Goal: Task Accomplishment & Management: Manage account settings

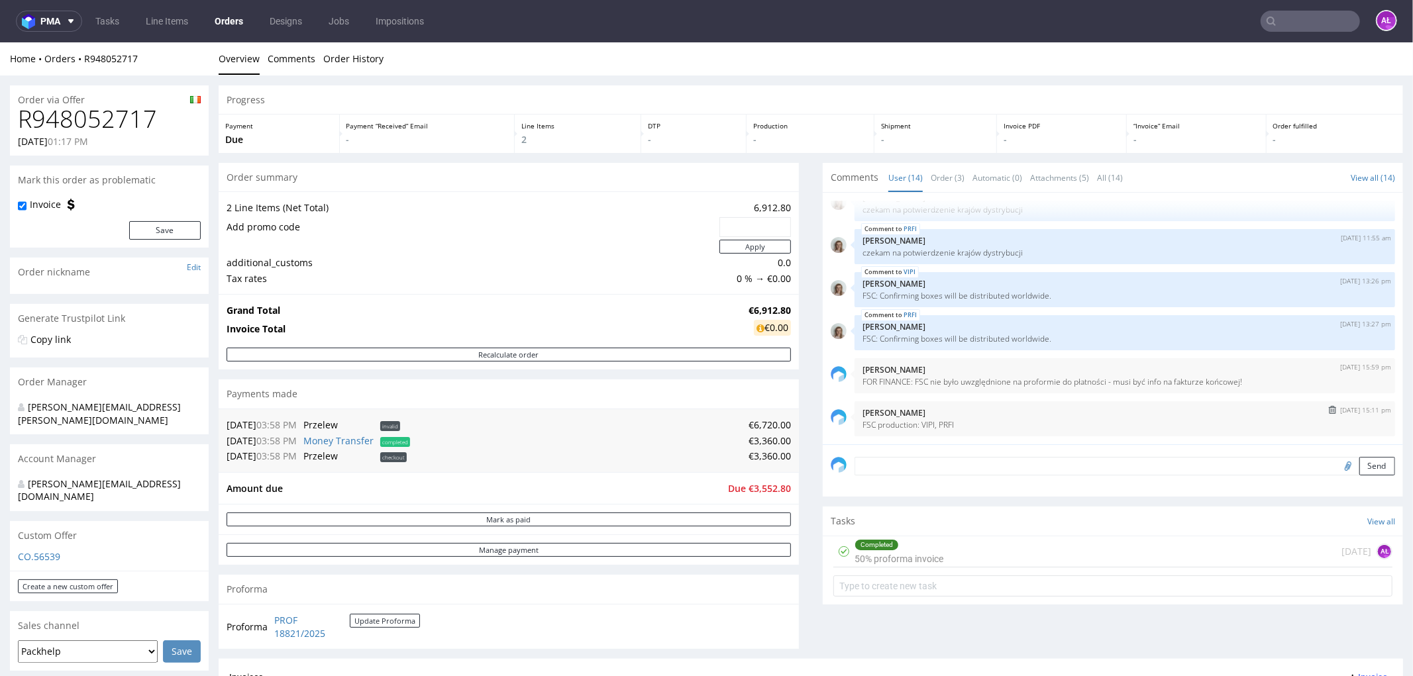
scroll to position [459, 0]
click at [958, 550] on div "Completed 50% proforma invoice 26 days ago AŁ" at bounding box center [1112, 551] width 559 height 31
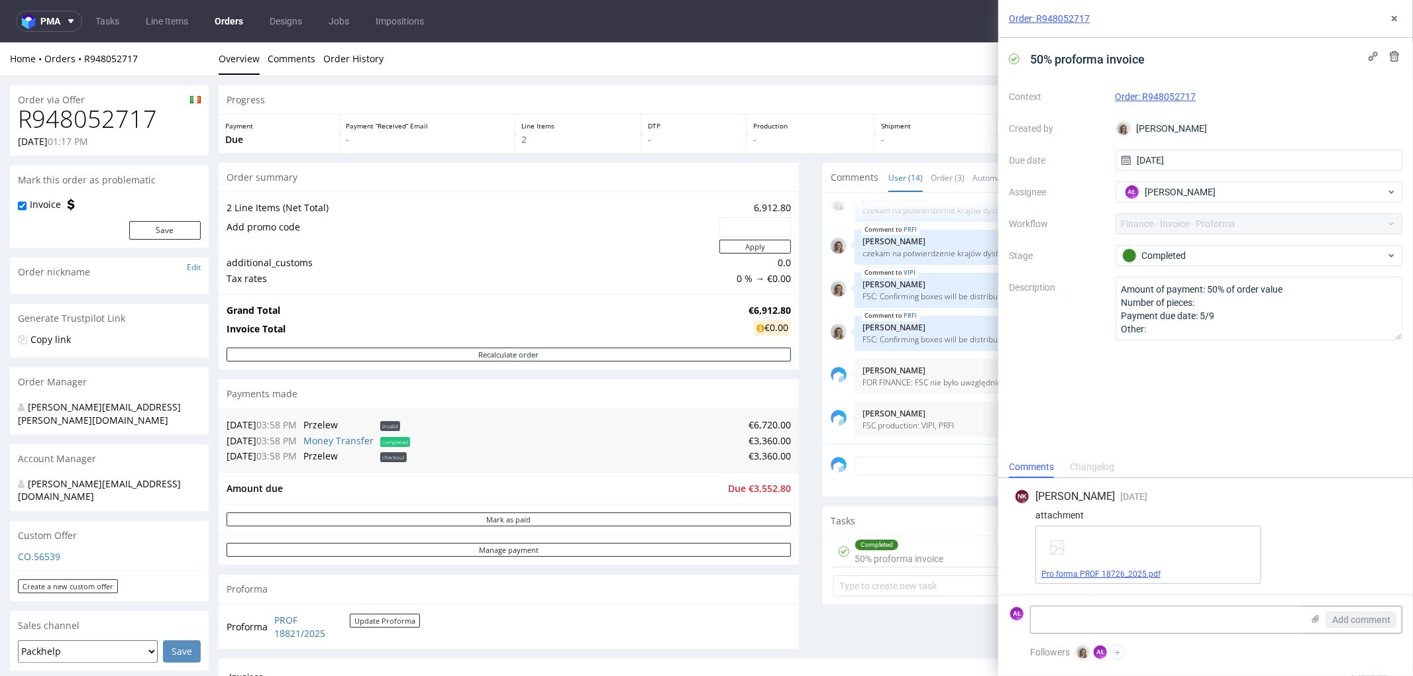
click at [1101, 570] on link "Pro forma PROF 18726_2025.pdf" at bounding box center [1100, 574] width 119 height 9
click at [1394, 23] on icon at bounding box center [1394, 18] width 11 height 11
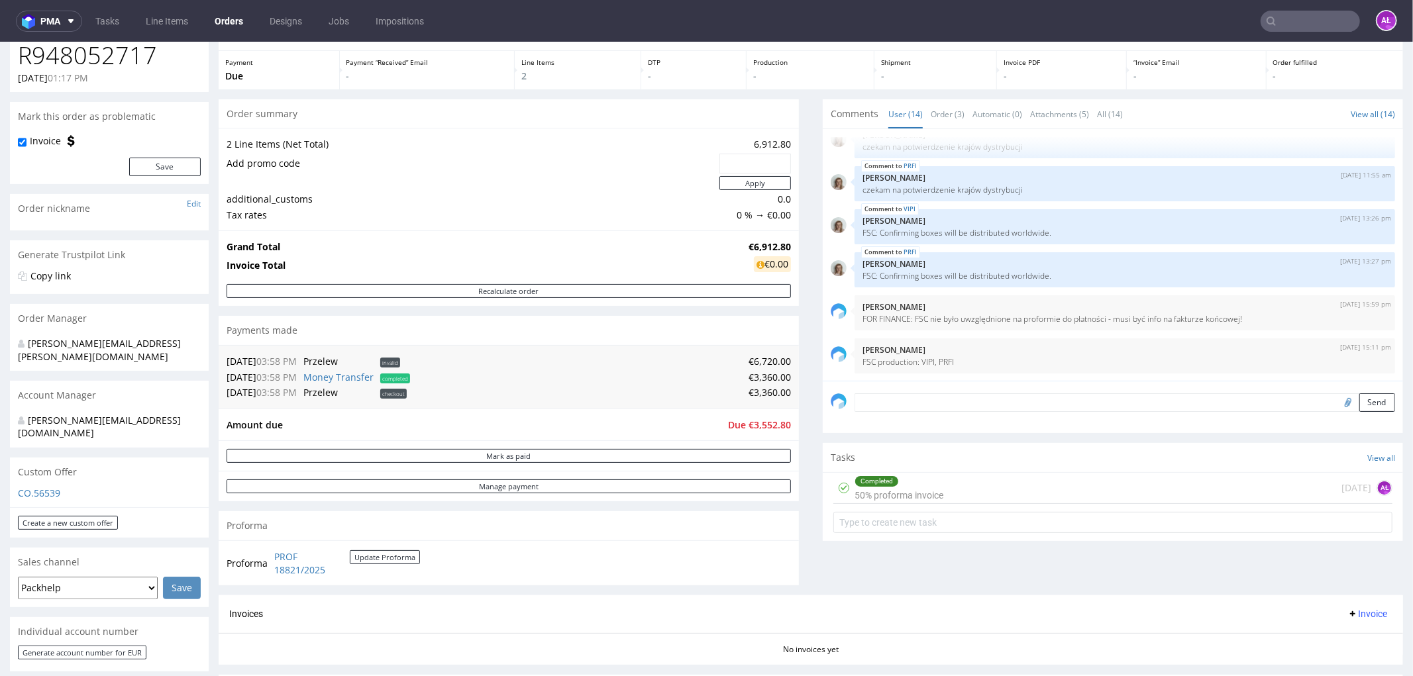
scroll to position [441, 0]
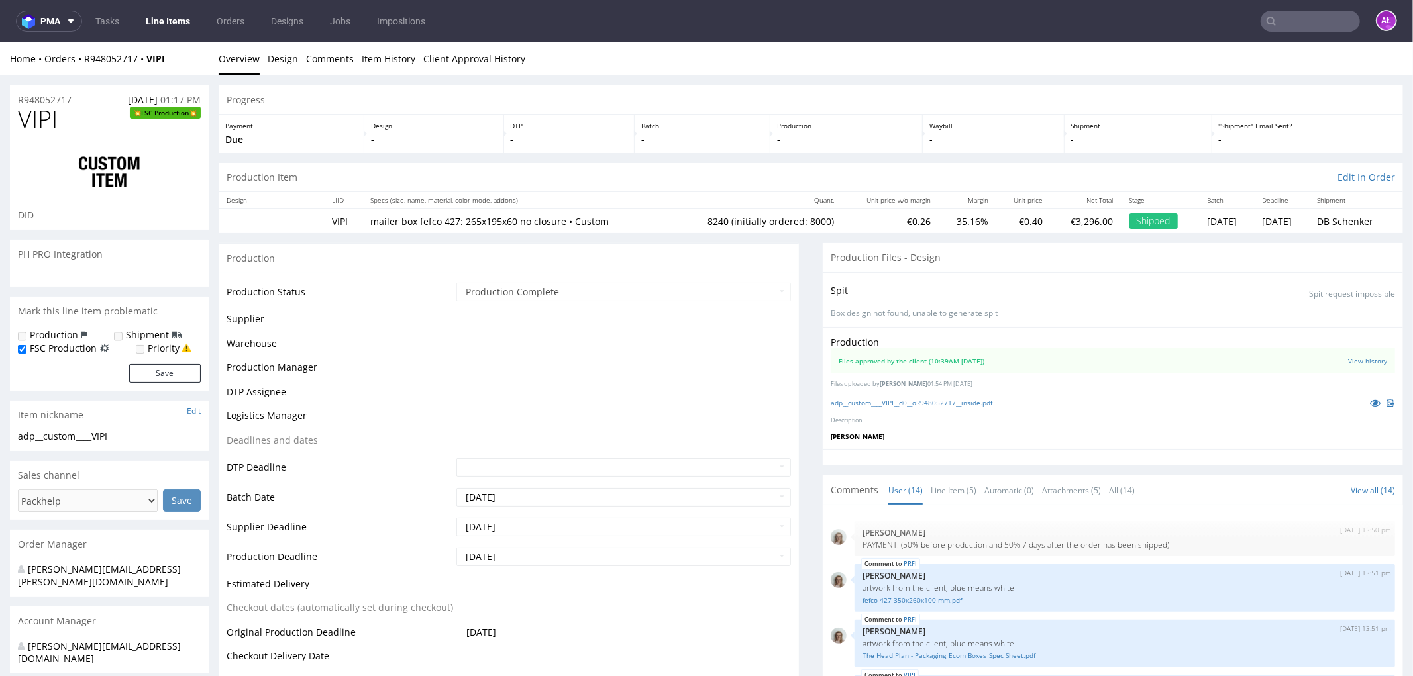
scroll to position [460, 0]
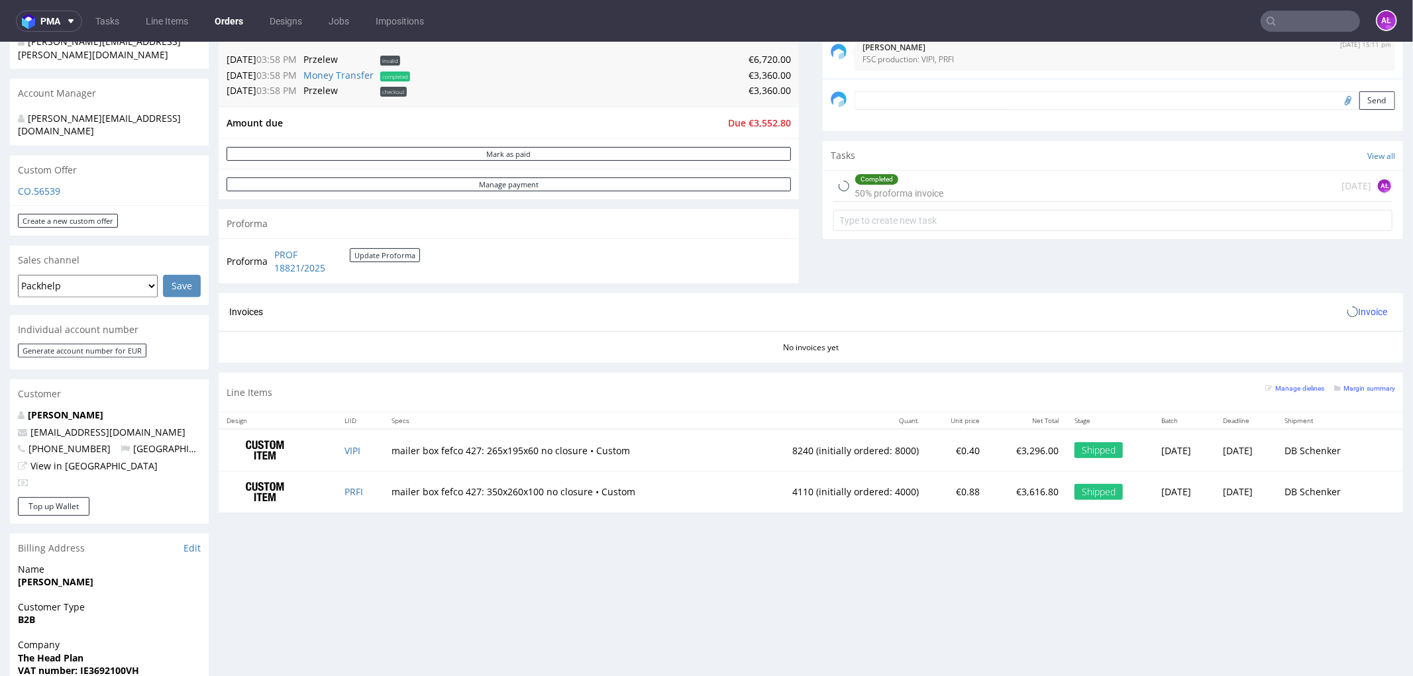
scroll to position [368, 0]
click at [339, 496] on td "PRFI" at bounding box center [360, 489] width 46 height 41
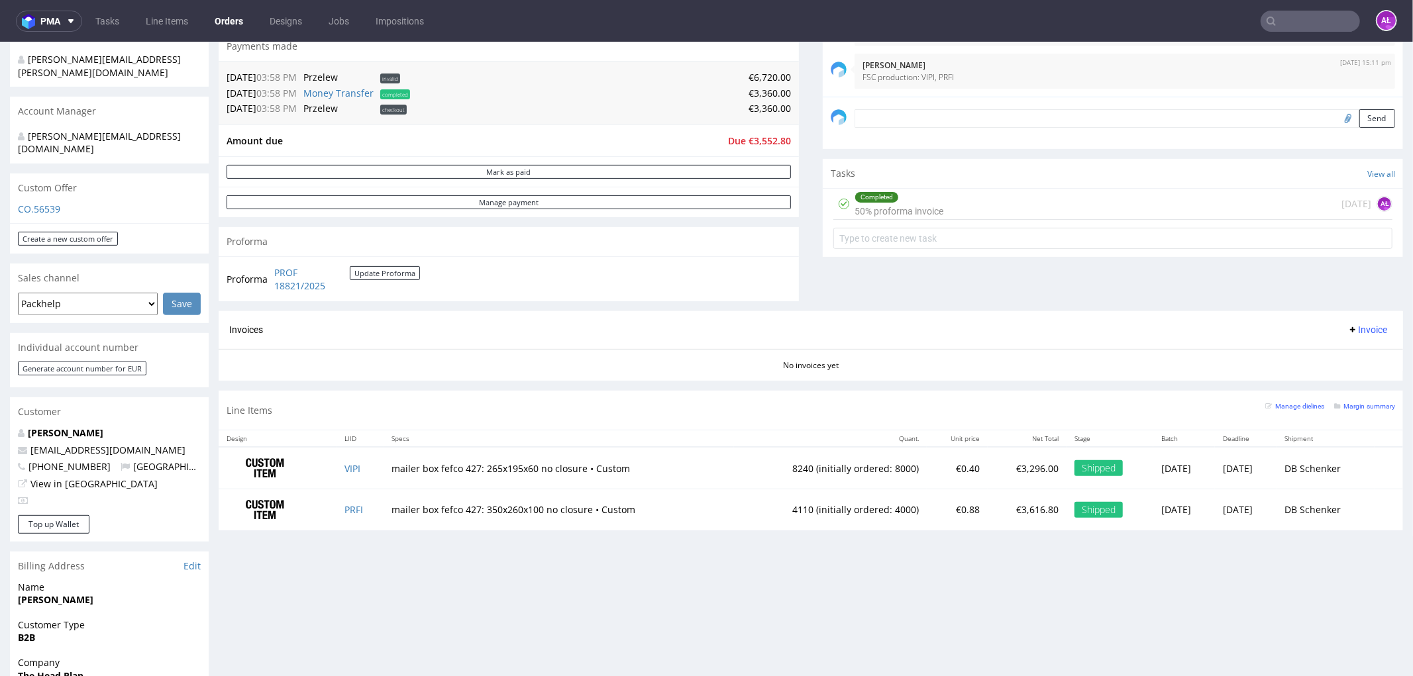
scroll to position [368, 0]
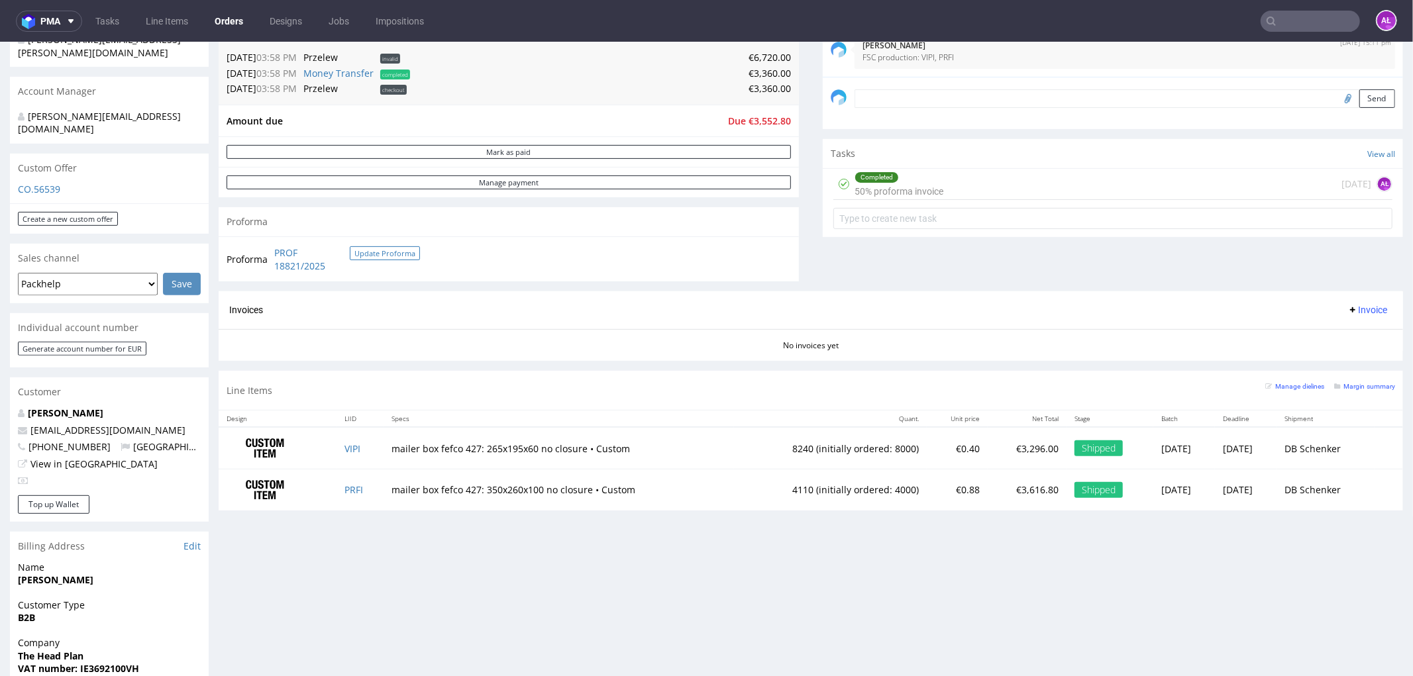
click at [396, 248] on button "Update Proforma" at bounding box center [385, 253] width 70 height 14
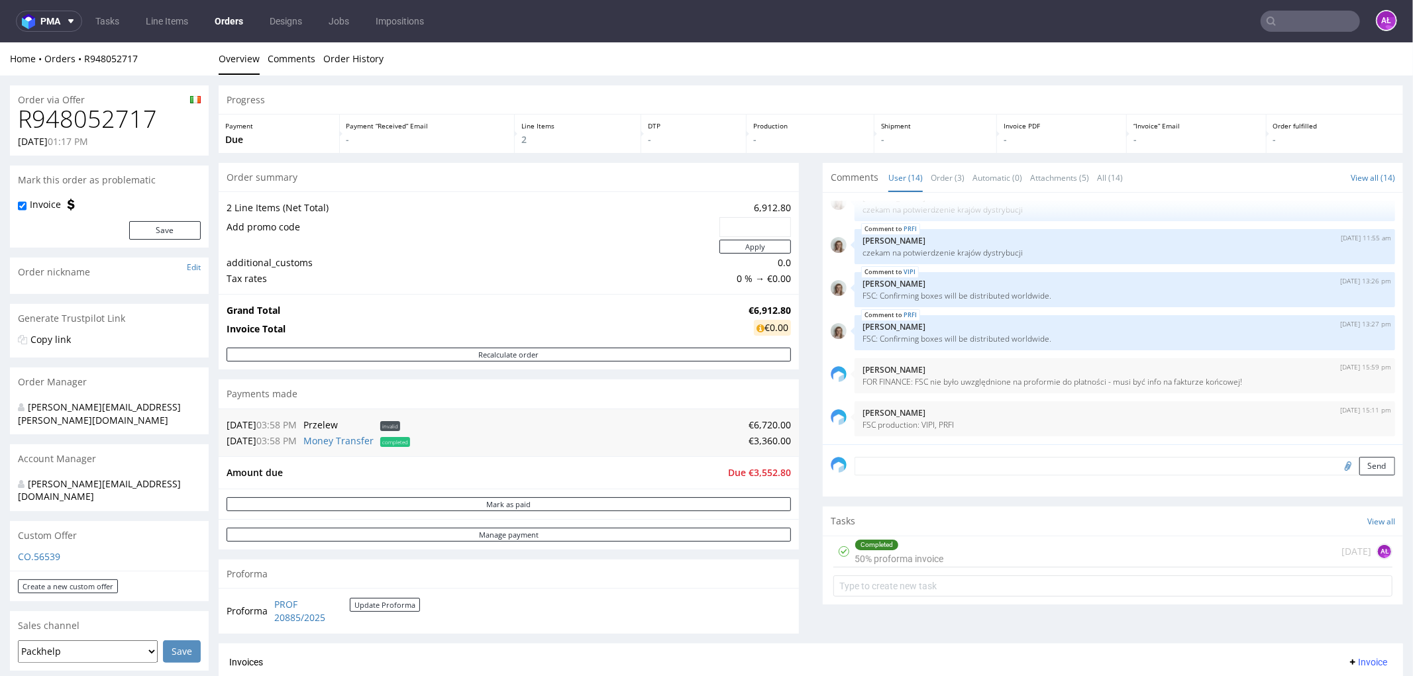
scroll to position [294, 0]
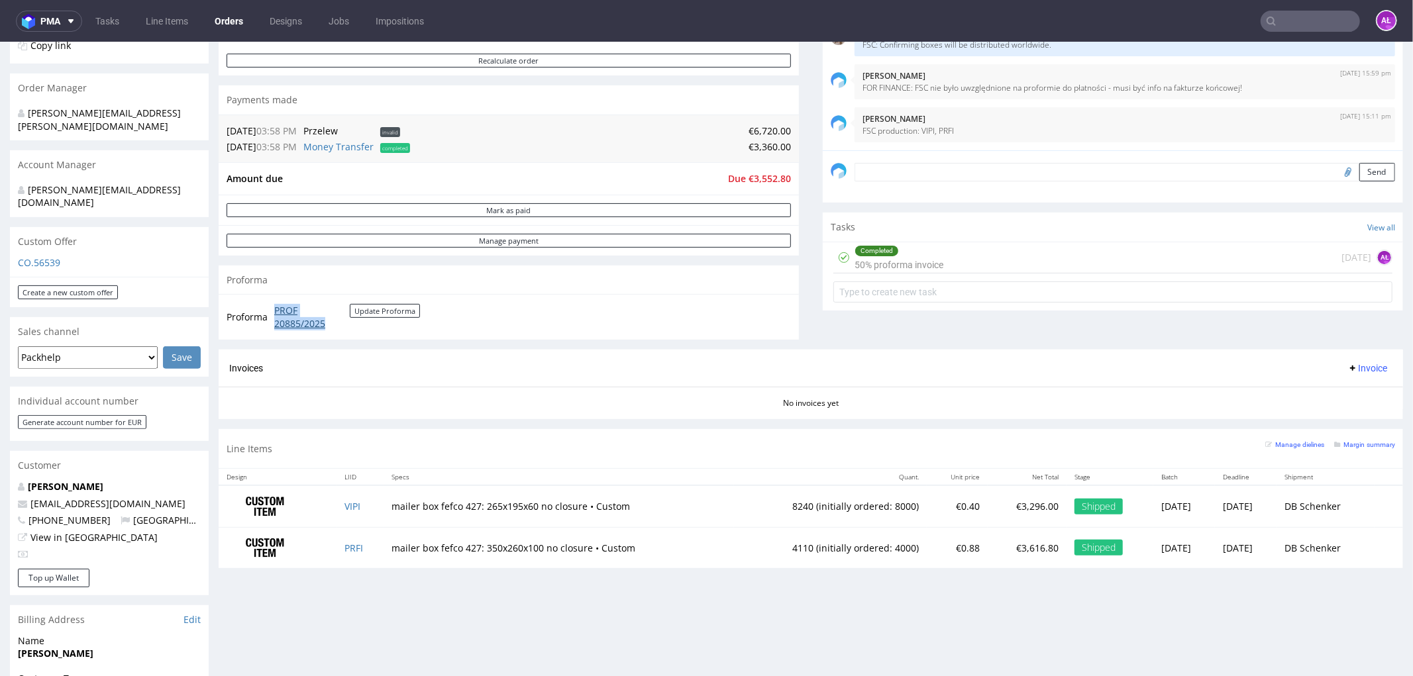
drag, startPoint x: 274, startPoint y: 309, endPoint x: 341, endPoint y: 325, distance: 69.4
click at [341, 325] on tr "Proforma PROF 20885/2025 Update Proforma" at bounding box center [324, 316] width 195 height 28
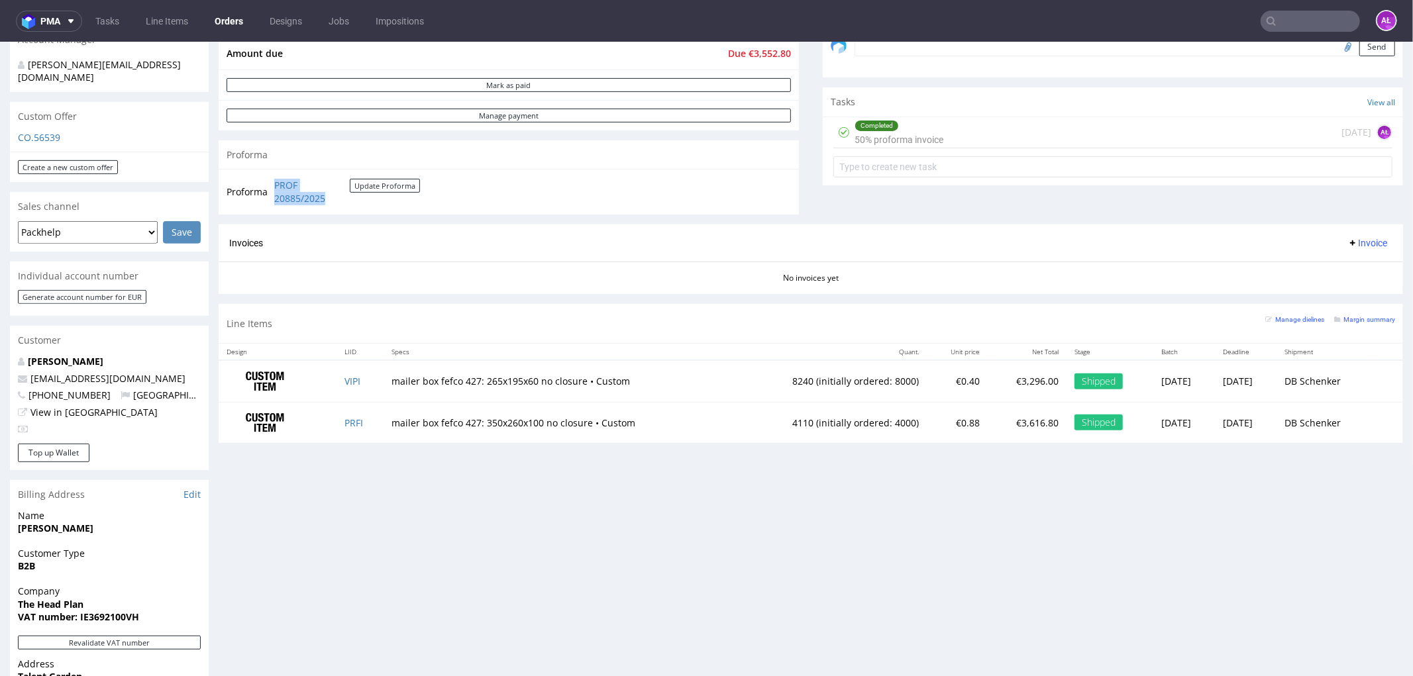
scroll to position [662, 0]
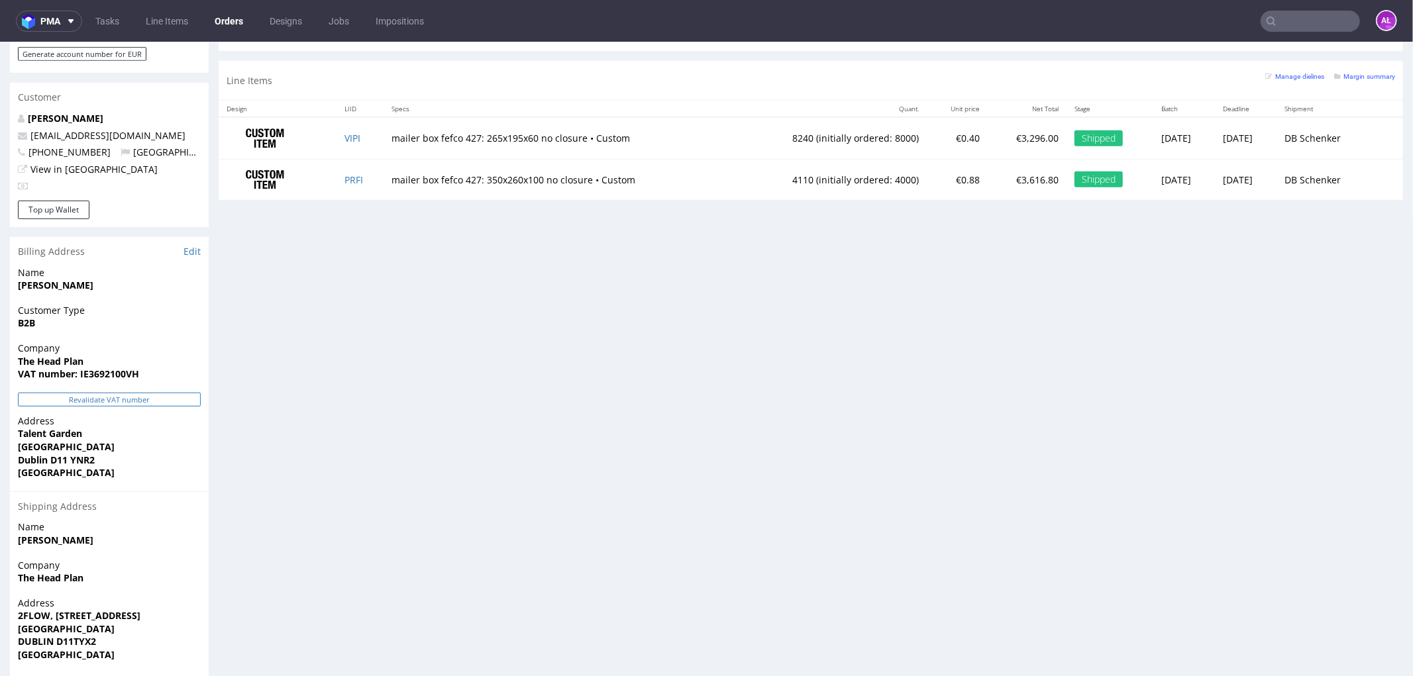
click at [193, 392] on button "Revalidate VAT number" at bounding box center [109, 399] width 183 height 14
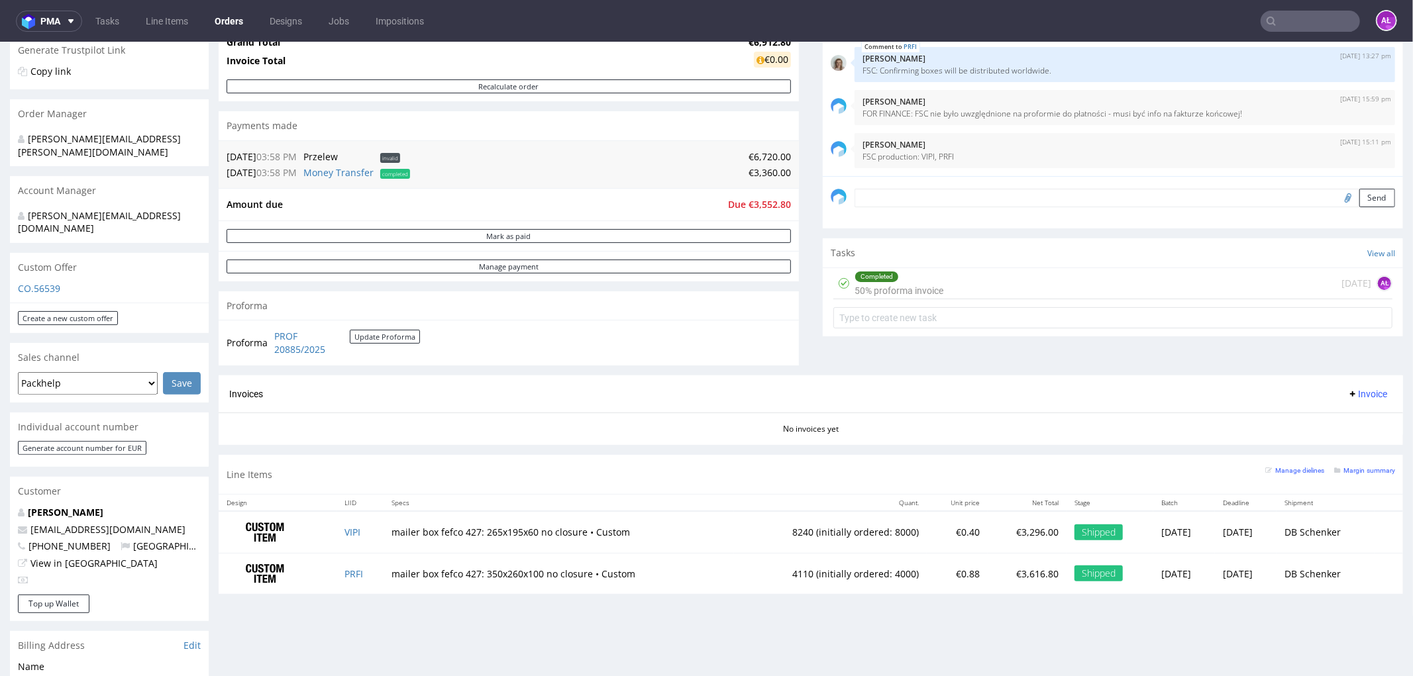
scroll to position [294, 0]
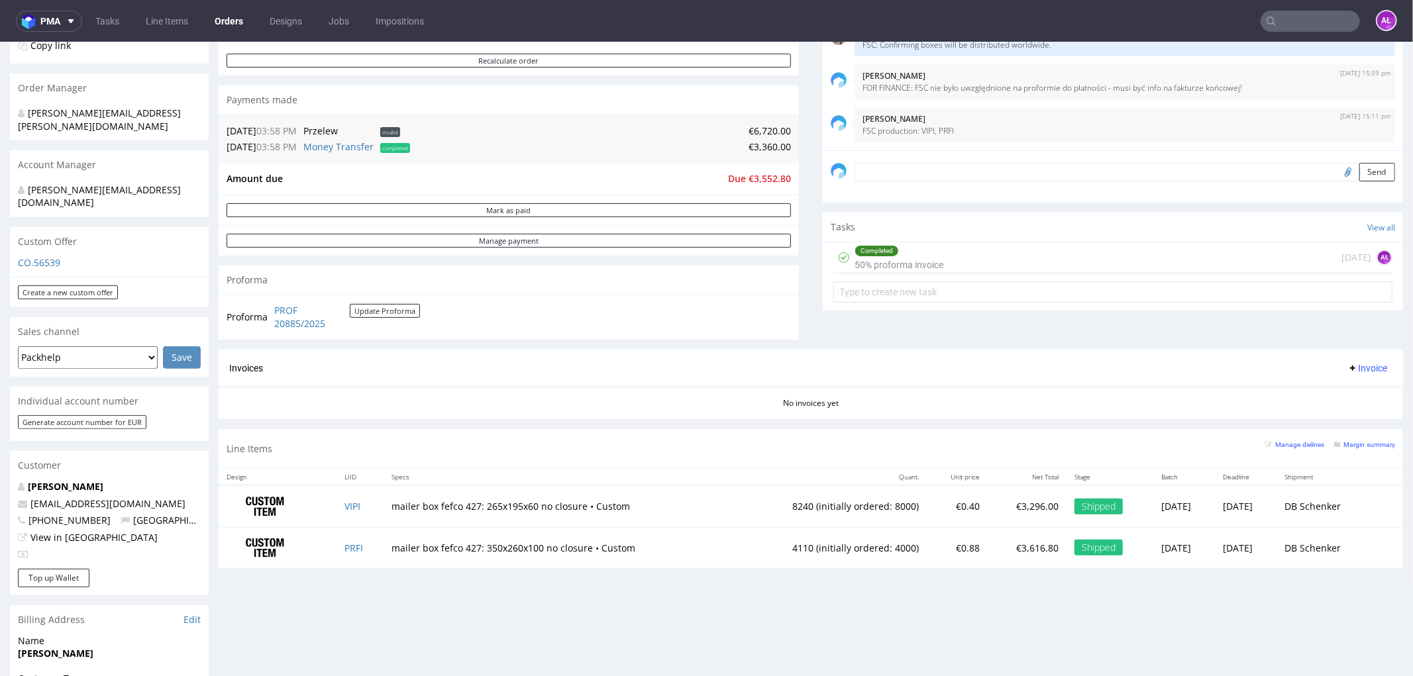
click at [1347, 372] on span "Invoice" at bounding box center [1367, 367] width 40 height 11
click at [1347, 418] on span "Upload" at bounding box center [1345, 419] width 64 height 13
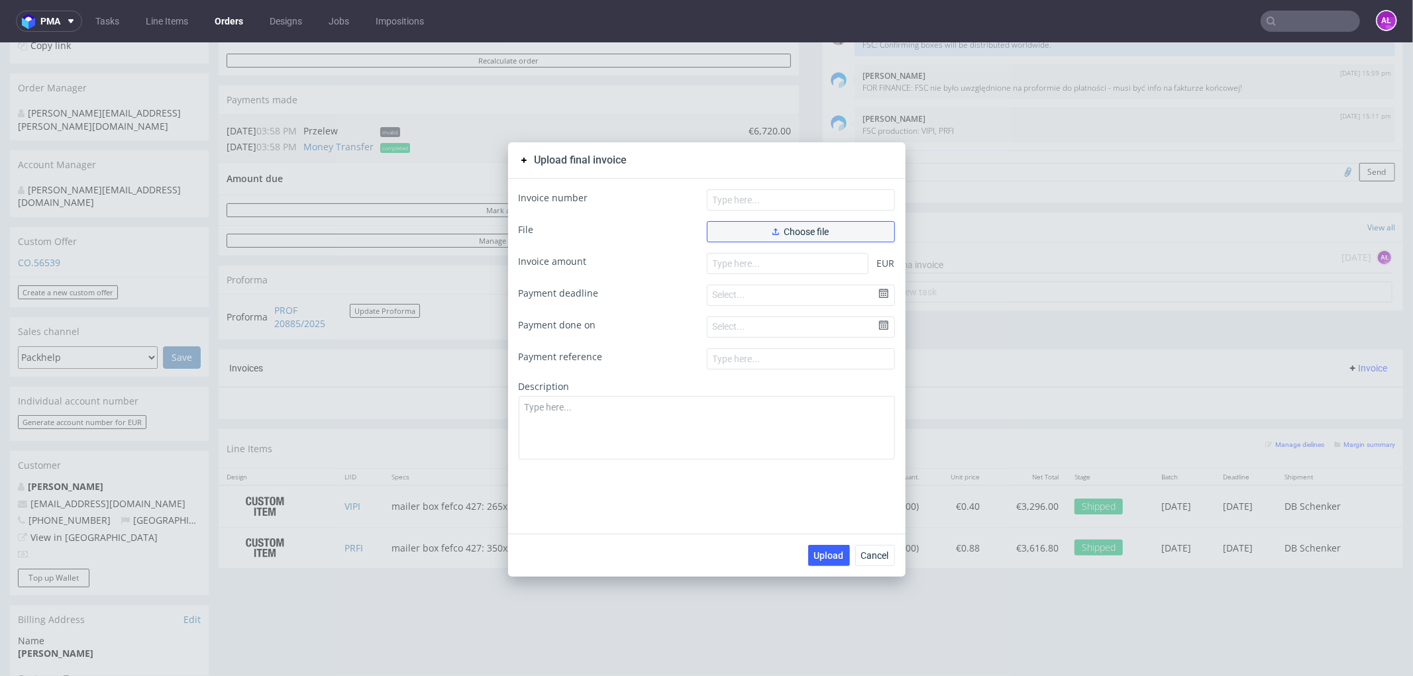
click at [837, 229] on button "Choose file" at bounding box center [801, 231] width 188 height 21
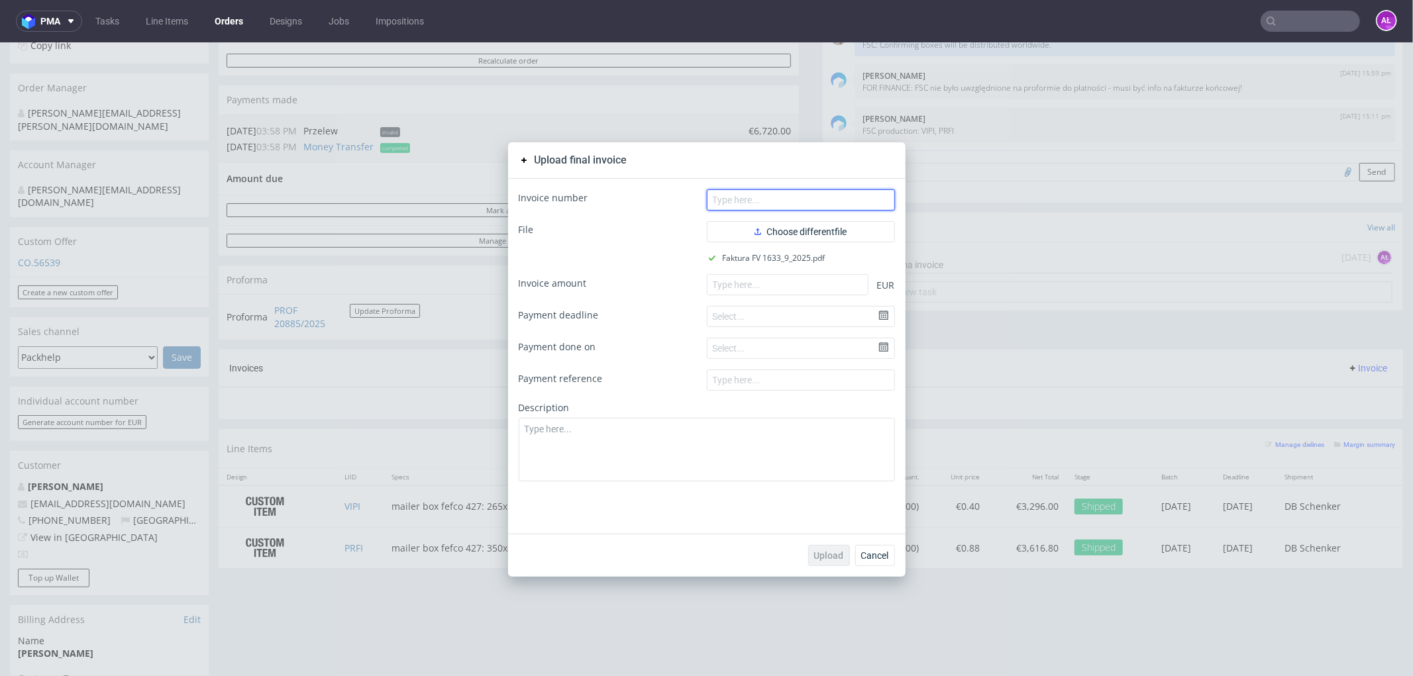
drag, startPoint x: 807, startPoint y: 205, endPoint x: 875, endPoint y: 87, distance: 136.2
click at [807, 205] on input "text" at bounding box center [801, 199] width 188 height 21
paste input "FV 1633/9/2025"
type input "FV 1633/9/2025"
click at [829, 289] on input "number" at bounding box center [788, 284] width 162 height 21
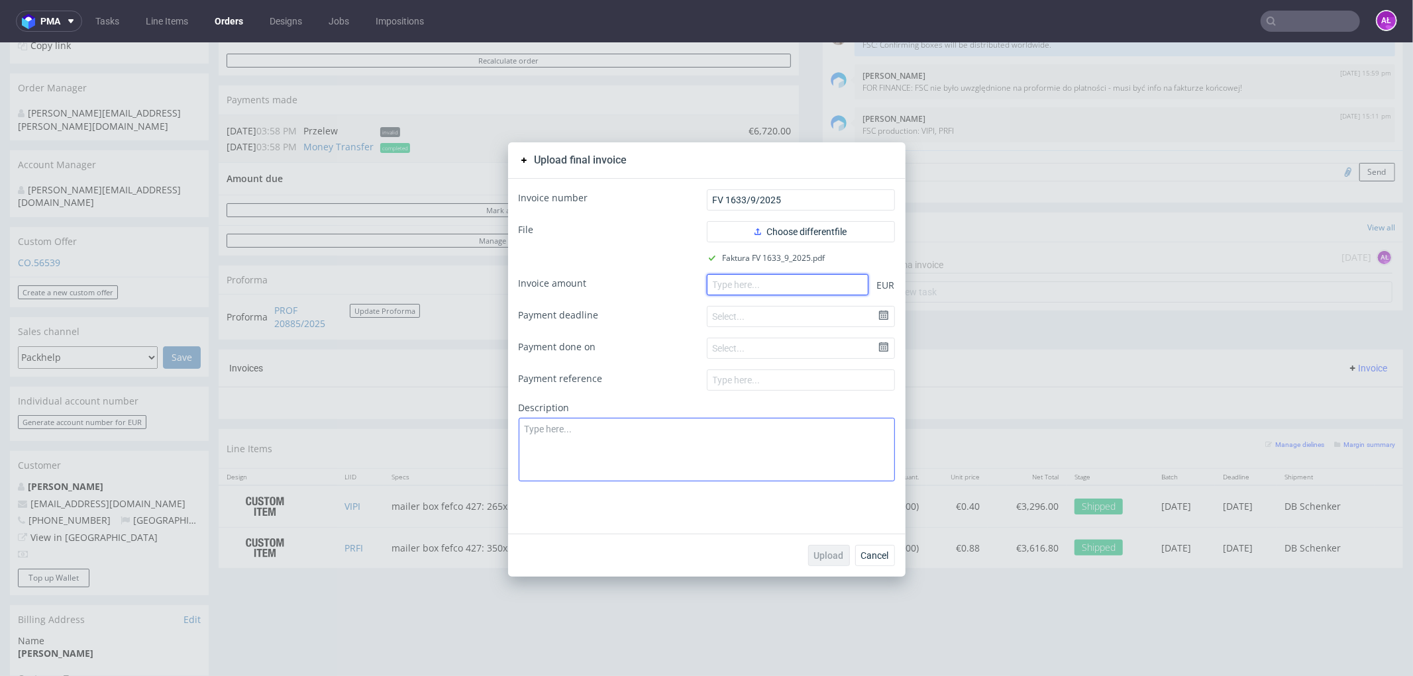
paste input "6720.00"
type input "6720.00"
click at [833, 554] on span "Upload" at bounding box center [829, 554] width 30 height 9
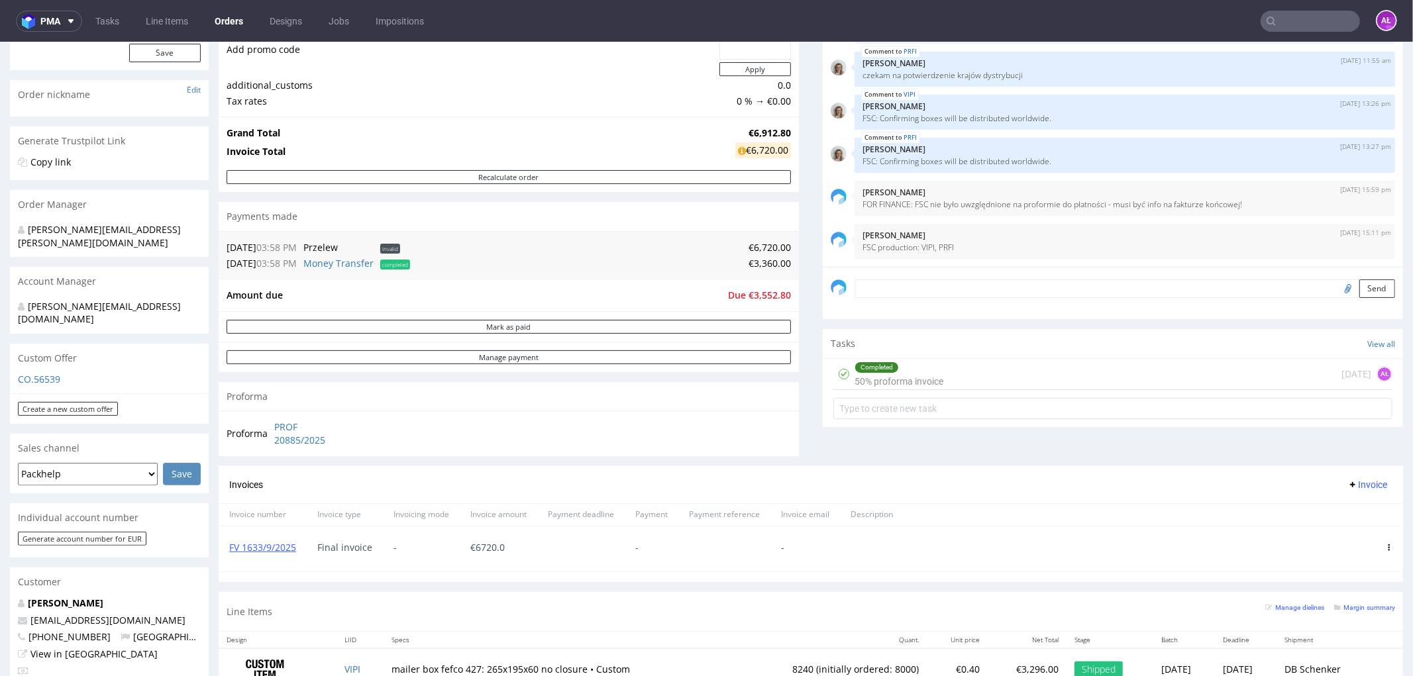
scroll to position [368, 0]
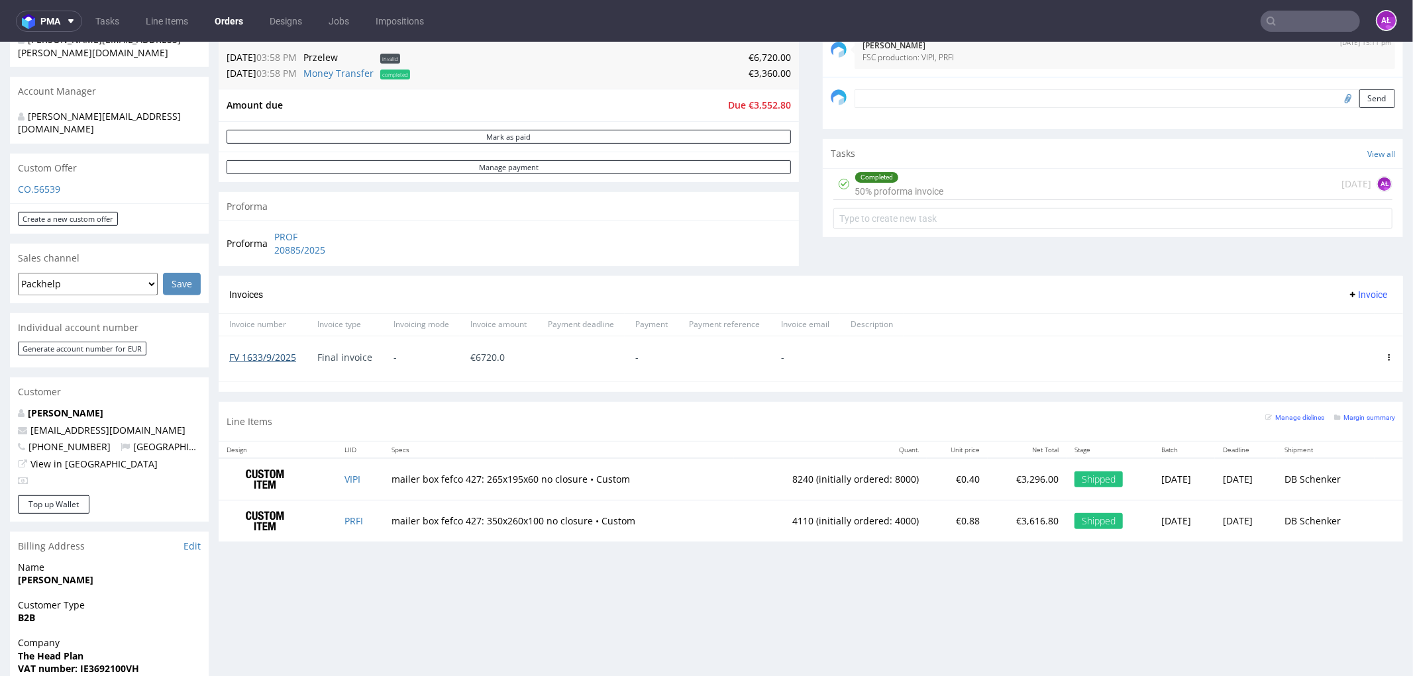
click at [295, 355] on link "FV 1633/9/2025" at bounding box center [262, 356] width 67 height 13
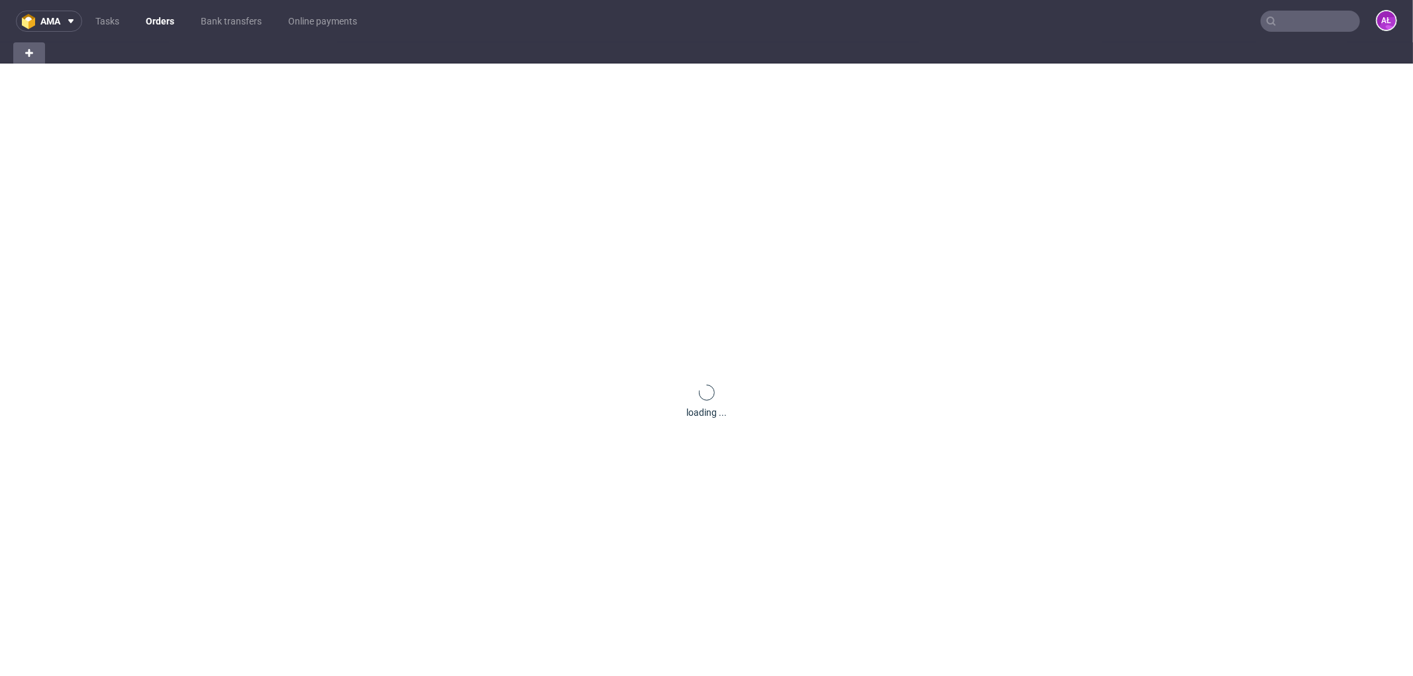
click at [1276, 14] on input "text" at bounding box center [1310, 21] width 99 height 21
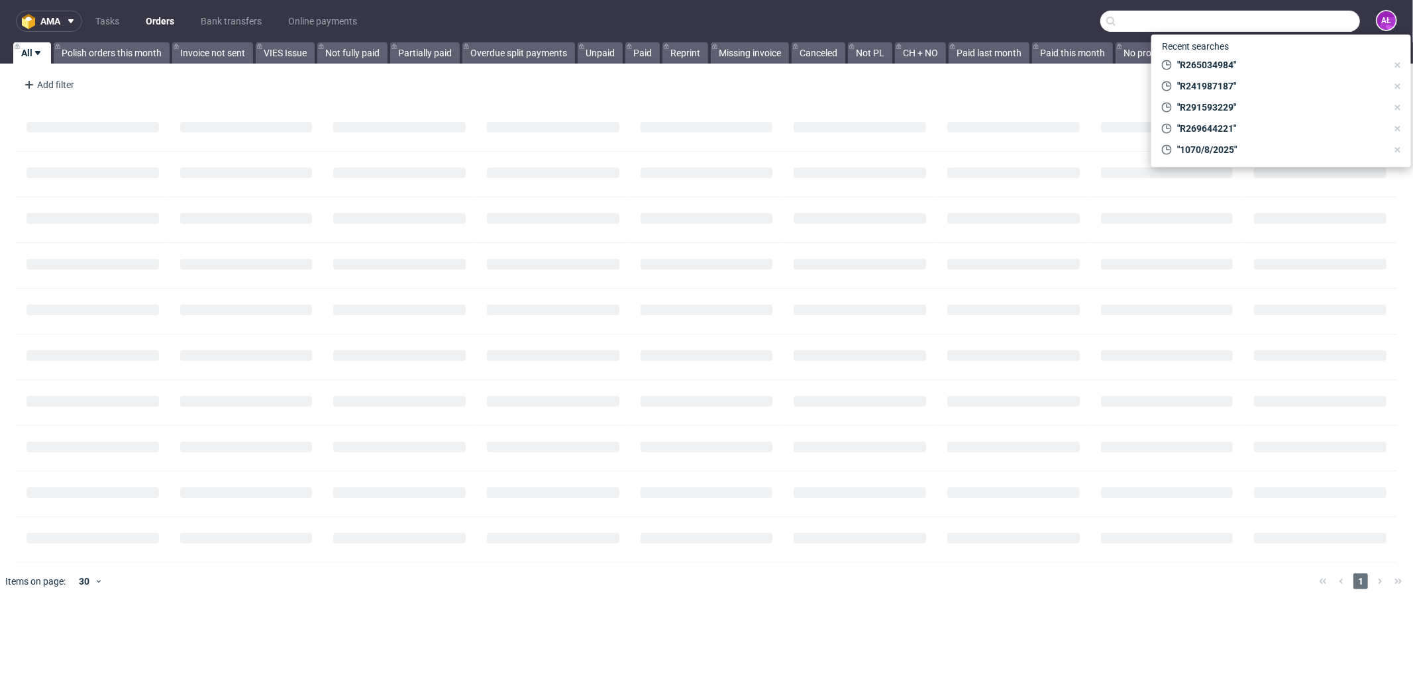
paste input "claudia.pazienza@pressup.it"
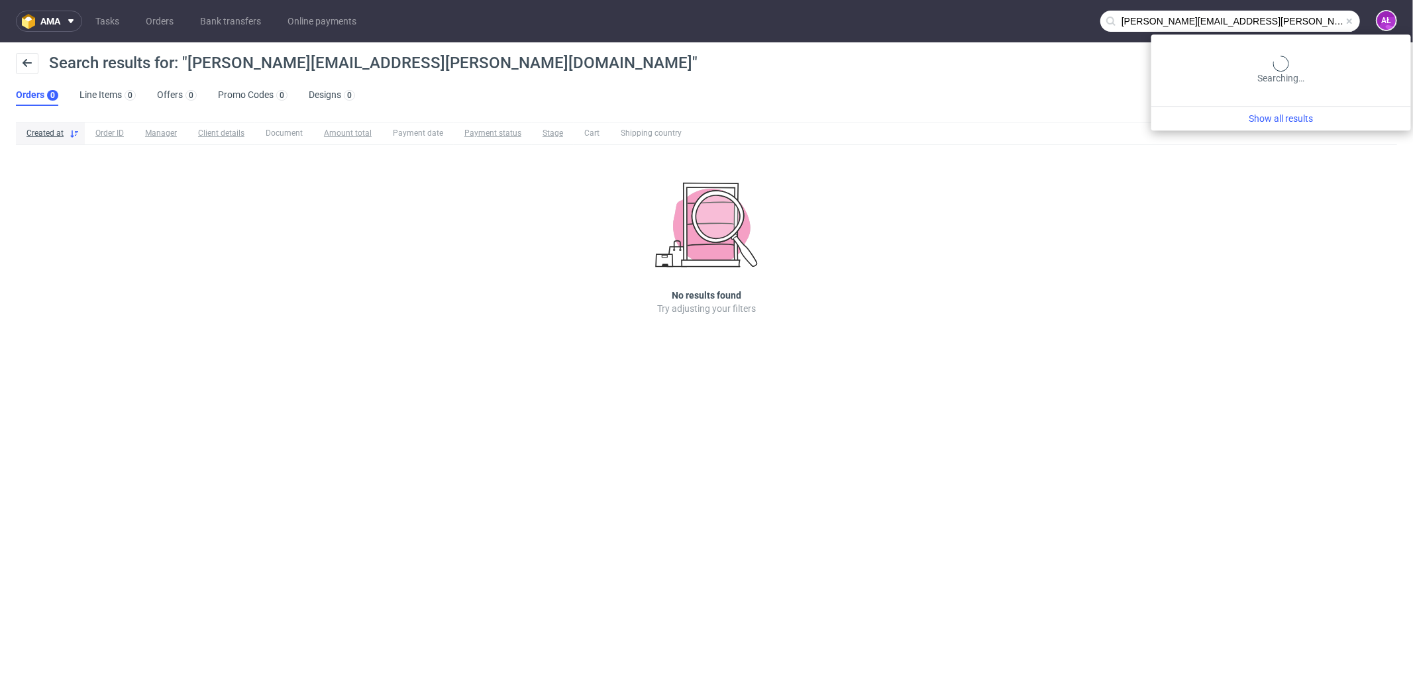
drag, startPoint x: 1316, startPoint y: 25, endPoint x: 1293, endPoint y: 25, distance: 22.5
click at [1315, 25] on input "claudia.pazienza@pressup.it" at bounding box center [1230, 21] width 260 height 21
drag, startPoint x: 1201, startPoint y: 21, endPoint x: 1102, endPoint y: 11, distance: 99.9
click at [1095, 16] on nav "ama Tasks Orders Bank transfers Online payments claudia.pazienza@pressup.it AŁ" at bounding box center [706, 21] width 1413 height 42
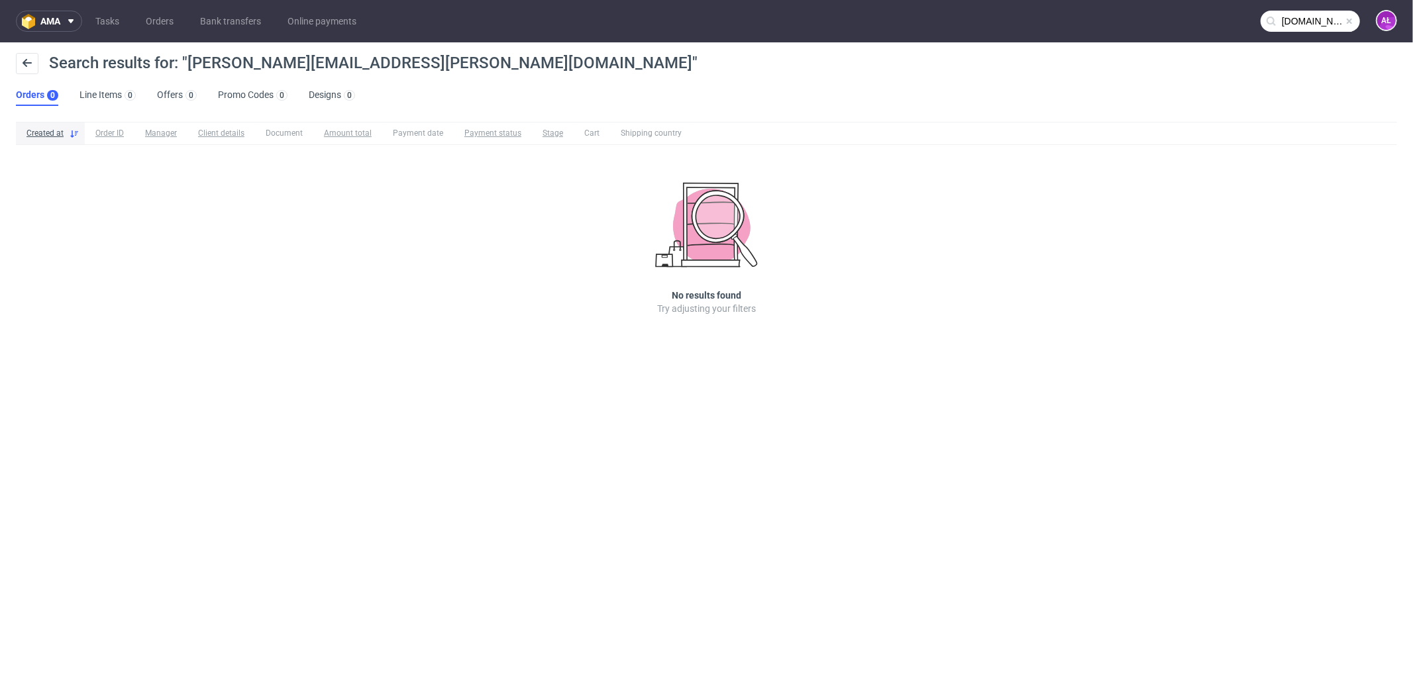
type input "pressup.it"
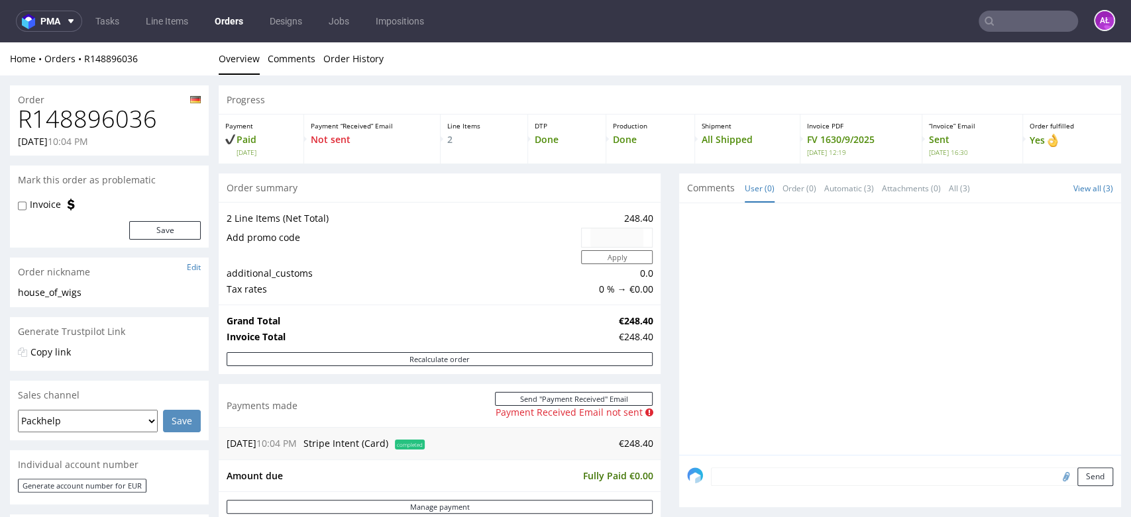
scroll to position [368, 0]
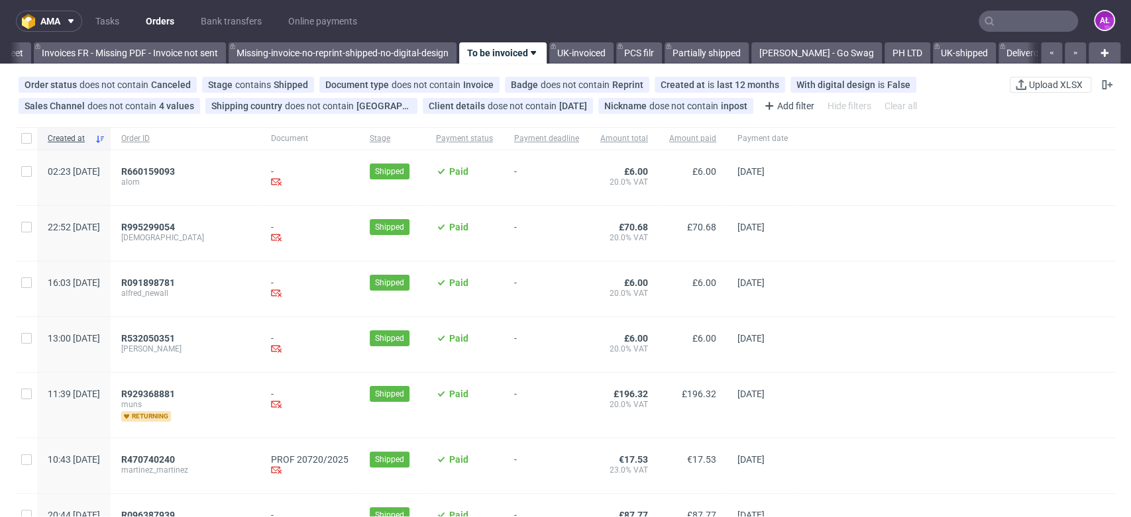
scroll to position [0, 2220]
click at [111, 30] on link "Tasks" at bounding box center [107, 21] width 40 height 21
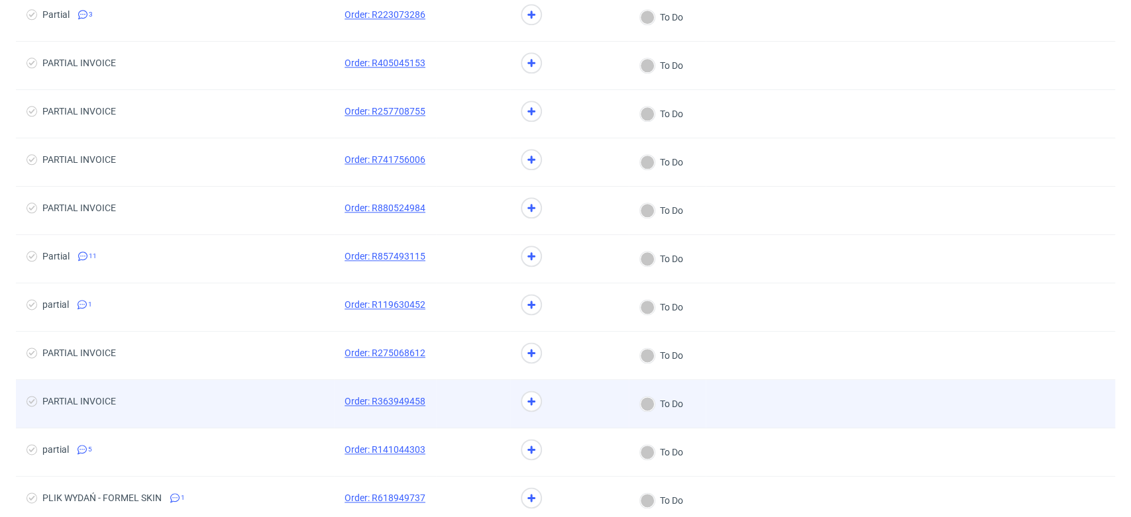
scroll to position [1102, 0]
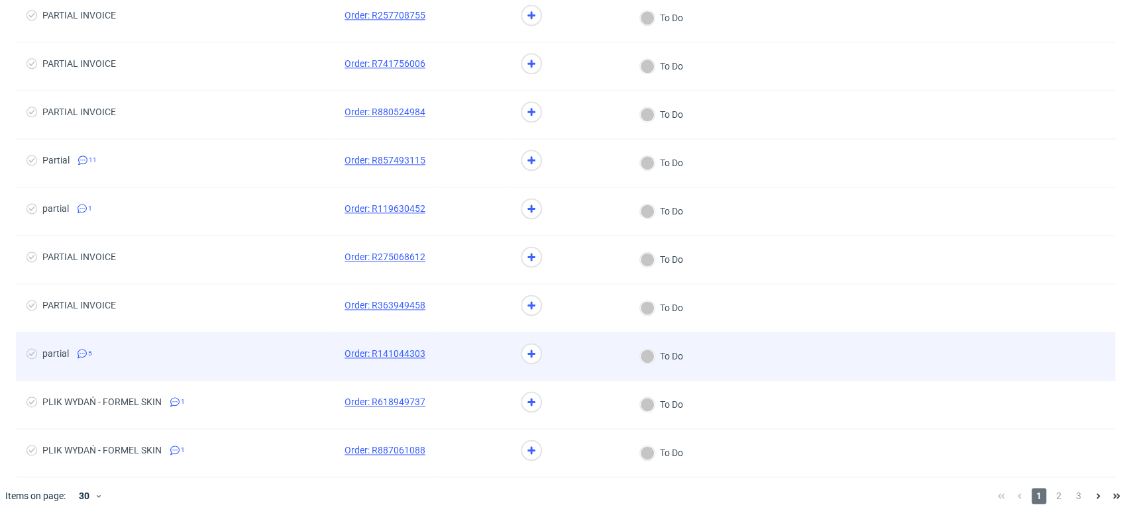
click at [252, 359] on span "partial 5" at bounding box center [174, 356] width 297 height 16
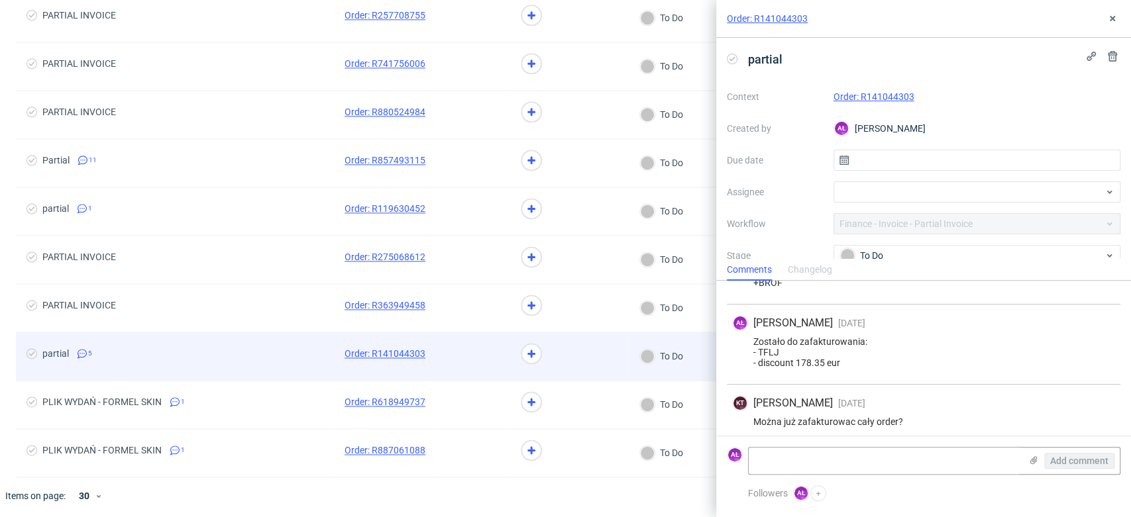
scroll to position [212, 0]
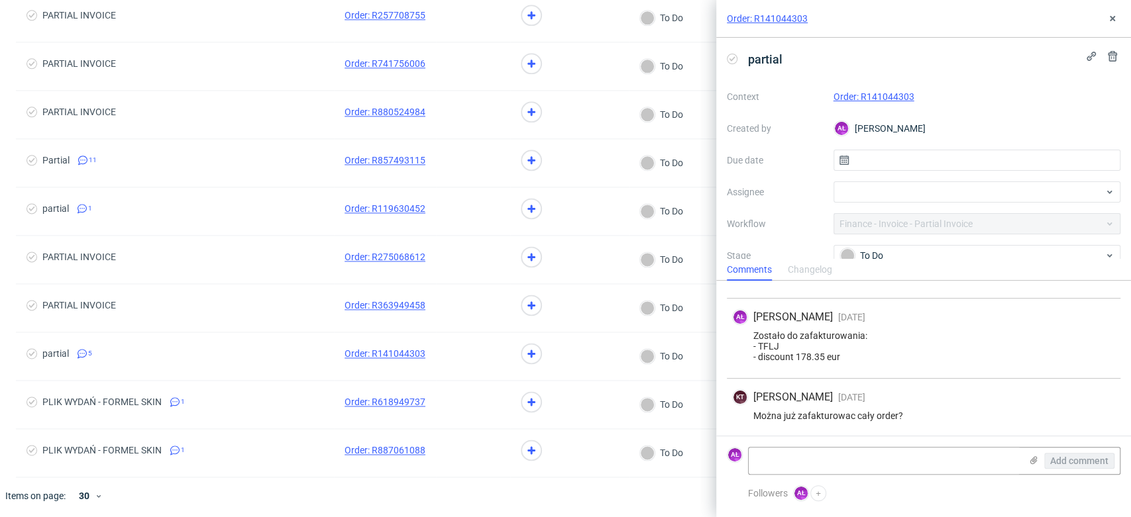
click at [874, 93] on link "Order: R141044303" at bounding box center [873, 96] width 81 height 11
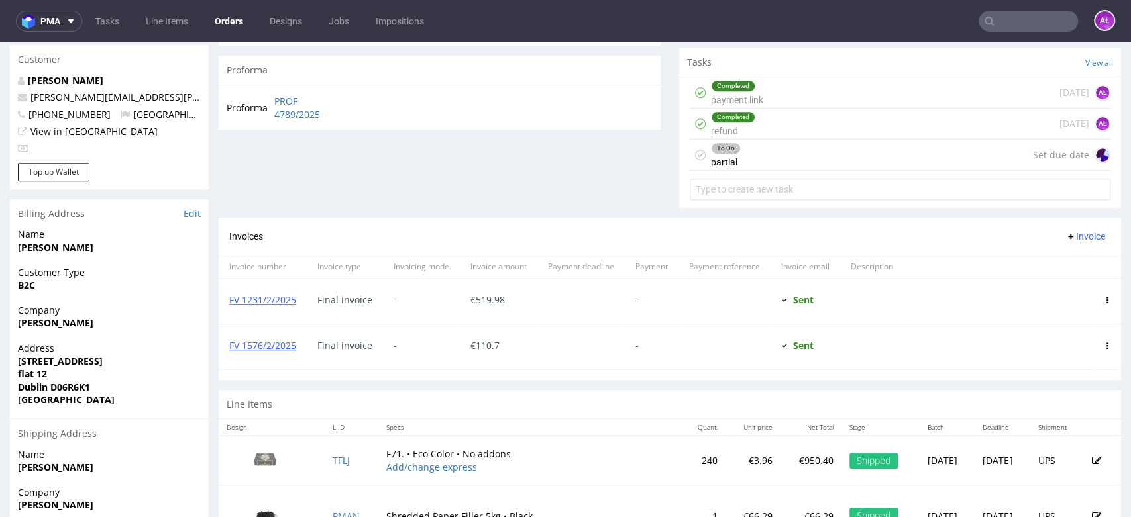
scroll to position [441, 0]
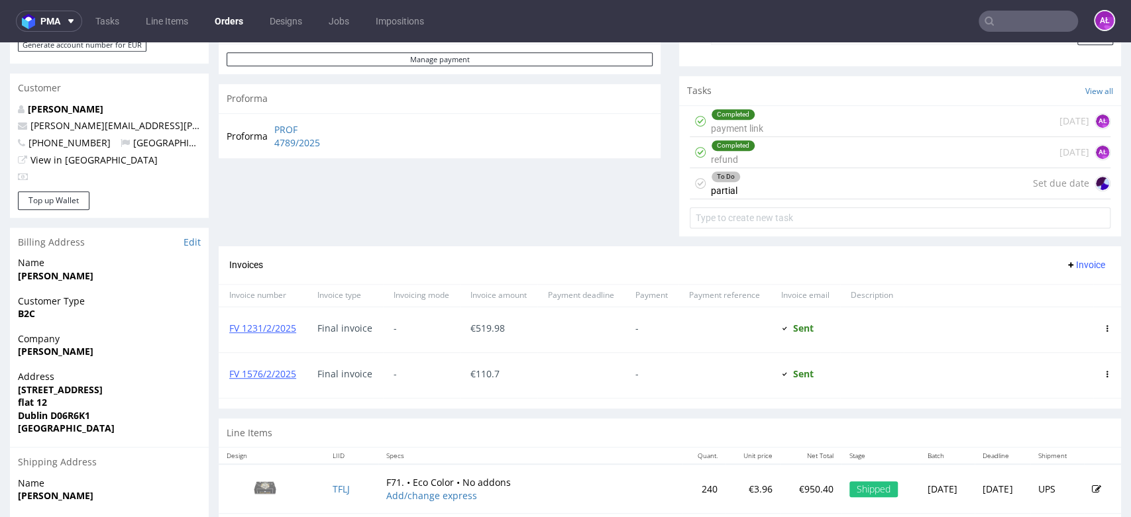
click at [740, 182] on div "To Do partial Set due date" at bounding box center [900, 183] width 421 height 31
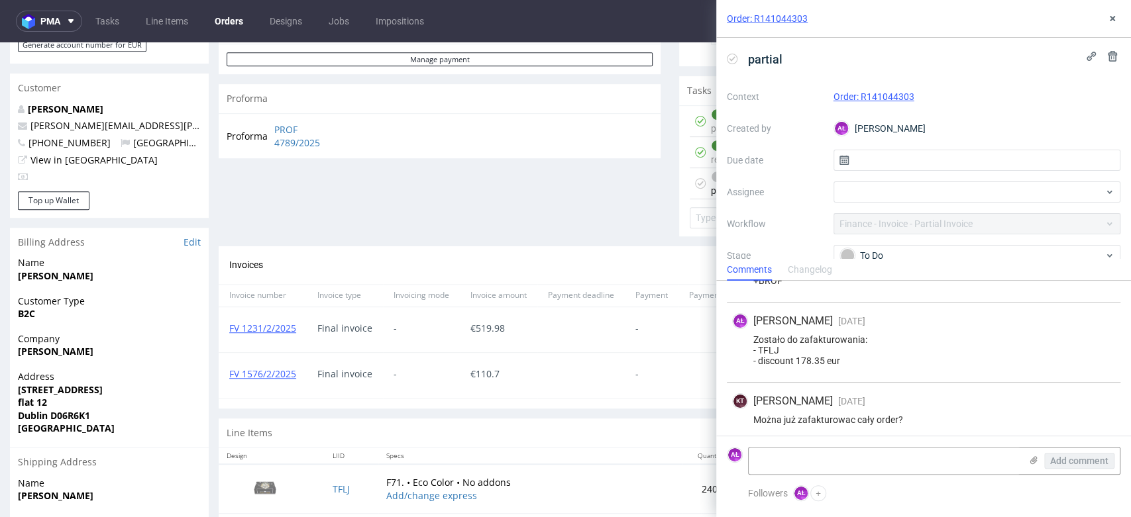
scroll to position [212, 0]
click at [1117, 17] on icon at bounding box center [1112, 18] width 11 height 11
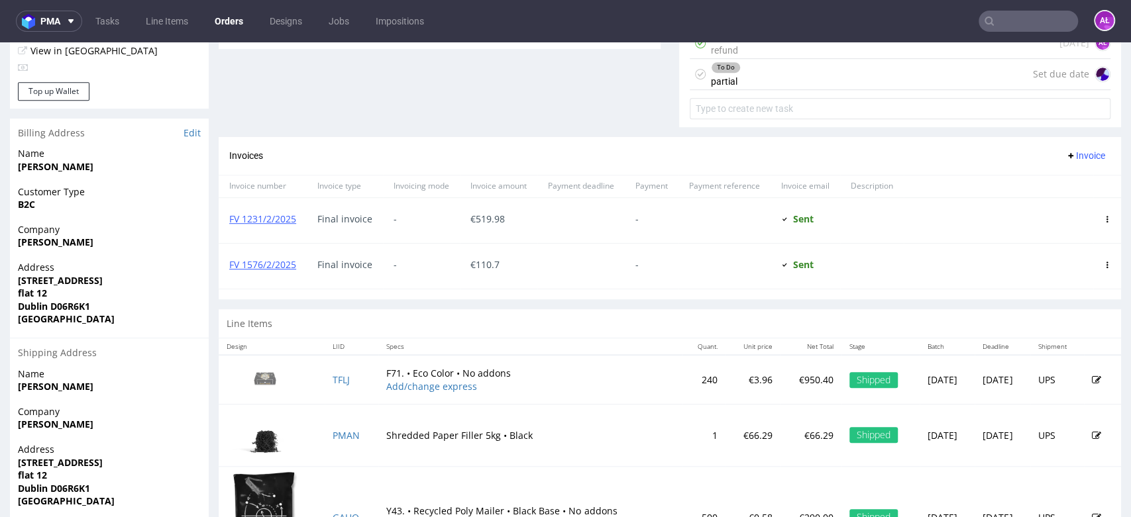
scroll to position [468, 0]
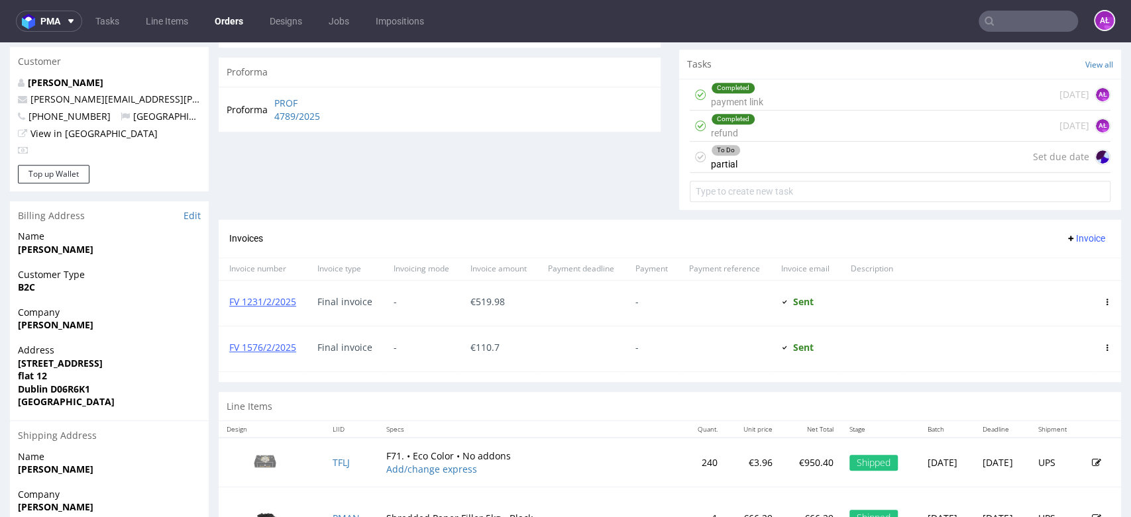
click at [752, 153] on div "To Do partial Set due date" at bounding box center [900, 157] width 421 height 31
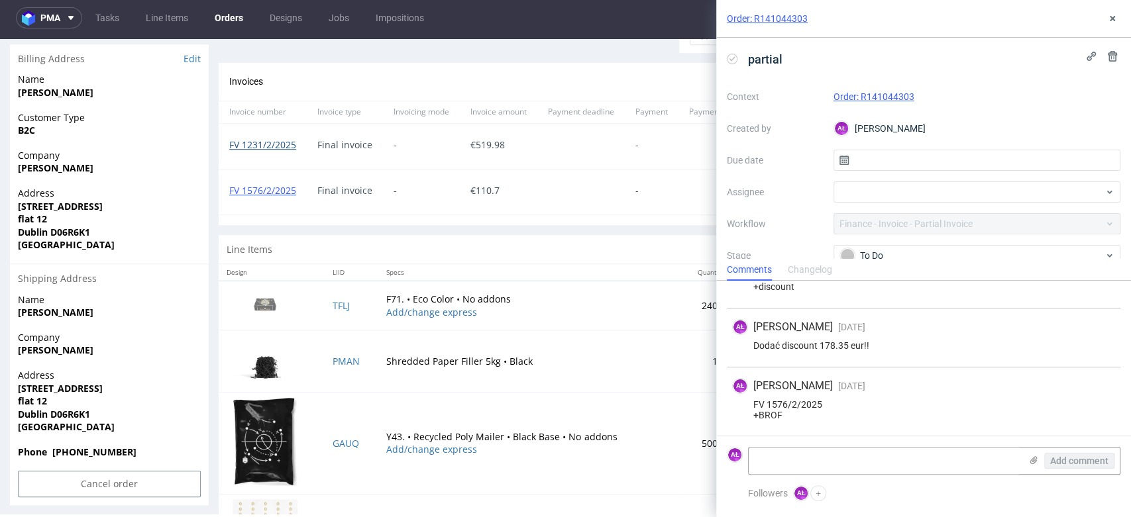
scroll to position [615, 0]
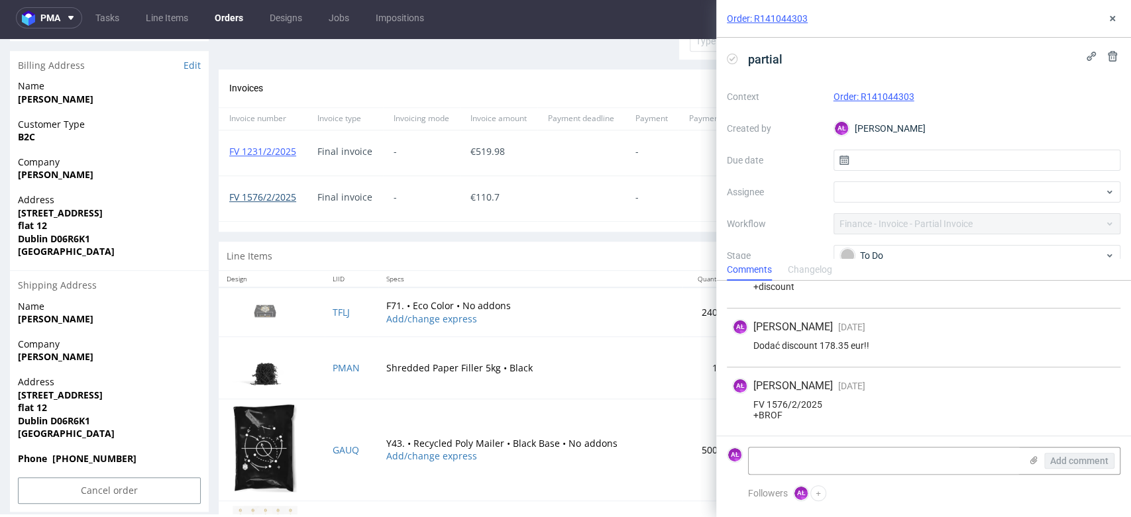
click at [284, 200] on link "FV 1576/2/2025" at bounding box center [262, 197] width 67 height 13
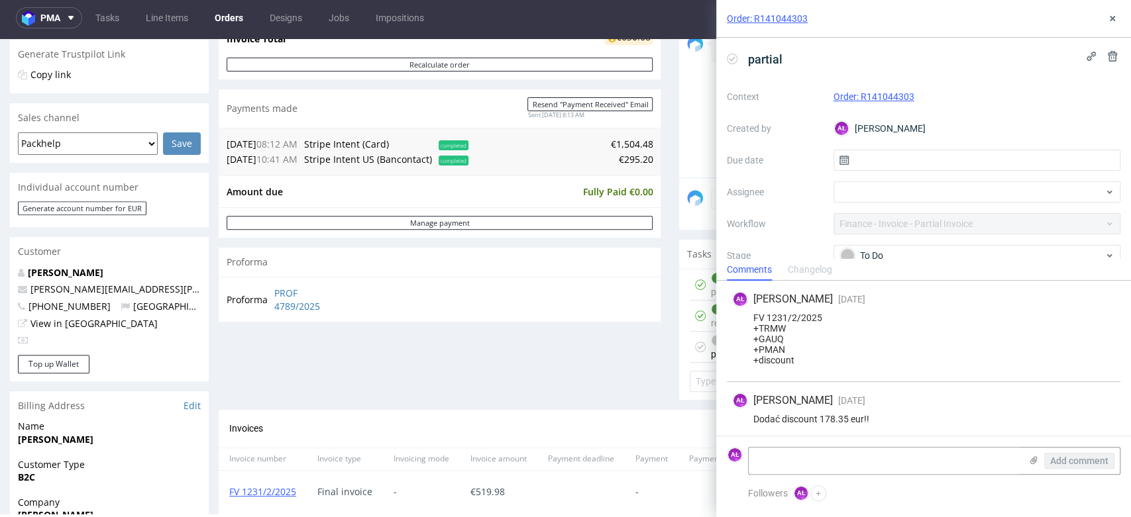
scroll to position [441, 0]
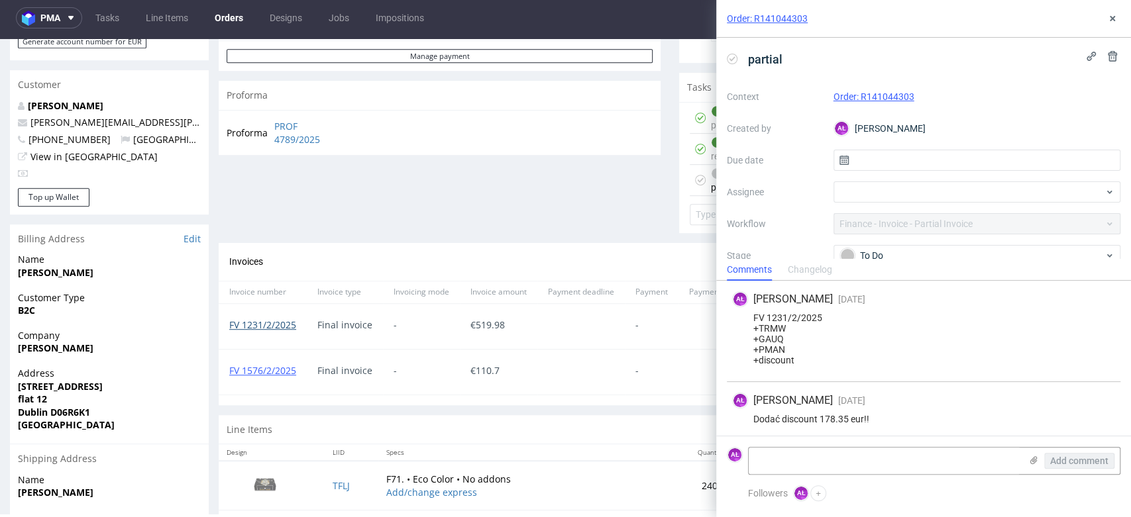
click at [288, 323] on link "FV 1231/2/2025" at bounding box center [262, 325] width 67 height 13
click at [274, 322] on link "FV 1231/2/2025" at bounding box center [262, 325] width 67 height 13
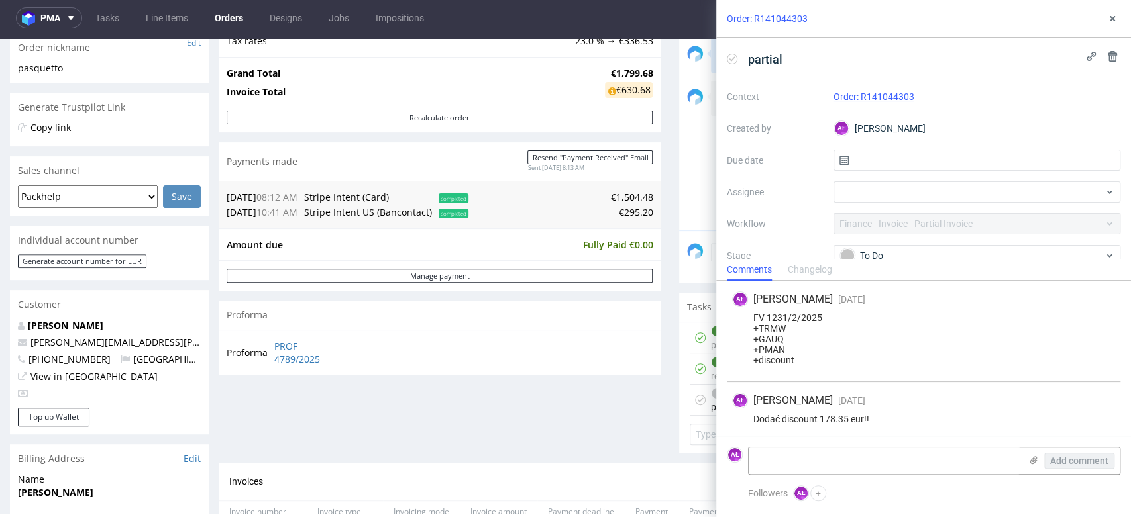
scroll to position [294, 0]
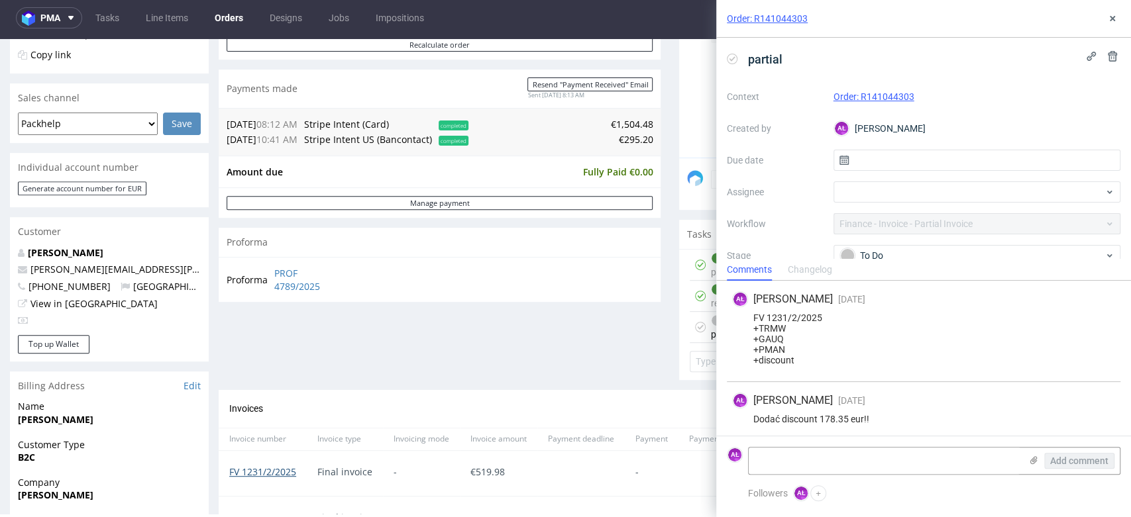
click at [276, 474] on link "FV 1231/2/2025" at bounding box center [262, 472] width 67 height 13
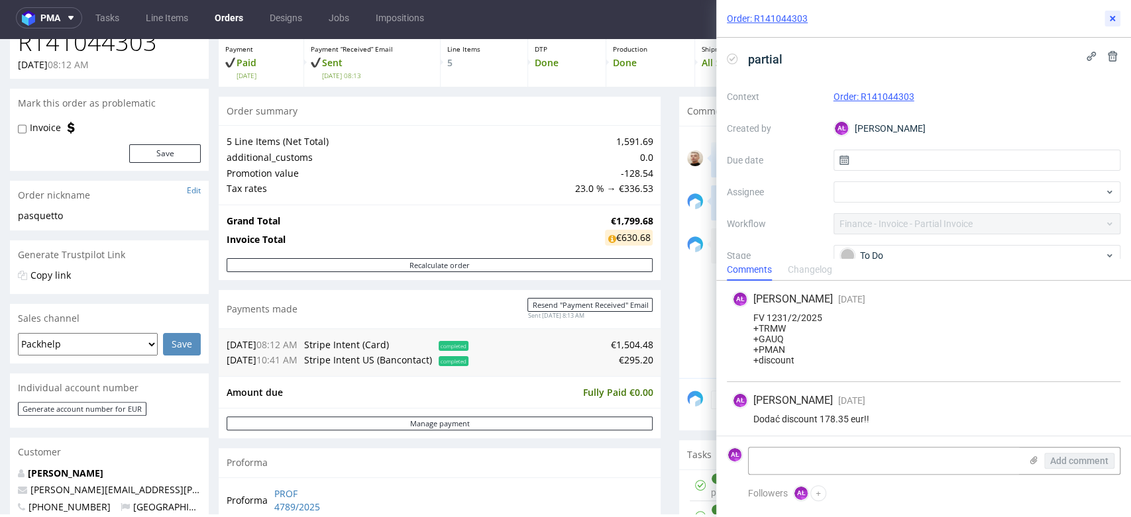
drag, startPoint x: 1108, startPoint y: 16, endPoint x: 1105, endPoint y: 22, distance: 6.8
click at [1109, 16] on icon at bounding box center [1112, 18] width 11 height 11
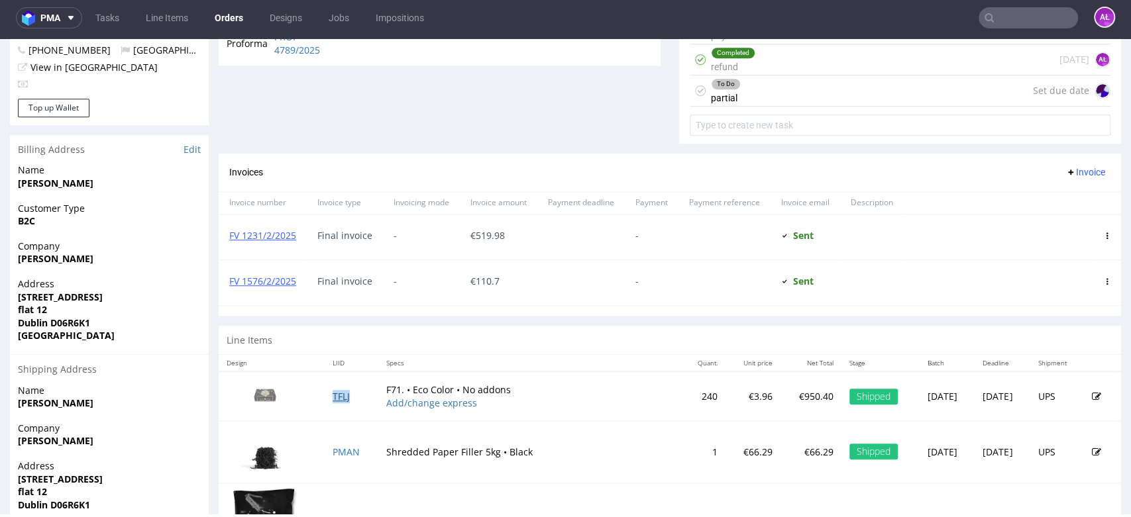
scroll to position [368, 0]
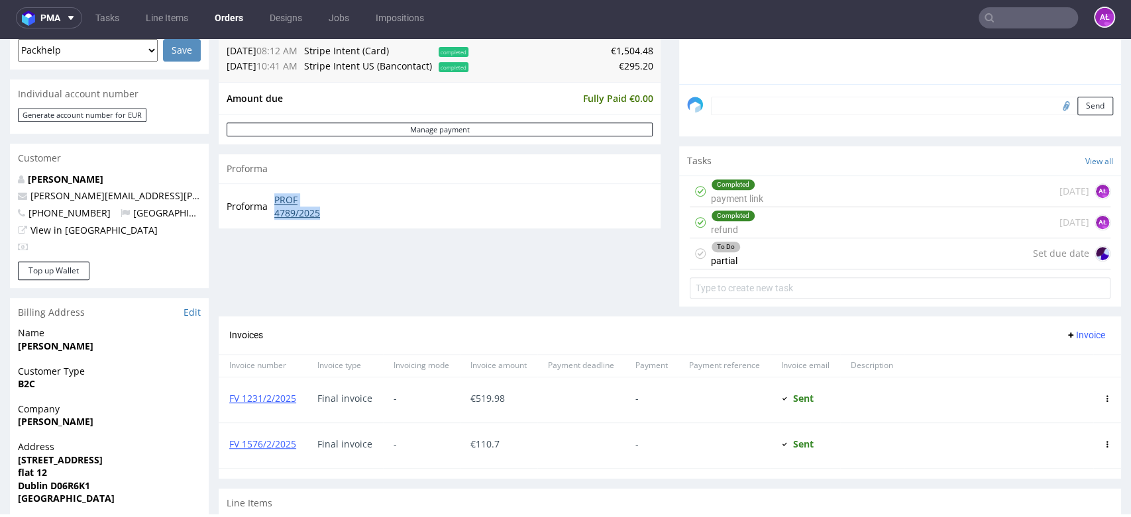
drag, startPoint x: 269, startPoint y: 195, endPoint x: 331, endPoint y: 212, distance: 64.6
click at [331, 212] on tr "Proforma PROF 4789/2025" at bounding box center [286, 206] width 119 height 28
copy tr "PROF 4789/2025"
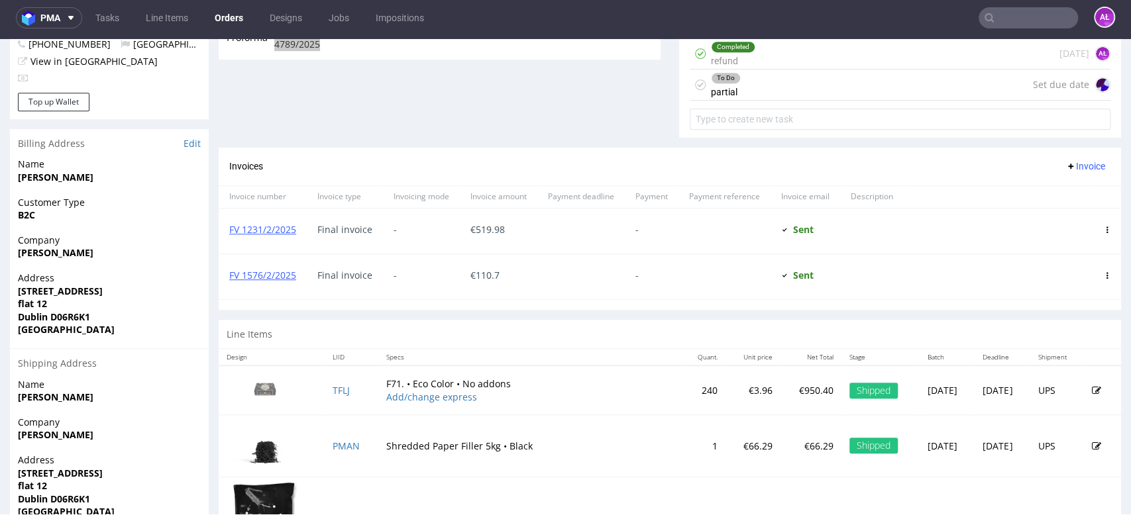
scroll to position [662, 0]
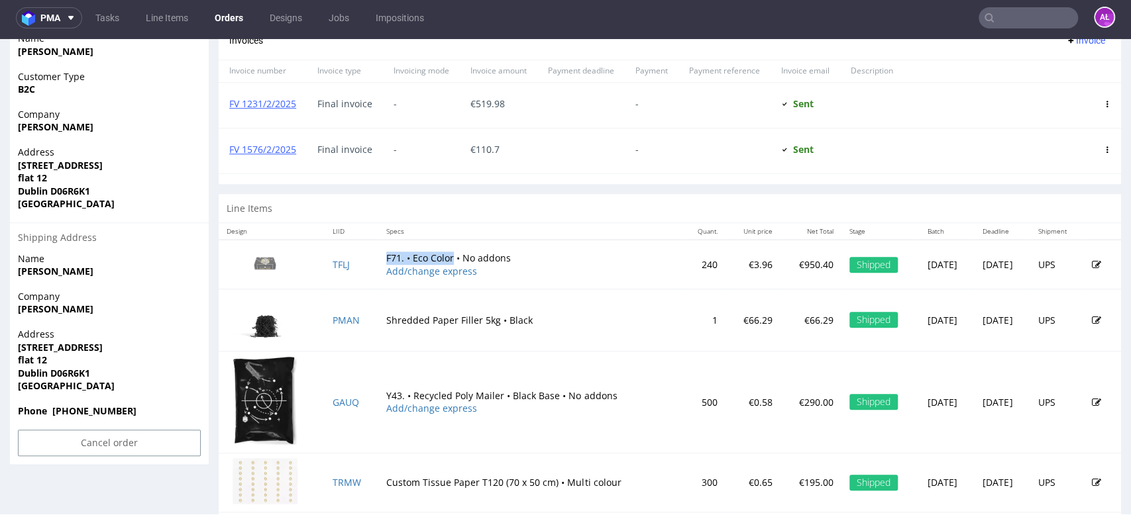
drag, startPoint x: 373, startPoint y: 258, endPoint x: 441, endPoint y: 254, distance: 67.7
click at [441, 254] on td "F71. • Eco Color • No addons Add/change express" at bounding box center [529, 264] width 303 height 49
copy td "F71. • Eco Color"
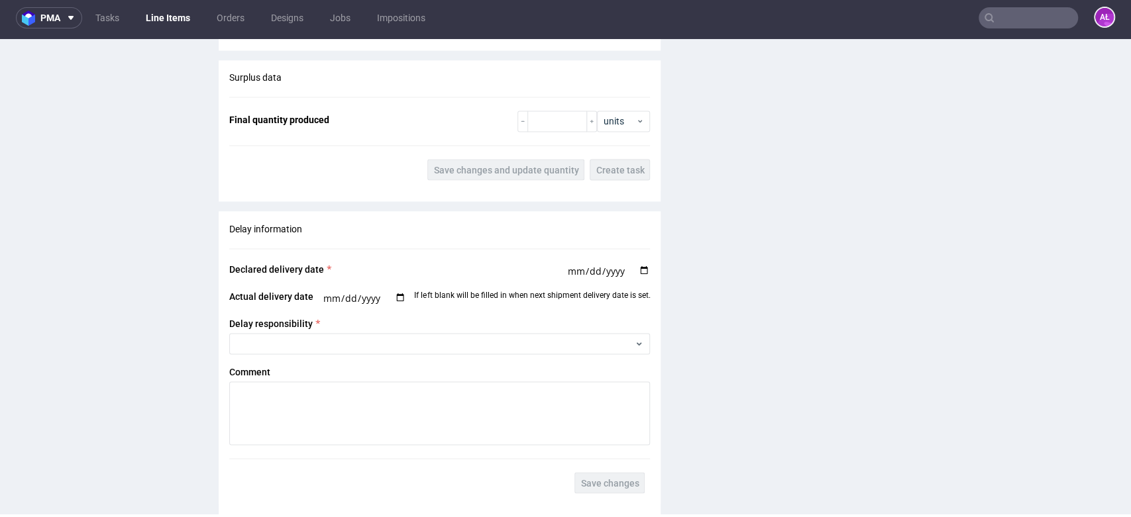
scroll to position [1545, 0]
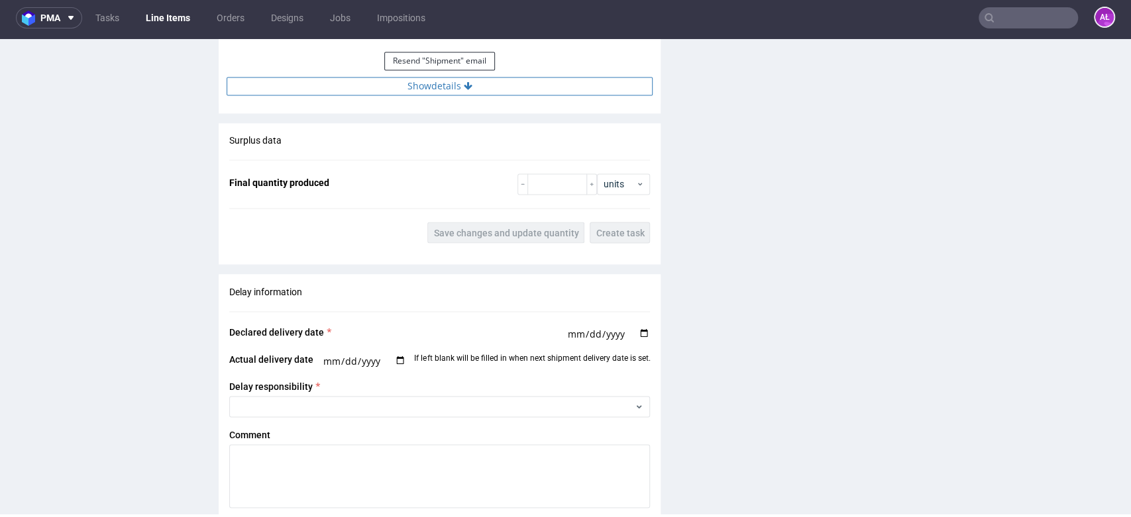
click at [482, 87] on button "Show details" at bounding box center [440, 86] width 426 height 19
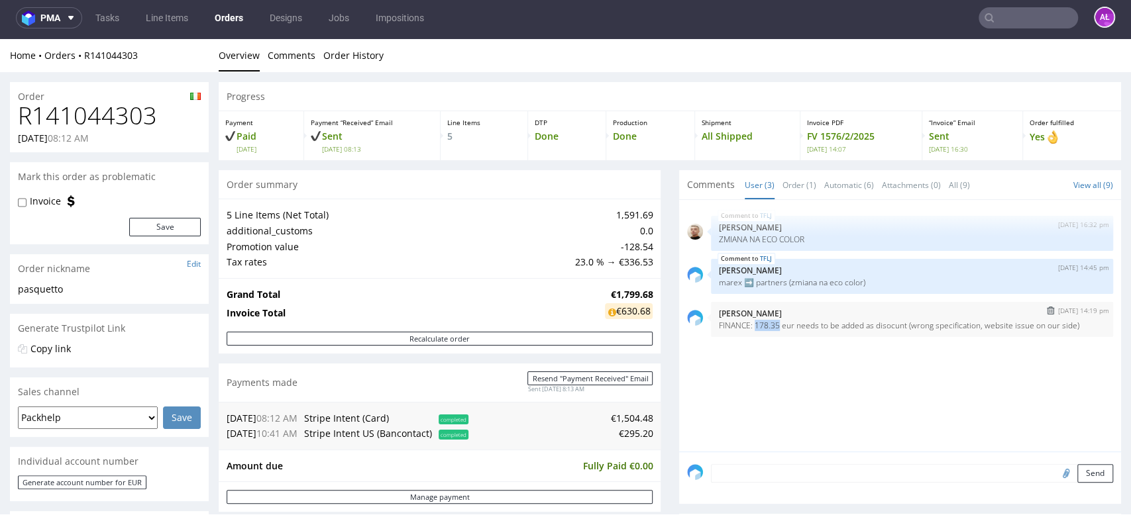
drag, startPoint x: 742, startPoint y: 329, endPoint x: 766, endPoint y: 327, distance: 24.5
click at [766, 327] on p "FINANCE: 178.35 eur needs to be added as disocunt (wrong specification, website…" at bounding box center [912, 326] width 386 height 10
copy p "178.35"
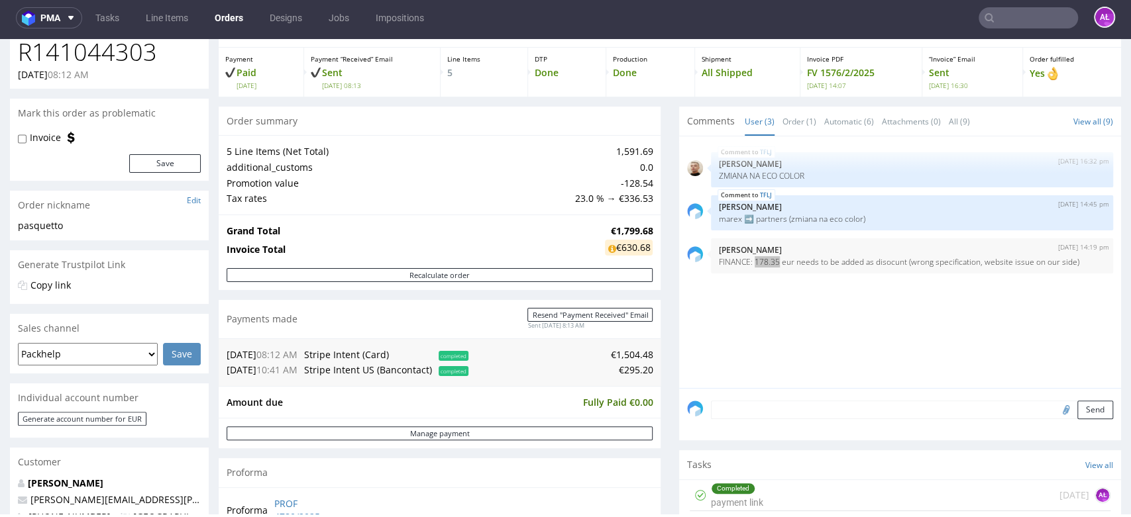
scroll to position [221, 0]
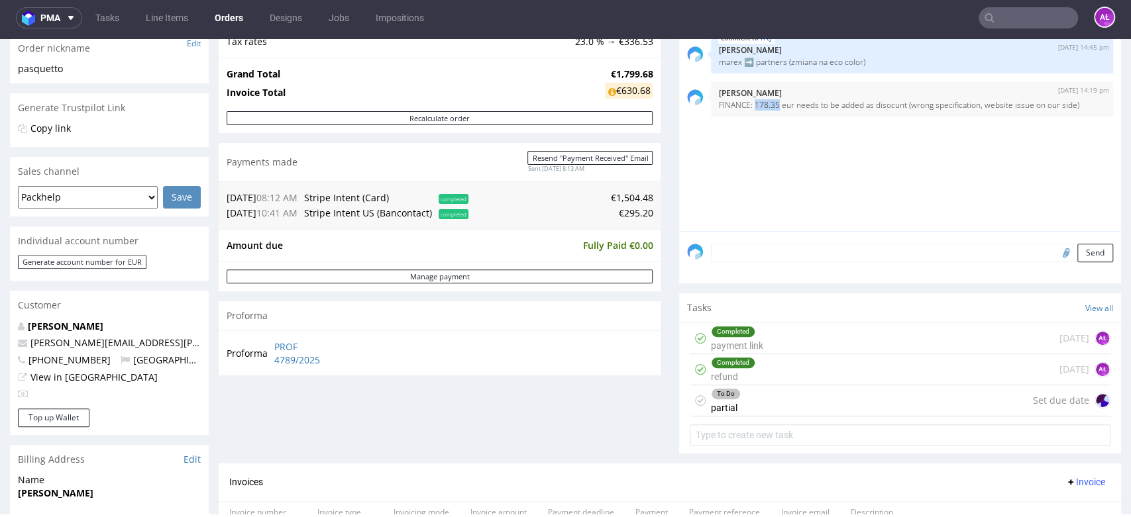
click at [739, 367] on div "Completed refund" at bounding box center [733, 369] width 44 height 30
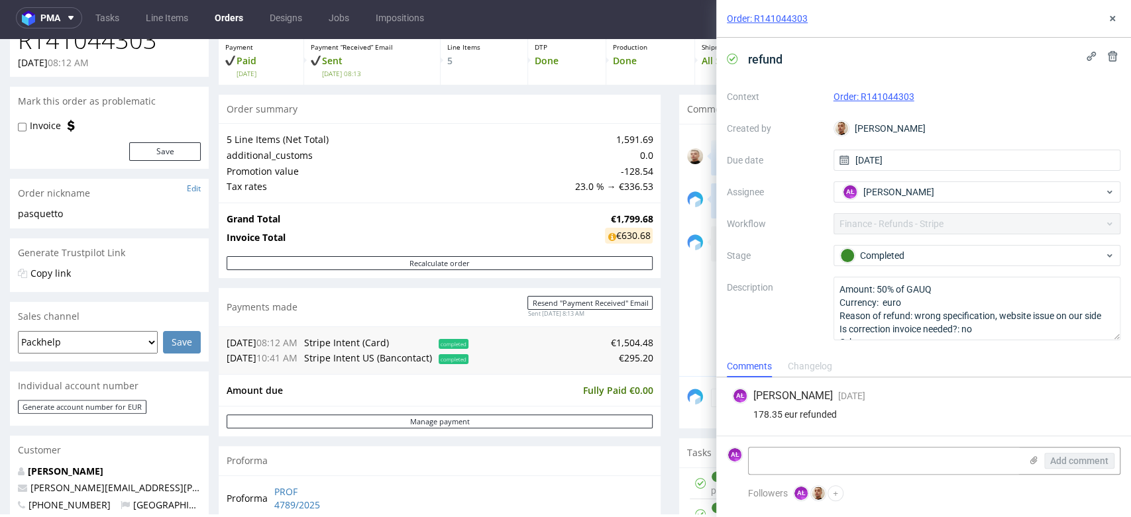
scroll to position [74, 0]
drag, startPoint x: 1116, startPoint y: 19, endPoint x: 274, endPoint y: 103, distance: 845.5
click at [1116, 19] on icon at bounding box center [1112, 18] width 11 height 11
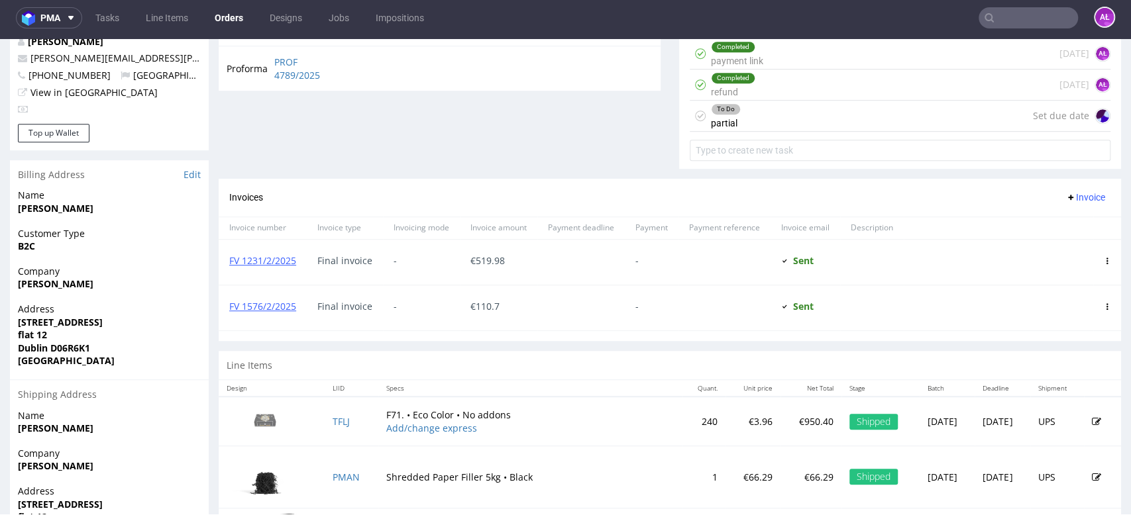
scroll to position [515, 0]
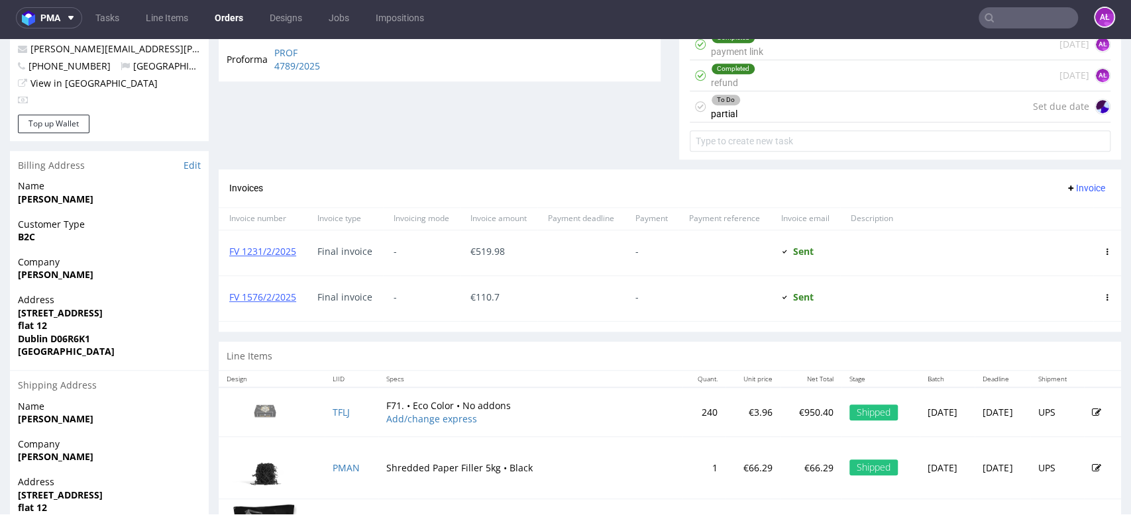
click at [1065, 187] on span "Invoice" at bounding box center [1085, 188] width 40 height 11
click at [1061, 216] on span "Upload" at bounding box center [1062, 215] width 64 height 13
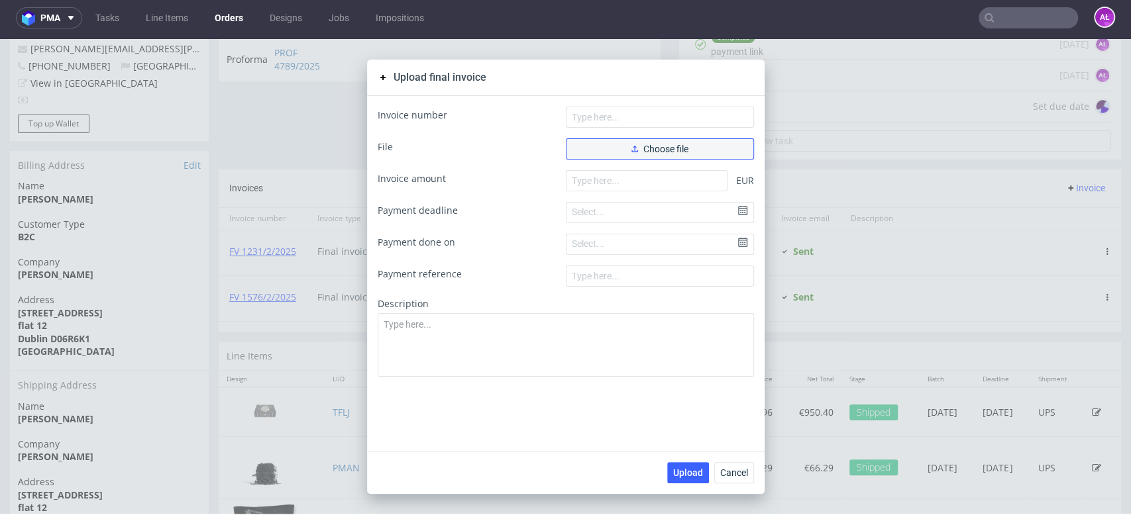
click at [684, 147] on button "Choose file" at bounding box center [660, 148] width 188 height 21
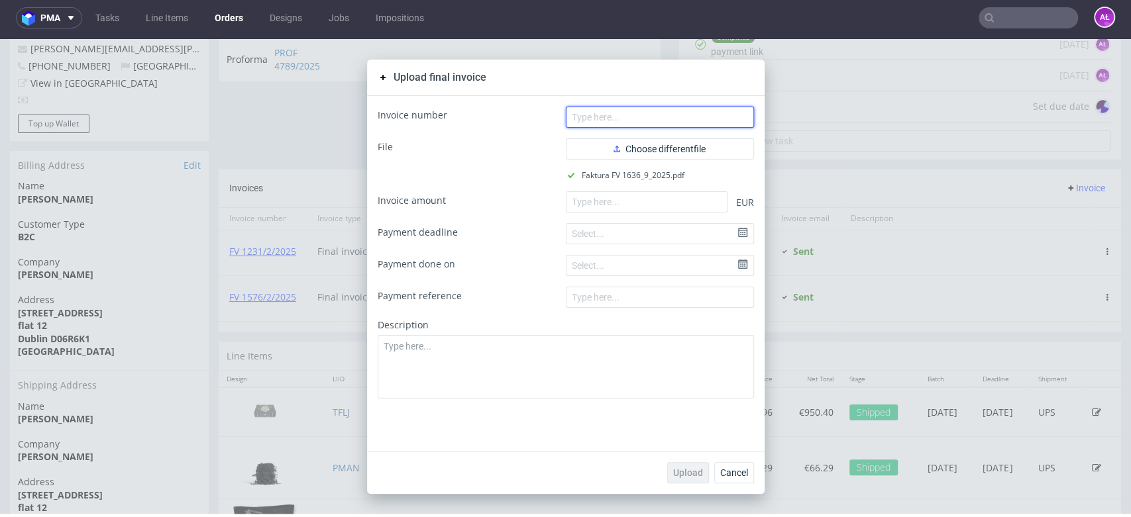
drag, startPoint x: 596, startPoint y: 115, endPoint x: 581, endPoint y: 125, distance: 17.8
click at [596, 115] on input "text" at bounding box center [660, 117] width 188 height 21
paste input "FV 1636/9/2025"
type input "FV 1636/9/2025"
click at [657, 186] on form "Invoice number FV 1636/9/2025 File Choose different file Faktura FV 1636_9_2025…" at bounding box center [566, 253] width 376 height 292
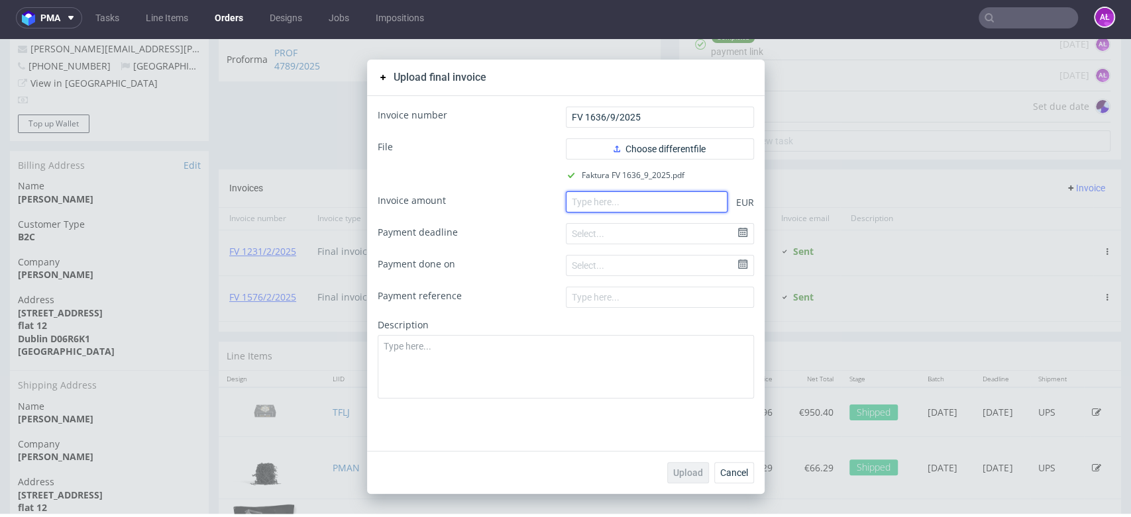
paste input "772.05"
click at [649, 205] on input "number" at bounding box center [647, 201] width 162 height 21
drag, startPoint x: 649, startPoint y: 201, endPoint x: 599, endPoint y: 206, distance: 50.0
click at [599, 206] on input "number" at bounding box center [647, 201] width 162 height 21
type input "772.05"
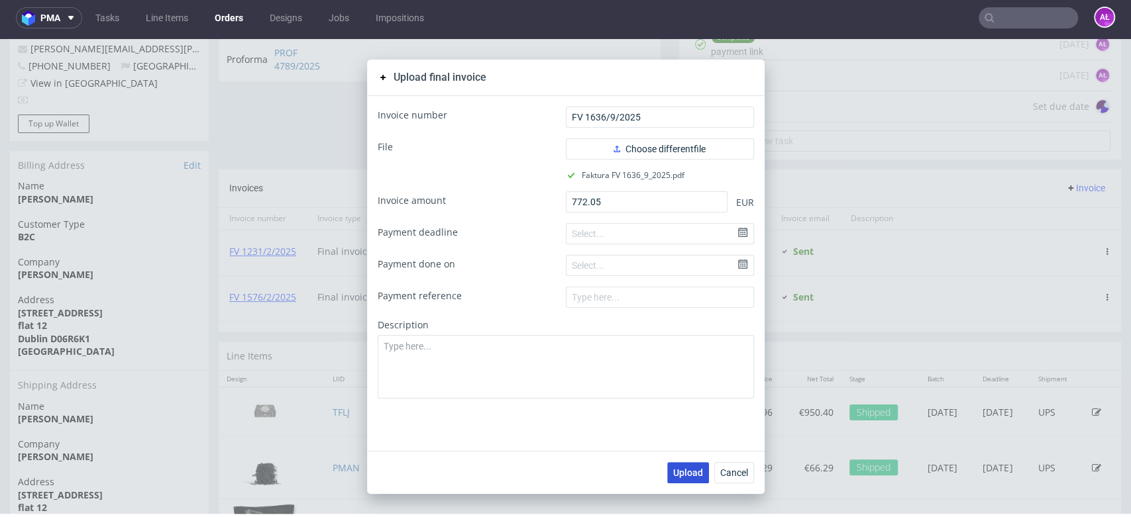
click at [674, 468] on span "Upload" at bounding box center [688, 472] width 30 height 9
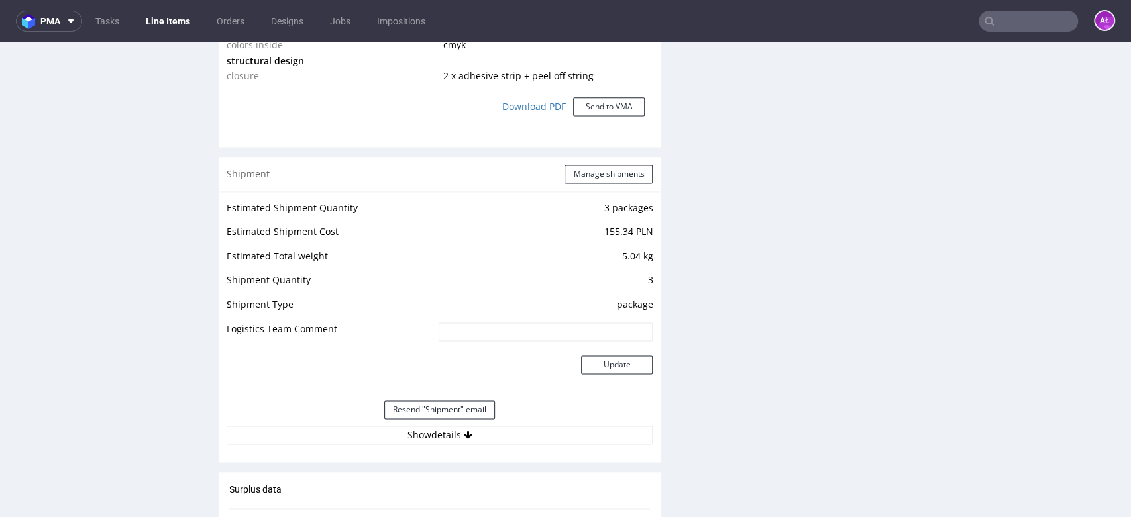
scroll to position [1472, 0]
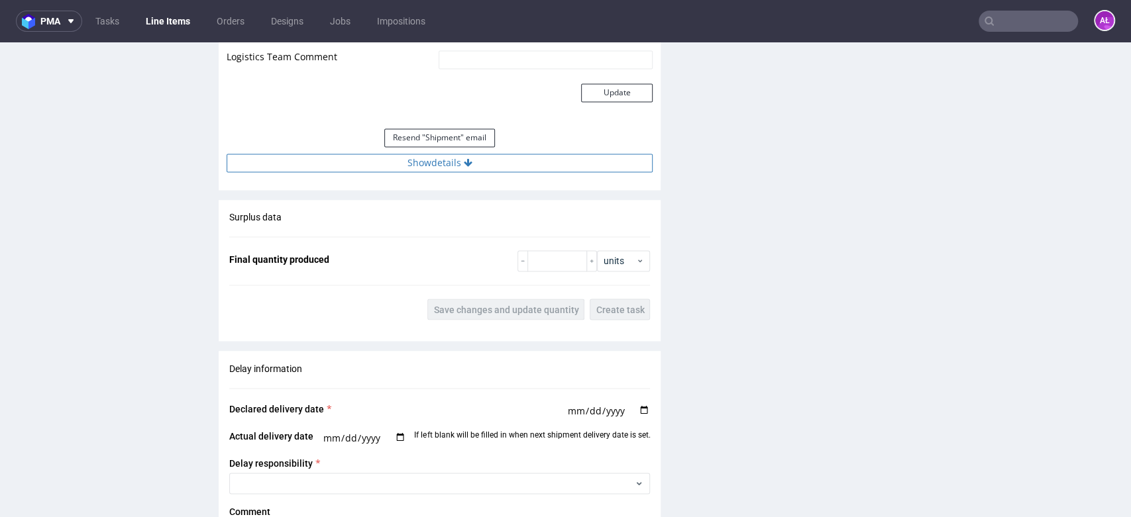
click at [470, 159] on button "Show details" at bounding box center [440, 163] width 426 height 19
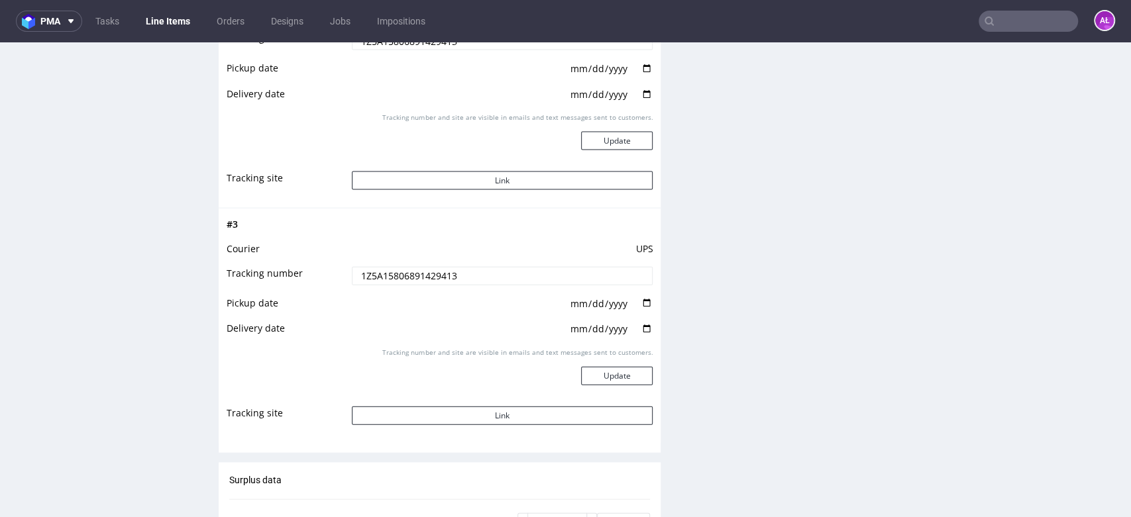
scroll to position [1545, 0]
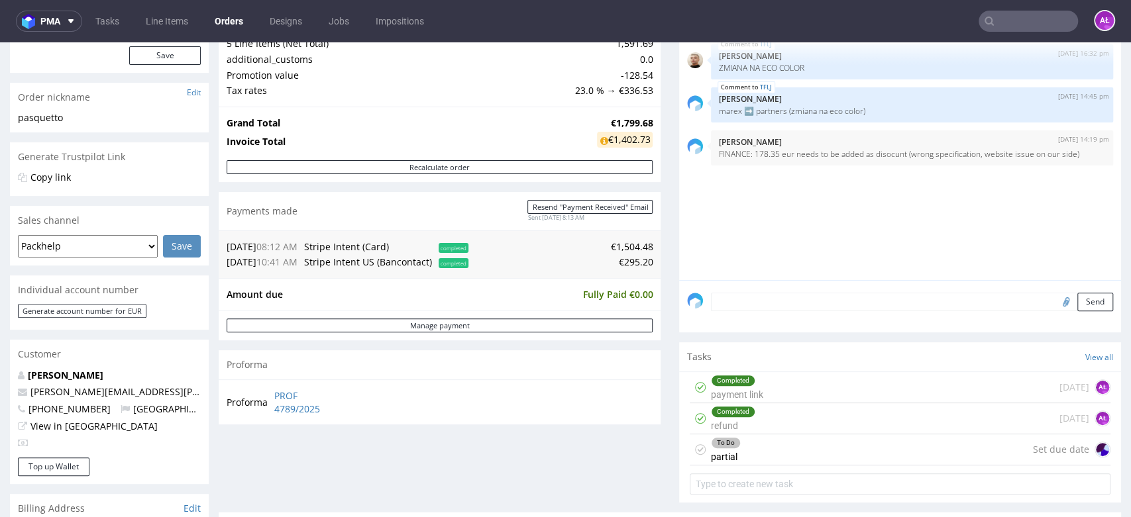
scroll to position [294, 0]
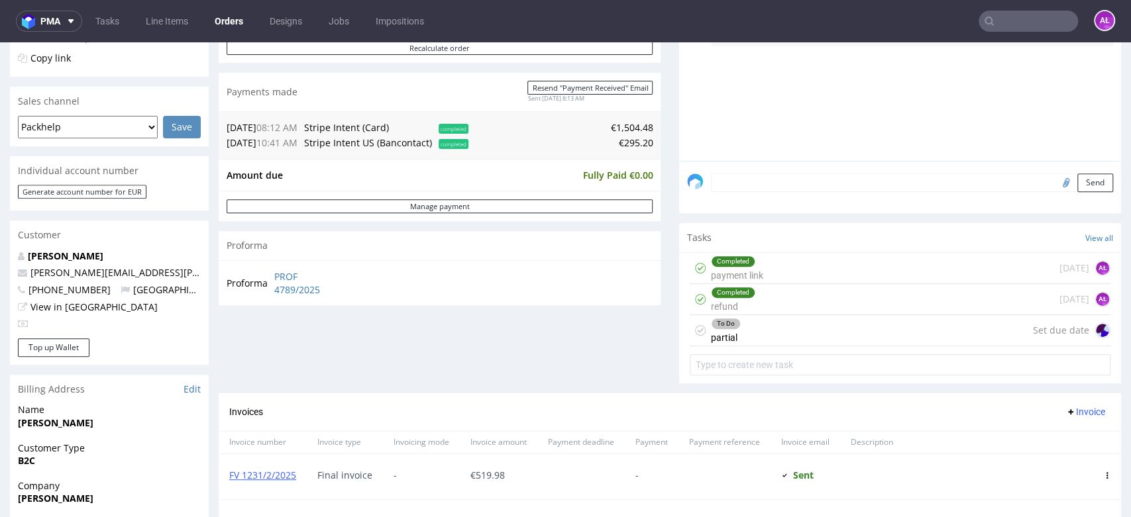
click at [727, 311] on div "Completed refund" at bounding box center [733, 299] width 44 height 30
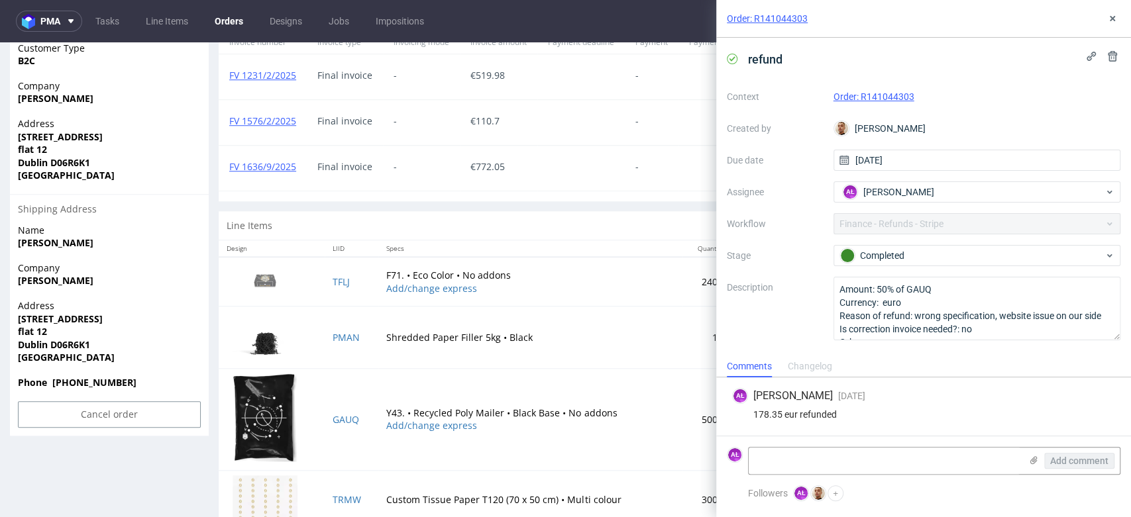
scroll to position [736, 0]
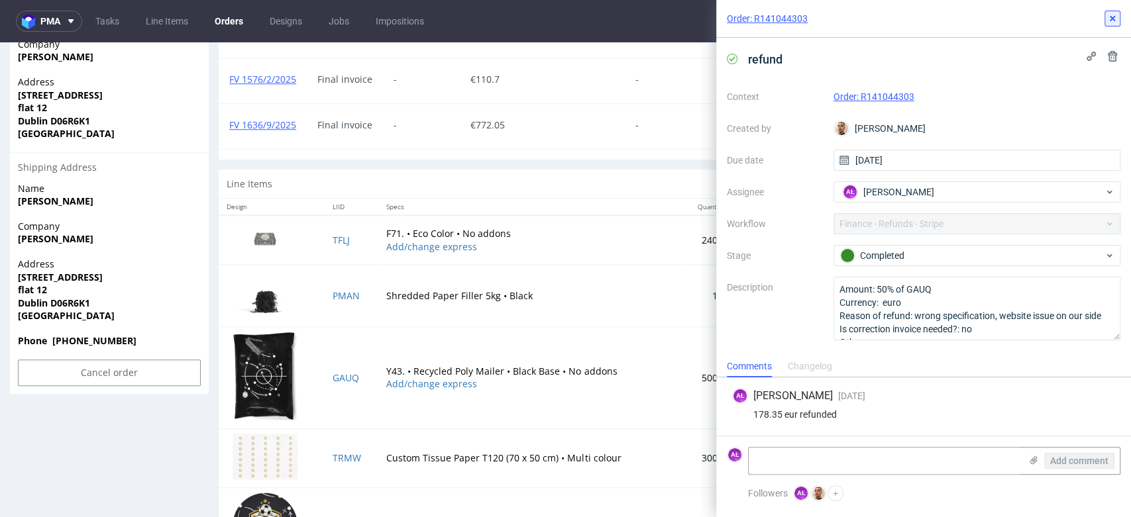
click at [1116, 18] on icon at bounding box center [1112, 18] width 11 height 11
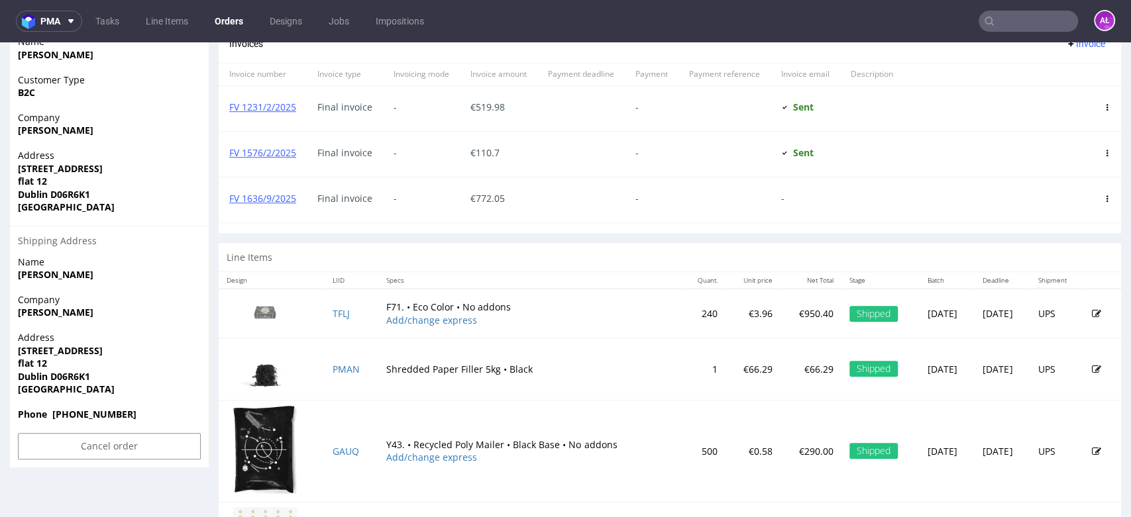
scroll to position [515, 0]
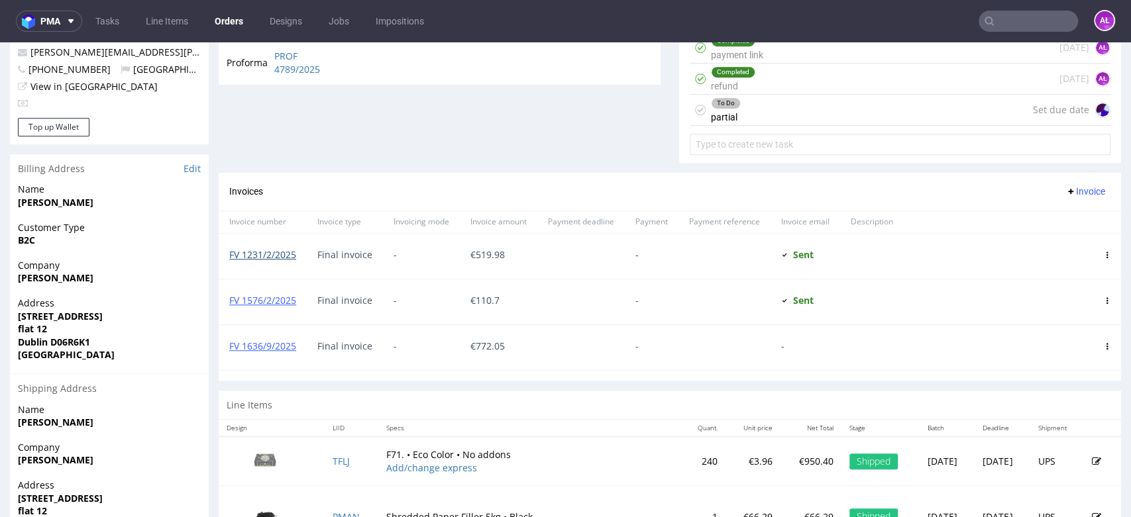
click at [288, 251] on link "FV 1231/2/2025" at bounding box center [262, 254] width 67 height 13
click at [276, 297] on link "FV 1576/2/2025" at bounding box center [262, 300] width 67 height 13
click at [264, 254] on link "FV 1231/2/2025" at bounding box center [262, 254] width 67 height 13
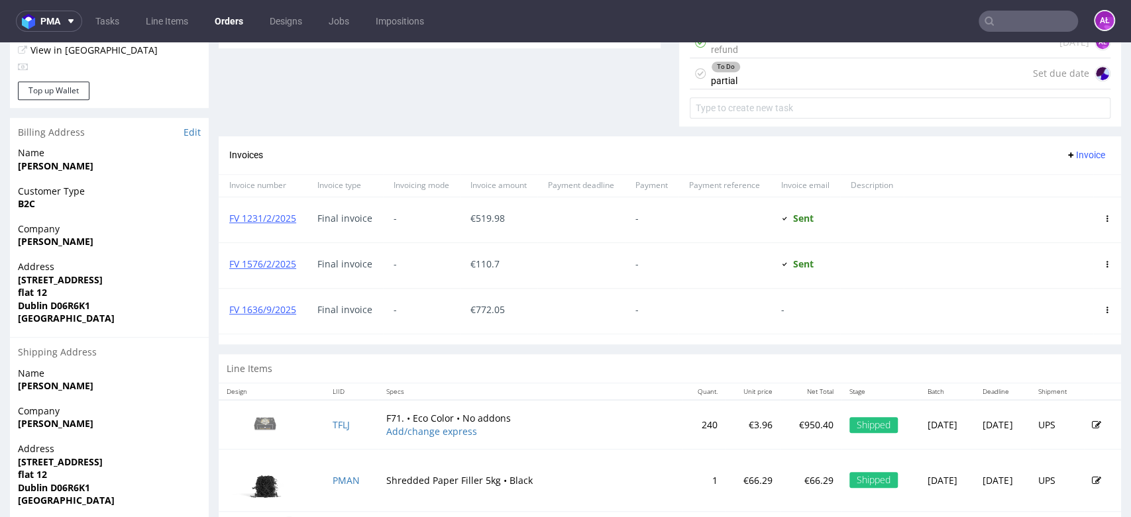
scroll to position [513, 0]
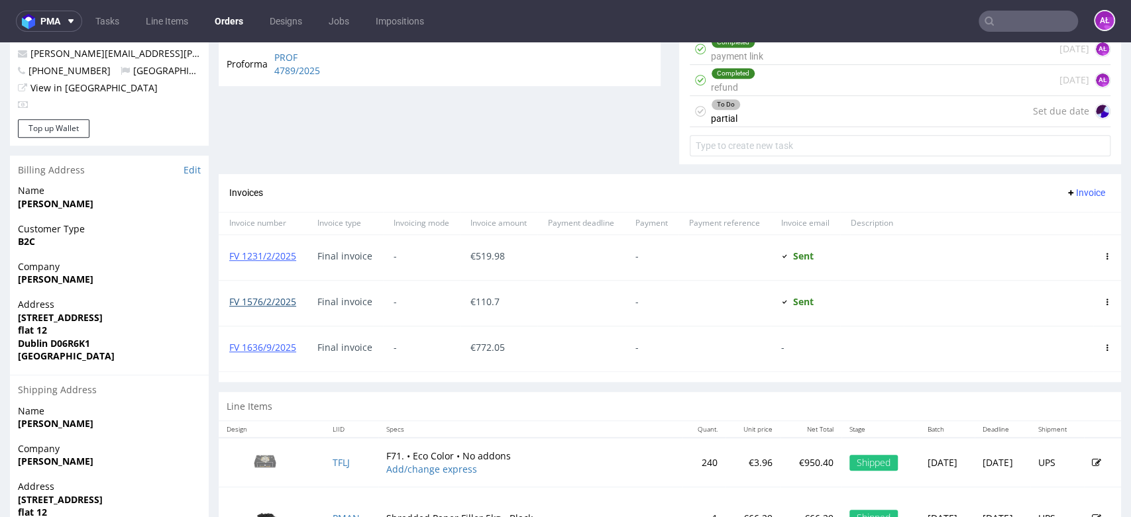
click at [284, 305] on link "FV 1576/2/2025" at bounding box center [262, 301] width 67 height 13
click at [253, 258] on link "FV 1231/2/2025" at bounding box center [262, 256] width 67 height 13
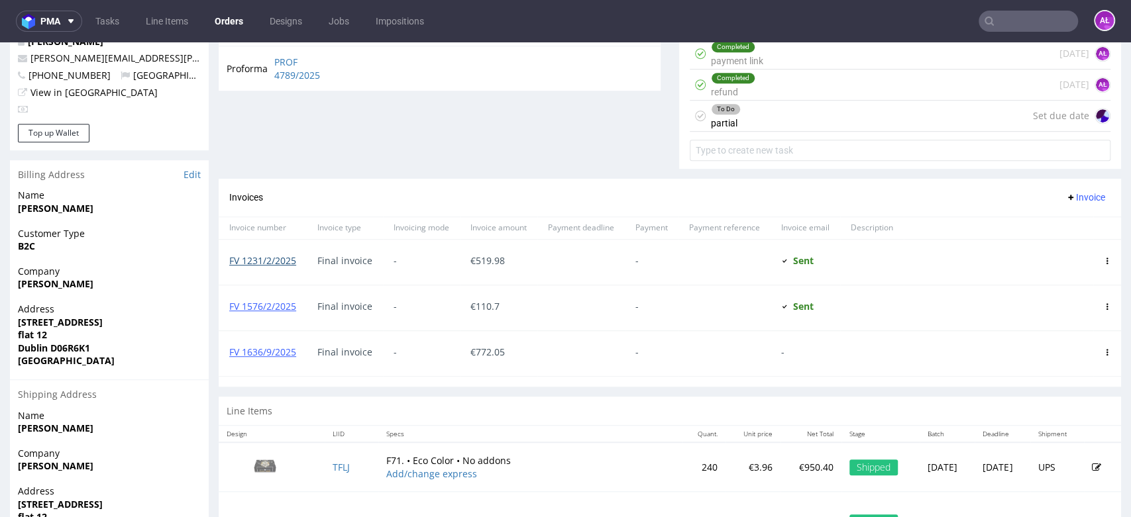
scroll to position [366, 0]
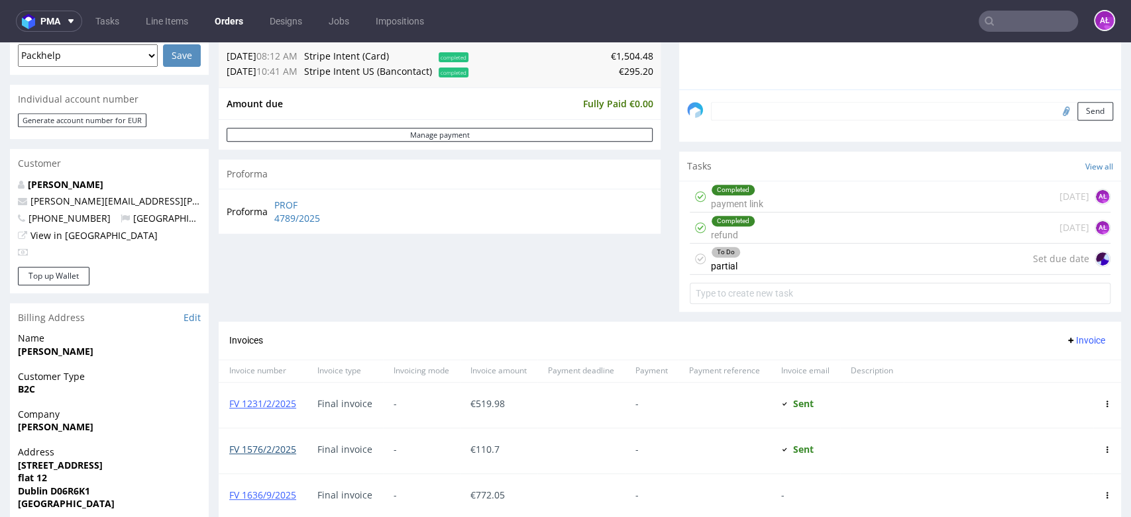
click at [278, 445] on link "FV 1576/2/2025" at bounding box center [262, 449] width 67 height 13
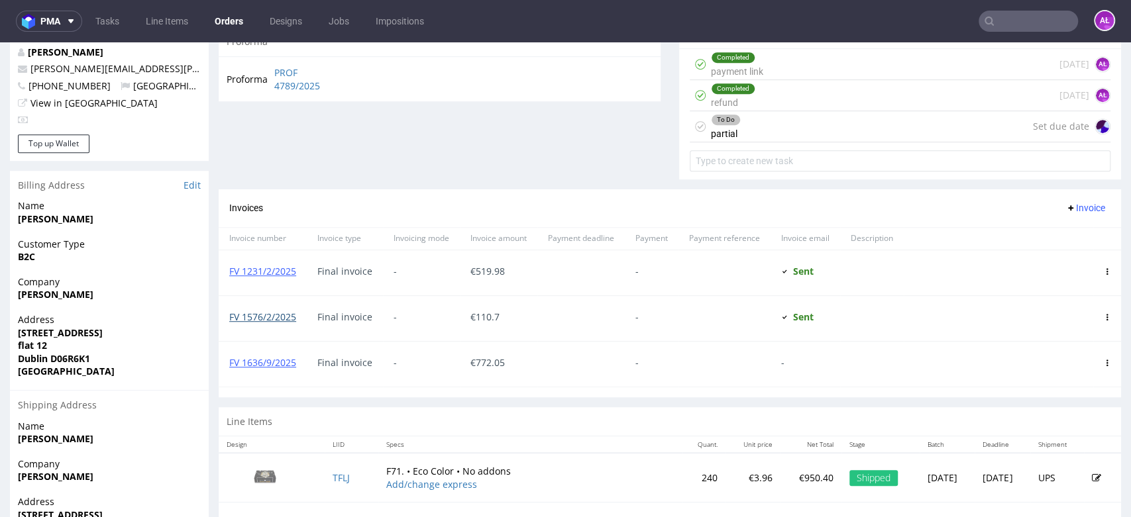
scroll to position [513, 0]
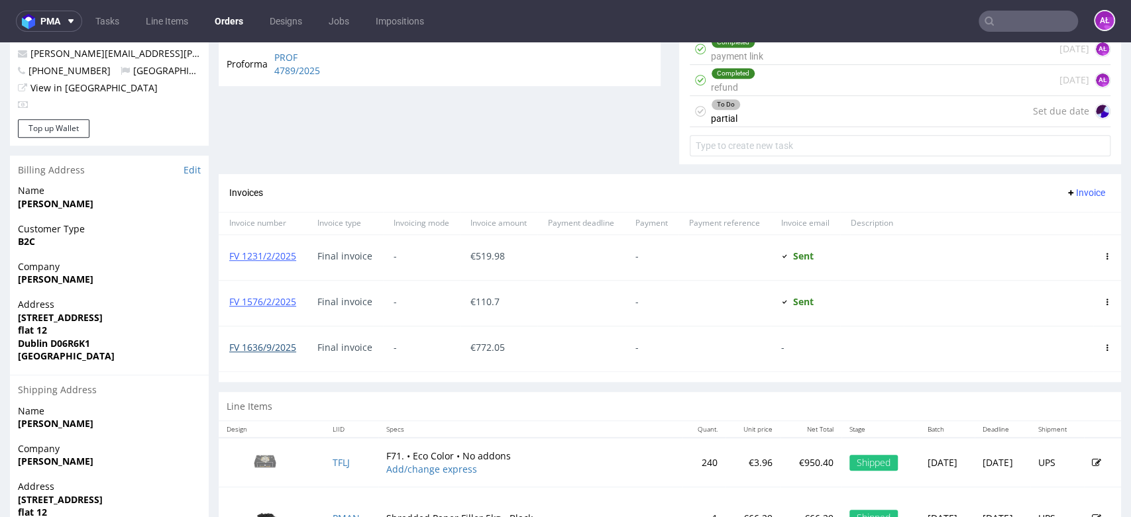
click at [286, 346] on link "FV 1636/9/2025" at bounding box center [262, 347] width 67 height 13
click at [271, 348] on link "FV 1636/9/2025" at bounding box center [262, 347] width 67 height 13
drag, startPoint x: 166, startPoint y: 280, endPoint x: -3, endPoint y: 284, distance: 169.0
click at [0, 284] on html "Production Shipped DTP Orders Offers Shipments Transfers 16 Designs Promotions …" at bounding box center [565, 171] width 1131 height 1285
copy strong "[PERSON_NAME]"
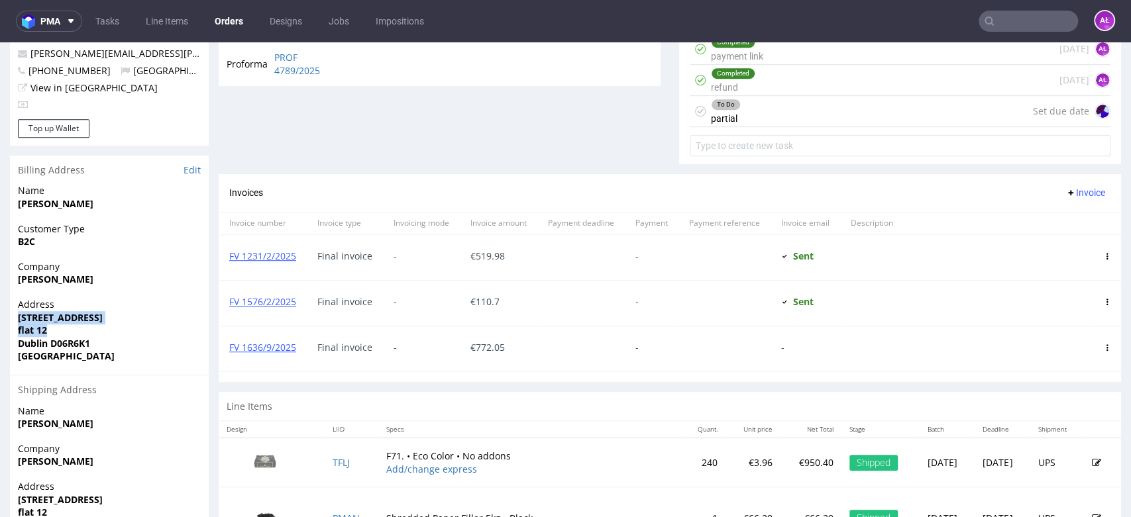
drag, startPoint x: 9, startPoint y: 317, endPoint x: 93, endPoint y: 329, distance: 84.4
click at [93, 329] on div "Address 46, leinster road, Rathmines flat 12 Dublin D06R6K1 Ireland" at bounding box center [109, 336] width 199 height 77
copy p "46, leinster road, Rathmines flat 12"
drag, startPoint x: 15, startPoint y: 348, endPoint x: 107, endPoint y: 346, distance: 92.1
click at [107, 346] on div "Address 46, leinster road, Rathmines flat 12 Dublin D06R6K1 Ireland" at bounding box center [109, 336] width 199 height 77
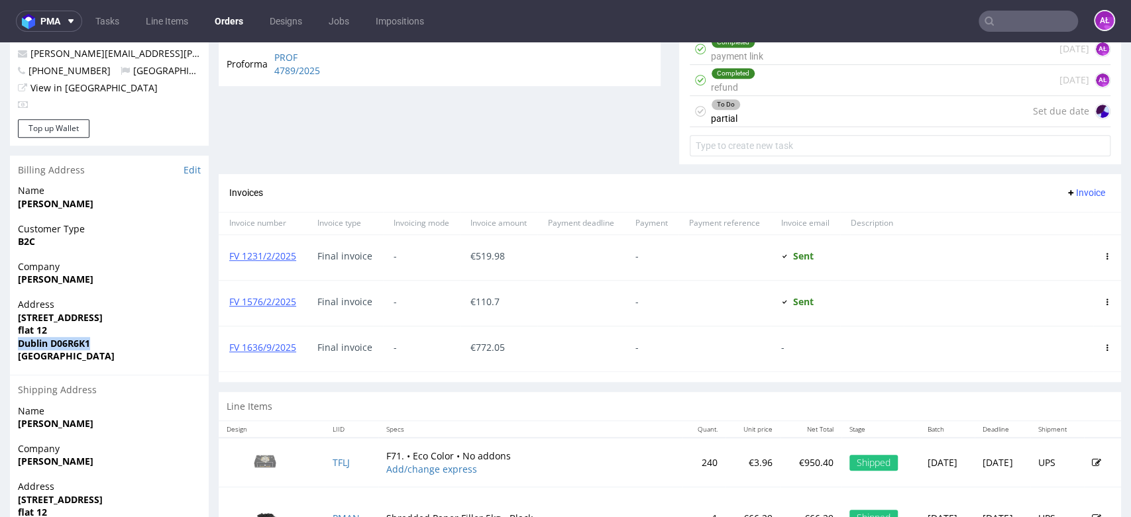
copy strong "Dublin D06R6K1"
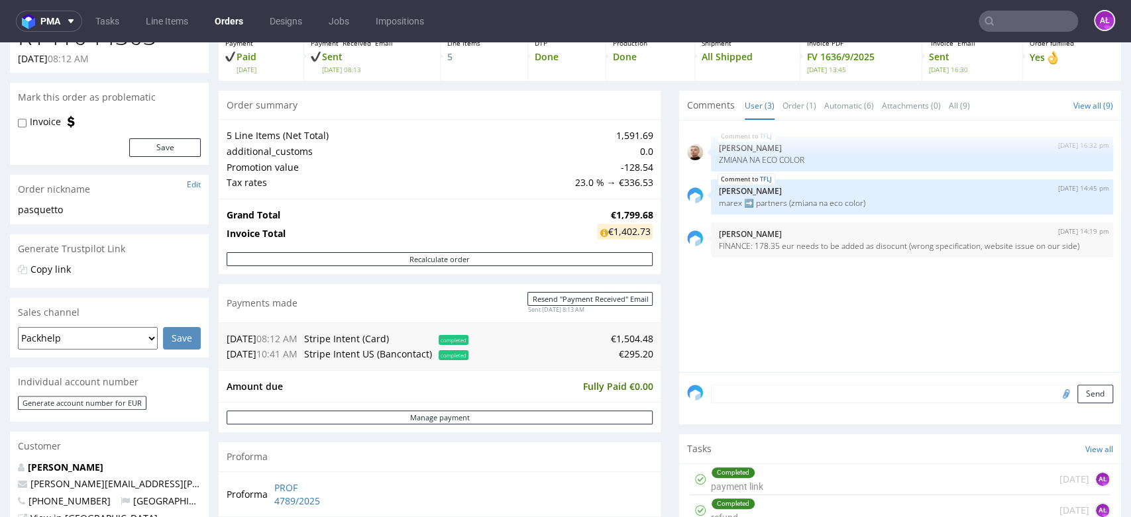
scroll to position [72, 0]
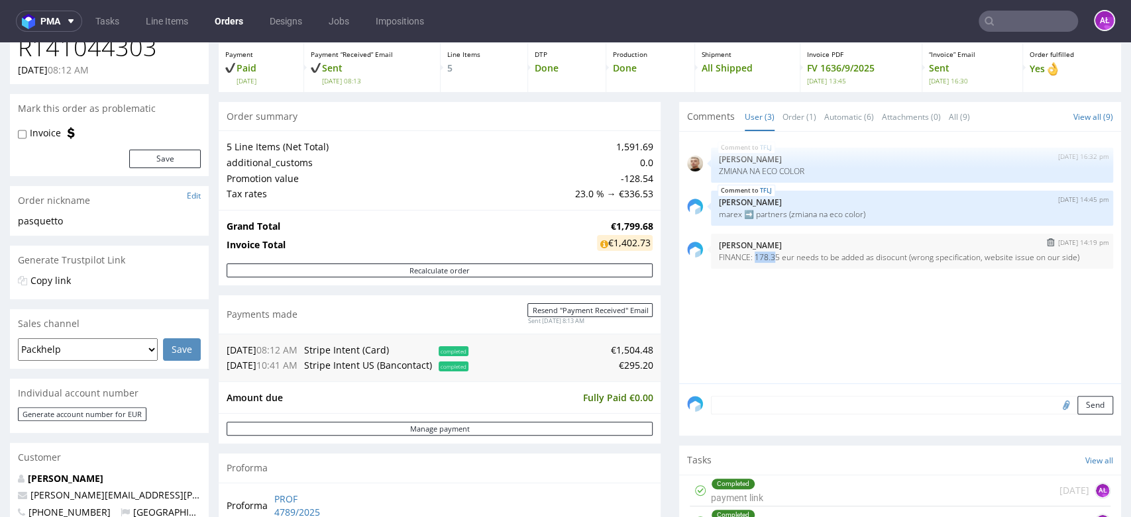
drag, startPoint x: 743, startPoint y: 260, endPoint x: 764, endPoint y: 257, distance: 20.7
click at [764, 257] on p "FINANCE: 178.35 eur needs to be added as disocunt (wrong specification, website…" at bounding box center [912, 257] width 386 height 10
click at [762, 262] on div "20th Feb 25 | 14:19 pm Aleksandra Łętowska FINANCE: 178.35 eur needs to be adde…" at bounding box center [912, 251] width 402 height 35
click at [745, 259] on p "FINANCE: 178.35 eur needs to be added as disocunt (wrong specification, website…" at bounding box center [912, 257] width 386 height 10
drag, startPoint x: 745, startPoint y: 259, endPoint x: 767, endPoint y: 259, distance: 21.9
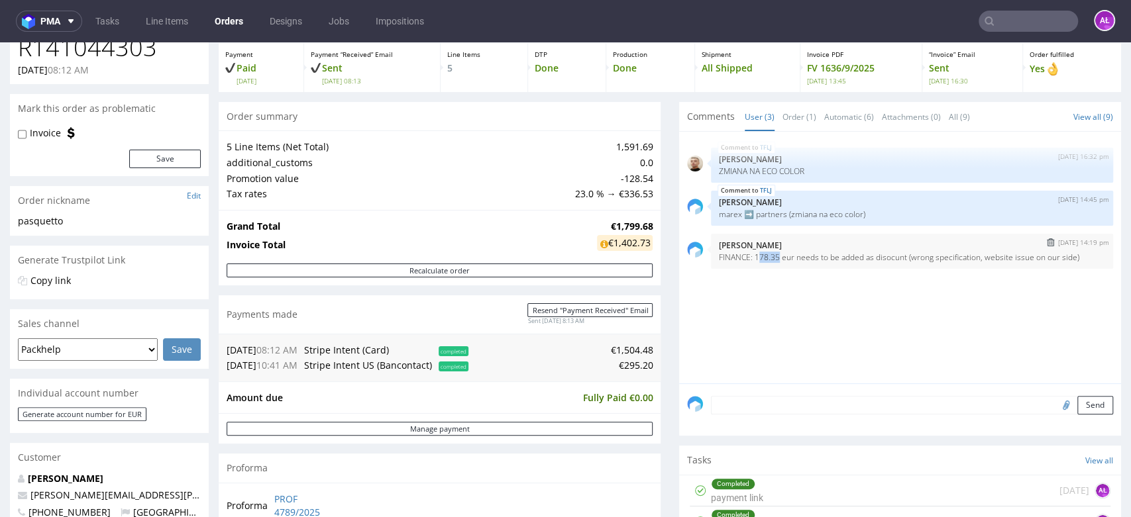
click at [767, 259] on p "FINANCE: 178.35 eur needs to be added as disocunt (wrong specification, website…" at bounding box center [912, 257] width 386 height 10
copy p "78.35"
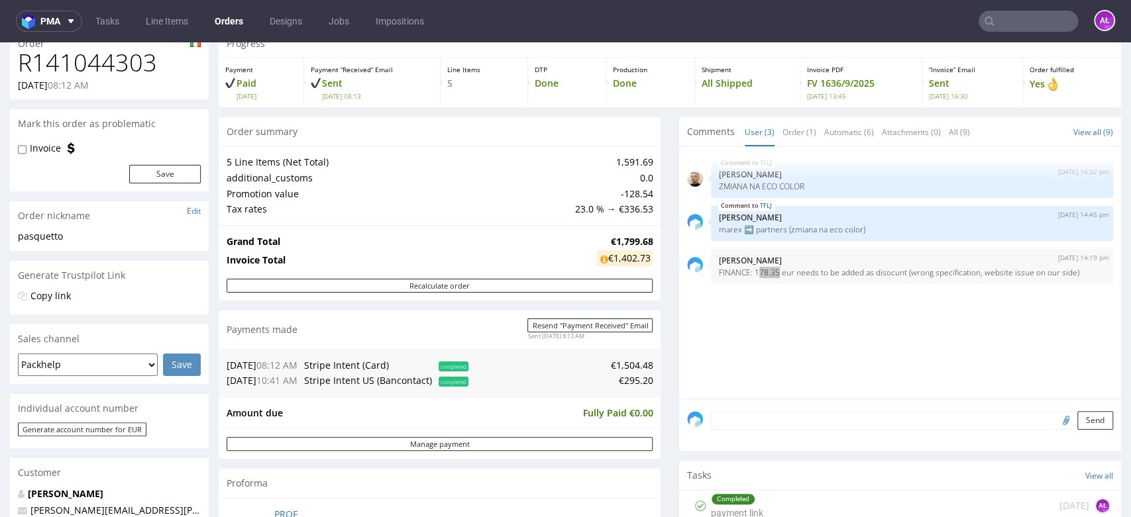
scroll to position [0, 0]
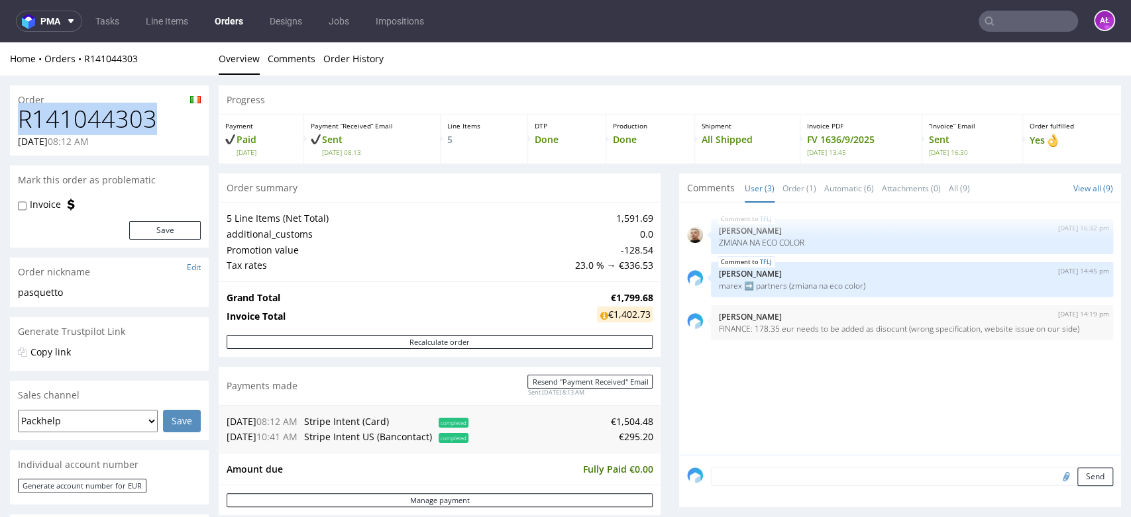
drag, startPoint x: 164, startPoint y: 109, endPoint x: 13, endPoint y: 136, distance: 152.9
click at [16, 122] on div "R141044303 06.02.2025 08:12 AM" at bounding box center [109, 131] width 199 height 50
copy h1 "R141044303"
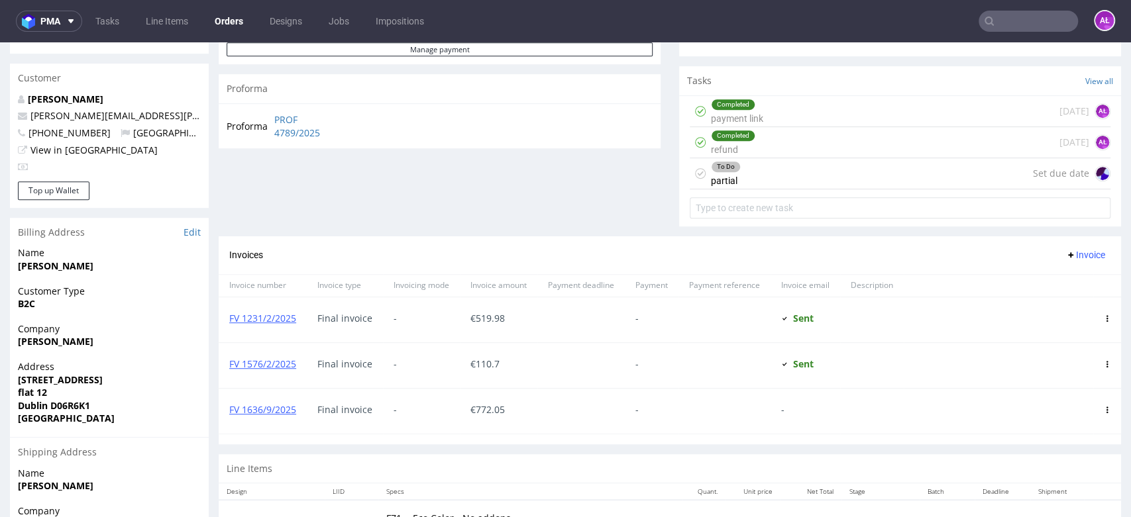
scroll to position [515, 0]
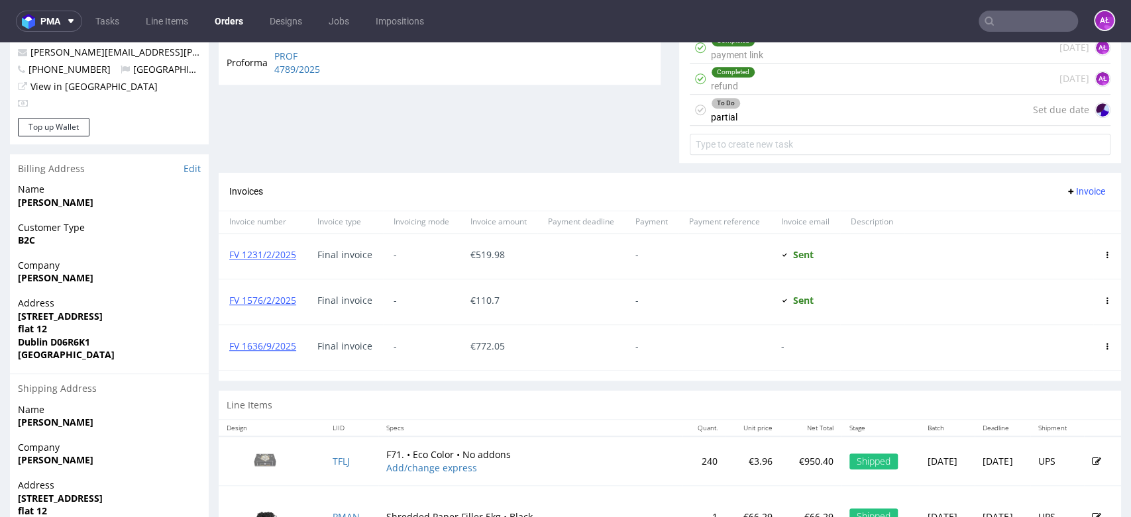
drag, startPoint x: 1083, startPoint y: 341, endPoint x: 1078, endPoint y: 389, distance: 47.9
click at [1104, 341] on span at bounding box center [1107, 346] width 7 height 11
click at [1104, 343] on icon at bounding box center [1107, 346] width 7 height 7
click at [1064, 460] on span "Delete invoice" at bounding box center [1053, 464] width 80 height 13
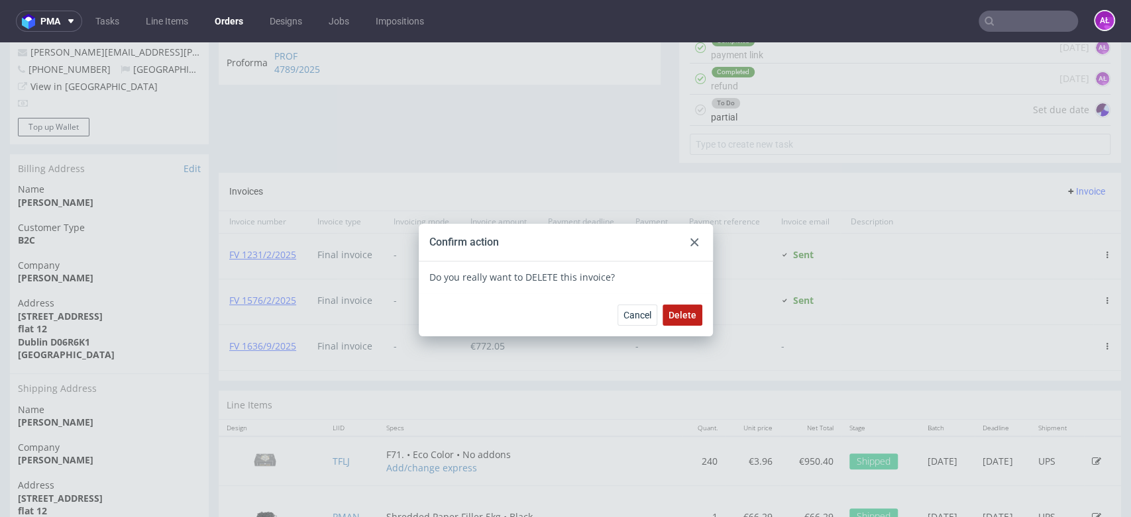
click at [670, 306] on button "Delete" at bounding box center [682, 315] width 40 height 21
click at [690, 238] on use at bounding box center [694, 242] width 8 height 8
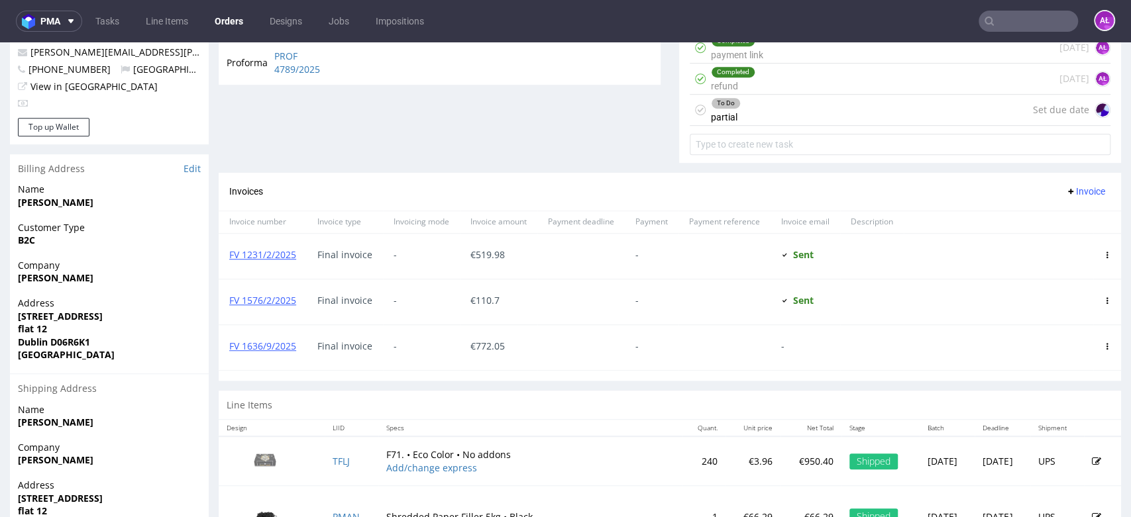
drag, startPoint x: 1057, startPoint y: 187, endPoint x: 1062, endPoint y: 198, distance: 11.6
click at [1065, 189] on span "Invoice" at bounding box center [1085, 191] width 40 height 11
click at [1065, 212] on span "Upload" at bounding box center [1062, 218] width 64 height 13
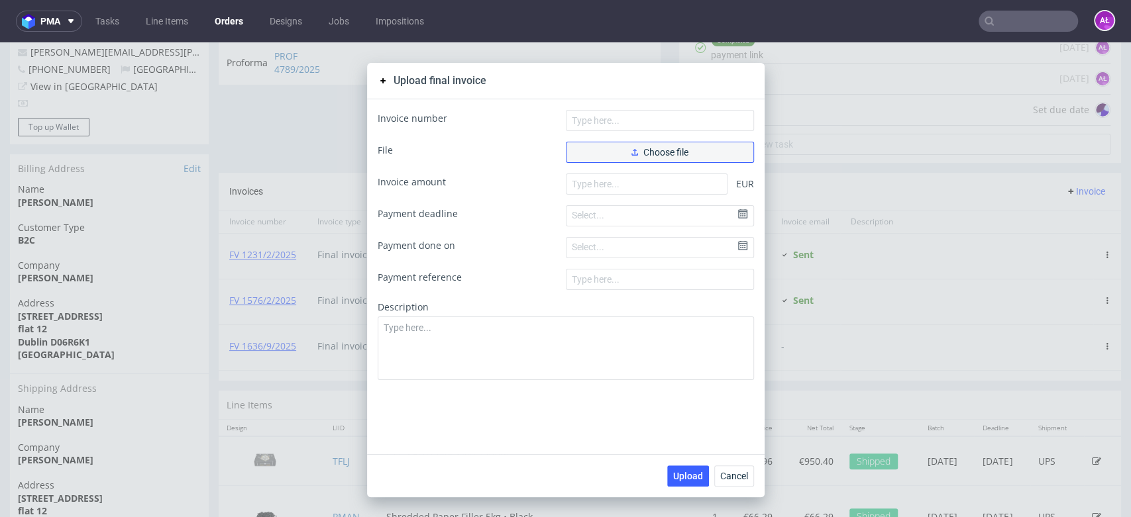
click at [638, 143] on button "Choose file" at bounding box center [660, 152] width 188 height 21
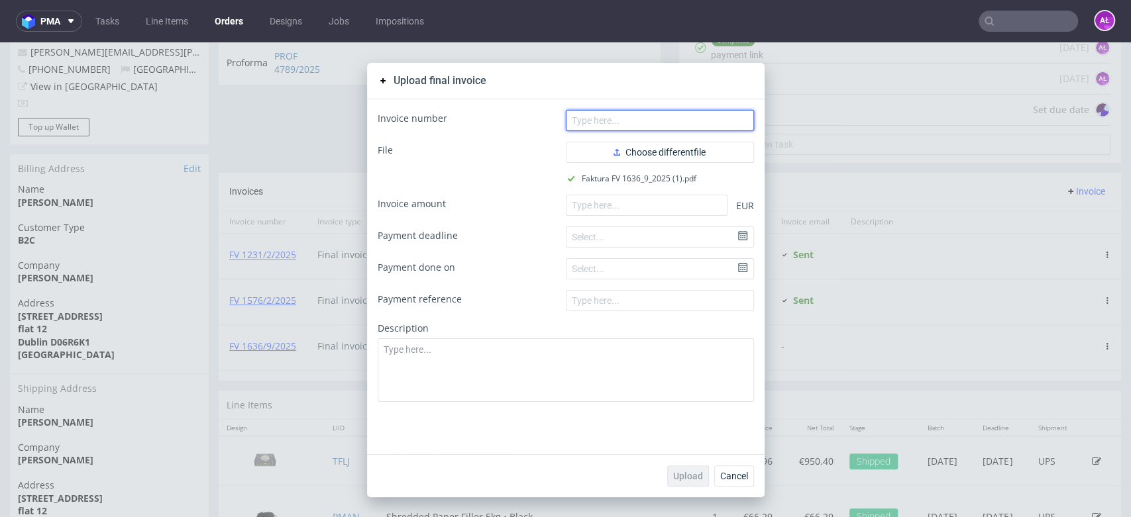
drag, startPoint x: 620, startPoint y: 115, endPoint x: 588, endPoint y: 127, distance: 34.8
click at [620, 115] on input "text" at bounding box center [660, 120] width 188 height 21
paste input ". FV 1636/9/2025"
click at [570, 126] on input ". FV 1636/9/2025" at bounding box center [660, 120] width 188 height 21
type input "FV 1636/9/2025"
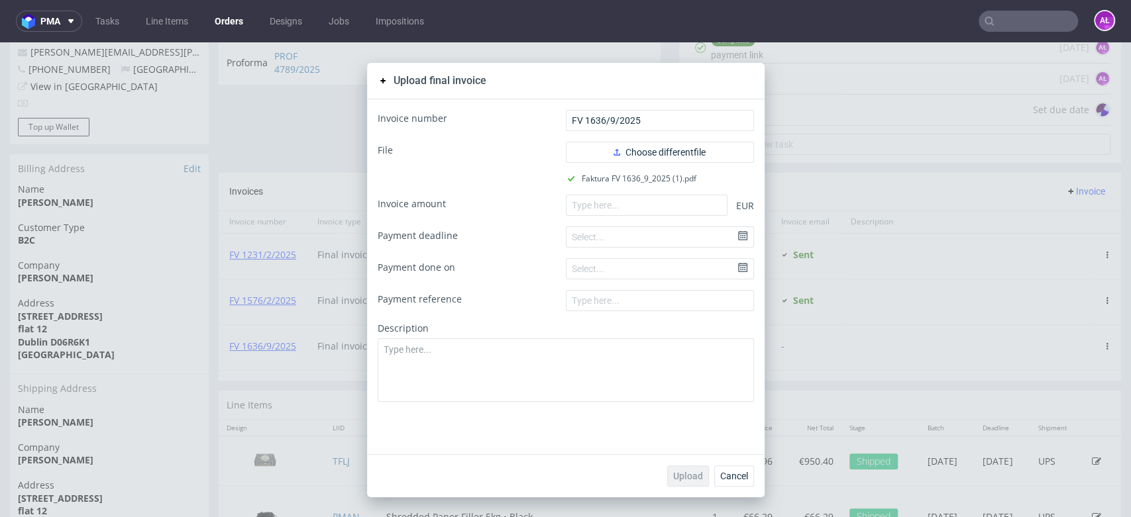
click at [725, 464] on div "Upload Cancel" at bounding box center [565, 475] width 397 height 43
click at [735, 470] on button "Cancel" at bounding box center [734, 476] width 40 height 21
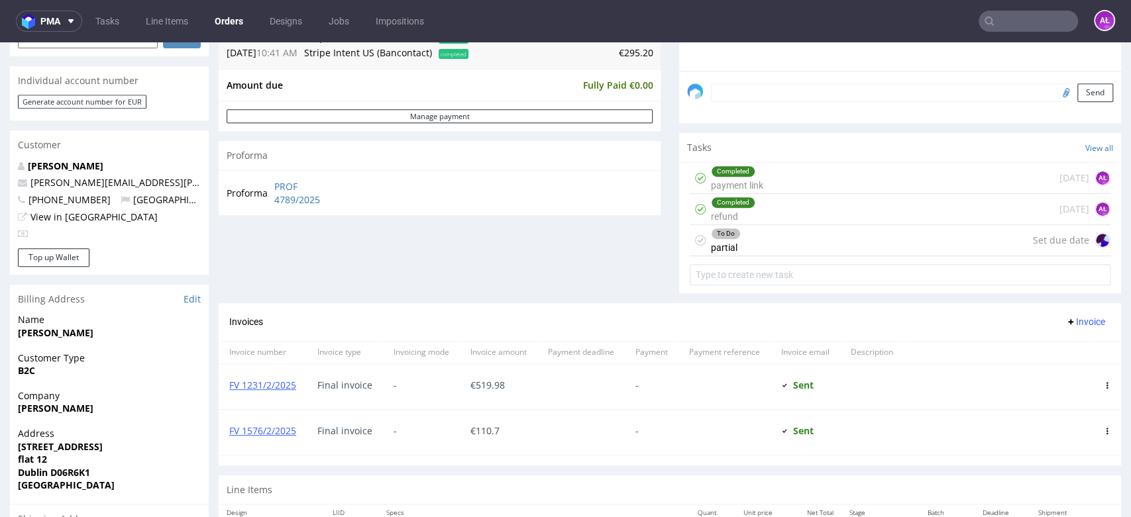
scroll to position [515, 0]
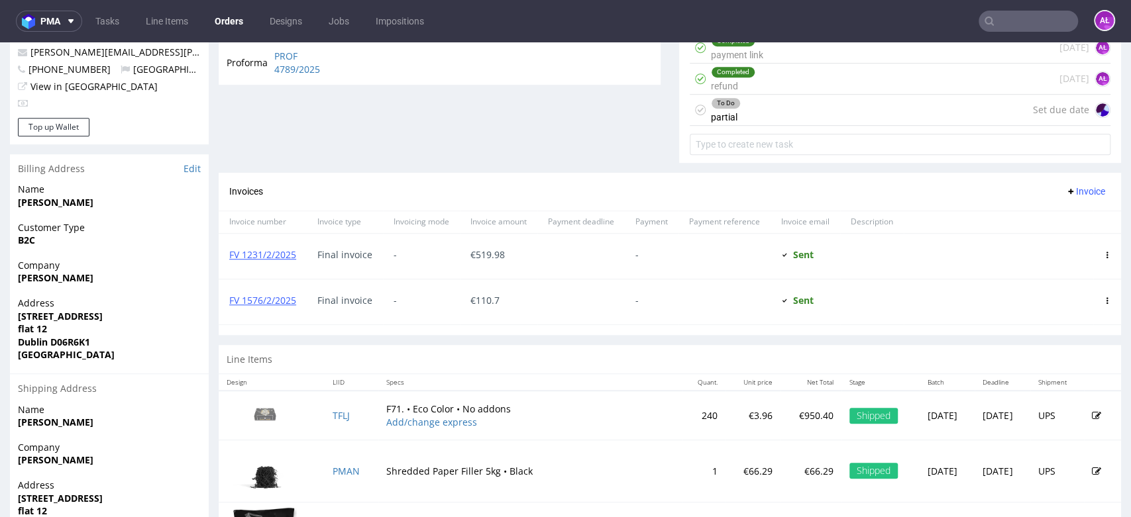
click at [1065, 186] on span "Invoice" at bounding box center [1085, 191] width 40 height 11
click at [1051, 215] on span "Upload" at bounding box center [1062, 218] width 64 height 13
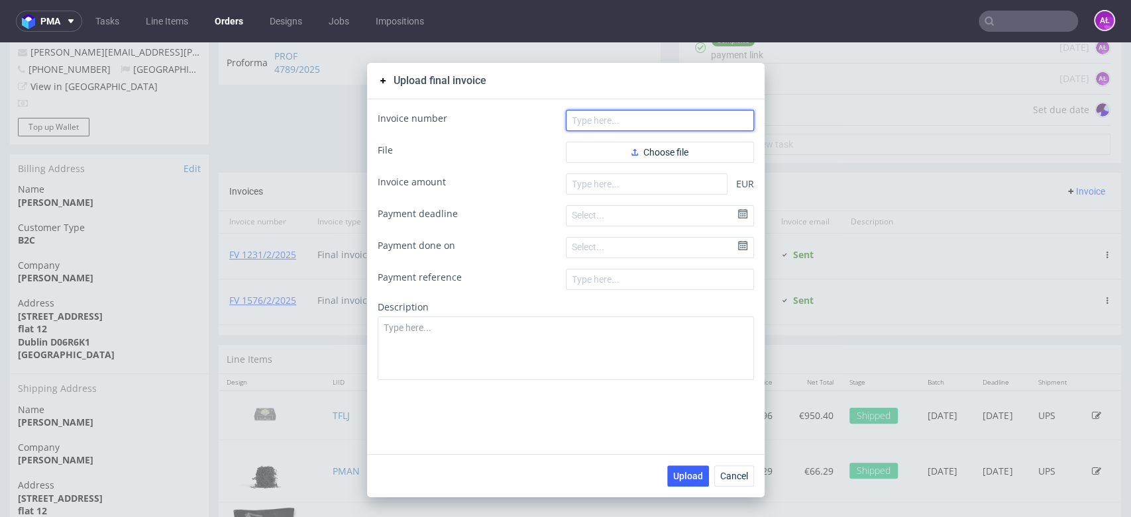
click at [641, 113] on input "text" at bounding box center [660, 120] width 188 height 21
click at [615, 151] on button "Choose file" at bounding box center [660, 152] width 188 height 21
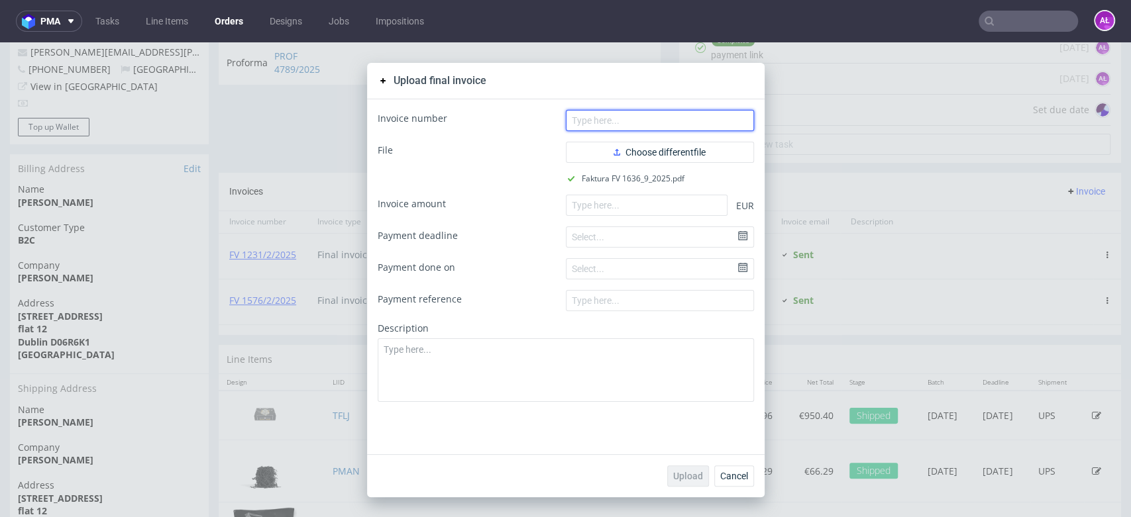
drag, startPoint x: 625, startPoint y: 109, endPoint x: 571, endPoint y: 129, distance: 57.8
click at [625, 110] on input "text" at bounding box center [660, 120] width 188 height 21
paste input "FV 1636/9/2025"
type input "FV 1636/9/2025"
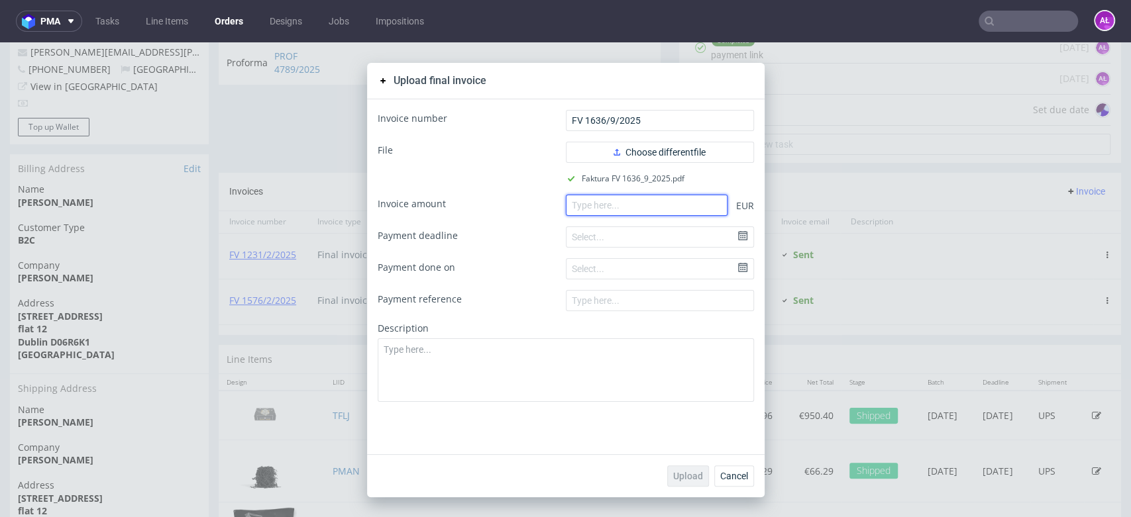
drag, startPoint x: 618, startPoint y: 206, endPoint x: 641, endPoint y: 275, distance: 72.7
click at [619, 206] on input "number" at bounding box center [647, 205] width 162 height 21
paste input "1090.64"
type input "1090.64"
click at [689, 469] on button "Upload" at bounding box center [688, 476] width 42 height 21
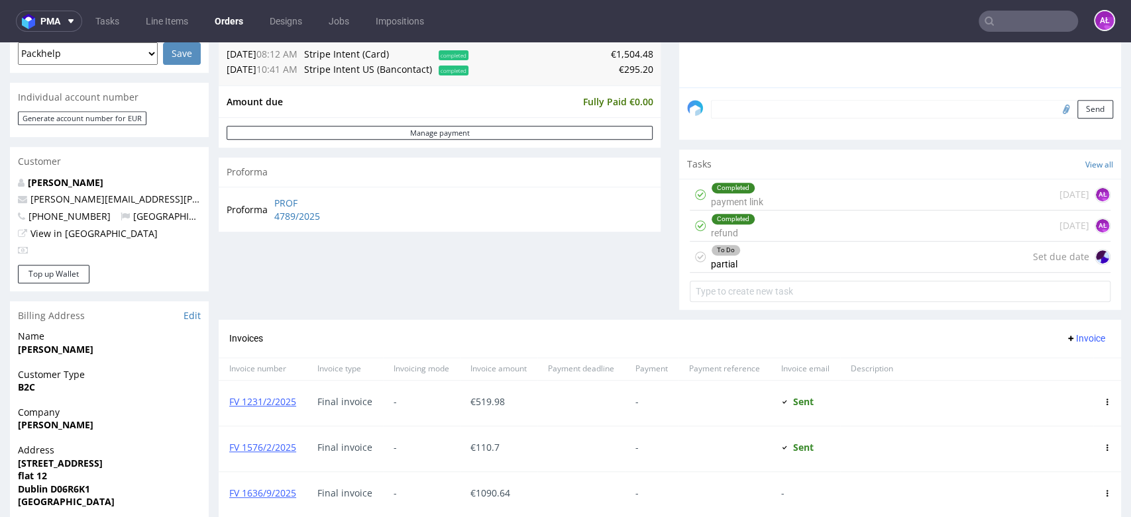
scroll to position [515, 0]
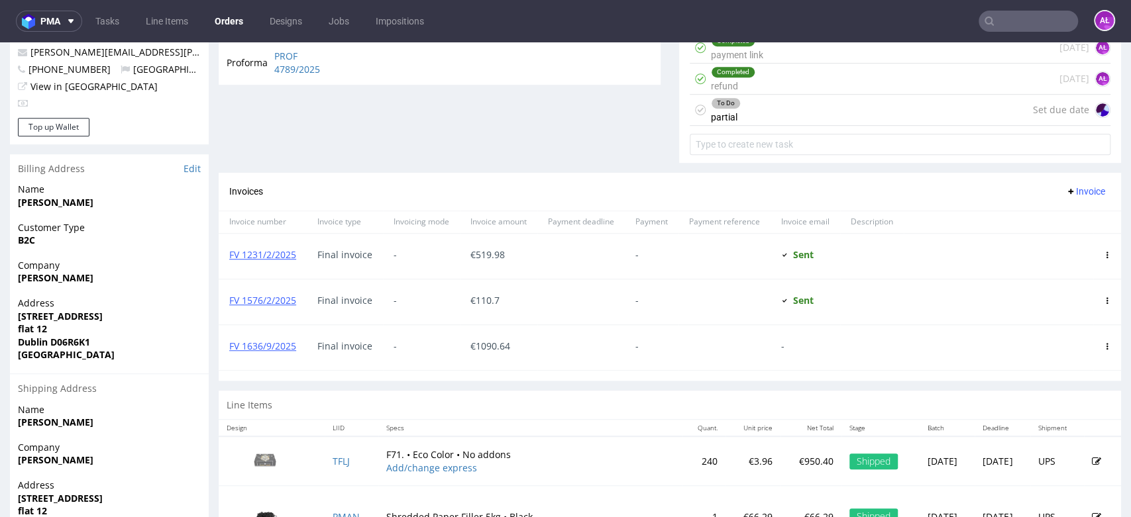
click at [1106, 346] on use at bounding box center [1107, 346] width 2 height 7
click at [1078, 464] on span "Delete invoice" at bounding box center [1053, 464] width 80 height 13
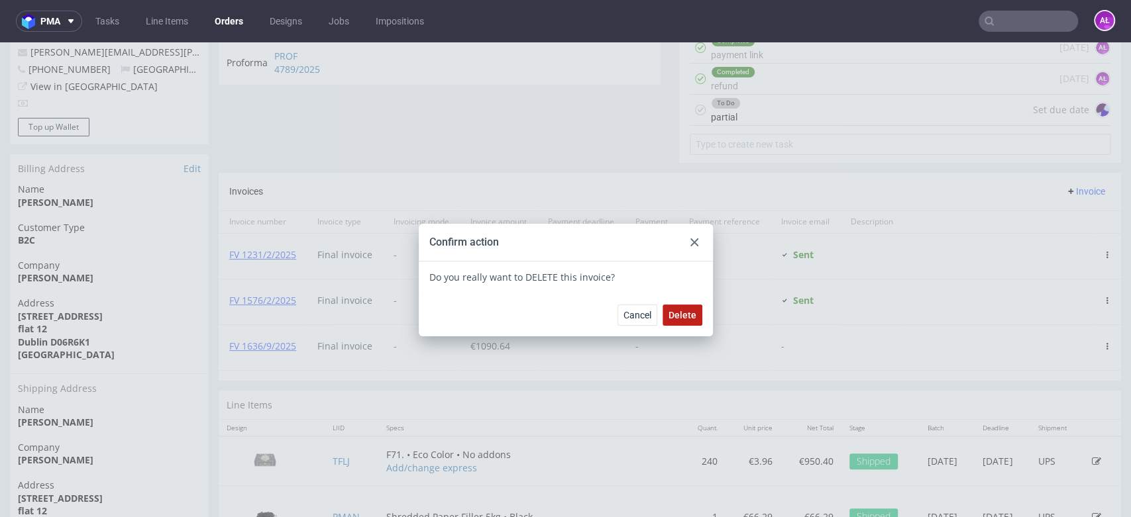
click at [674, 311] on span "Delete" at bounding box center [682, 315] width 28 height 9
click at [690, 241] on use at bounding box center [694, 242] width 8 height 8
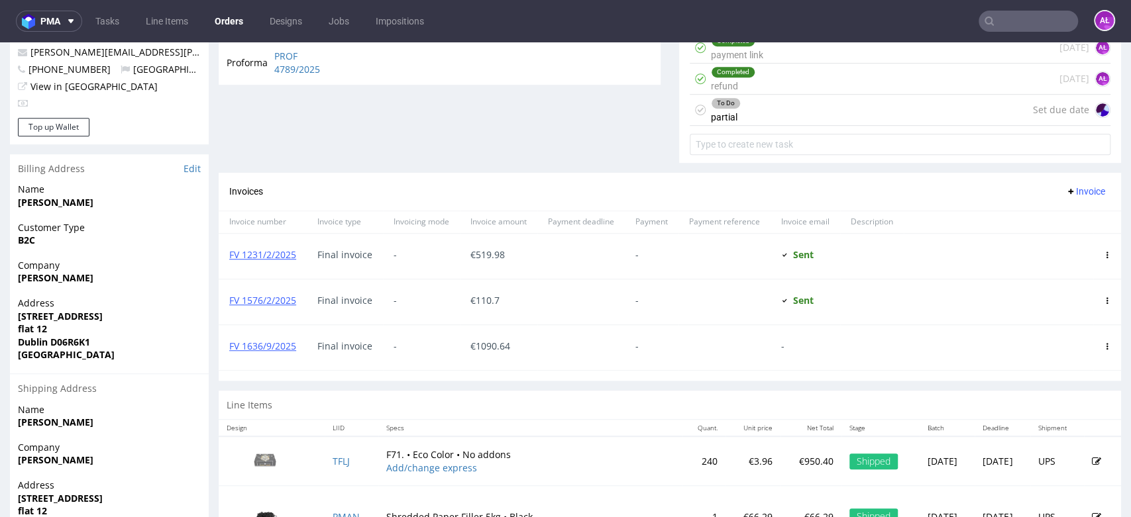
drag, startPoint x: 1085, startPoint y: 340, endPoint x: 1076, endPoint y: 362, distance: 23.7
click at [1104, 341] on span at bounding box center [1107, 346] width 7 height 11
click at [1104, 345] on icon at bounding box center [1107, 346] width 7 height 7
click at [1053, 464] on span "Delete invoice" at bounding box center [1053, 464] width 80 height 13
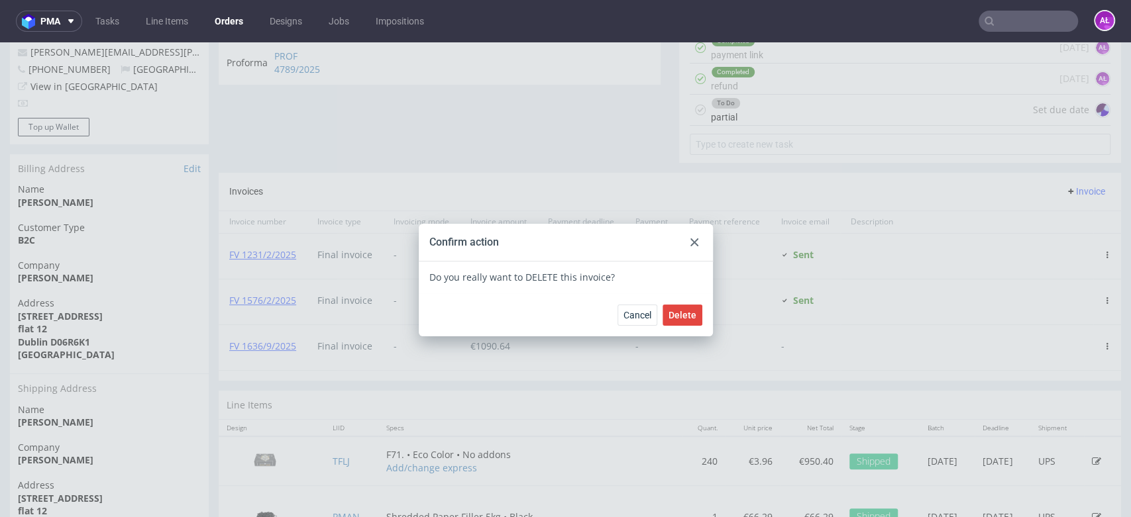
drag, startPoint x: 676, startPoint y: 313, endPoint x: 678, endPoint y: 293, distance: 19.3
click at [677, 313] on span "Delete" at bounding box center [682, 315] width 28 height 9
click at [692, 235] on div at bounding box center [694, 242] width 16 height 16
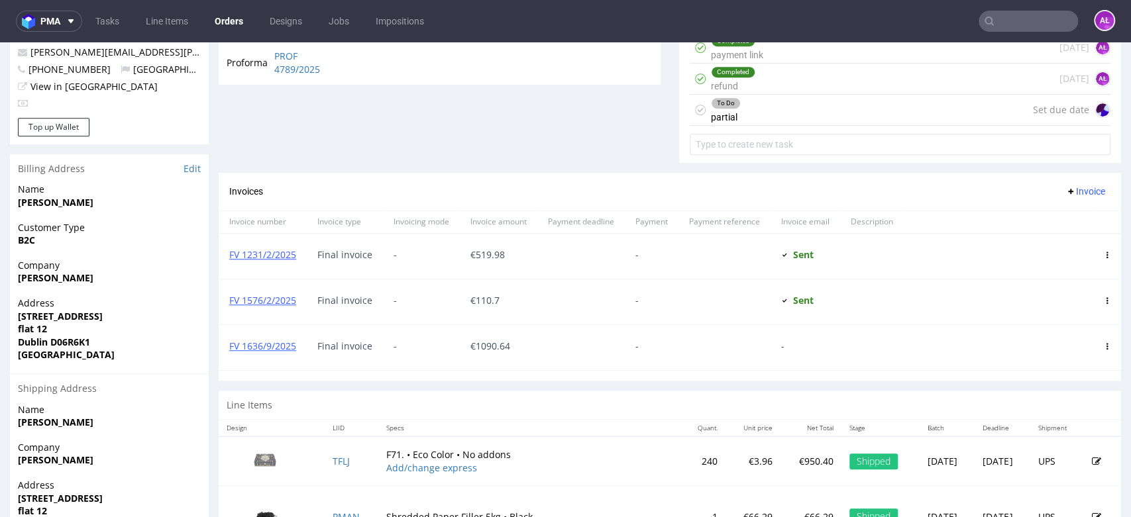
click at [1065, 186] on span "Invoice" at bounding box center [1085, 191] width 40 height 11
click at [1055, 211] on li "Upload" at bounding box center [1056, 219] width 85 height 24
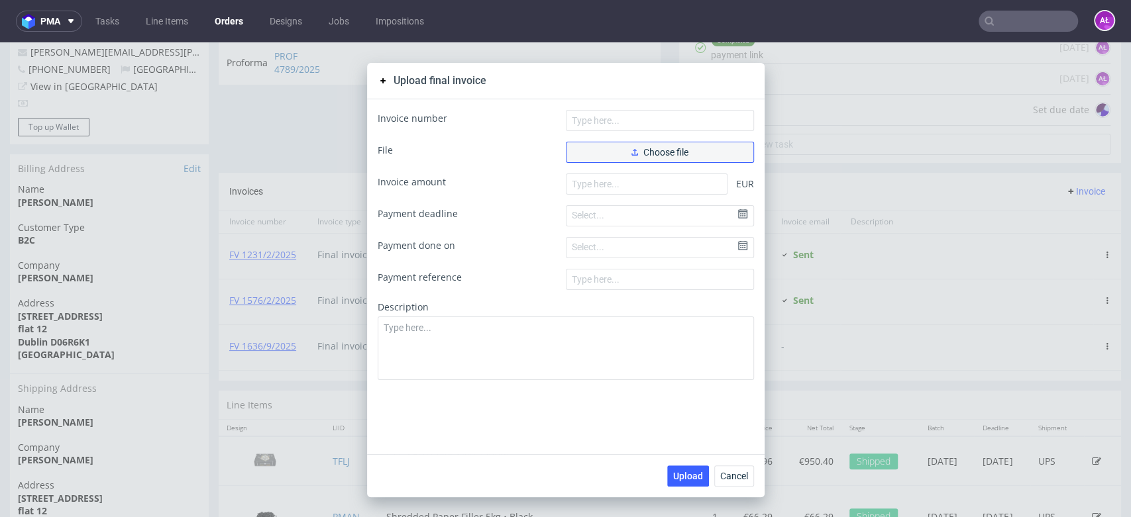
click at [671, 148] on span "Choose file" at bounding box center [659, 152] width 57 height 9
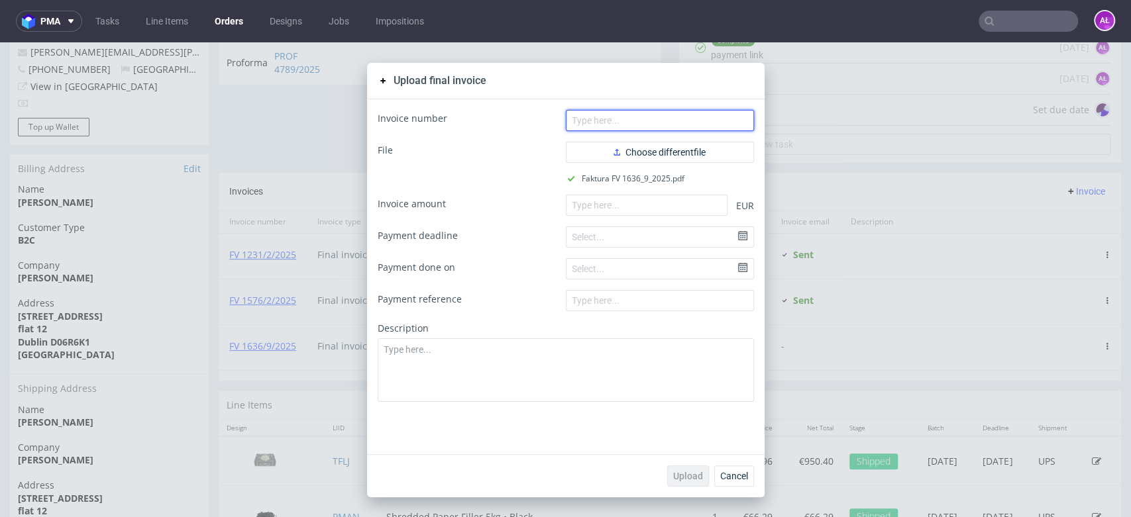
click at [597, 121] on input "text" at bounding box center [660, 120] width 188 height 21
paste input "FV 1636/9/2025"
type input "FV 1636/9/2025"
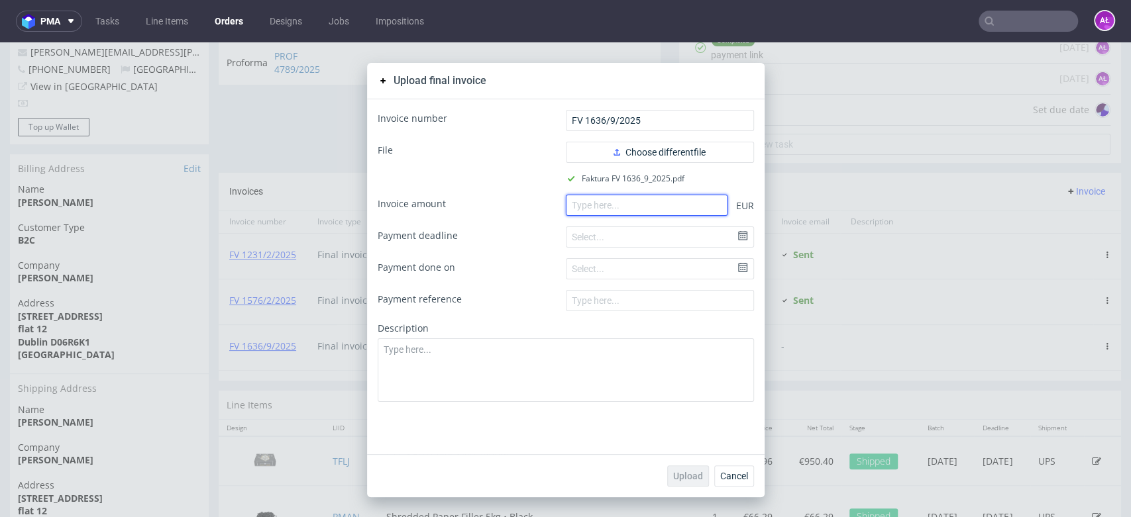
click at [645, 204] on input "number" at bounding box center [647, 205] width 162 height 21
paste input "1090.64"
type input "1090.64"
click at [686, 475] on span "Upload" at bounding box center [688, 476] width 30 height 9
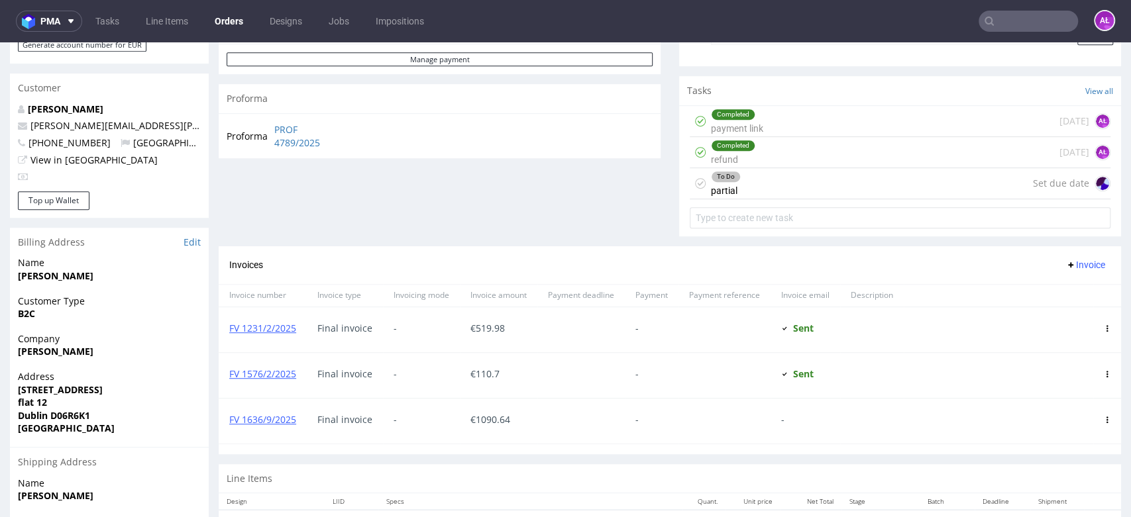
scroll to position [515, 0]
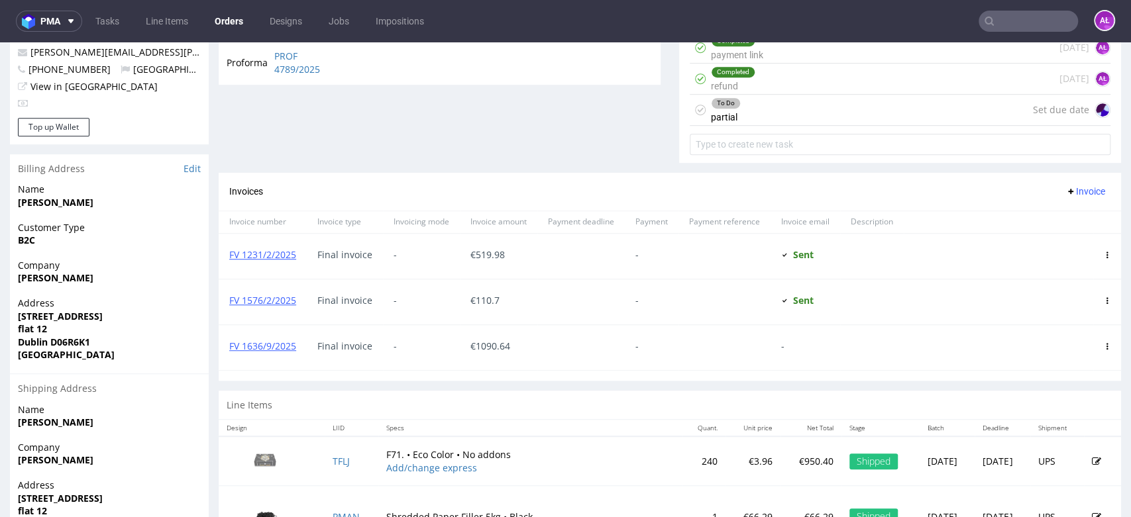
click at [1104, 346] on icon at bounding box center [1107, 346] width 7 height 7
click at [1055, 458] on span "Delete invoice" at bounding box center [1053, 464] width 80 height 13
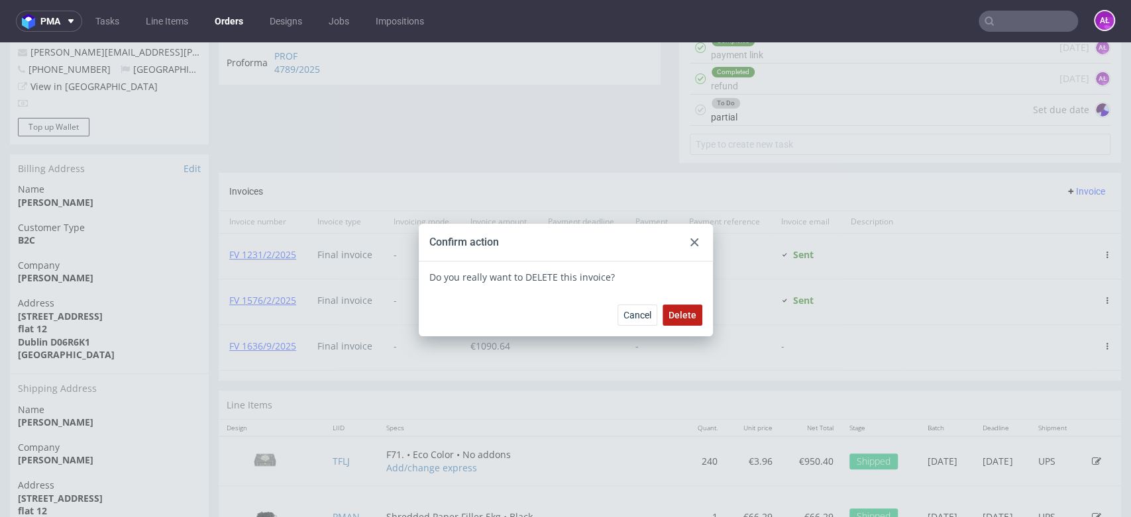
click at [688, 316] on span "Delete" at bounding box center [682, 315] width 28 height 9
drag, startPoint x: 687, startPoint y: 240, endPoint x: 880, endPoint y: 231, distance: 193.0
click at [690, 240] on use at bounding box center [694, 242] width 8 height 8
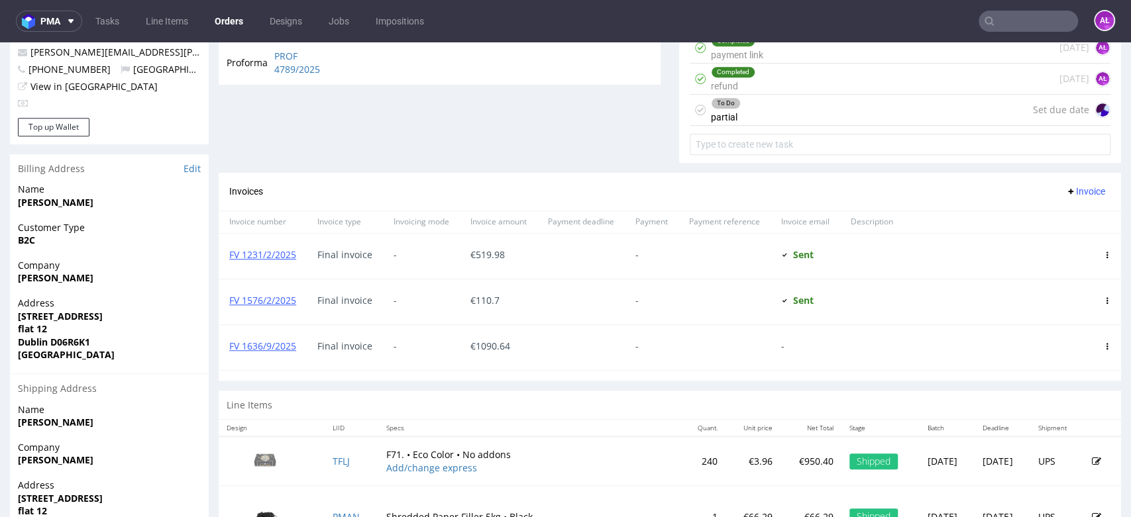
click at [1065, 193] on span "Invoice" at bounding box center [1085, 191] width 40 height 11
click at [1057, 222] on span "Upload" at bounding box center [1062, 218] width 64 height 13
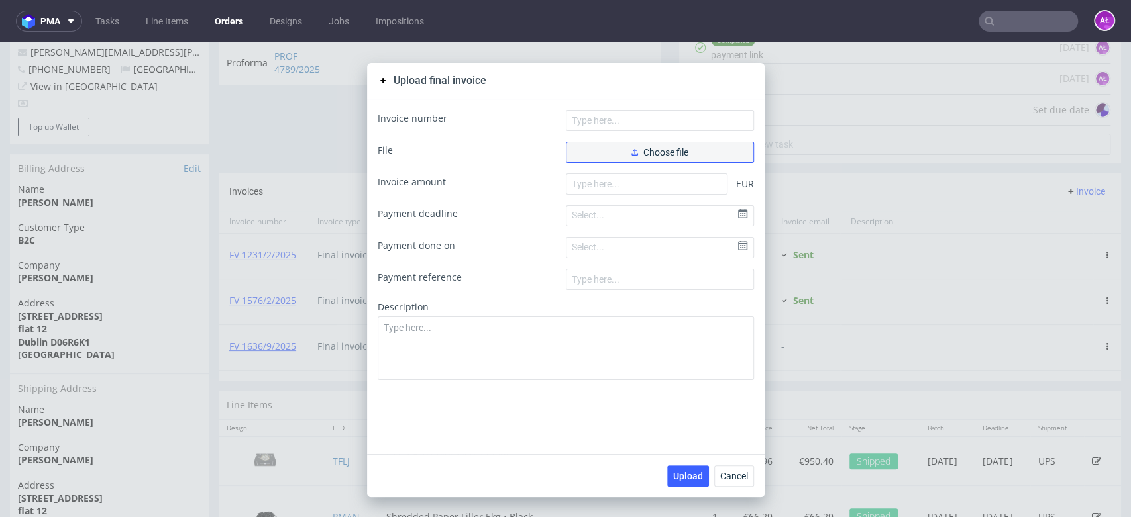
click at [674, 152] on span "Choose file" at bounding box center [659, 152] width 57 height 9
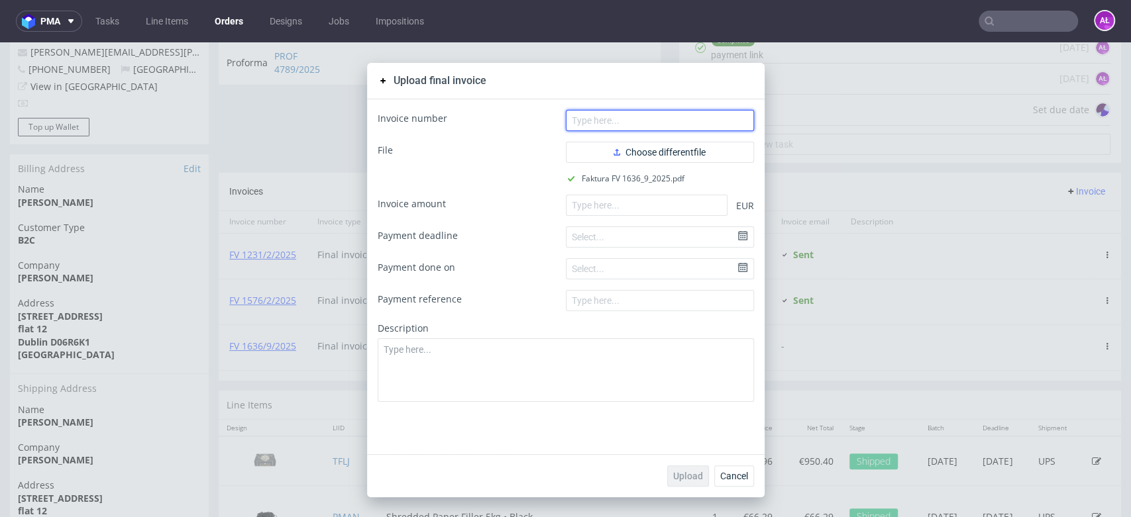
paste input "FV 1636/9/2025"
drag, startPoint x: 634, startPoint y: 119, endPoint x: 620, endPoint y: 121, distance: 14.0
click at [634, 117] on input "text" at bounding box center [660, 120] width 188 height 21
type input "FV 1636/9/2025"
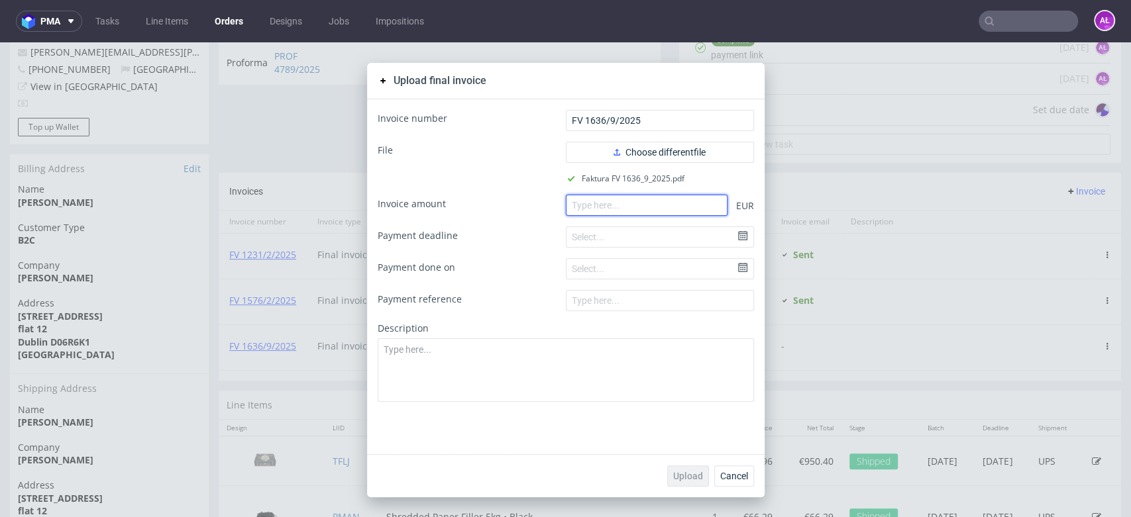
click at [626, 198] on input "number" at bounding box center [647, 205] width 162 height 21
paste input "990.64"
type input "990.64"
drag, startPoint x: 680, startPoint y: 474, endPoint x: 463, endPoint y: 270, distance: 297.6
click at [679, 474] on span "Upload" at bounding box center [688, 476] width 30 height 9
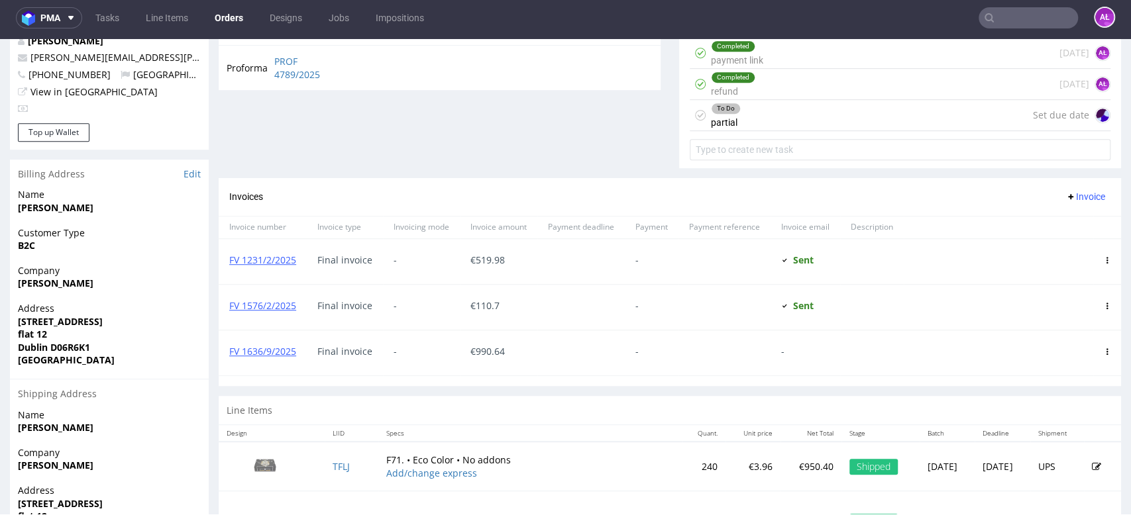
scroll to position [515, 0]
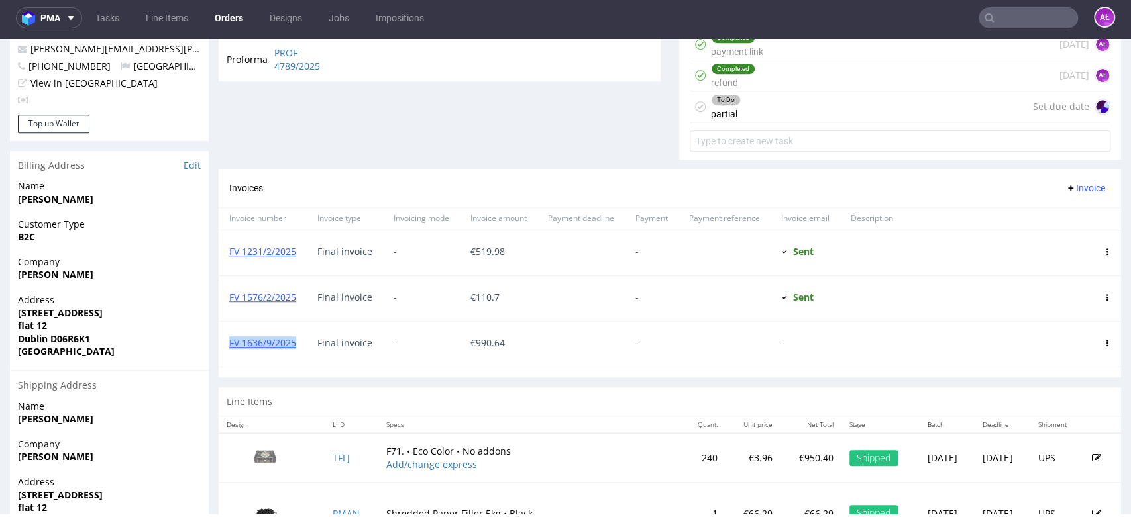
drag, startPoint x: 284, startPoint y: 350, endPoint x: 231, endPoint y: 348, distance: 53.0
click at [231, 348] on div "FV 1636/9/2025" at bounding box center [263, 344] width 88 height 45
copy link "FV 1636/9/2025"
click at [806, 114] on div "To Do partial Set due date" at bounding box center [900, 106] width 421 height 31
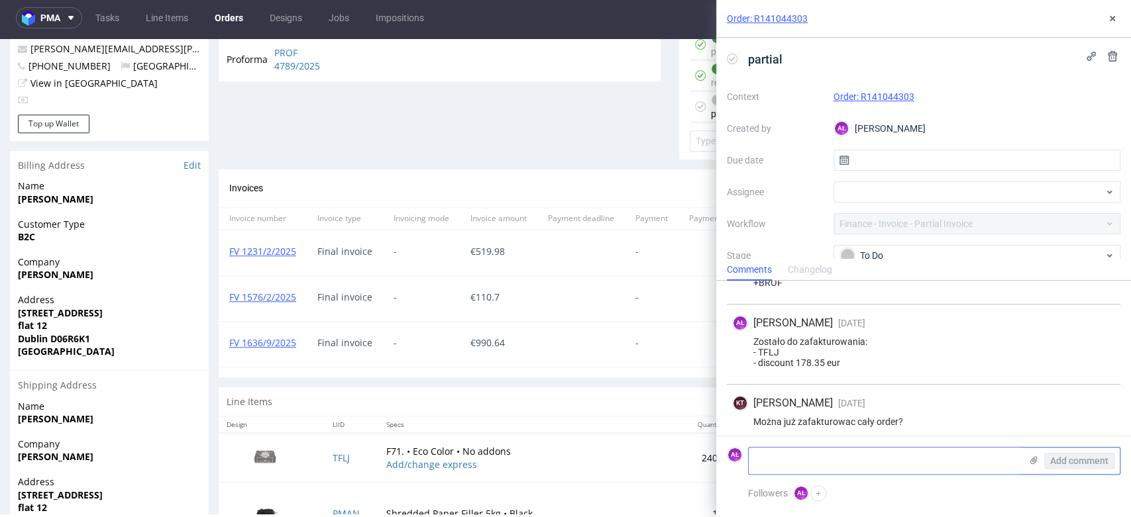
scroll to position [212, 0]
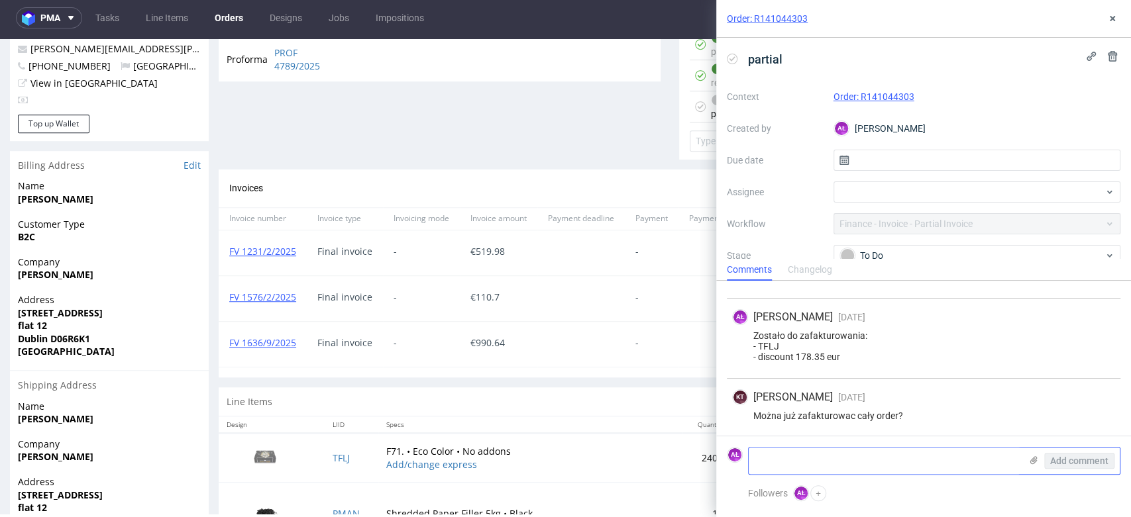
click at [890, 454] on textarea at bounding box center [885, 461] width 272 height 26
paste textarea "FV 1636/9/2025"
click at [347, 456] on td "TFLJ" at bounding box center [352, 457] width 54 height 49
copy link "TFLJ"
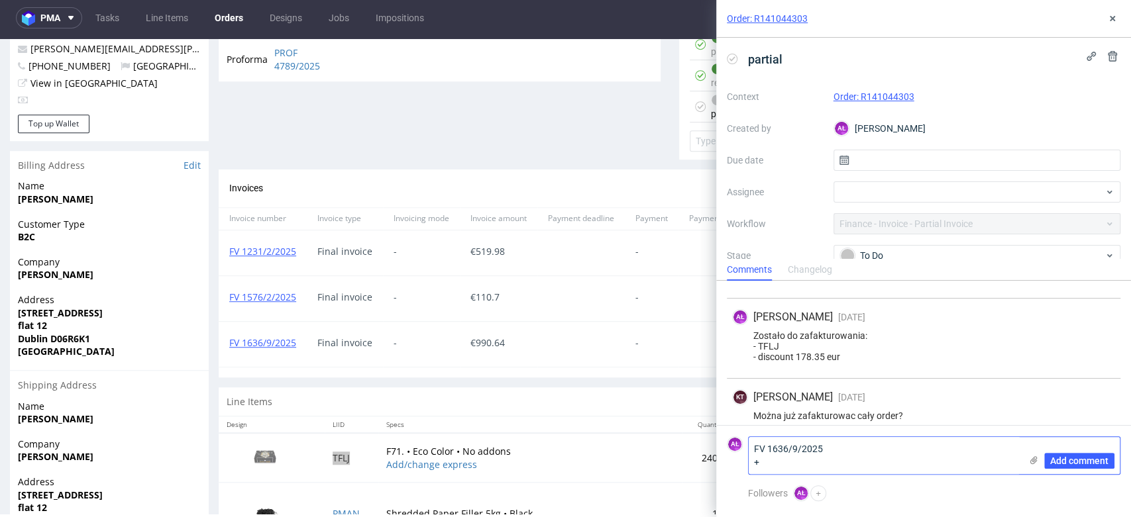
paste textarea "TFLJ"
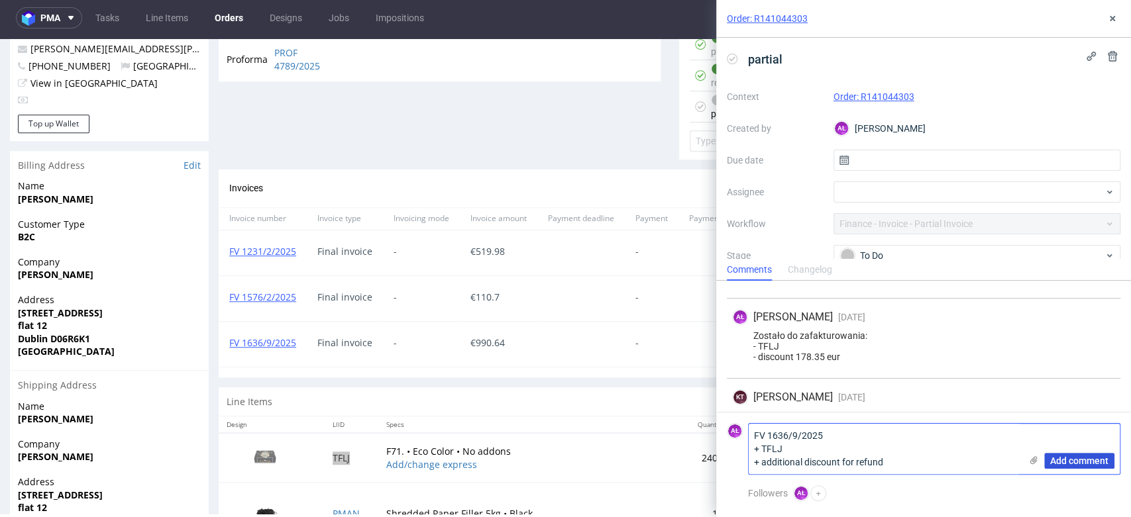
type textarea "FV 1636/9/2025 + TFLJ + additional discount for refund"
click at [1056, 454] on button "Add comment" at bounding box center [1079, 461] width 70 height 16
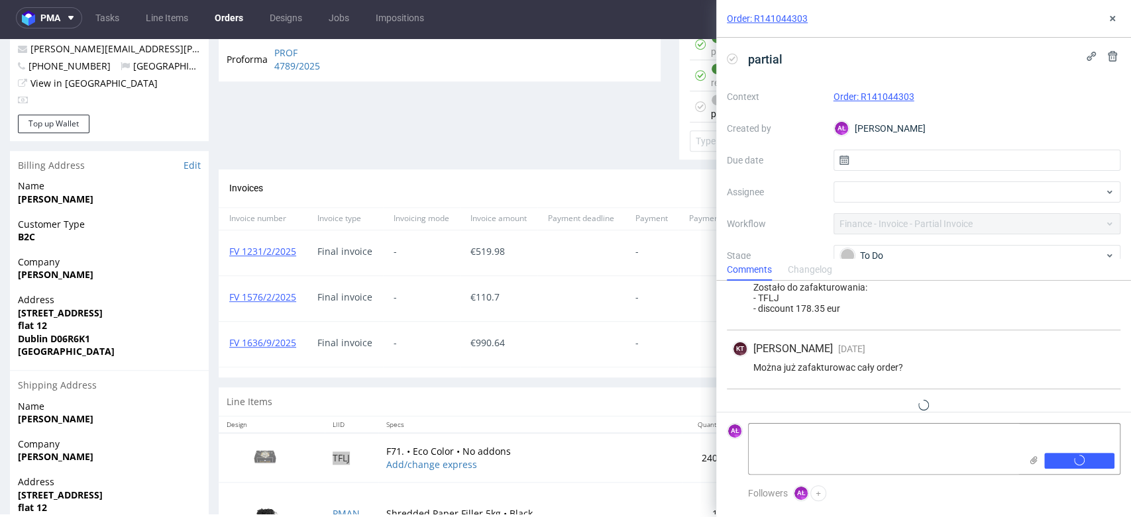
scroll to position [291, 0]
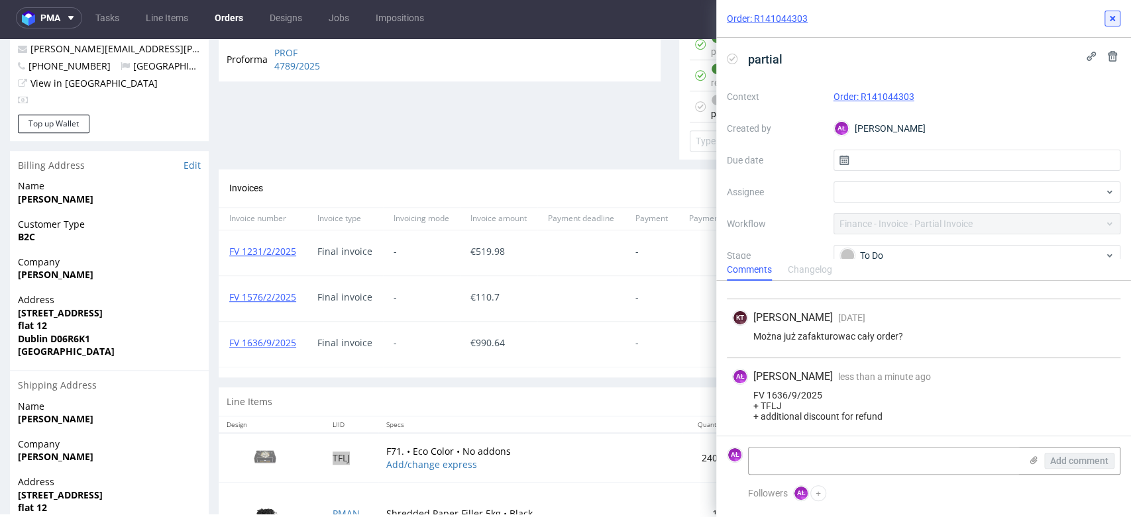
click at [1115, 18] on icon at bounding box center [1112, 18] width 11 height 11
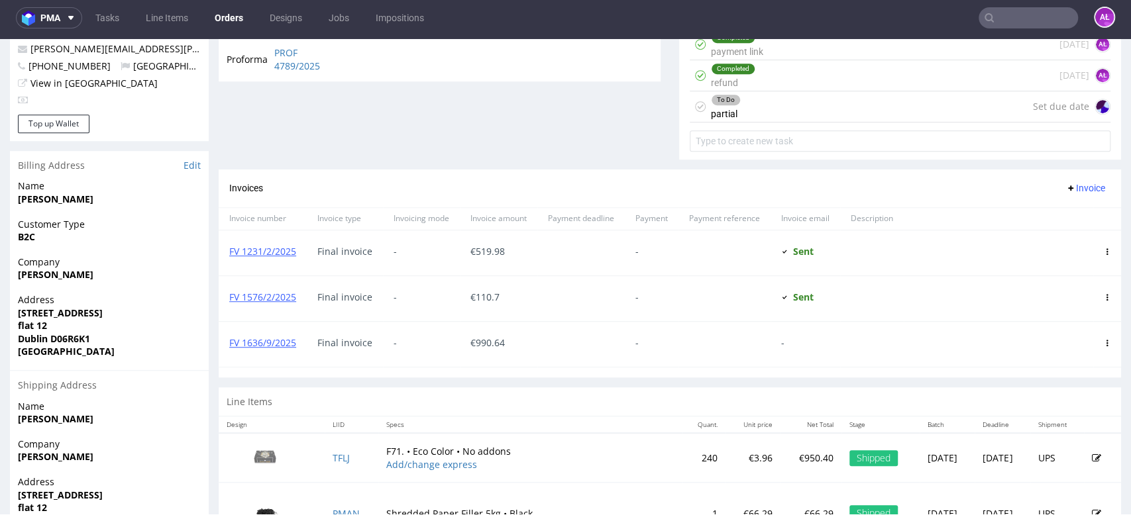
click at [717, 103] on div "To Do" at bounding box center [725, 100] width 28 height 11
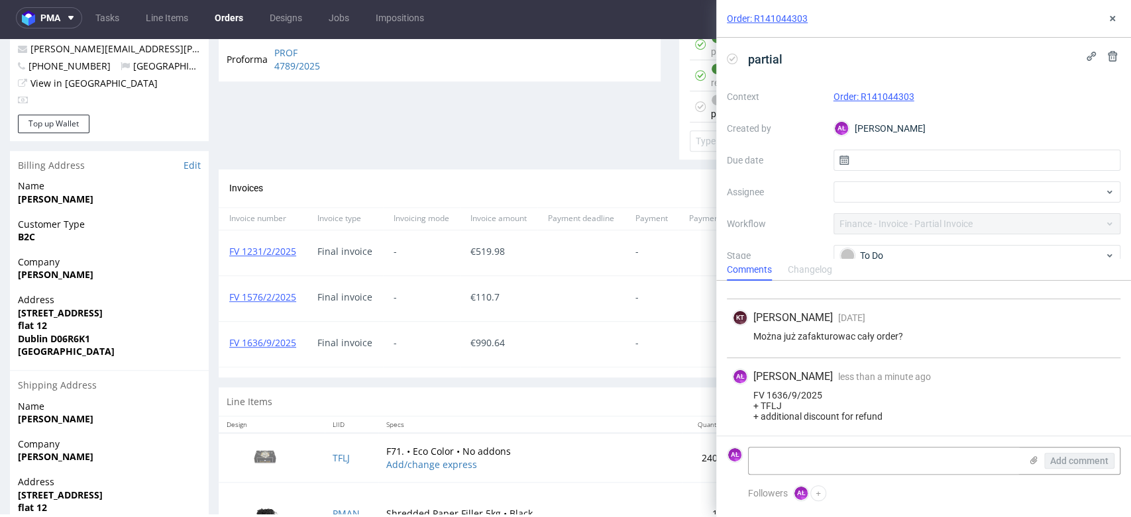
scroll to position [291, 0]
click at [729, 57] on icon at bounding box center [732, 59] width 11 height 11
click at [1107, 17] on icon at bounding box center [1112, 18] width 11 height 11
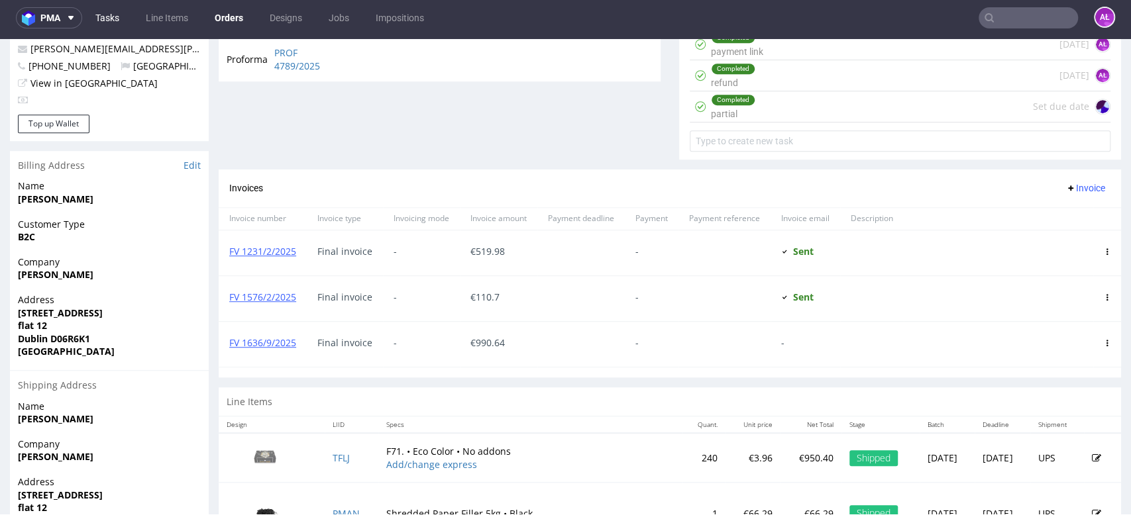
click at [111, 19] on link "Tasks" at bounding box center [107, 17] width 40 height 21
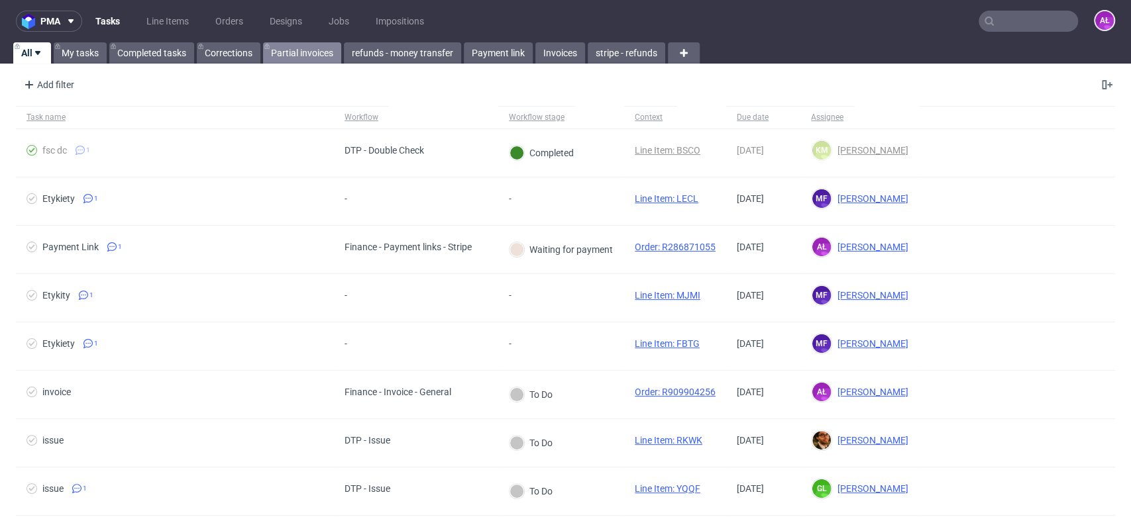
click at [291, 56] on link "Partial invoices" at bounding box center [302, 52] width 78 height 21
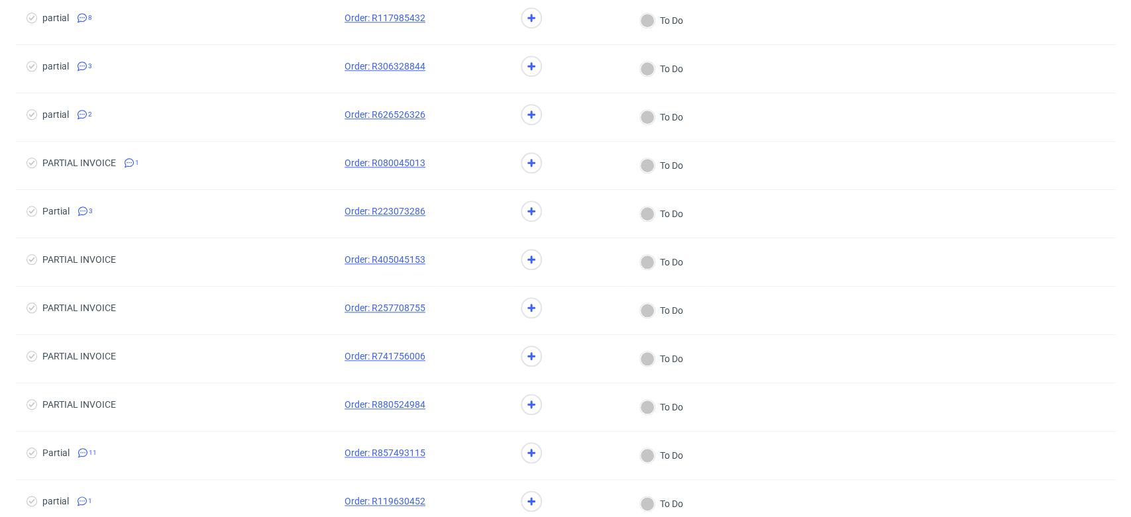
scroll to position [1102, 0]
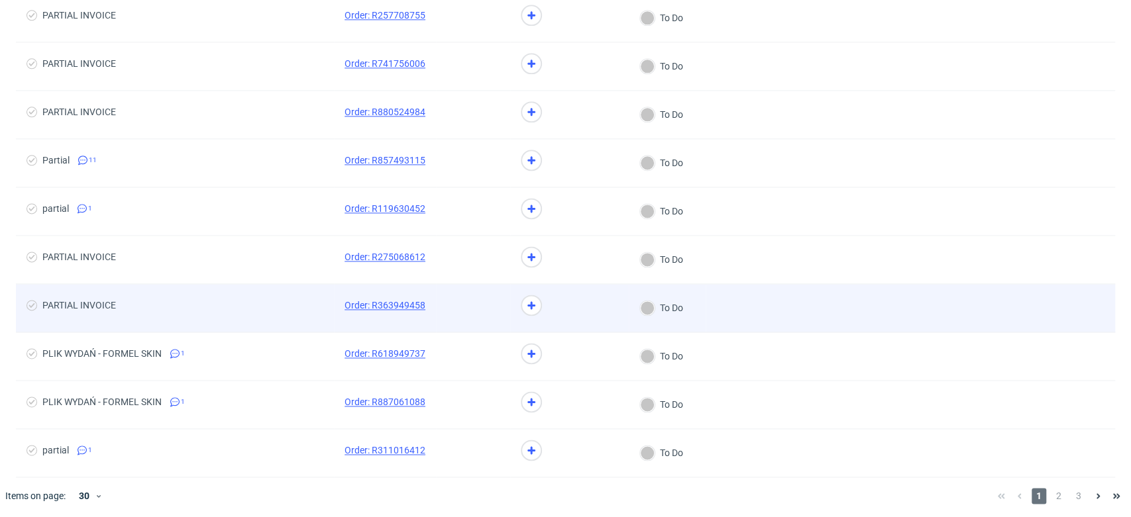
click at [254, 309] on span "PARTIAL INVOICE" at bounding box center [174, 308] width 297 height 16
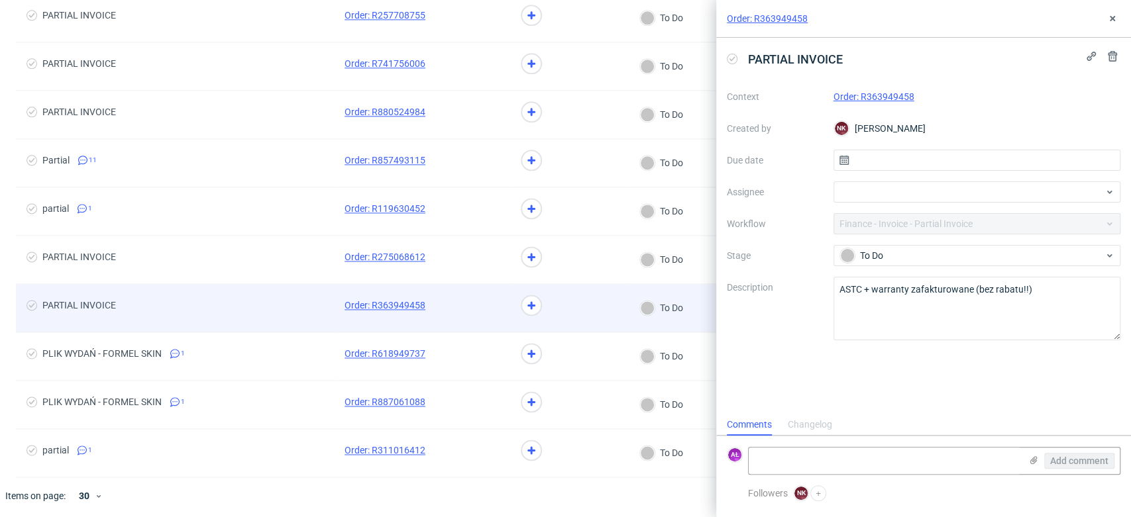
scroll to position [11, 0]
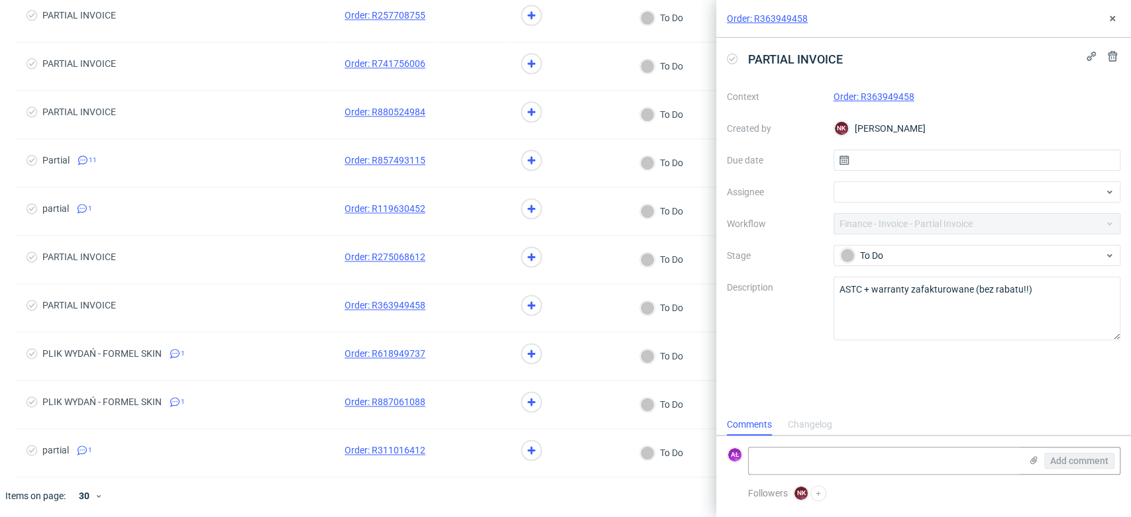
click at [894, 96] on link "Order: R363949458" at bounding box center [873, 96] width 81 height 11
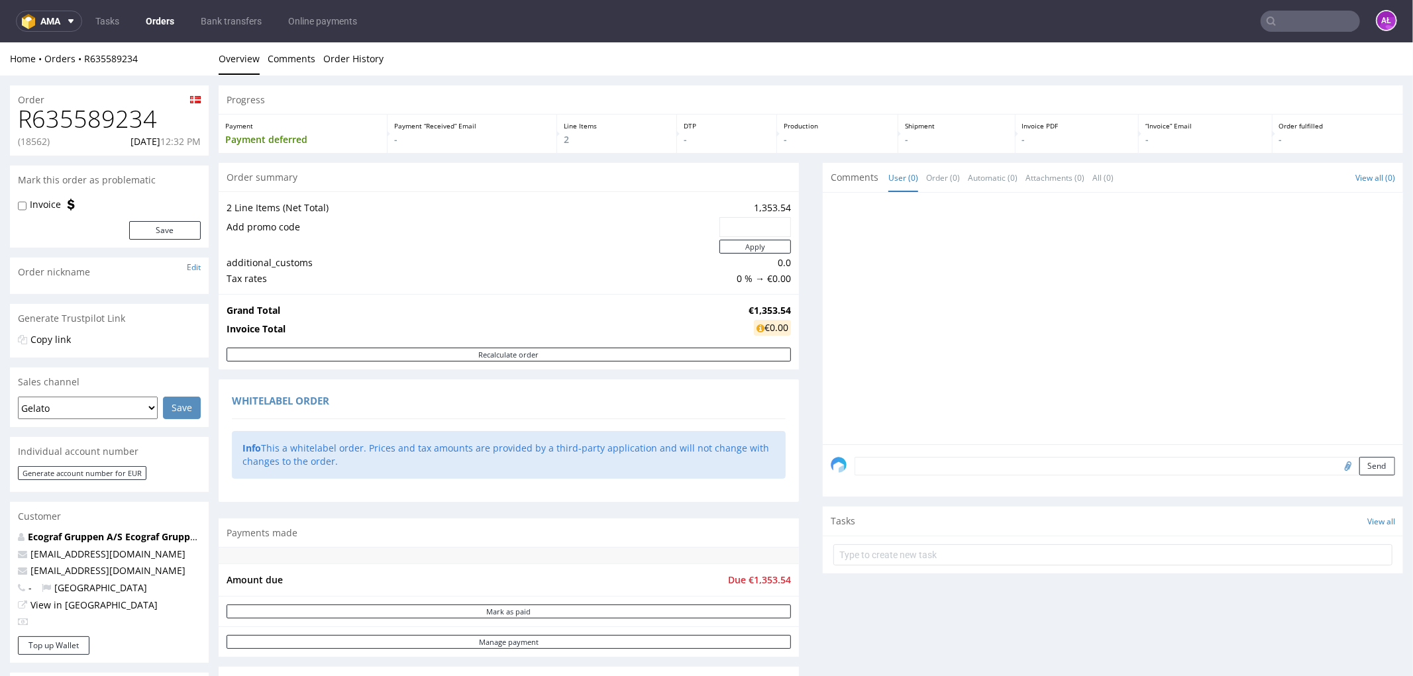
scroll to position [441, 0]
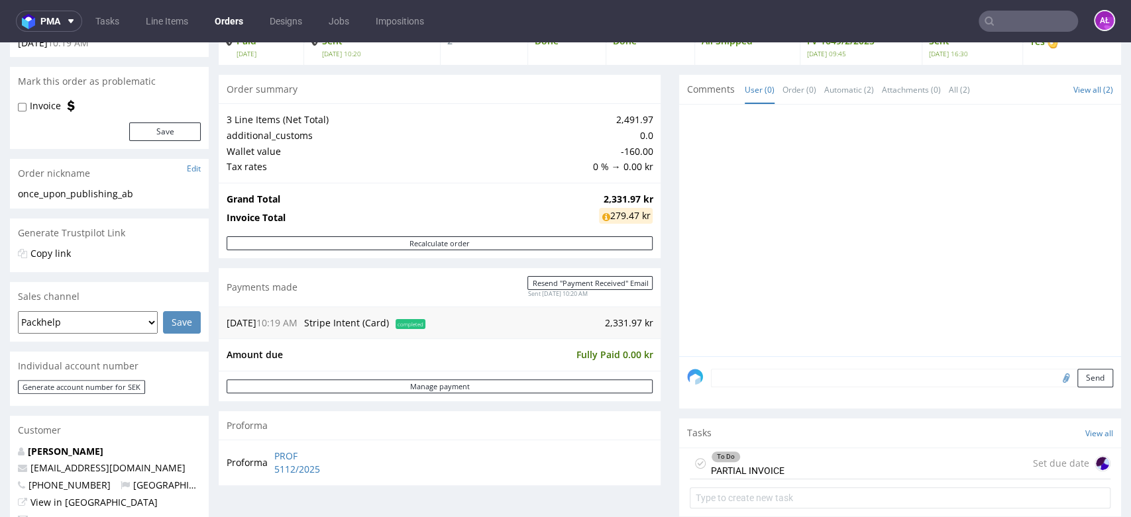
scroll to position [294, 0]
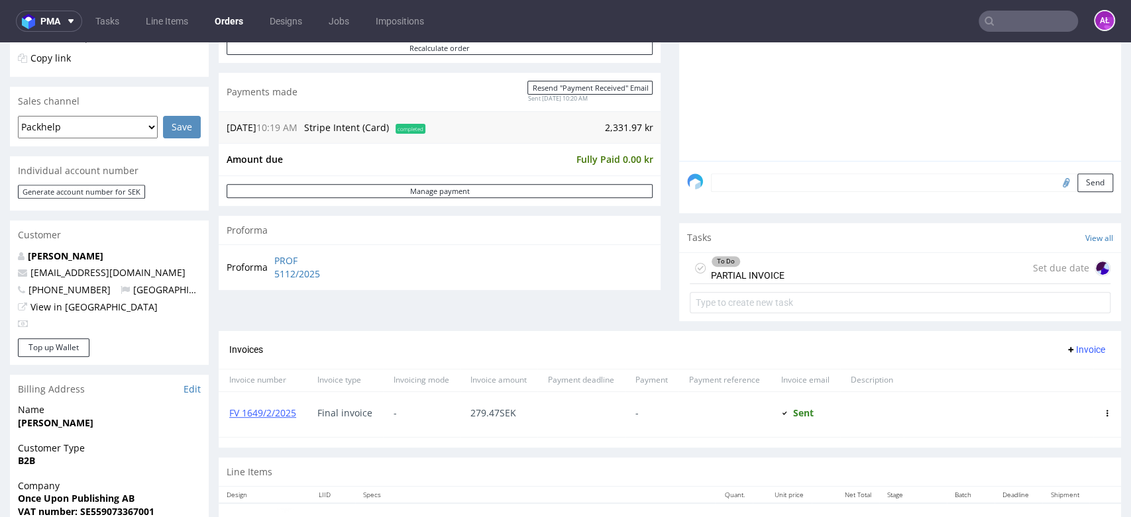
click at [743, 268] on div "To Do PARTIAL INVOICE" at bounding box center [748, 268] width 74 height 30
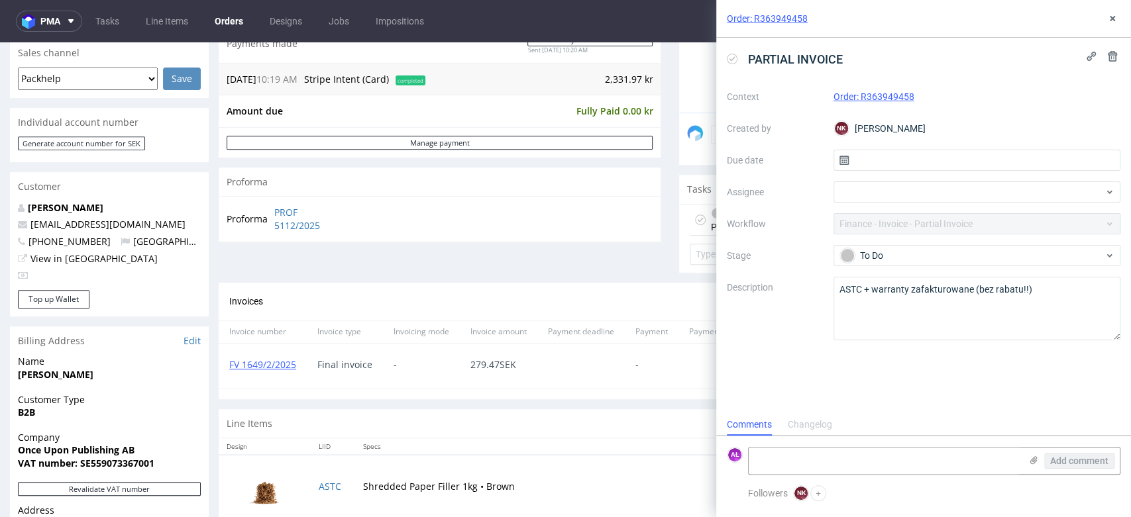
scroll to position [515, 0]
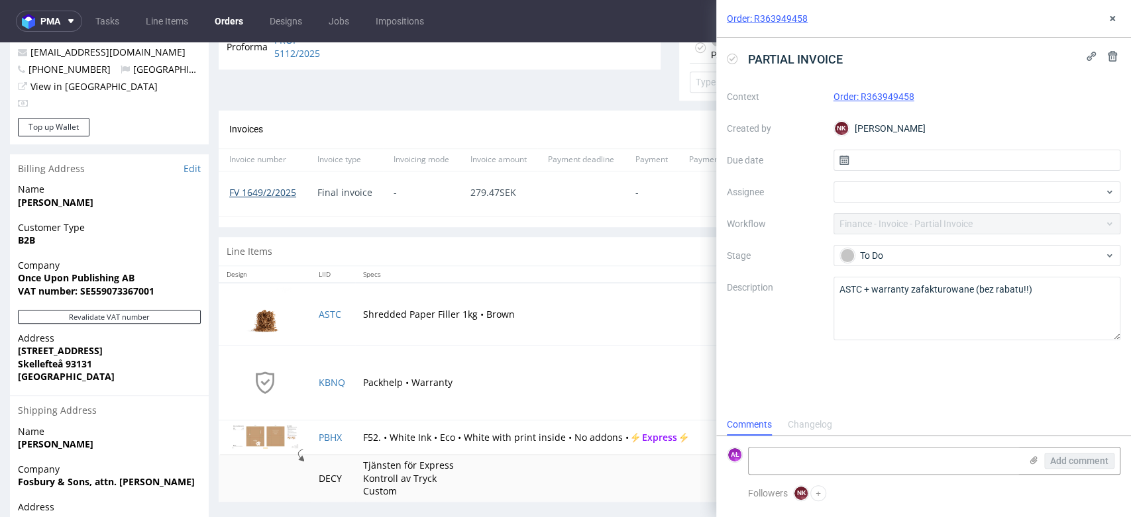
click at [256, 188] on link "FV 1649/2/2025" at bounding box center [262, 192] width 67 height 13
click at [1114, 22] on icon at bounding box center [1112, 18] width 11 height 11
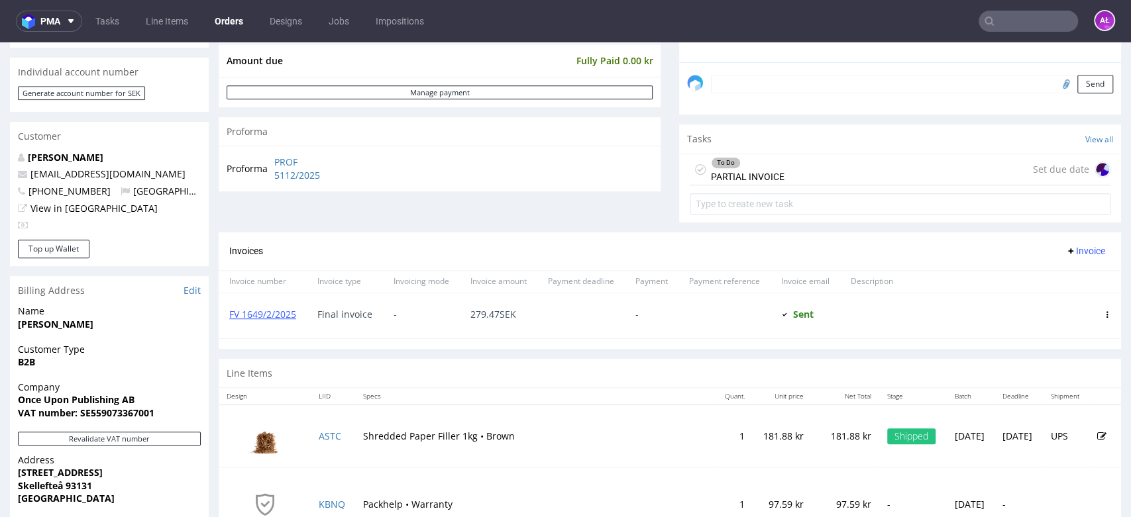
scroll to position [368, 0]
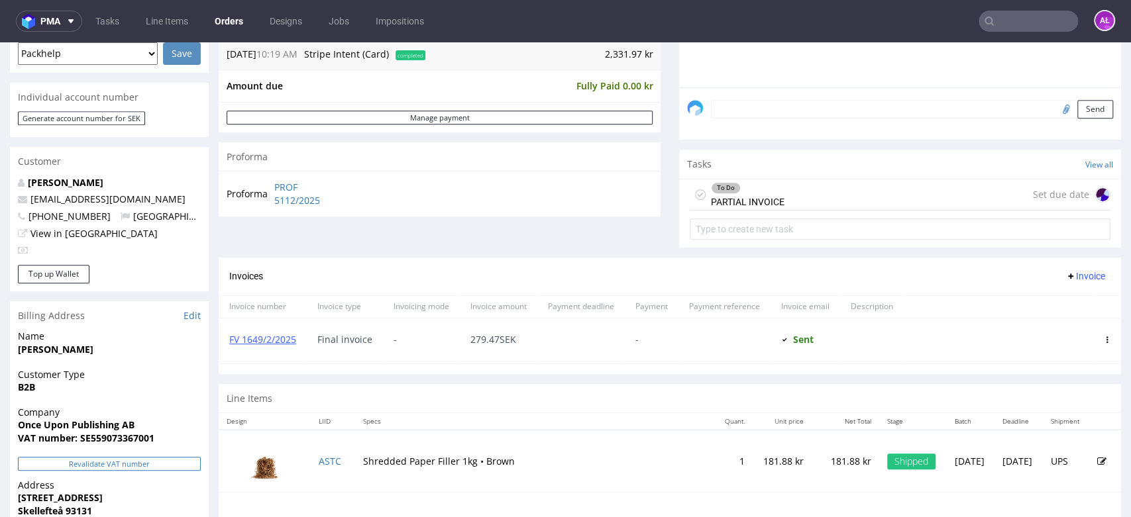
click at [183, 463] on button "Revalidate VAT number" at bounding box center [109, 464] width 183 height 14
drag, startPoint x: 269, startPoint y: 184, endPoint x: 344, endPoint y: 203, distance: 77.1
click at [344, 203] on tr "Proforma PROF 5112/2025" at bounding box center [286, 194] width 119 height 28
copy tr "PROF 5112/2025"
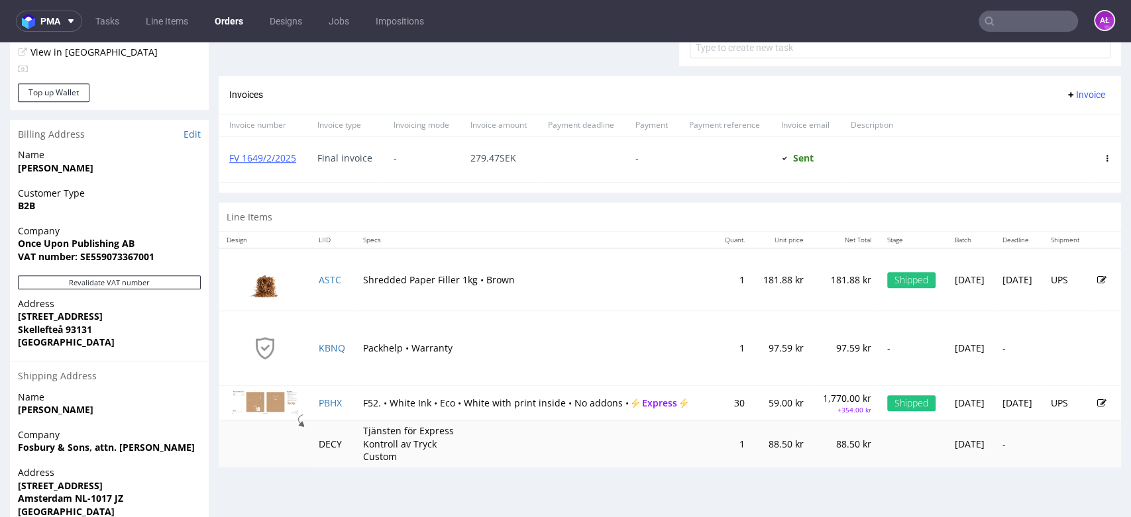
scroll to position [588, 0]
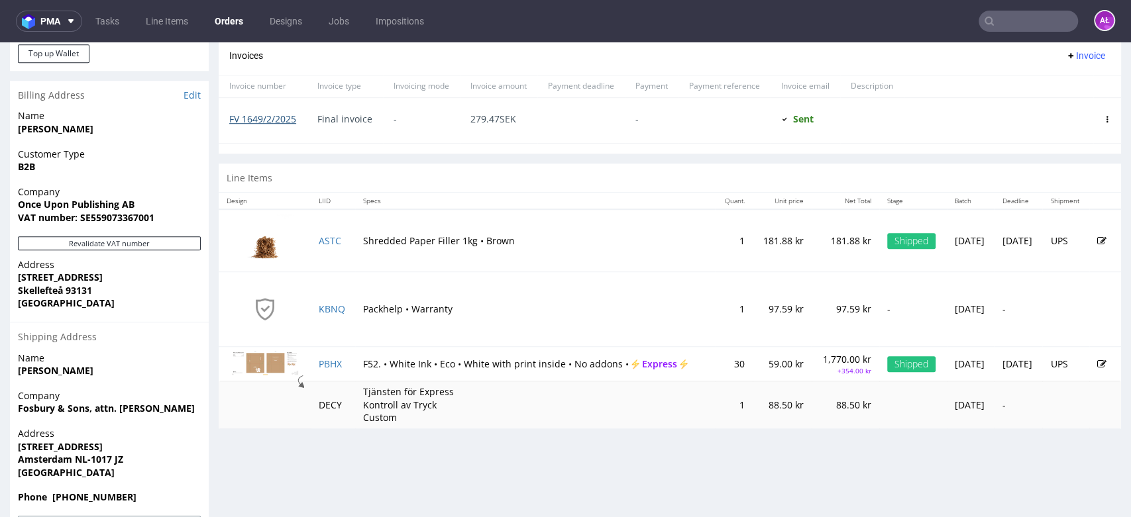
click at [254, 117] on link "FV 1649/2/2025" at bounding box center [262, 119] width 67 height 13
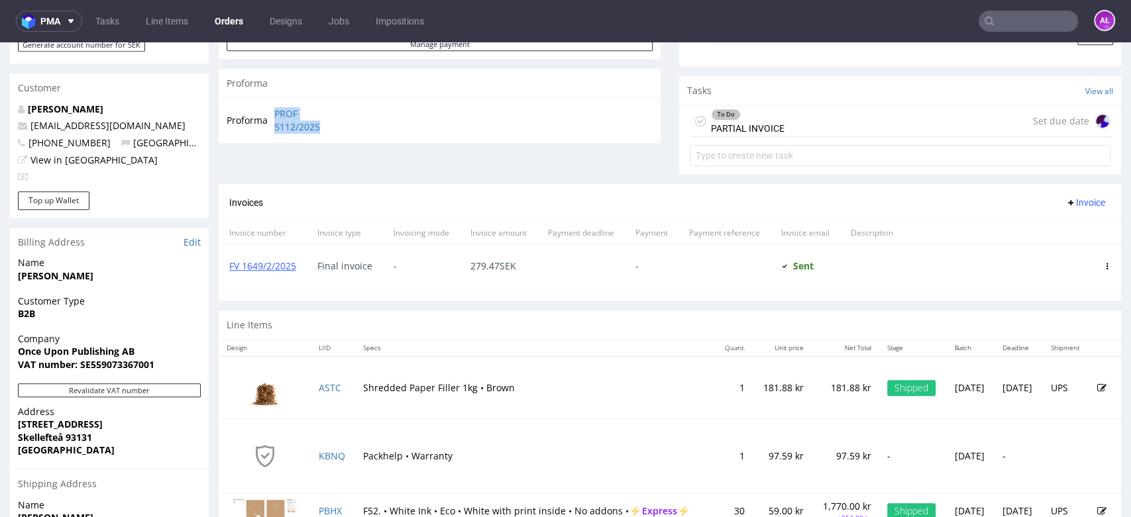
click at [1067, 203] on span "Invoice" at bounding box center [1085, 202] width 40 height 11
click at [1057, 227] on span "Upload" at bounding box center [1062, 229] width 64 height 13
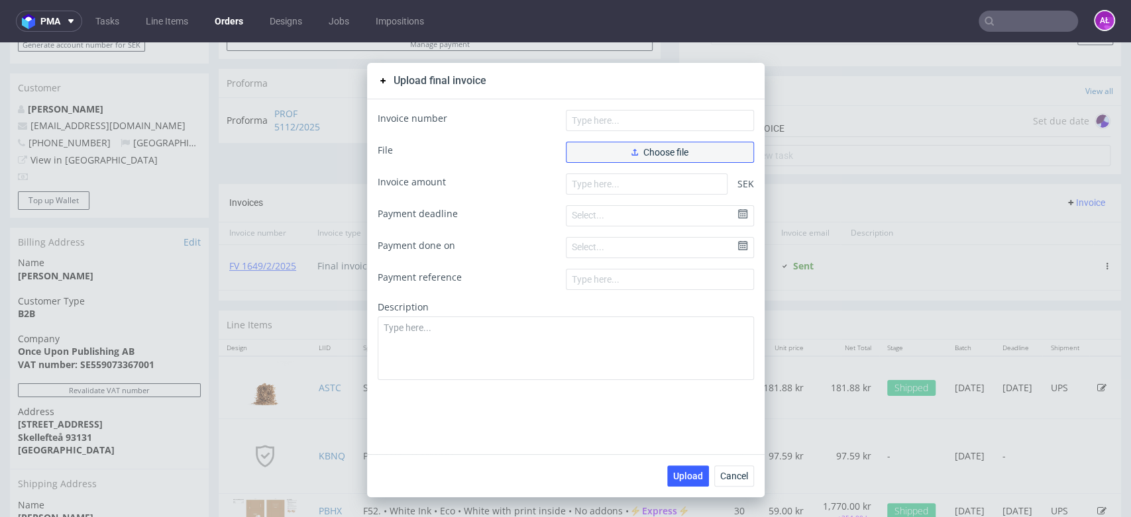
click at [638, 160] on button "Choose file" at bounding box center [660, 152] width 188 height 21
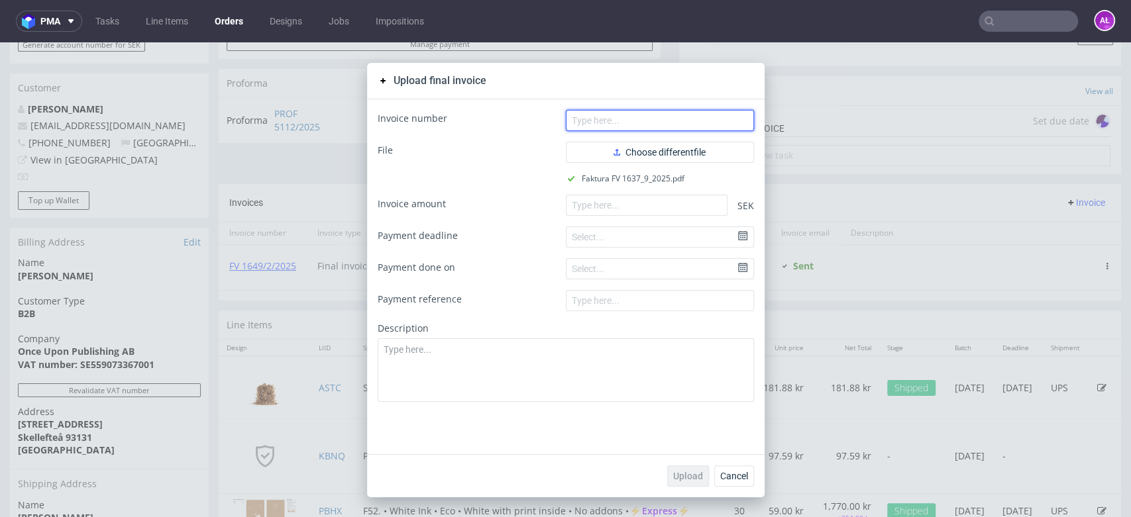
drag, startPoint x: 628, startPoint y: 114, endPoint x: 556, endPoint y: 59, distance: 90.2
click at [628, 114] on input "text" at bounding box center [660, 120] width 188 height 21
paste input "FV 1637/9/2025"
type input "FV 1637/9/2025"
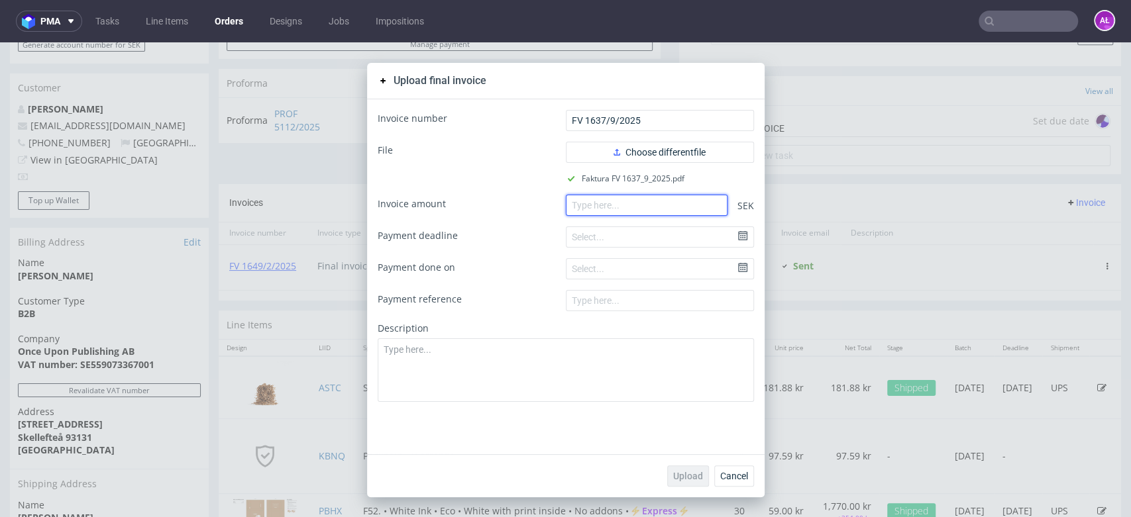
click at [602, 202] on input "number" at bounding box center [647, 205] width 162 height 21
paste input "2052.50"
type input "2052.50"
click at [684, 472] on span "Upload" at bounding box center [688, 476] width 30 height 9
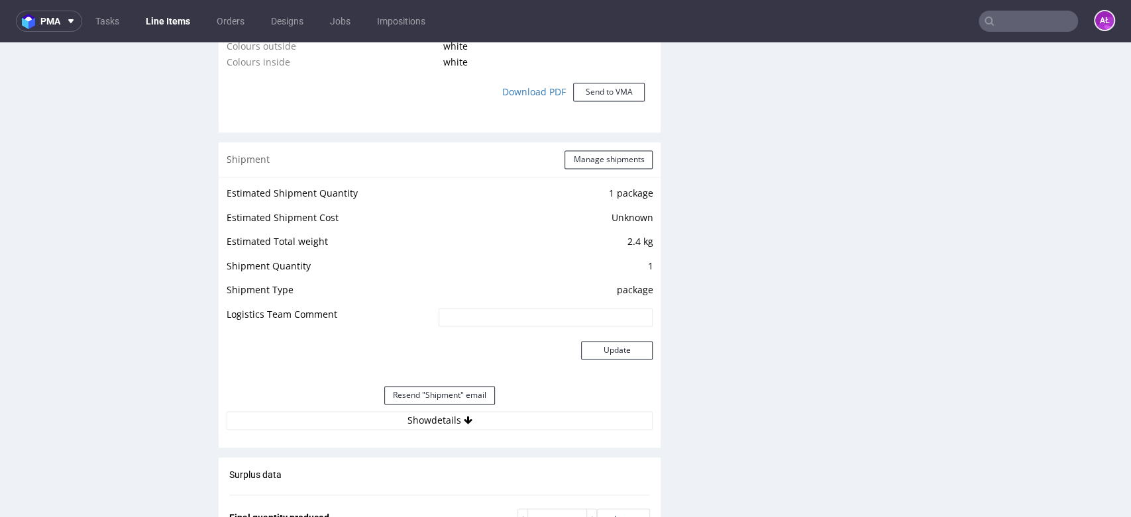
scroll to position [1251, 0]
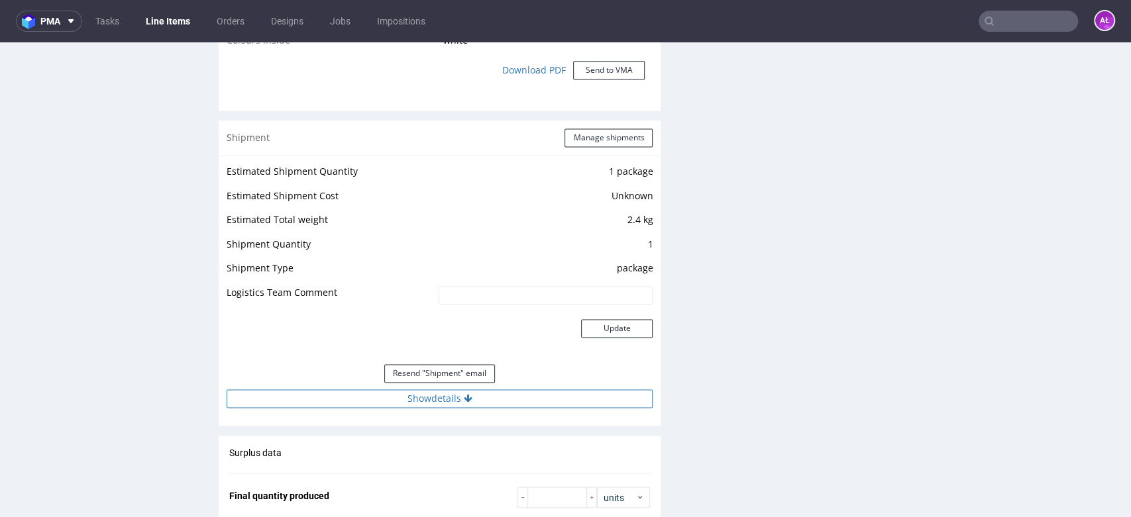
click at [490, 401] on button "Show details" at bounding box center [440, 399] width 426 height 19
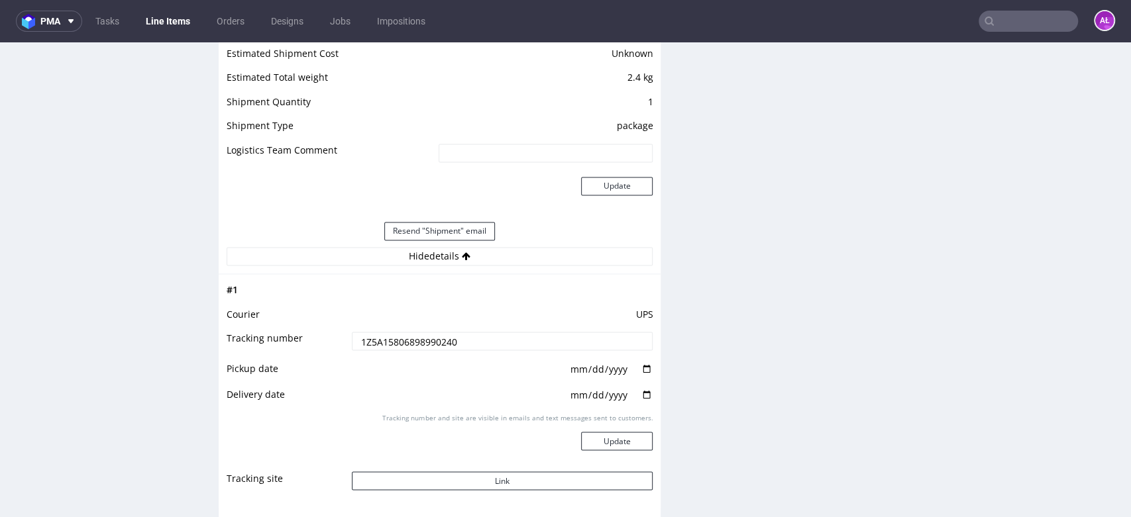
scroll to position [1545, 0]
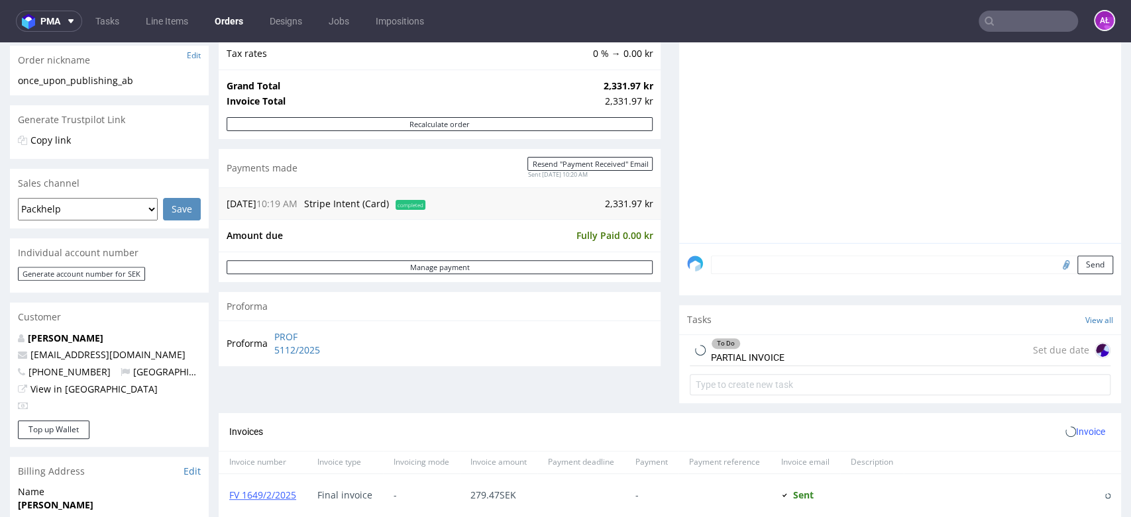
scroll to position [441, 0]
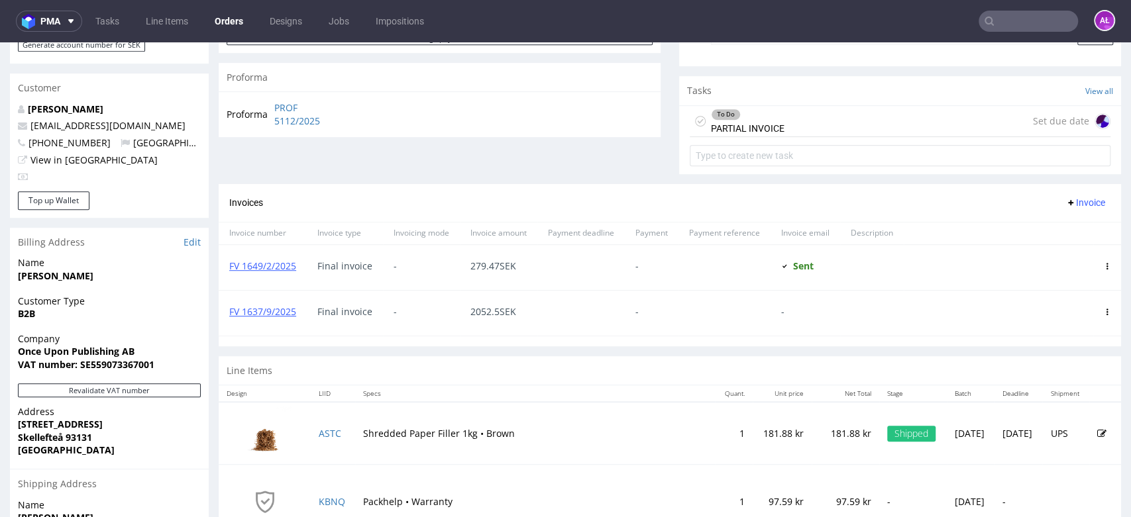
click at [728, 126] on div "To Do PARTIAL INVOICE" at bounding box center [748, 121] width 74 height 30
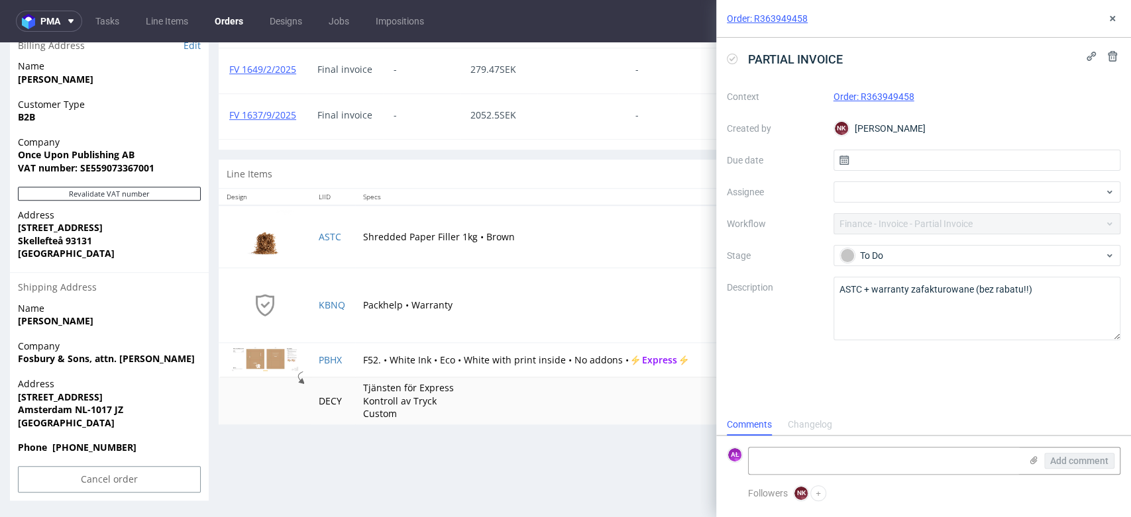
scroll to position [11, 0]
drag, startPoint x: 301, startPoint y: 123, endPoint x: 275, endPoint y: 147, distance: 35.6
click at [228, 128] on div "FV 1637/9/2025" at bounding box center [263, 116] width 88 height 45
copy link "FV 1637/9/2025"
click at [796, 461] on textarea at bounding box center [885, 461] width 272 height 26
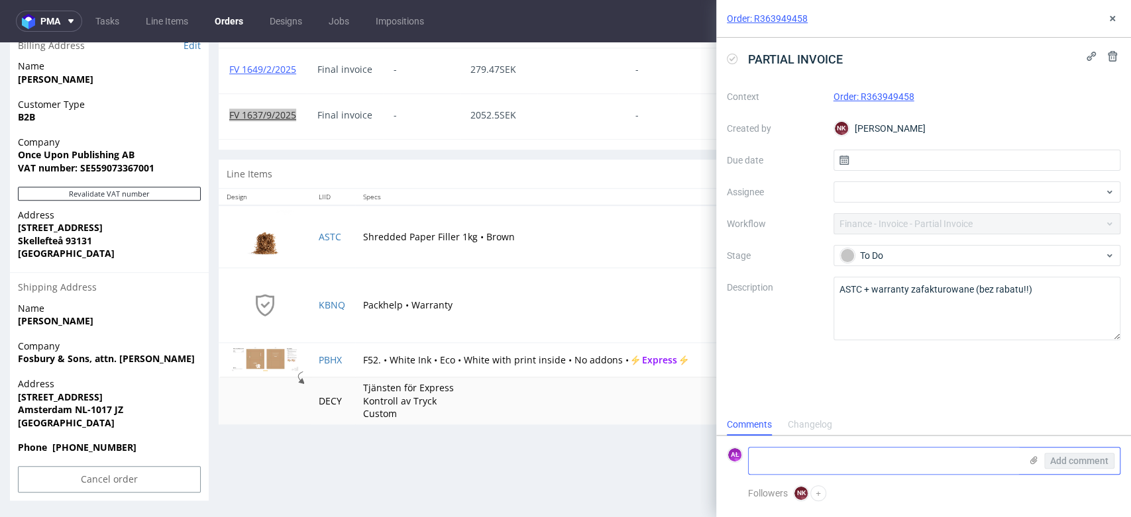
paste textarea "FV 1637/9/2025"
click at [339, 370] on td "PBHX" at bounding box center [333, 360] width 44 height 35
copy link "PBHX"
click at [770, 468] on textarea "FV 1637/9/2025 +" at bounding box center [885, 455] width 272 height 37
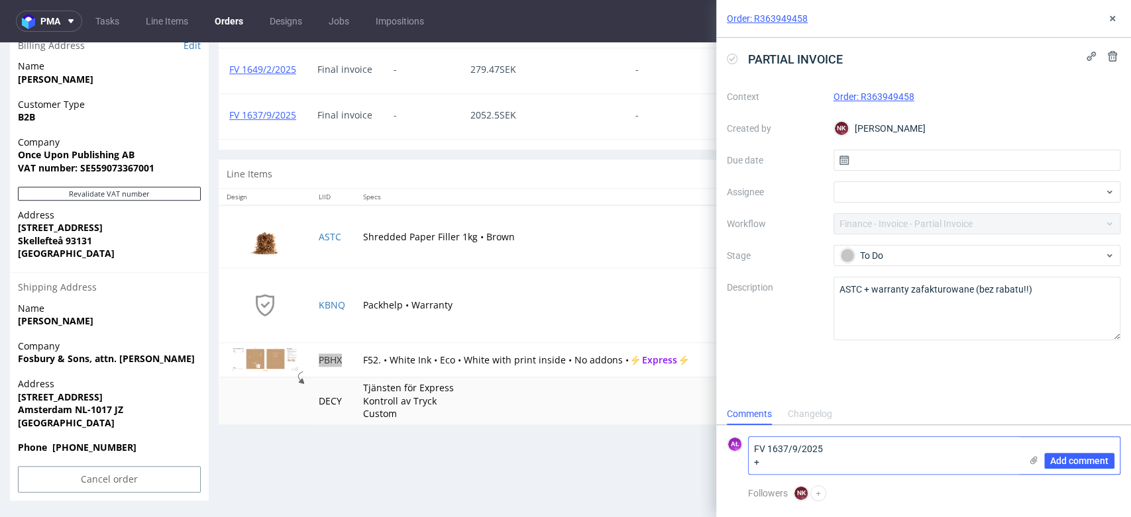
paste textarea "PBHX"
drag, startPoint x: 336, startPoint y: 405, endPoint x: 314, endPoint y: 406, distance: 21.9
click at [314, 406] on td "DECY" at bounding box center [333, 401] width 44 height 47
copy td "DECY"
paste textarea "DECY"
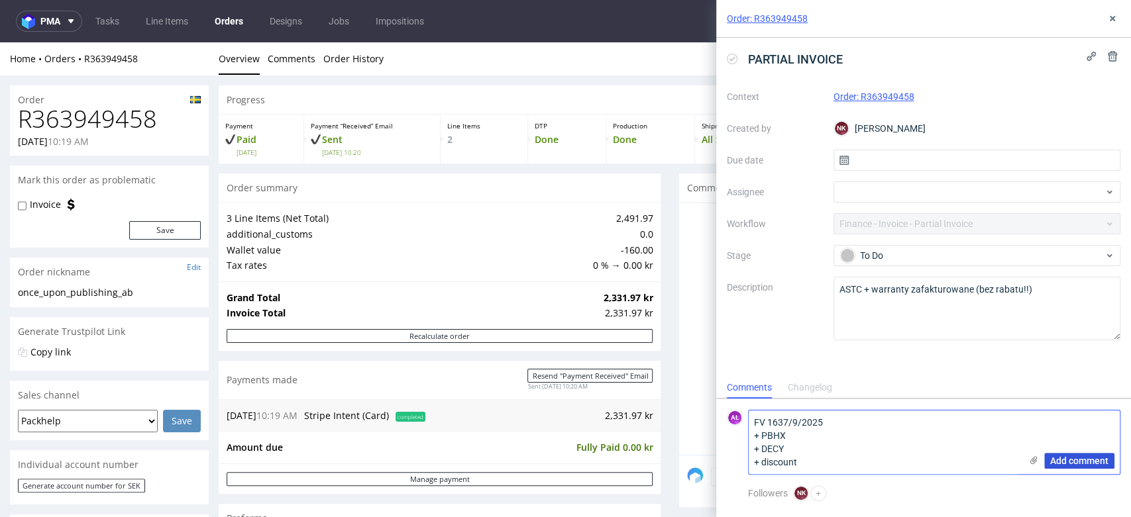
type textarea "FV 1637/9/2025 + PBHX + DECY + discount"
click at [1076, 460] on span "Add comment" at bounding box center [1079, 460] width 58 height 9
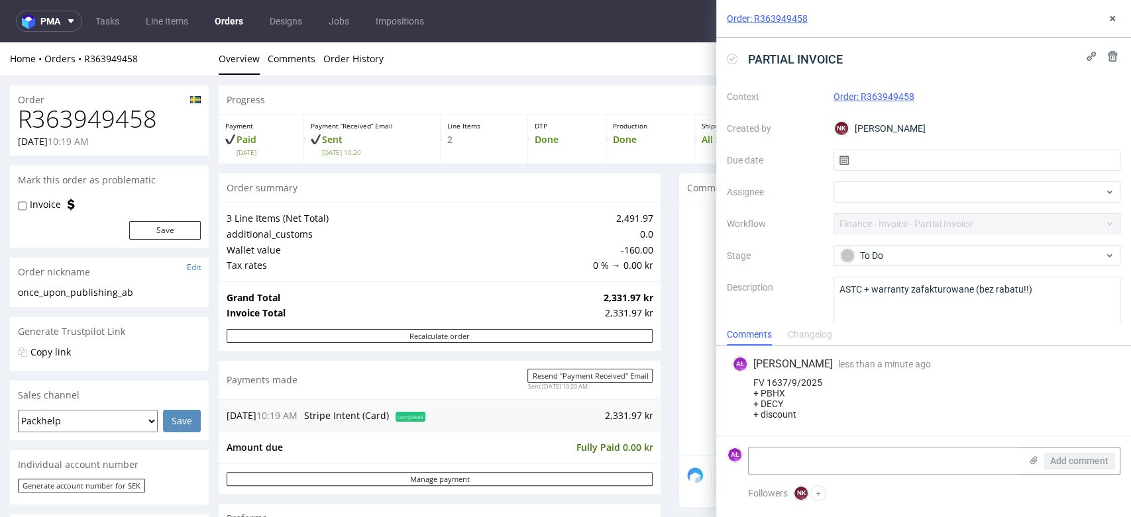
click at [733, 56] on icon at bounding box center [732, 59] width 11 height 11
click at [1114, 18] on icon at bounding box center [1112, 18] width 11 height 11
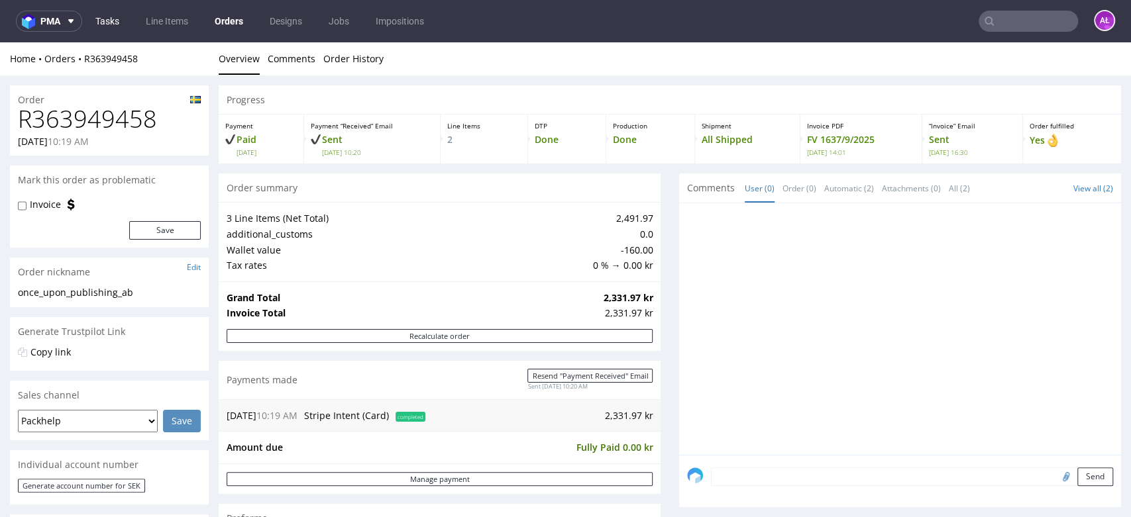
click at [115, 22] on link "Tasks" at bounding box center [107, 21] width 40 height 21
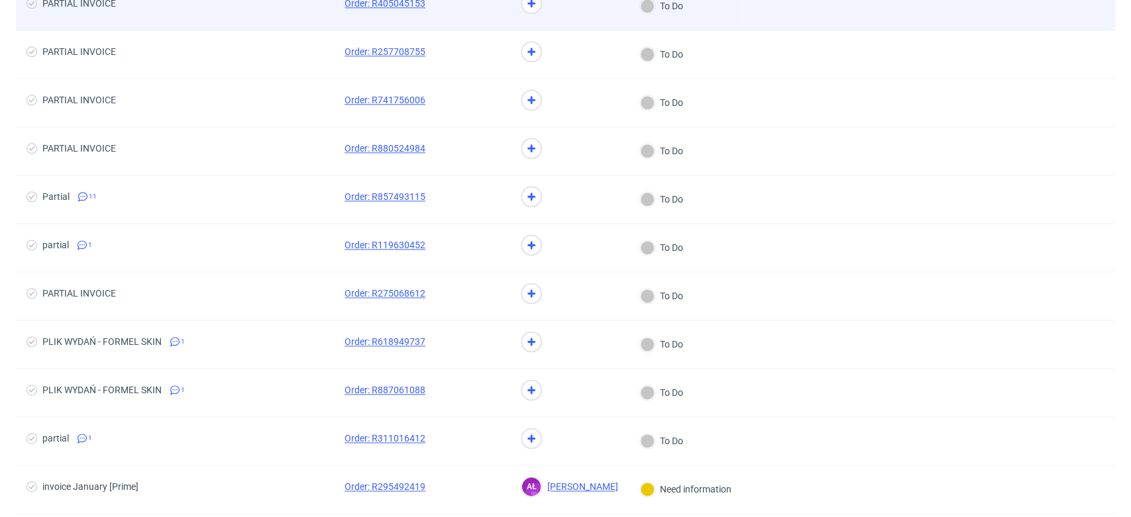
scroll to position [1102, 0]
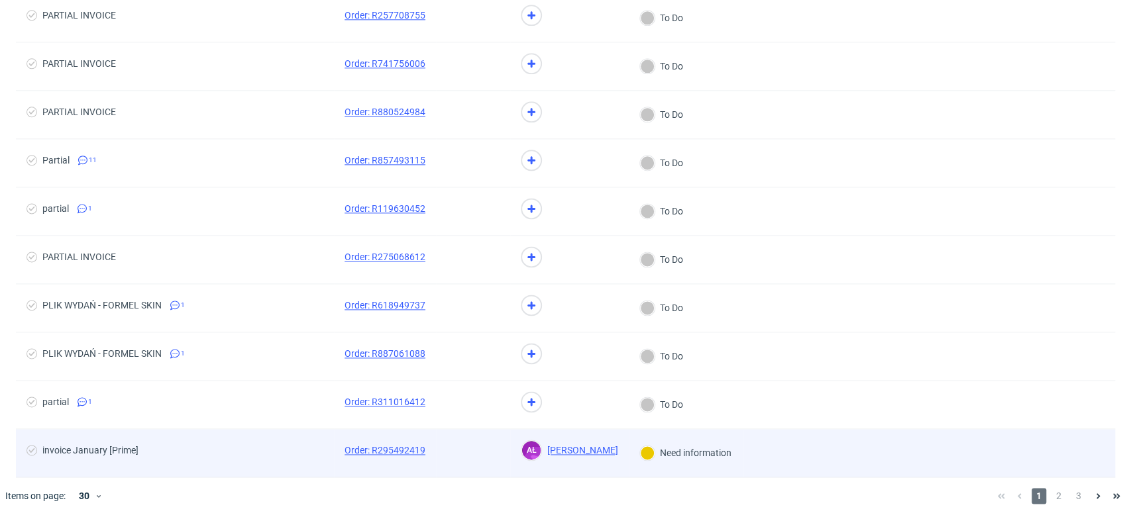
click at [205, 454] on span "invoice January [Prime]" at bounding box center [174, 453] width 297 height 16
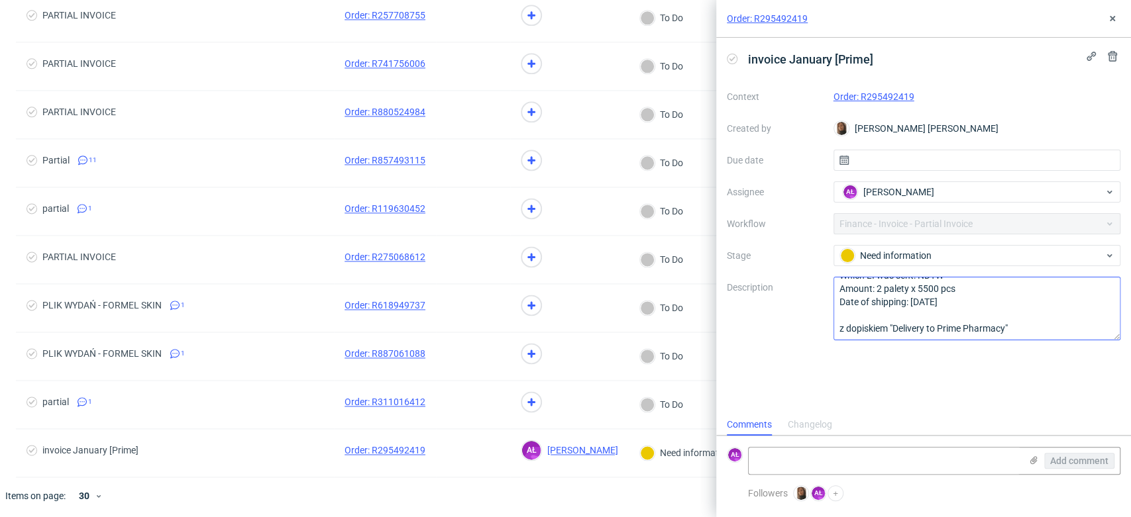
scroll to position [27, 0]
click at [898, 93] on link "Order: R295492419" at bounding box center [873, 96] width 81 height 11
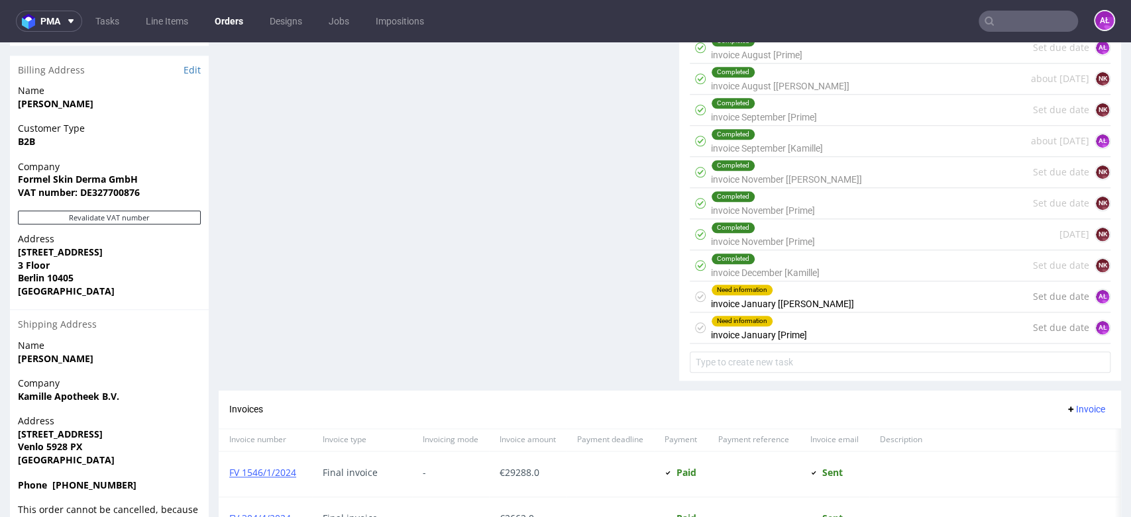
scroll to position [883, 0]
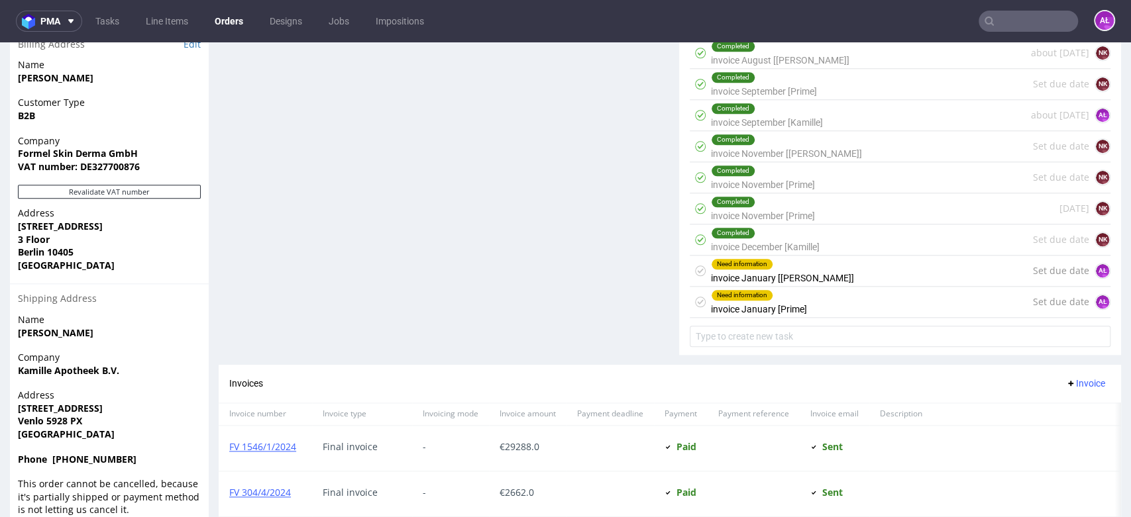
click at [773, 275] on div "Need information invoice January [[PERSON_NAME]]" at bounding box center [782, 271] width 143 height 30
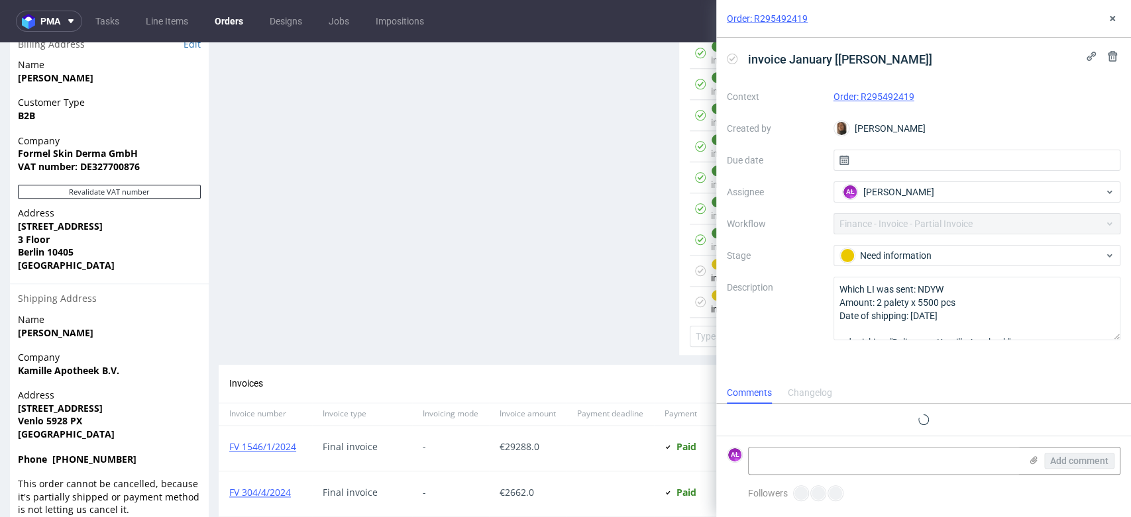
scroll to position [11, 0]
click at [1110, 14] on icon at bounding box center [1112, 18] width 11 height 11
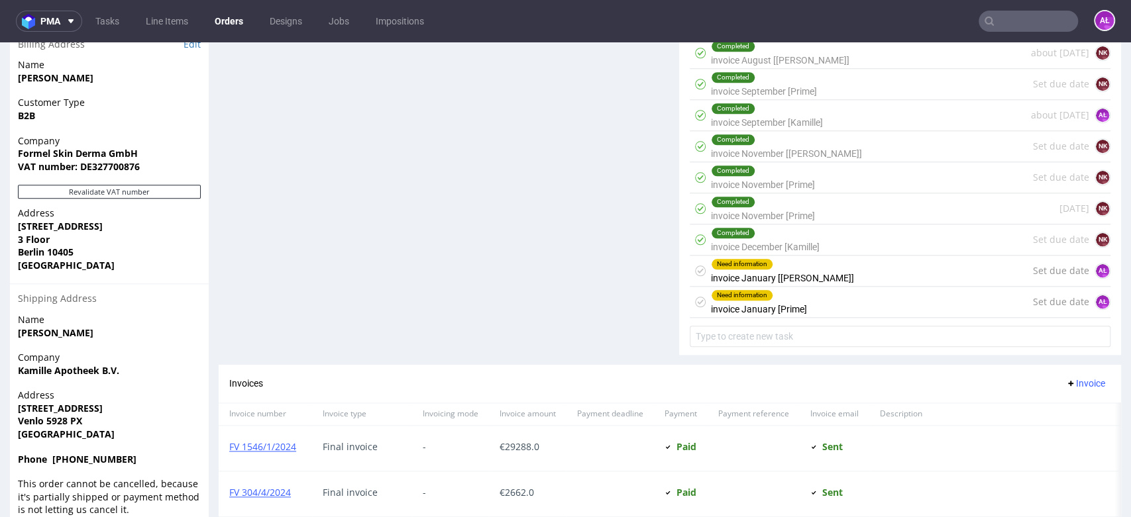
click at [770, 301] on div "Need information invoice January [Prime]" at bounding box center [759, 302] width 96 height 30
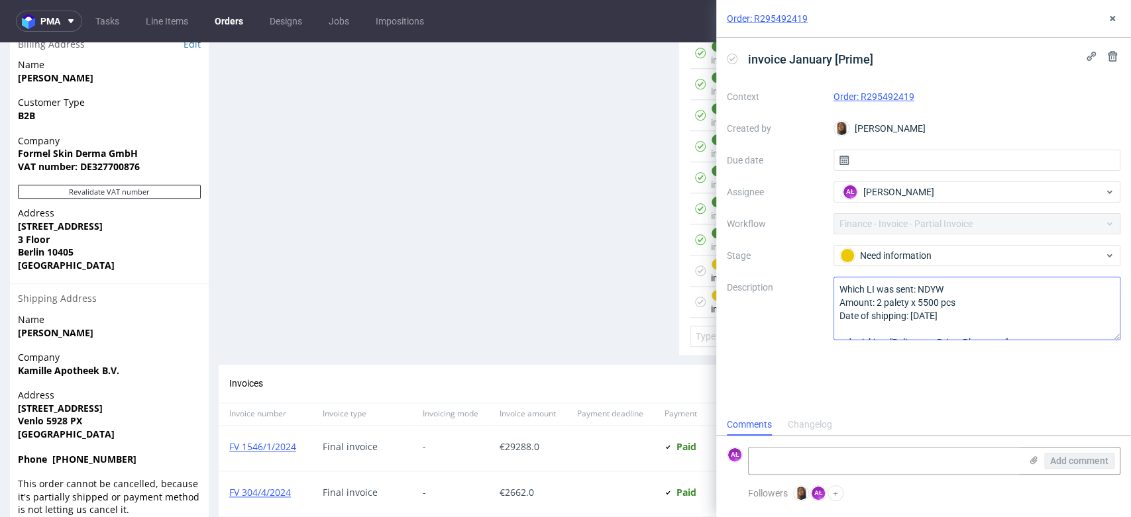
scroll to position [27, 0]
click at [1112, 19] on use at bounding box center [1112, 18] width 5 height 5
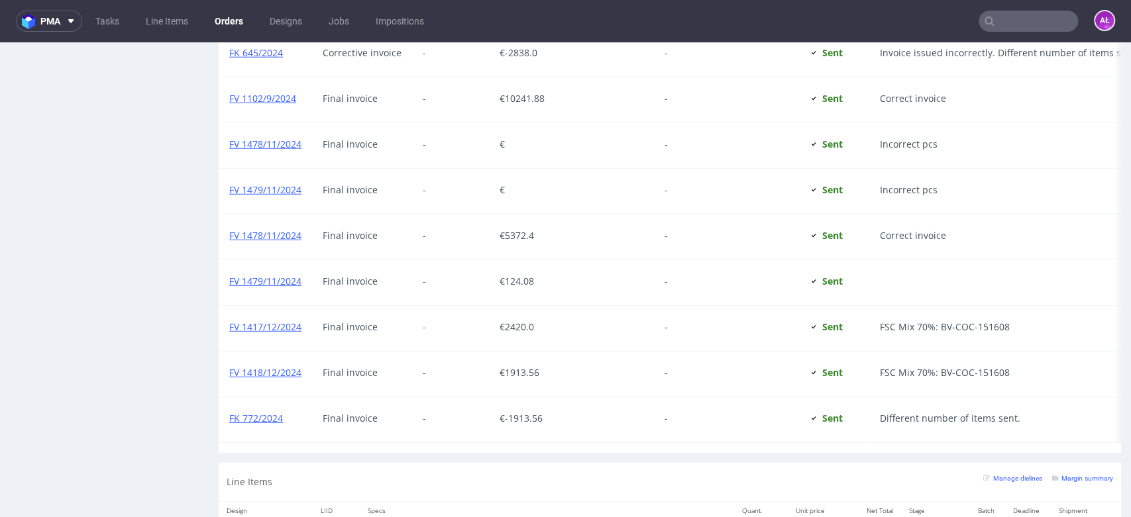
scroll to position [2576, 0]
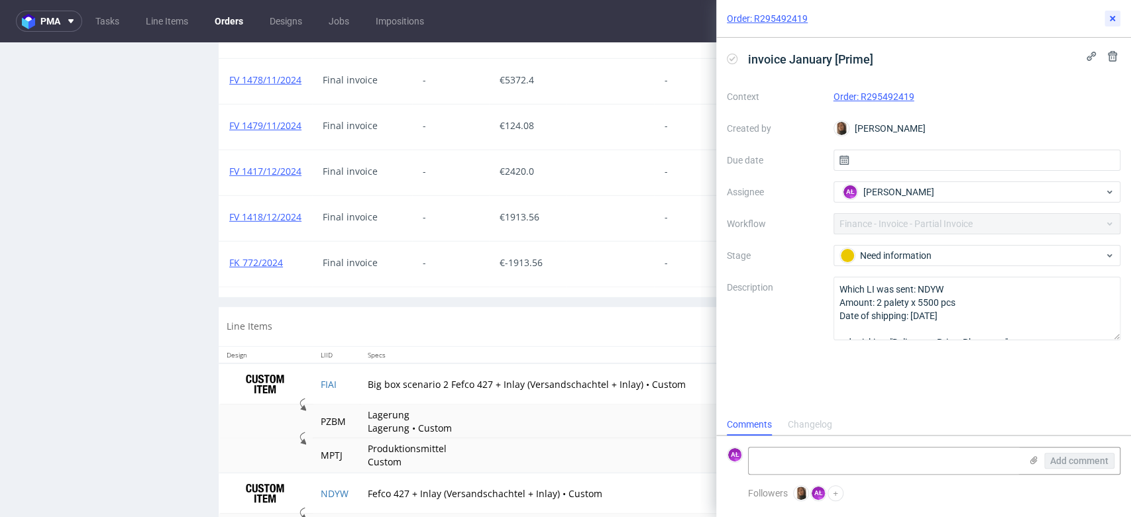
scroll to position [11, 0]
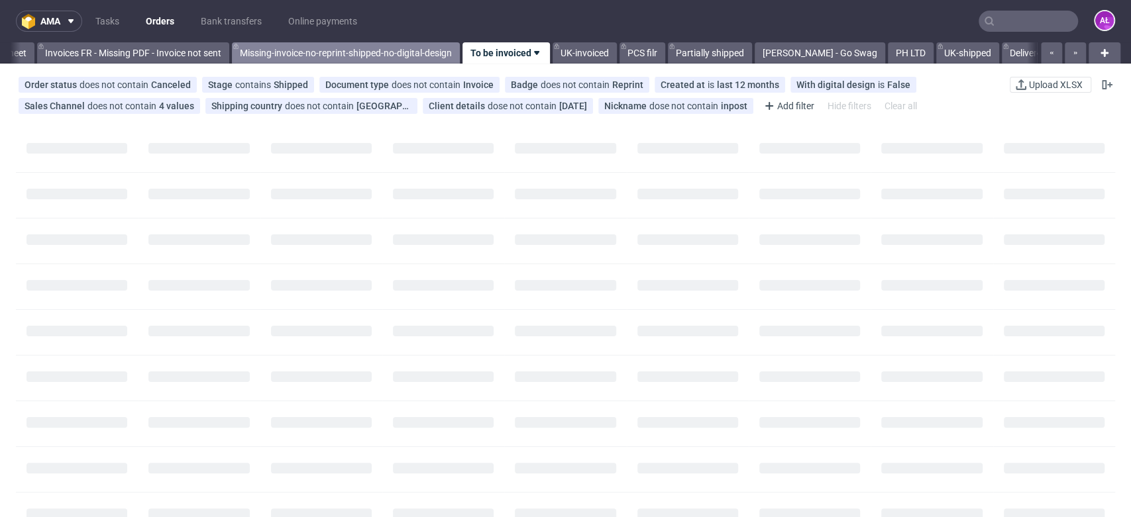
scroll to position [0, 2220]
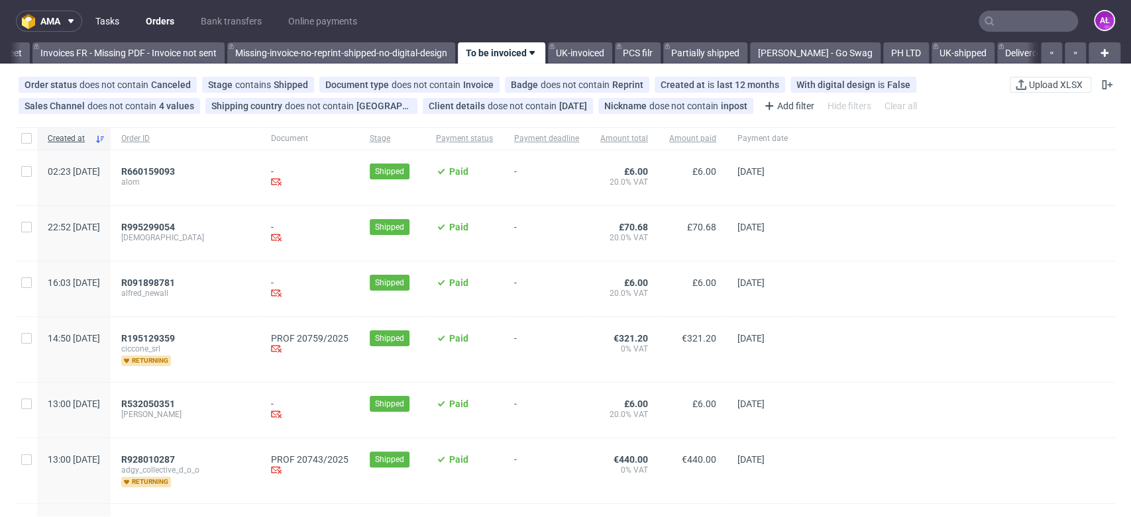
click at [122, 22] on link "Tasks" at bounding box center [107, 21] width 40 height 21
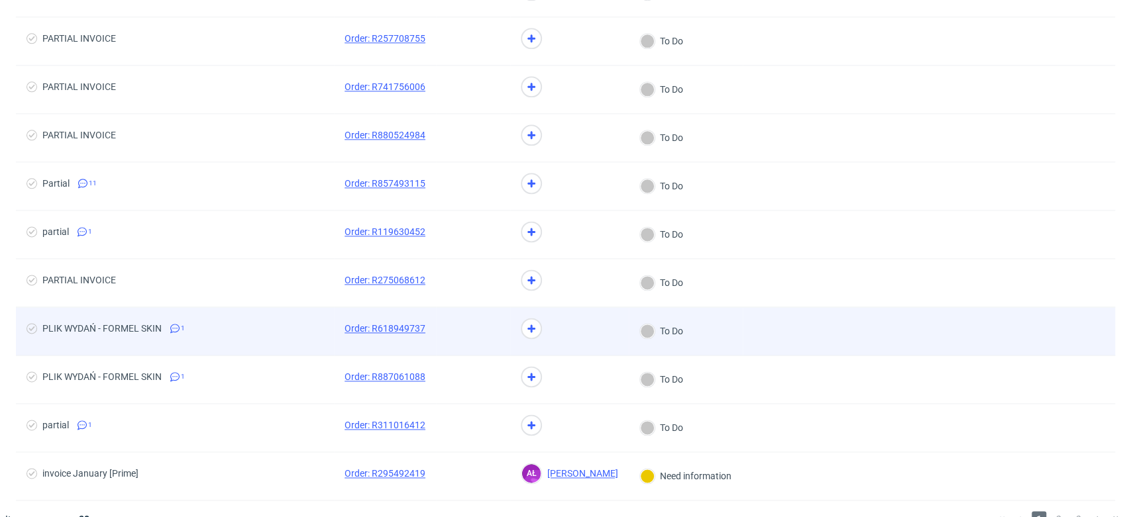
scroll to position [1102, 0]
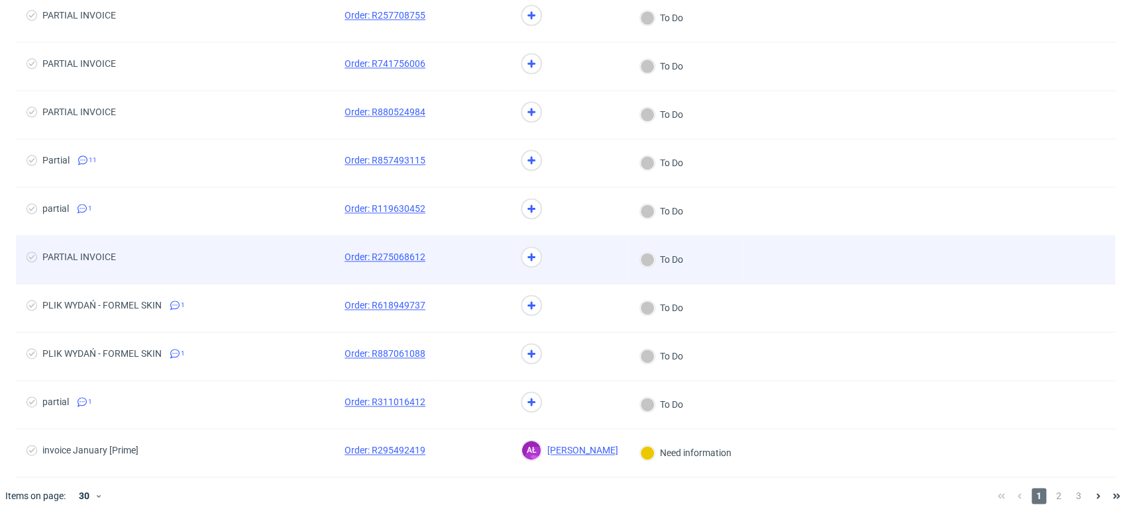
click at [195, 258] on span "PARTIAL INVOICE" at bounding box center [174, 260] width 297 height 16
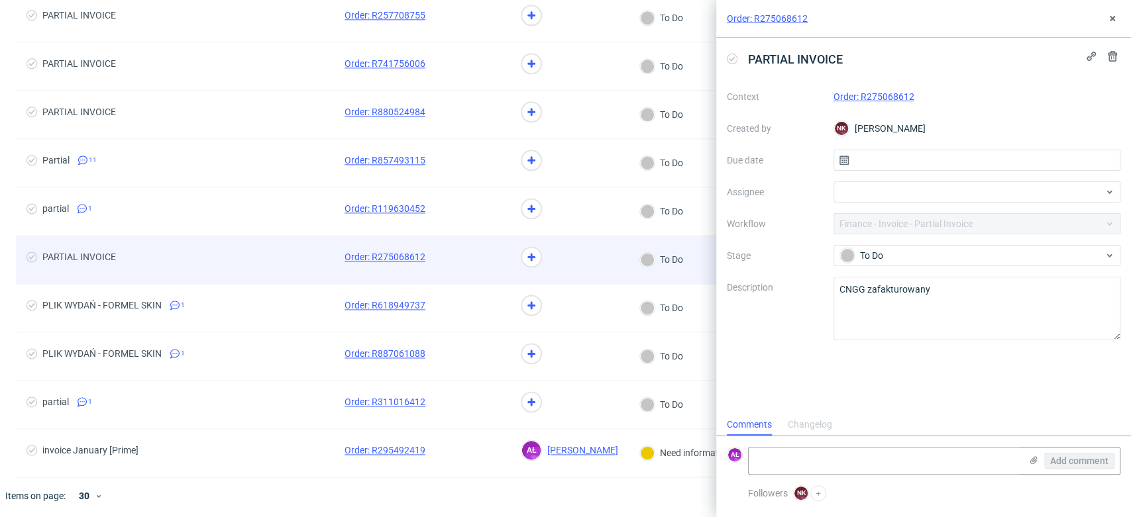
scroll to position [11, 0]
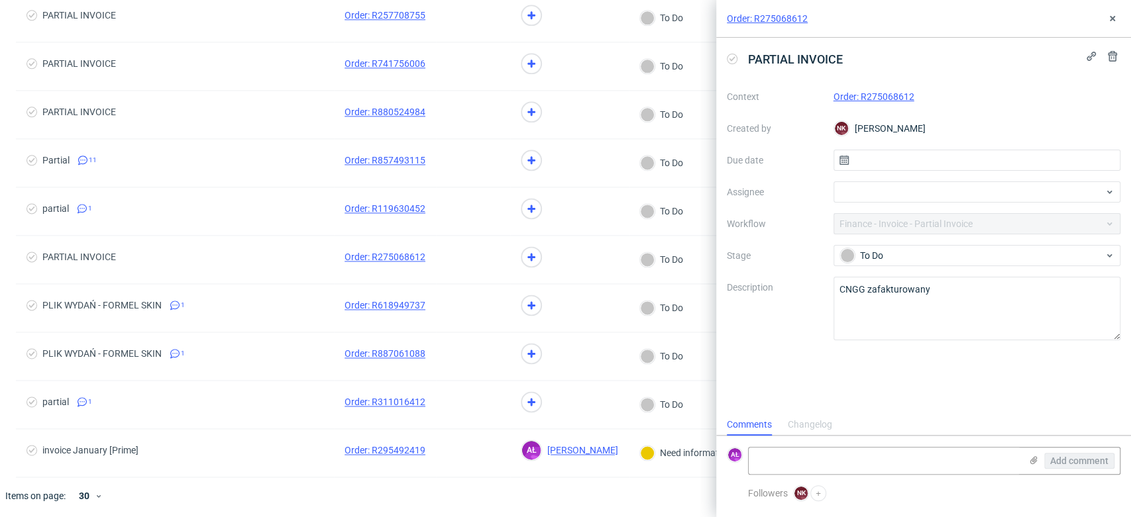
click at [874, 97] on link "Order: R275068612" at bounding box center [873, 96] width 81 height 11
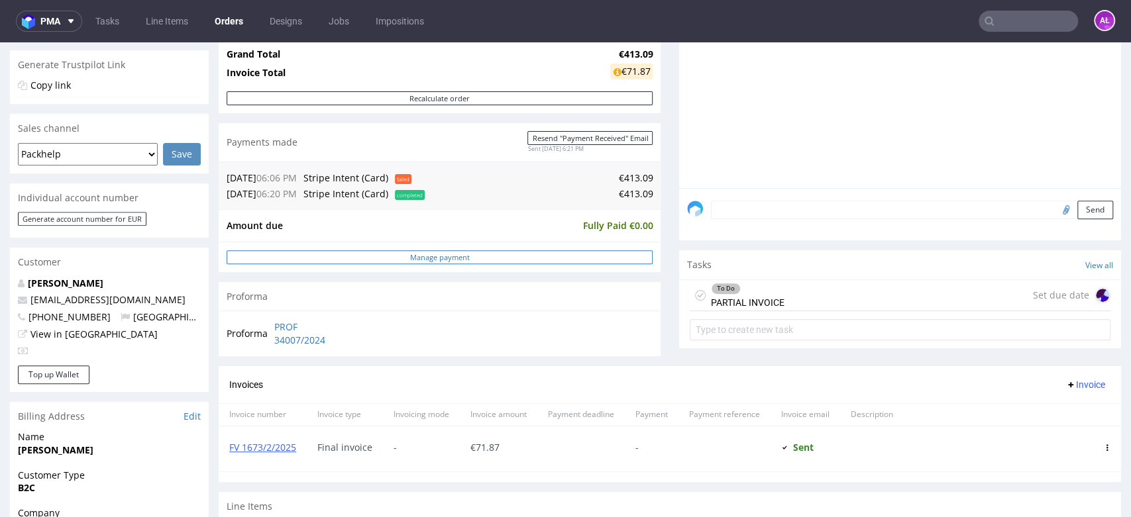
scroll to position [294, 0]
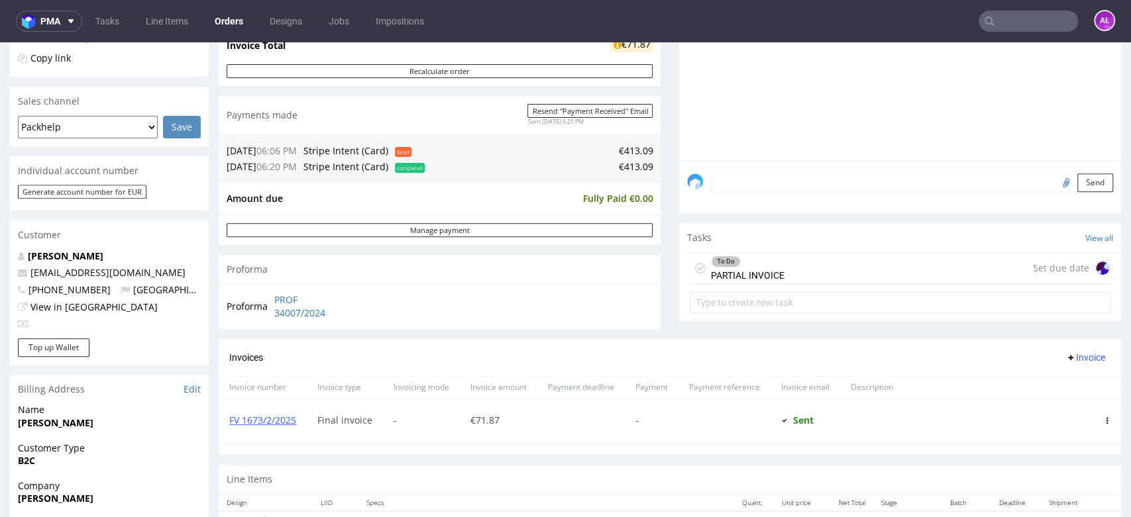
click at [753, 273] on div "To Do PARTIAL INVOICE" at bounding box center [748, 268] width 74 height 30
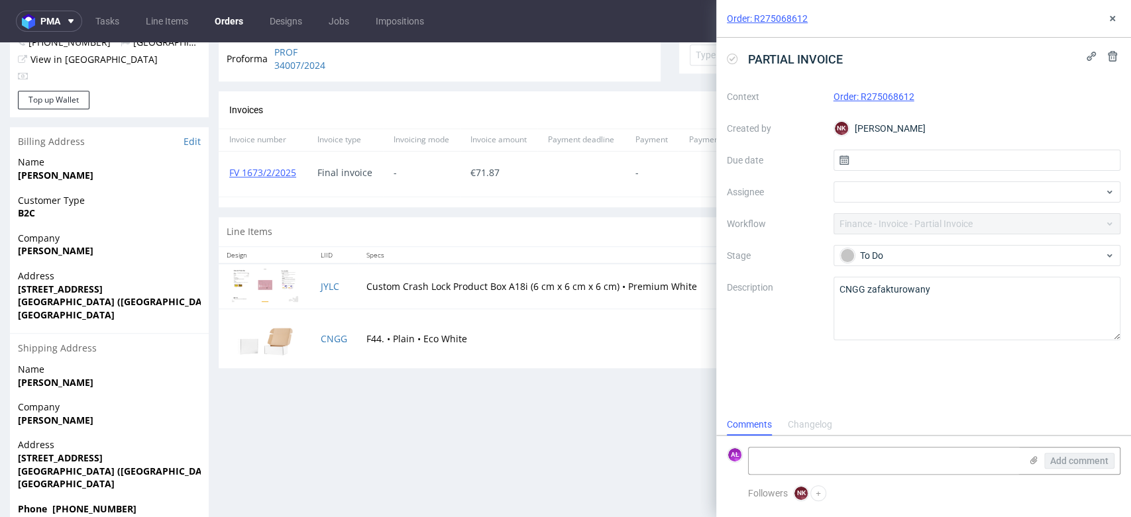
scroll to position [588, 0]
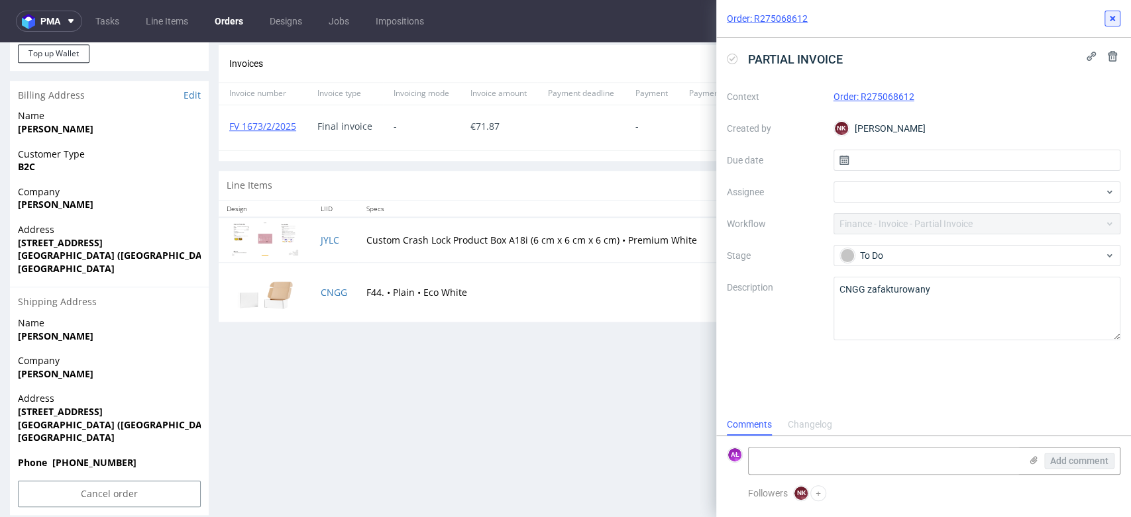
click at [1115, 14] on icon at bounding box center [1112, 18] width 11 height 11
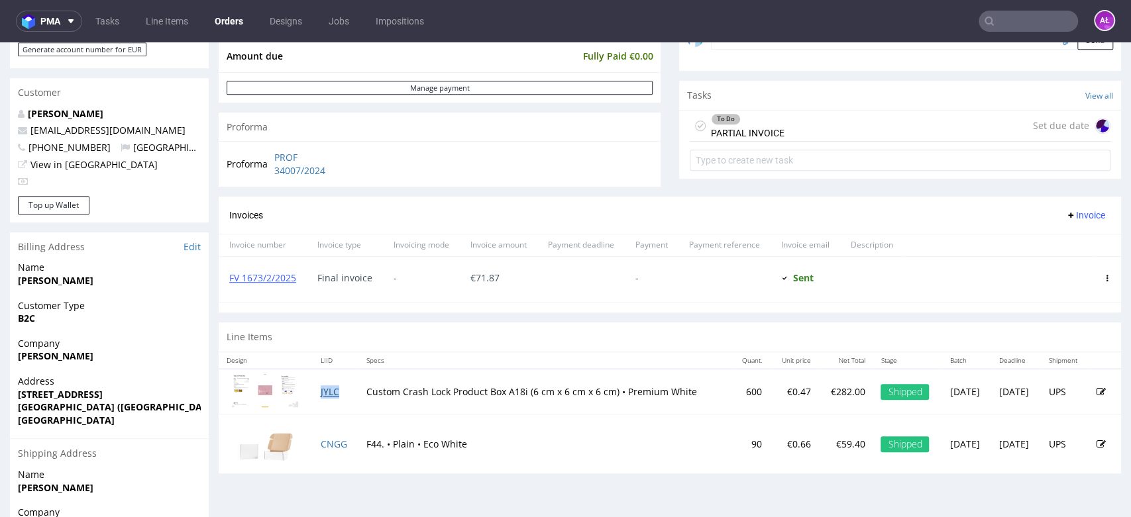
scroll to position [294, 0]
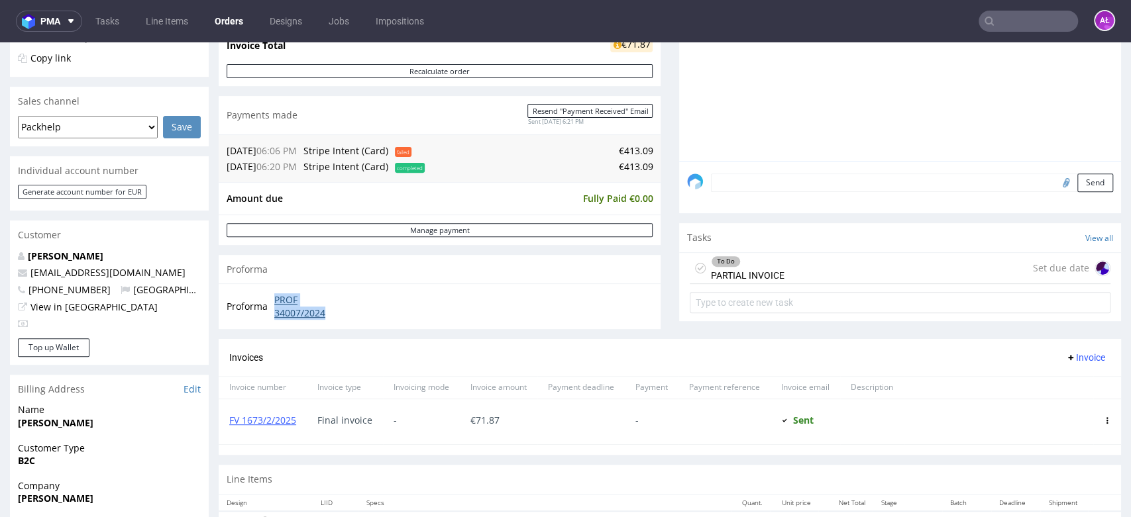
drag, startPoint x: 269, startPoint y: 295, endPoint x: 337, endPoint y: 317, distance: 71.4
click at [337, 317] on tr "Proforma PROF 34007/2024" at bounding box center [289, 306] width 125 height 28
copy tr "PROF 34007/2024"
drag, startPoint x: 779, startPoint y: 297, endPoint x: 779, endPoint y: 255, distance: 42.4
click at [779, 255] on div "To Do PARTIAL INVOICE Set due date" at bounding box center [900, 268] width 421 height 31
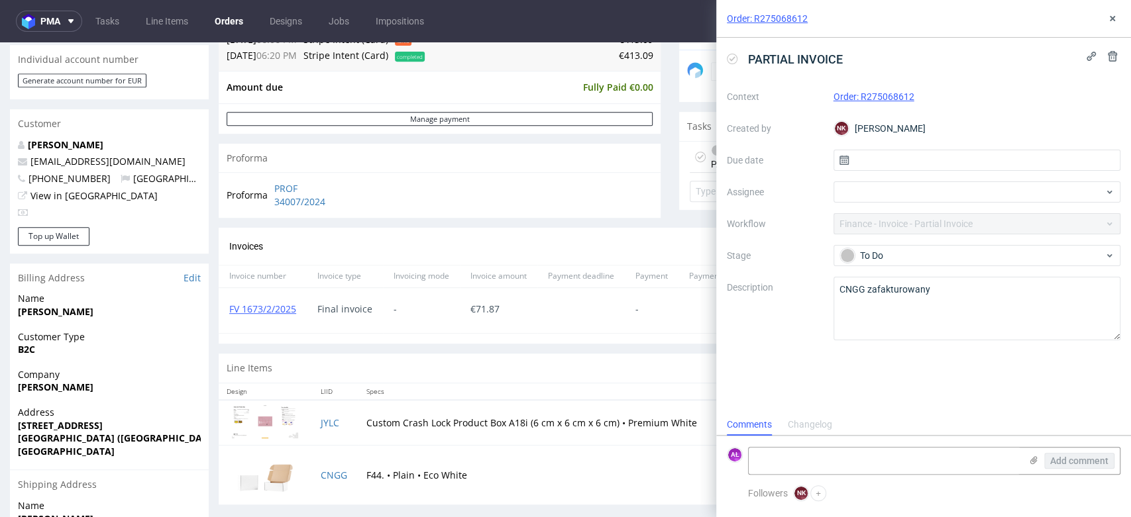
scroll to position [588, 0]
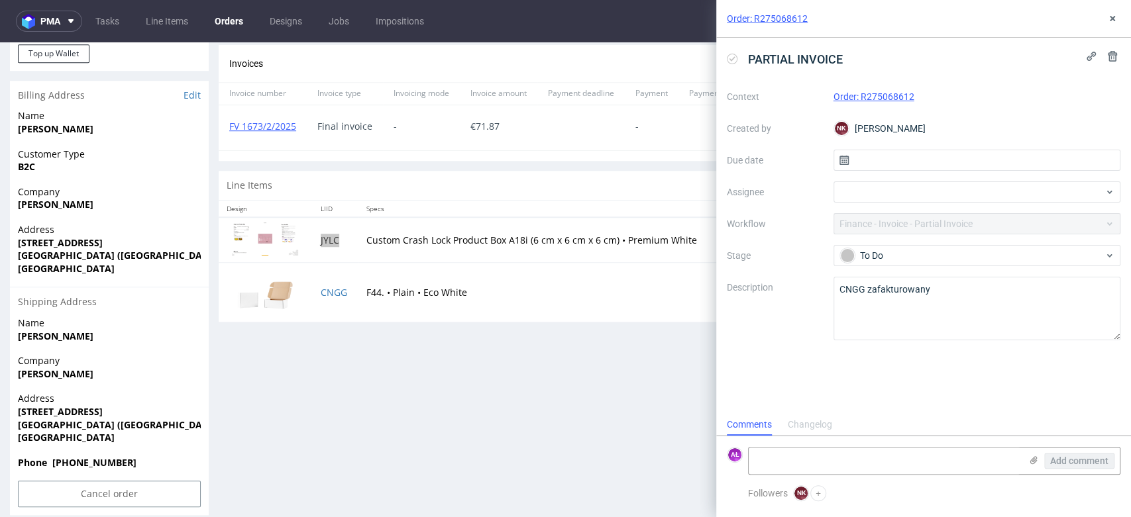
click at [735, 58] on icon at bounding box center [732, 59] width 11 height 11
click at [1108, 20] on icon at bounding box center [1112, 18] width 11 height 11
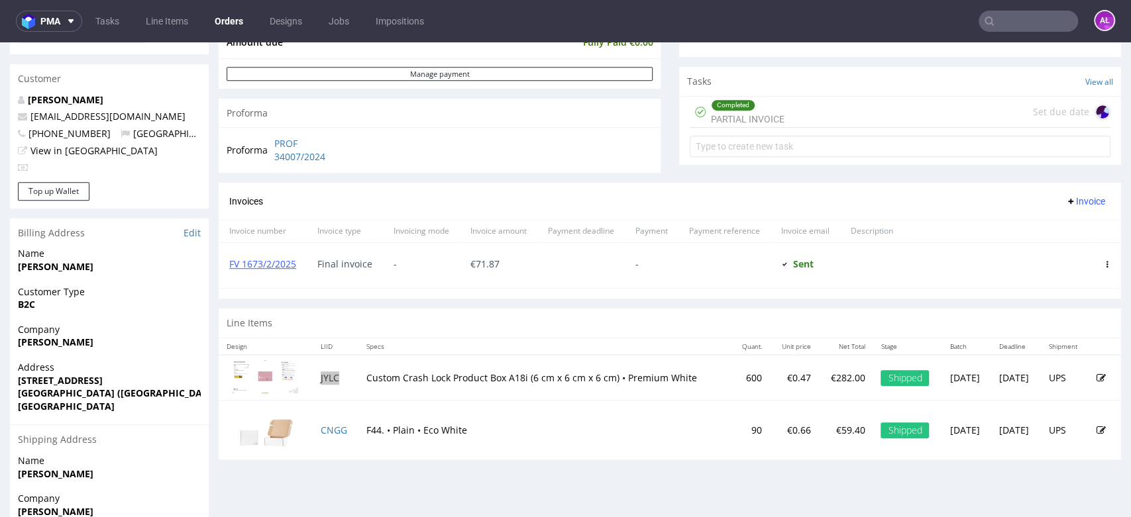
scroll to position [441, 0]
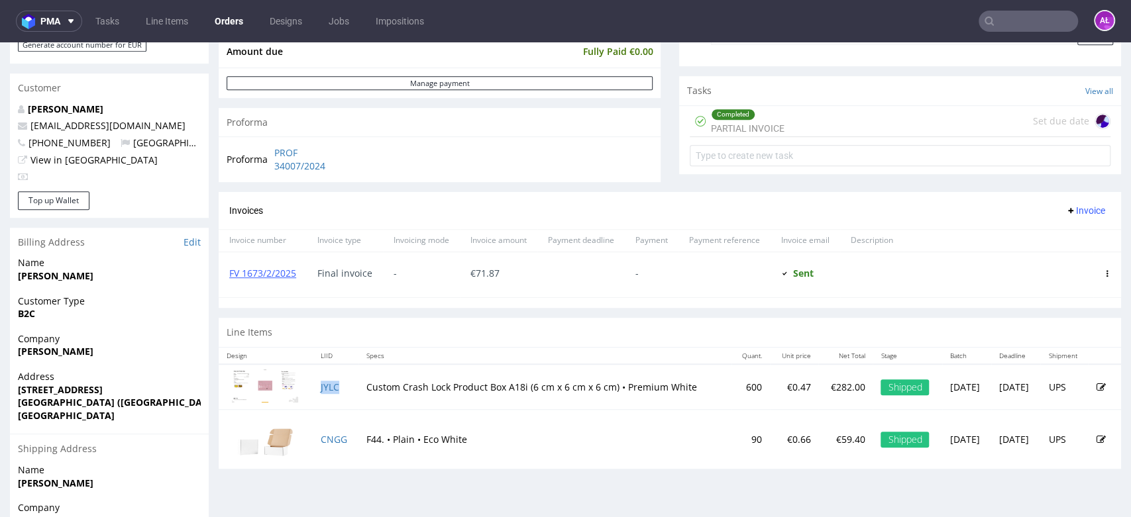
click at [1065, 212] on span "Invoice" at bounding box center [1085, 210] width 40 height 11
click at [1058, 241] on span "Upload" at bounding box center [1062, 239] width 64 height 13
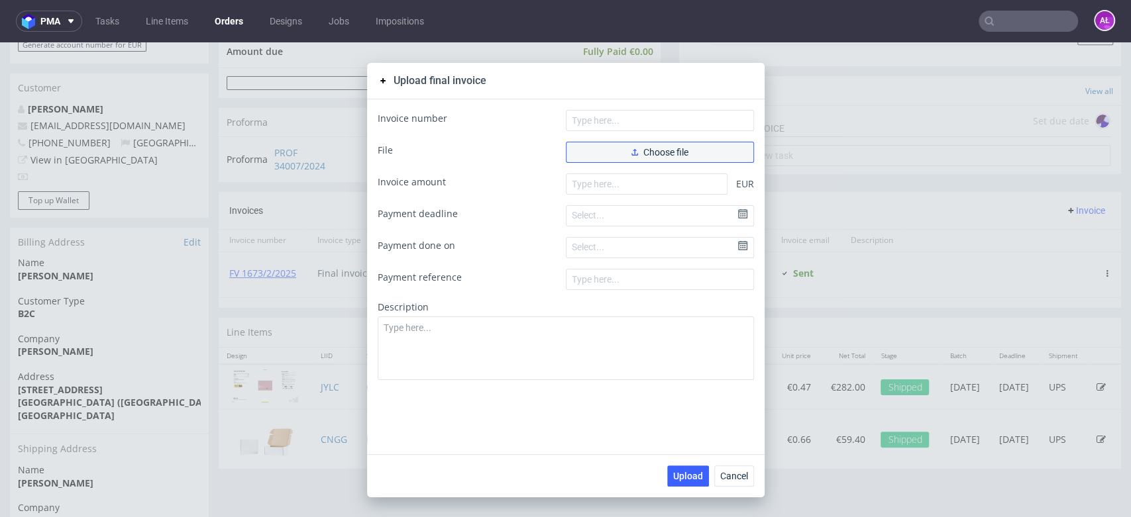
click at [615, 148] on button "Choose file" at bounding box center [660, 152] width 188 height 21
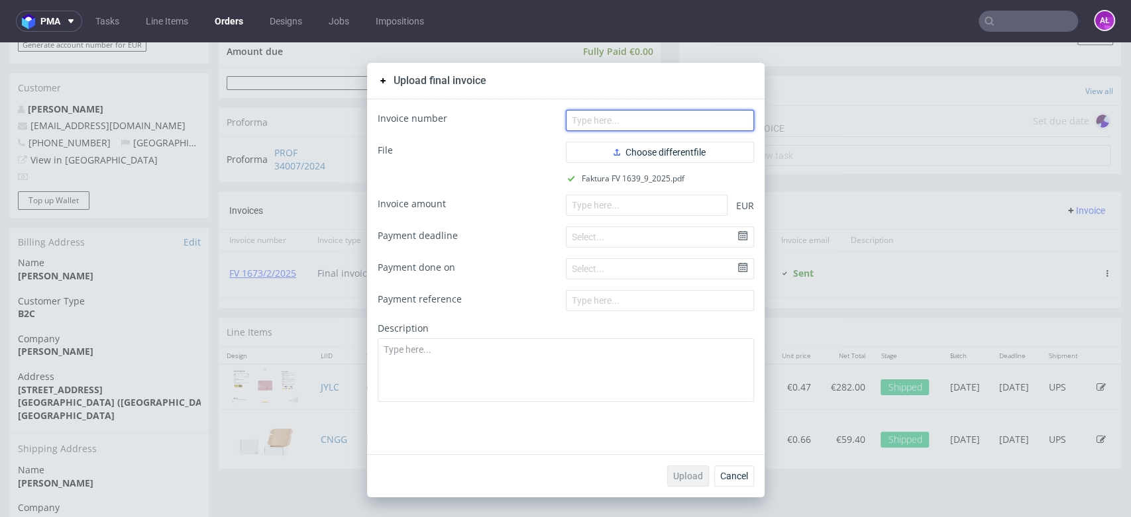
drag, startPoint x: 633, startPoint y: 125, endPoint x: 563, endPoint y: 91, distance: 77.6
click at [633, 125] on input "text" at bounding box center [660, 120] width 188 height 21
paste input "FV 1639/9/2025"
type input "FV 1639/9/2025"
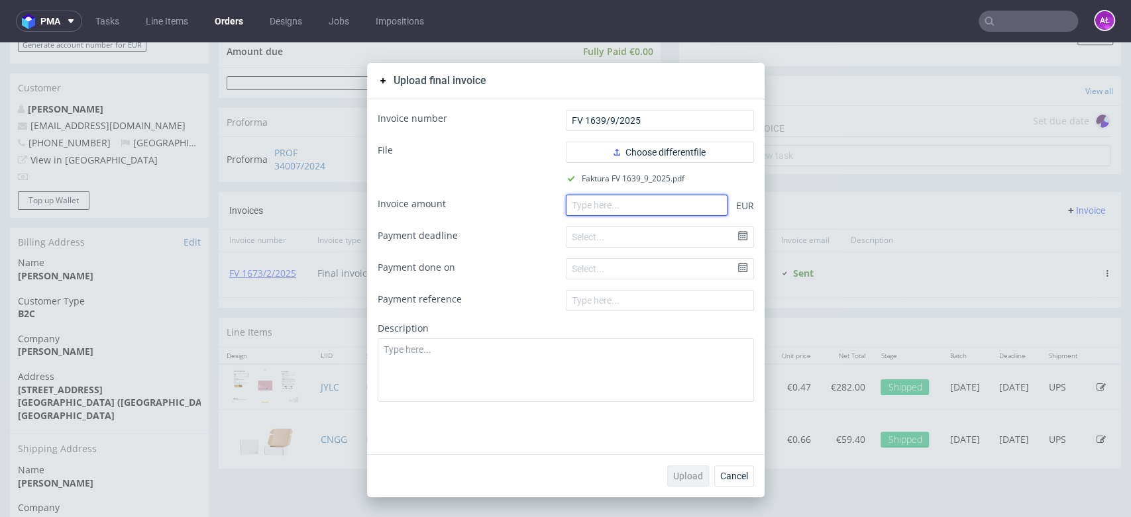
click at [616, 195] on input "number" at bounding box center [647, 205] width 162 height 21
paste input "341.22"
type input "341.22"
click at [694, 475] on span "Upload" at bounding box center [688, 476] width 30 height 9
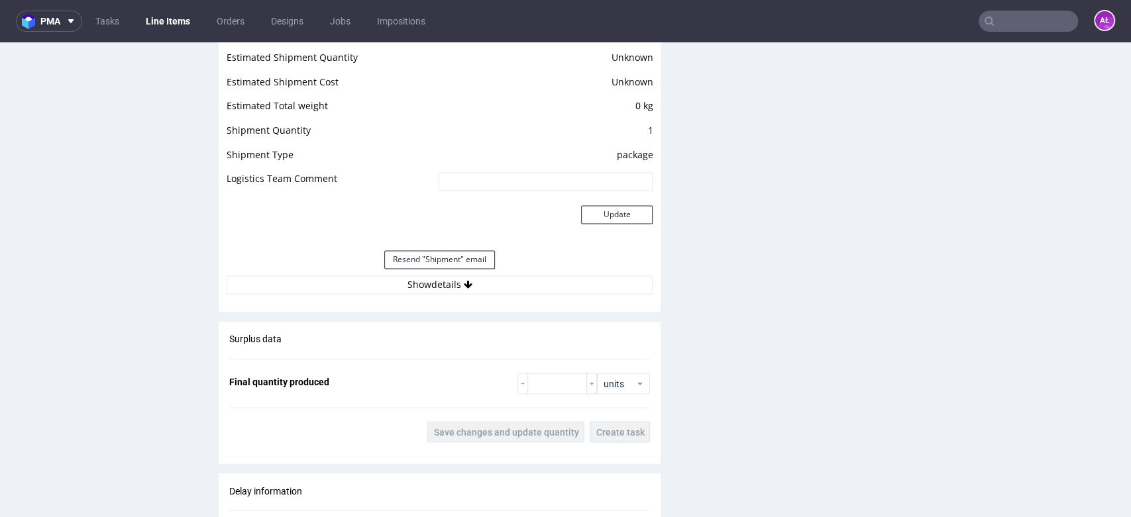
scroll to position [1545, 0]
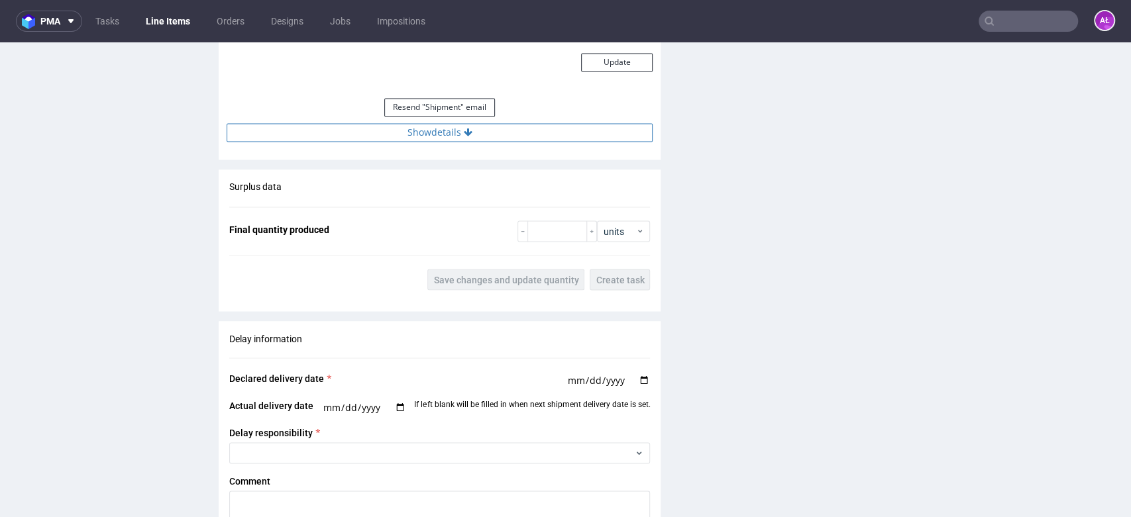
click at [471, 135] on button "Show details" at bounding box center [440, 132] width 426 height 19
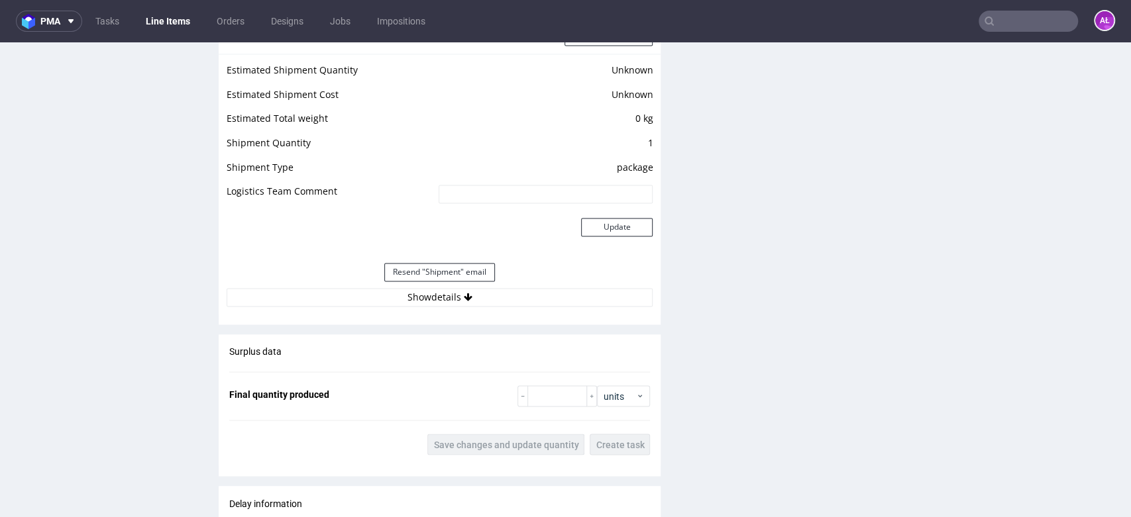
scroll to position [1472, 0]
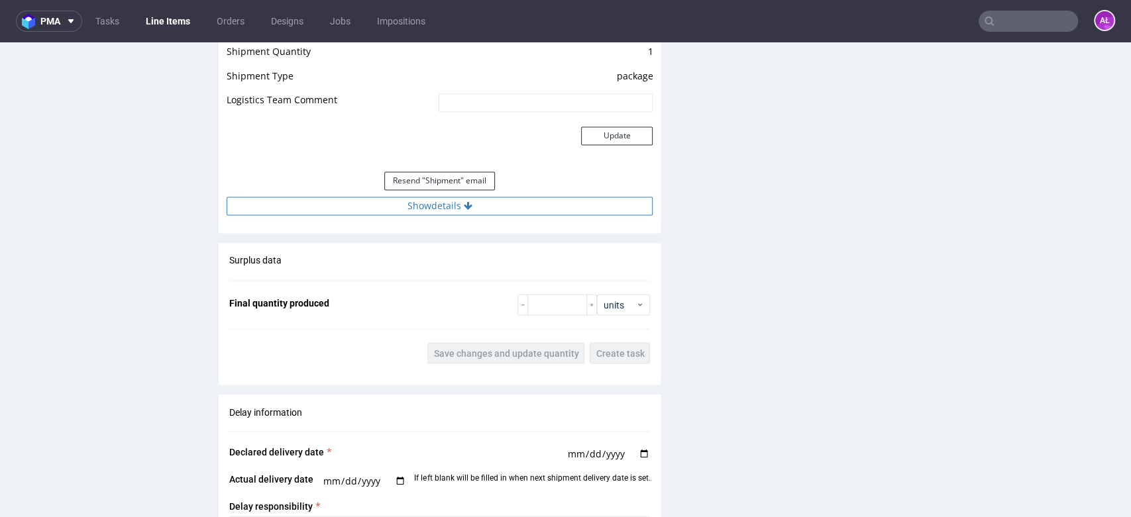
click at [490, 207] on button "Show details" at bounding box center [440, 206] width 426 height 19
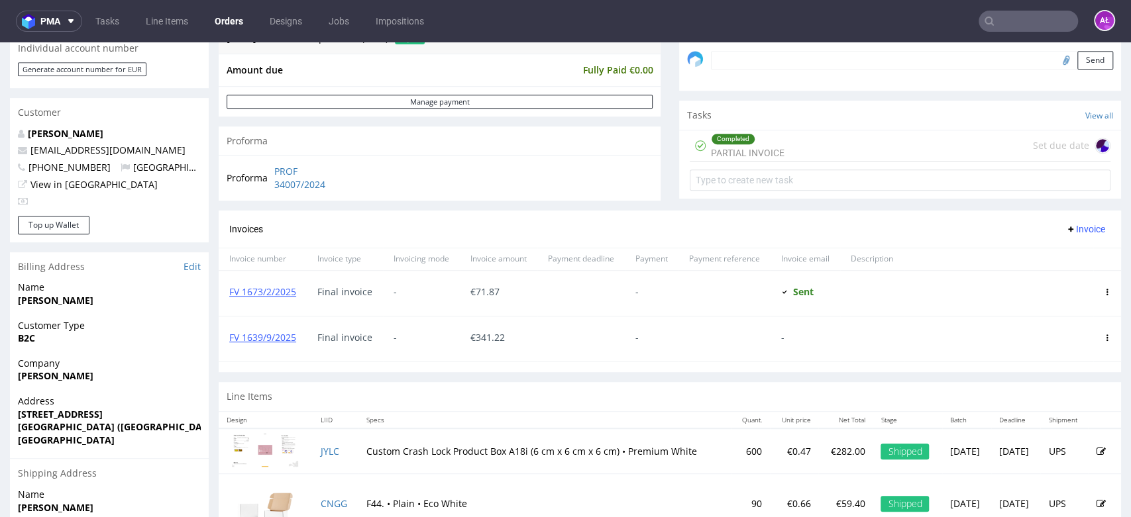
scroll to position [441, 0]
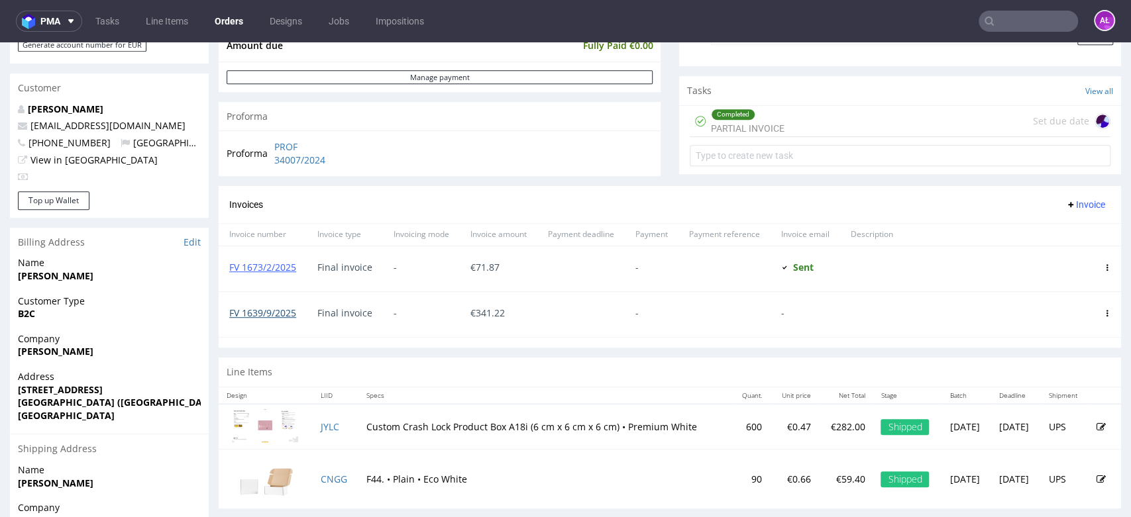
click at [291, 314] on link "FV 1639/9/2025" at bounding box center [262, 313] width 67 height 13
click at [117, 27] on link "Tasks" at bounding box center [107, 21] width 40 height 21
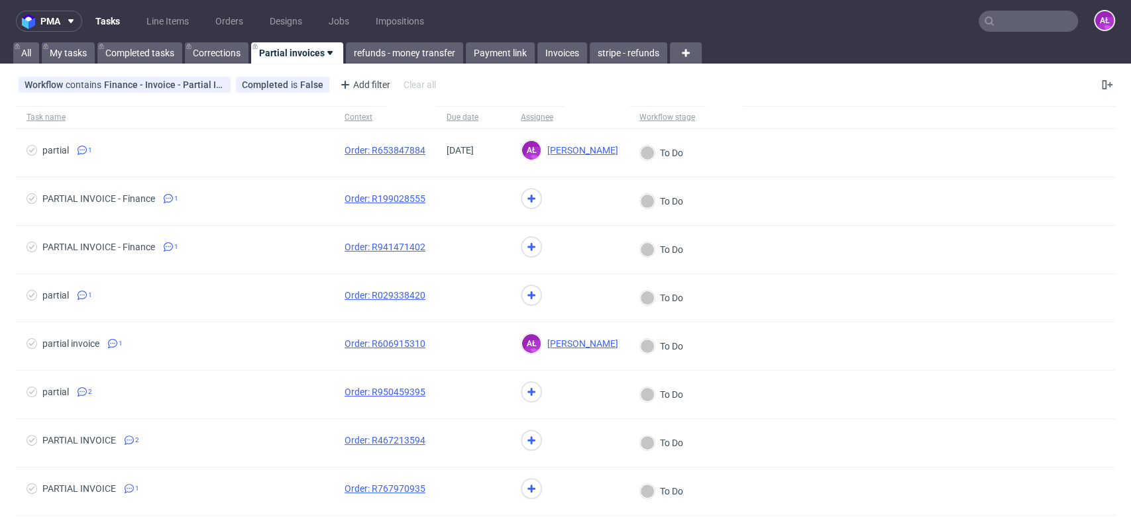
click at [109, 18] on link "Tasks" at bounding box center [107, 21] width 40 height 21
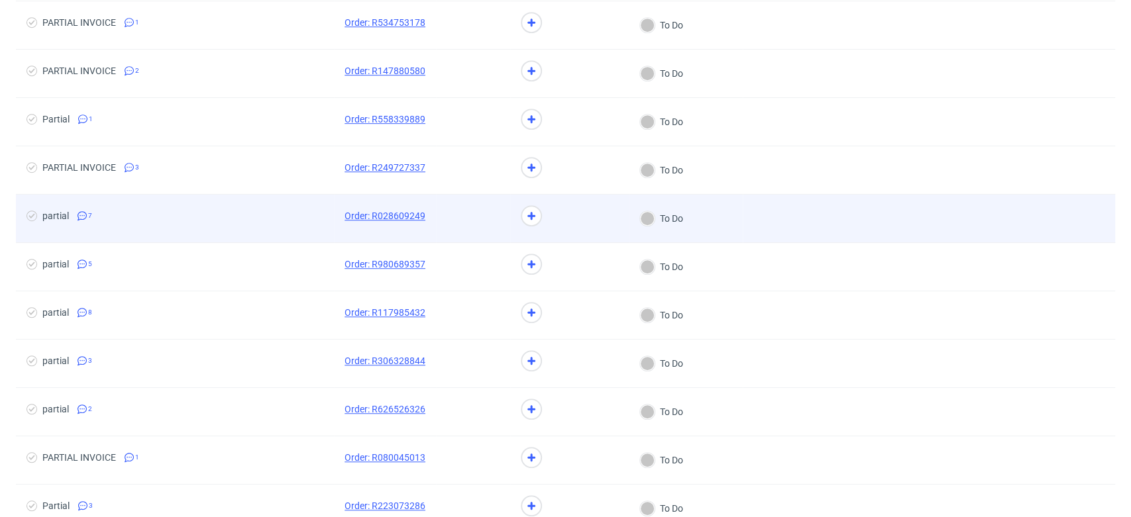
scroll to position [1102, 0]
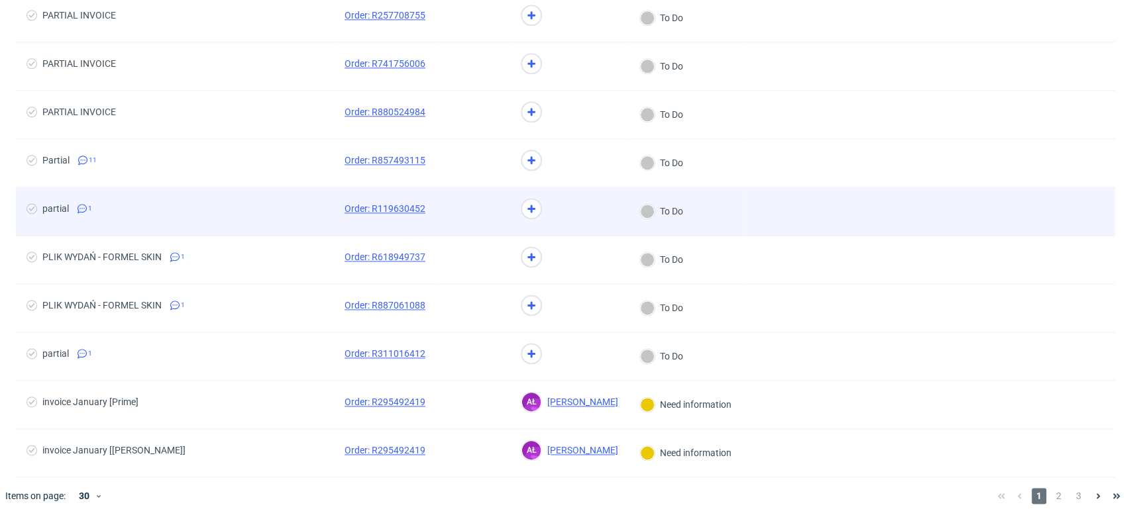
click at [317, 204] on span "partial 1" at bounding box center [174, 211] width 297 height 16
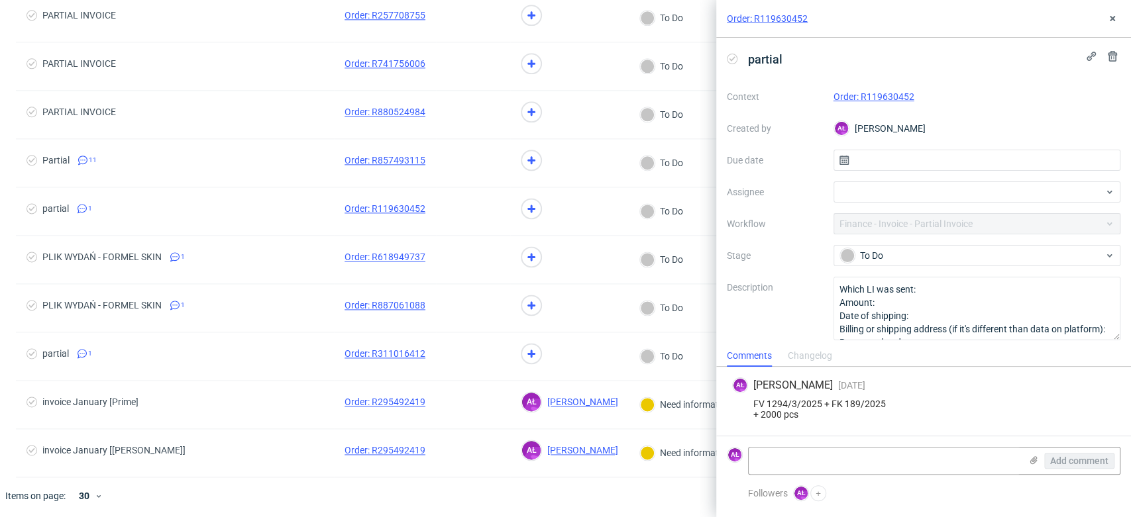
click at [875, 94] on link "Order: R119630452" at bounding box center [873, 96] width 81 height 11
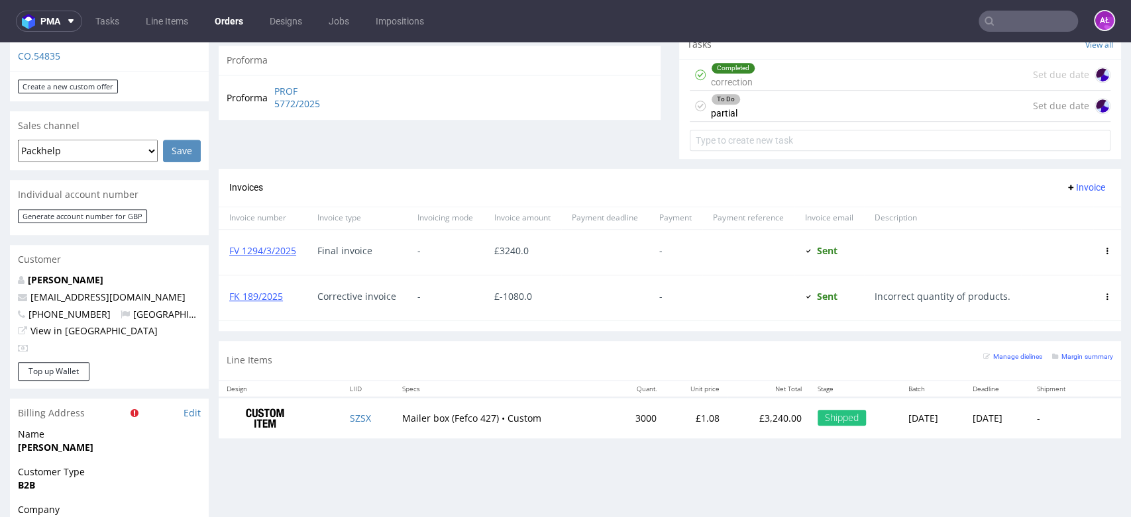
scroll to position [368, 0]
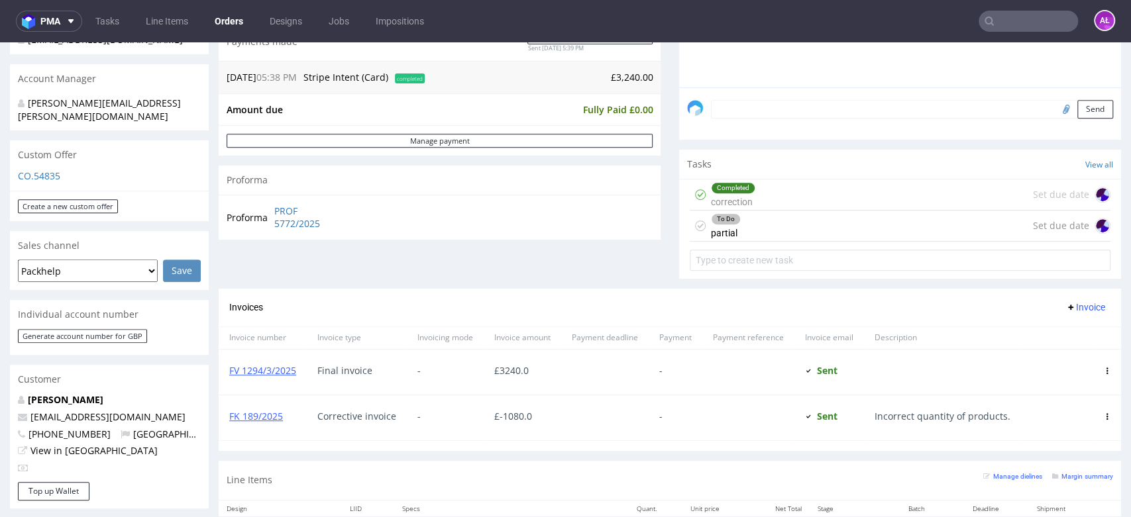
click at [737, 219] on div "To Do partial Set due date" at bounding box center [900, 226] width 421 height 31
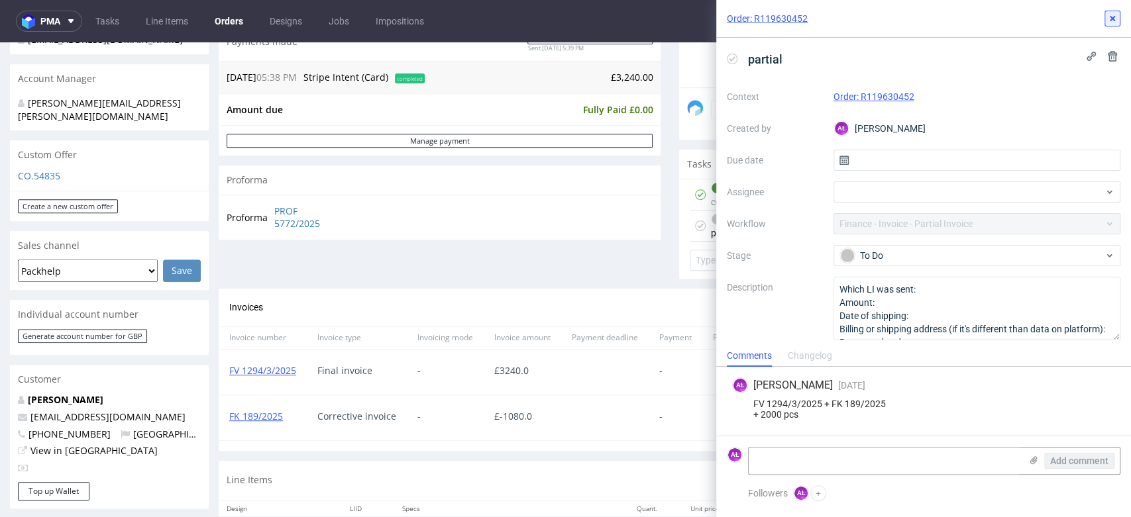
click at [1118, 16] on button at bounding box center [1112, 19] width 16 height 16
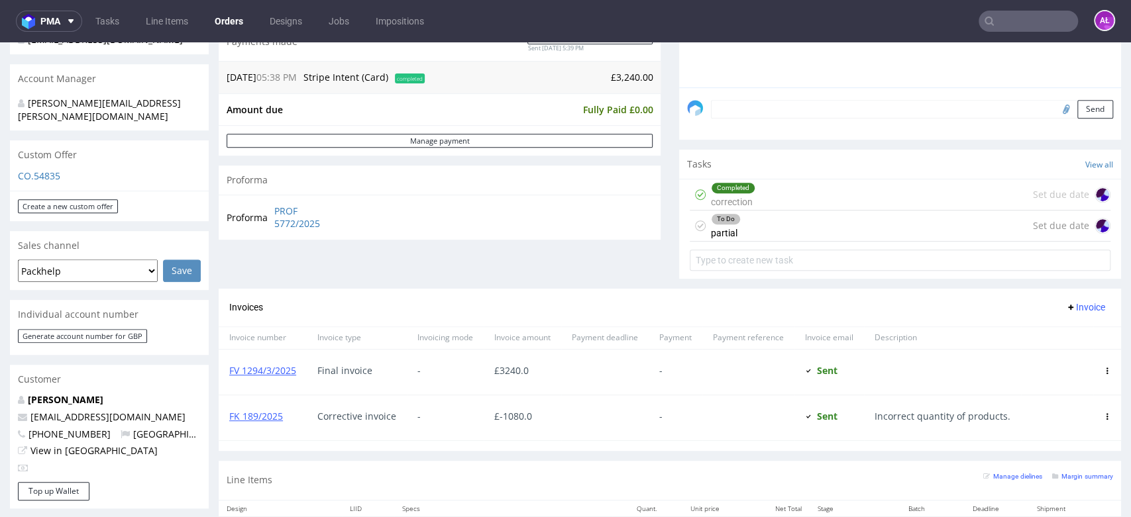
click at [837, 184] on div "Completed correction Set due date" at bounding box center [900, 195] width 421 height 31
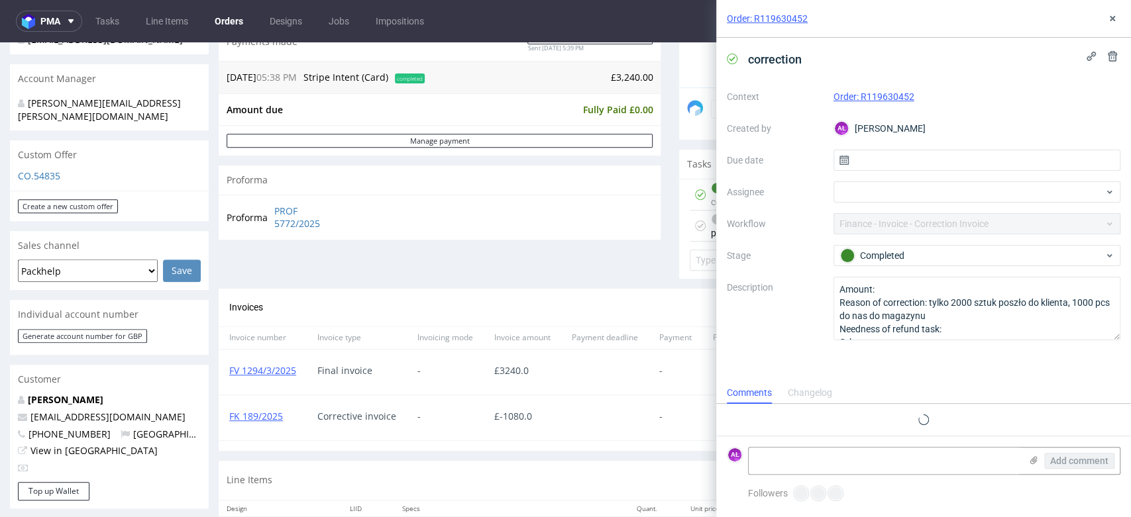
scroll to position [11, 0]
click at [1113, 20] on icon at bounding box center [1112, 18] width 11 height 11
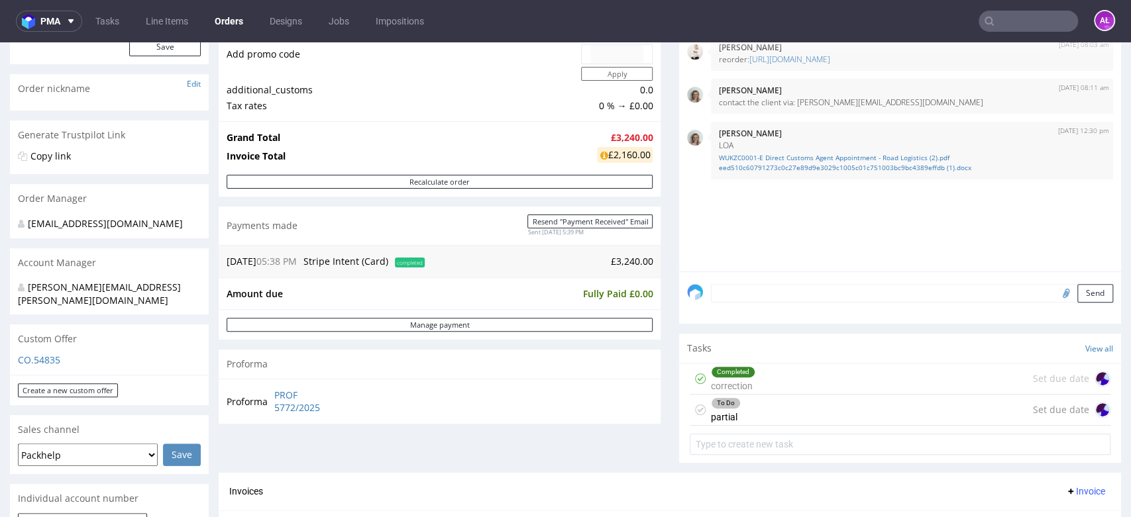
scroll to position [368, 0]
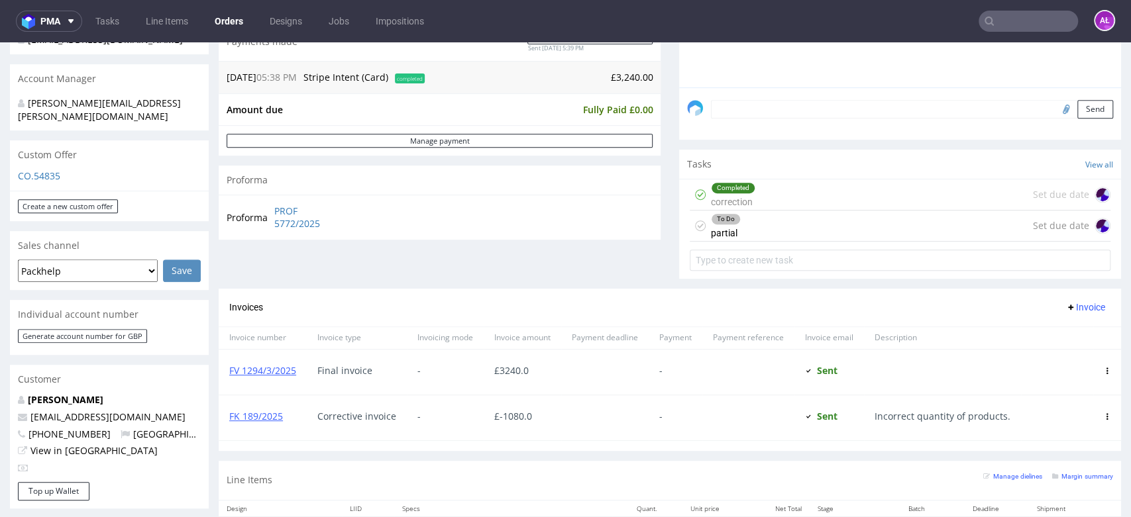
click at [743, 199] on div "Completed correction" at bounding box center [733, 195] width 44 height 30
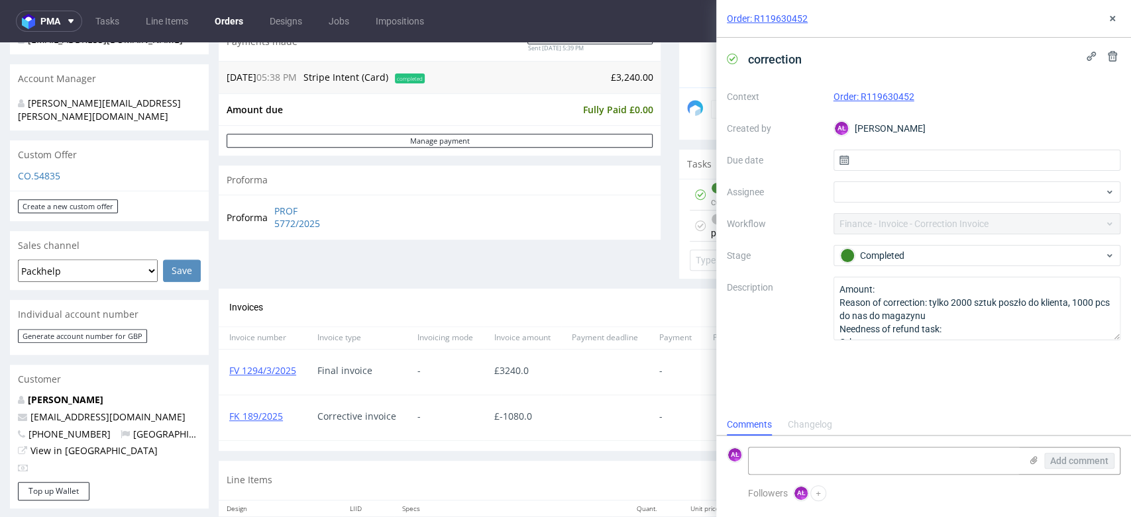
scroll to position [11, 0]
click at [1118, 19] on button at bounding box center [1112, 19] width 16 height 16
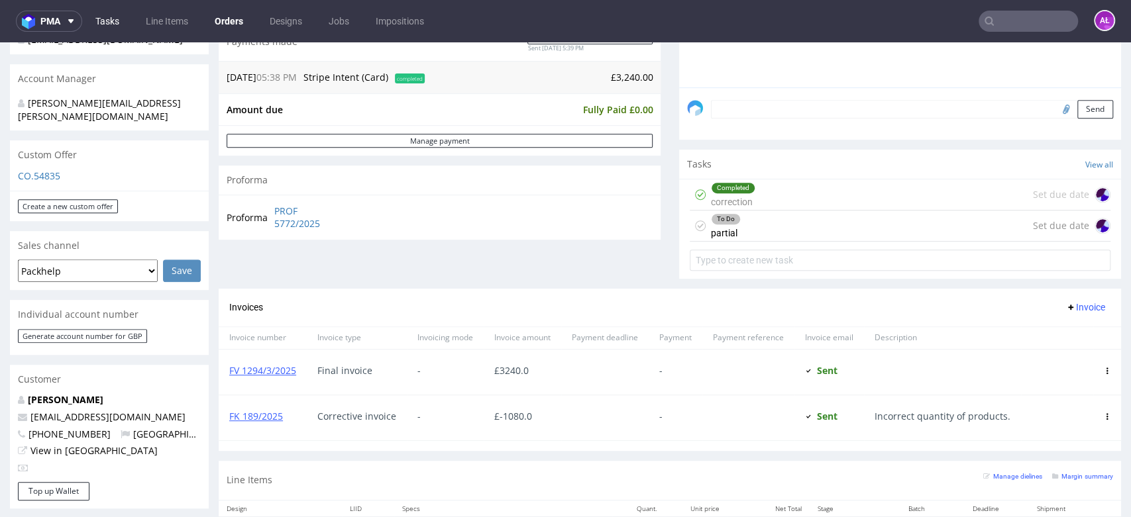
click at [105, 25] on link "Tasks" at bounding box center [107, 21] width 40 height 21
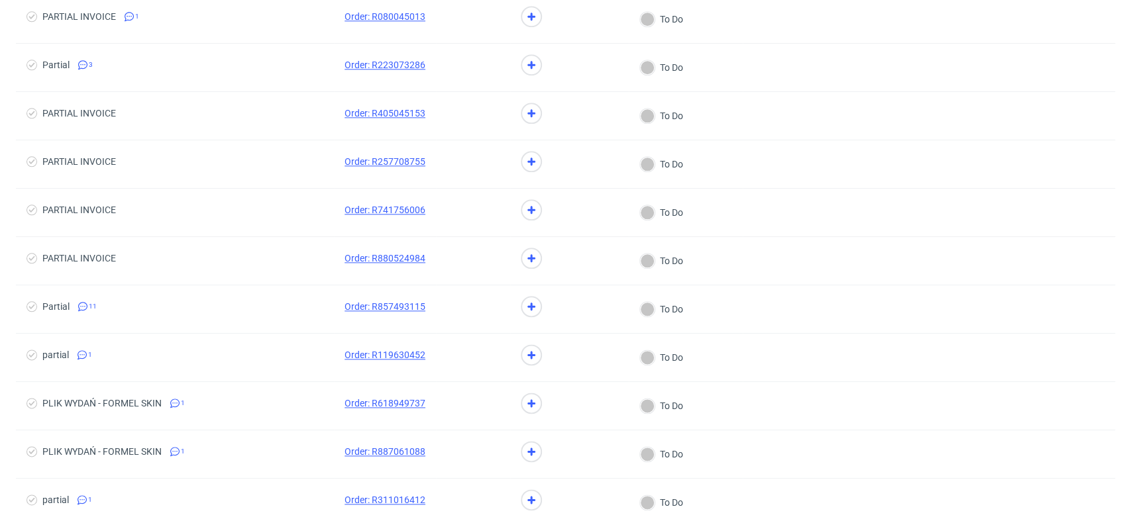
scroll to position [1030, 0]
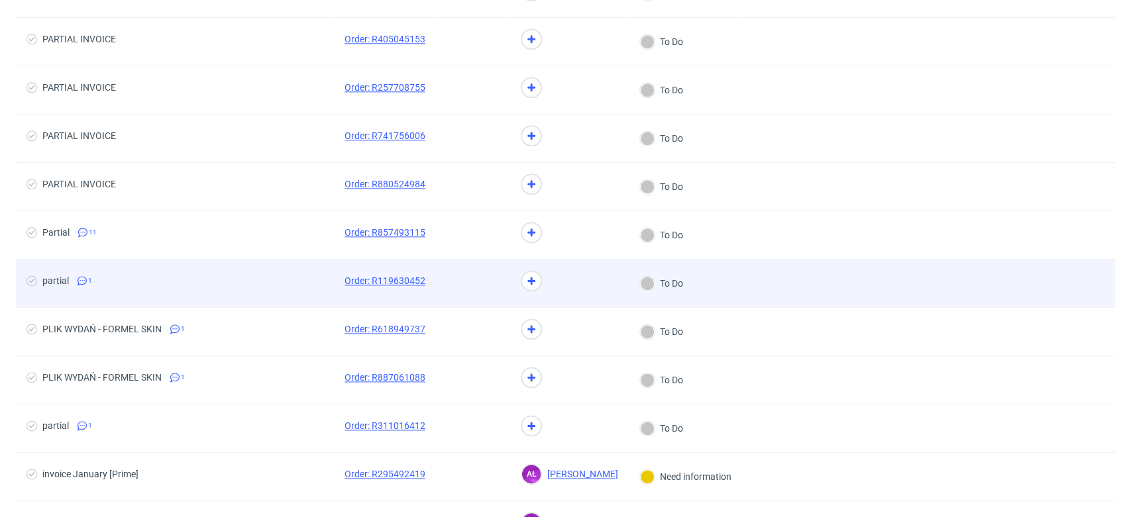
click at [210, 282] on span "partial 1" at bounding box center [174, 284] width 297 height 16
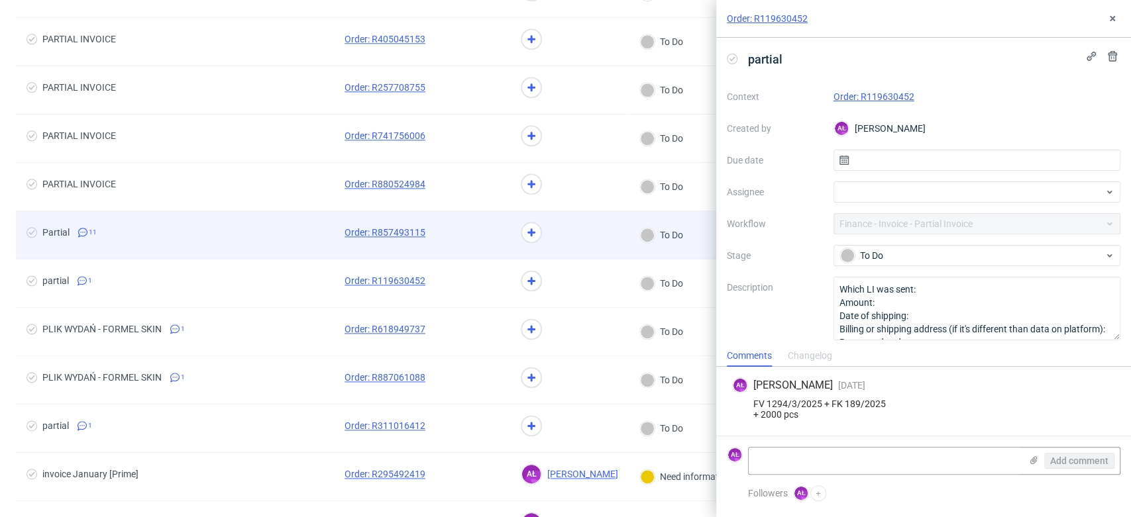
click at [220, 237] on span "Partial 11" at bounding box center [174, 235] width 297 height 16
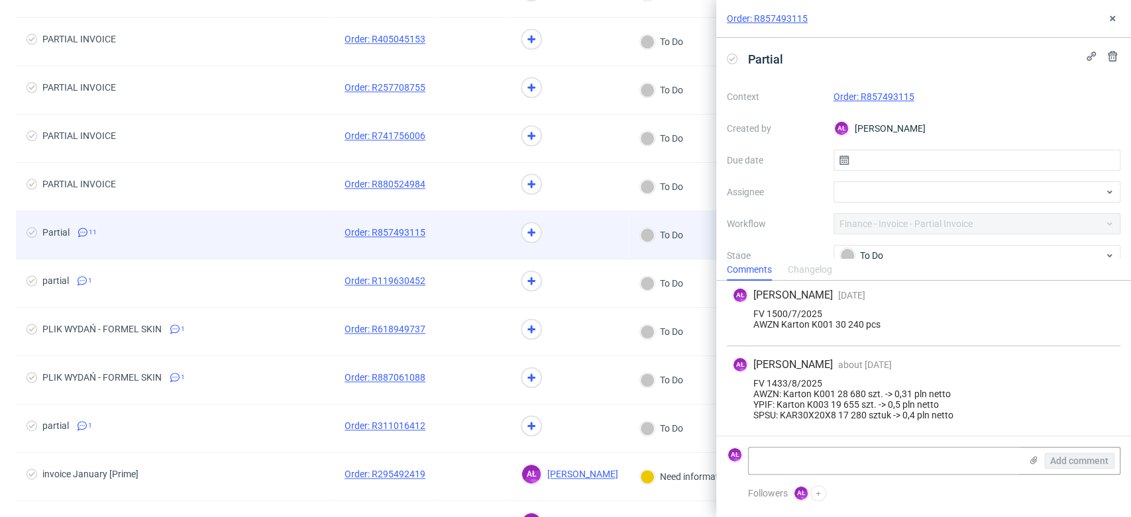
scroll to position [761, 0]
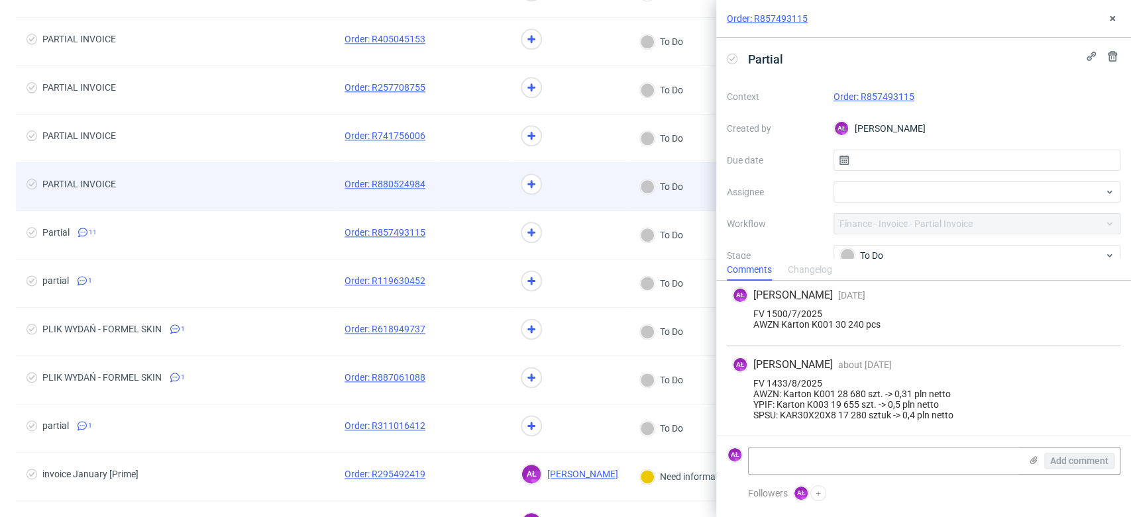
click at [240, 192] on span "PARTIAL INVOICE" at bounding box center [174, 187] width 297 height 16
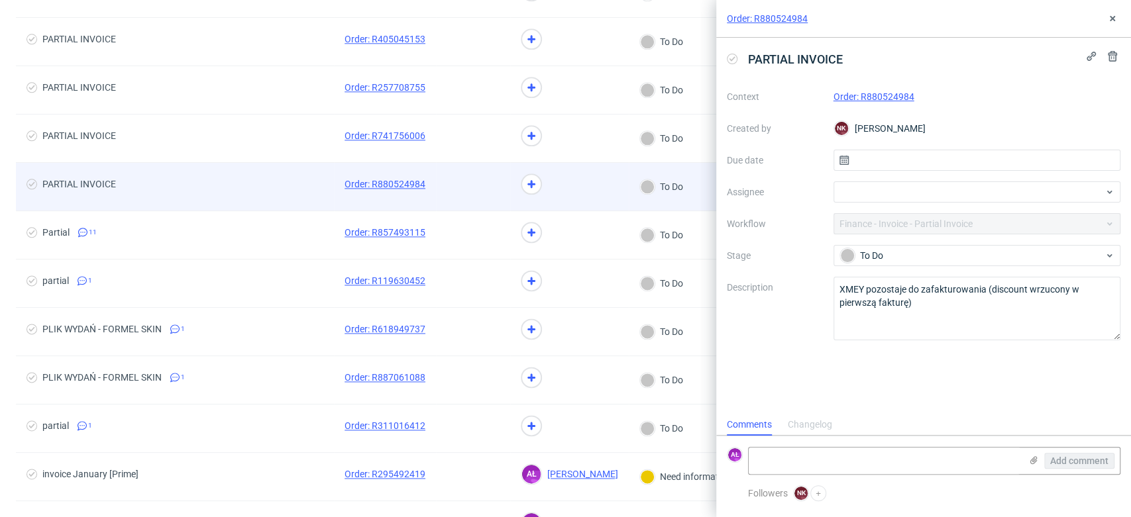
scroll to position [11, 0]
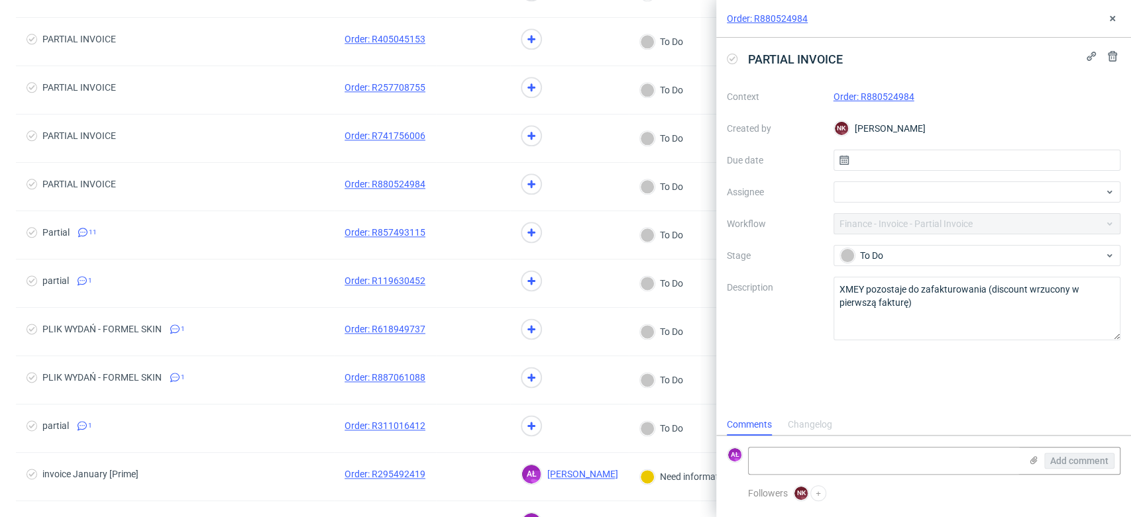
click at [849, 97] on link "Order: R880524984" at bounding box center [873, 96] width 81 height 11
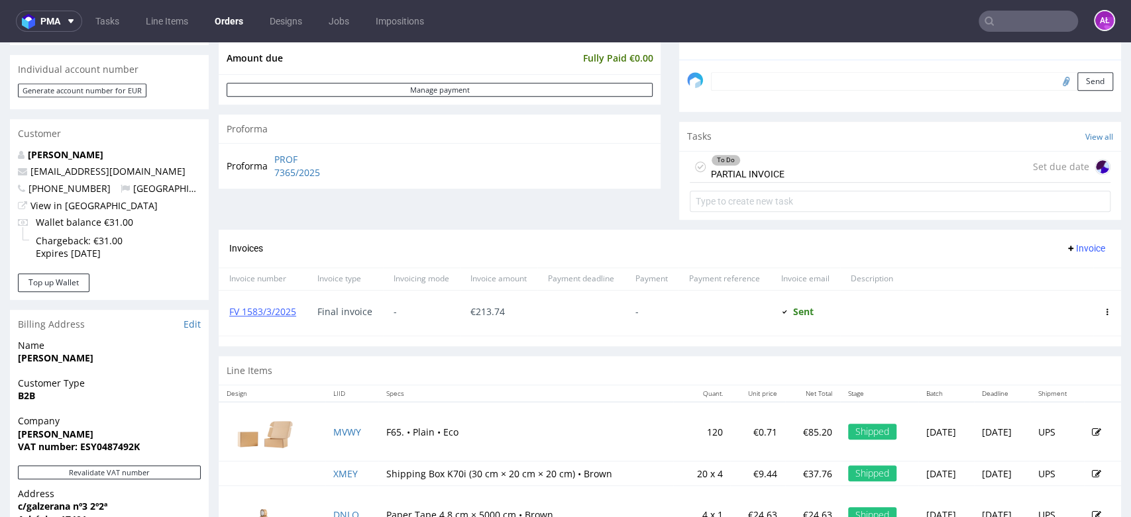
scroll to position [441, 0]
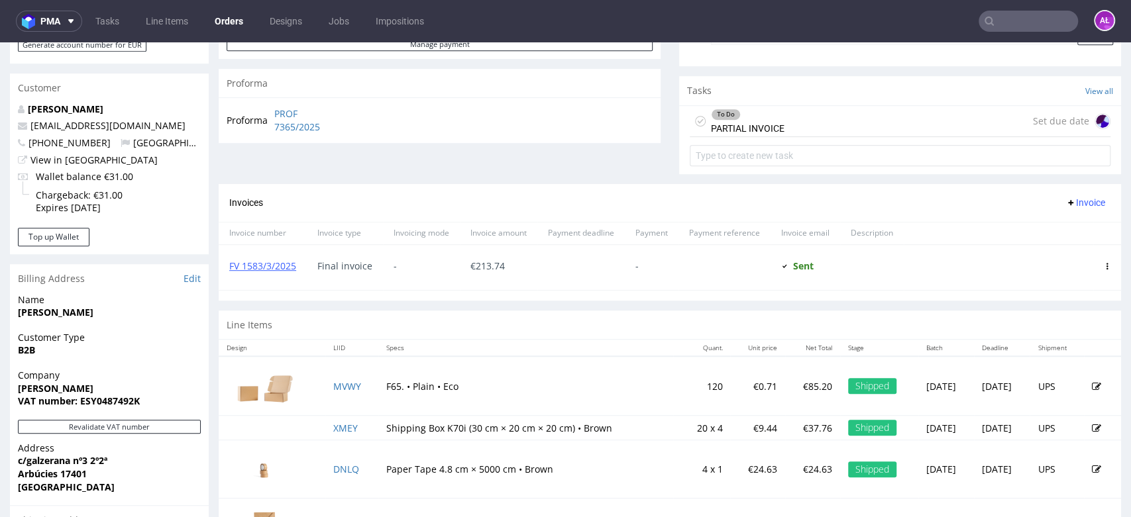
click at [719, 121] on div "To Do PARTIAL INVOICE" at bounding box center [748, 121] width 74 height 30
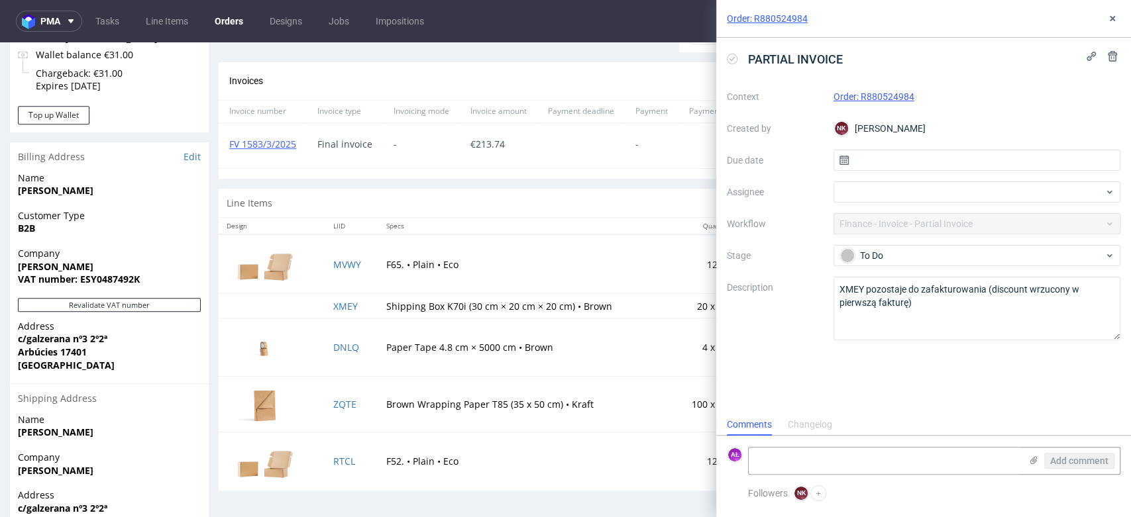
scroll to position [588, 0]
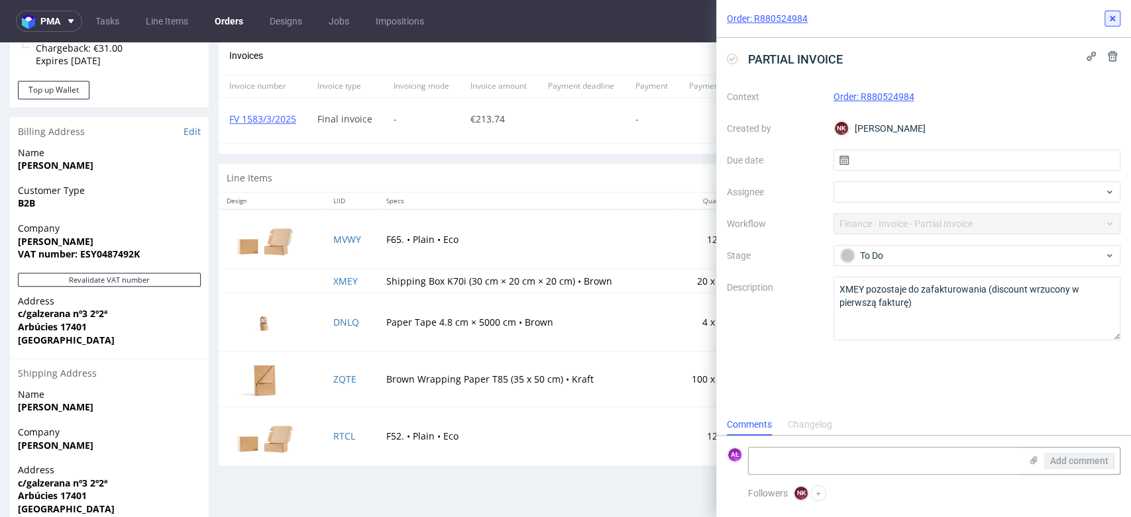
click at [1112, 20] on icon at bounding box center [1112, 18] width 11 height 11
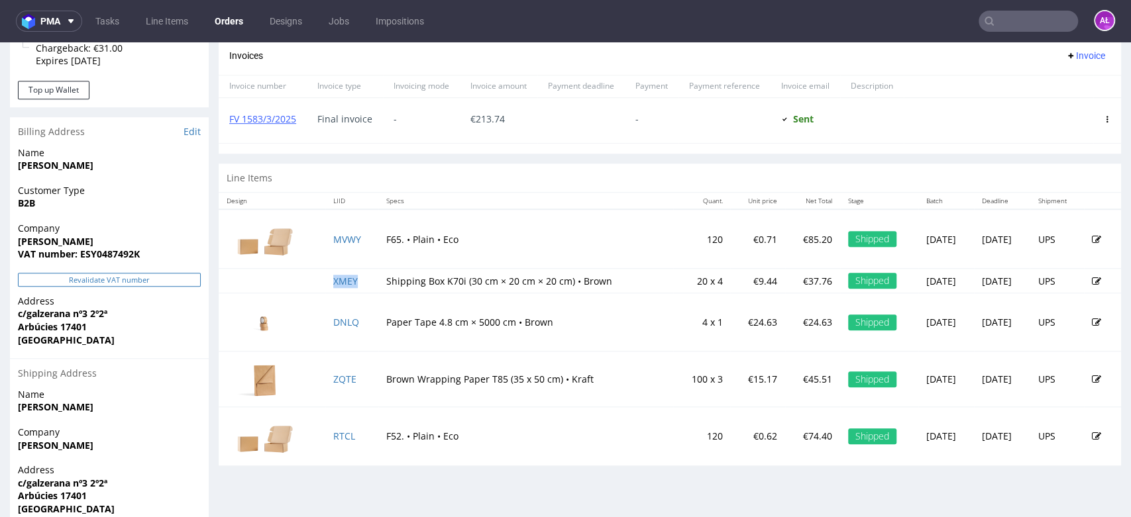
click at [193, 277] on button "Revalidate VAT number" at bounding box center [109, 280] width 183 height 14
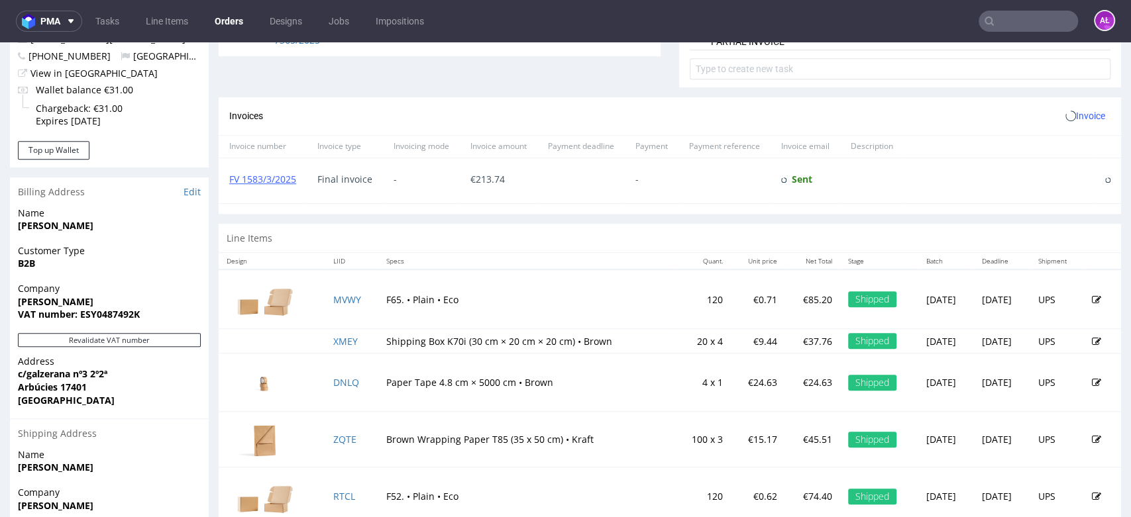
scroll to position [221, 0]
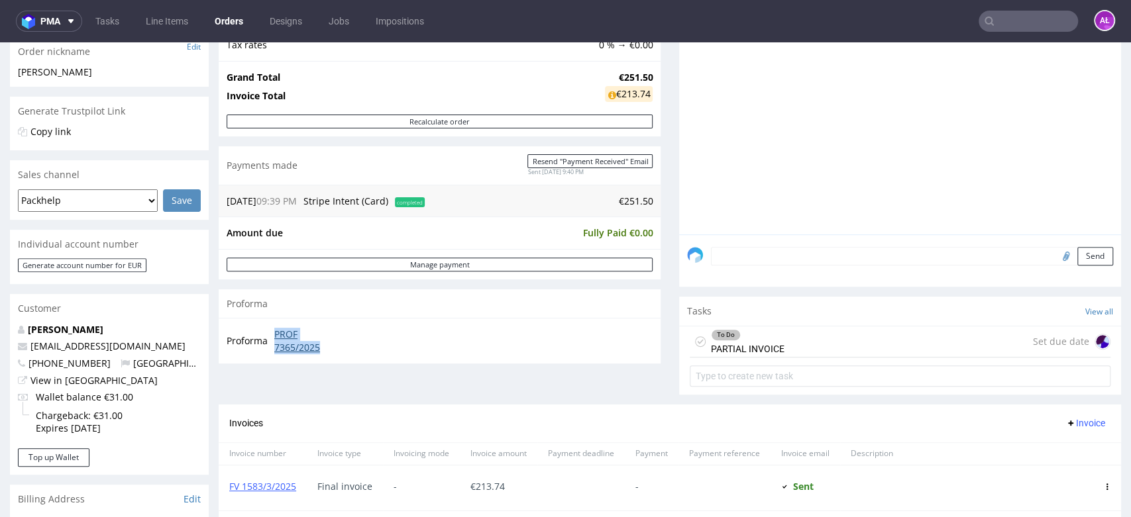
drag, startPoint x: 272, startPoint y: 329, endPoint x: 323, endPoint y: 348, distance: 54.3
click at [323, 348] on td "PROF 7365/2025" at bounding box center [308, 341] width 74 height 28
copy link "PROF 7365/2025"
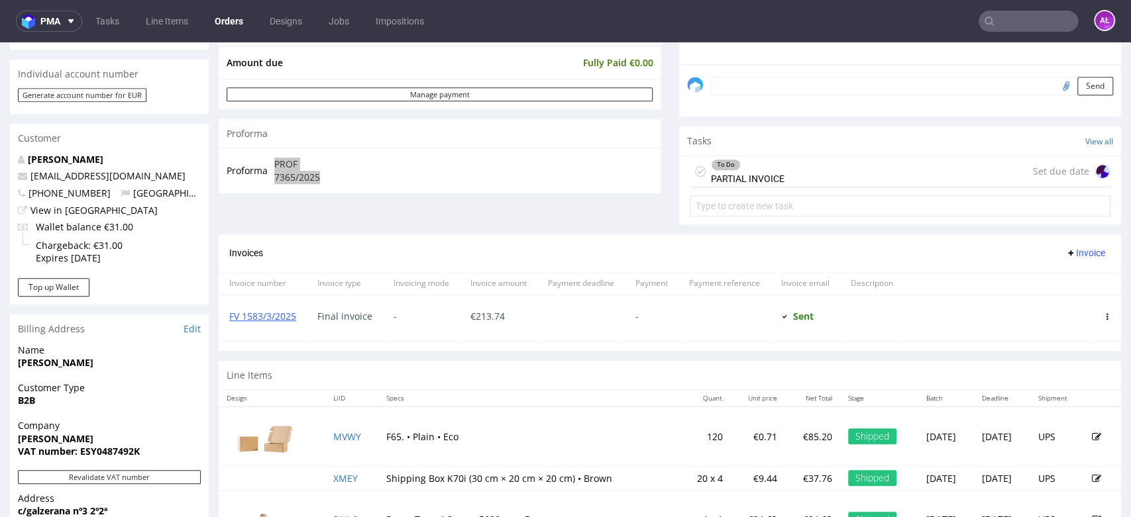
scroll to position [515, 0]
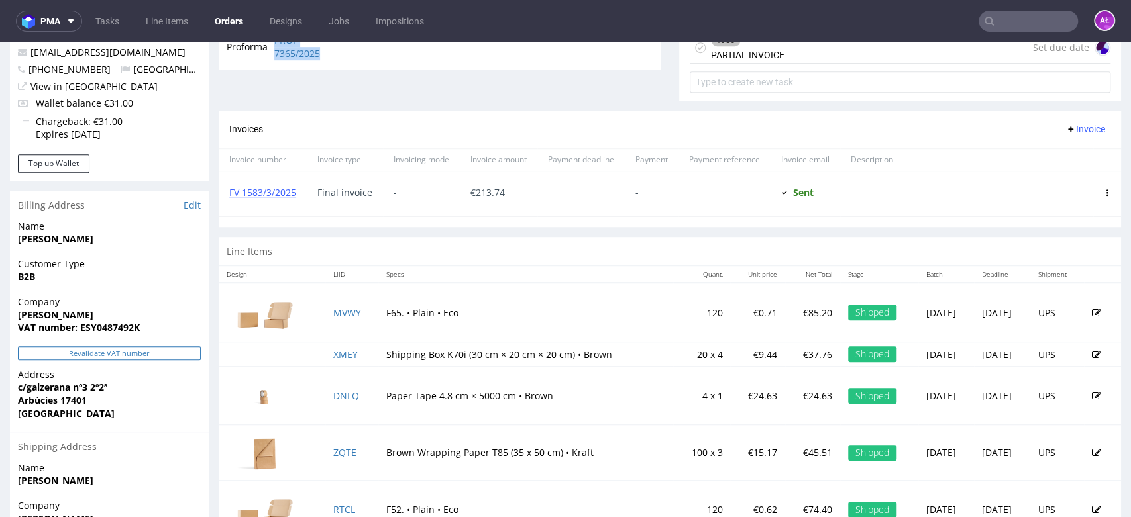
click at [166, 351] on button "Revalidate VAT number" at bounding box center [109, 353] width 183 height 14
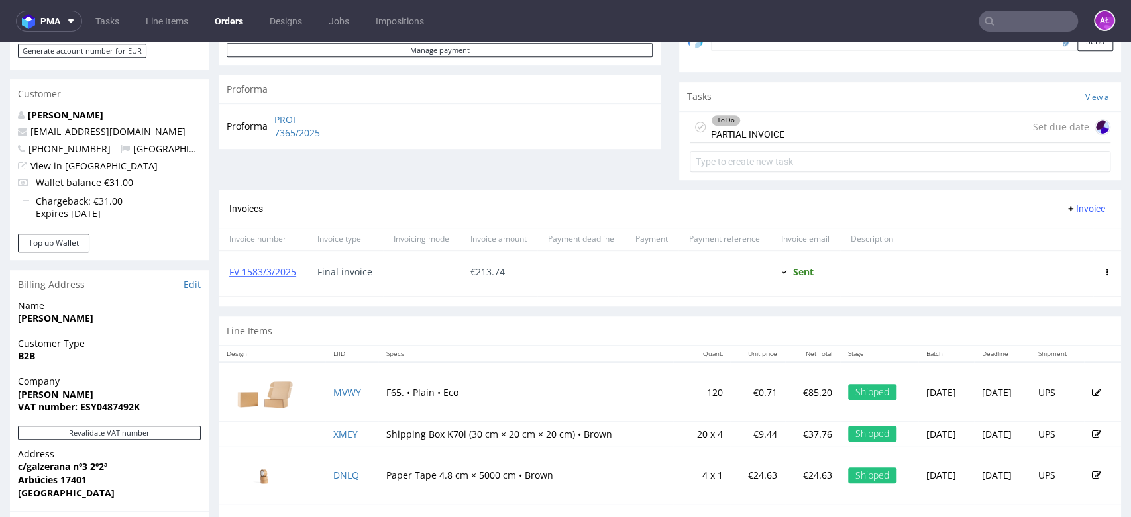
scroll to position [441, 0]
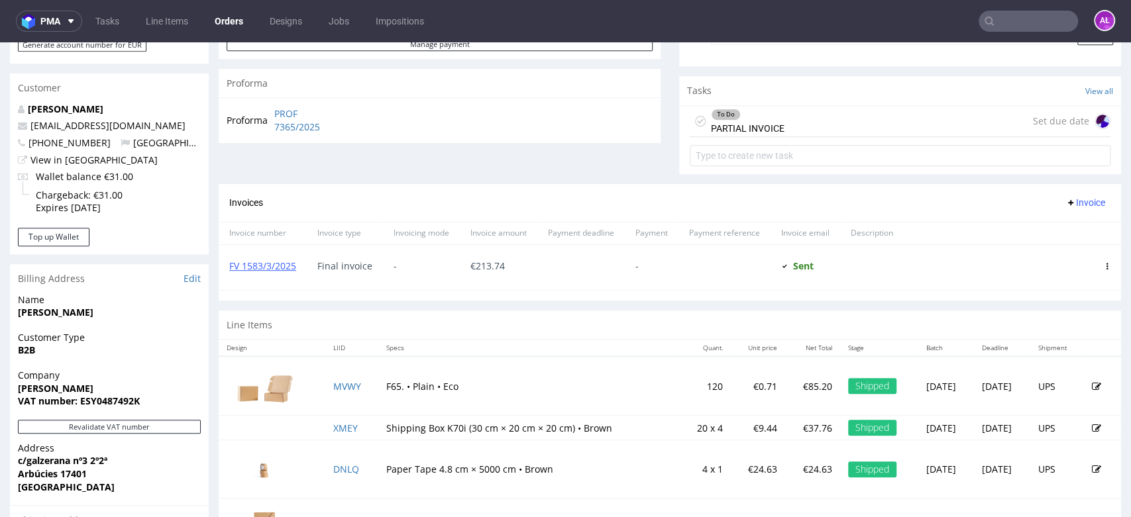
click at [740, 121] on div "To Do PARTIAL INVOICE" at bounding box center [748, 121] width 74 height 30
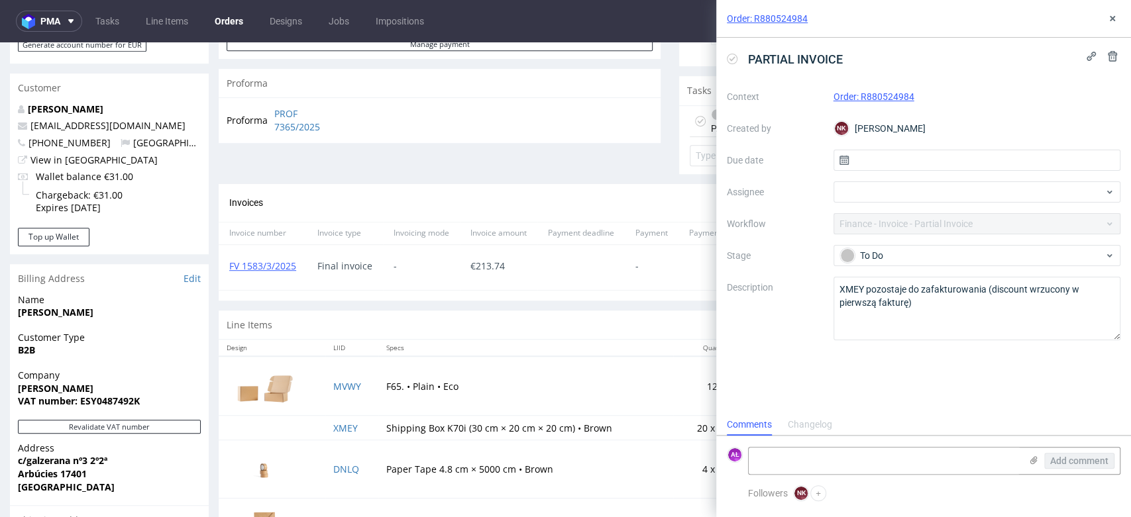
scroll to position [515, 0]
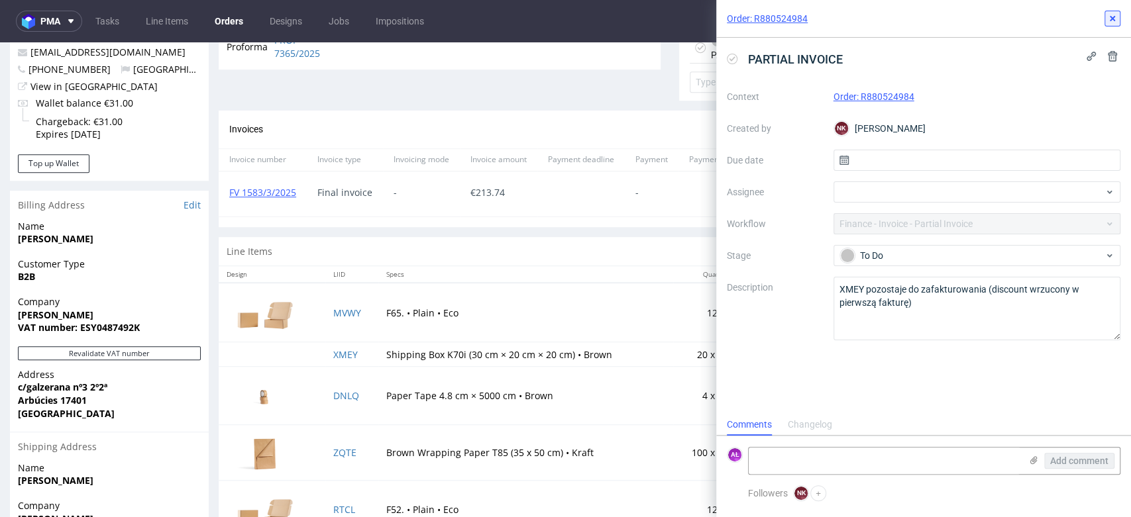
click at [1108, 17] on icon at bounding box center [1112, 18] width 11 height 11
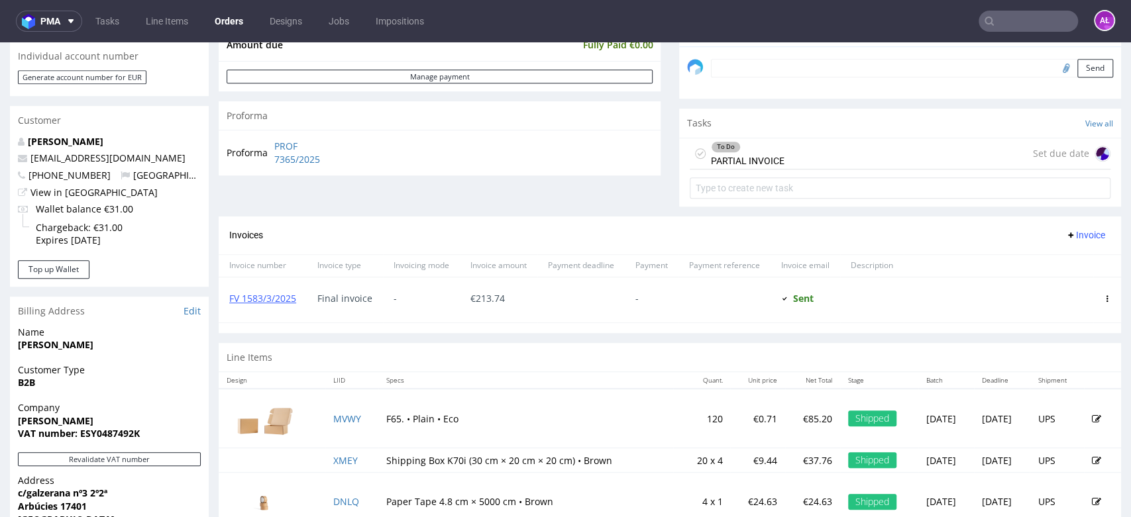
scroll to position [441, 0]
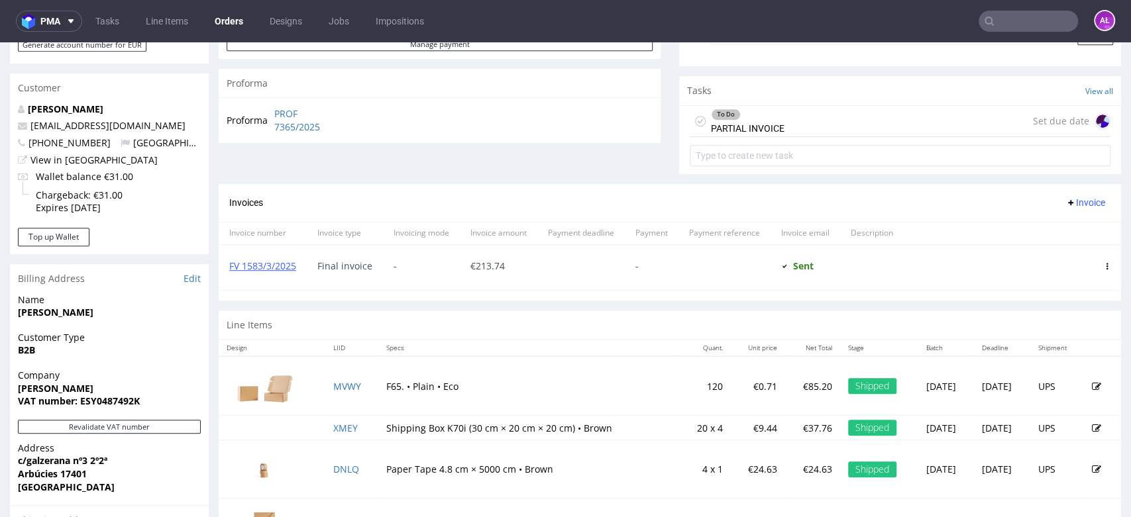
click at [1065, 205] on span "Invoice" at bounding box center [1085, 202] width 40 height 11
click at [1060, 231] on span "Upload" at bounding box center [1062, 229] width 64 height 13
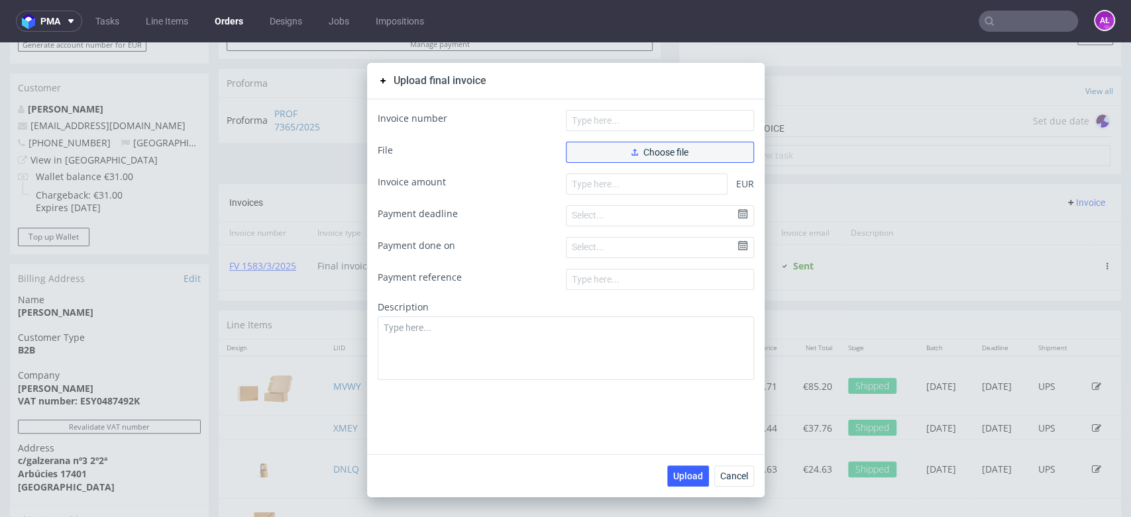
click at [644, 142] on button "Choose file" at bounding box center [660, 152] width 188 height 21
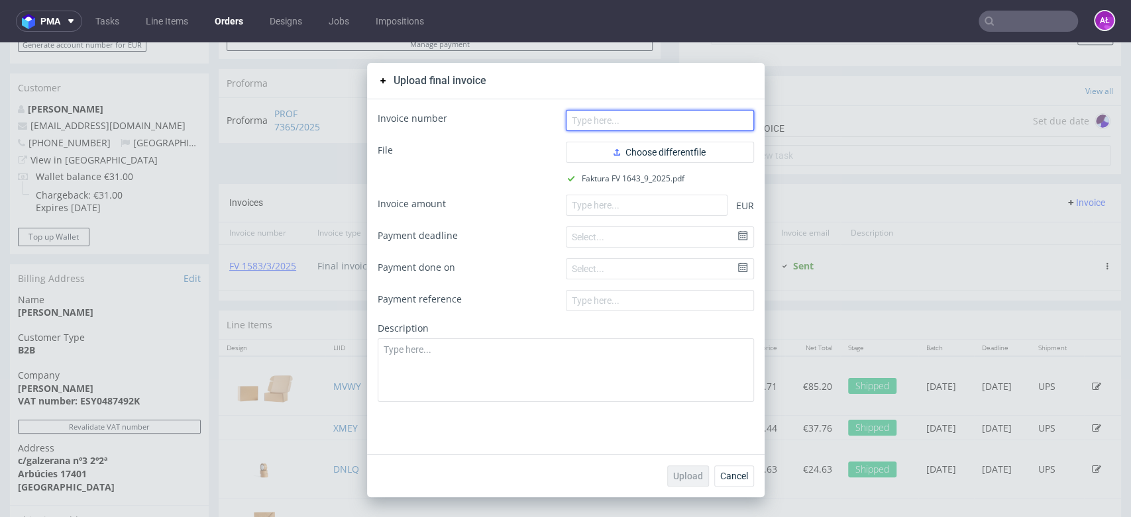
click at [624, 126] on input "text" at bounding box center [660, 120] width 188 height 21
paste input "FV 1643/9/2025"
type input "FV 1643/9/2025"
click at [627, 191] on form "Invoice number FV 1643/9/2025 File Choose different file Faktura FV 1643_9_2025…" at bounding box center [566, 256] width 376 height 292
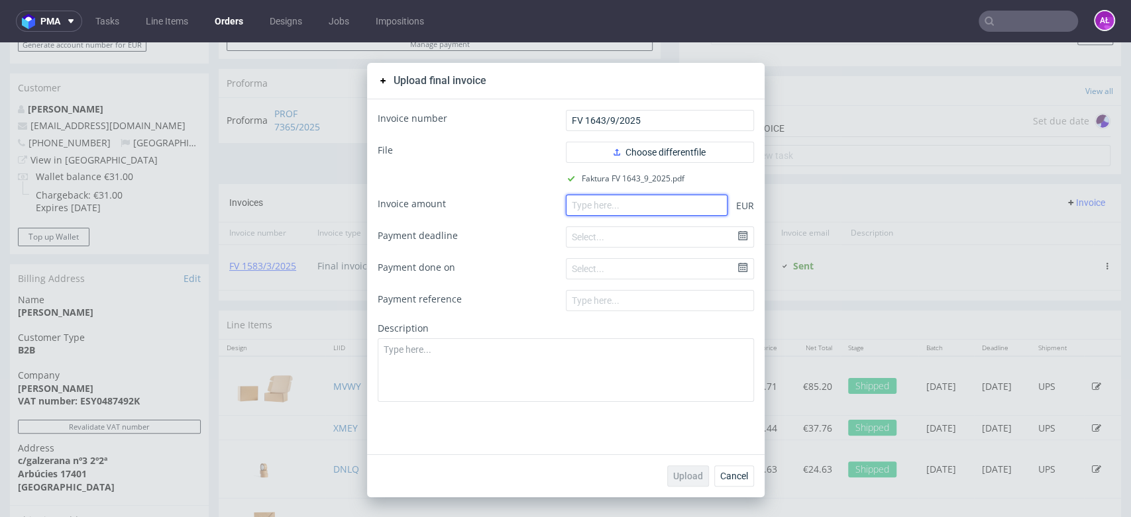
click at [629, 201] on input "number" at bounding box center [647, 205] width 162 height 21
paste input "37.76"
type input "37.76"
click at [688, 473] on span "Upload" at bounding box center [688, 476] width 30 height 9
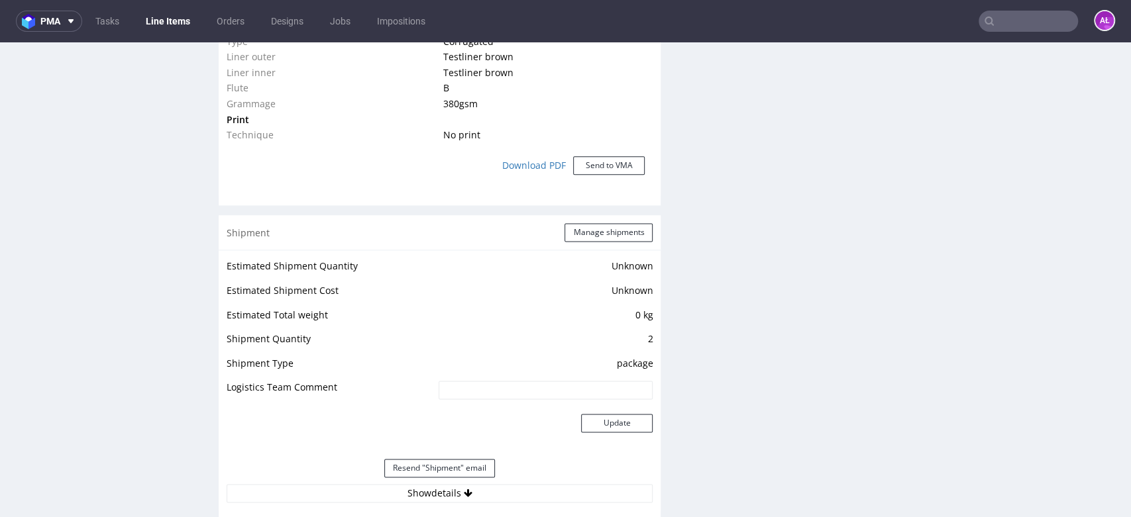
scroll to position [1472, 0]
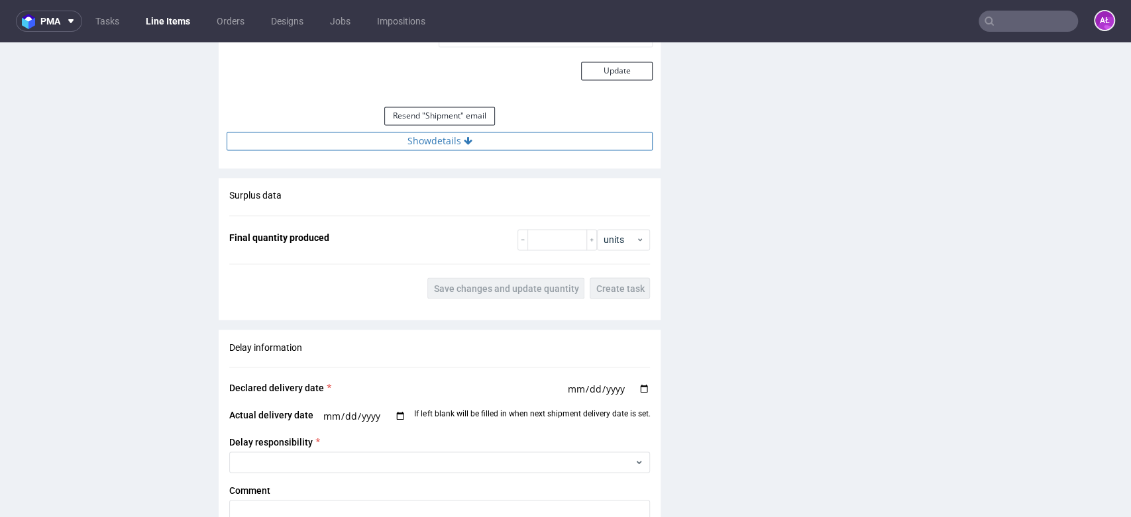
click at [448, 144] on button "Show details" at bounding box center [440, 141] width 426 height 19
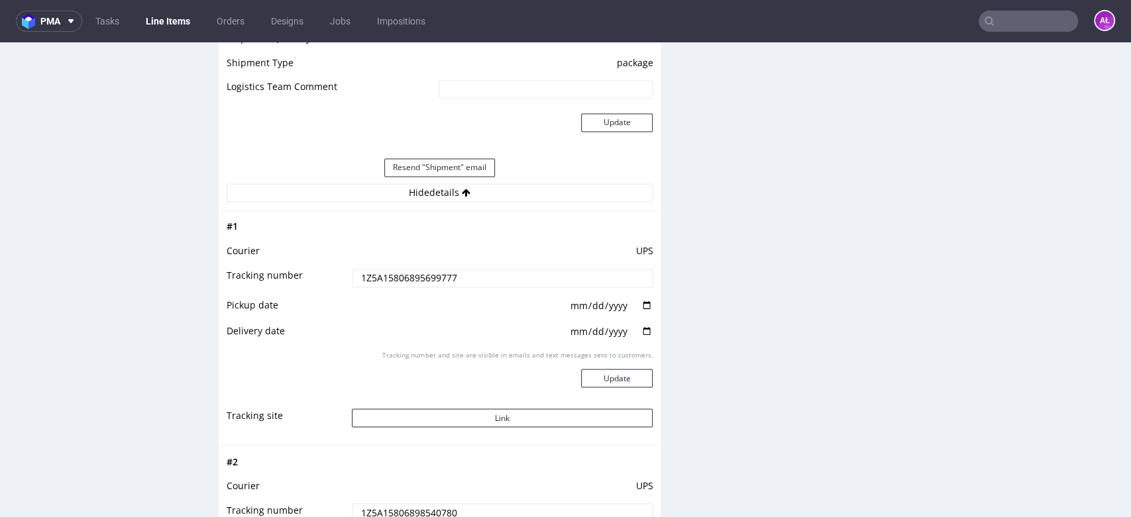
scroll to position [1325, 0]
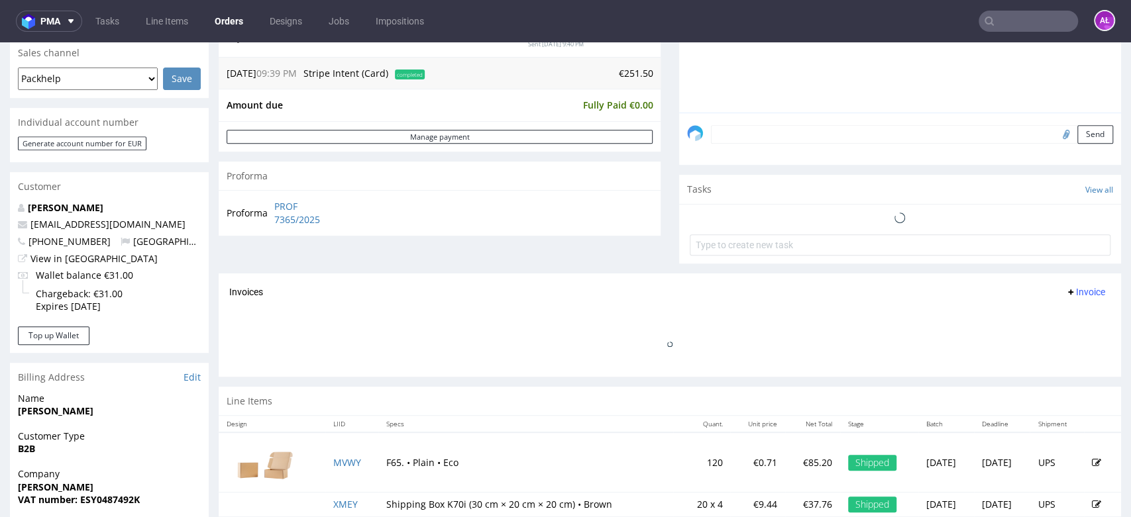
scroll to position [368, 0]
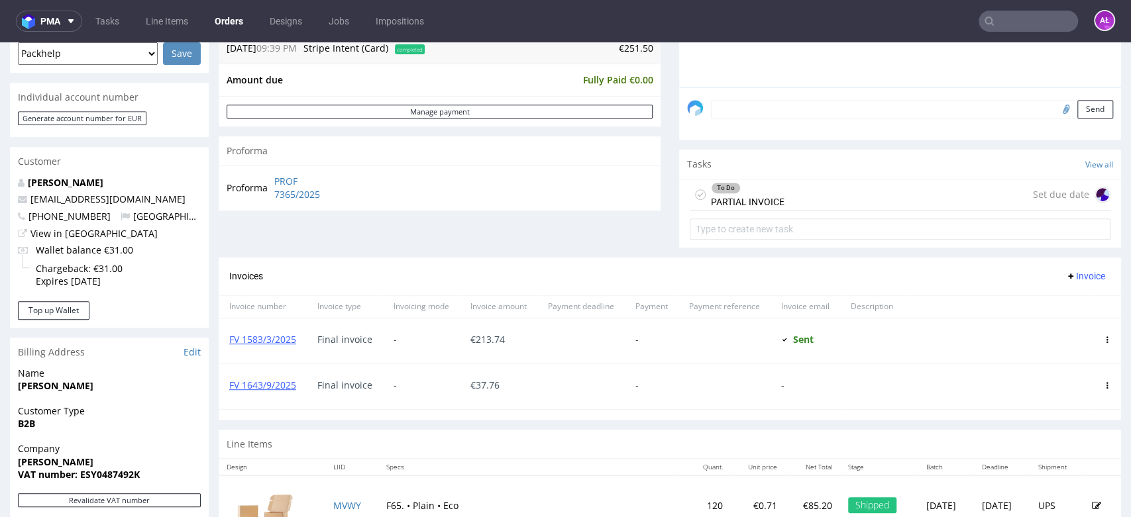
click at [729, 197] on div "To Do PARTIAL INVOICE" at bounding box center [748, 195] width 74 height 30
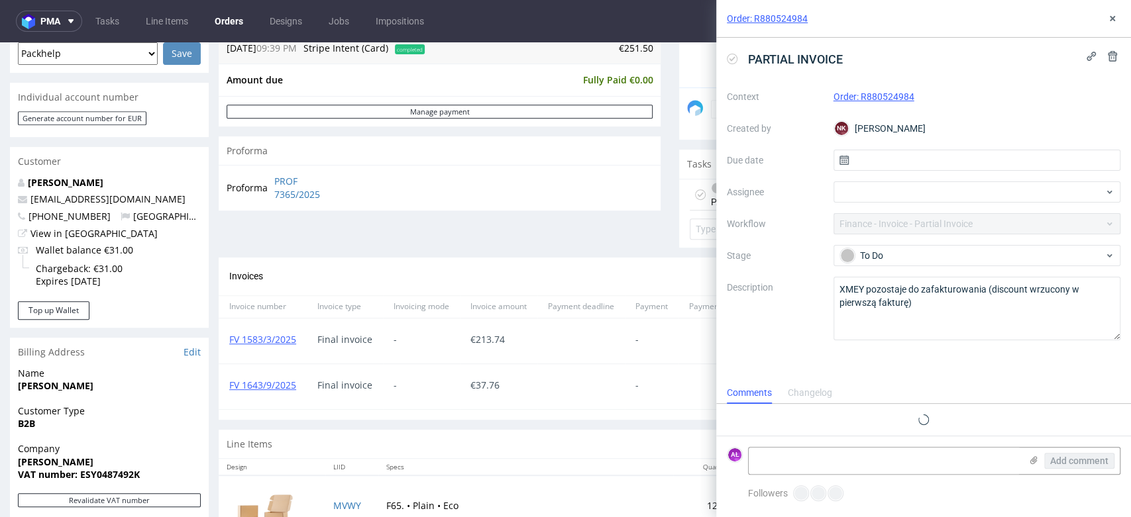
scroll to position [11, 0]
drag, startPoint x: 297, startPoint y: 391, endPoint x: 228, endPoint y: 392, distance: 68.9
click at [228, 392] on div "FV 1643/9/2025" at bounding box center [263, 386] width 88 height 45
copy link "FV 1643/9/2025"
click at [848, 462] on textarea at bounding box center [885, 461] width 272 height 26
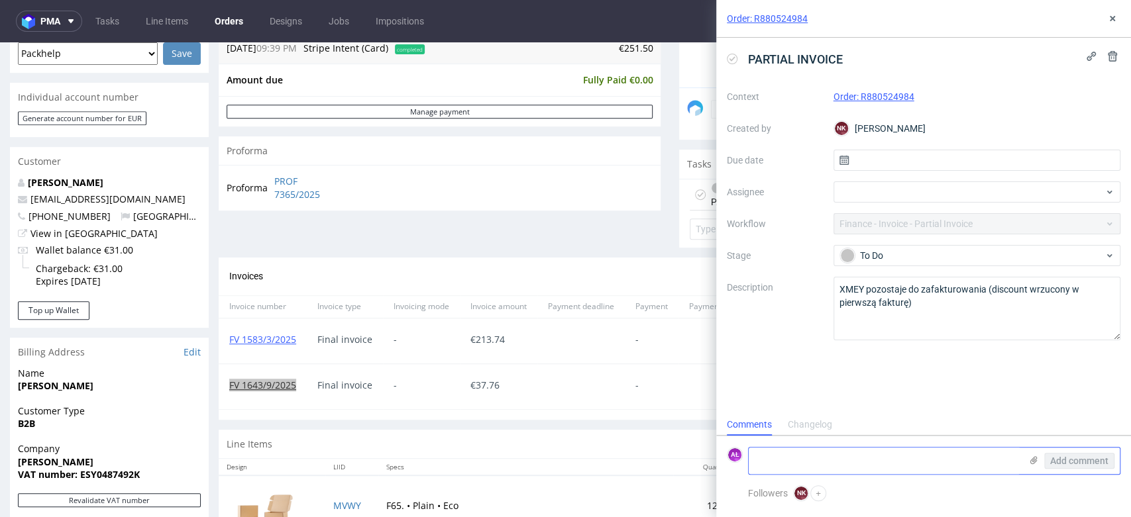
paste textarea "FV 1643/9/2025"
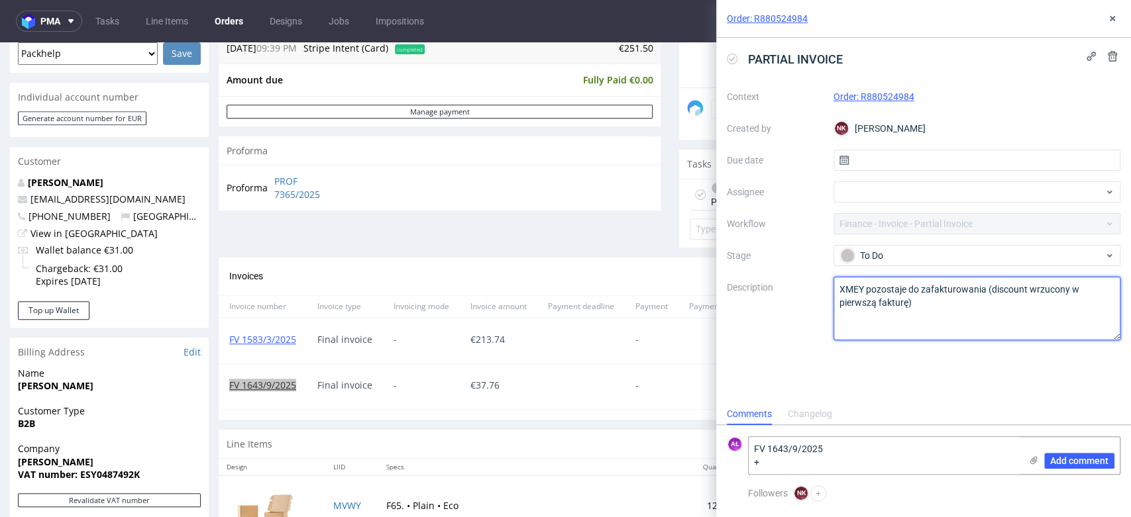
drag, startPoint x: 864, startPoint y: 286, endPoint x: 837, endPoint y: 290, distance: 26.8
click at [837, 286] on textarea "XMEY pozostaje do zafakturowania (discount wrzucony w pierwszą fakturę)" at bounding box center [976, 309] width 287 height 64
click at [790, 462] on textarea "FV 1643/9/2025 +" at bounding box center [885, 455] width 272 height 37
paste textarea "XMEY"
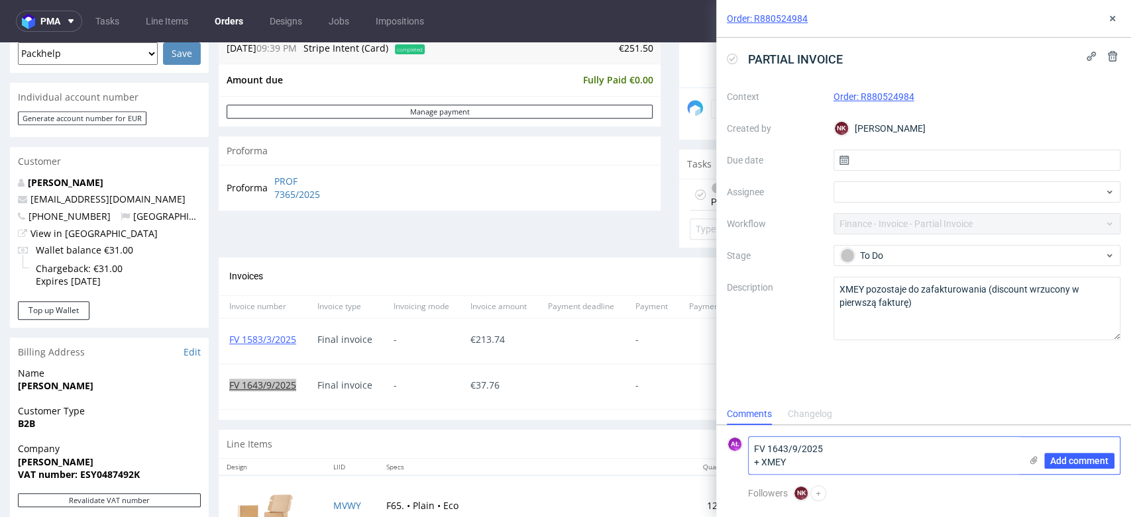
type textarea "FV 1643/9/2025 + XMEY"
click at [1101, 461] on span "Add comment" at bounding box center [1079, 460] width 58 height 9
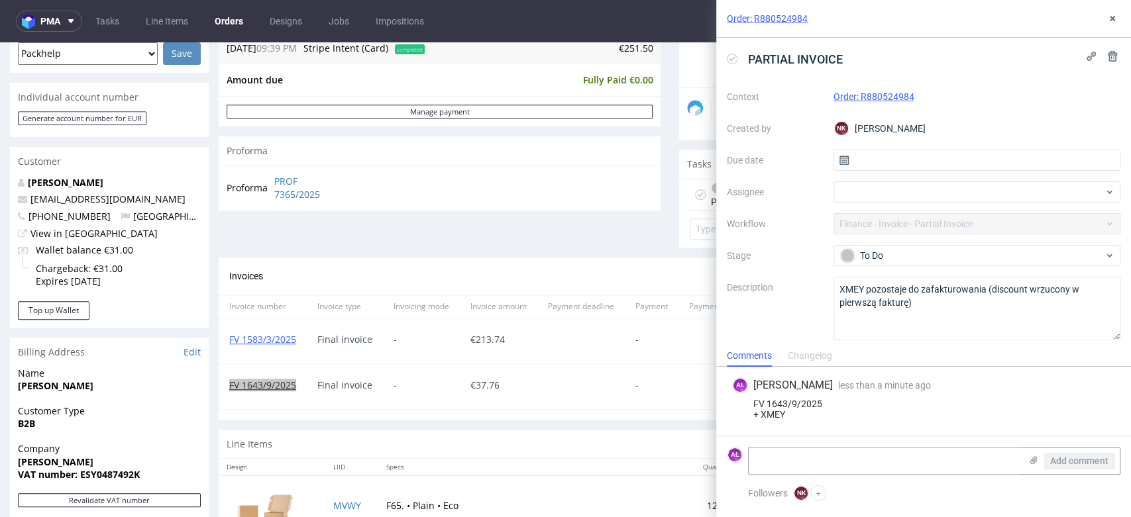
click at [729, 61] on icon at bounding box center [732, 59] width 11 height 11
click at [1120, 23] on div "Order: R880524984" at bounding box center [923, 19] width 415 height 38
click at [1113, 20] on use at bounding box center [1112, 18] width 5 height 5
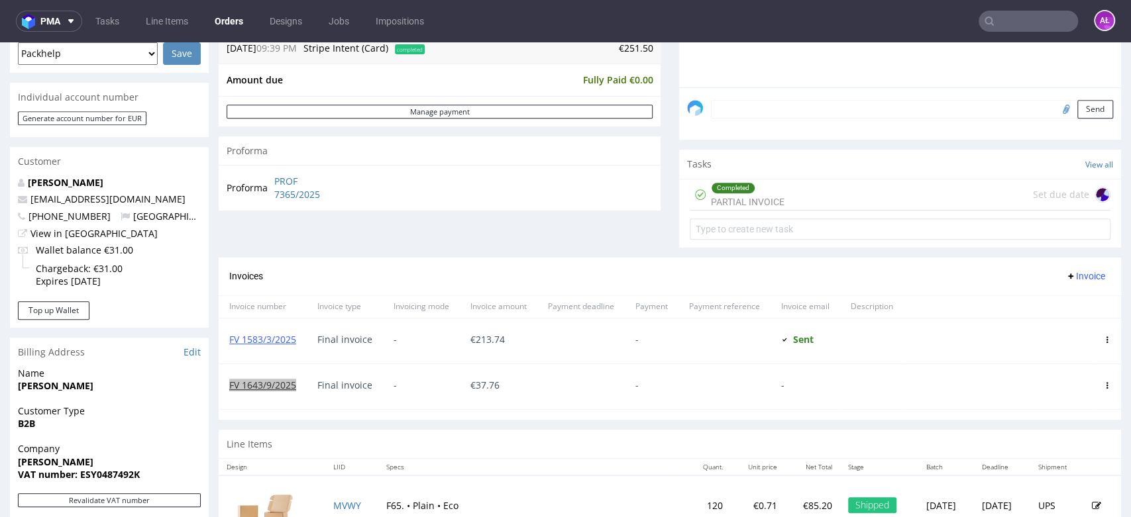
click at [996, 20] on input "text" at bounding box center [1027, 21] width 99 height 21
paste input "R029965577"
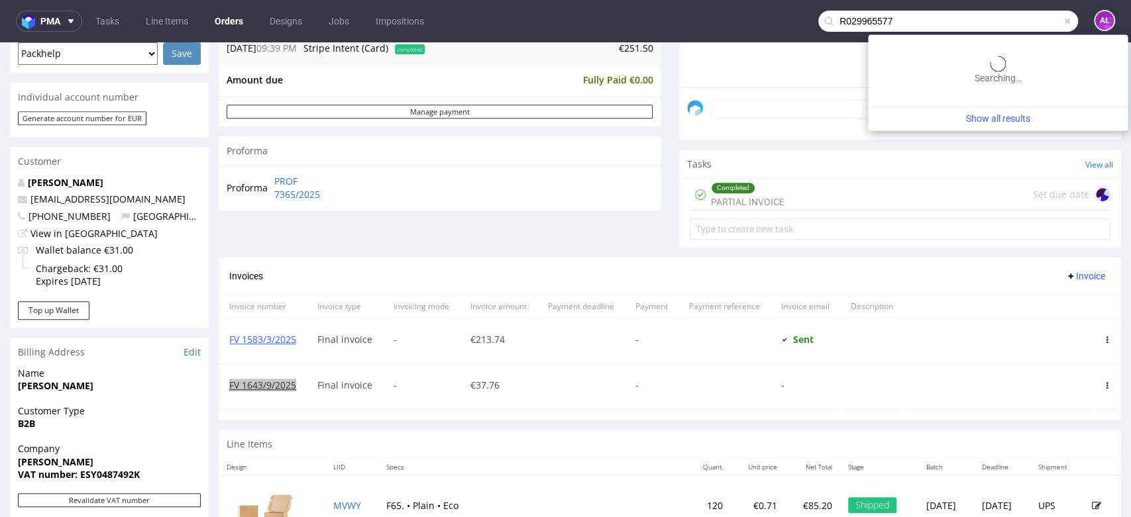
type input "R029965577"
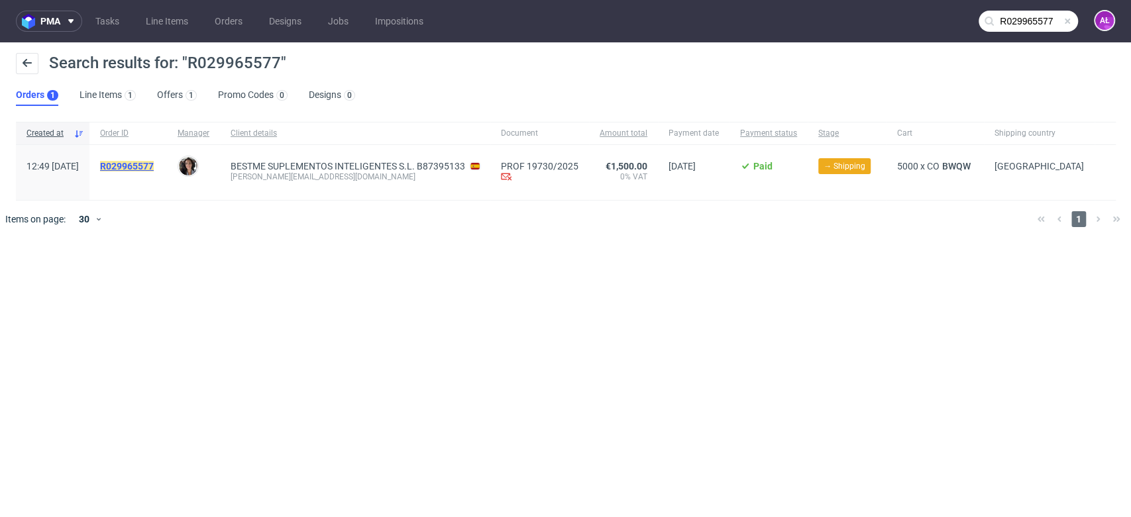
click at [154, 164] on mark "R029965577" at bounding box center [127, 166] width 54 height 11
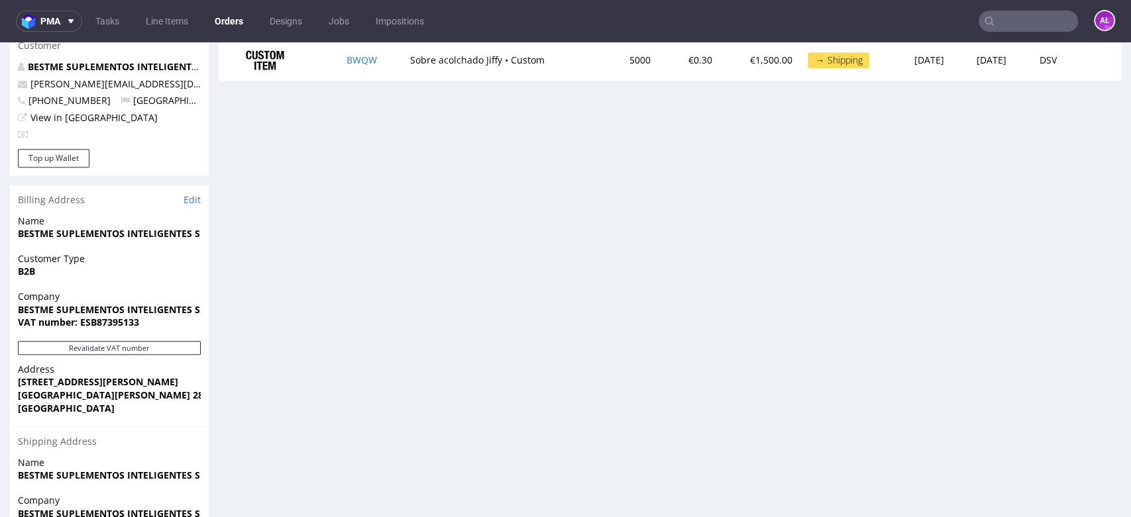
scroll to position [736, 0]
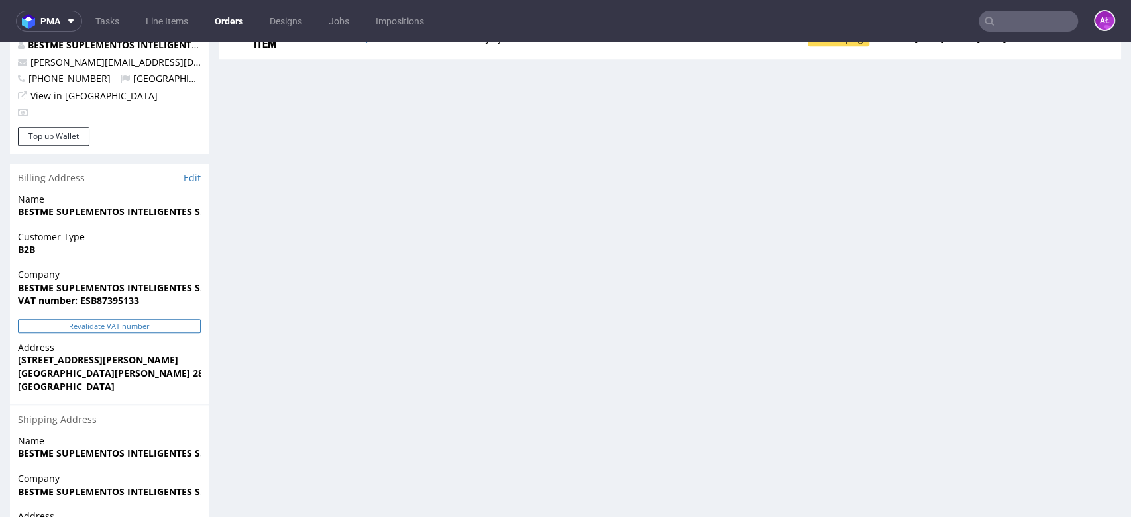
click at [162, 319] on button "Revalidate VAT number" at bounding box center [109, 326] width 183 height 14
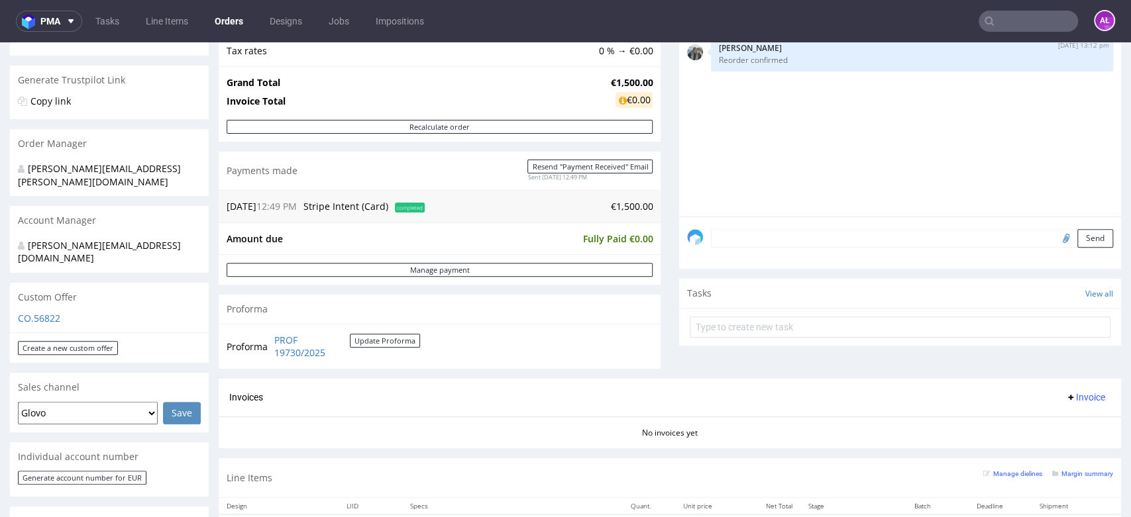
scroll to position [368, 0]
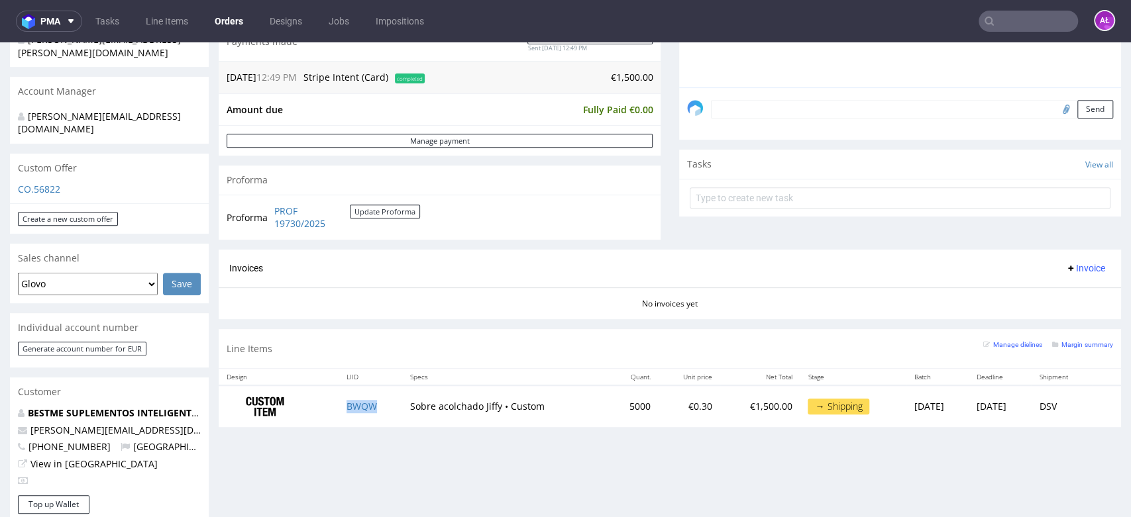
click at [1067, 275] on button "Invoice" at bounding box center [1085, 268] width 50 height 16
click at [1067, 290] on span "Generate" at bounding box center [1062, 295] width 64 height 13
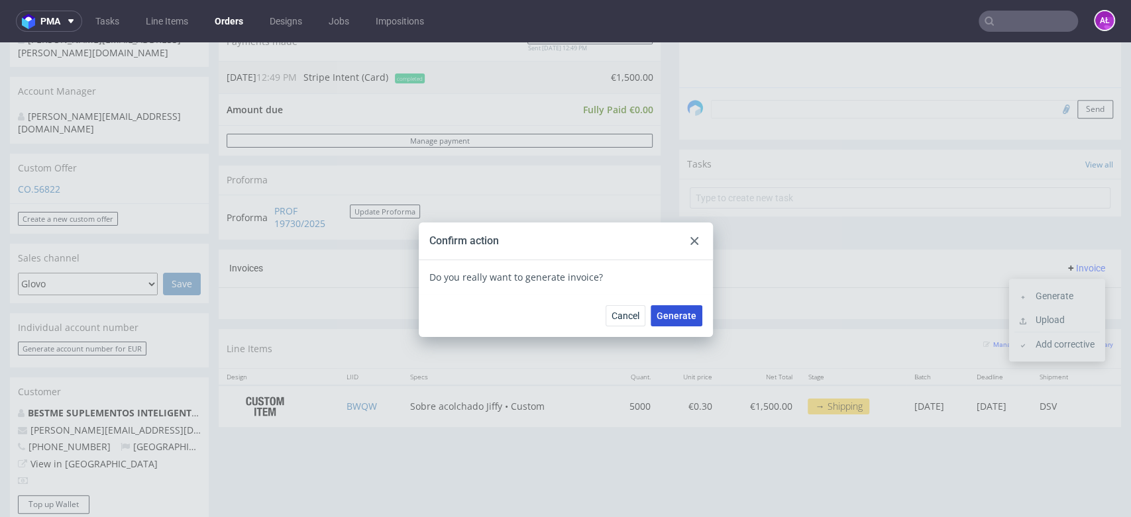
click at [683, 317] on span "Generate" at bounding box center [676, 315] width 40 height 9
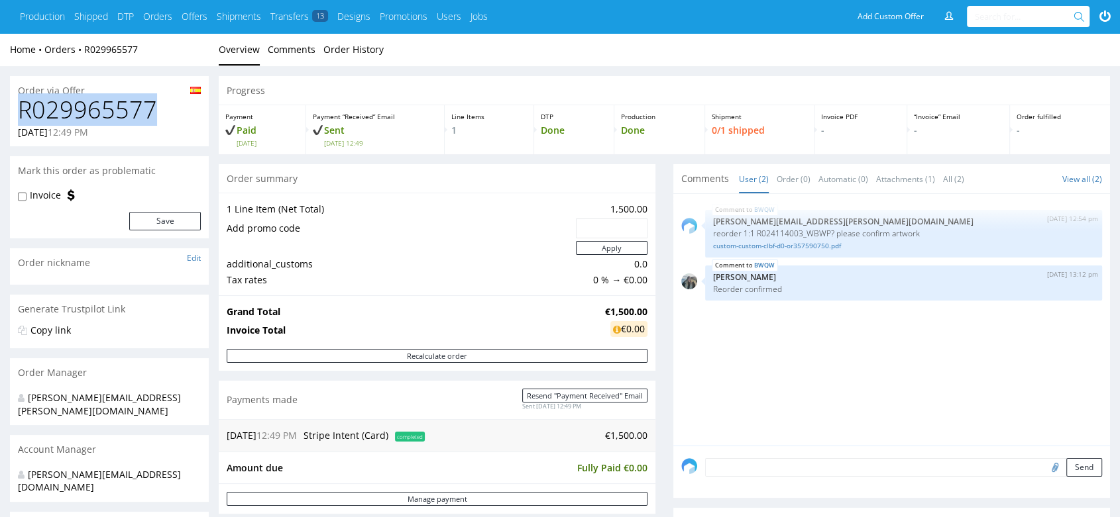
drag, startPoint x: 154, startPoint y: 118, endPoint x: 10, endPoint y: 113, distance: 143.8
click at [10, 113] on div "R029965577 [DATE] 12:49 PM" at bounding box center [109, 122] width 199 height 50
copy h1 "R029965577"
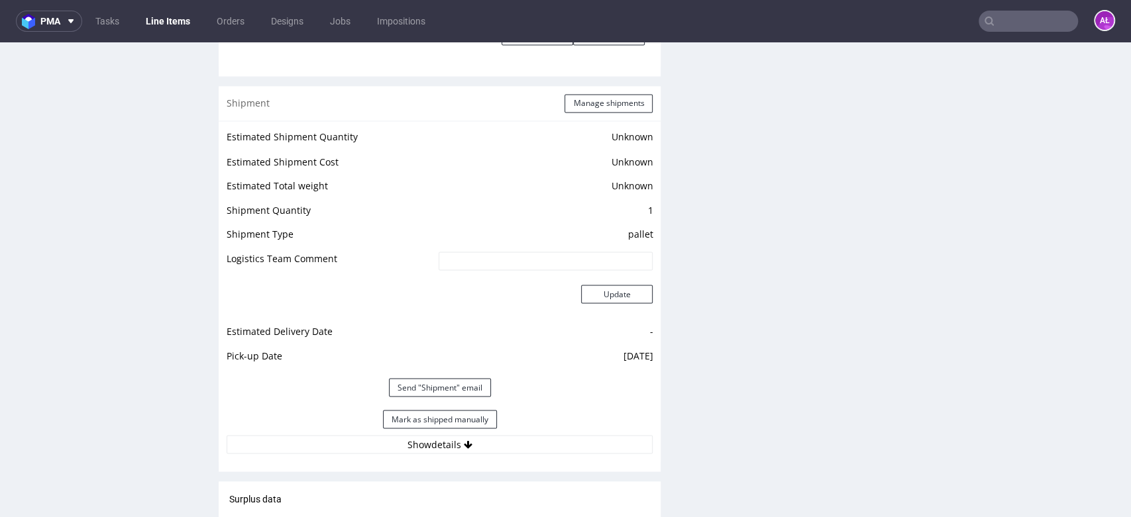
scroll to position [1693, 0]
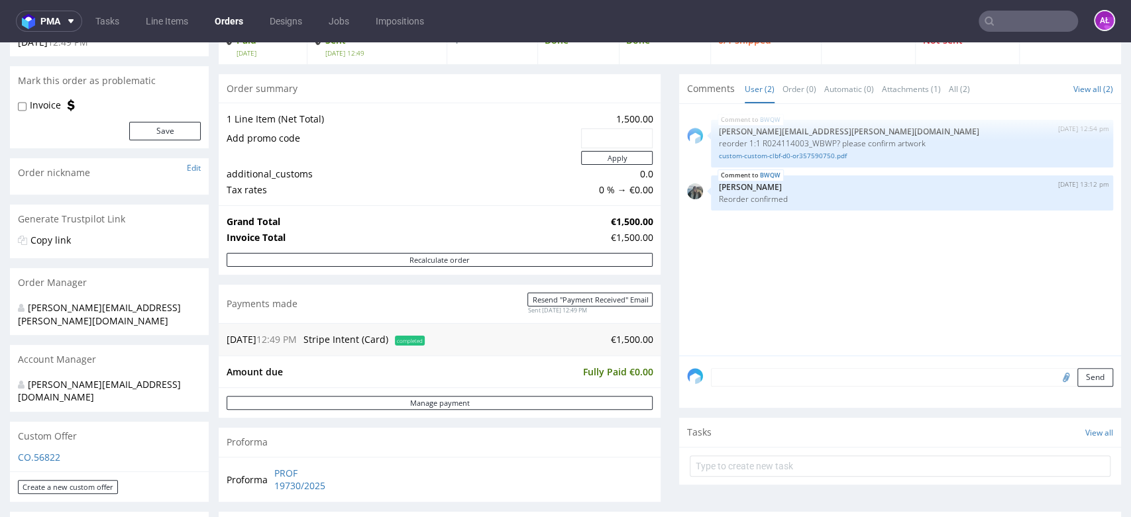
scroll to position [221, 0]
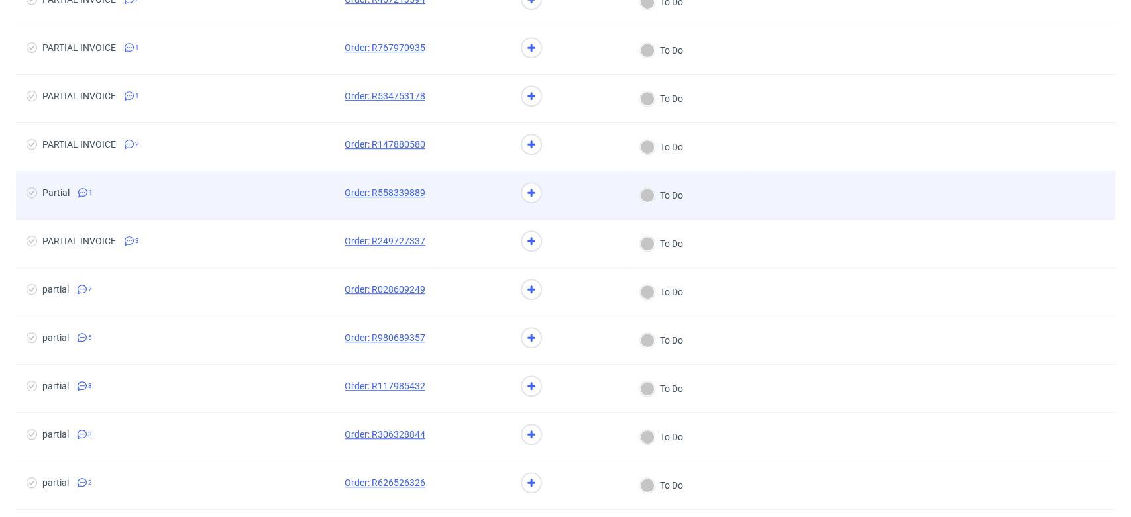
scroll to position [957, 0]
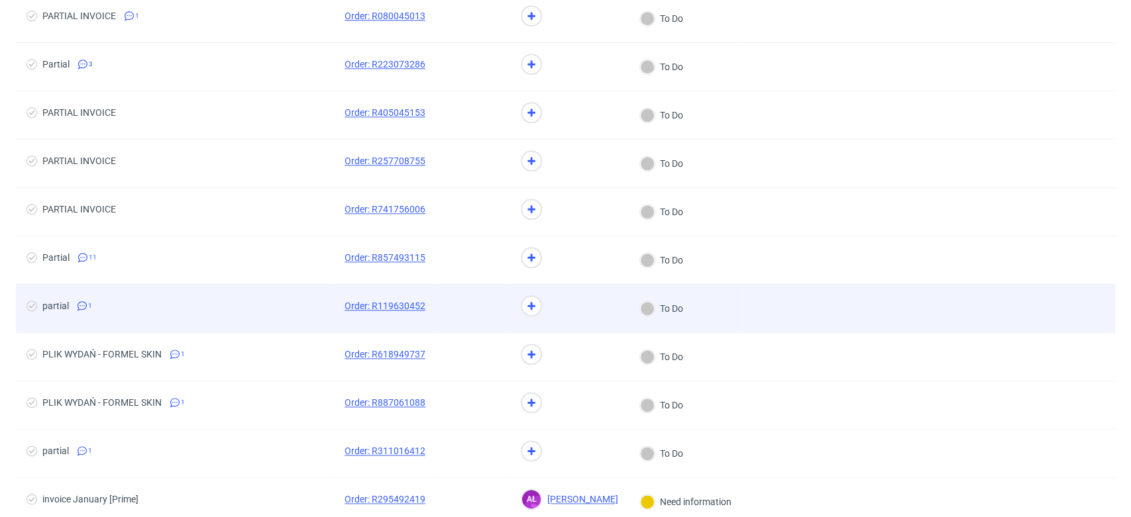
click at [268, 301] on span "partial 1" at bounding box center [174, 309] width 297 height 16
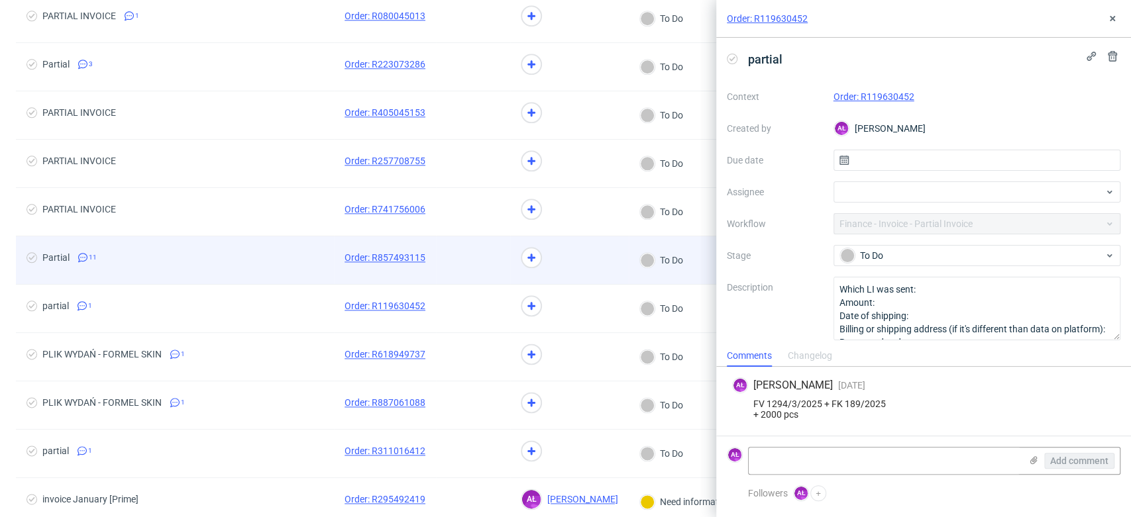
click at [276, 261] on span "Partial 11" at bounding box center [174, 260] width 297 height 16
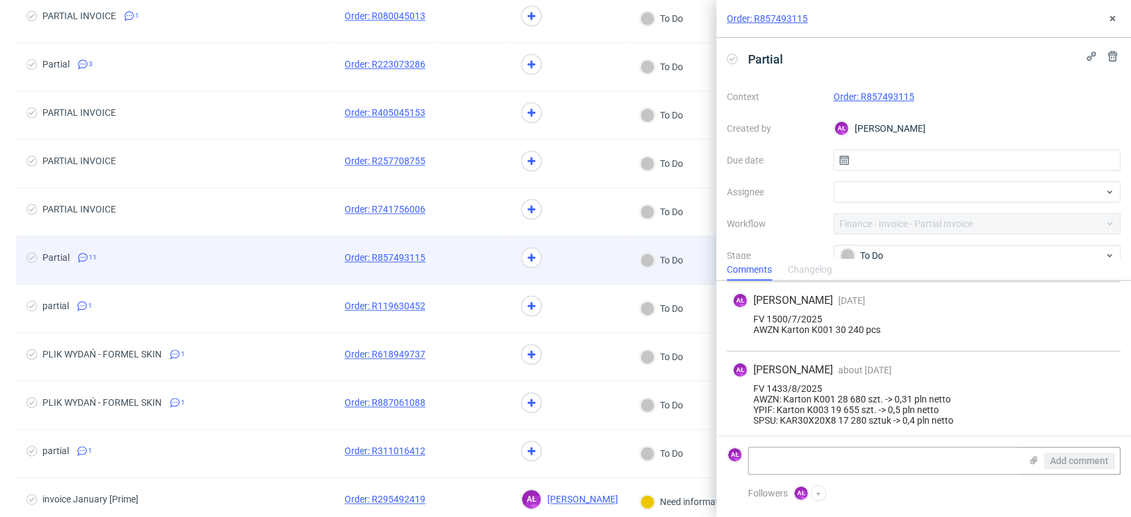
scroll to position [761, 0]
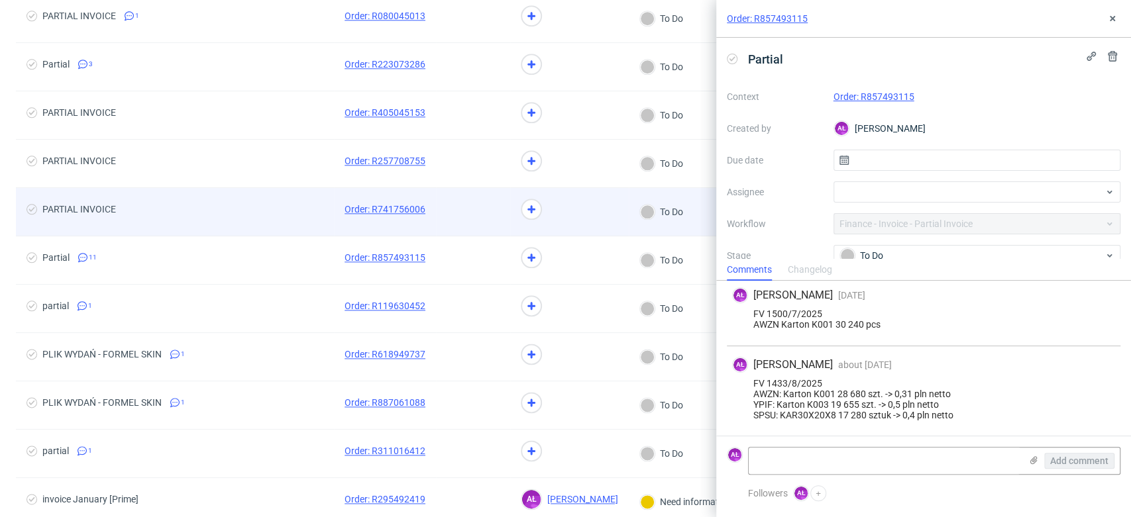
click at [276, 214] on span "PARTIAL INVOICE" at bounding box center [174, 212] width 297 height 16
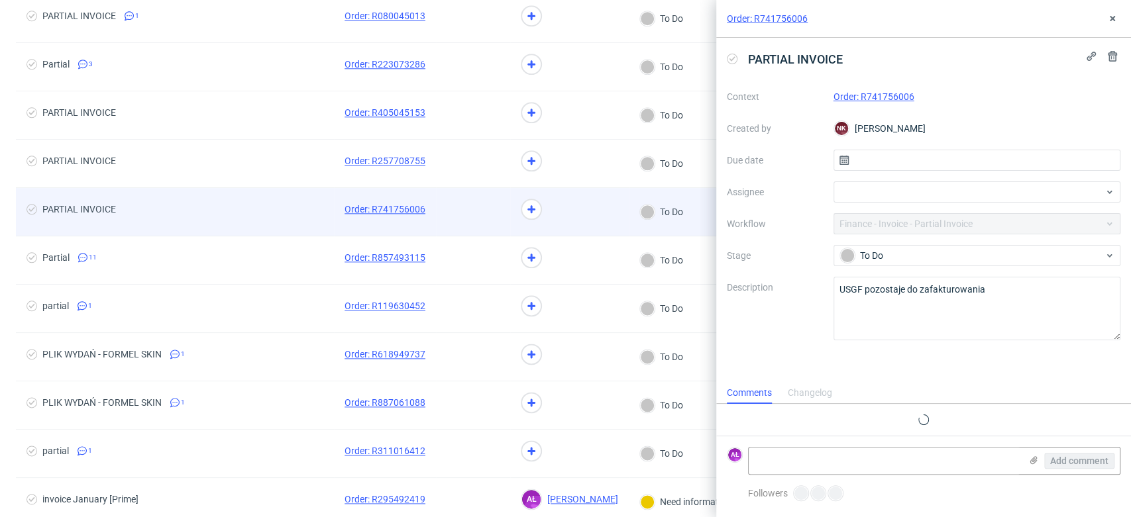
scroll to position [11, 0]
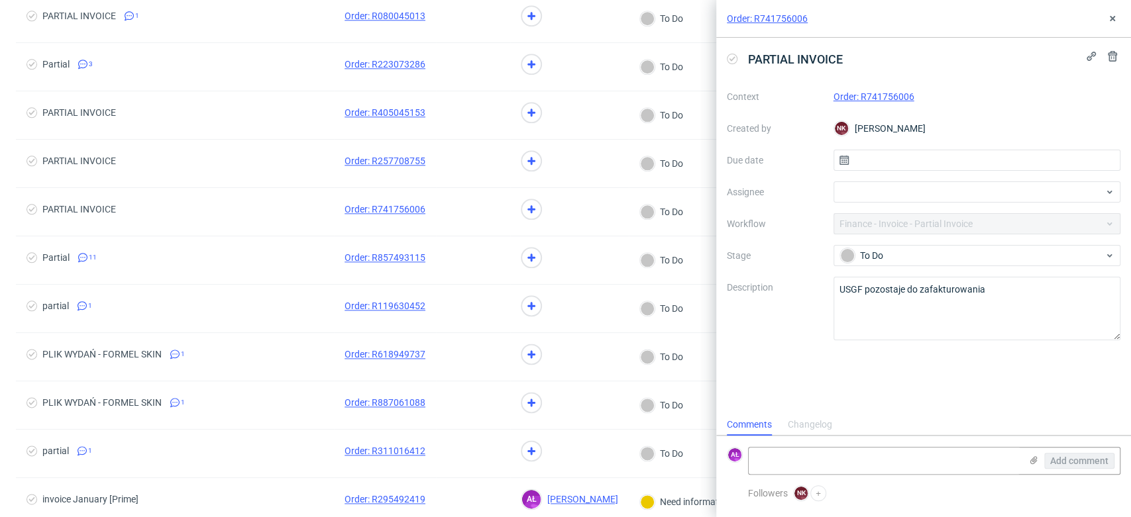
click at [887, 93] on link "Order: R741756006" at bounding box center [873, 96] width 81 height 11
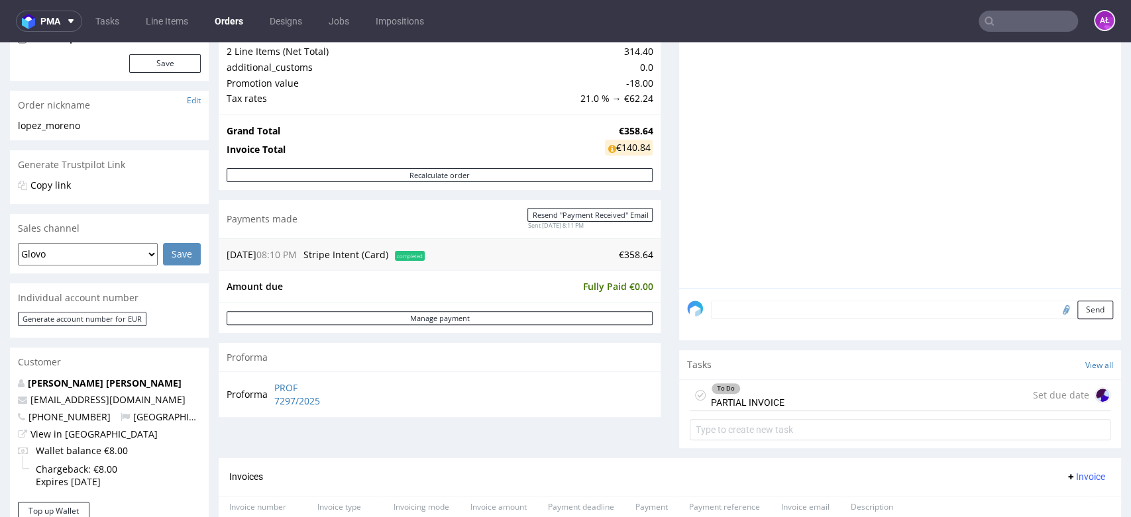
scroll to position [441, 0]
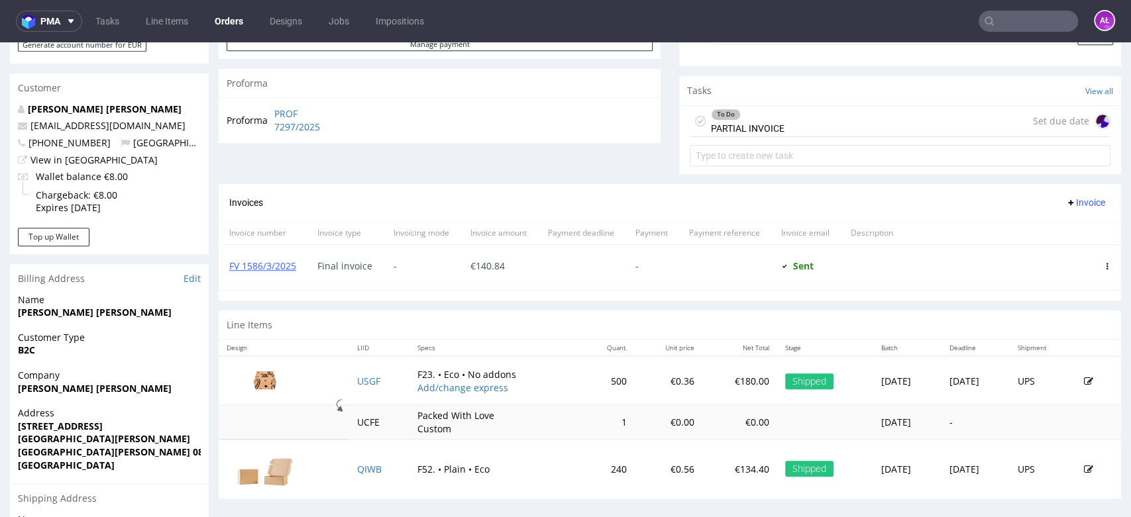
click at [744, 125] on div "To Do PARTIAL INVOICE" at bounding box center [748, 121] width 74 height 30
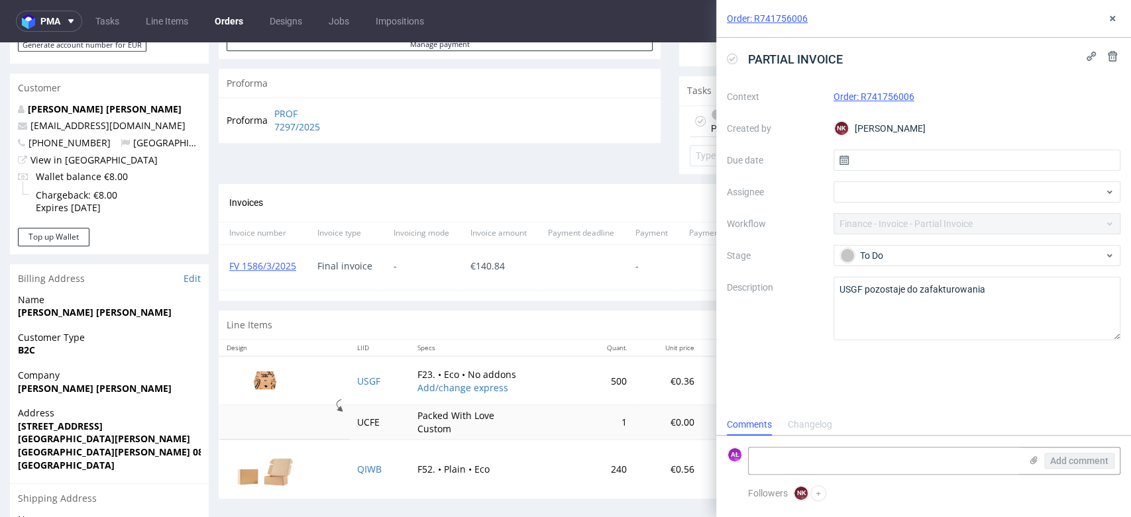
scroll to position [11, 0]
drag, startPoint x: 1112, startPoint y: 18, endPoint x: 1029, endPoint y: 42, distance: 86.8
click at [1112, 18] on use at bounding box center [1112, 18] width 5 height 5
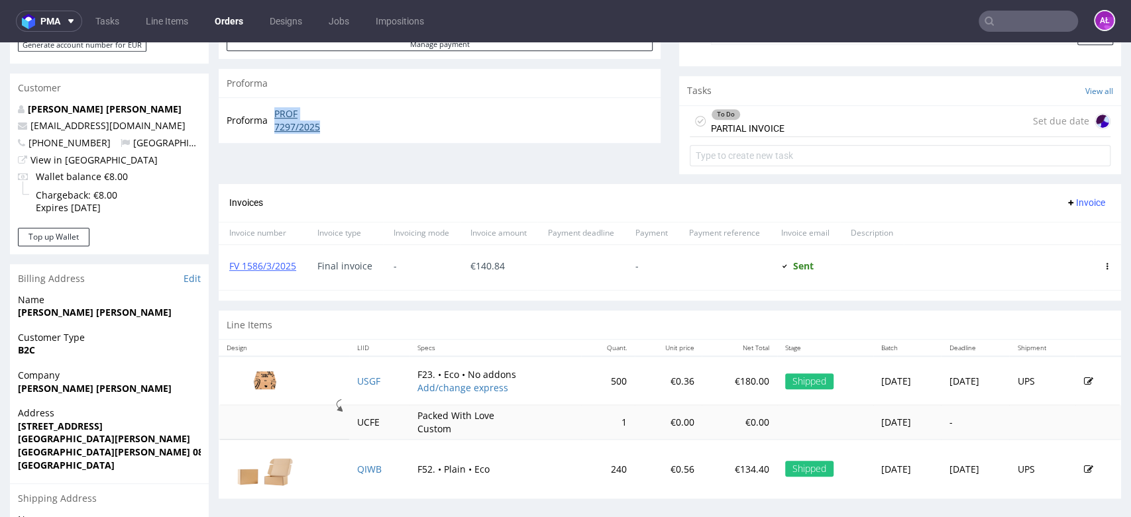
drag, startPoint x: 267, startPoint y: 109, endPoint x: 334, endPoint y: 129, distance: 69.8
click at [334, 129] on tr "Proforma PROF 7297/2025" at bounding box center [286, 120] width 119 height 28
copy tr "PROF 7297/2025"
click at [237, 265] on link "FV 1586/3/2025" at bounding box center [262, 266] width 67 height 13
drag, startPoint x: 395, startPoint y: 417, endPoint x: 443, endPoint y: 428, distance: 49.5
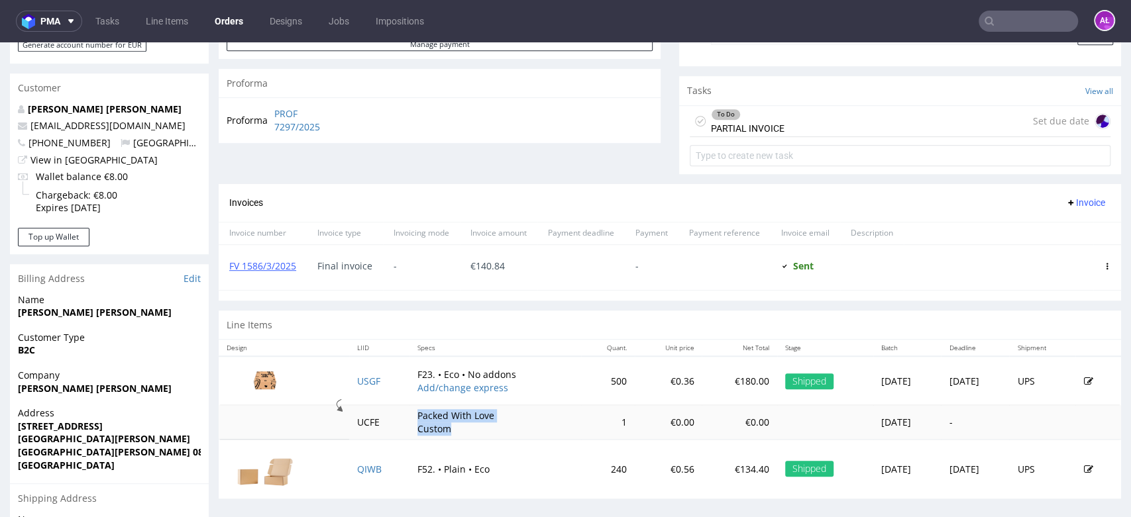
click at [443, 428] on td "Packed With Love Custom" at bounding box center [495, 422] width 172 height 34
copy p "Packed With Love Custom"
click at [1071, 199] on span "Invoice" at bounding box center [1085, 202] width 40 height 11
click at [1061, 231] on span "Upload" at bounding box center [1062, 229] width 64 height 13
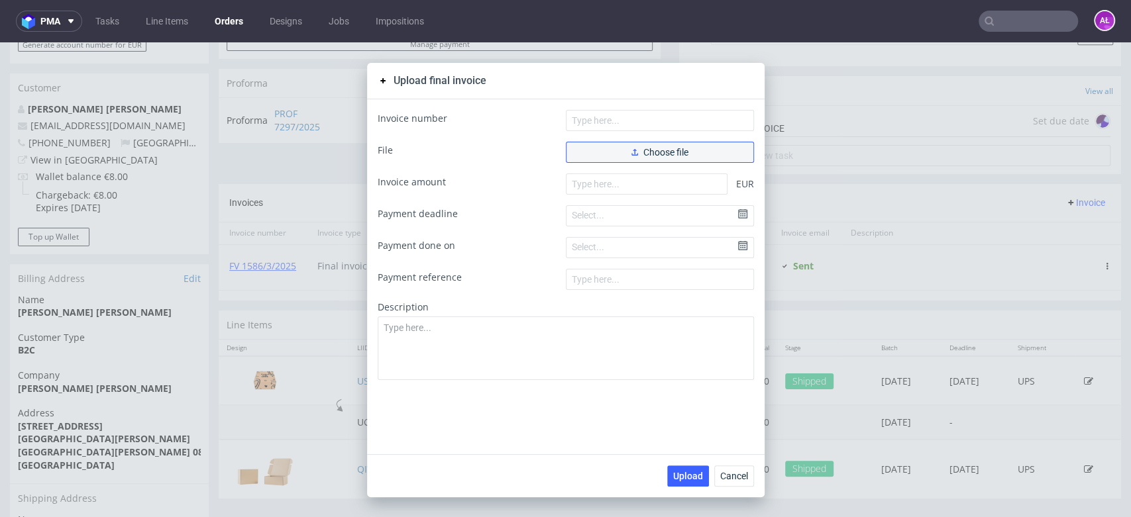
click at [656, 148] on span "Choose file" at bounding box center [659, 152] width 57 height 9
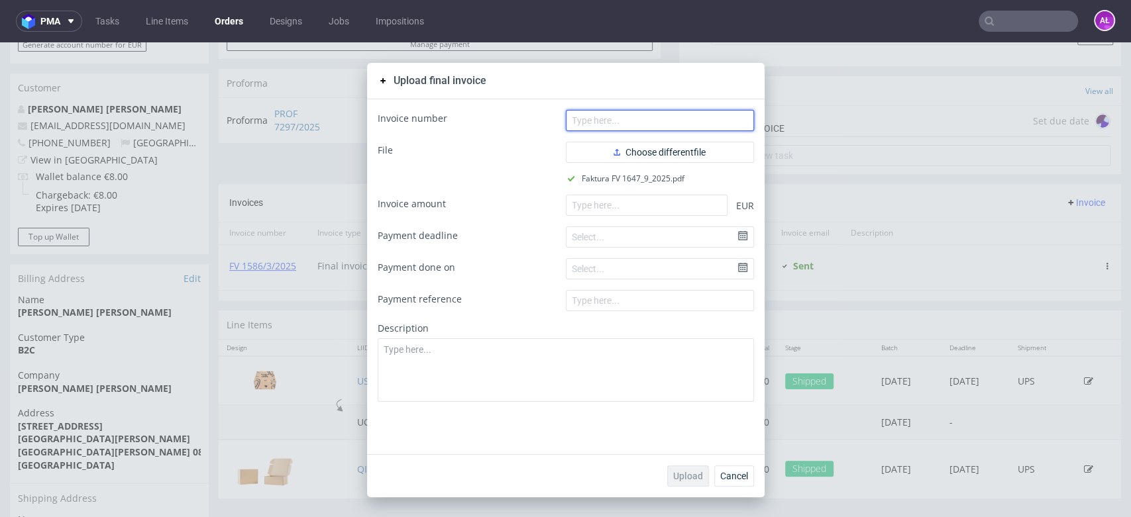
click at [611, 117] on input "text" at bounding box center [660, 120] width 188 height 21
paste input "FV 1647/9/2025"
type input "FV 1647/9/2025"
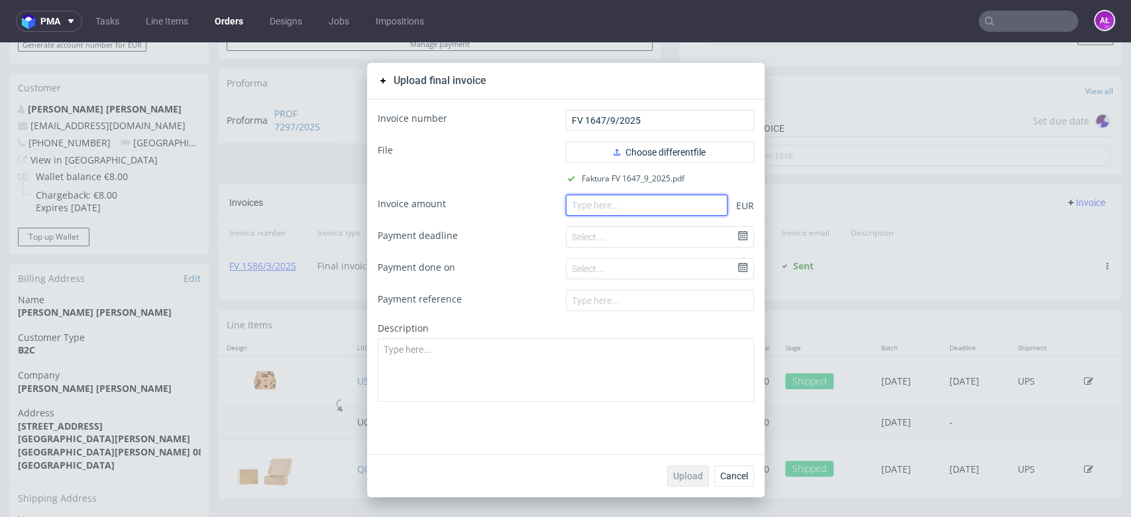
drag, startPoint x: 673, startPoint y: 205, endPoint x: 670, endPoint y: 231, distance: 26.0
click at [673, 205] on input "number" at bounding box center [647, 205] width 162 height 21
paste input "217.80"
type input "217.80"
click at [688, 472] on span "Upload" at bounding box center [688, 476] width 30 height 9
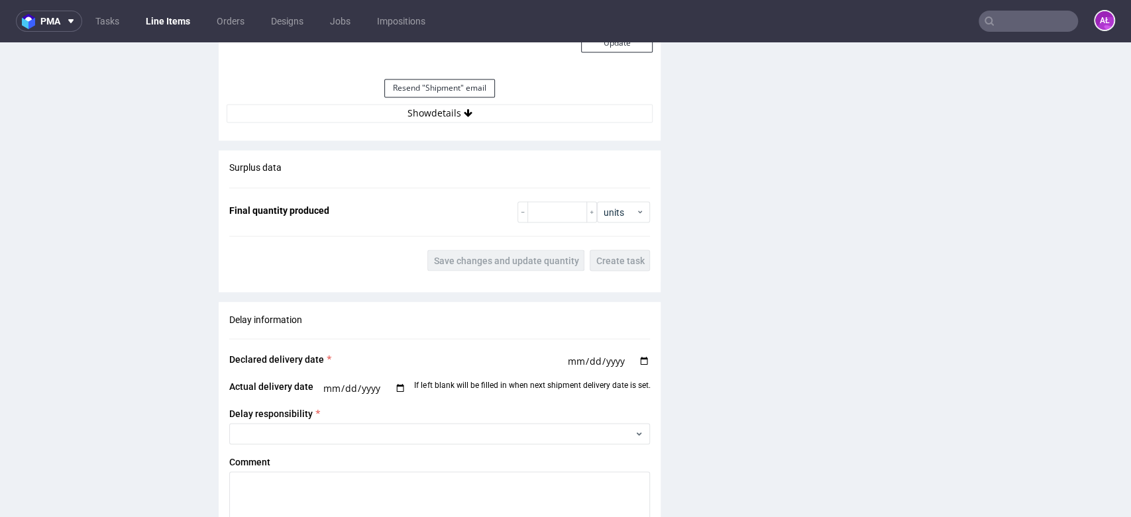
scroll to position [1545, 0]
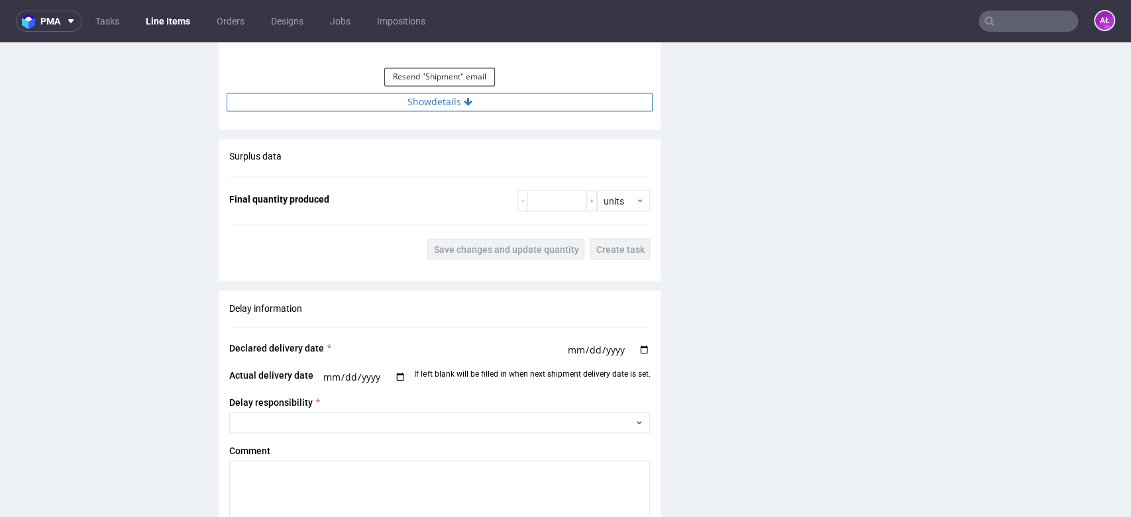
click at [472, 103] on button "Show details" at bounding box center [440, 102] width 426 height 19
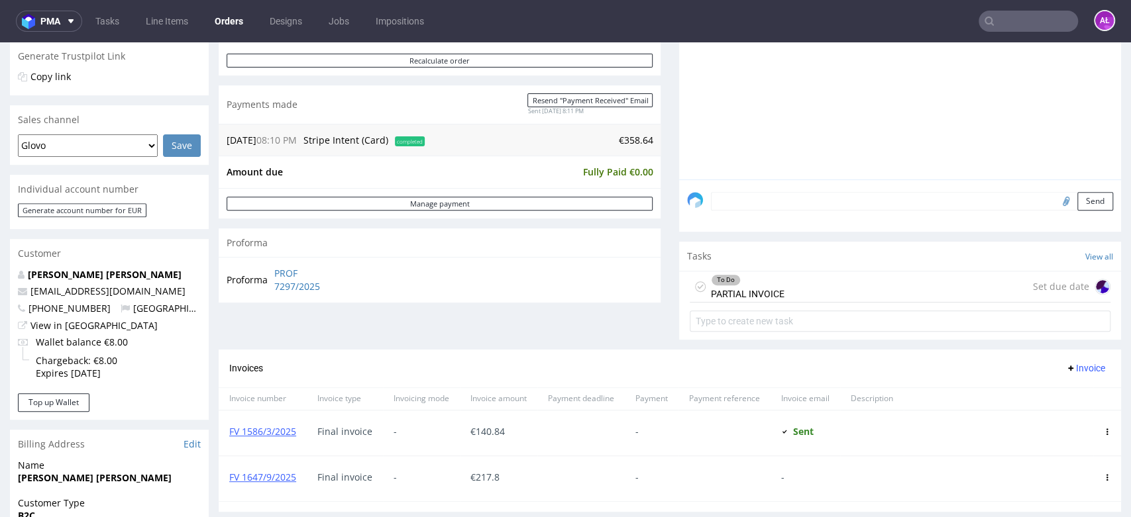
scroll to position [294, 0]
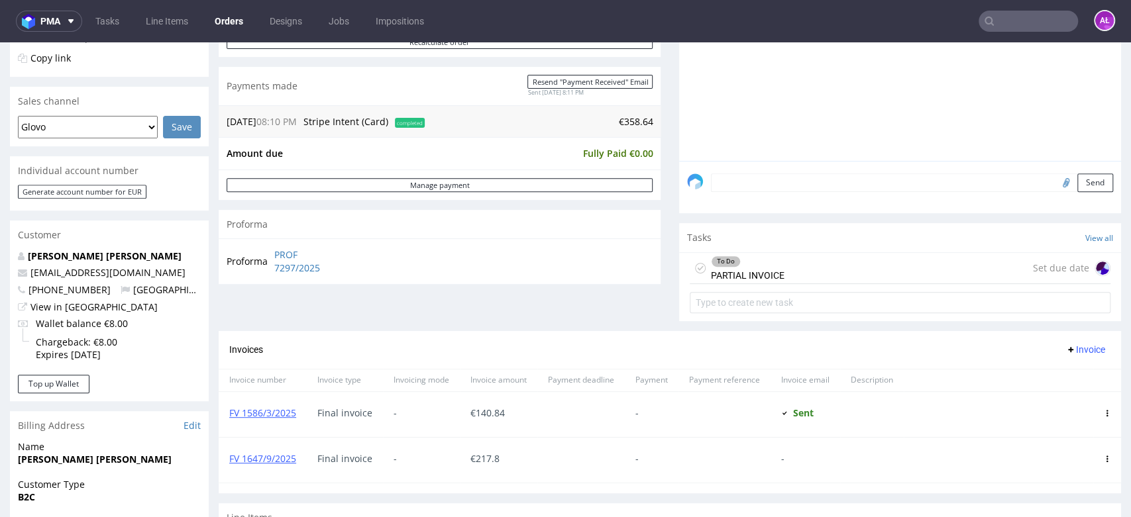
drag, startPoint x: 729, startPoint y: 262, endPoint x: 610, endPoint y: 310, distance: 128.1
click at [729, 262] on div "To Do" at bounding box center [747, 261] width 72 height 11
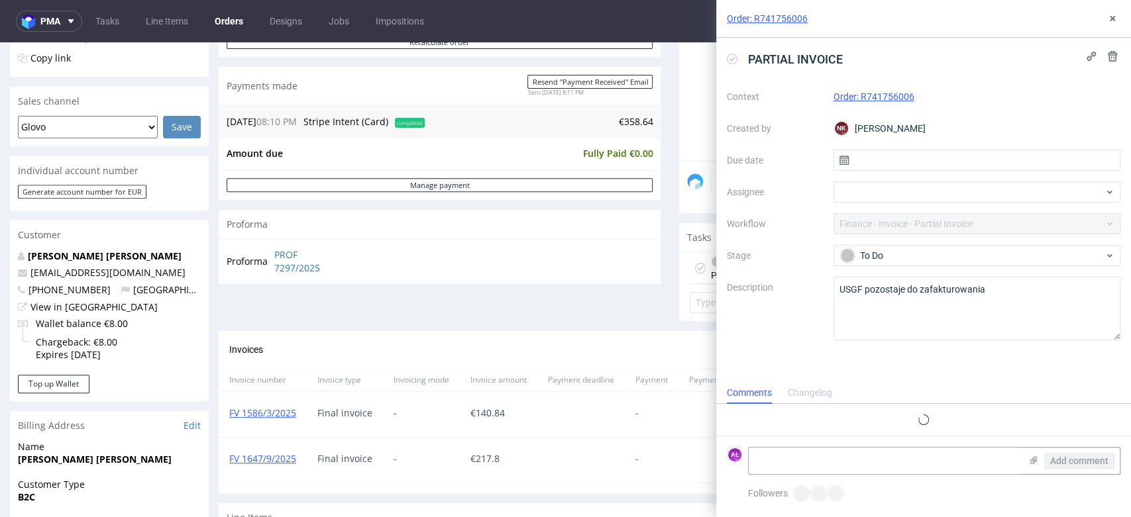
scroll to position [11, 0]
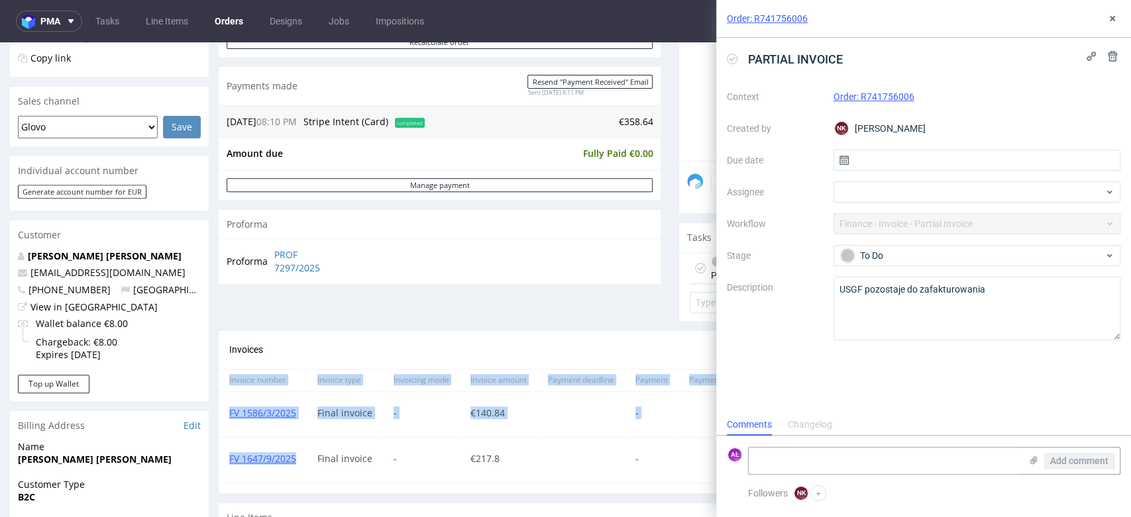
drag, startPoint x: 295, startPoint y: 468, endPoint x: 327, endPoint y: 467, distance: 31.2
click at [217, 469] on div "Order R741756006 26.03.2025 08:10 PM Mark this order as problematic Invoice Sav…" at bounding box center [565, 331] width 1131 height 1101
copy div "Invoice number Invoice type Invoicing mode Invoice amount Payment deadline Paym…"
click at [303, 475] on div "FV 1647/9/2025" at bounding box center [263, 460] width 88 height 45
click at [297, 466] on div "FV 1647/9/2025" at bounding box center [263, 460] width 88 height 45
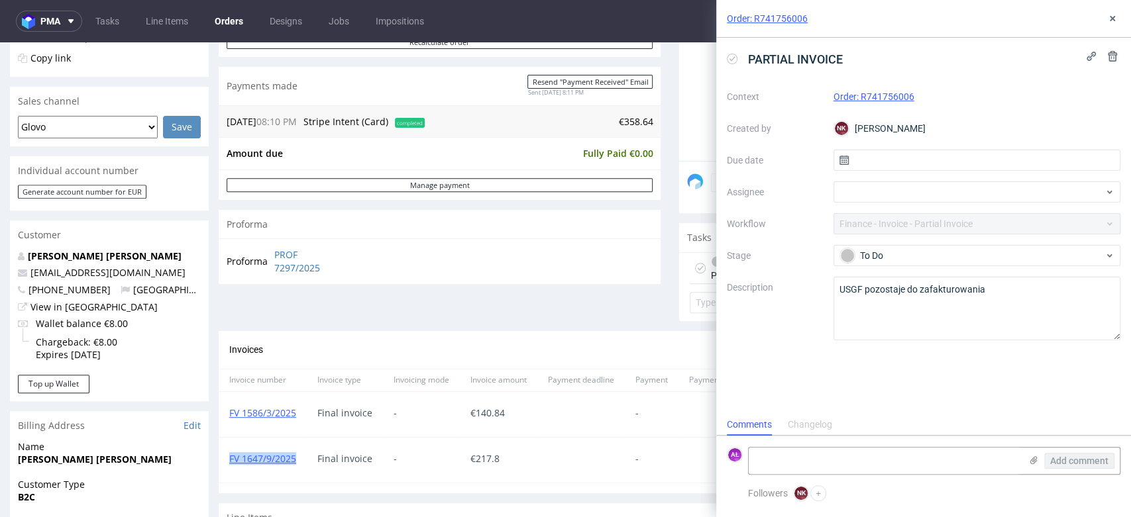
drag, startPoint x: 300, startPoint y: 468, endPoint x: 221, endPoint y: 468, distance: 78.8
click at [221, 468] on div "FV 1647/9/2025" at bounding box center [263, 460] width 88 height 45
copy link "FV 1647/9/2025"
click at [799, 459] on textarea at bounding box center [885, 461] width 272 height 26
paste textarea "FV 1647/9/2025"
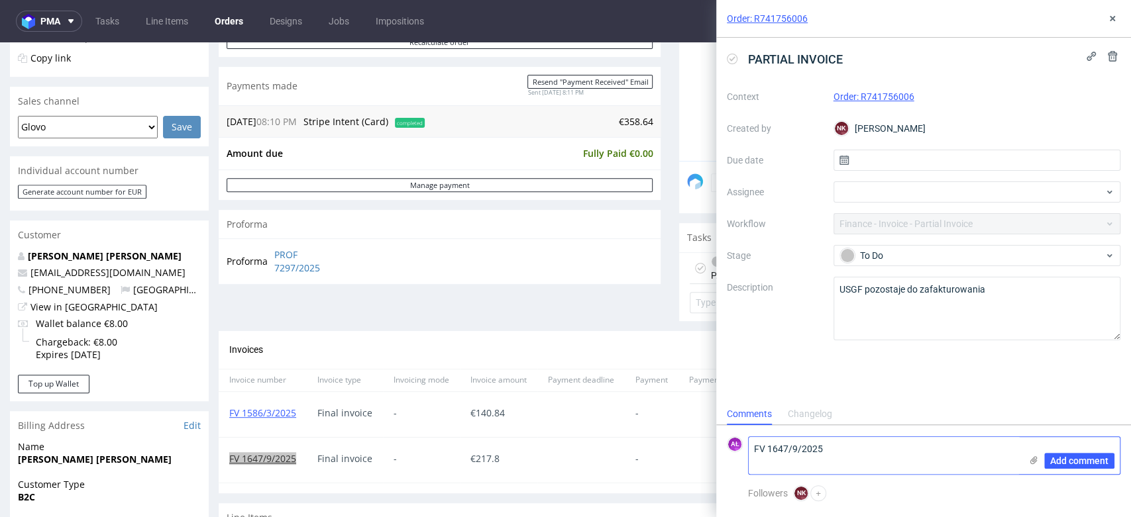
scroll to position [0, 0]
drag, startPoint x: 855, startPoint y: 295, endPoint x: 831, endPoint y: 295, distance: 23.2
click at [831, 295] on div "Context Order: R741756006 Created by NK Natalia Kaczorowska Due date Assignee W…" at bounding box center [923, 213] width 393 height 254
click at [819, 460] on textarea "FV 1647/9/2025 +" at bounding box center [885, 455] width 272 height 37
paste textarea "USGF"
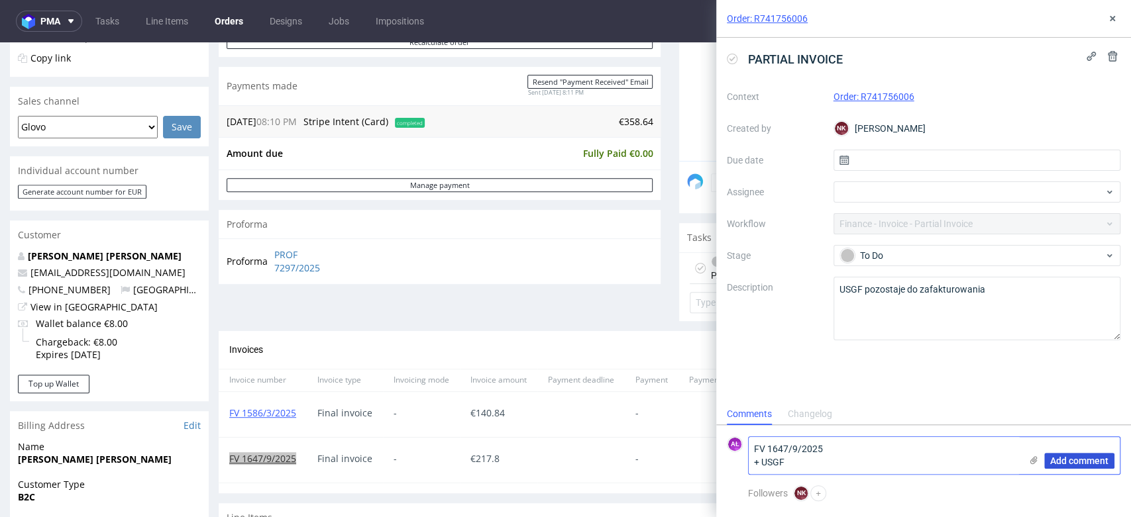
type textarea "FV 1647/9/2025 + USGF"
click at [1084, 454] on button "Add comment" at bounding box center [1079, 461] width 70 height 16
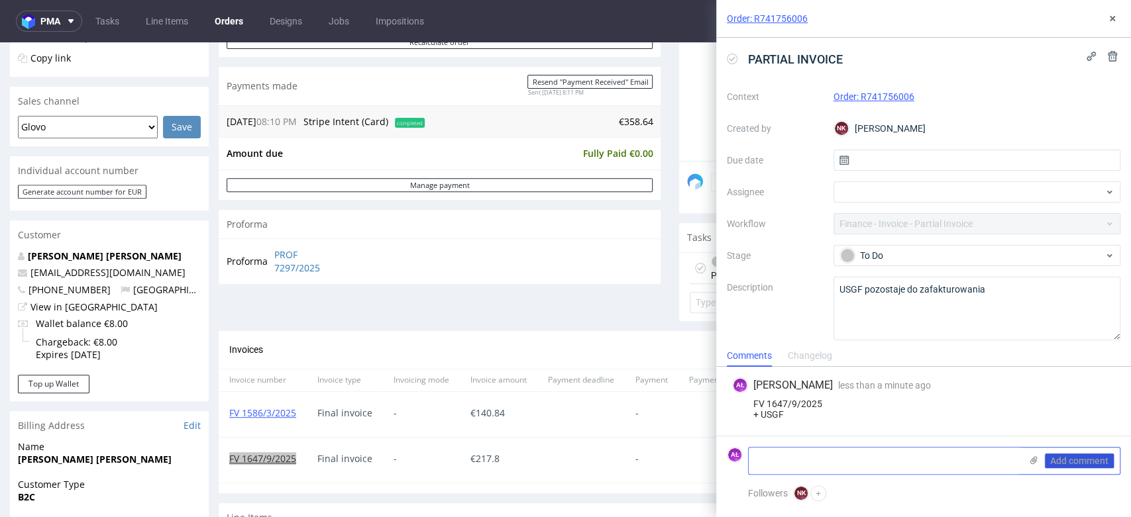
click at [1086, 460] on div "Add comment" at bounding box center [1069, 461] width 99 height 26
click at [733, 59] on icon at bounding box center [732, 59] width 11 height 11
click at [1111, 19] on use at bounding box center [1112, 18] width 5 height 5
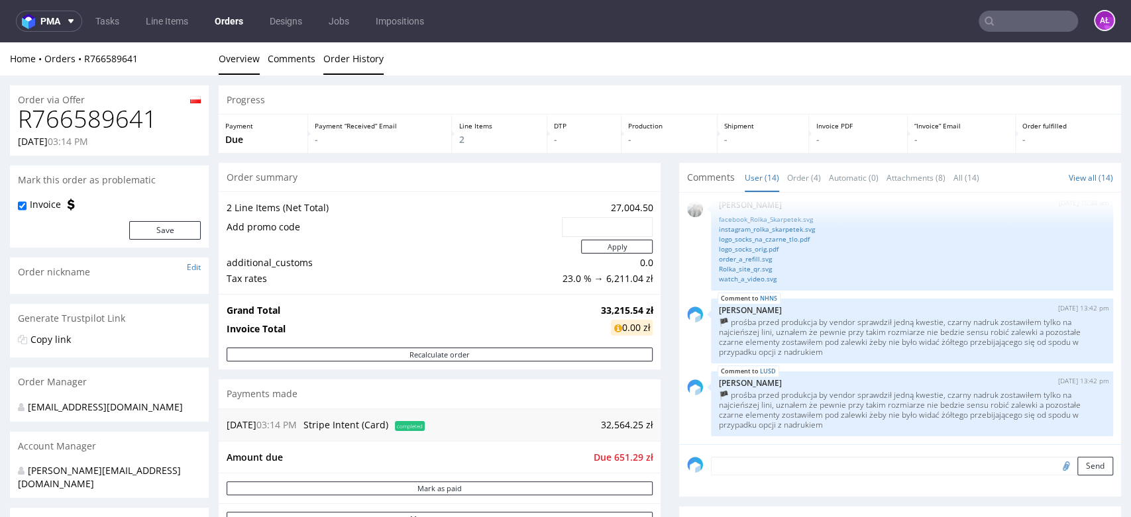
click at [344, 57] on link "Order History" at bounding box center [353, 58] width 60 height 32
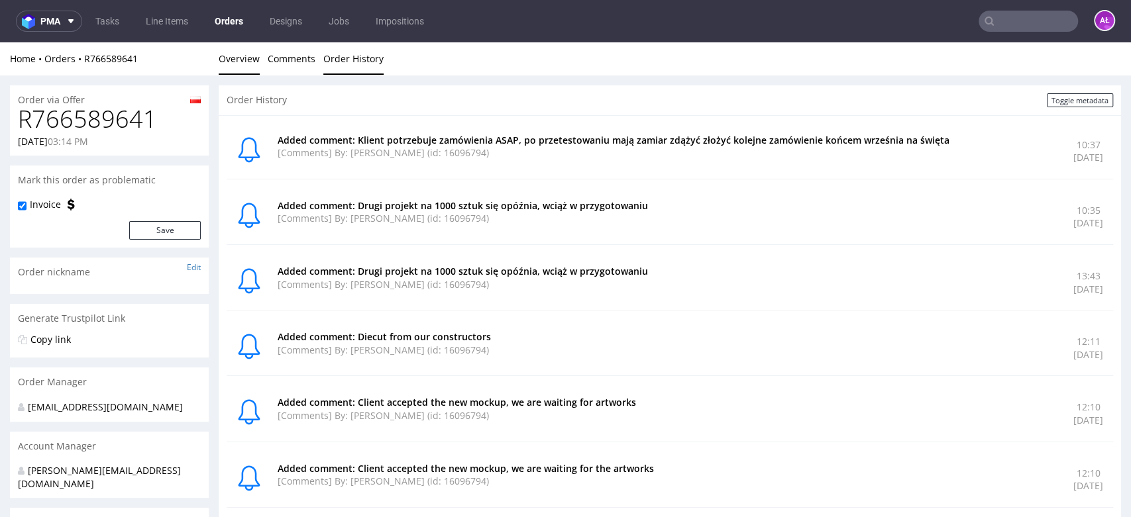
click at [234, 58] on link "Overview" at bounding box center [239, 58] width 41 height 32
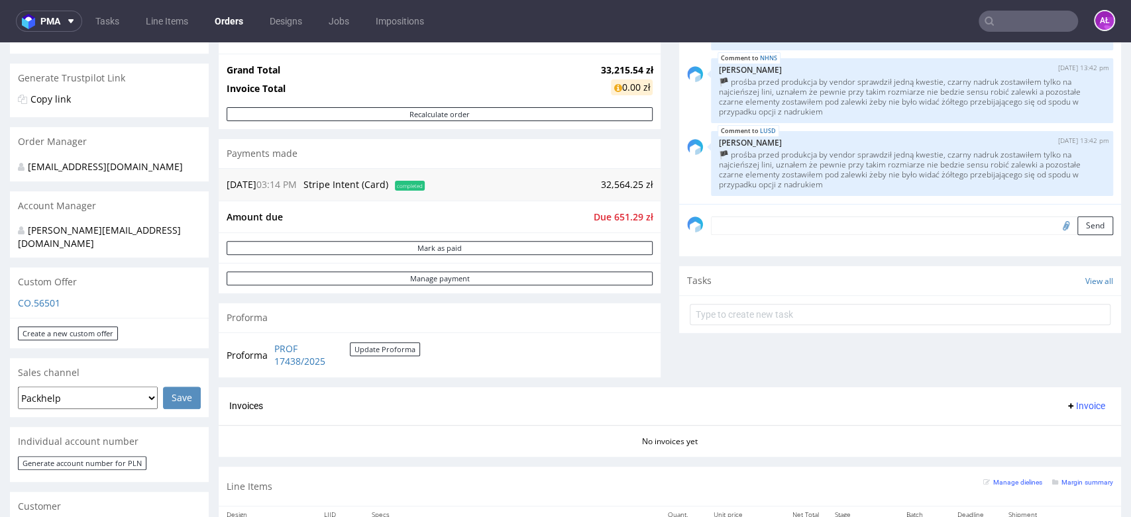
scroll to position [294, 0]
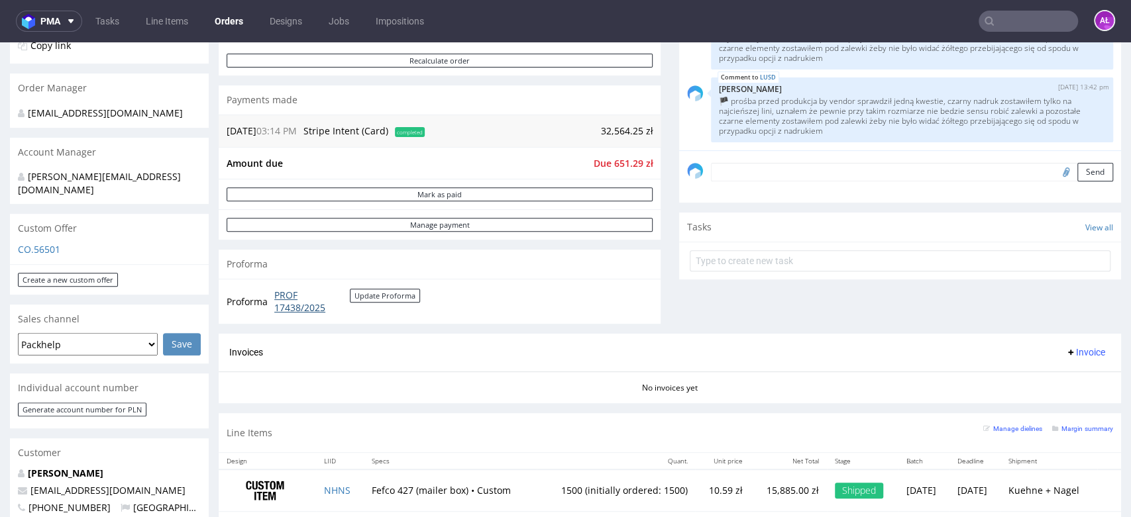
click at [305, 306] on link "PROF 17438/2025" at bounding box center [312, 302] width 76 height 26
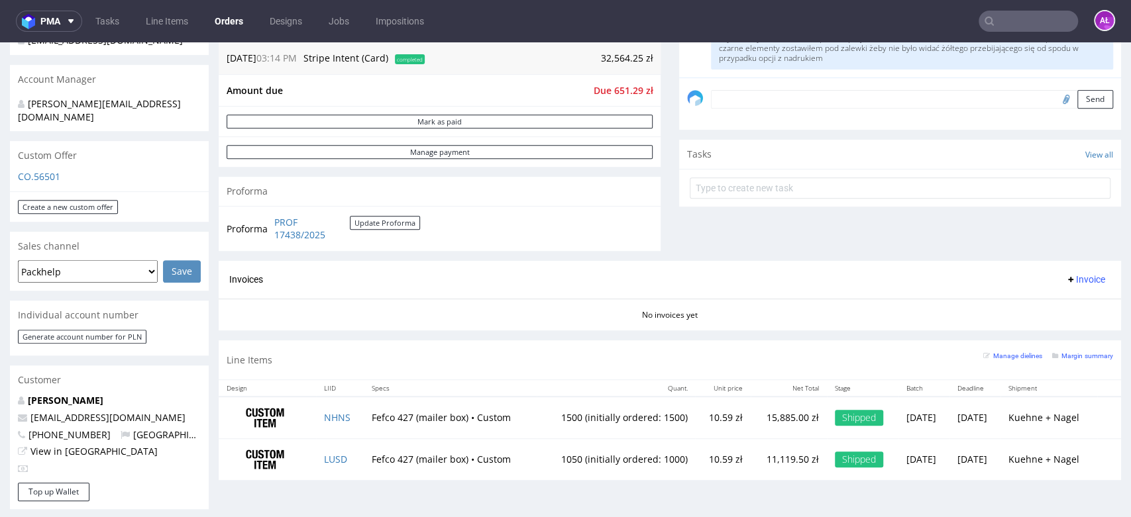
scroll to position [368, 0]
drag, startPoint x: 674, startPoint y: 462, endPoint x: 709, endPoint y: 460, distance: 34.5
click at [709, 460] on td "10.59 zł" at bounding box center [723, 459] width 56 height 41
copy td "10.59 zł"
click at [674, 516] on div "Progress Payment Due Payment “Received” Email - Line Items 2 DTP - Production -…" at bounding box center [670, 353] width 902 height 1271
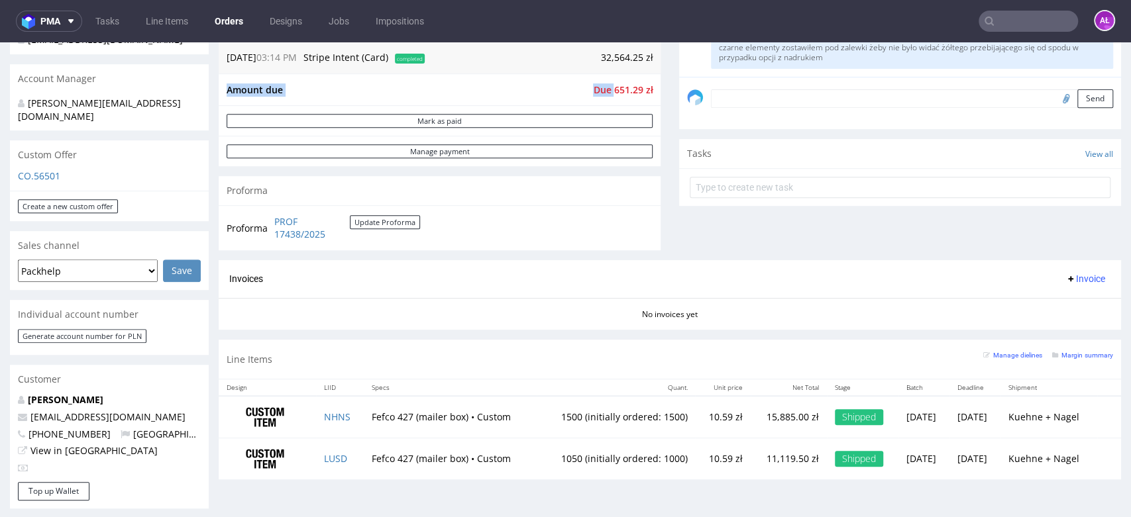
drag, startPoint x: 640, startPoint y: 89, endPoint x: 649, endPoint y: 89, distance: 8.6
click at [649, 89] on div "Amount due Due 651.29 zł" at bounding box center [440, 90] width 442 height 32
copy tbody "Amount due Due"
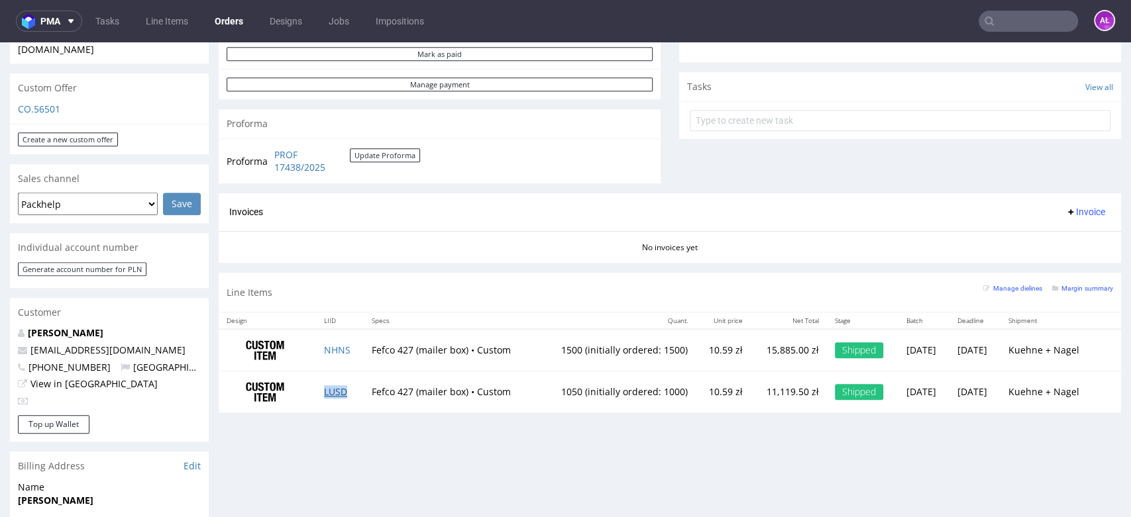
scroll to position [294, 0]
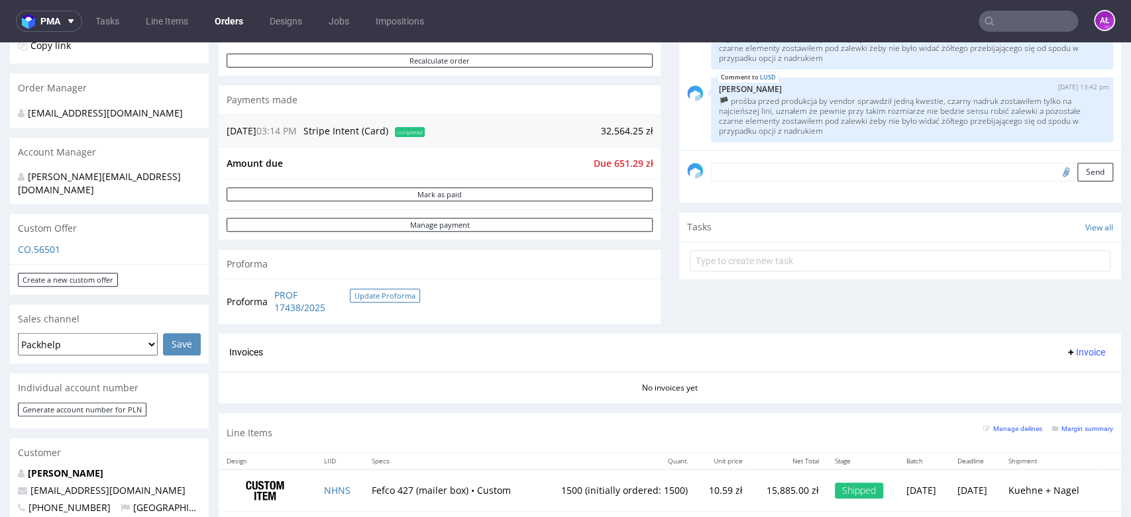
click at [354, 295] on button "Update Proforma" at bounding box center [385, 296] width 70 height 14
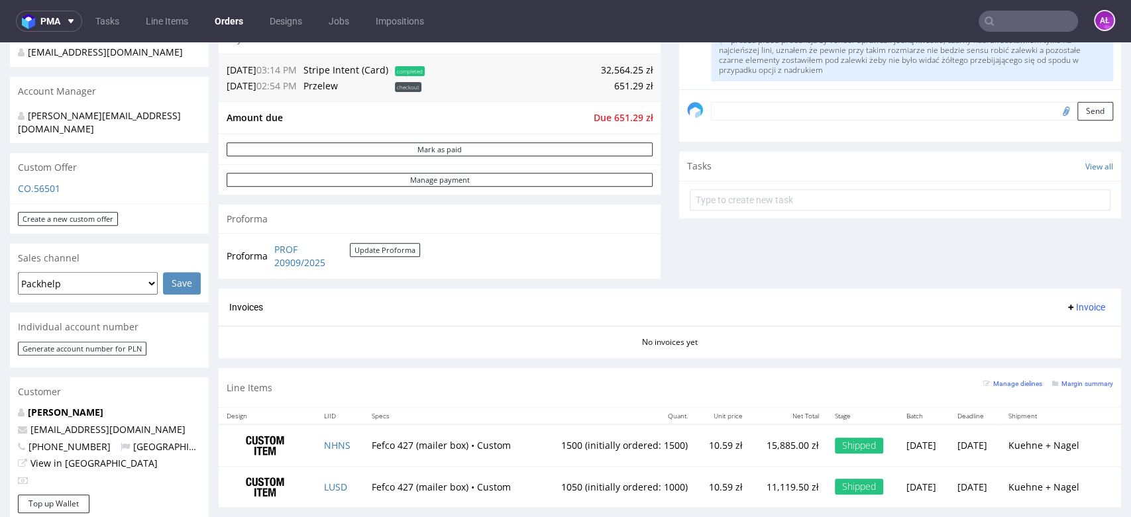
scroll to position [368, 0]
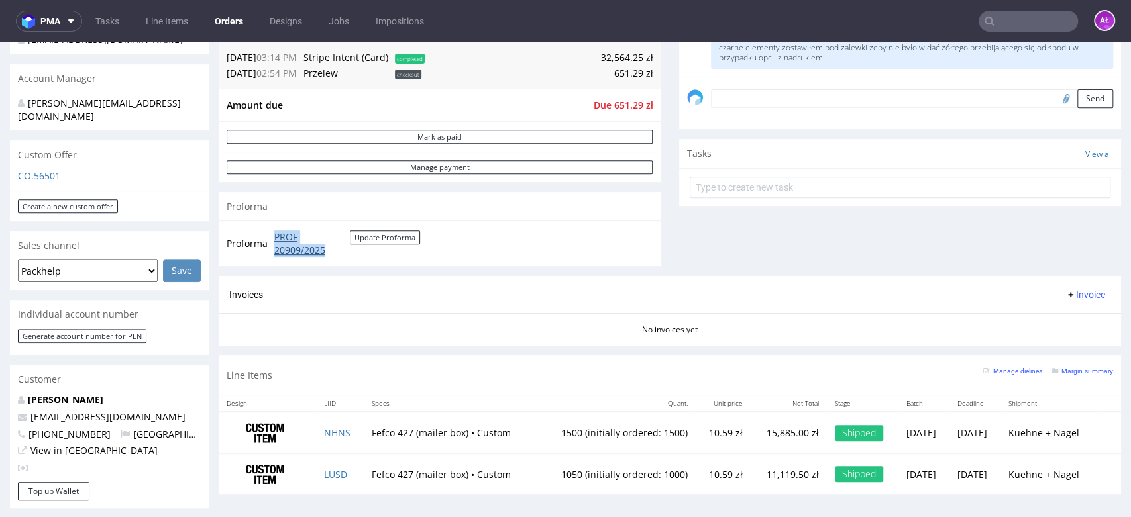
drag, startPoint x: 270, startPoint y: 235, endPoint x: 324, endPoint y: 248, distance: 55.1
click at [324, 248] on td "PROF 20909/2025 Update Proforma" at bounding box center [345, 243] width 149 height 28
copy link "PROF 20909/2025"
drag, startPoint x: 604, startPoint y: 109, endPoint x: 633, endPoint y: 110, distance: 28.5
click at [633, 110] on span "Due 651.29 zł" at bounding box center [623, 105] width 60 height 13
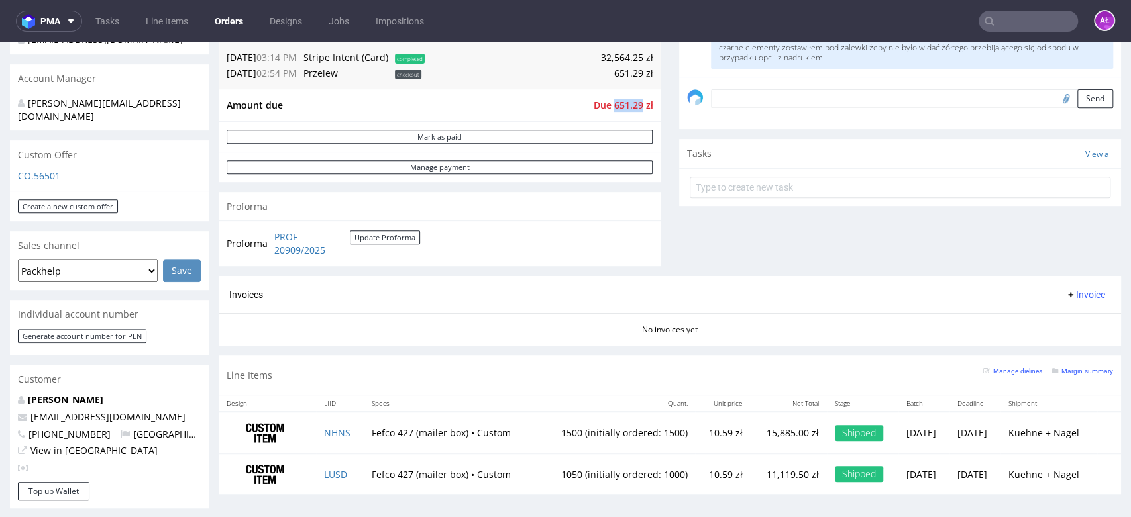
copy span "651.29"
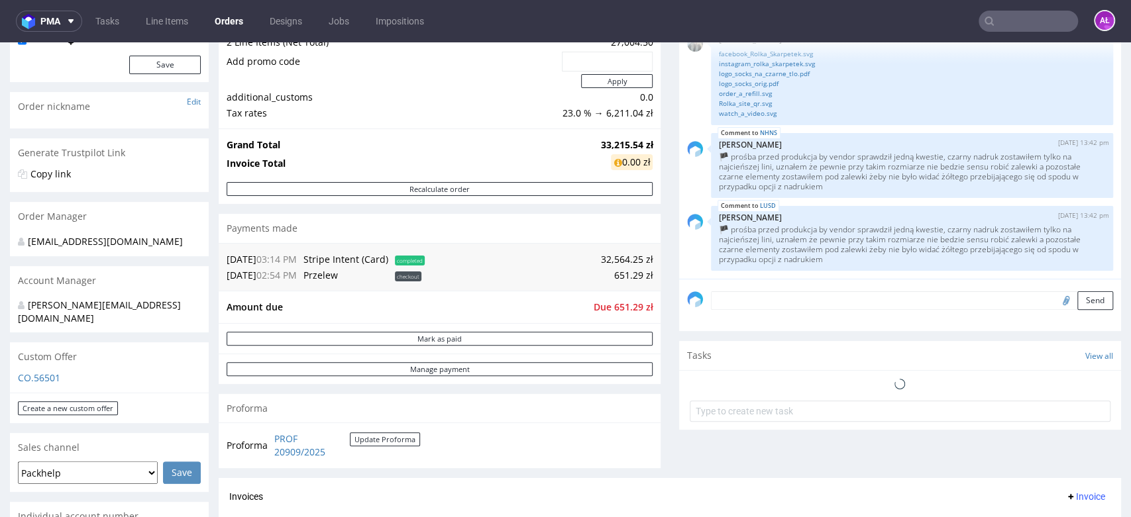
scroll to position [368, 0]
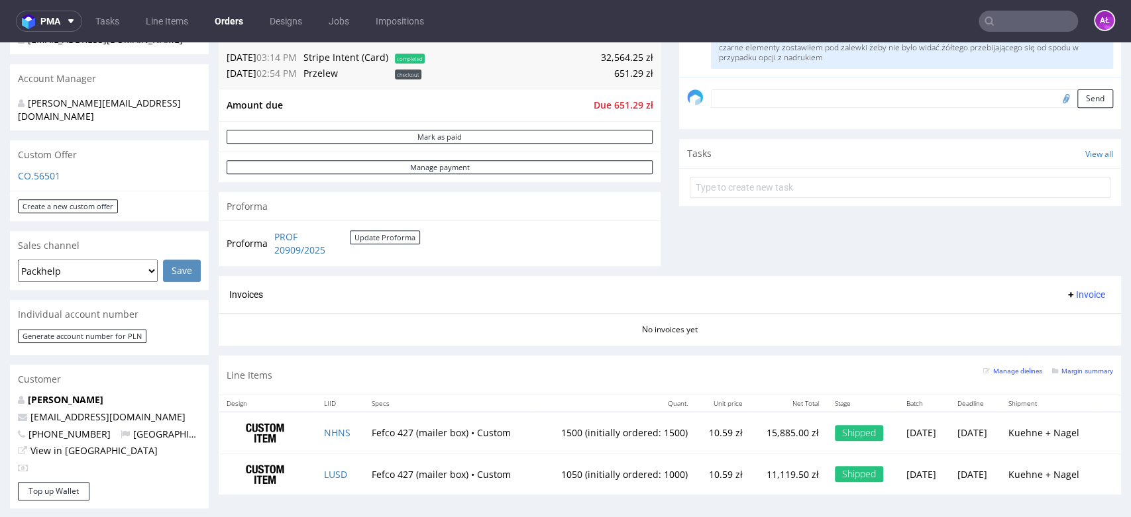
drag, startPoint x: 1078, startPoint y: 290, endPoint x: 1075, endPoint y: 302, distance: 12.4
click at [1078, 290] on span "Invoice" at bounding box center [1085, 294] width 40 height 11
click at [1066, 341] on span "Upload" at bounding box center [1062, 346] width 64 height 13
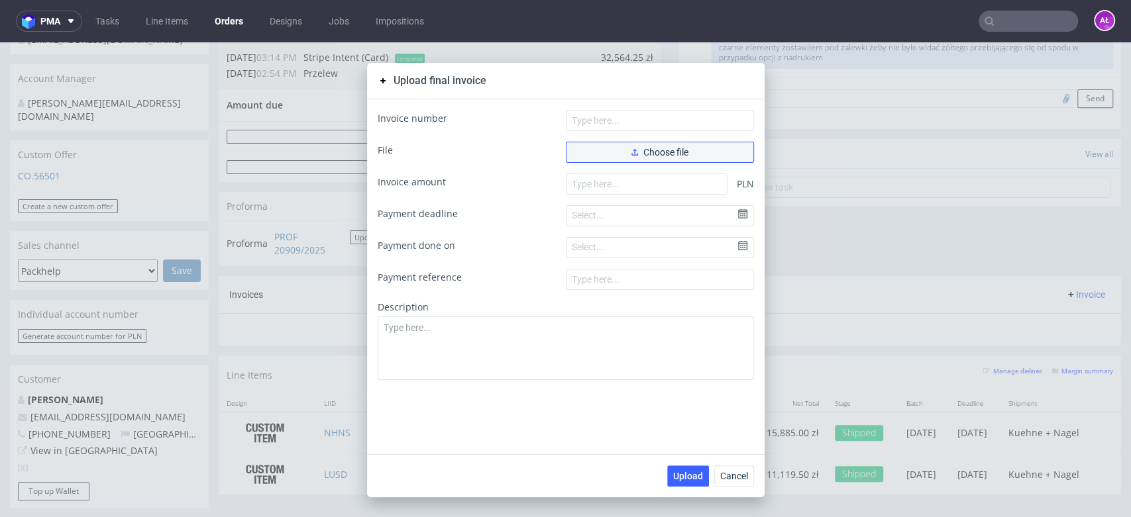
click at [692, 153] on button "Choose file" at bounding box center [660, 152] width 188 height 21
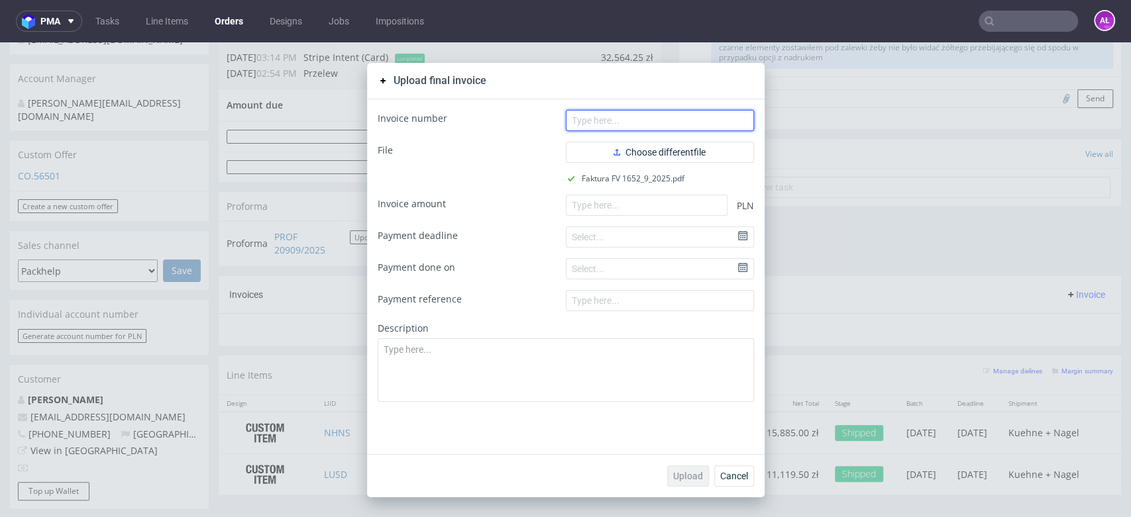
click at [607, 119] on input "text" at bounding box center [660, 120] width 188 height 21
paste input "FV 1652/9/2025"
type input "FV 1652/9/2025"
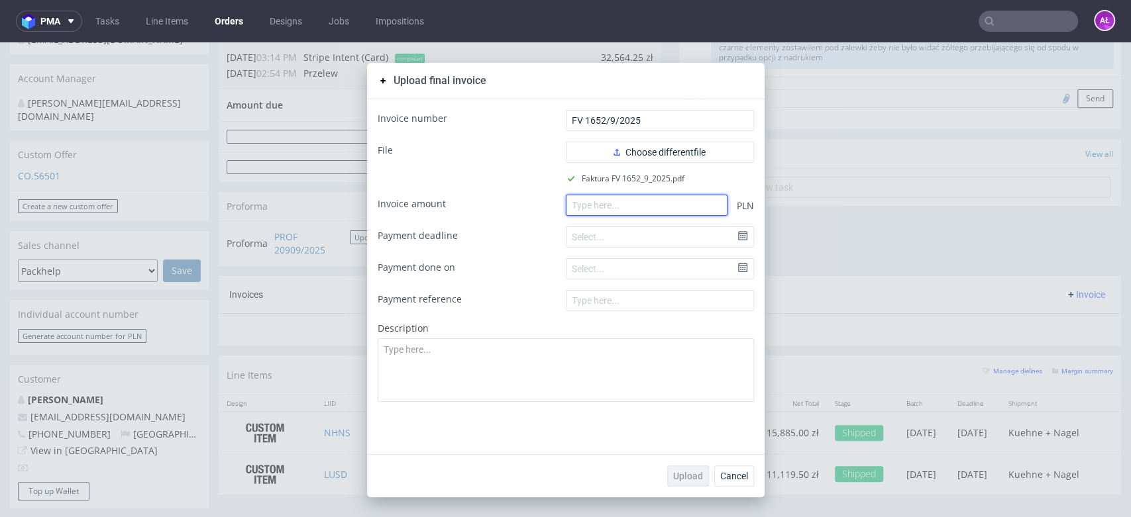
click at [609, 200] on input "number" at bounding box center [647, 205] width 162 height 21
paste input "32564.25"
type input "32564.25"
click at [691, 474] on span "Upload" at bounding box center [688, 476] width 30 height 9
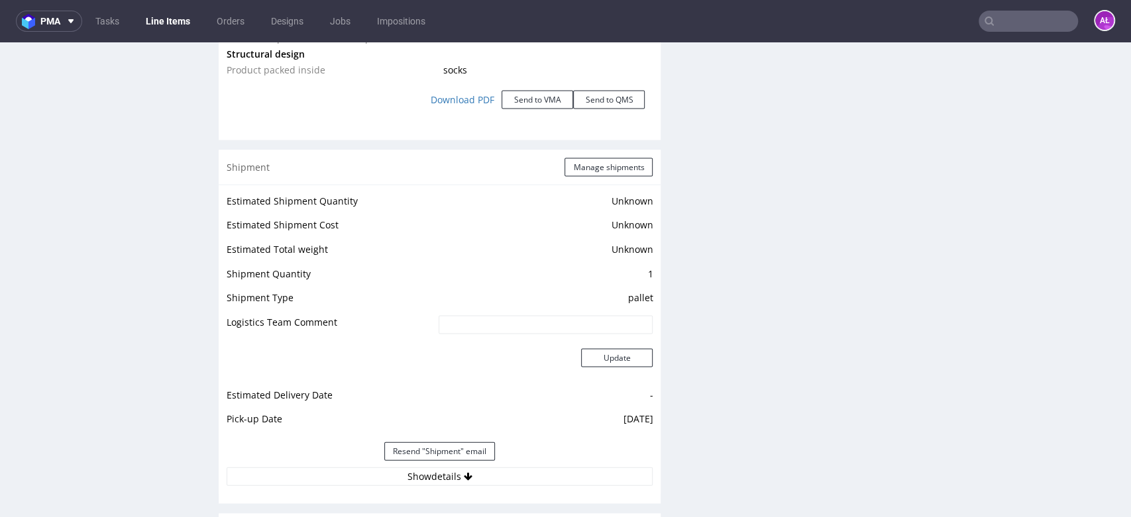
scroll to position [1889, 0]
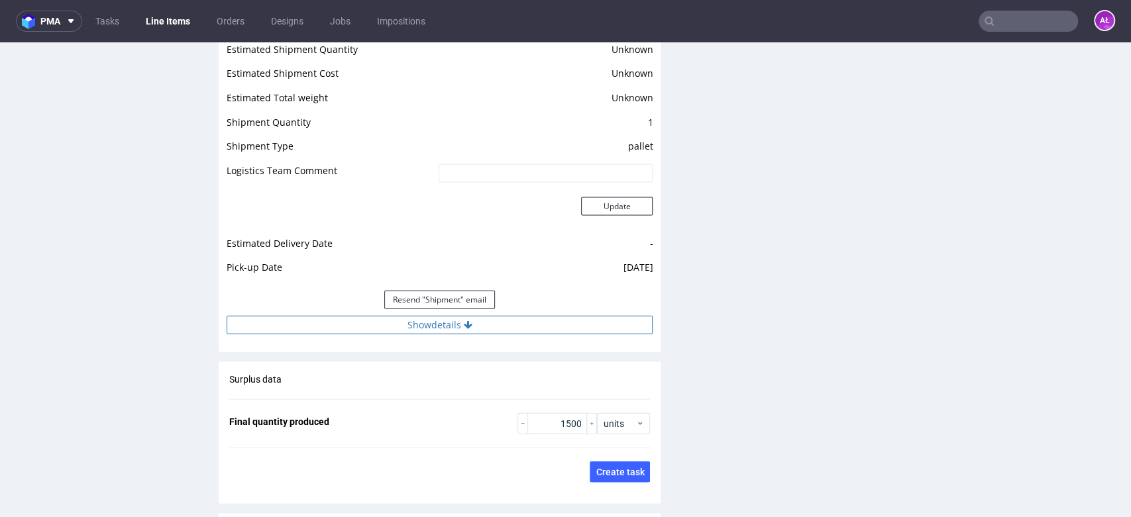
click at [477, 322] on button "Show details" at bounding box center [440, 325] width 426 height 19
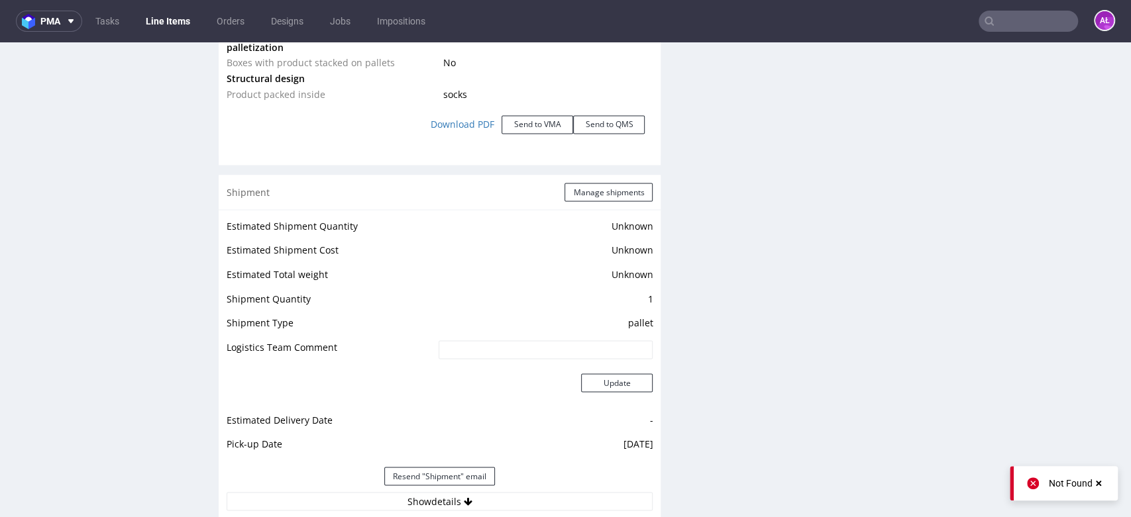
scroll to position [1840, 0]
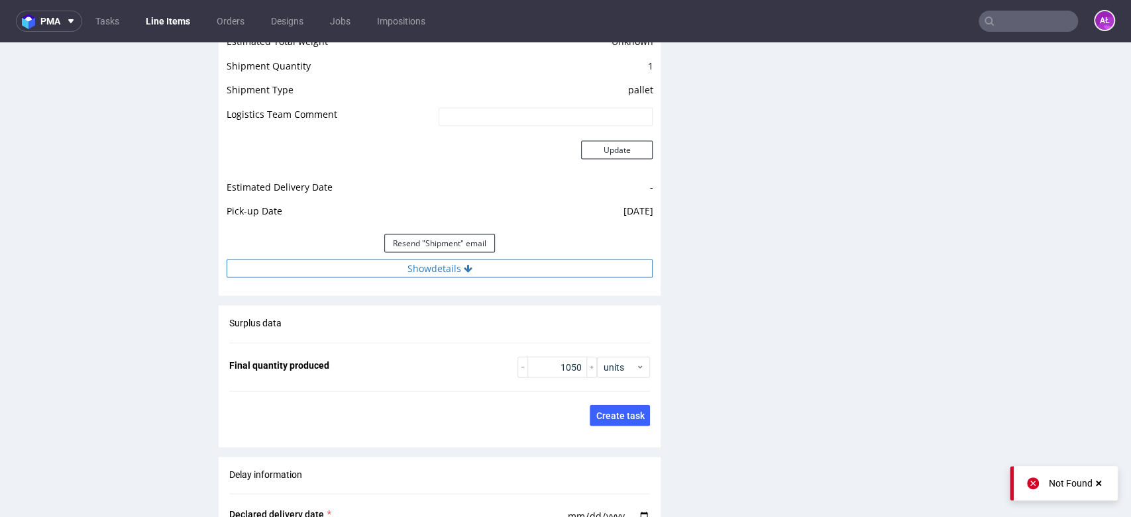
click at [498, 271] on button "Show details" at bounding box center [440, 269] width 426 height 19
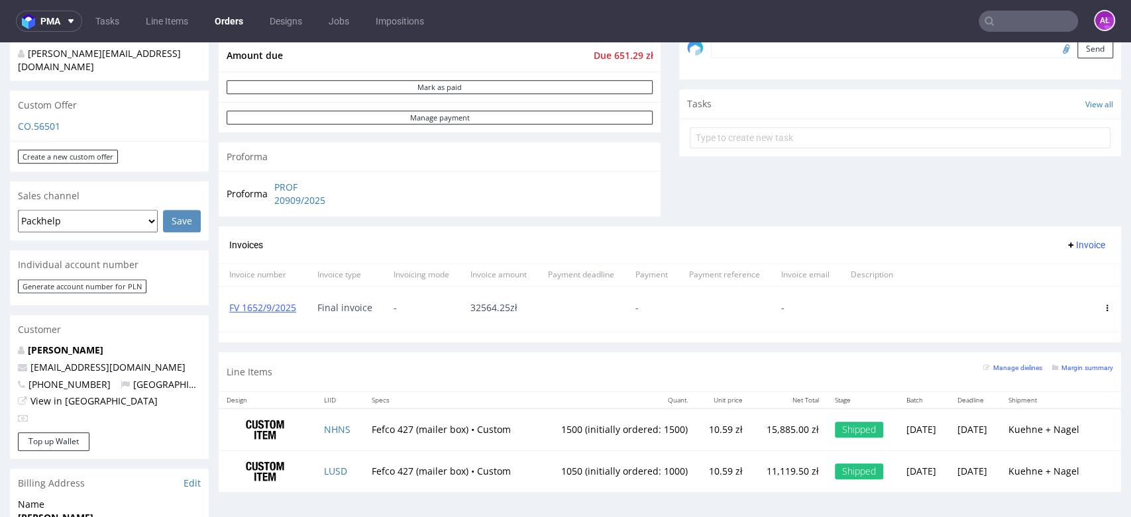
scroll to position [441, 0]
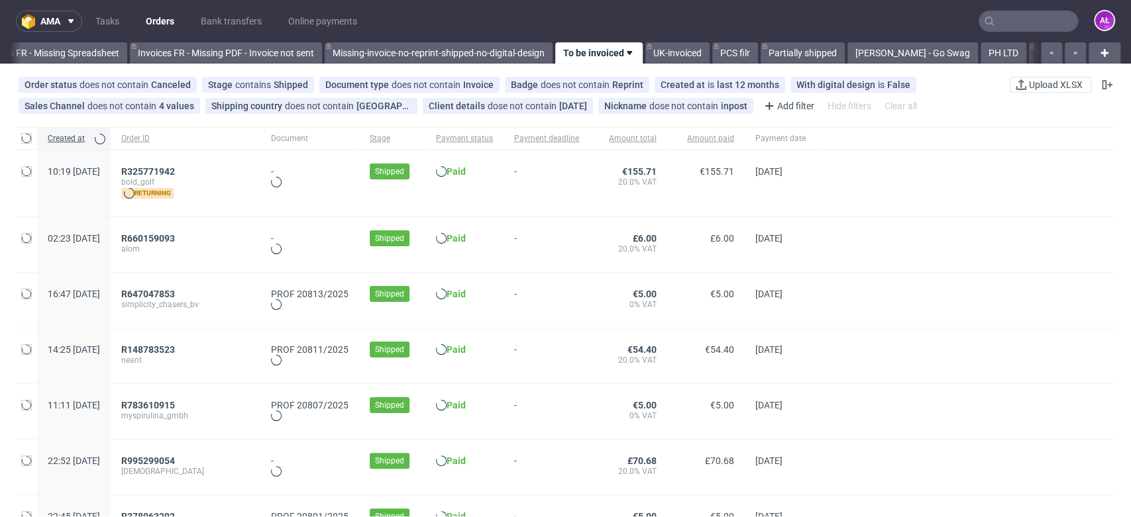
scroll to position [0, 2220]
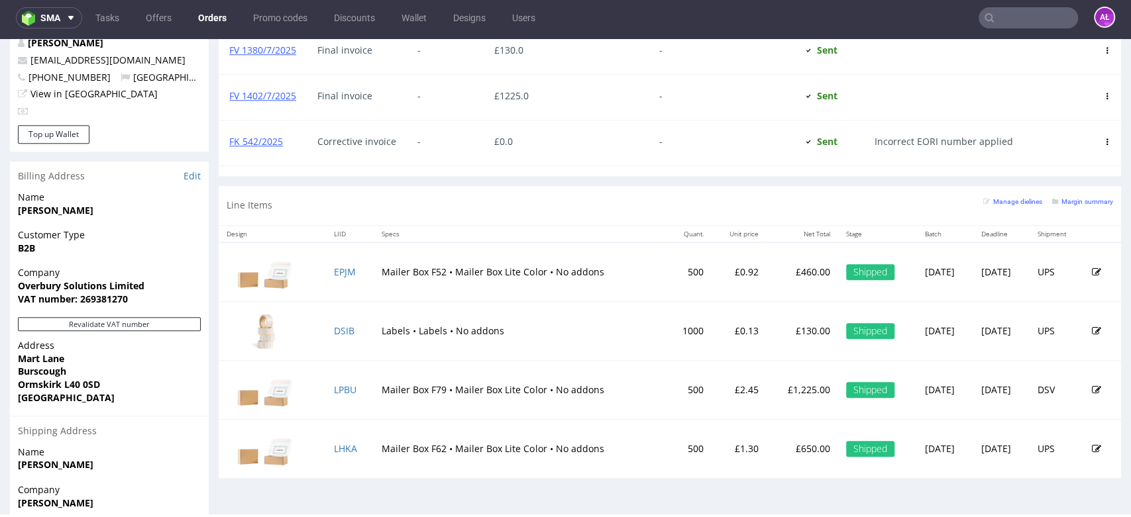
scroll to position [126, 0]
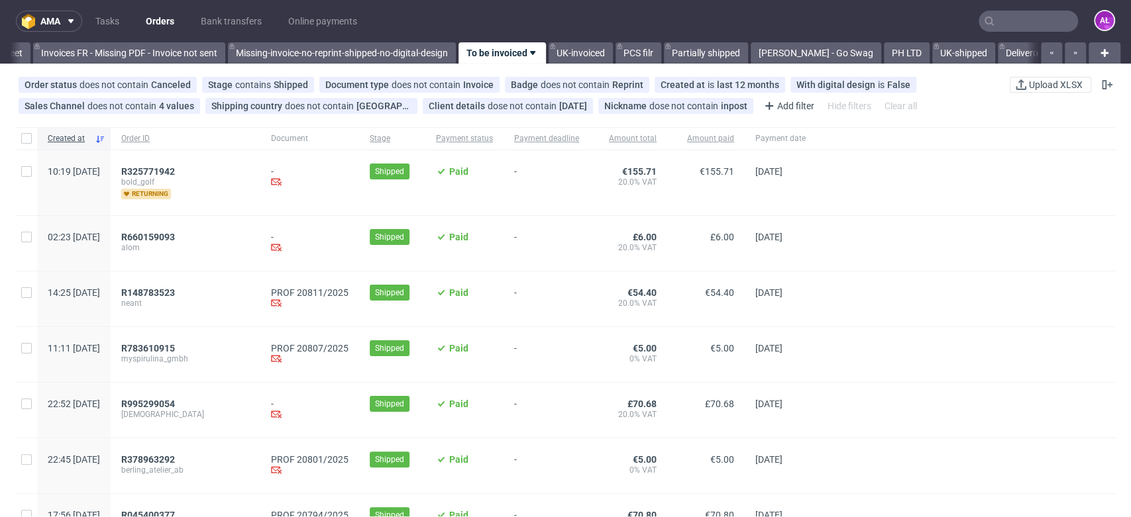
scroll to position [0, 2220]
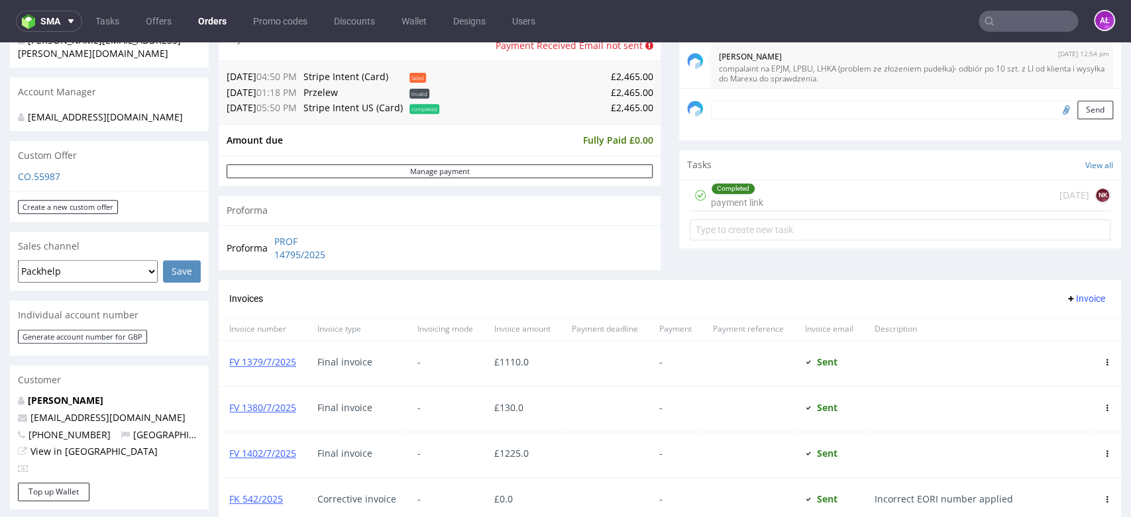
scroll to position [368, 0]
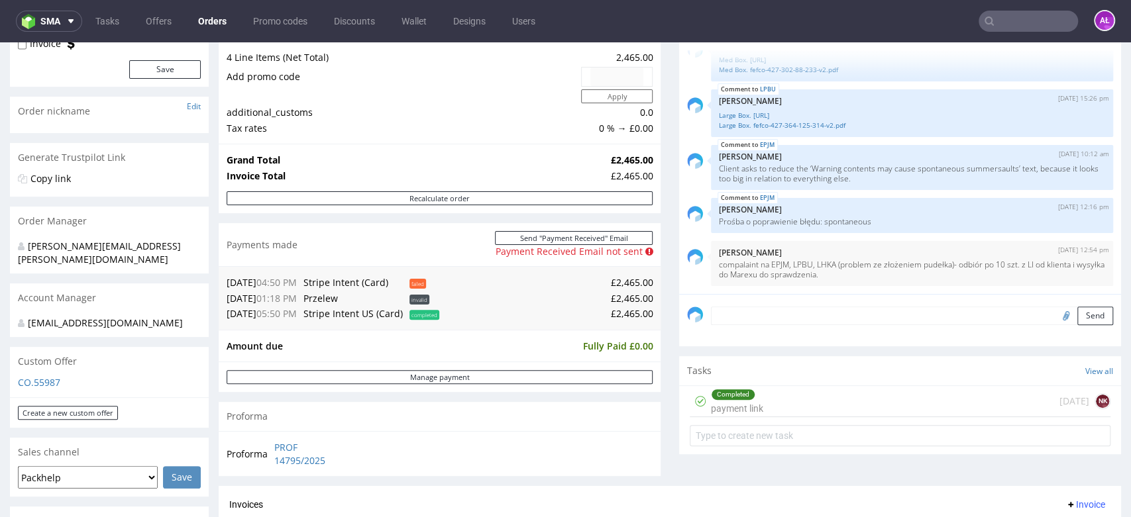
scroll to position [74, 0]
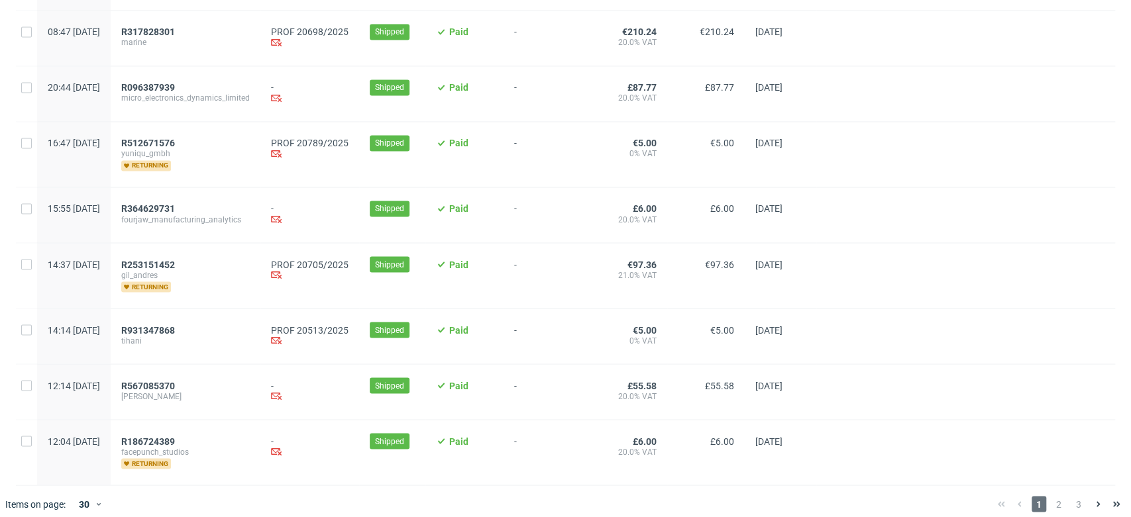
scroll to position [1482, 0]
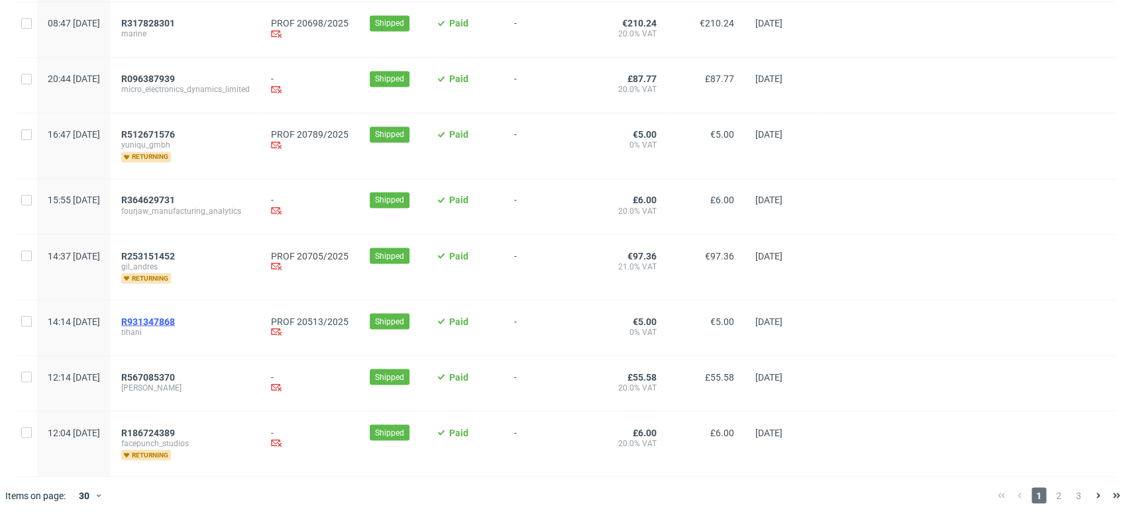
click at [175, 316] on span "R931347868" at bounding box center [148, 321] width 54 height 11
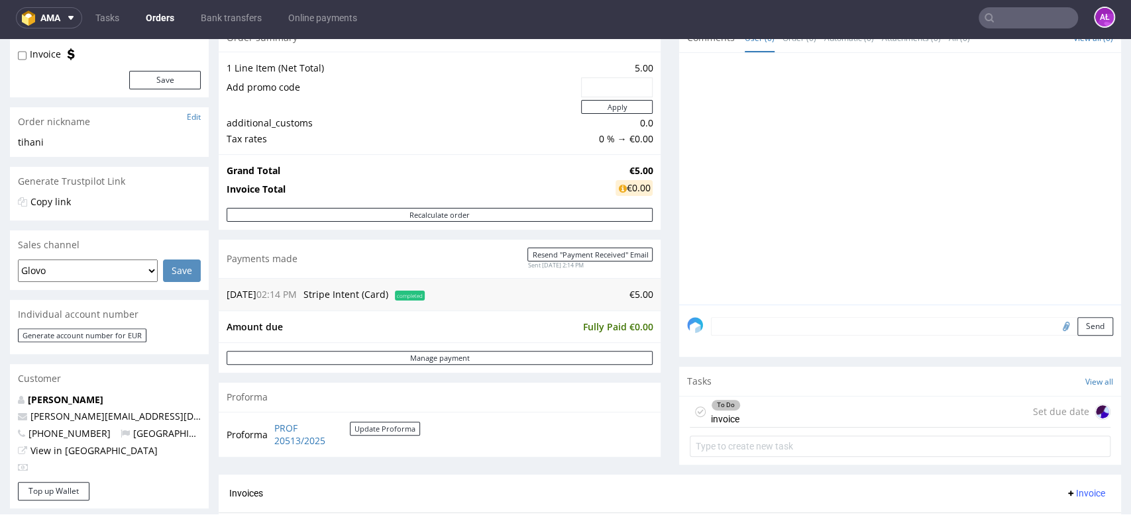
scroll to position [368, 0]
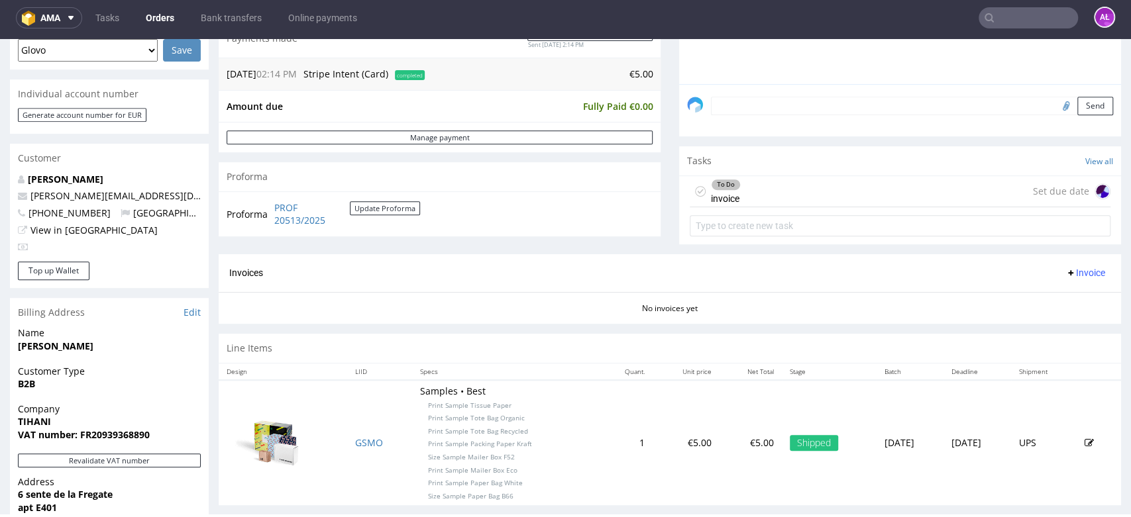
click at [759, 206] on div "To Do invoice Set due date" at bounding box center [900, 191] width 421 height 31
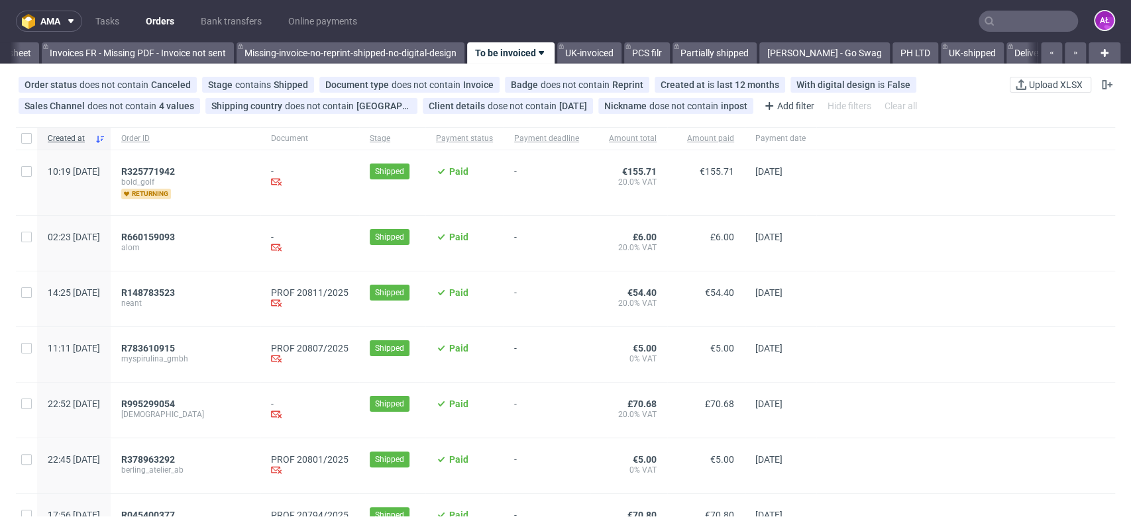
scroll to position [0, 2220]
click at [175, 352] on span "R783610915" at bounding box center [148, 348] width 54 height 11
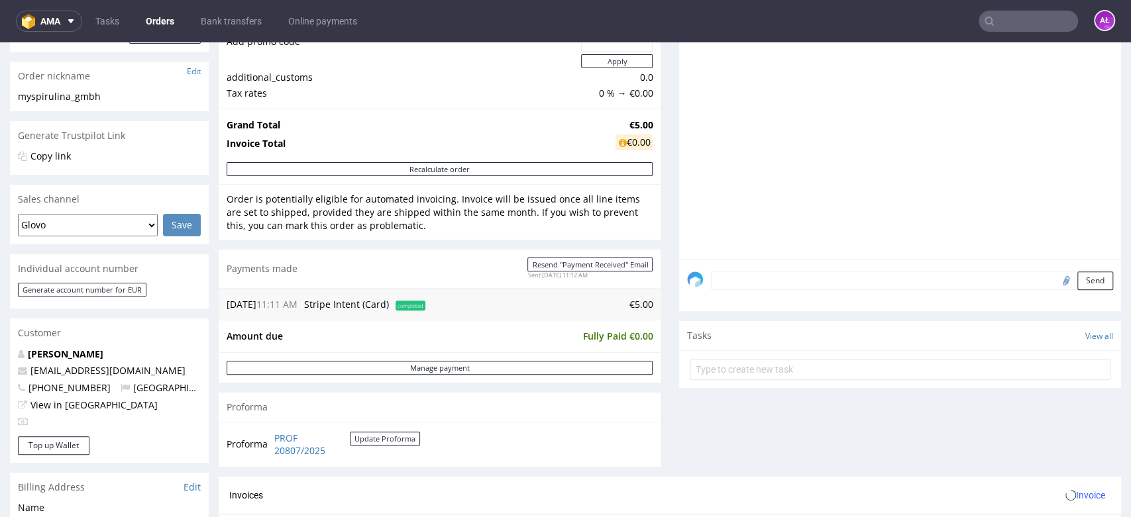
scroll to position [368, 0]
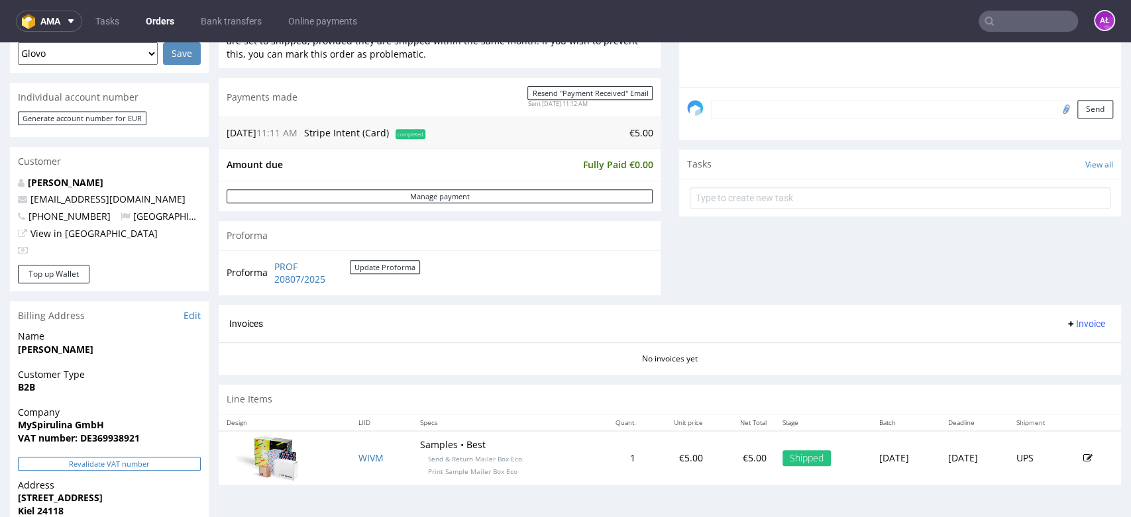
click at [187, 462] on button "Revalidate VAT number" at bounding box center [109, 464] width 183 height 14
click at [1068, 326] on span "Invoice" at bounding box center [1085, 324] width 40 height 11
click at [1073, 356] on span "Generate" at bounding box center [1062, 351] width 64 height 13
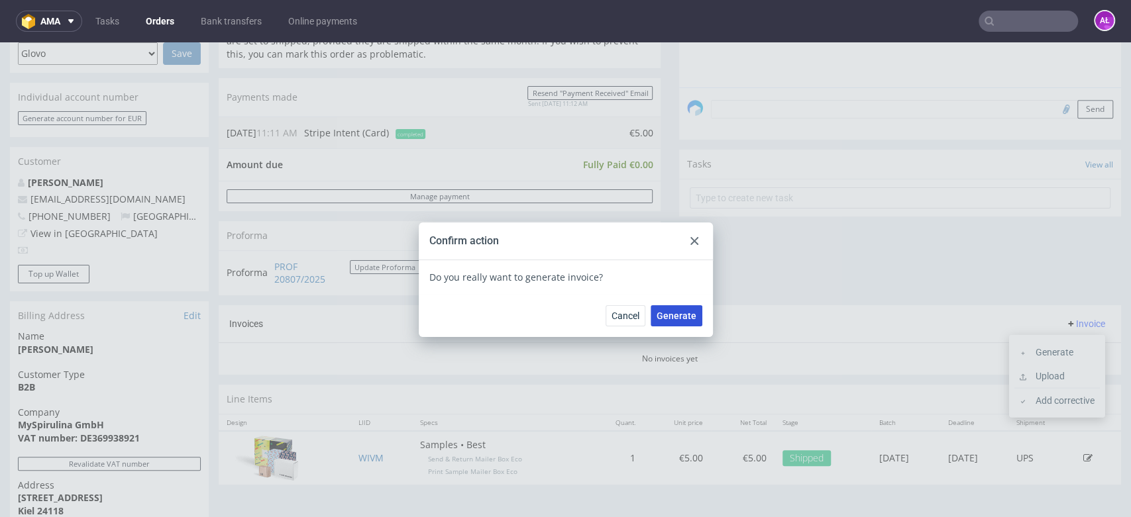
click at [678, 309] on button "Generate" at bounding box center [677, 315] width 52 height 21
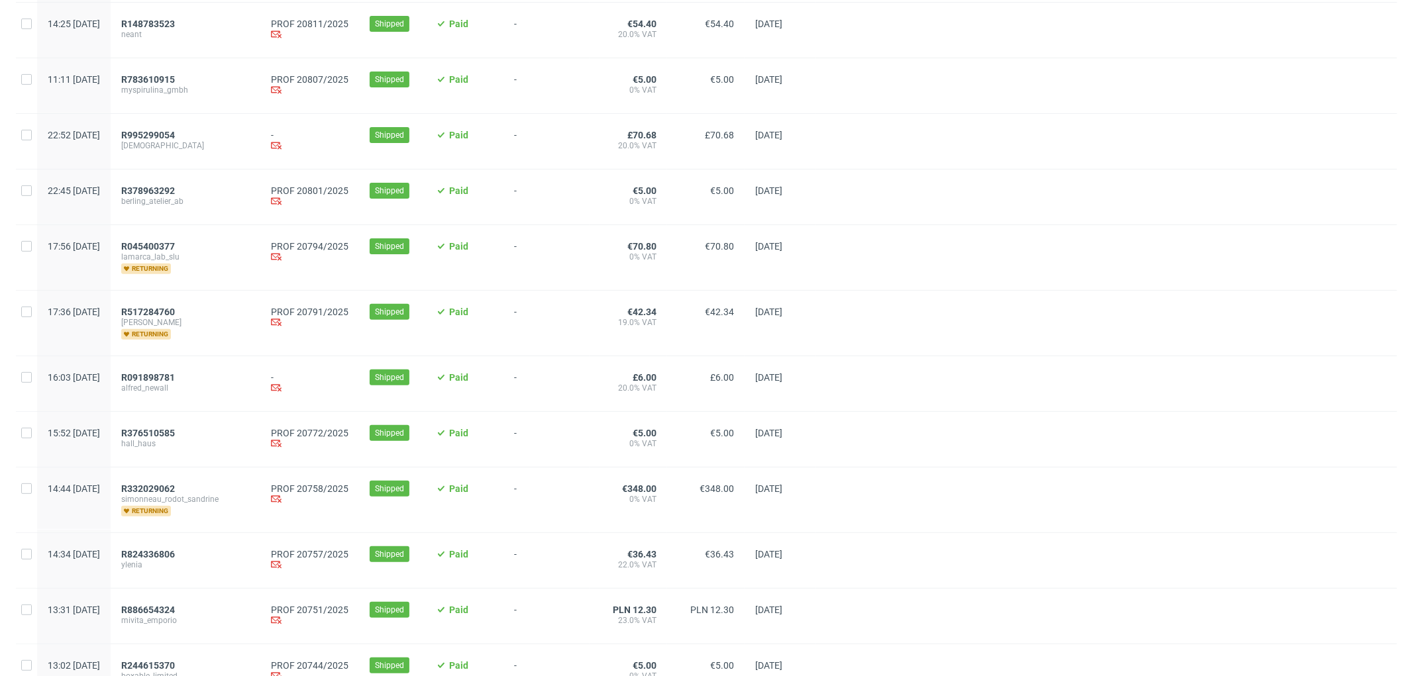
scroll to position [515, 0]
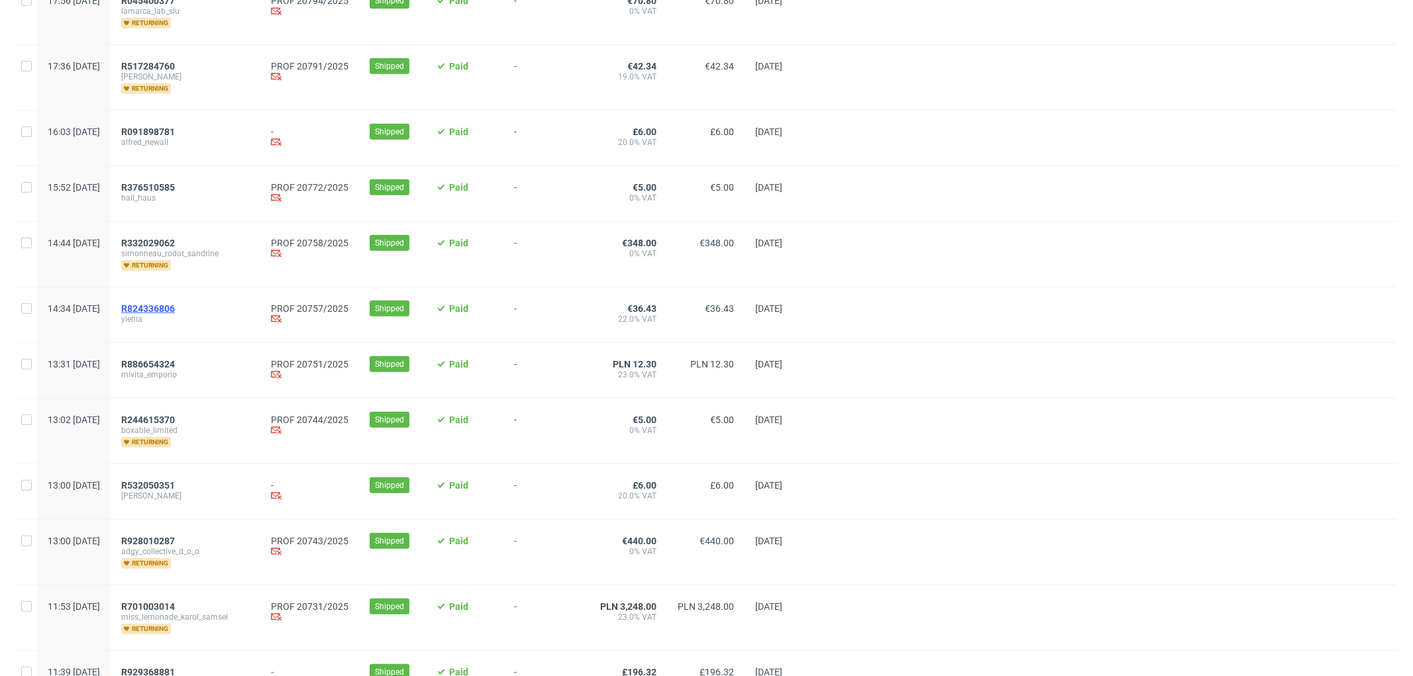
click at [175, 308] on span "R824336806" at bounding box center [148, 308] width 54 height 11
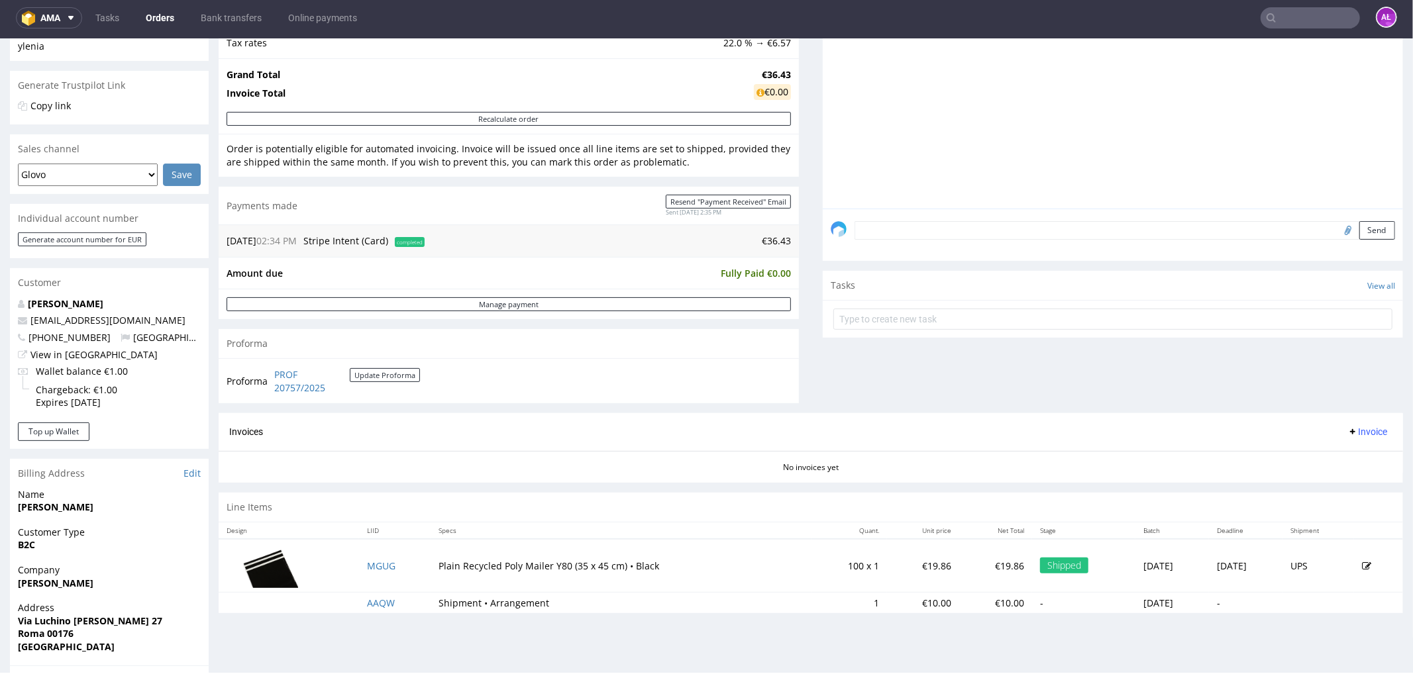
scroll to position [441, 0]
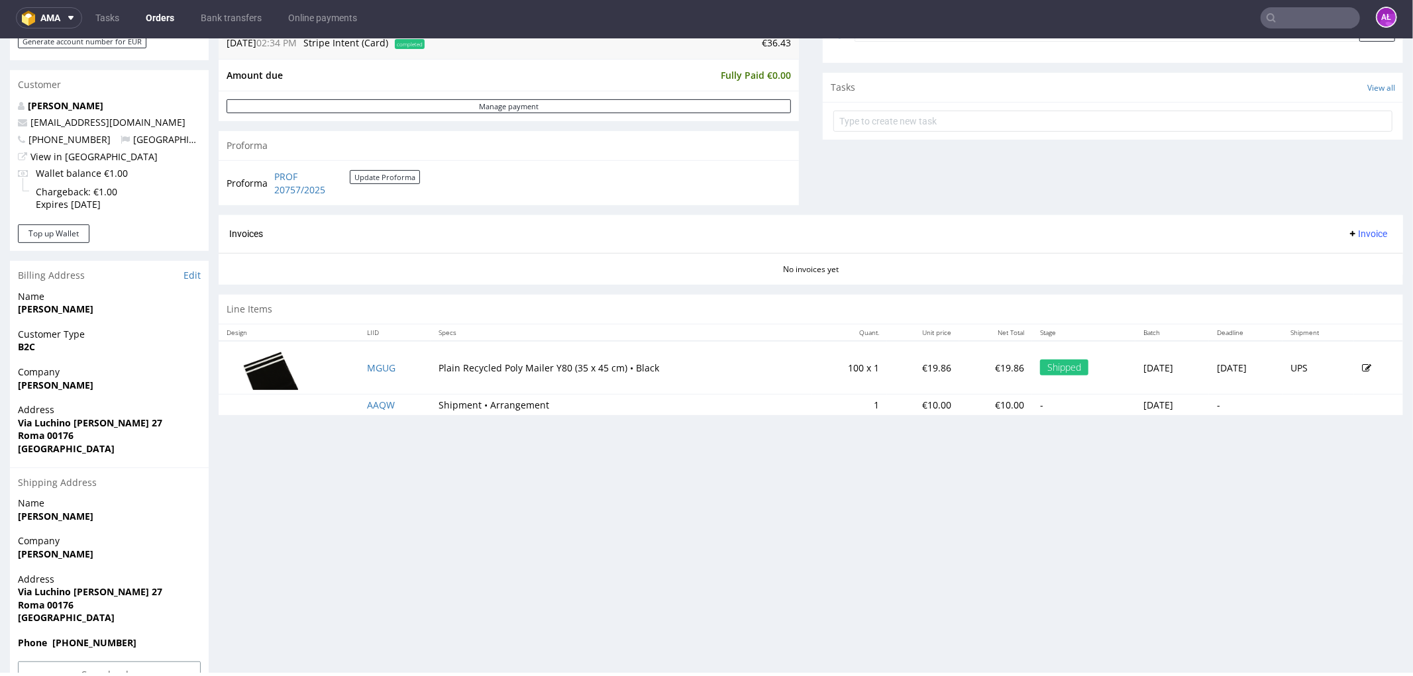
click at [1342, 244] on div "Invoices Invoice" at bounding box center [811, 234] width 1184 height 38
click at [1359, 266] on div "No invoices yet" at bounding box center [811, 263] width 1184 height 23
click at [1353, 235] on span "Invoice" at bounding box center [1367, 233] width 40 height 11
click at [1353, 257] on span "Generate" at bounding box center [1345, 262] width 64 height 13
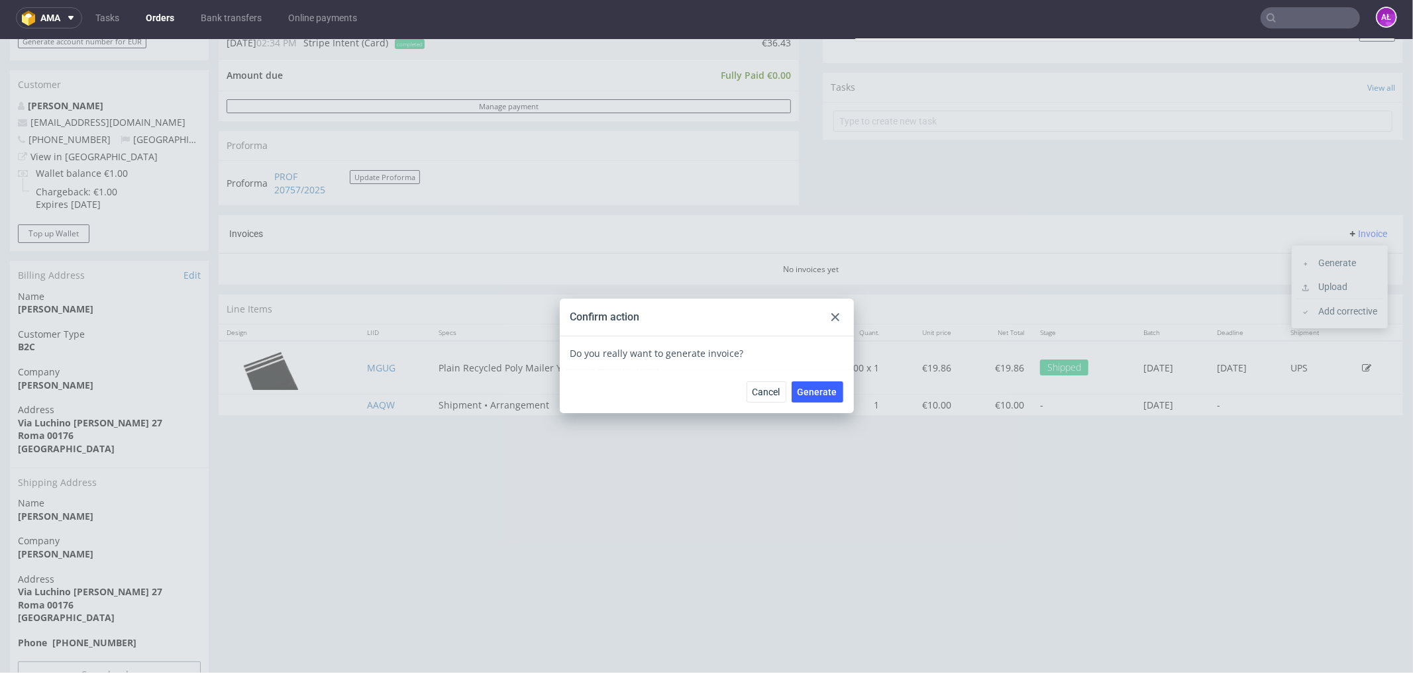
drag, startPoint x: 815, startPoint y: 390, endPoint x: 1176, endPoint y: 278, distance: 378.6
click at [815, 390] on span "Generate" at bounding box center [818, 391] width 40 height 9
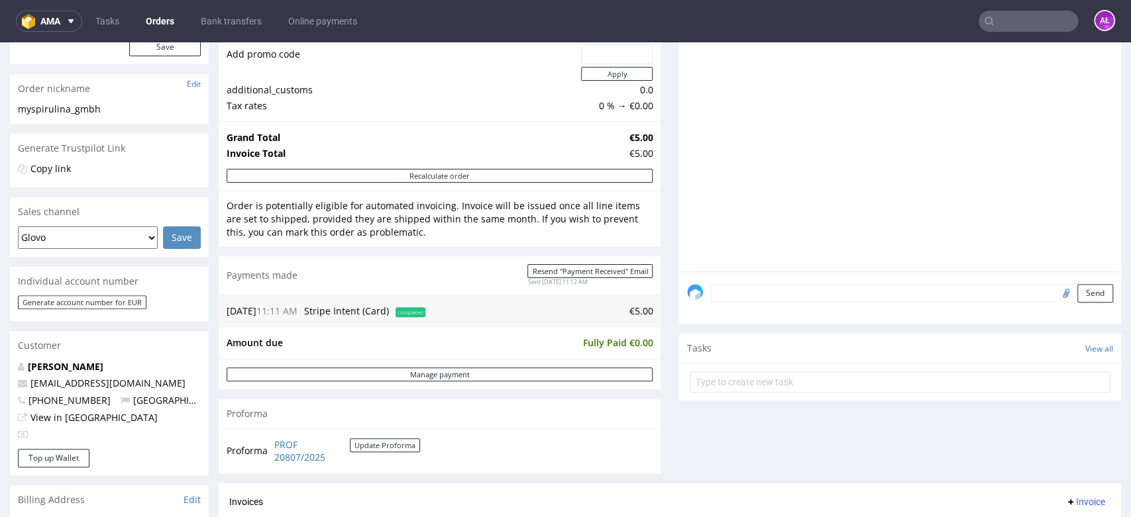
scroll to position [368, 0]
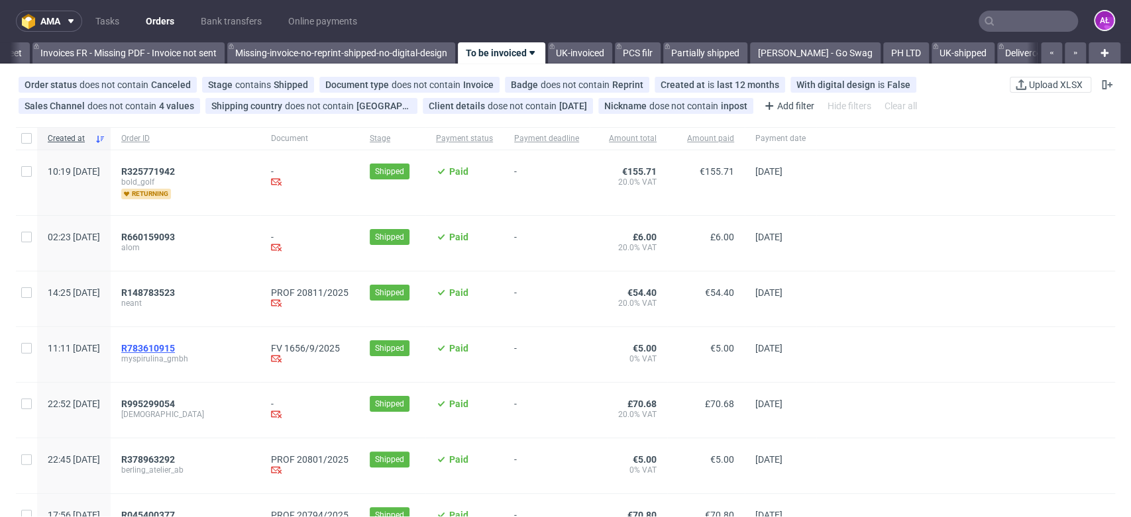
scroll to position [515, 0]
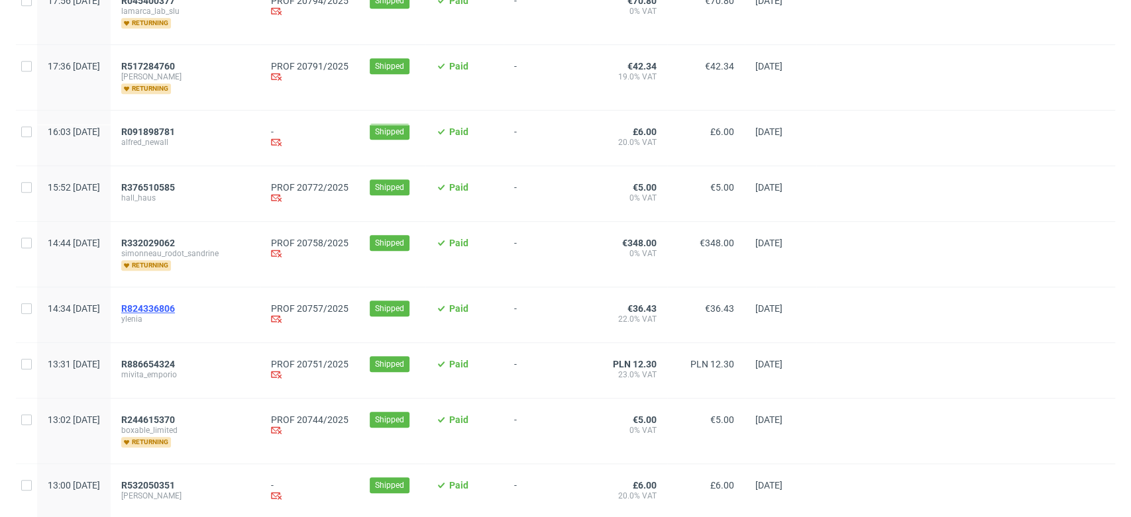
click at [175, 306] on span "R824336806" at bounding box center [148, 308] width 54 height 11
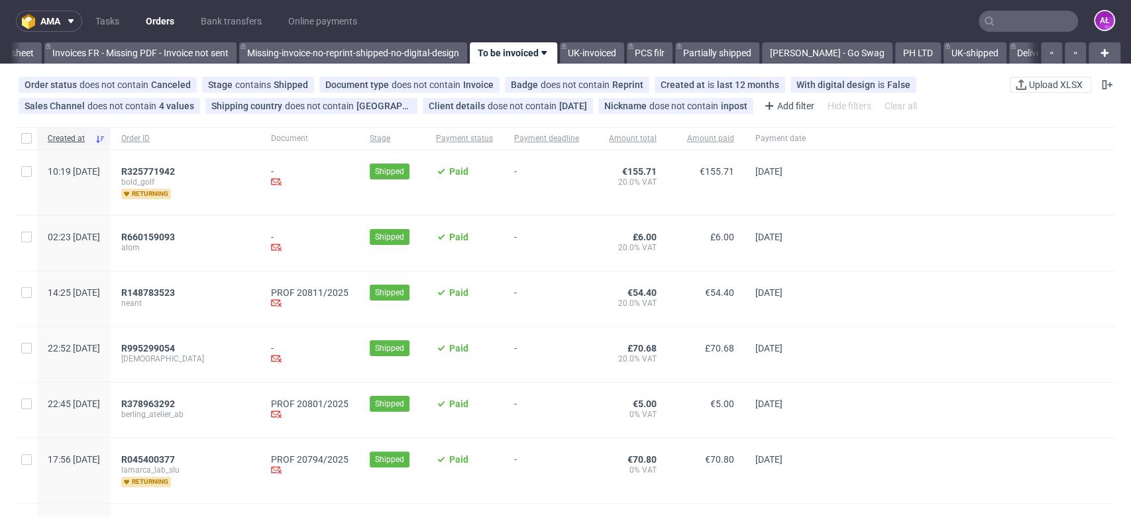
scroll to position [0, 2220]
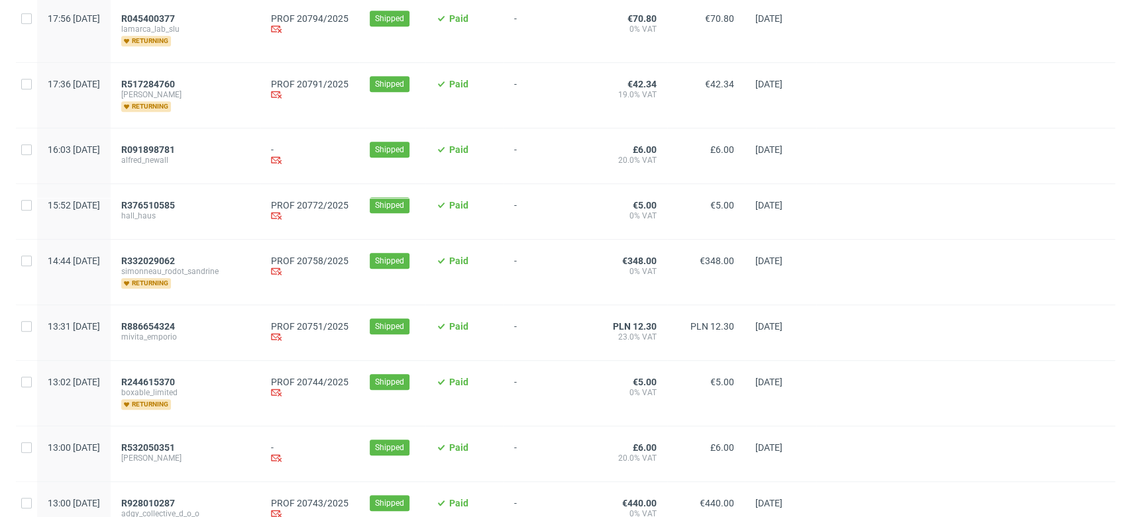
click at [175, 325] on span "R886654324" at bounding box center [148, 326] width 54 height 11
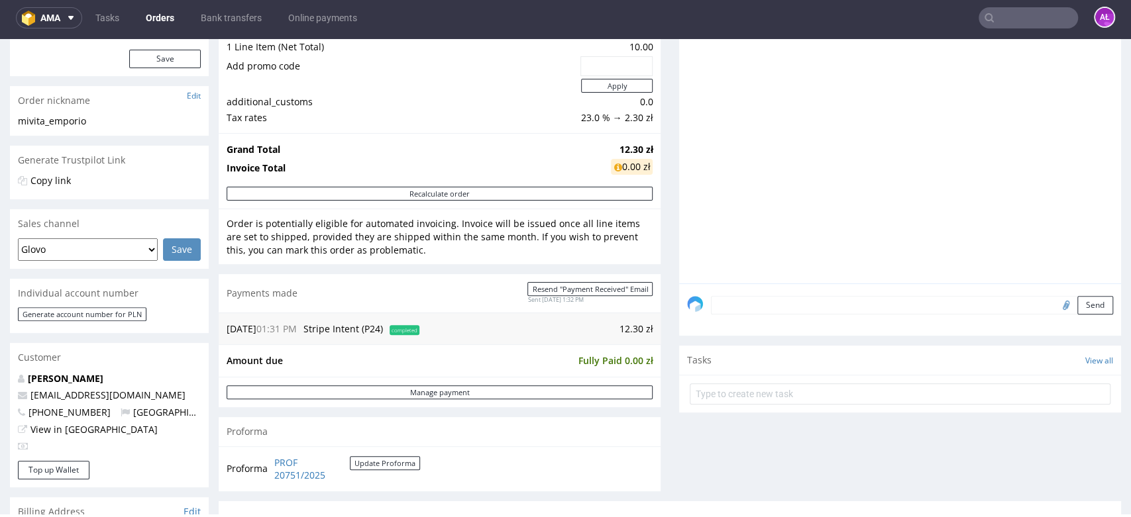
scroll to position [368, 0]
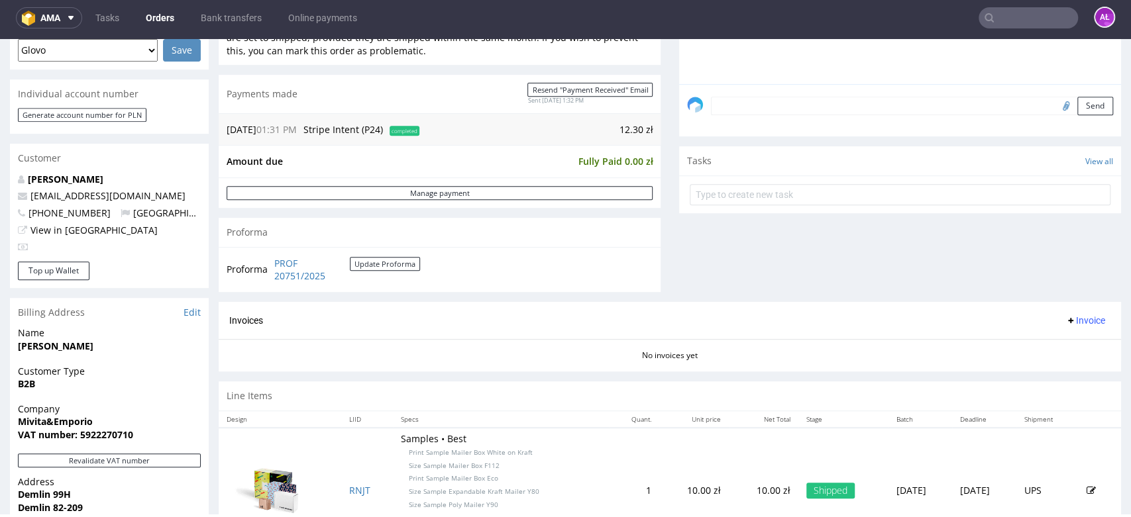
click at [1075, 322] on span "Invoice" at bounding box center [1085, 320] width 40 height 11
click at [1075, 344] on span "Generate" at bounding box center [1062, 348] width 64 height 13
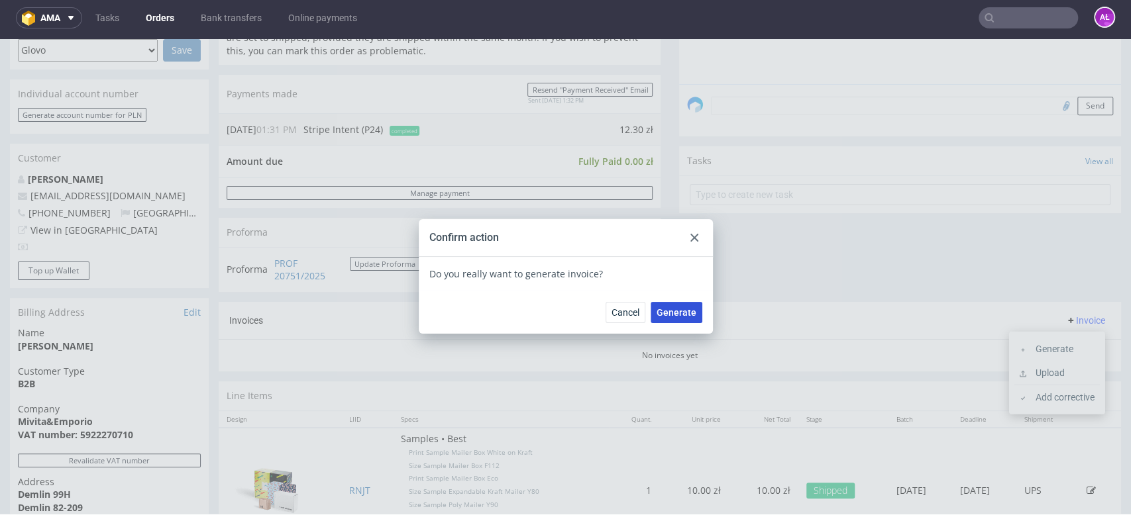
click at [660, 313] on span "Generate" at bounding box center [676, 312] width 40 height 9
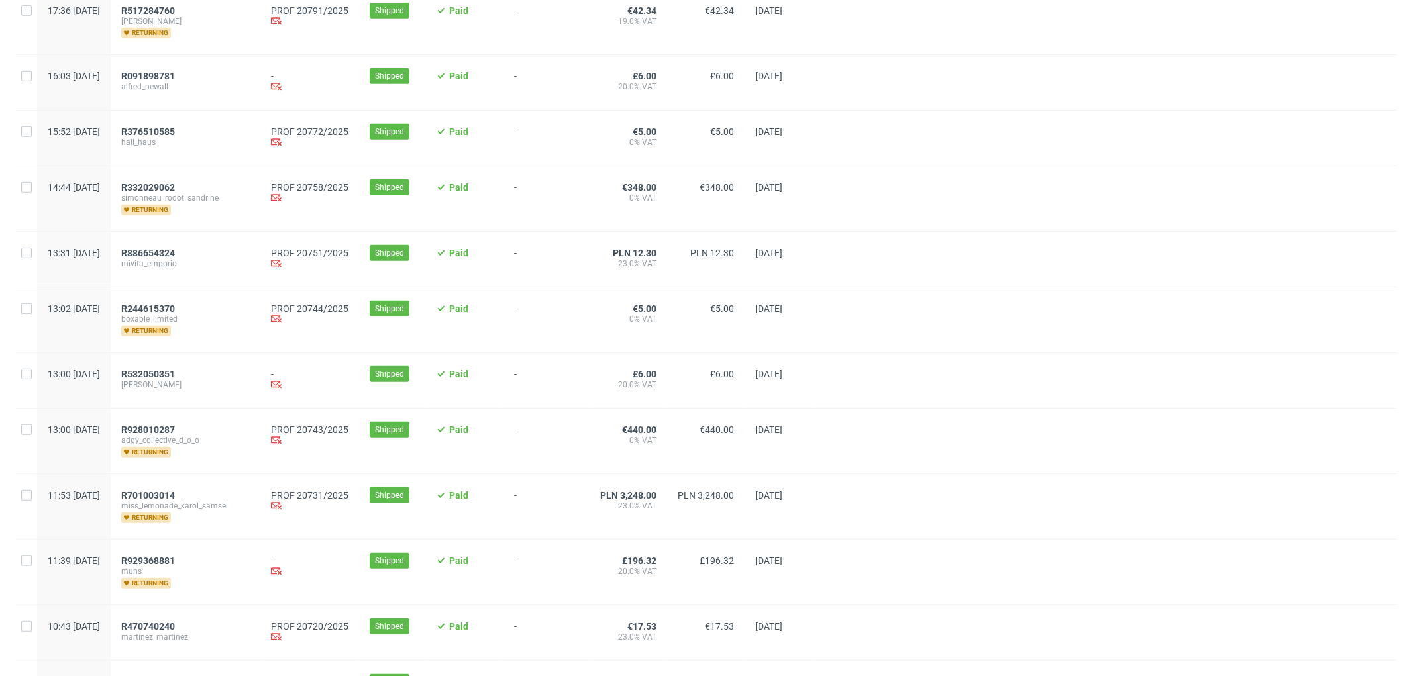
scroll to position [883, 0]
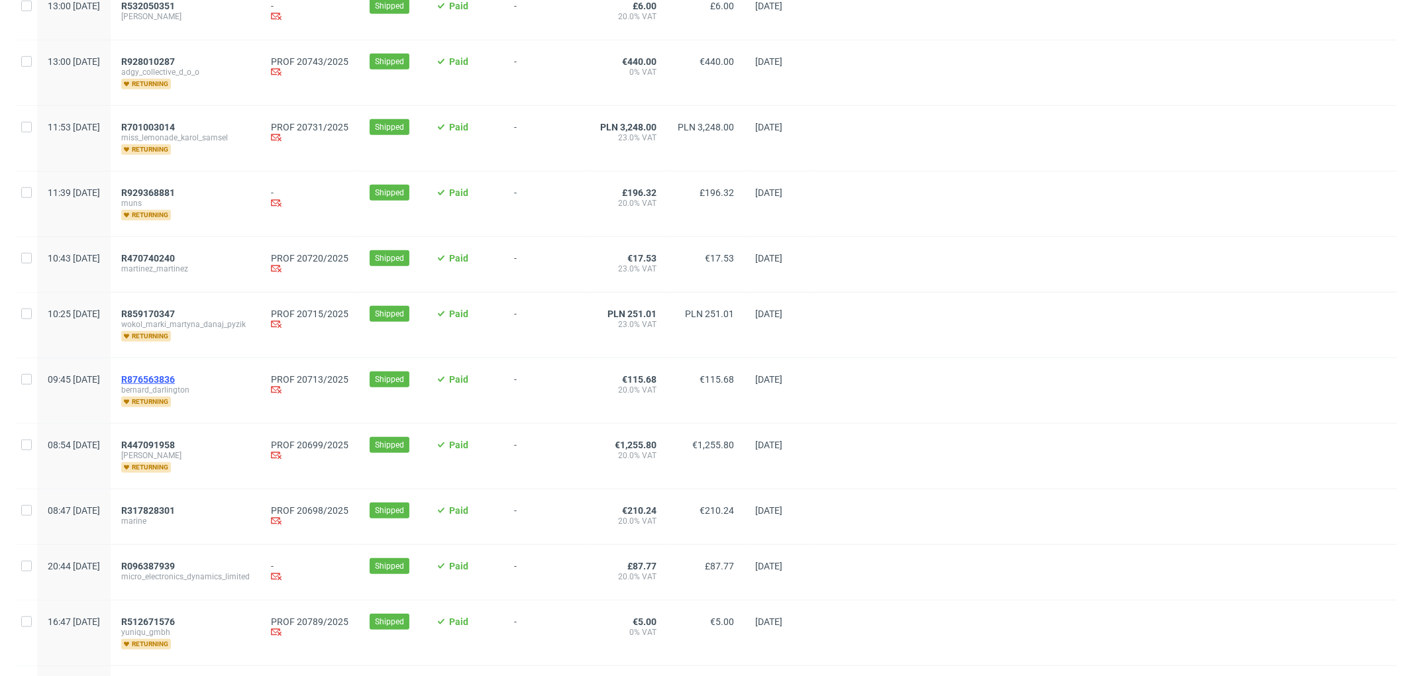
click at [175, 382] on span "R876563836" at bounding box center [148, 379] width 54 height 11
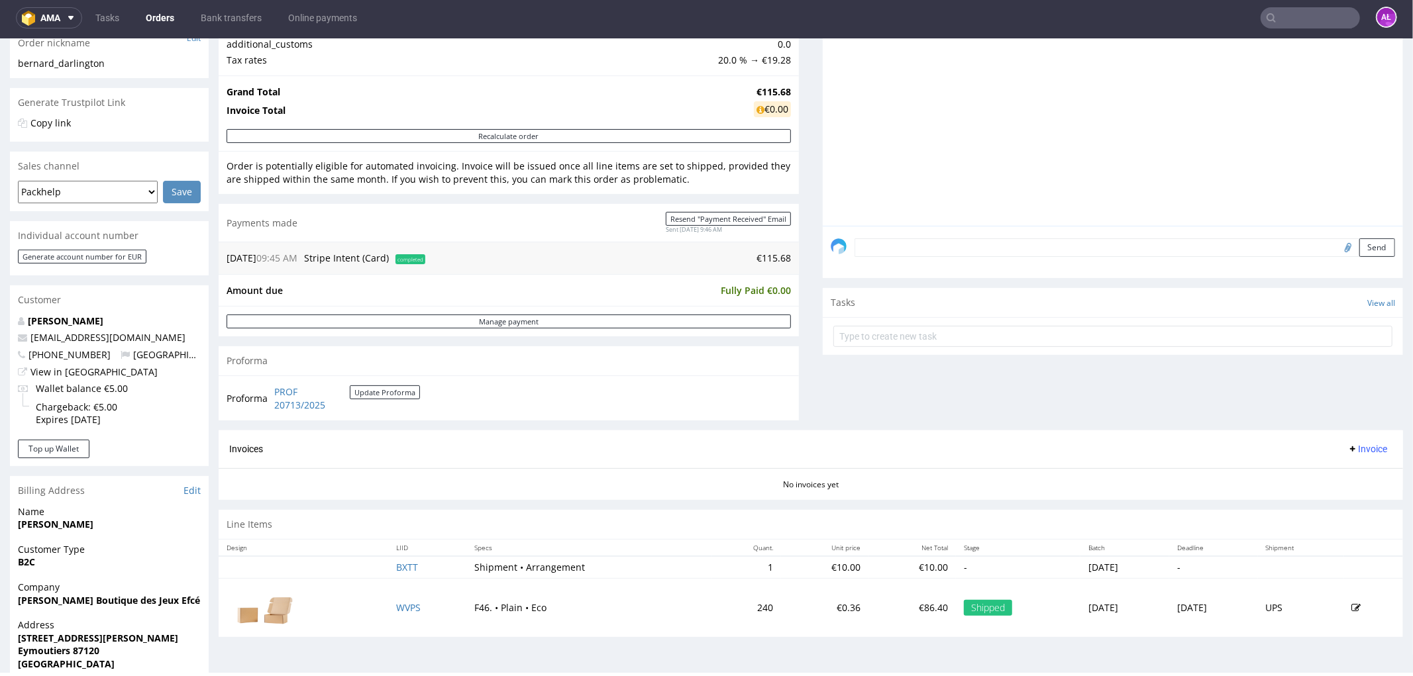
scroll to position [221, 0]
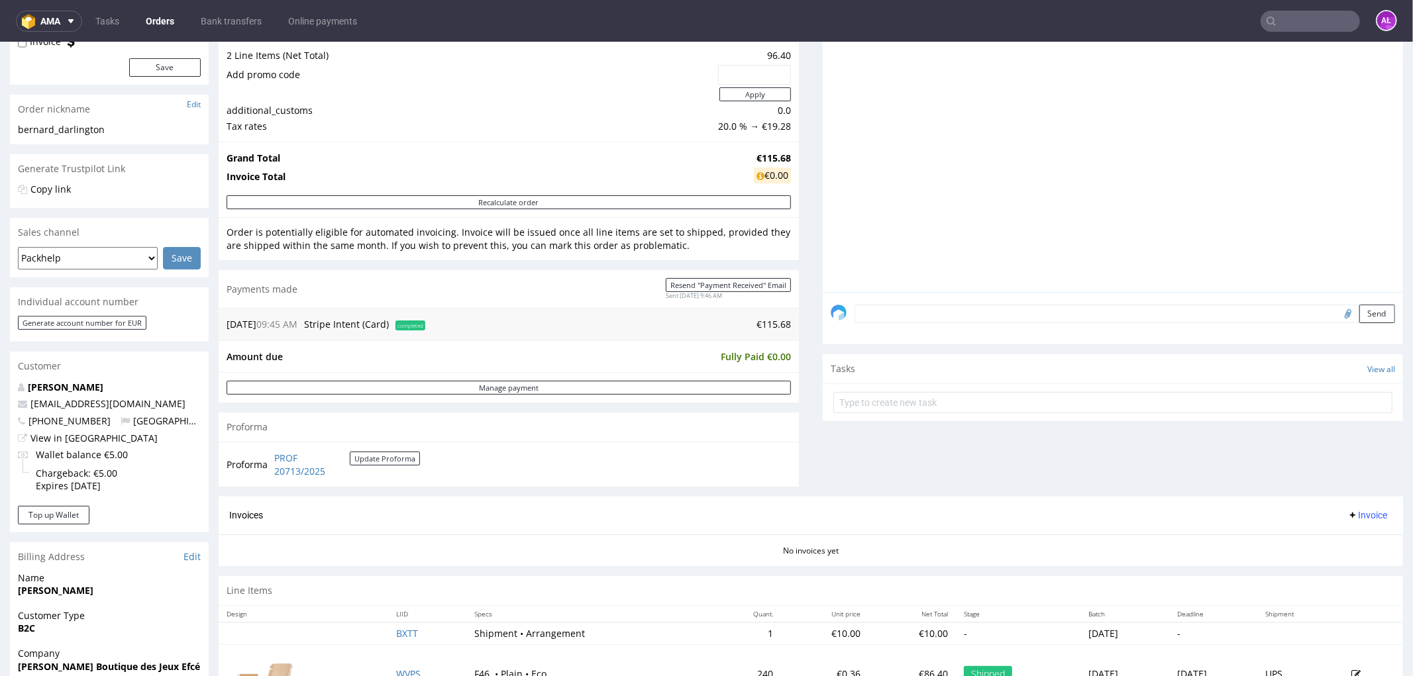
scroll to position [441, 0]
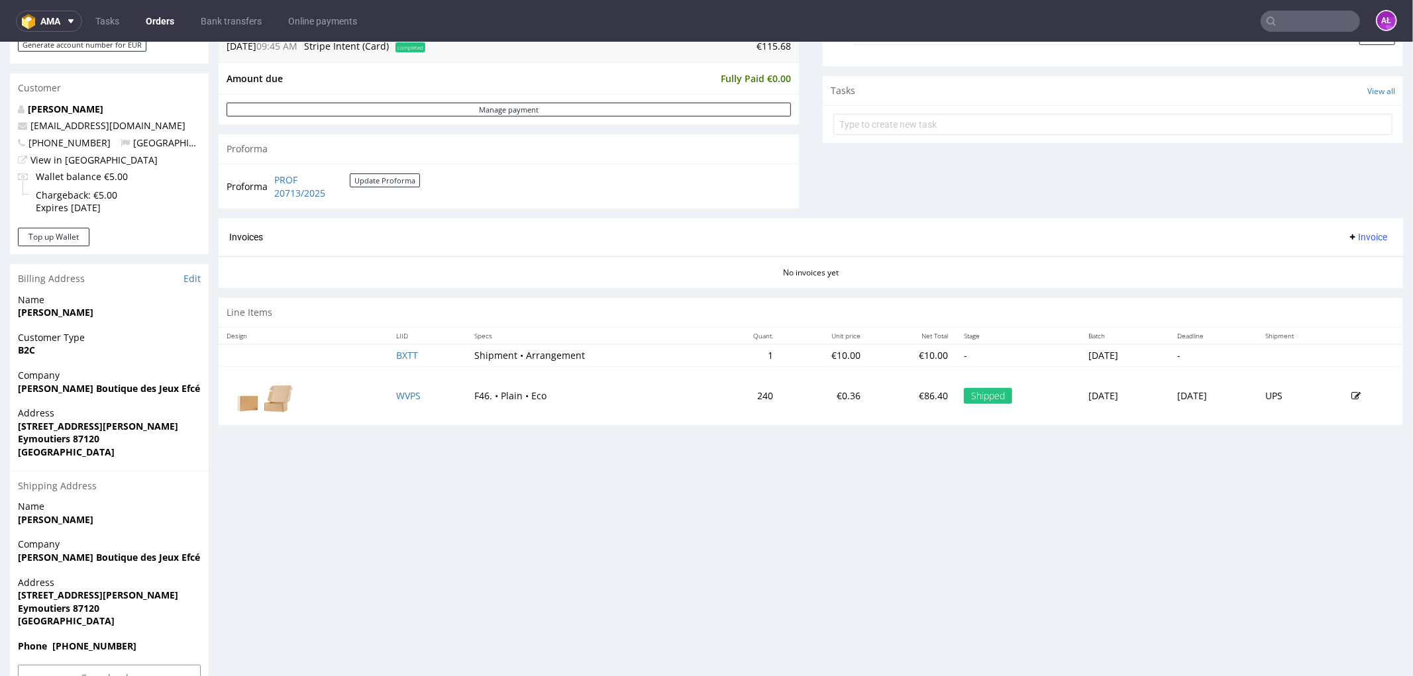
click at [1347, 239] on span "Invoice" at bounding box center [1367, 236] width 40 height 11
click at [1347, 259] on span "Generate" at bounding box center [1345, 265] width 64 height 13
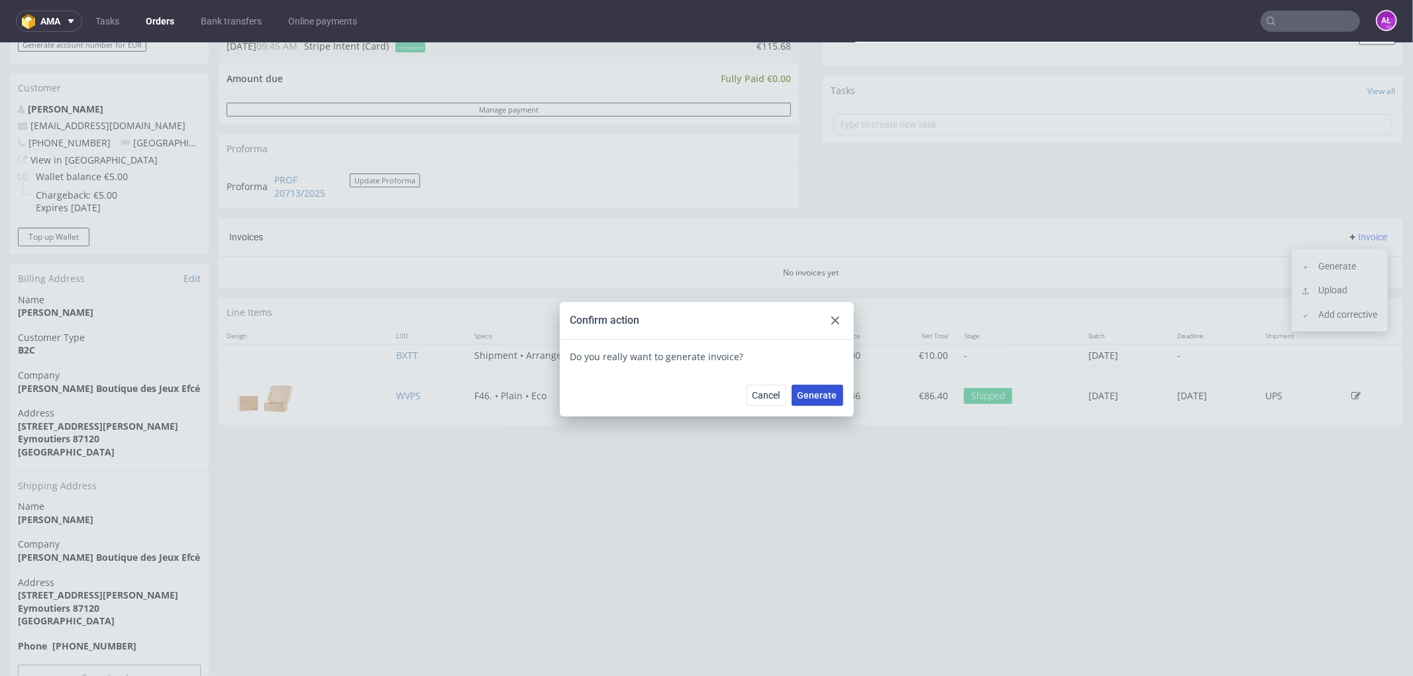
click at [813, 393] on span "Generate" at bounding box center [818, 394] width 40 height 9
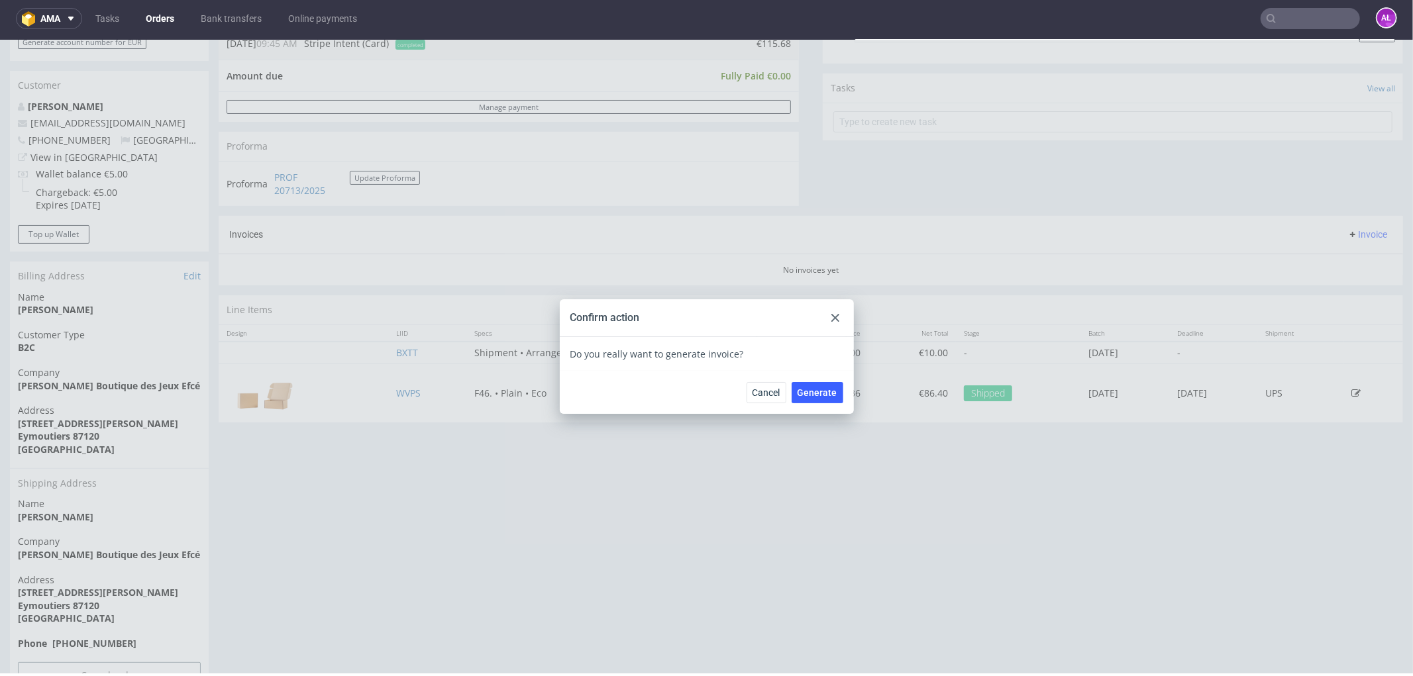
scroll to position [3, 0]
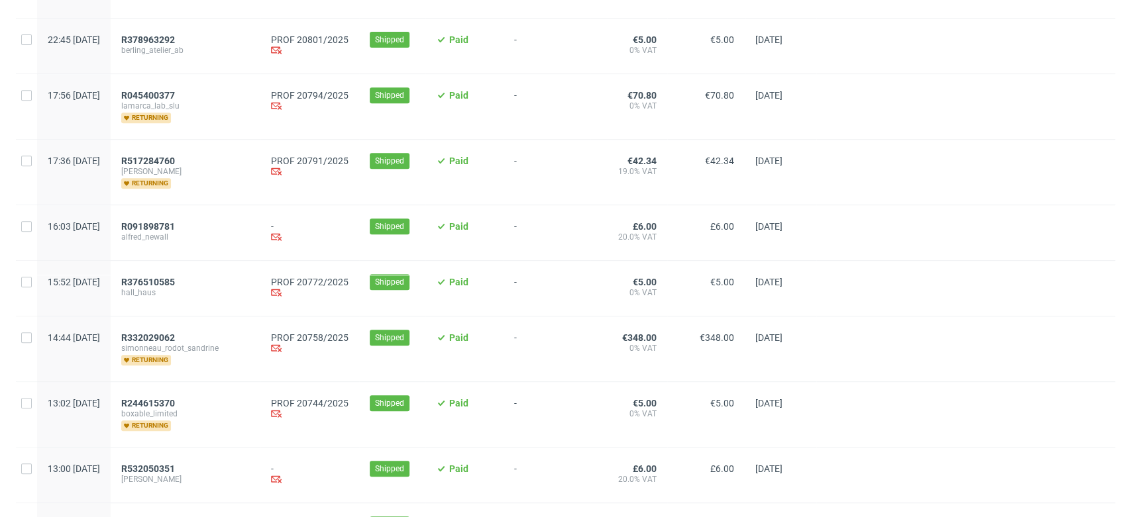
scroll to position [368, 0]
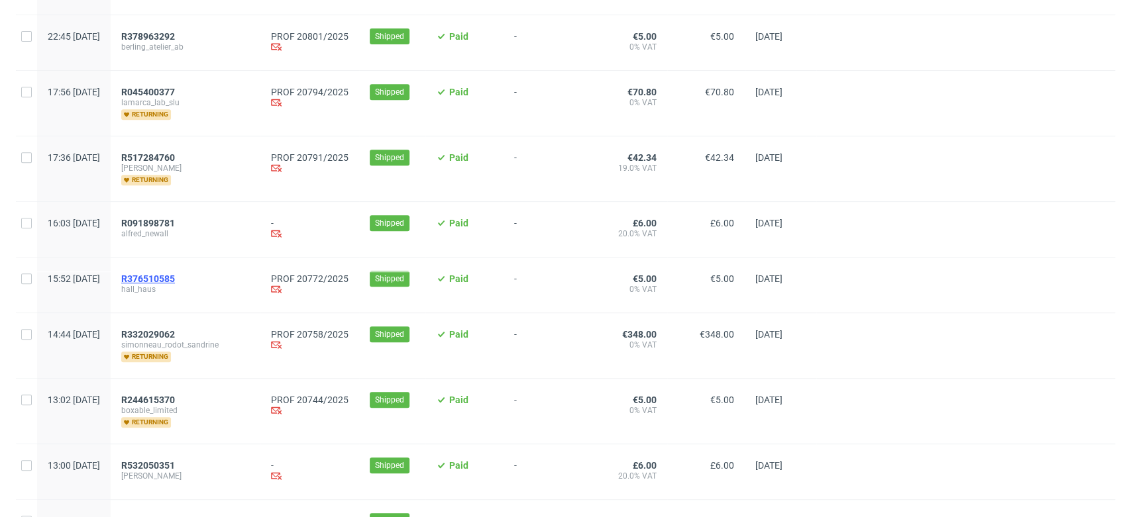
click at [175, 276] on span "R376510585" at bounding box center [148, 279] width 54 height 11
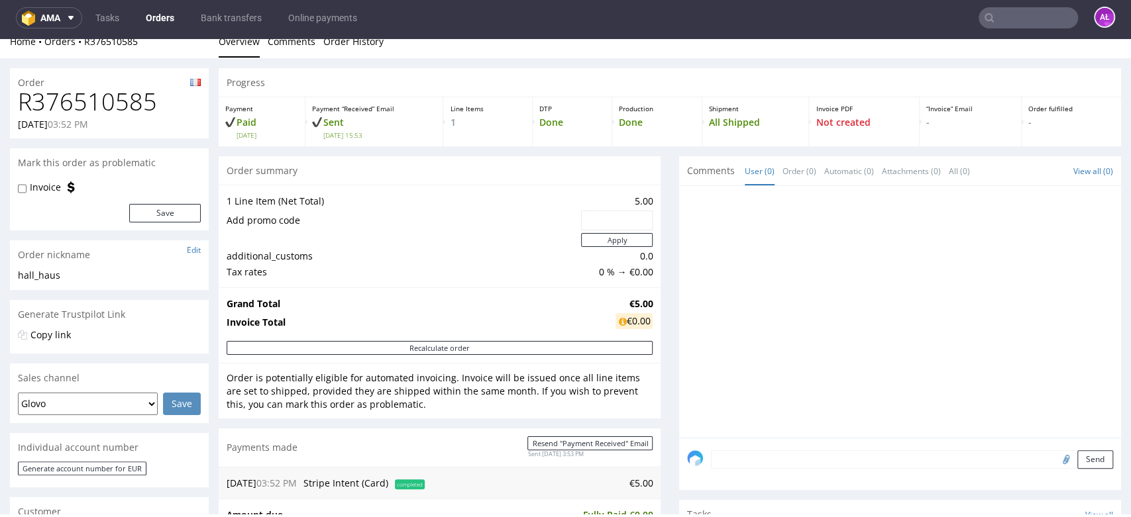
scroll to position [368, 0]
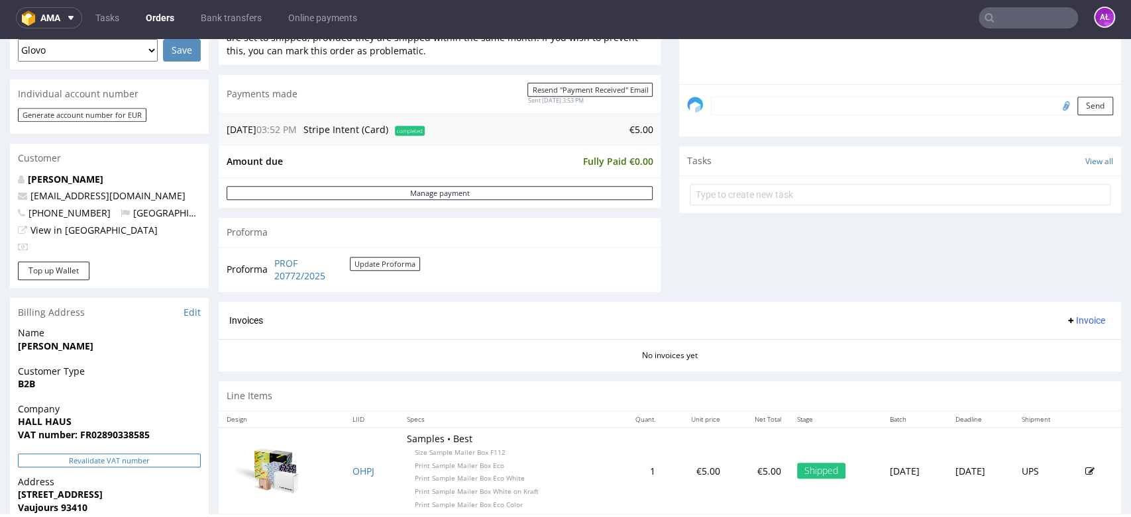
click at [192, 461] on button "Revalidate VAT number" at bounding box center [109, 461] width 183 height 14
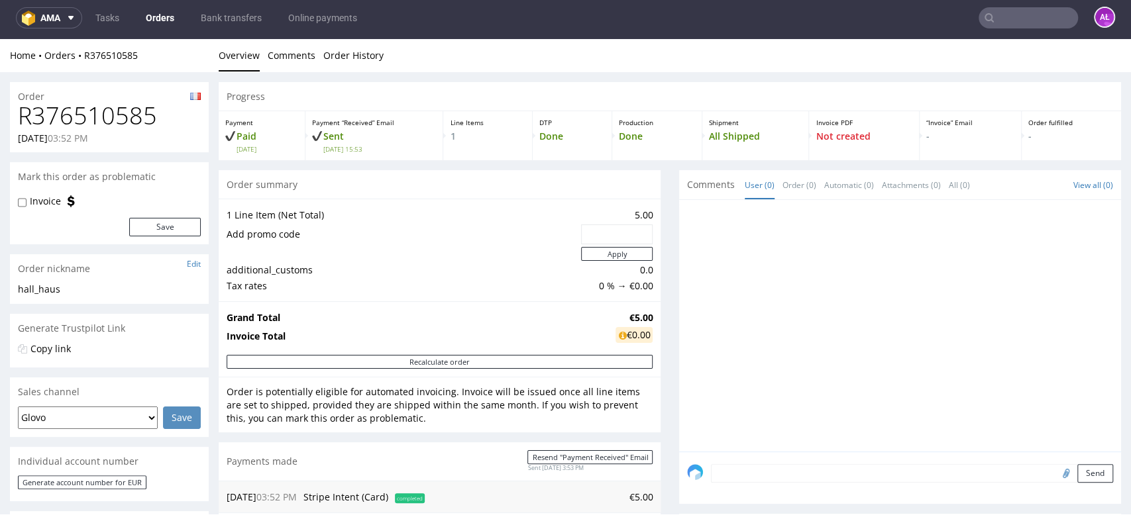
scroll to position [0, 0]
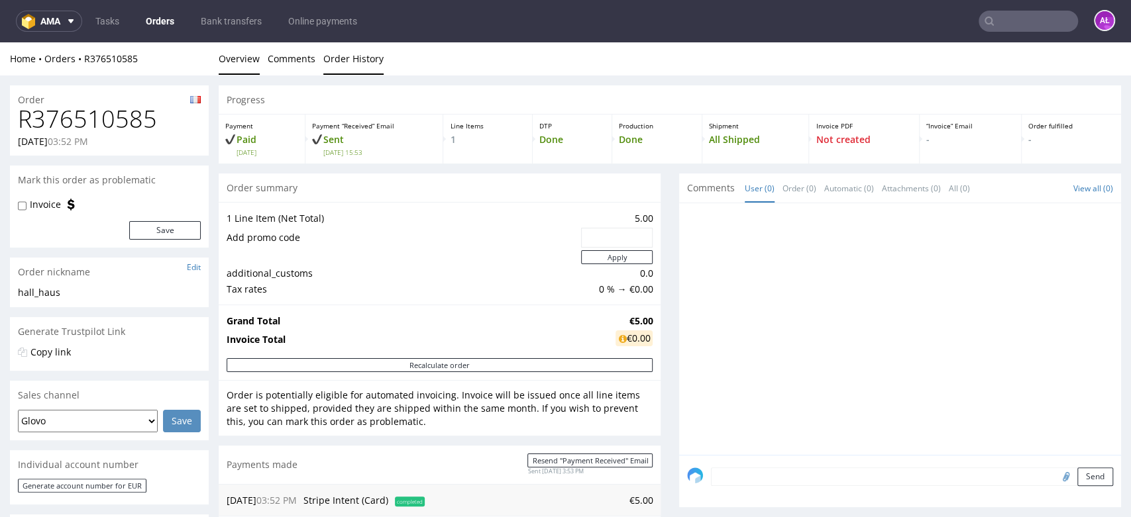
click at [360, 63] on link "Order History" at bounding box center [353, 58] width 60 height 32
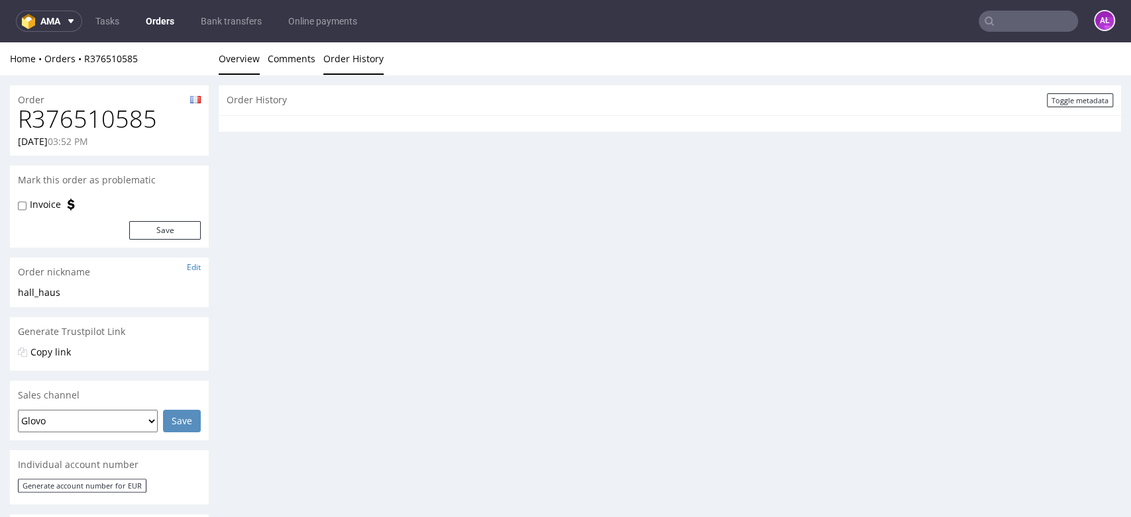
click at [255, 62] on link "Overview" at bounding box center [239, 58] width 41 height 32
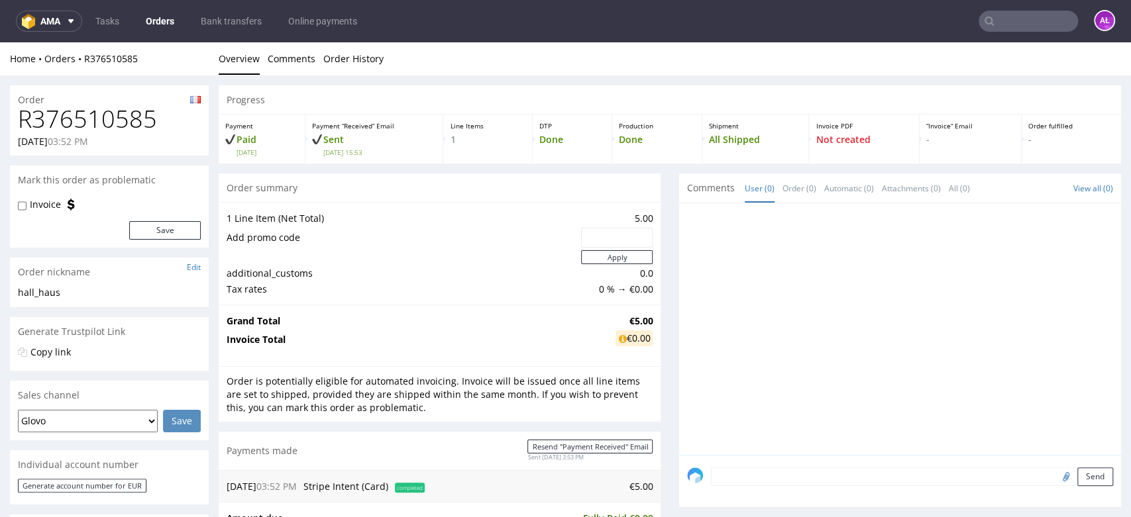
scroll to position [440, 0]
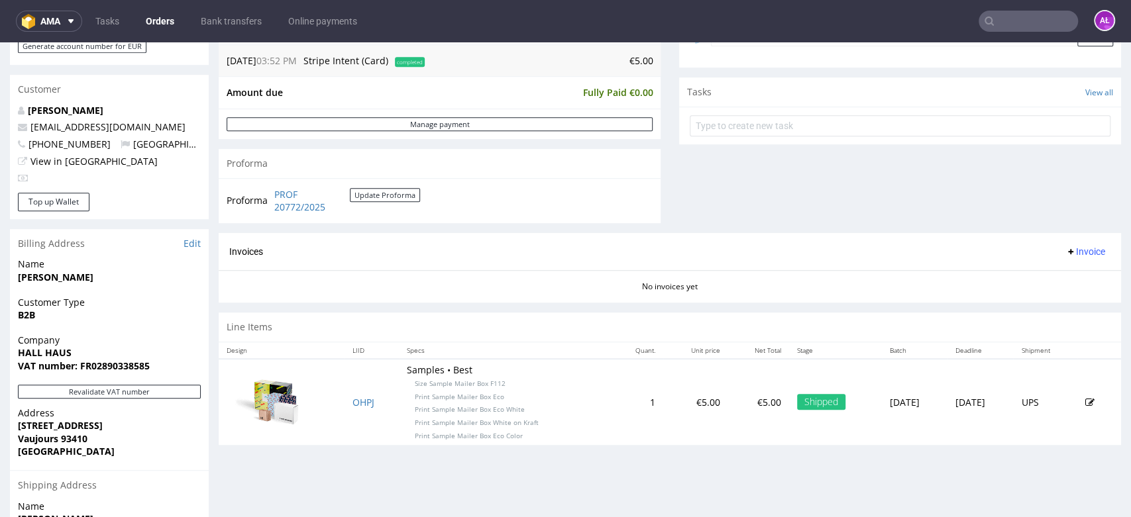
click at [1065, 252] on span "Invoice" at bounding box center [1085, 251] width 40 height 11
click at [1067, 278] on span "Generate" at bounding box center [1062, 279] width 64 height 13
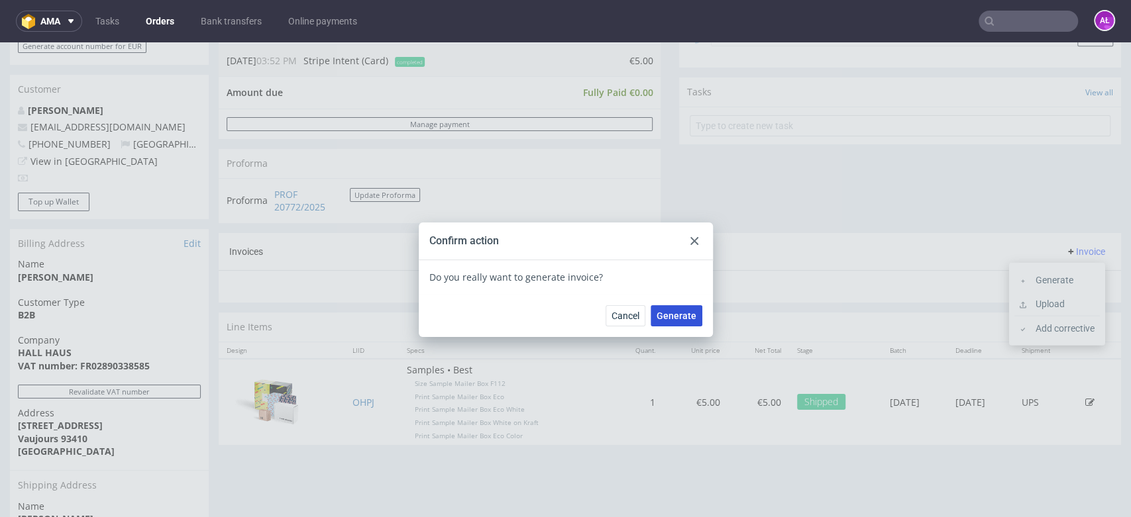
click at [672, 317] on span "Generate" at bounding box center [676, 315] width 40 height 9
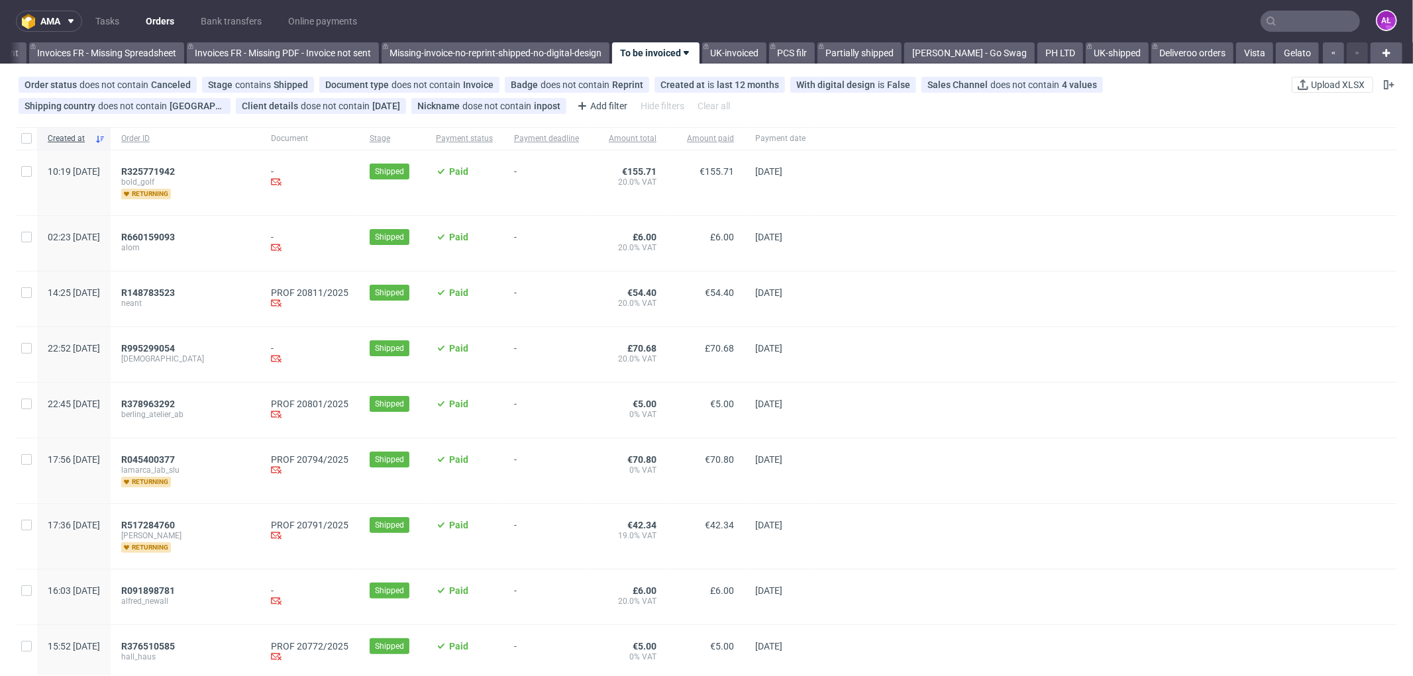
scroll to position [147, 0]
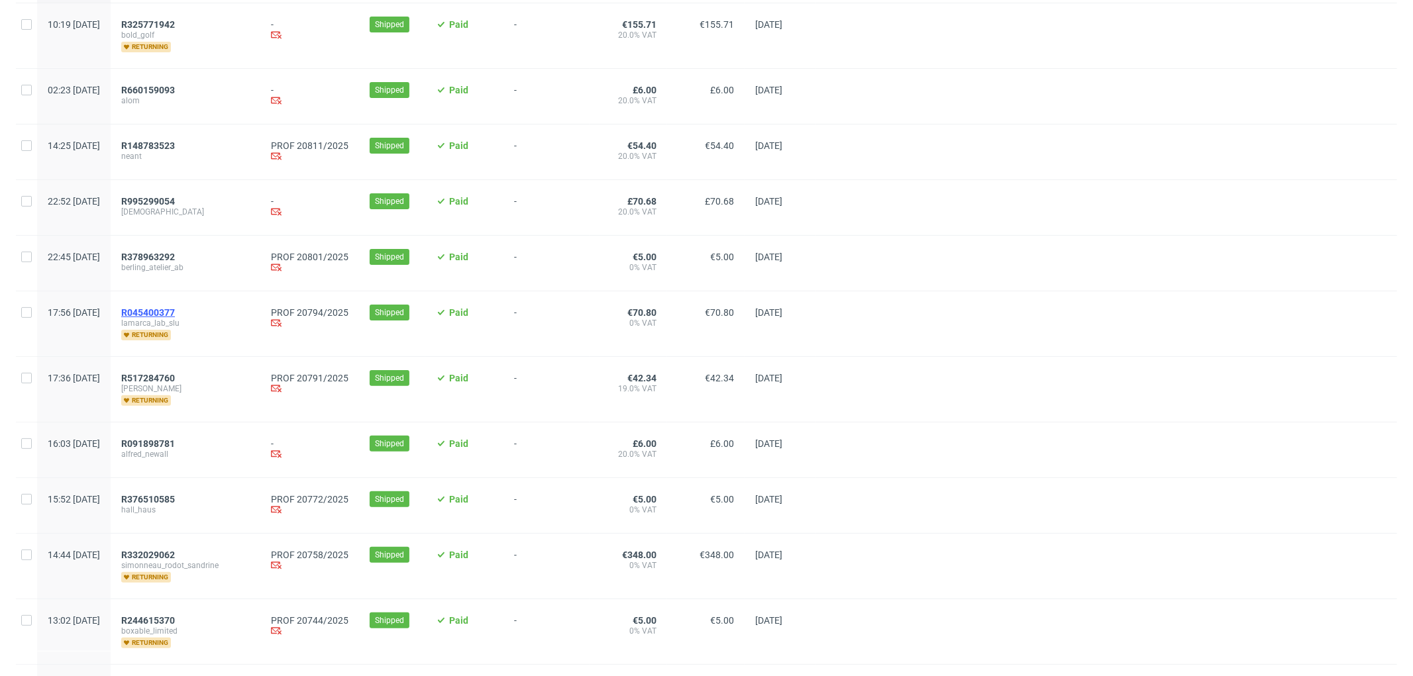
click at [175, 314] on span "R045400377" at bounding box center [148, 312] width 54 height 11
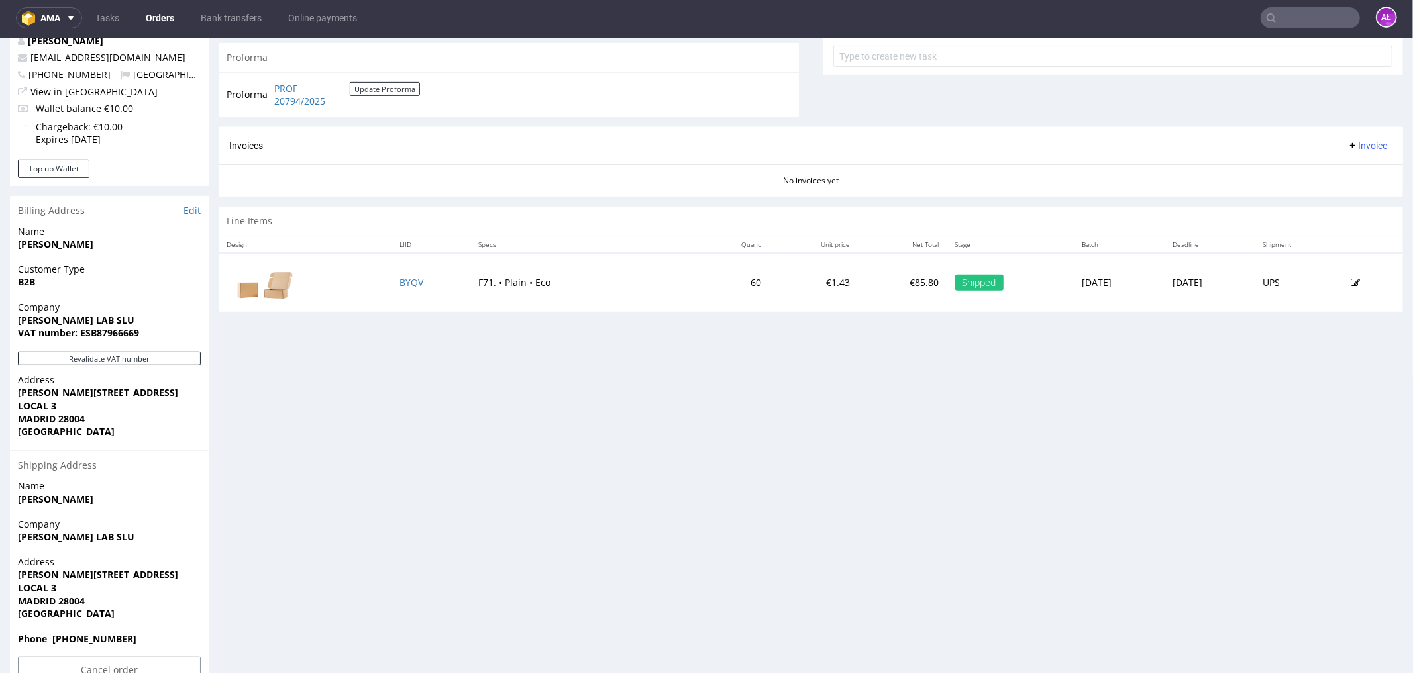
scroll to position [515, 0]
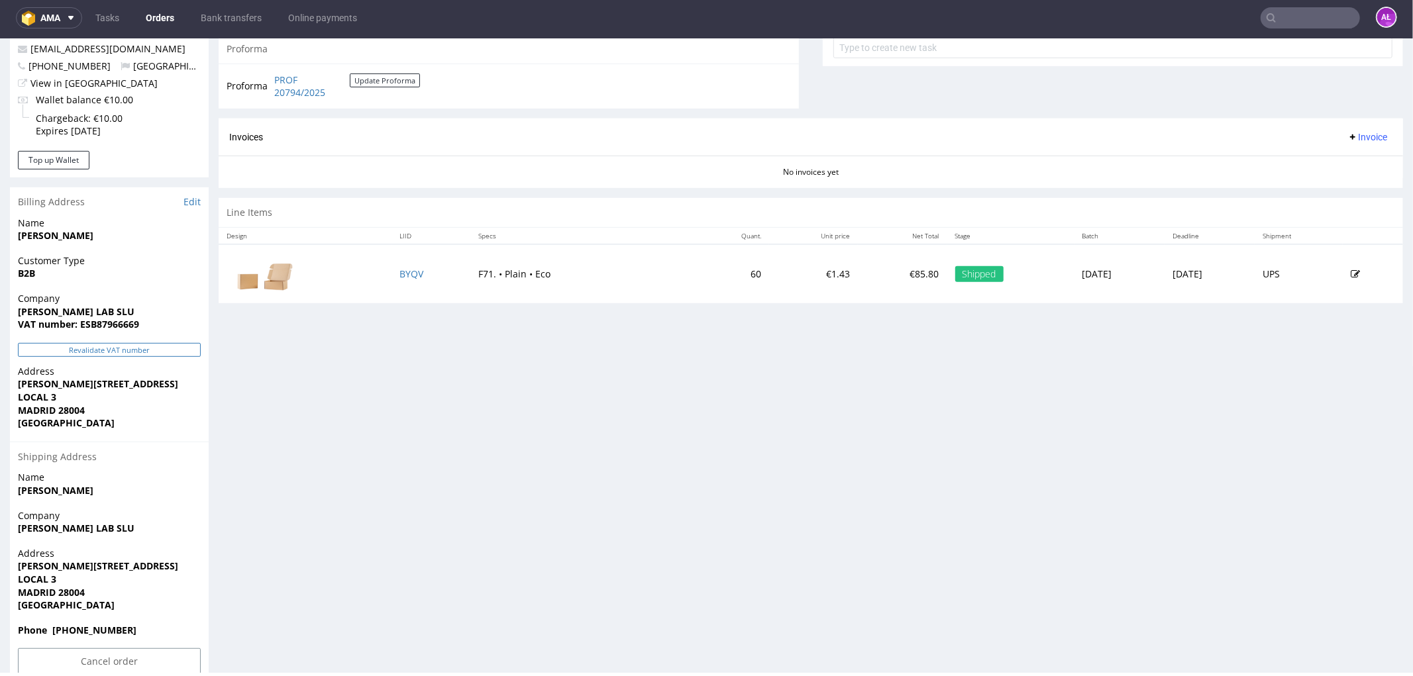
click at [181, 344] on button "Revalidate VAT number" at bounding box center [109, 349] width 183 height 14
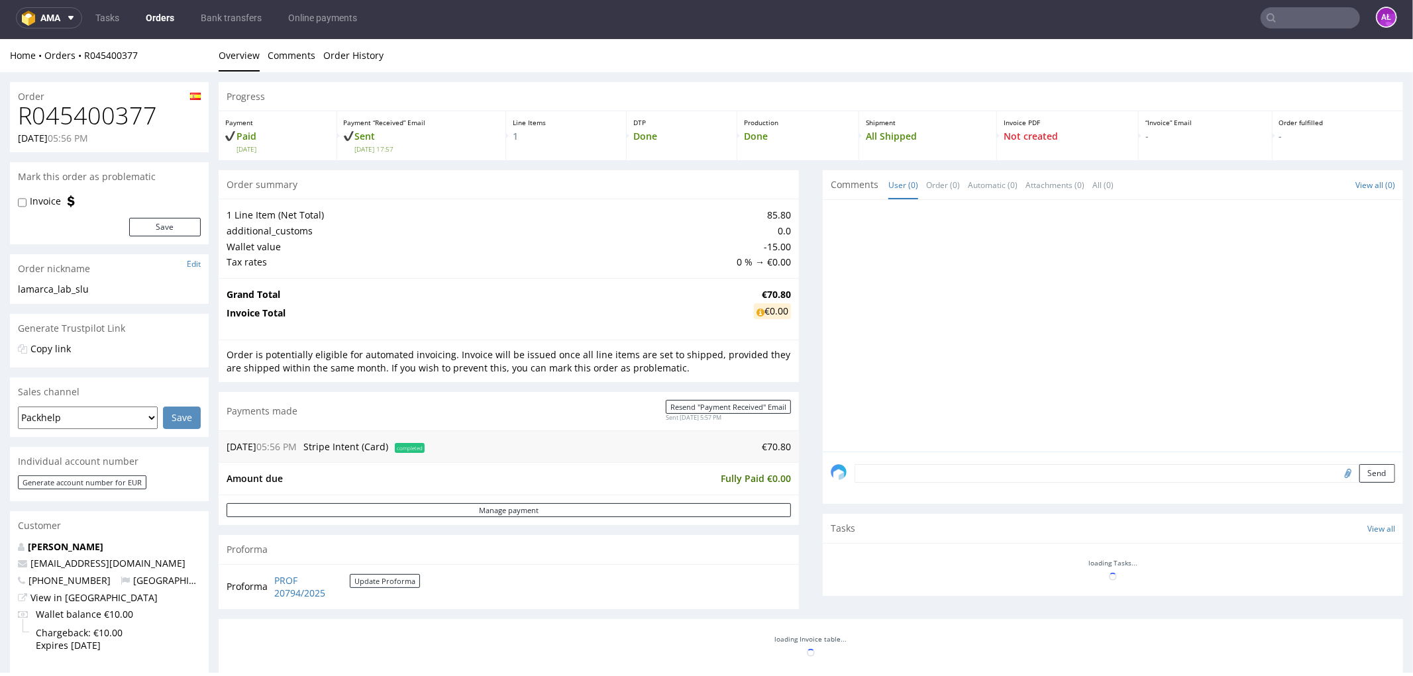
scroll to position [508, 0]
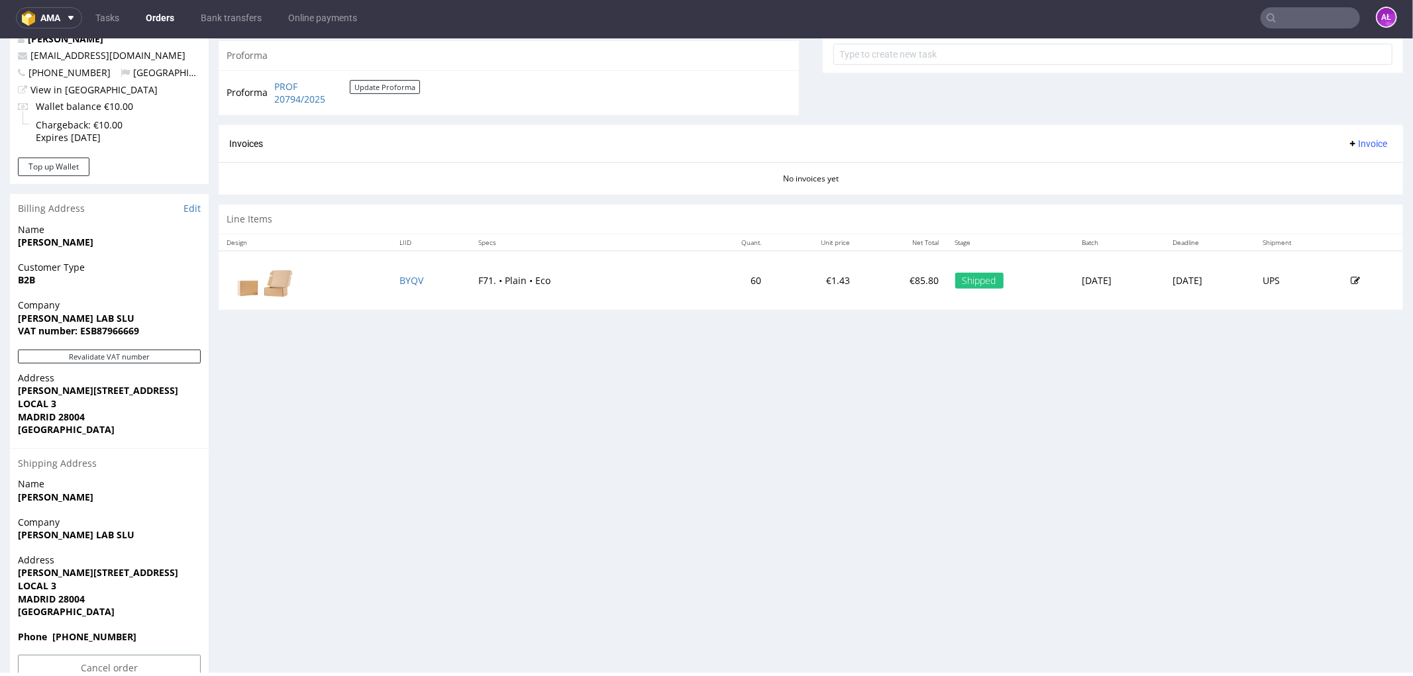
click at [1347, 144] on span "Invoice" at bounding box center [1367, 143] width 40 height 11
click at [1345, 170] on span "Generate" at bounding box center [1345, 171] width 64 height 13
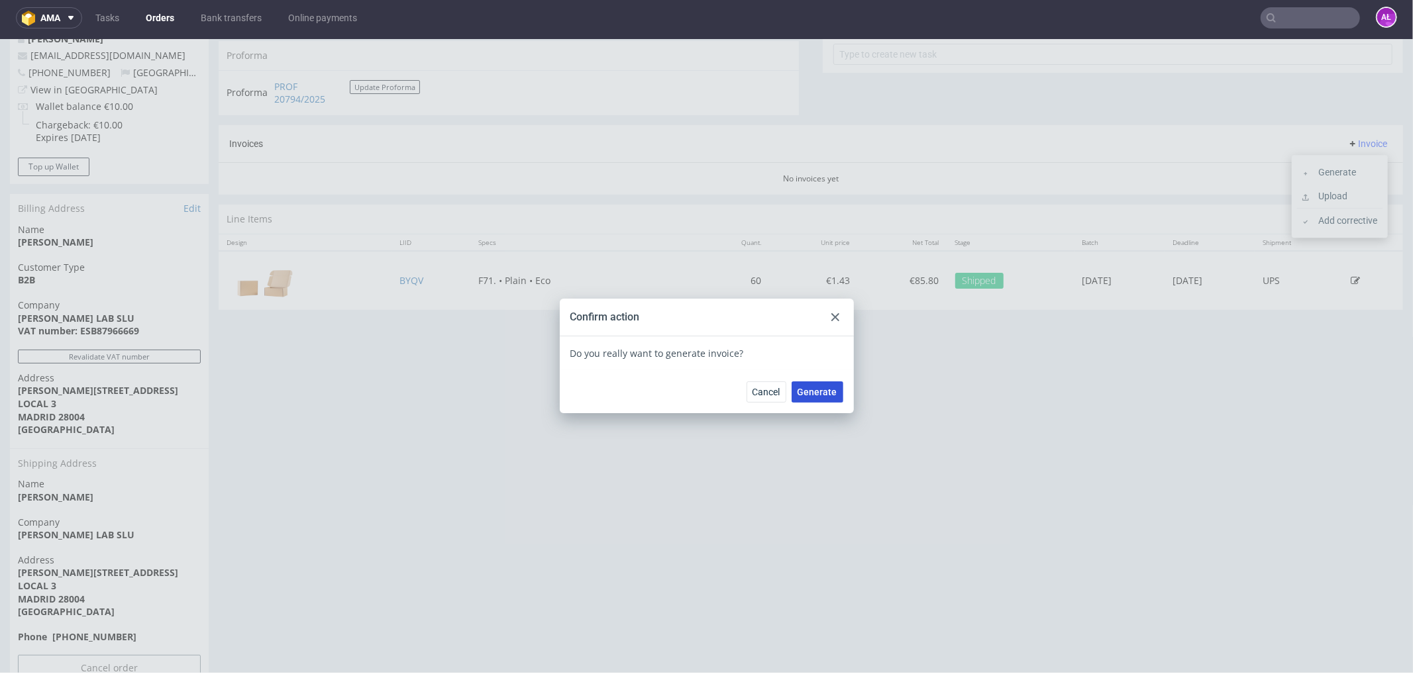
click at [833, 387] on button "Generate" at bounding box center [818, 391] width 52 height 21
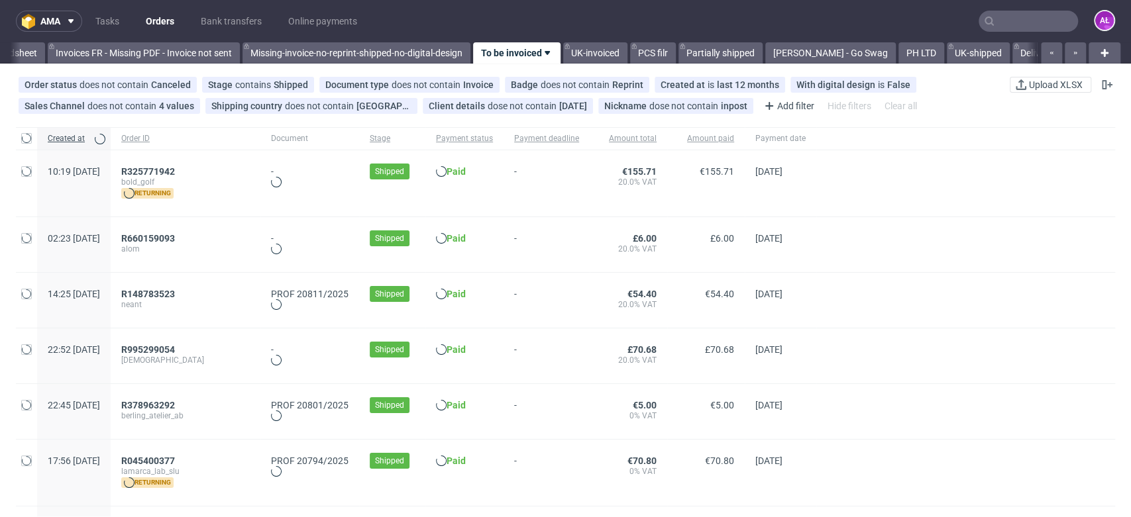
scroll to position [0, 2220]
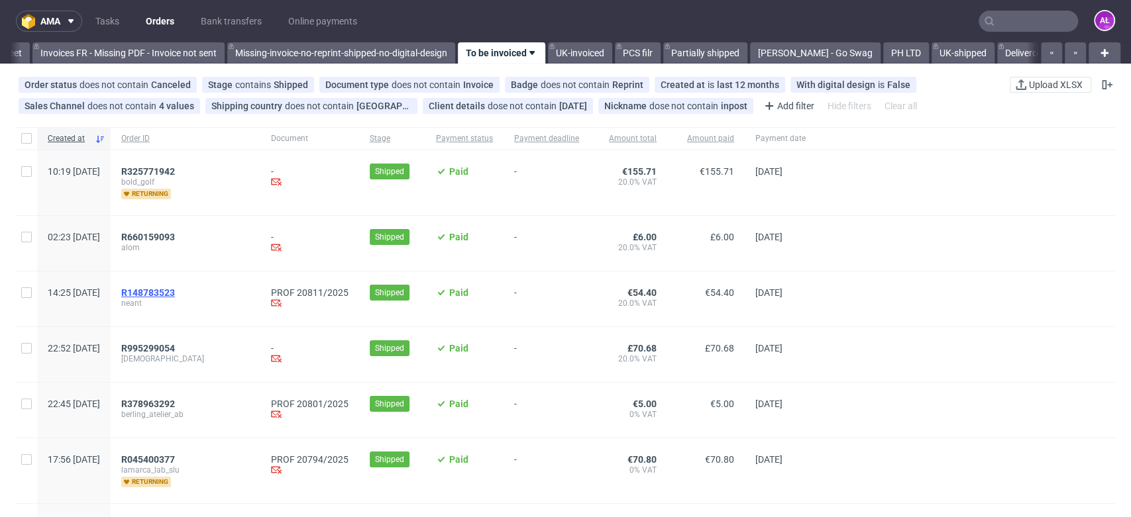
click at [175, 291] on span "R148783523" at bounding box center [148, 292] width 54 height 11
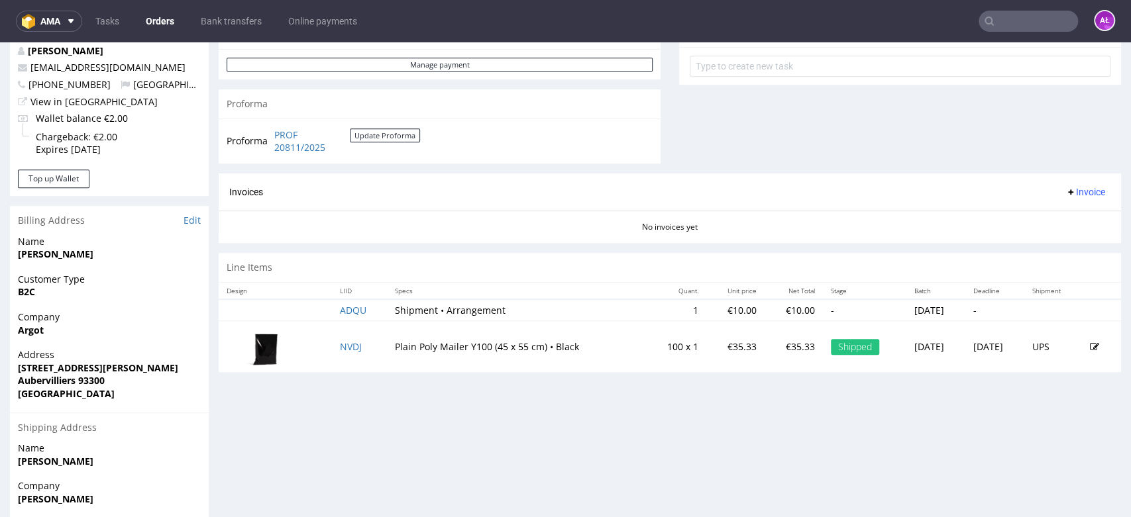
scroll to position [515, 0]
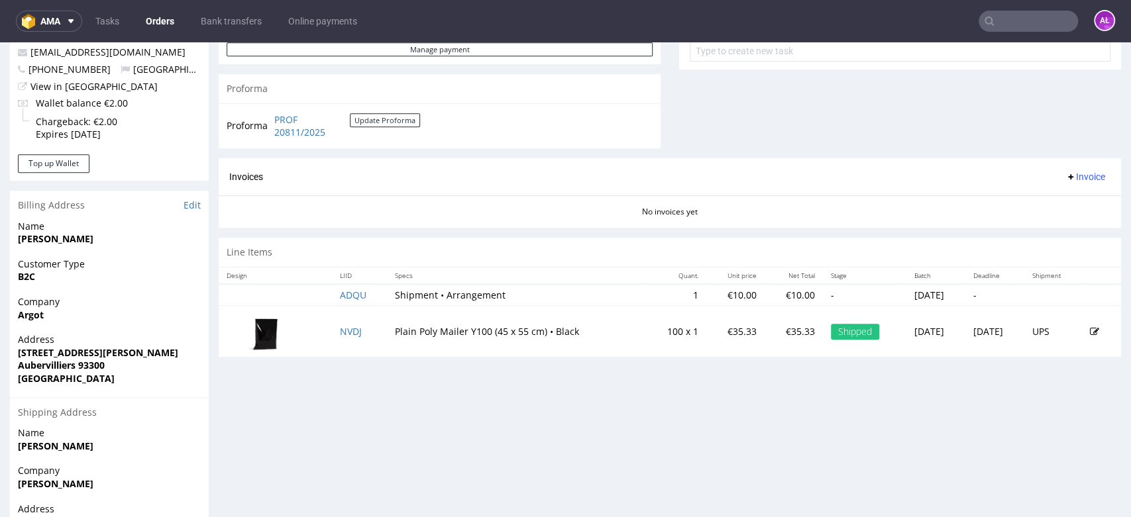
click at [1068, 174] on span "Invoice" at bounding box center [1085, 177] width 40 height 11
click at [1068, 204] on span "Generate" at bounding box center [1062, 204] width 64 height 13
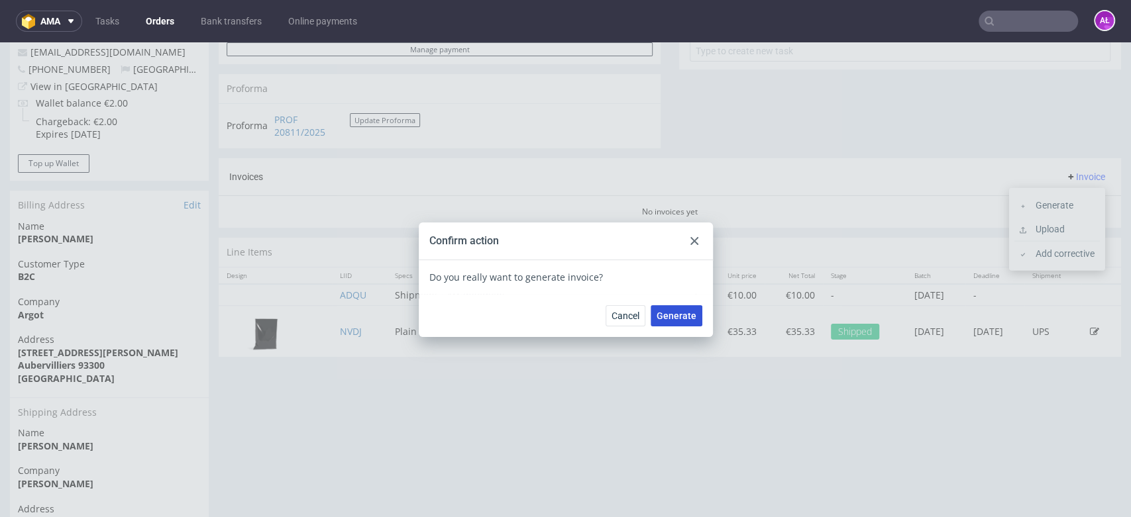
click at [674, 321] on span "Generate" at bounding box center [676, 315] width 40 height 9
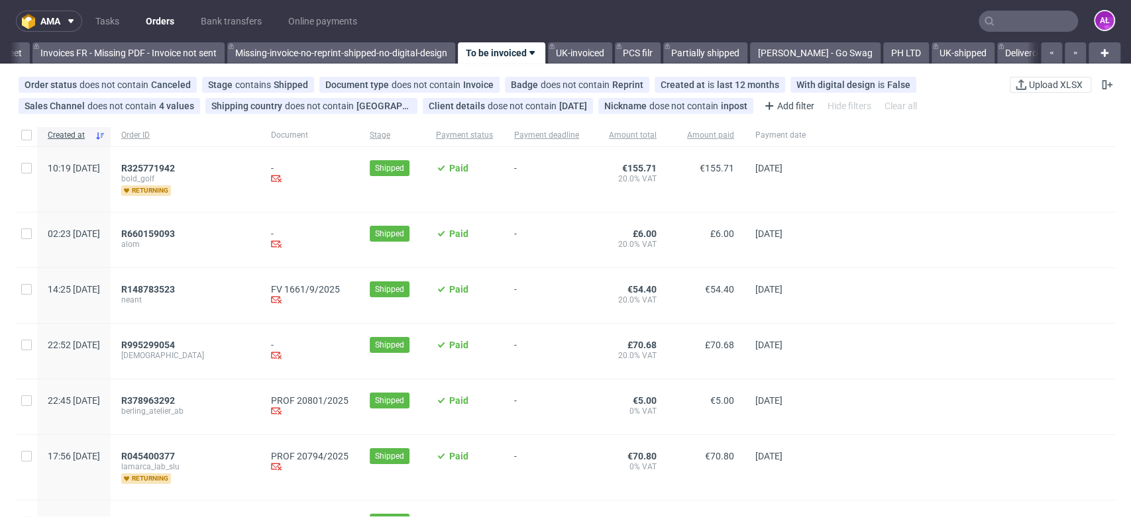
scroll to position [4, 0]
click at [175, 403] on span "R378963292" at bounding box center [148, 400] width 54 height 11
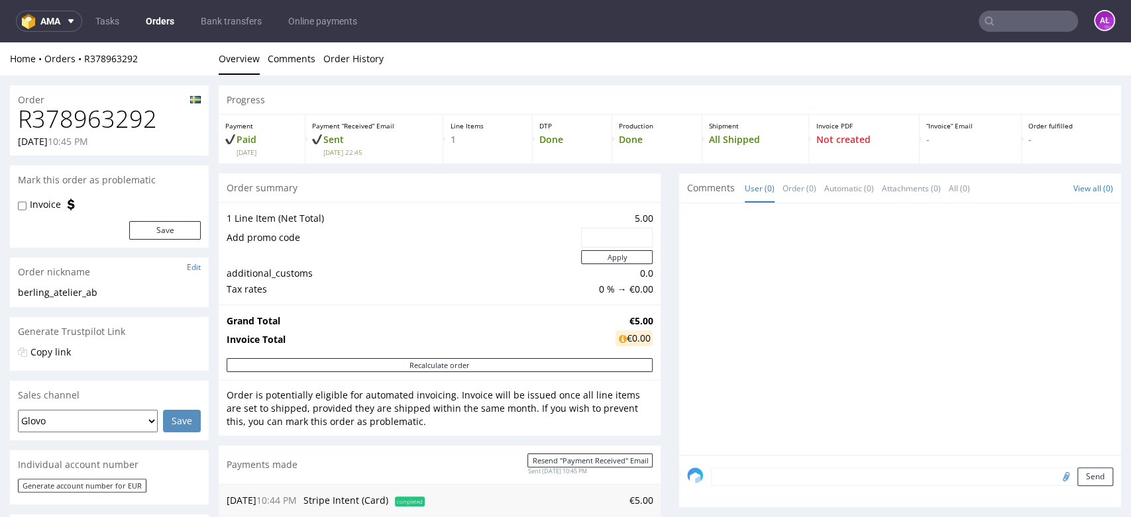
scroll to position [368, 0]
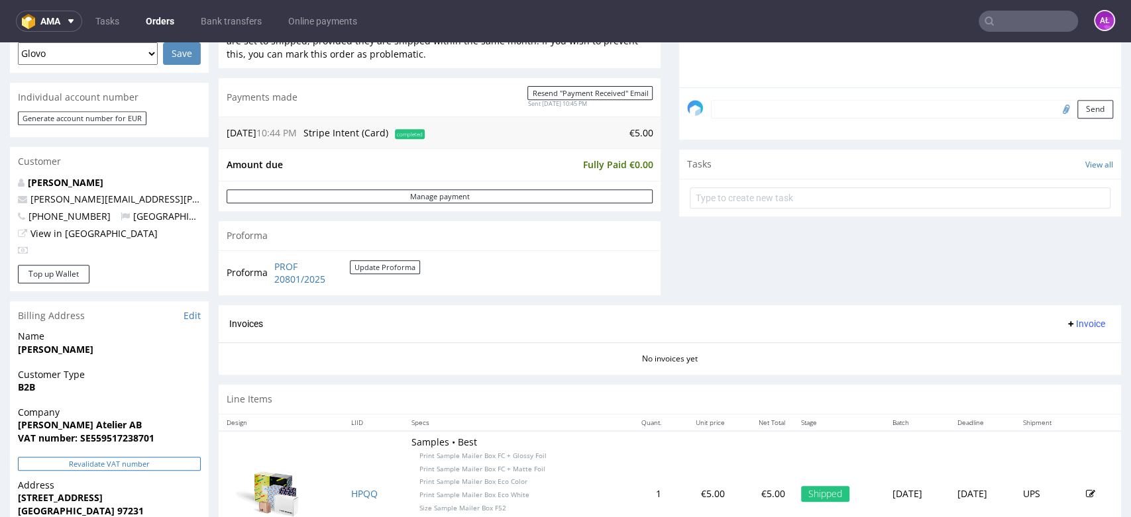
click at [185, 469] on button "Revalidate VAT number" at bounding box center [109, 464] width 183 height 14
click at [1065, 319] on span "Invoice" at bounding box center [1085, 324] width 40 height 11
click at [1060, 348] on span "Generate" at bounding box center [1062, 351] width 64 height 13
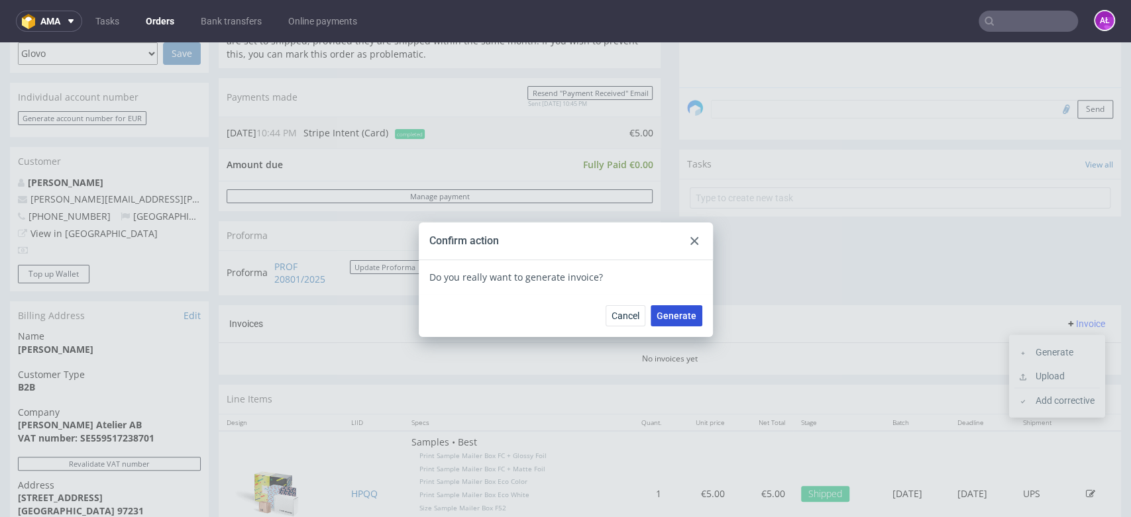
click at [679, 313] on span "Generate" at bounding box center [676, 315] width 40 height 9
click at [686, 232] on div "Confirm action" at bounding box center [566, 242] width 294 height 38
click at [690, 238] on use at bounding box center [694, 241] width 8 height 8
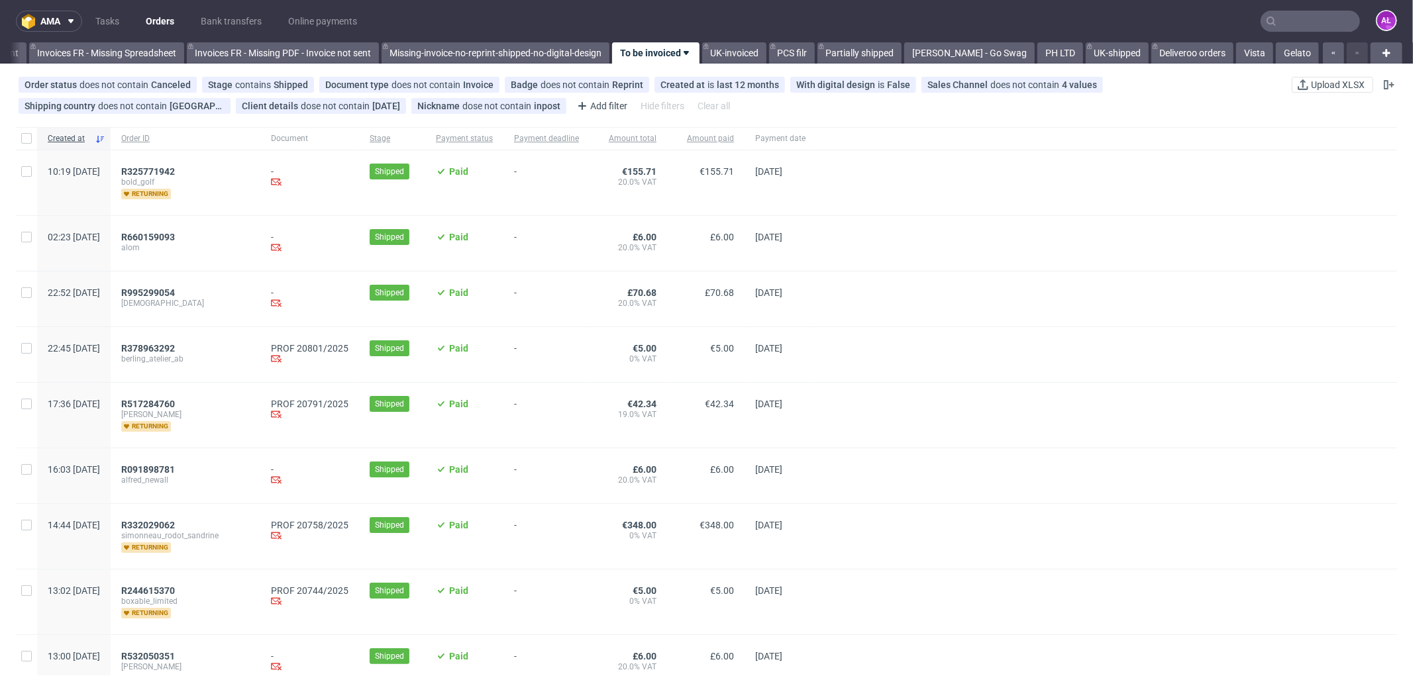
scroll to position [3, 0]
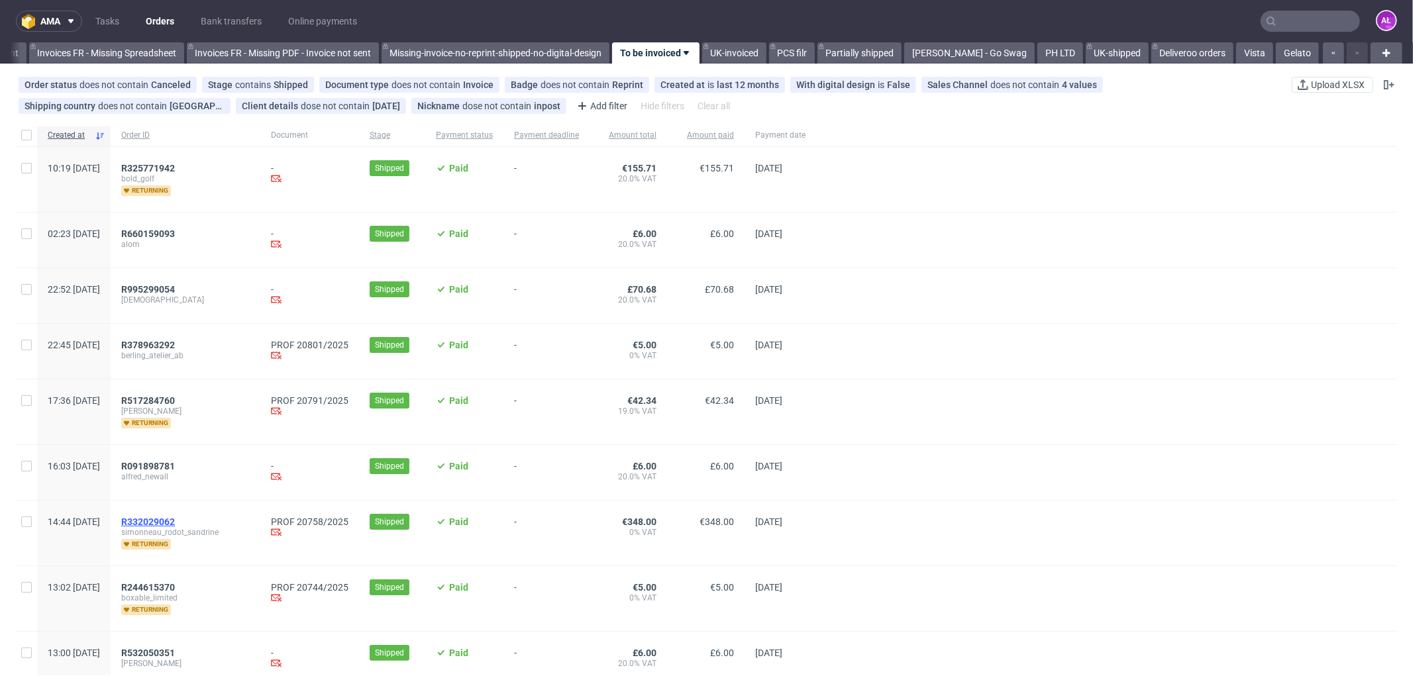
click at [175, 527] on span "R332029062" at bounding box center [148, 522] width 54 height 11
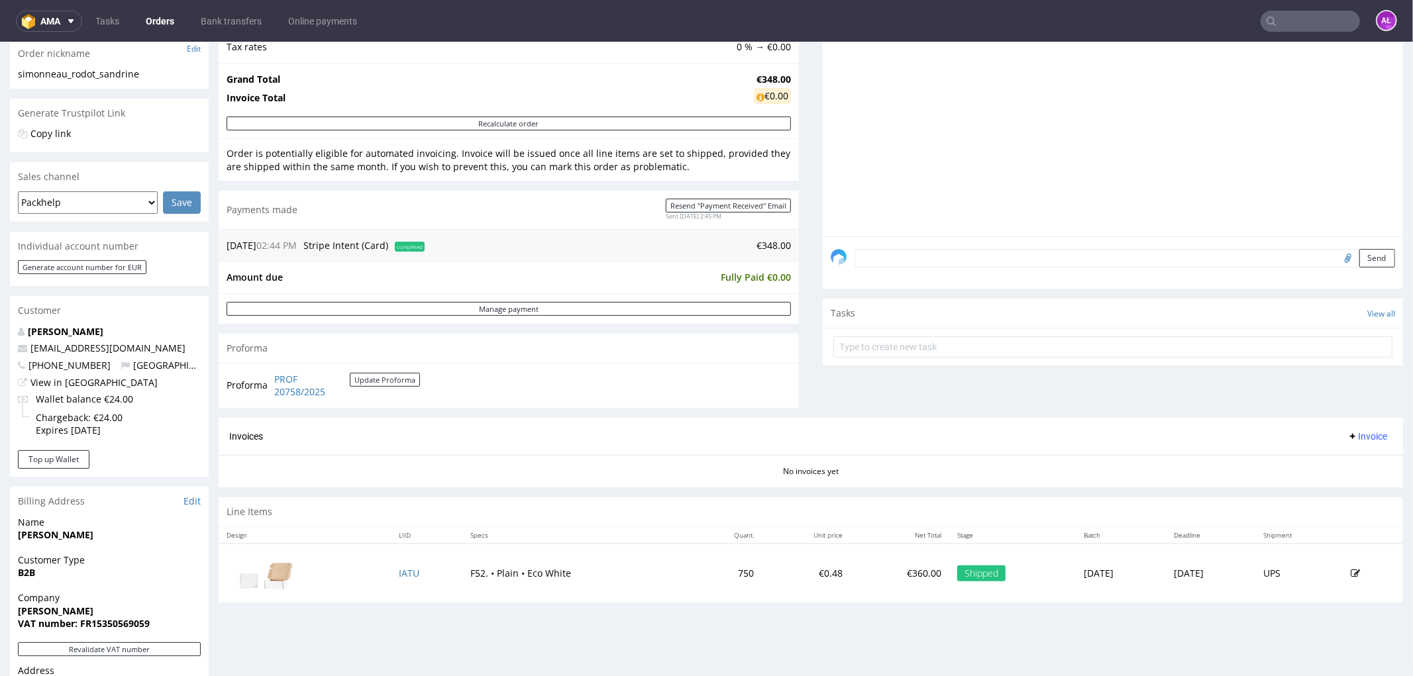
scroll to position [441, 0]
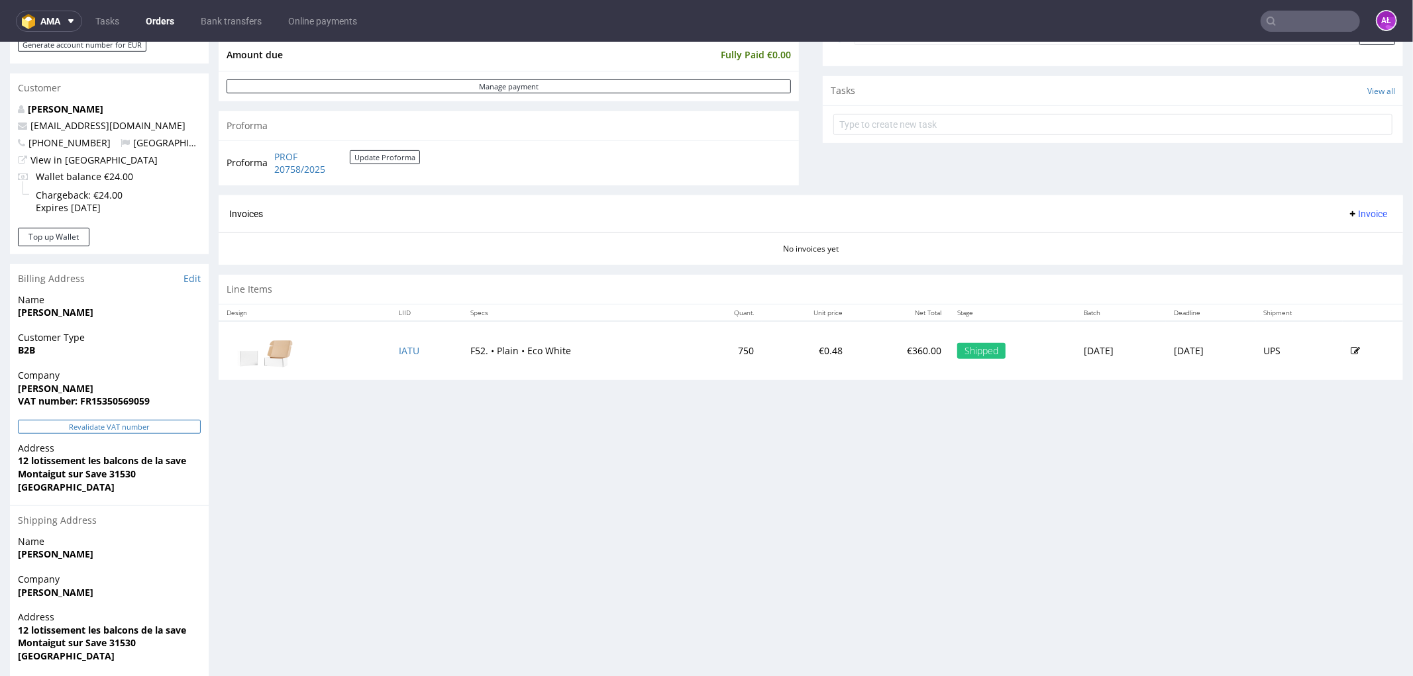
click at [176, 424] on button "Revalidate VAT number" at bounding box center [109, 426] width 183 height 14
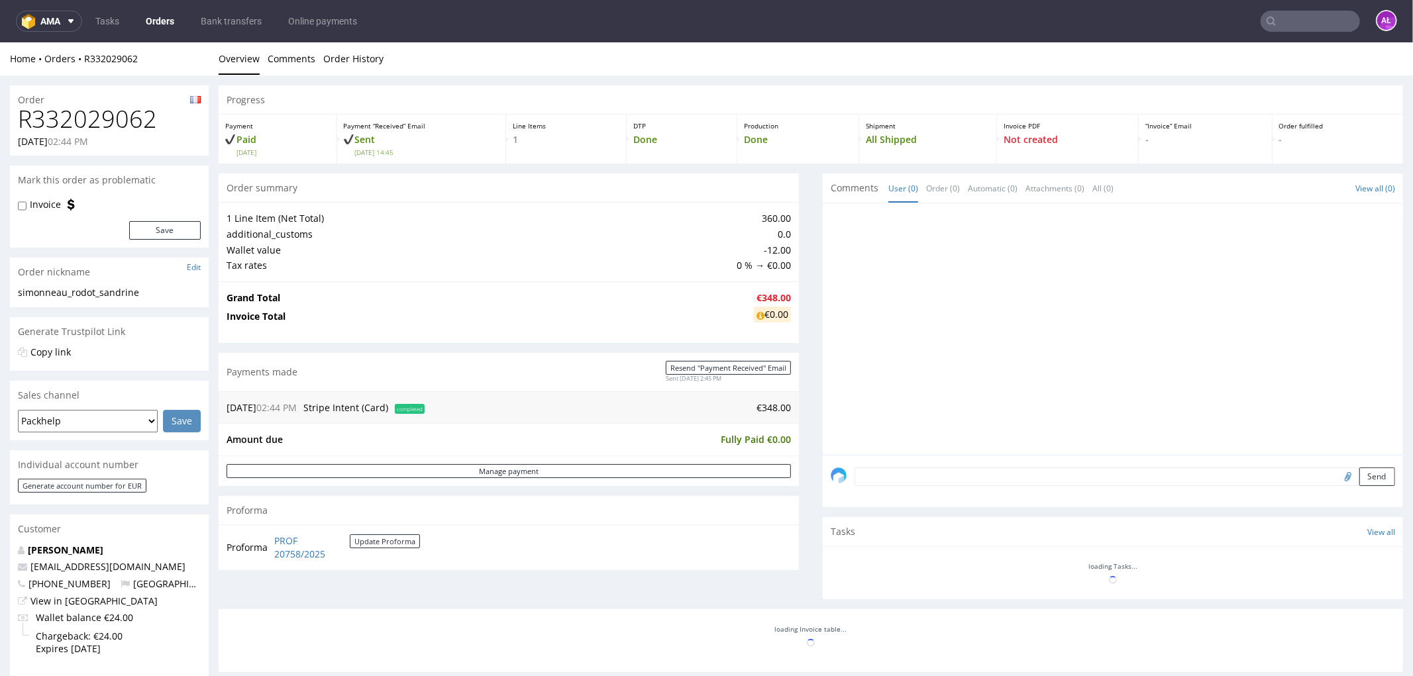
scroll to position [440, 0]
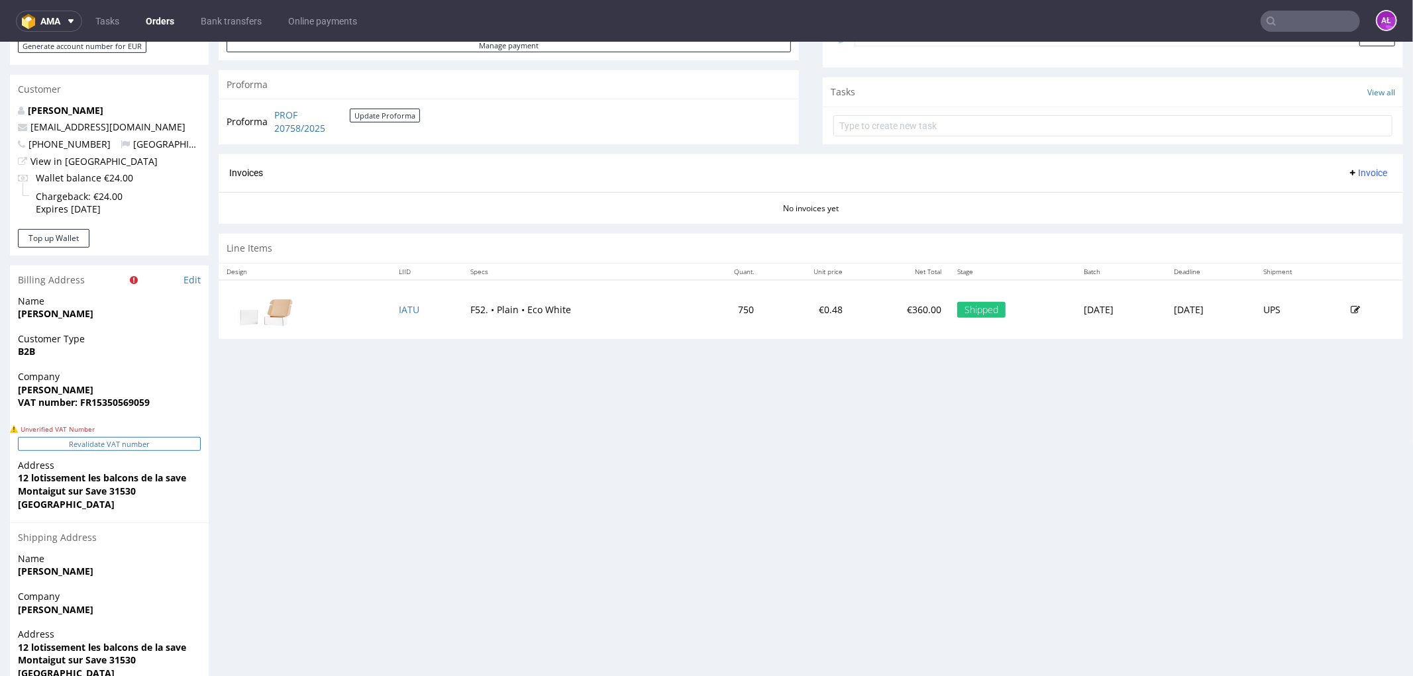
click at [180, 439] on button "Revalidate VAT number" at bounding box center [109, 444] width 183 height 14
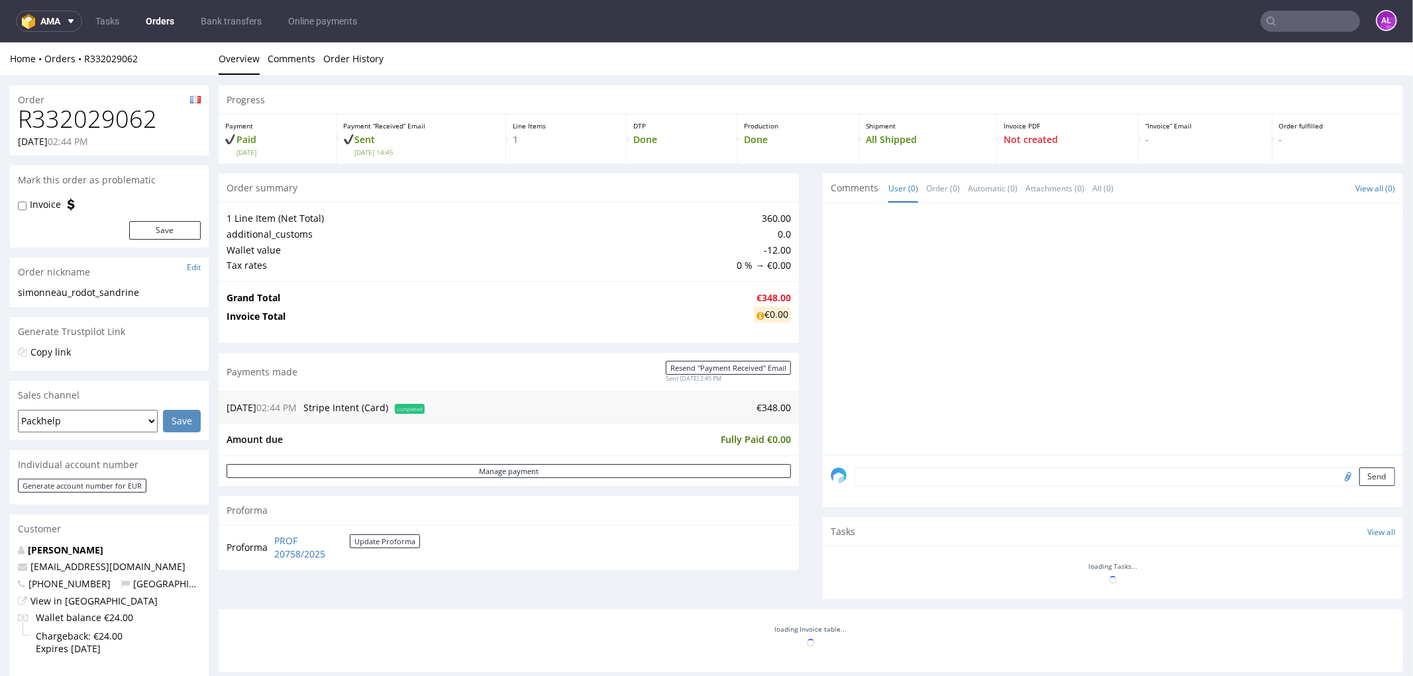
scroll to position [439, 0]
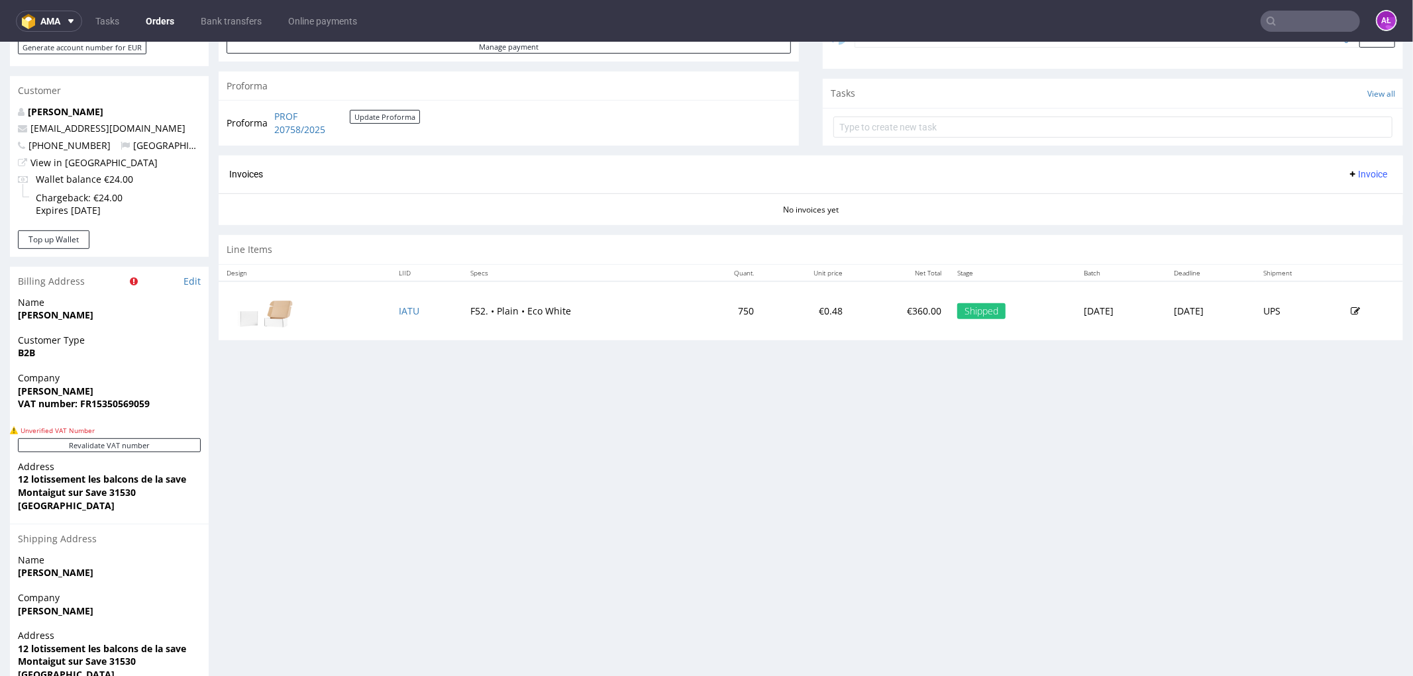
click at [183, 444] on button "Revalidate VAT number" at bounding box center [109, 445] width 183 height 14
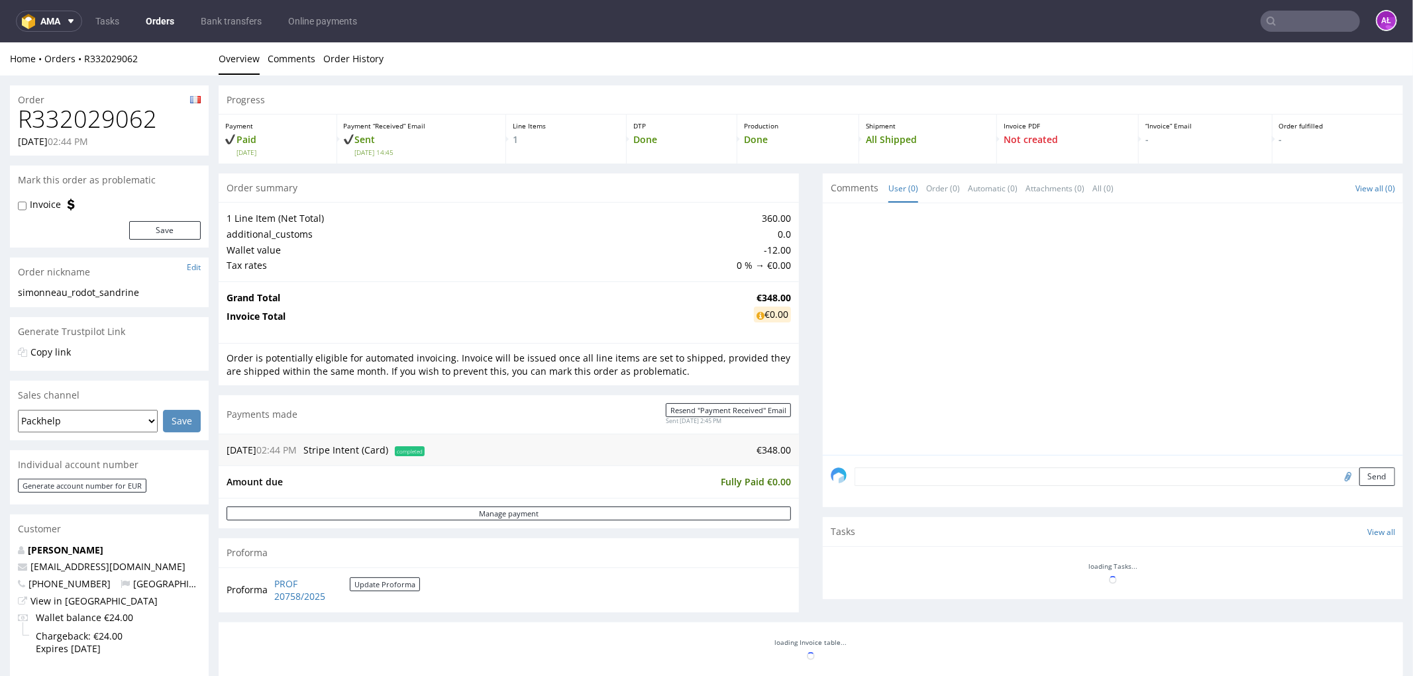
scroll to position [437, 0]
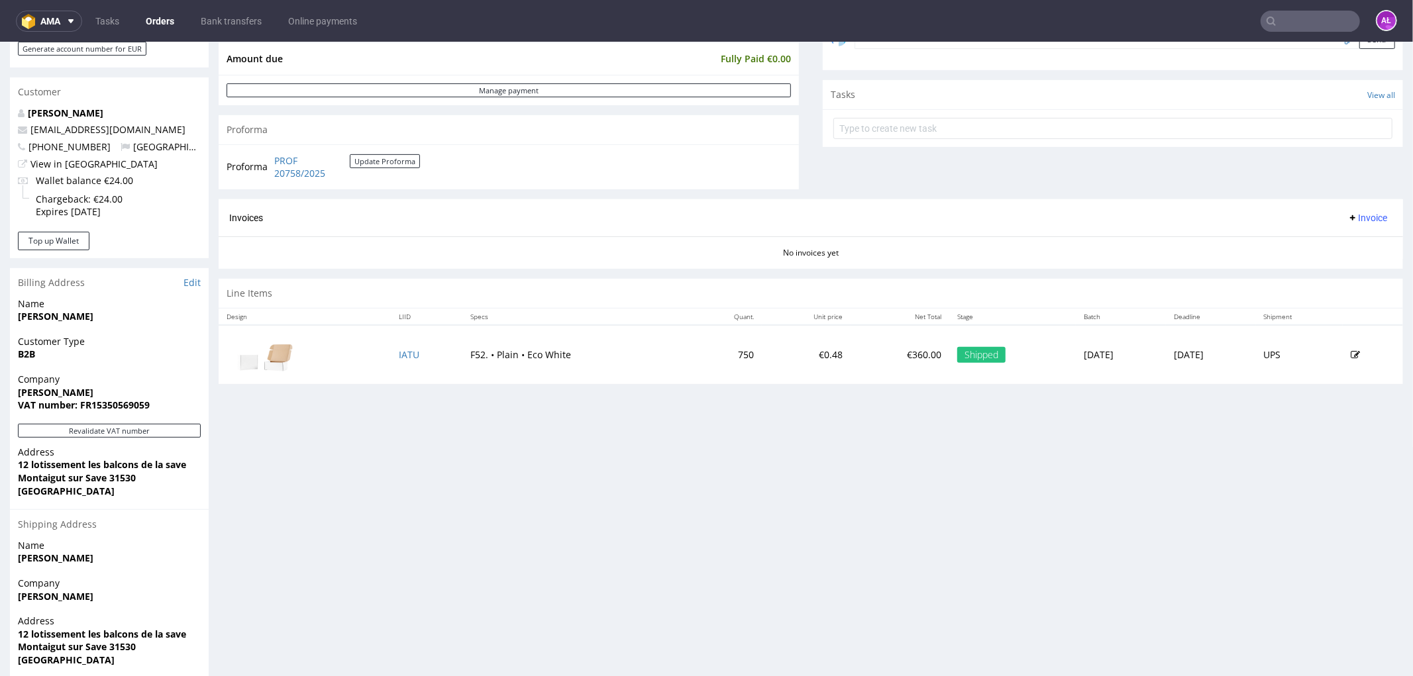
click at [1347, 216] on span "Invoice" at bounding box center [1367, 217] width 40 height 11
click at [1346, 239] on span "Generate" at bounding box center [1345, 245] width 64 height 13
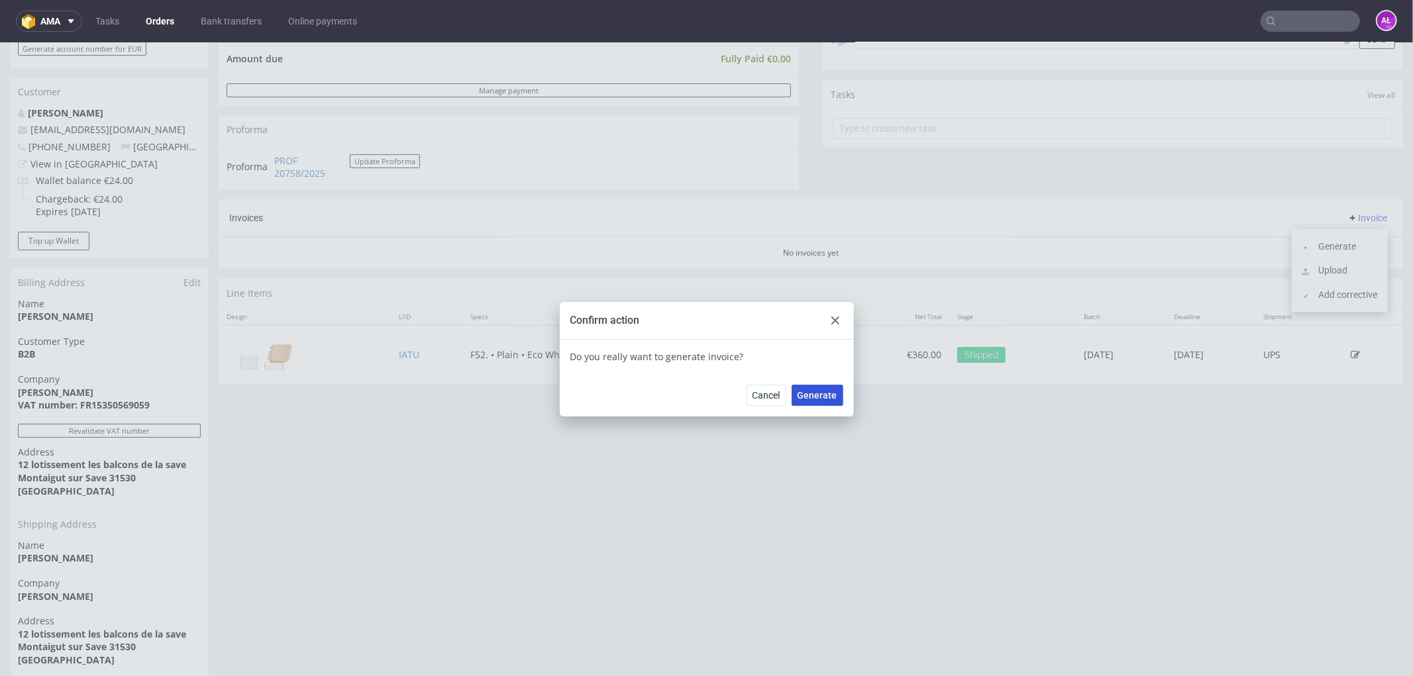
click at [813, 401] on button "Generate" at bounding box center [818, 394] width 52 height 21
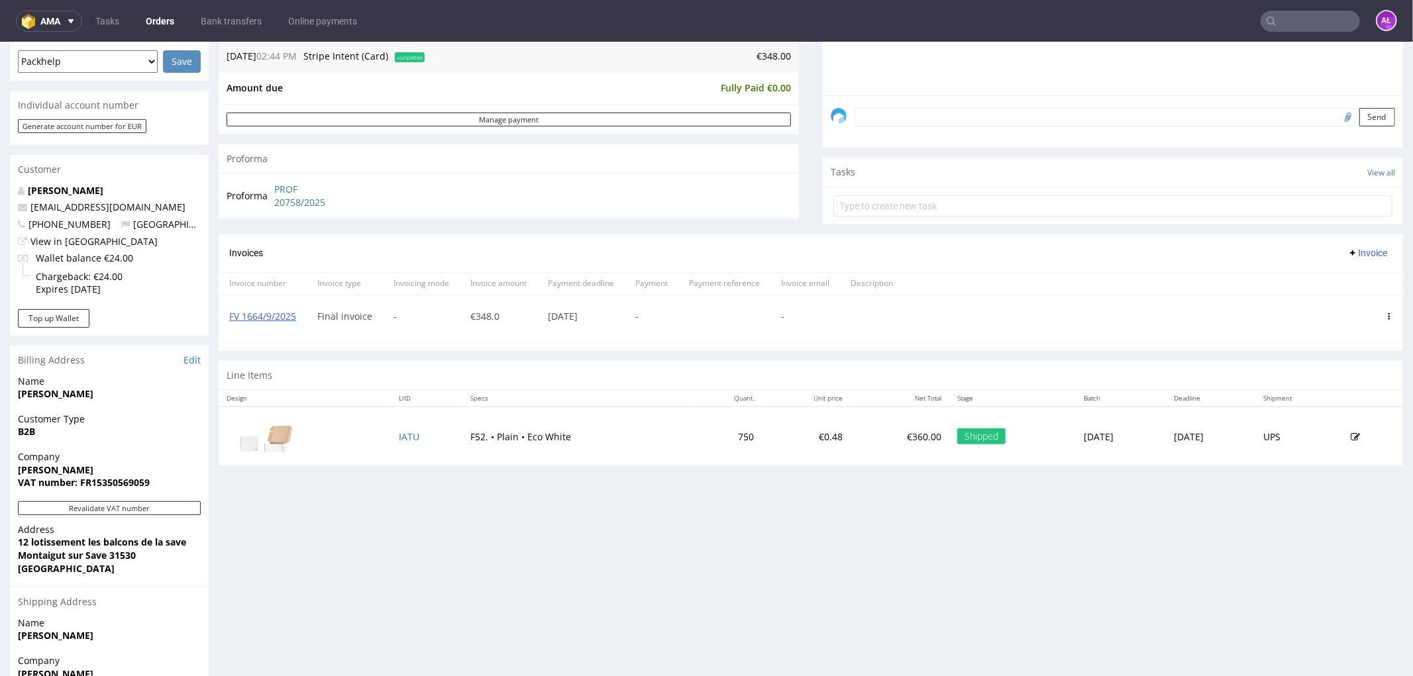
scroll to position [368, 0]
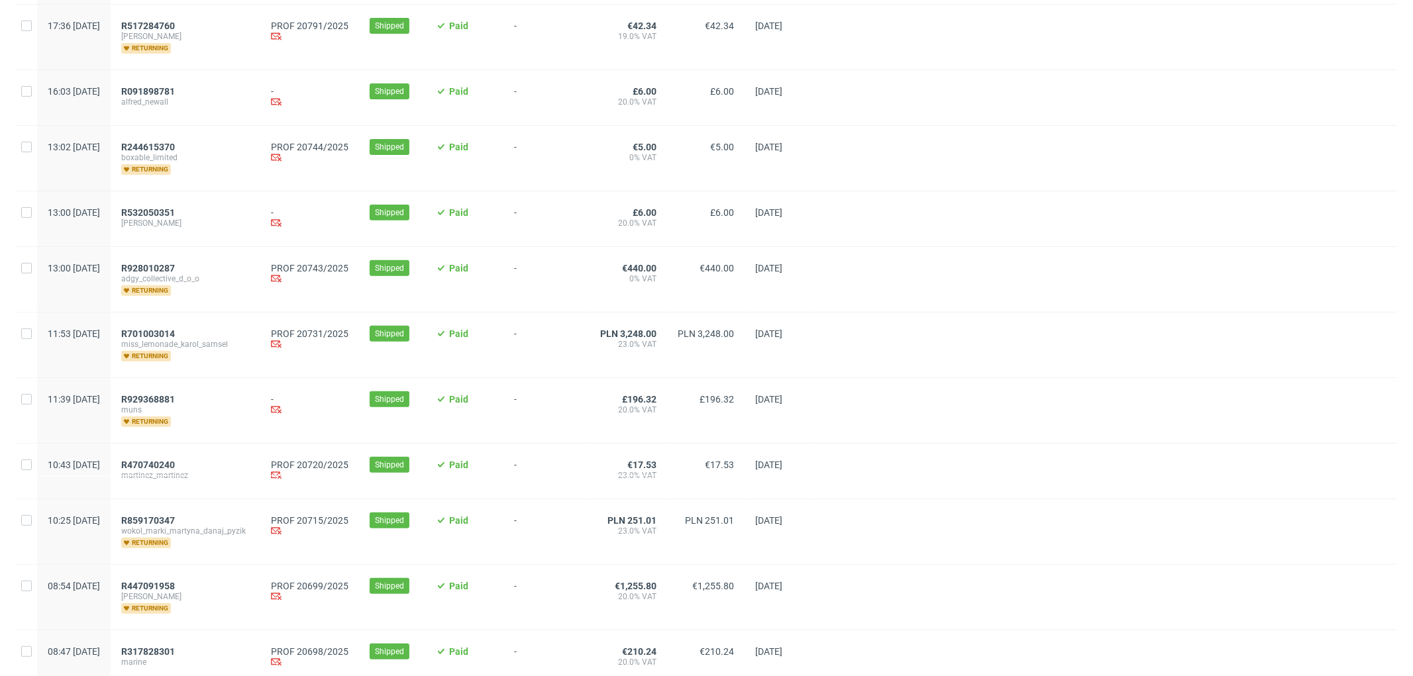
scroll to position [368, 0]
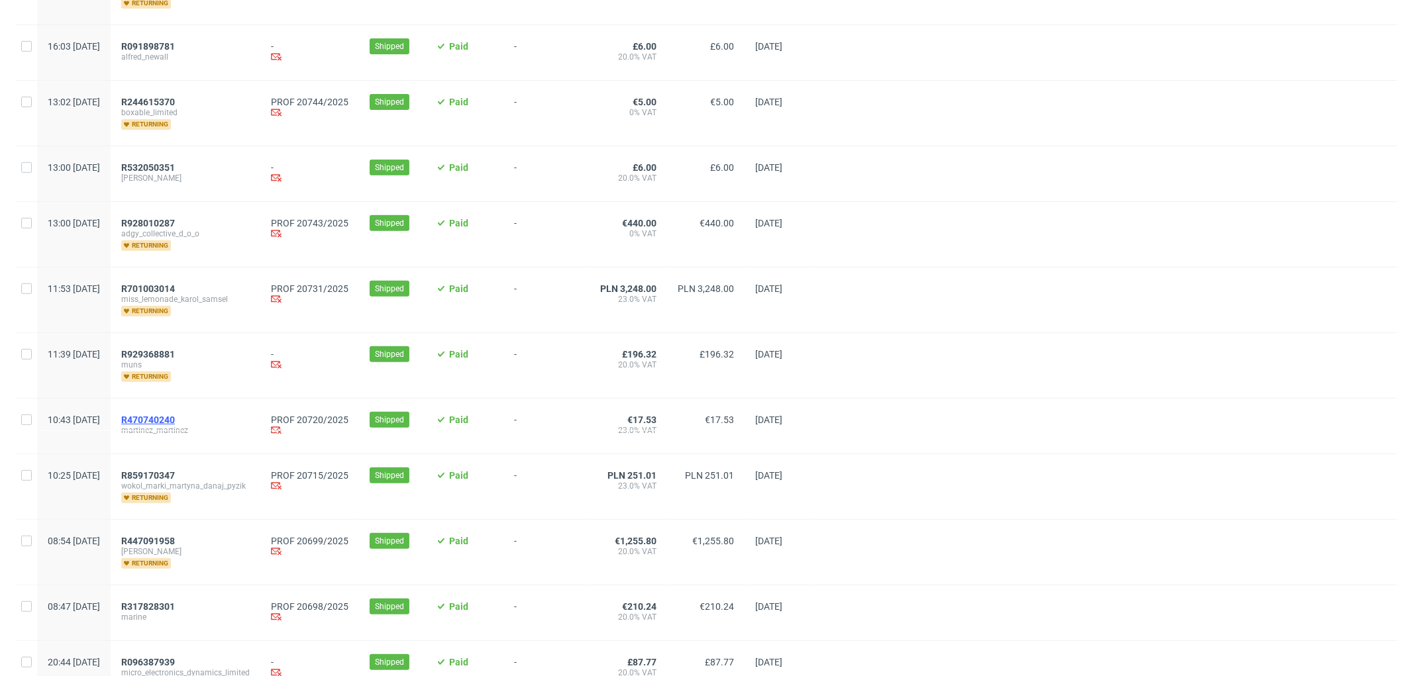
click at [175, 420] on span "R470740240" at bounding box center [148, 420] width 54 height 11
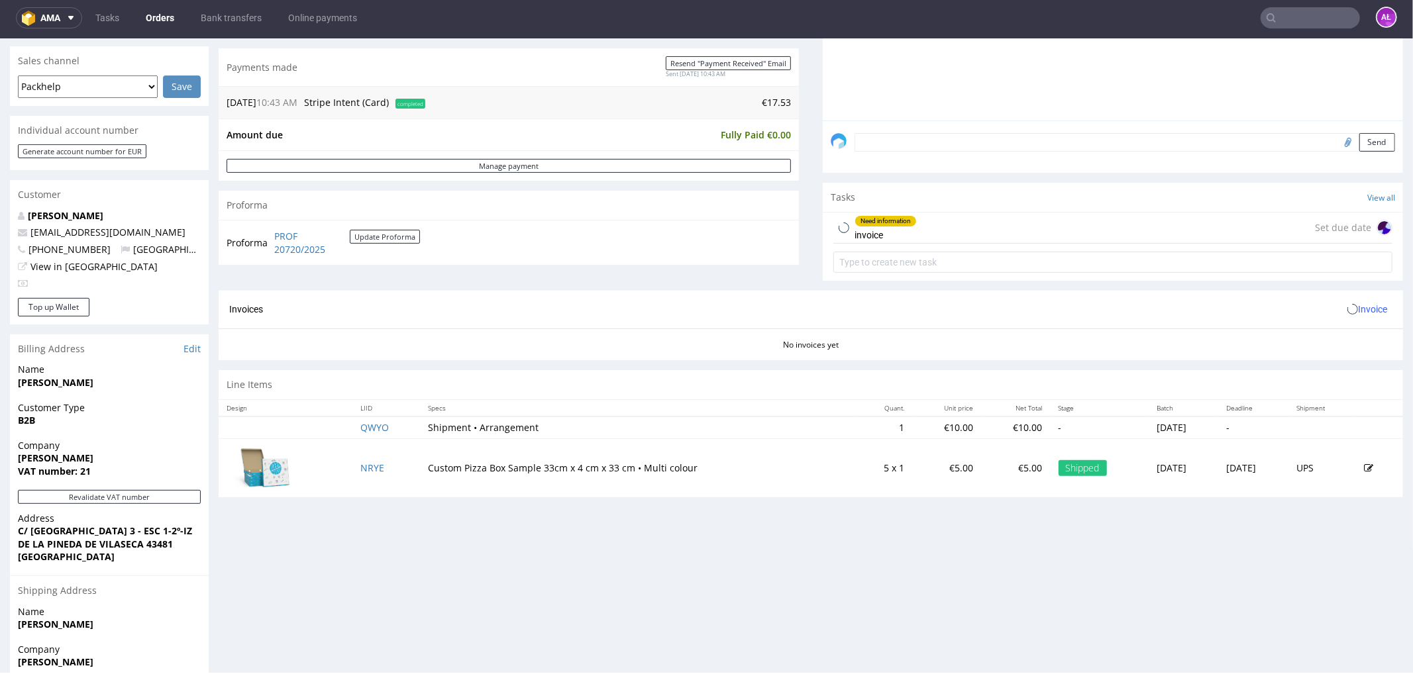
scroll to position [368, 0]
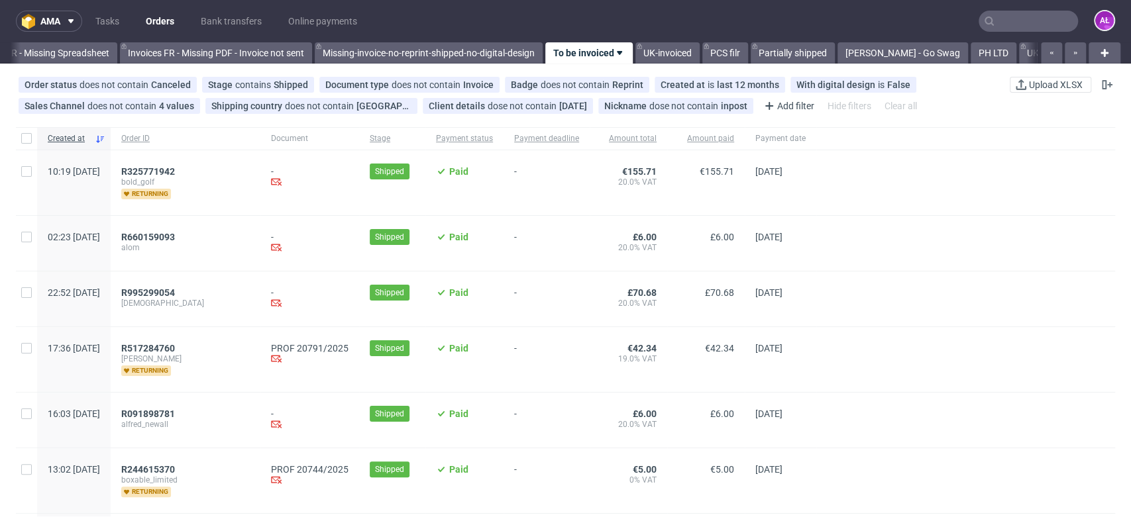
scroll to position [0, 2220]
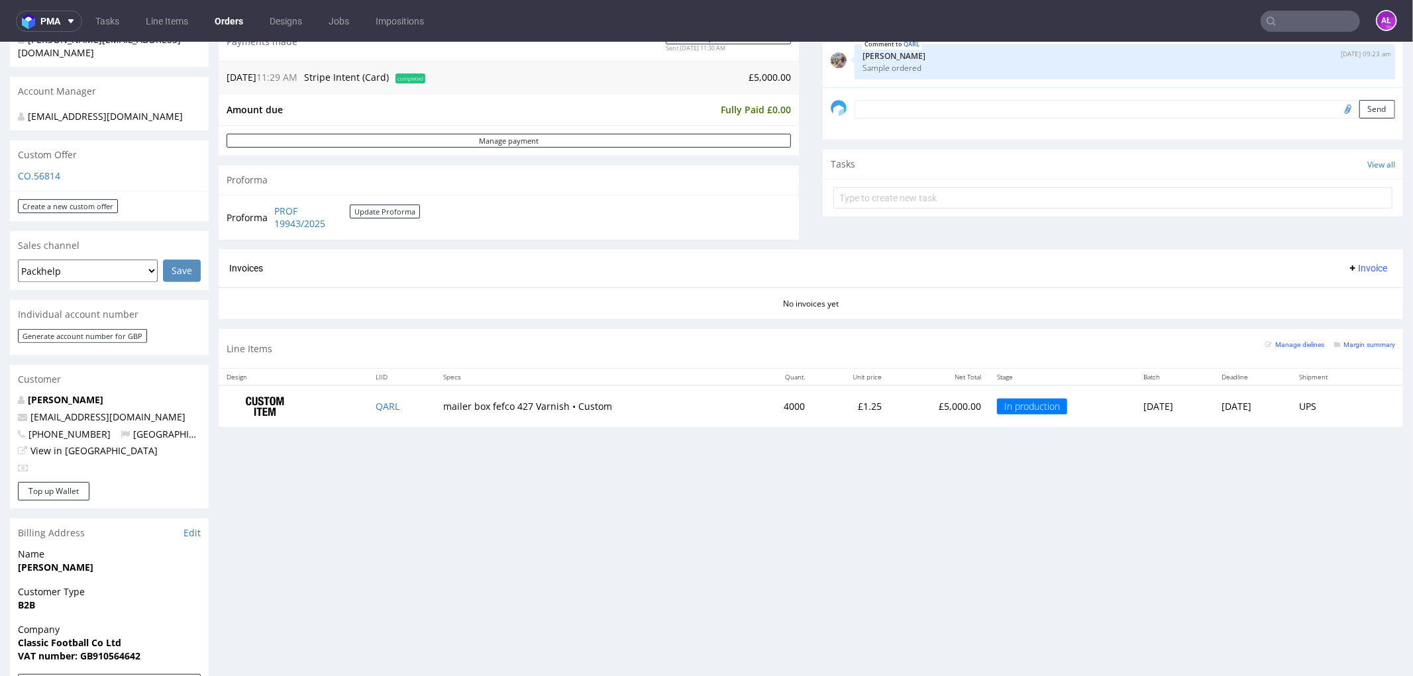
scroll to position [353, 0]
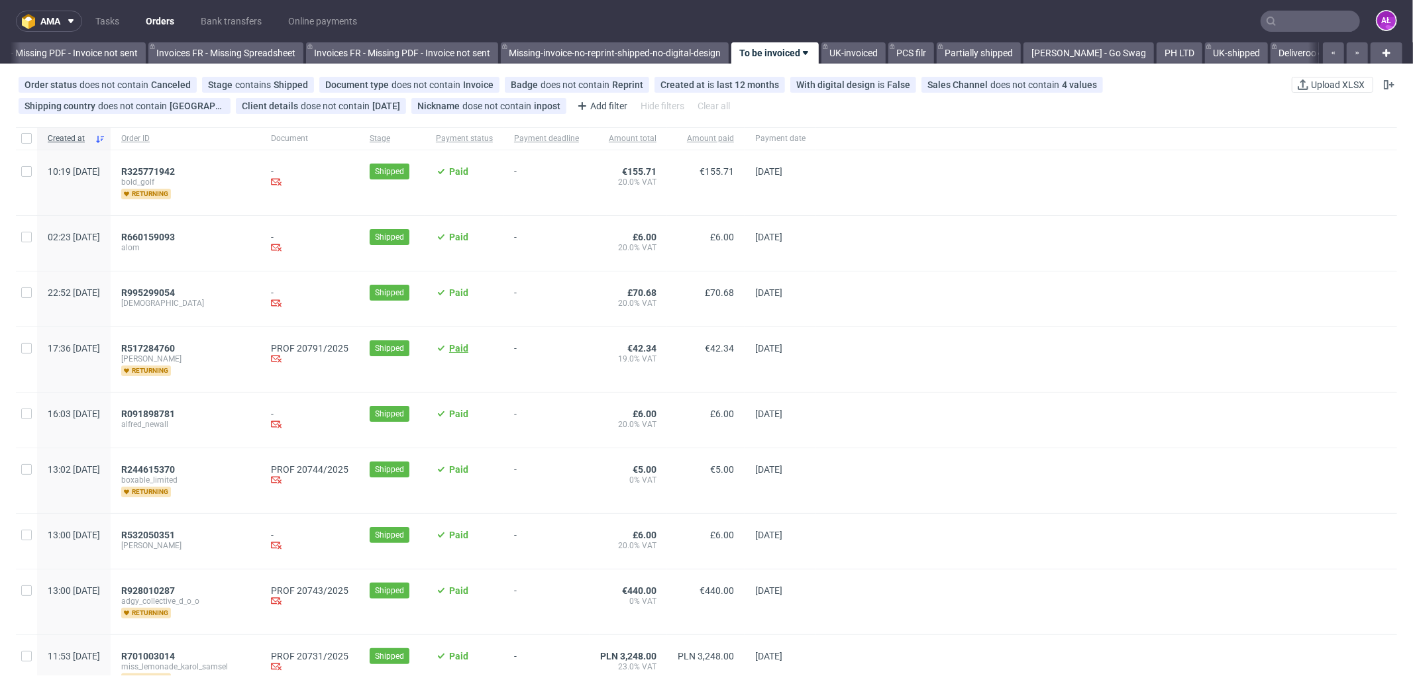
scroll to position [0, 2069]
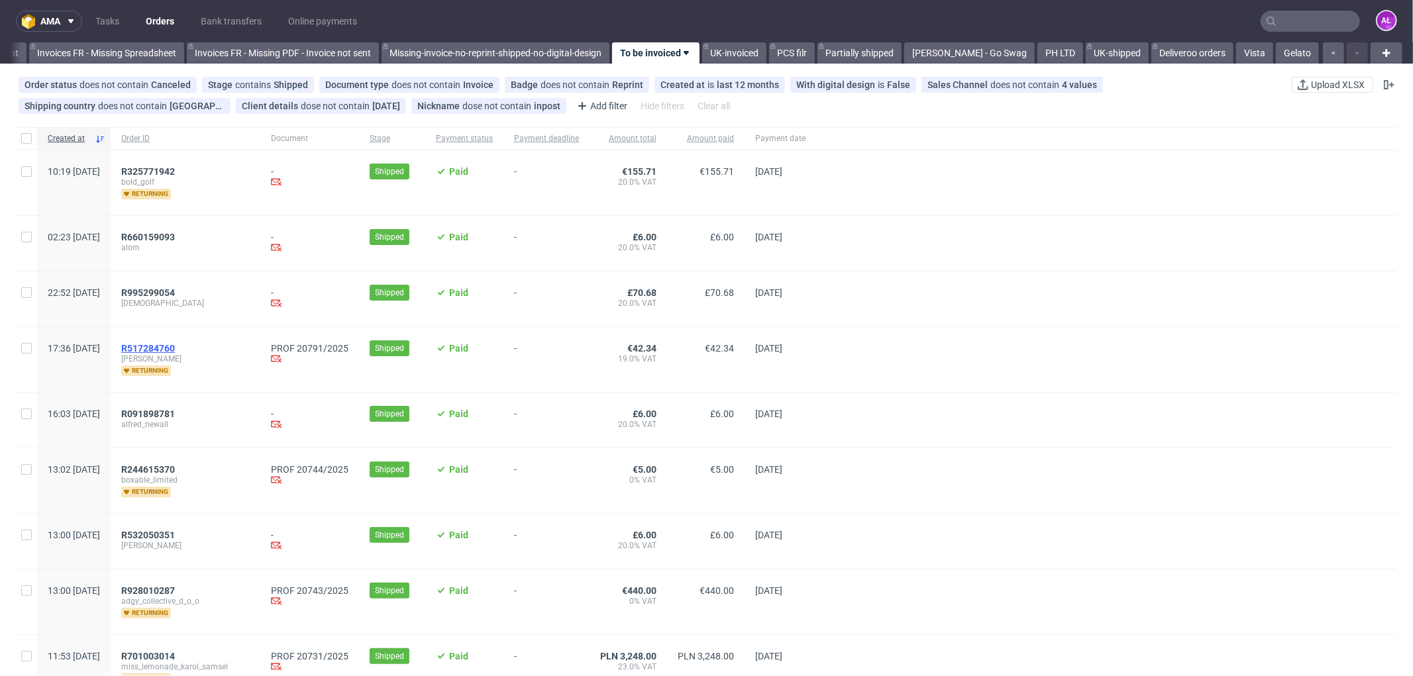
click at [175, 349] on span "R517284760" at bounding box center [148, 348] width 54 height 11
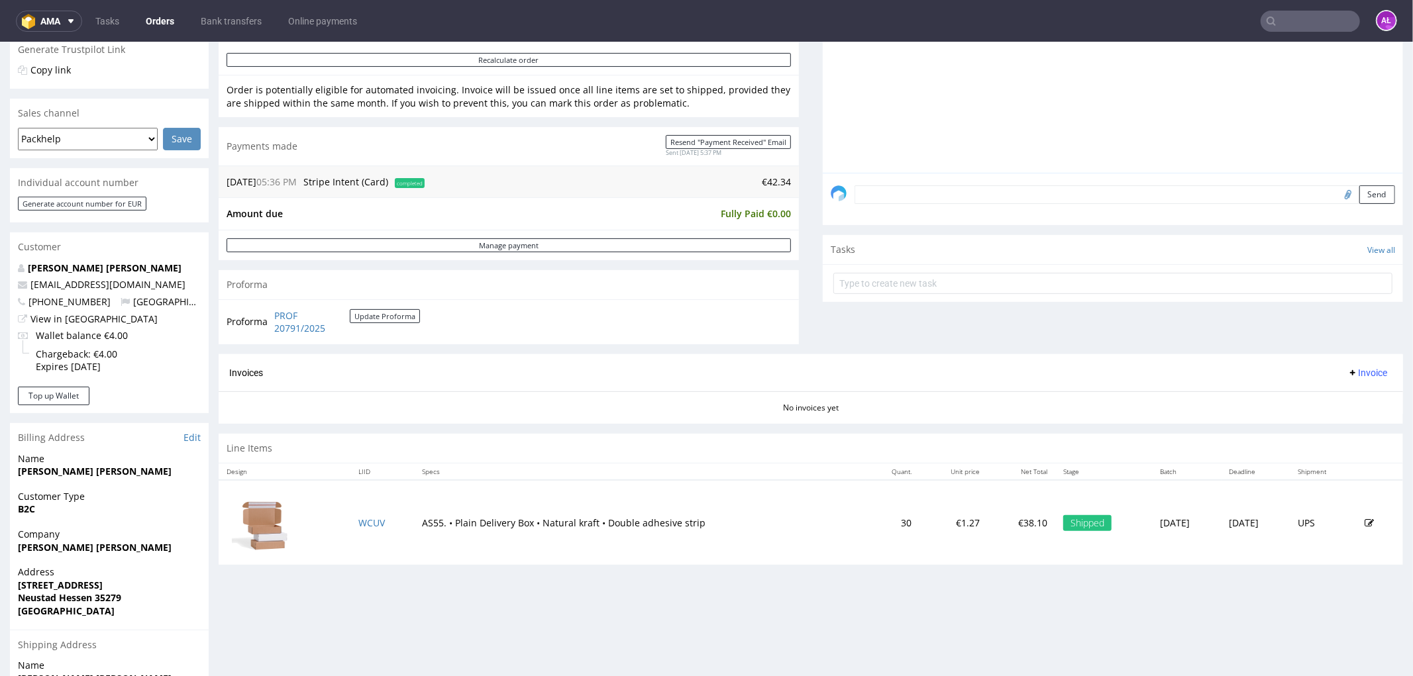
scroll to position [368, 0]
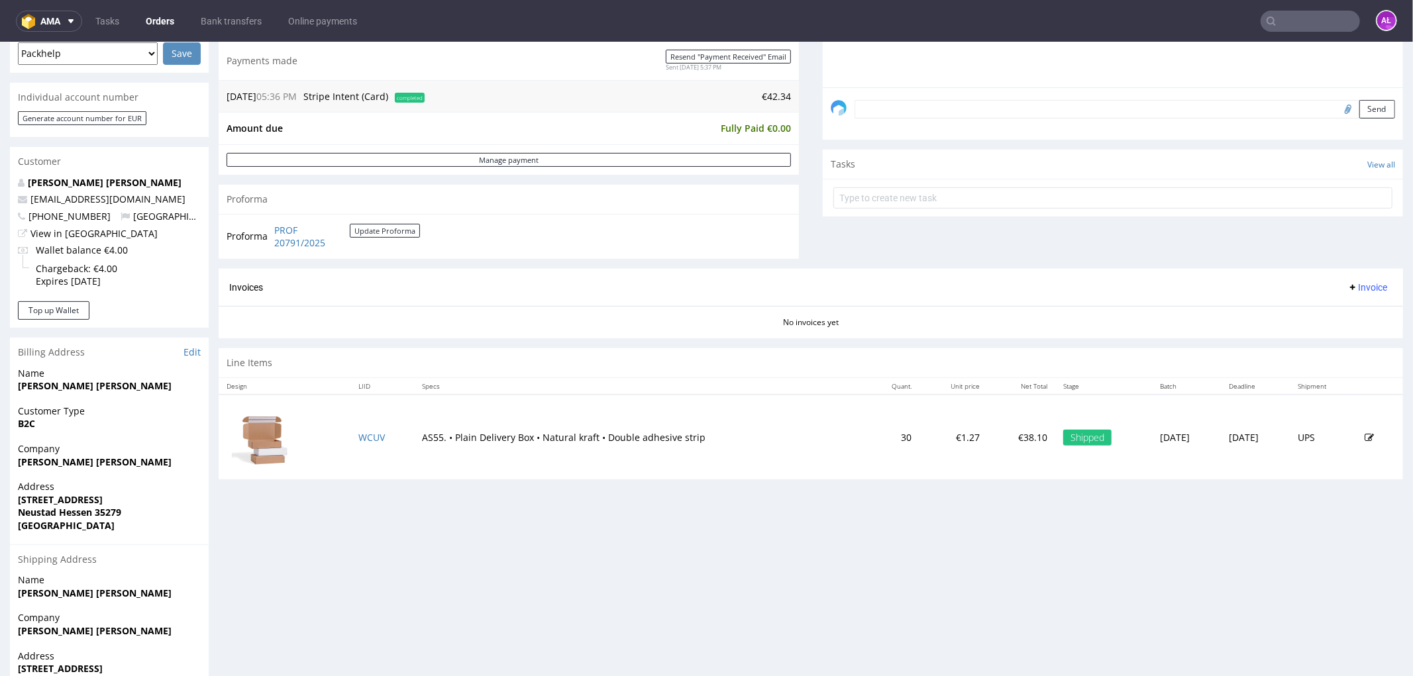
drag, startPoint x: 1348, startPoint y: 282, endPoint x: 1349, endPoint y: 296, distance: 14.6
click at [1349, 282] on span "Invoice" at bounding box center [1367, 287] width 40 height 11
click at [1347, 309] on span "Generate" at bounding box center [1345, 315] width 64 height 13
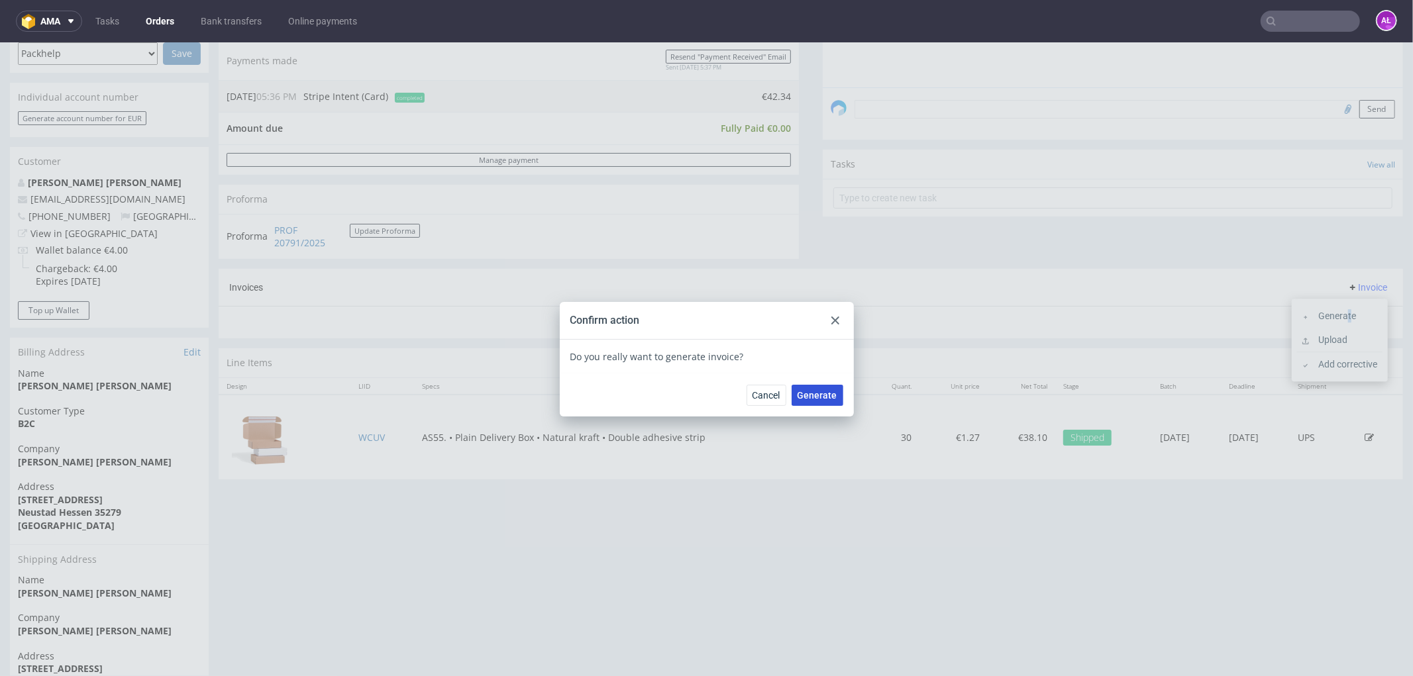
click at [812, 393] on span "Generate" at bounding box center [818, 394] width 40 height 9
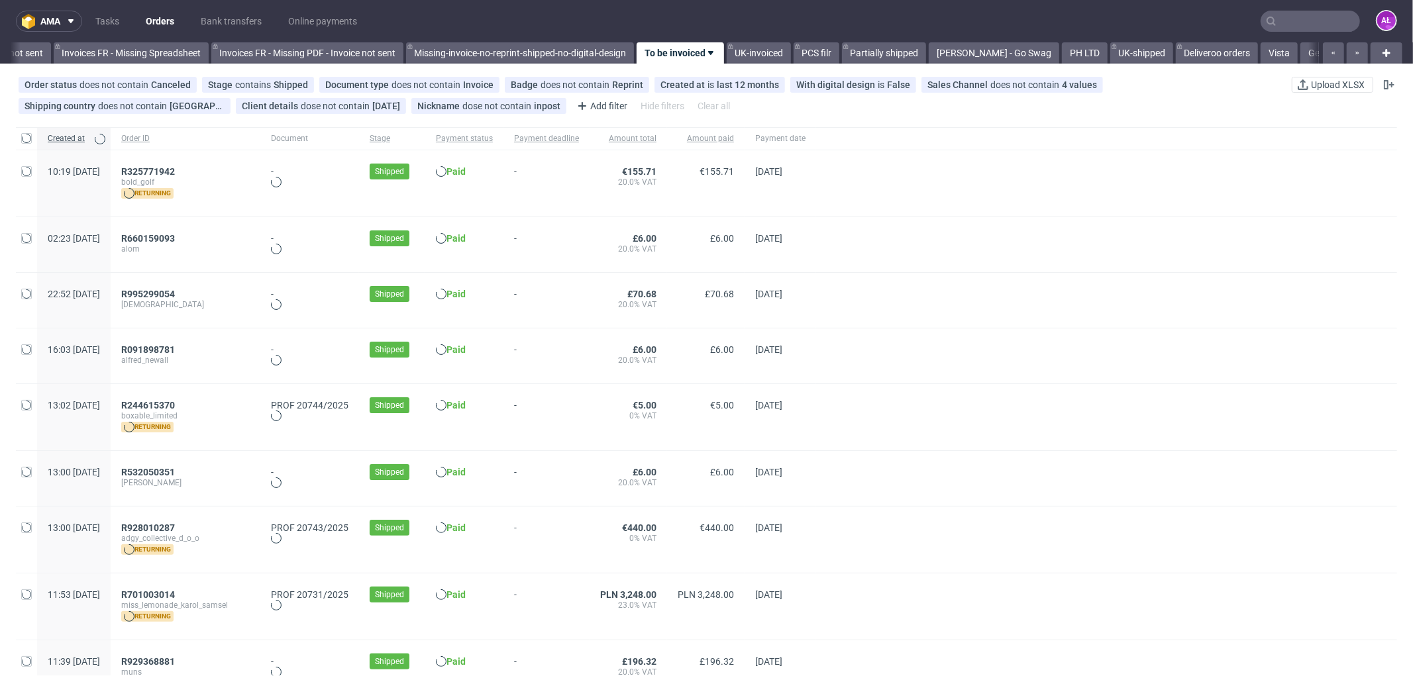
scroll to position [0, 2069]
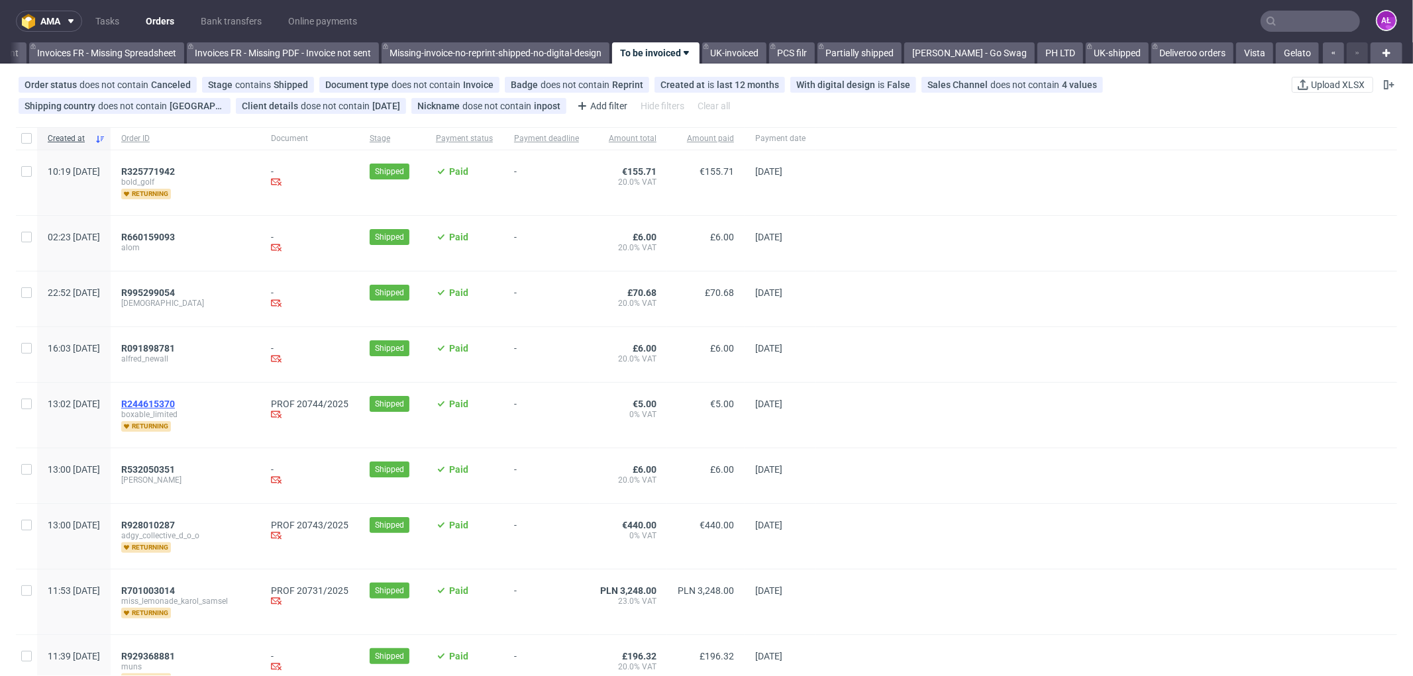
click at [175, 404] on span "R244615370" at bounding box center [148, 404] width 54 height 11
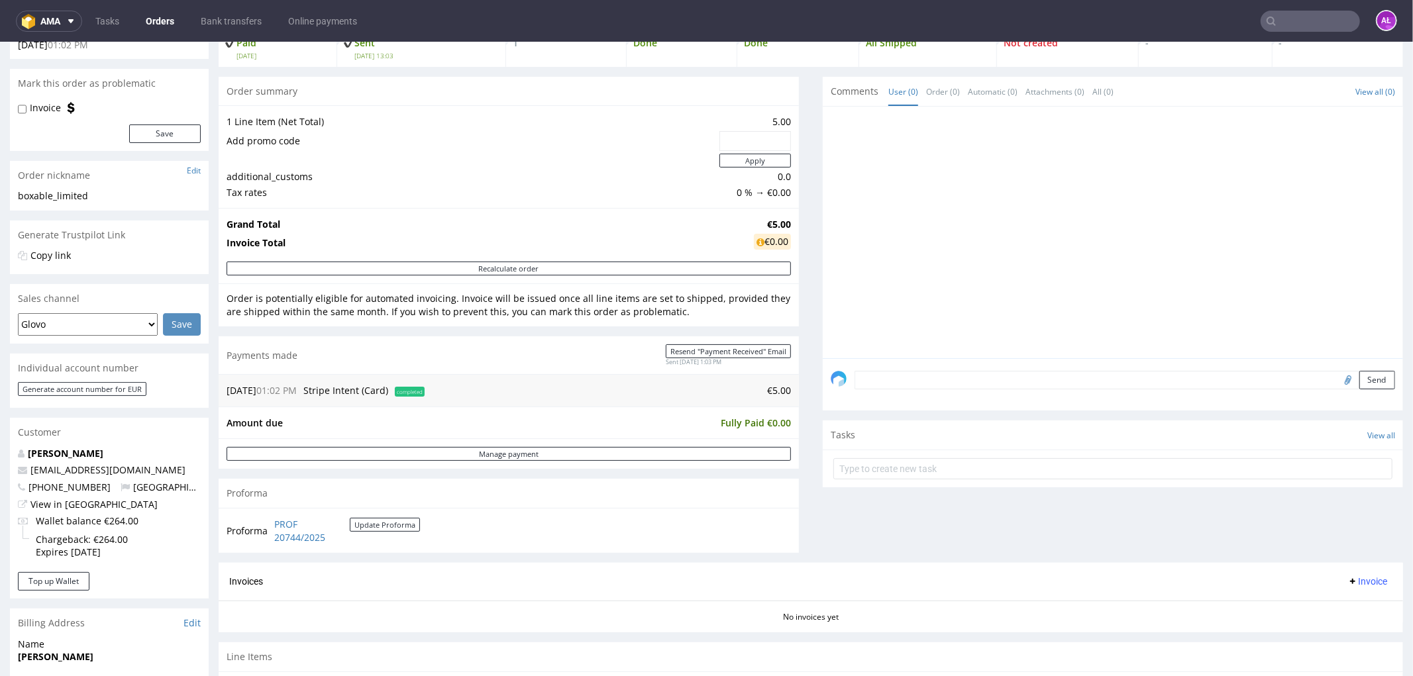
scroll to position [441, 0]
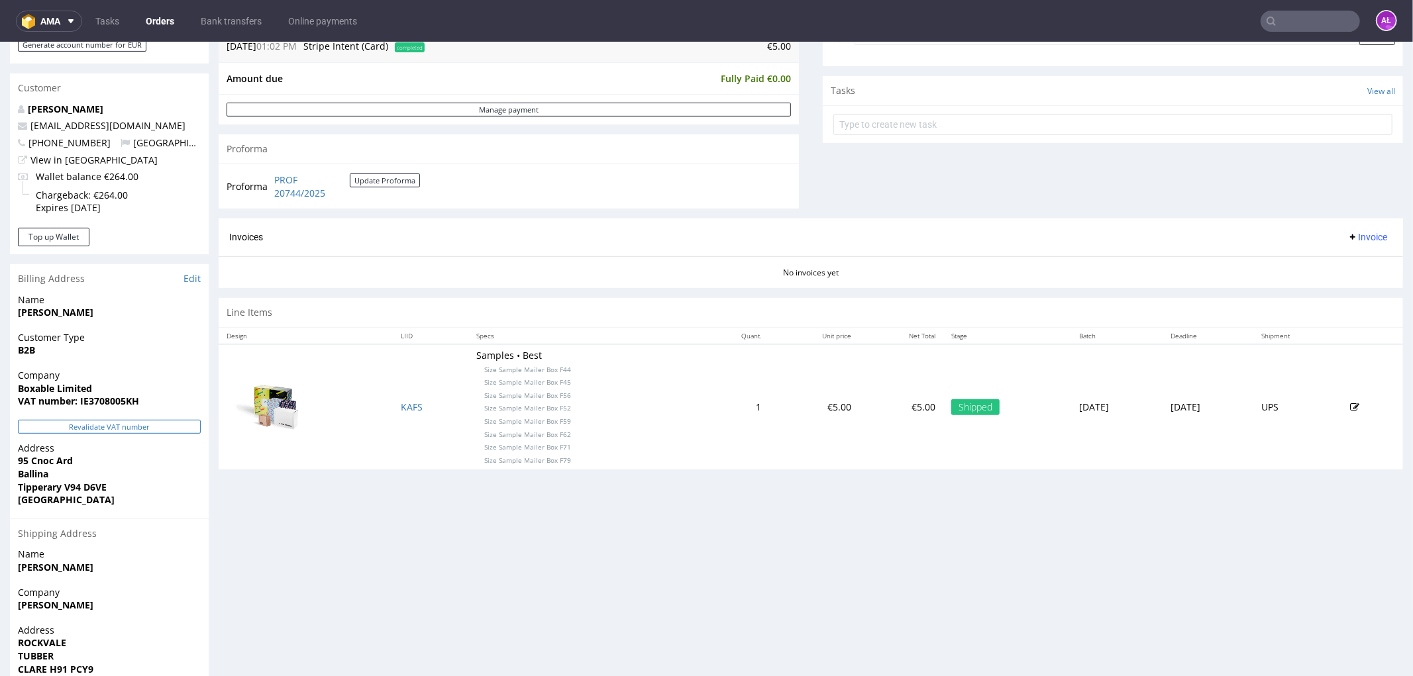
click at [166, 423] on button "Revalidate VAT number" at bounding box center [109, 426] width 183 height 14
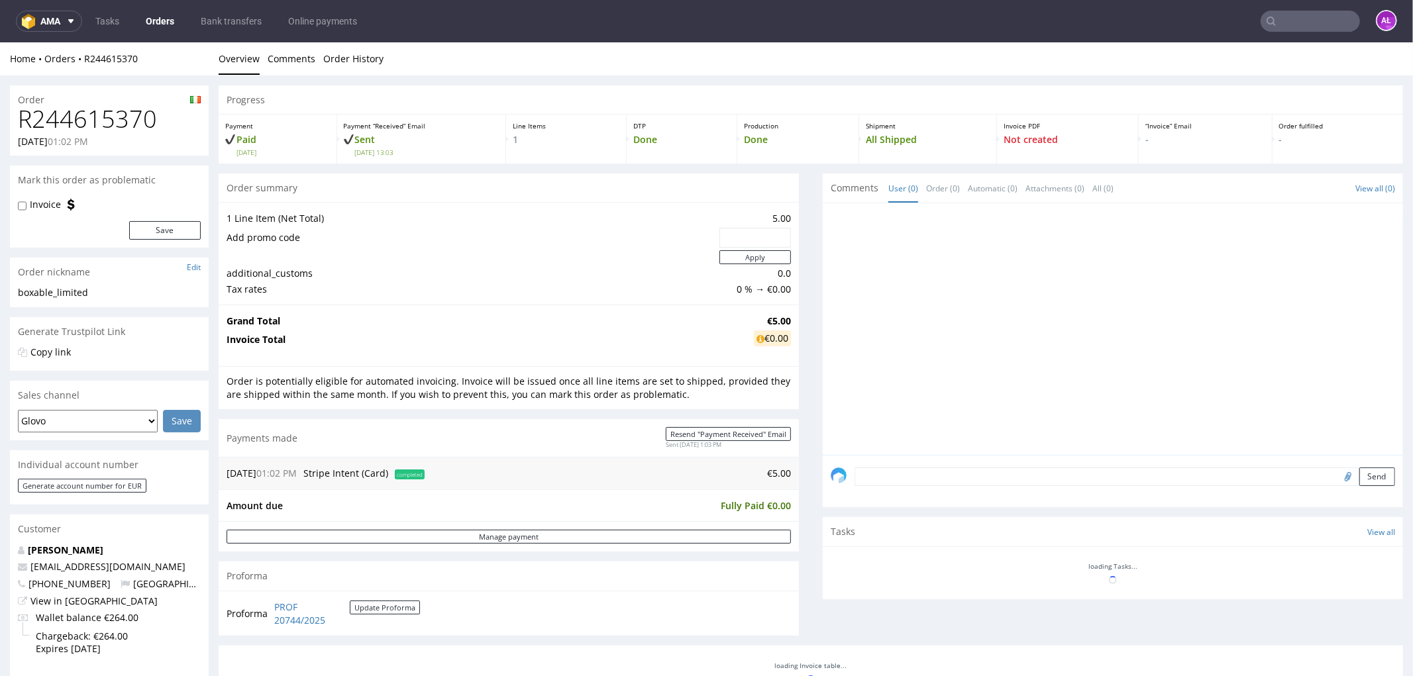
scroll to position [440, 0]
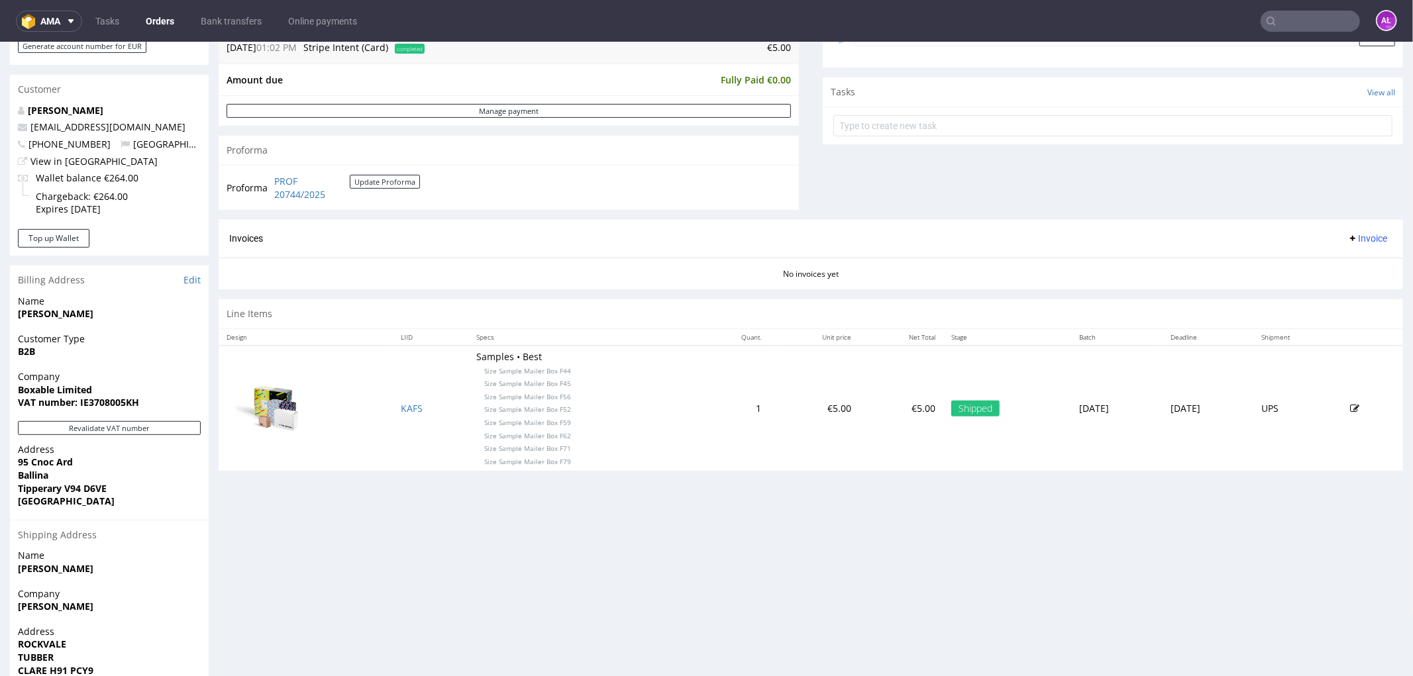
click at [1352, 241] on span "Invoice" at bounding box center [1367, 238] width 40 height 11
click at [1357, 274] on li "Generate" at bounding box center [1339, 267] width 85 height 24
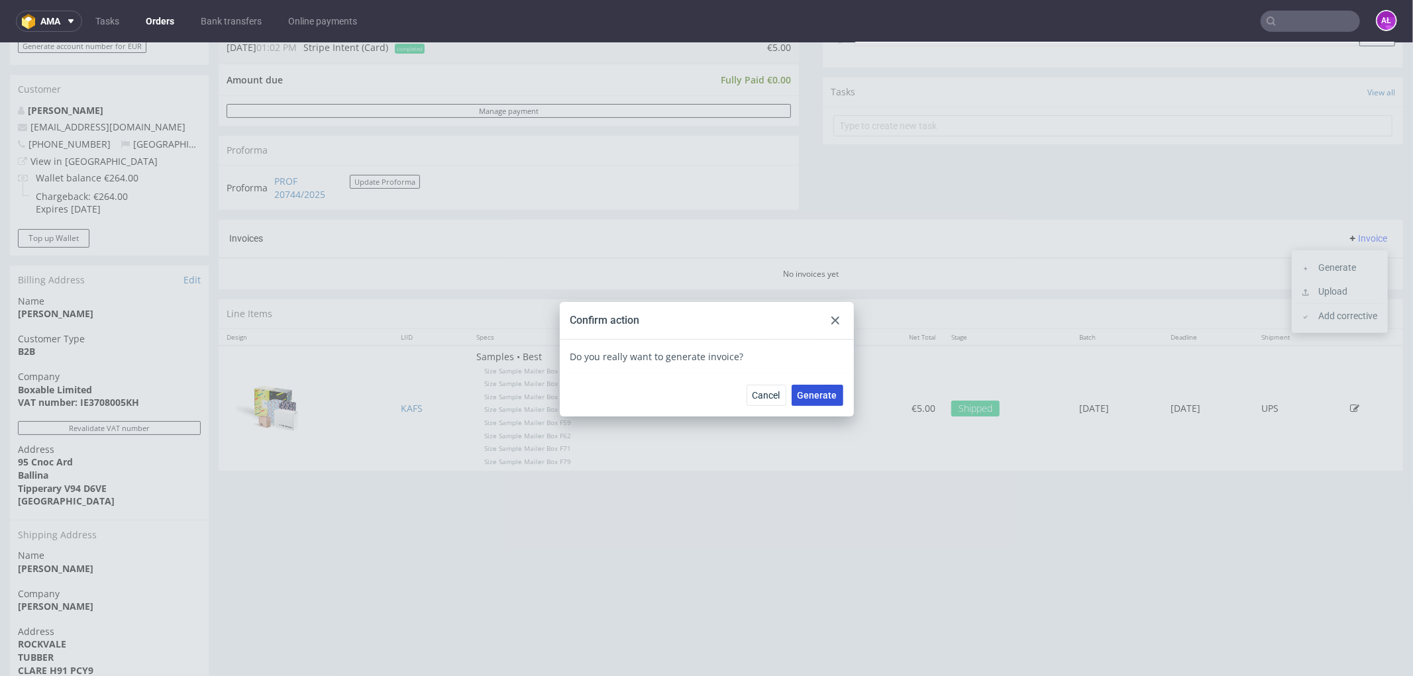
click at [818, 398] on span "Generate" at bounding box center [818, 394] width 40 height 9
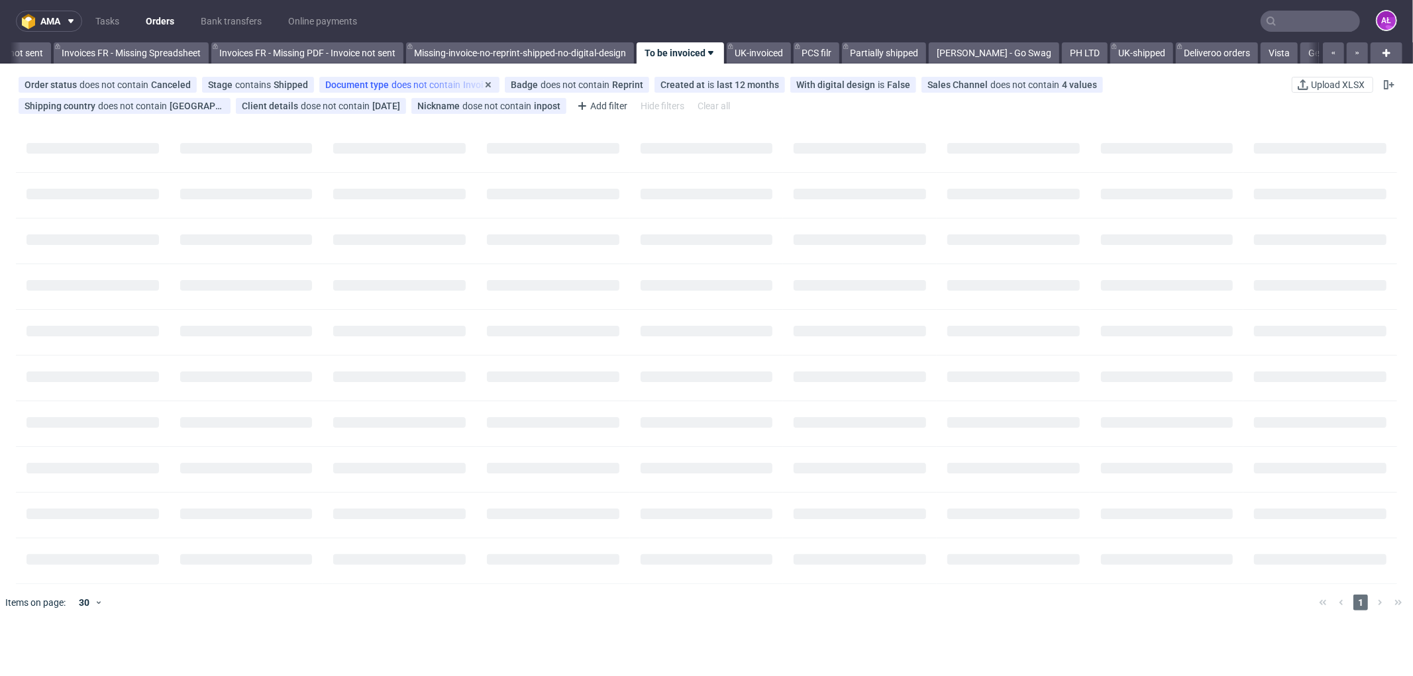
scroll to position [0, 2069]
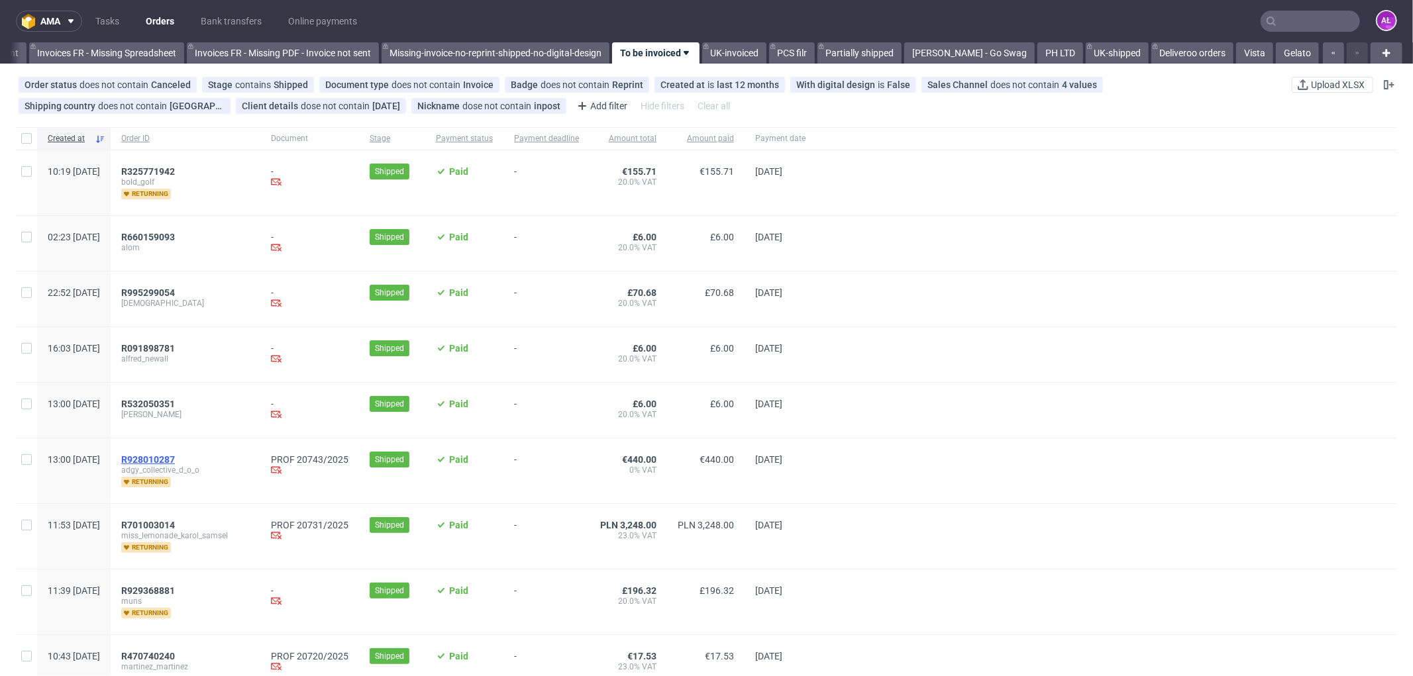
click at [175, 464] on span "R928010287" at bounding box center [148, 459] width 54 height 11
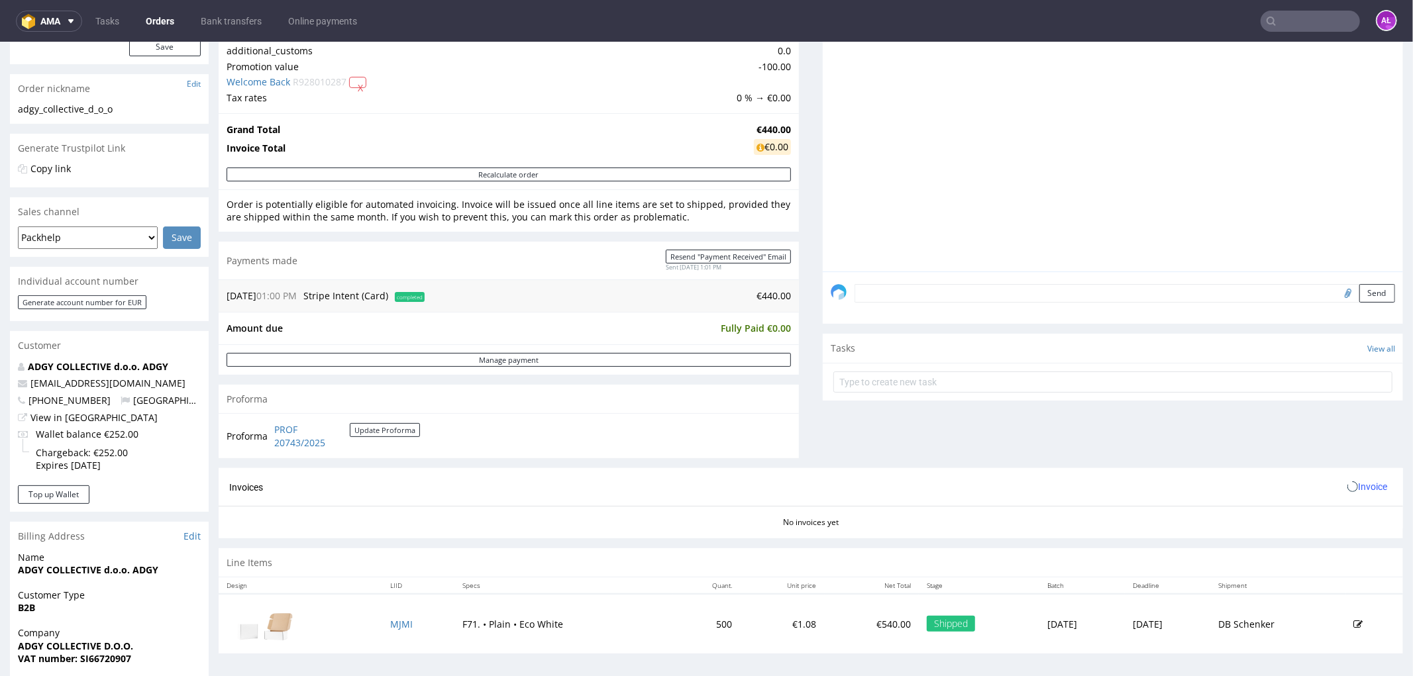
scroll to position [441, 0]
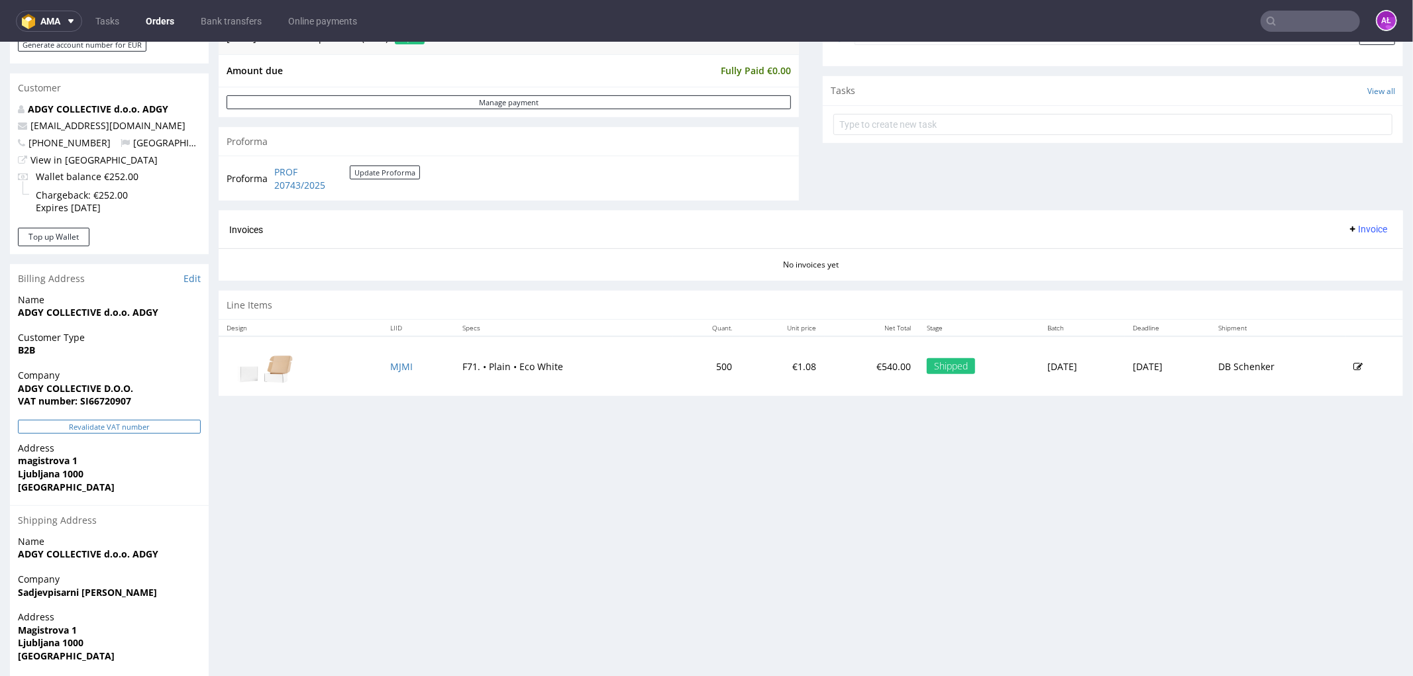
click at [187, 425] on button "Revalidate VAT number" at bounding box center [109, 426] width 183 height 14
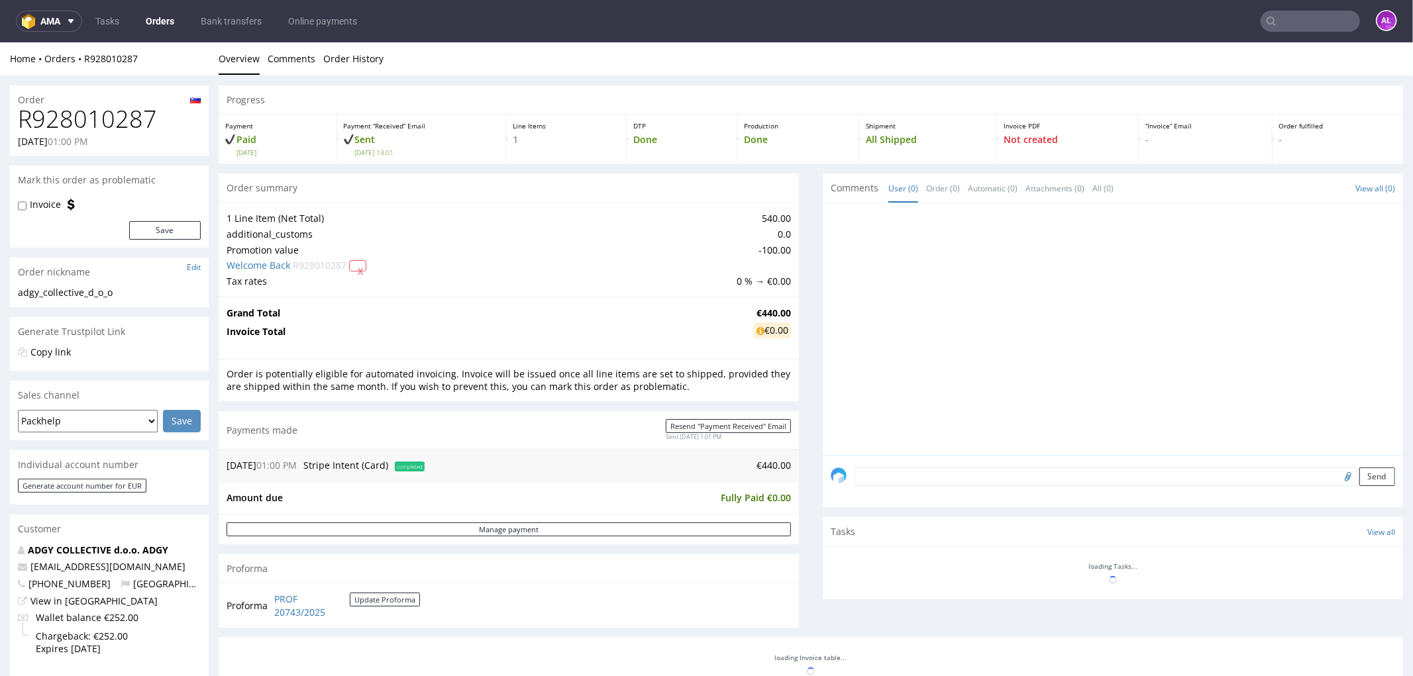
scroll to position [440, 0]
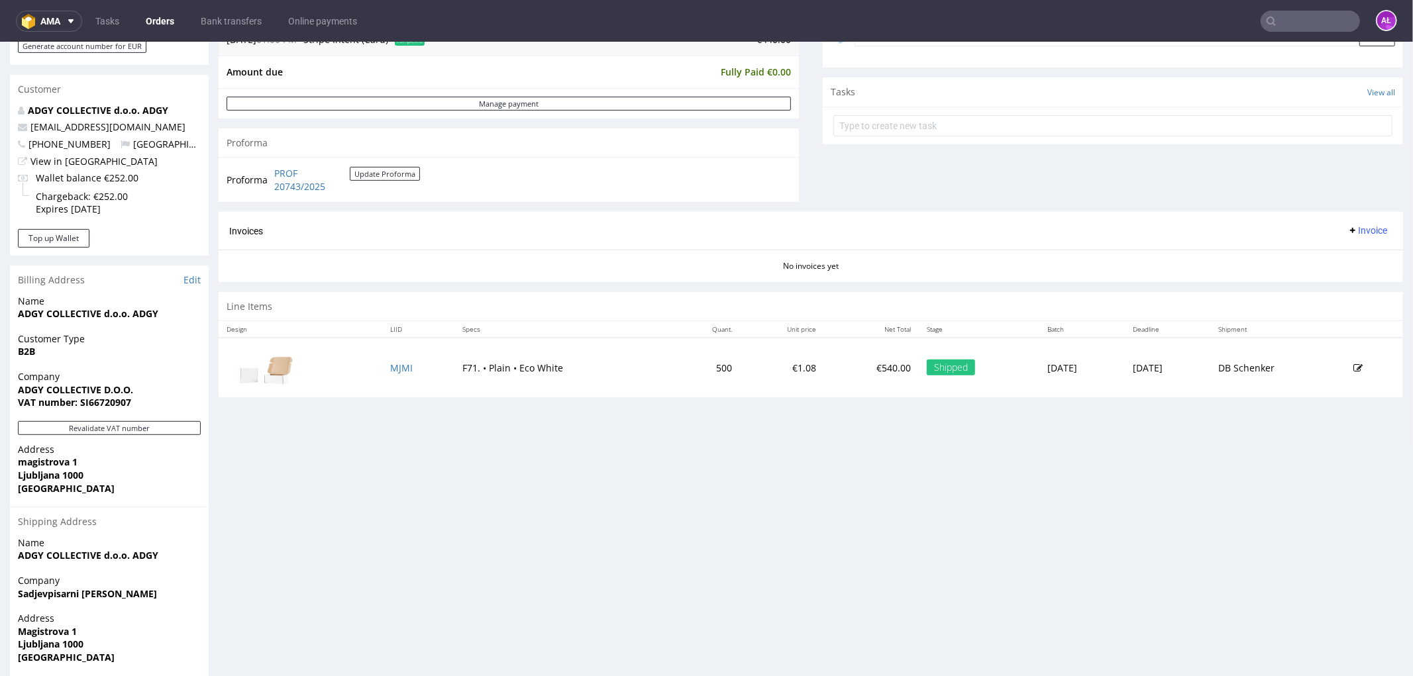
click at [1347, 227] on span "Invoice" at bounding box center [1367, 230] width 40 height 11
click at [1349, 262] on span "Generate" at bounding box center [1345, 258] width 64 height 13
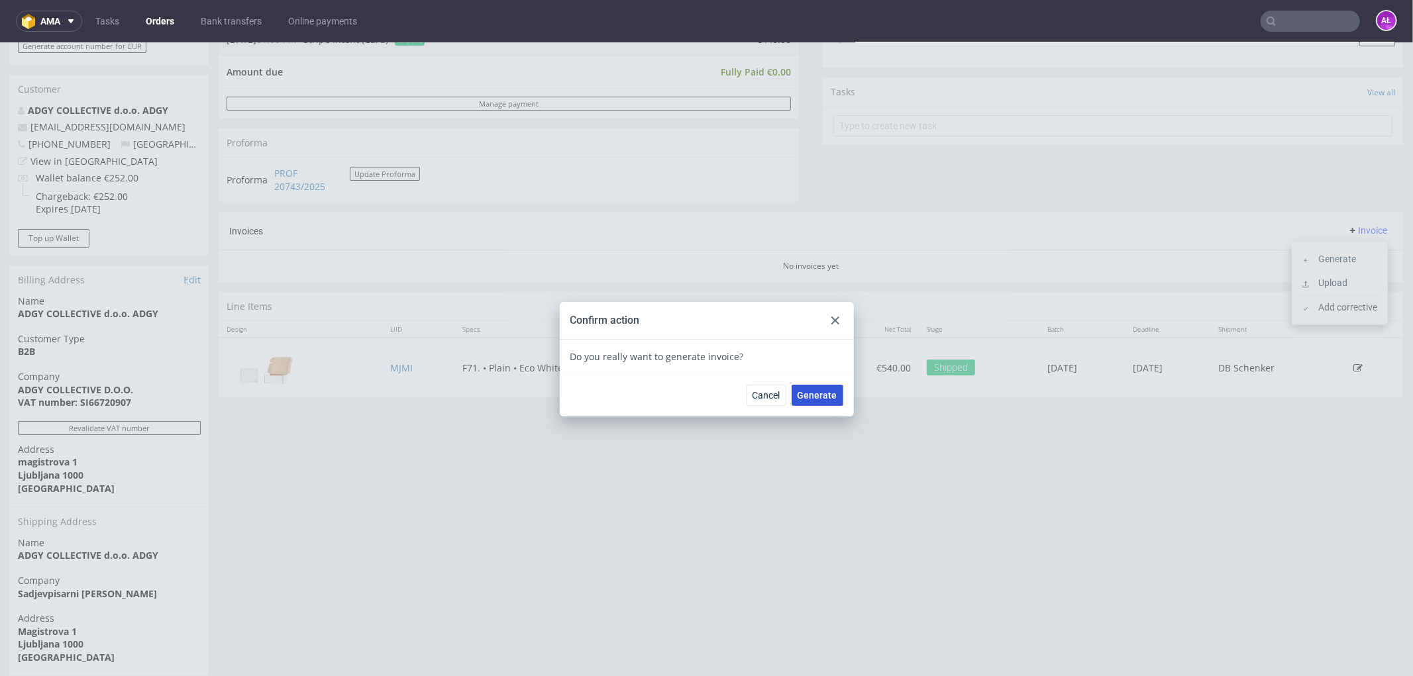
click at [813, 397] on span "Generate" at bounding box center [818, 394] width 40 height 9
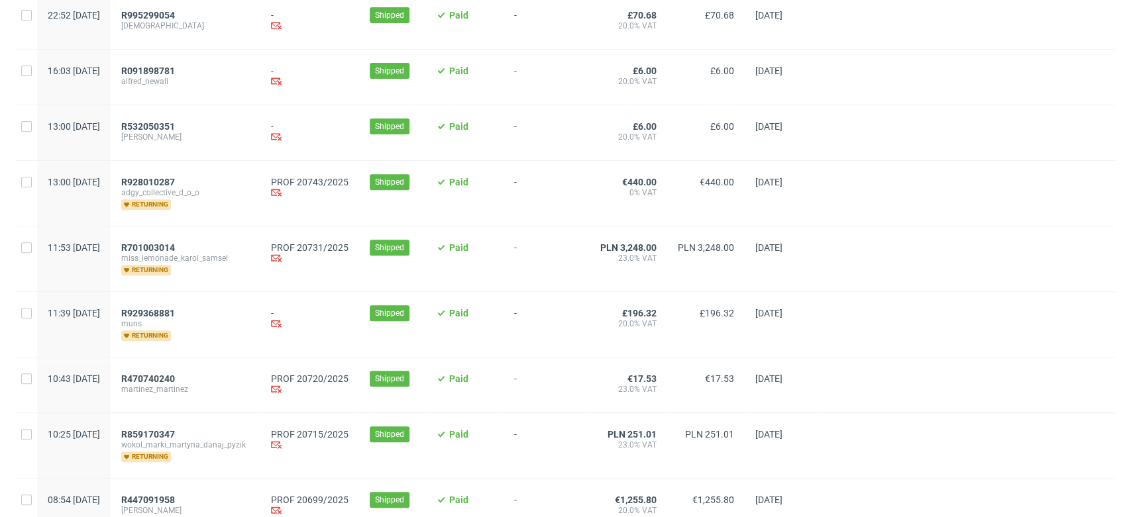
scroll to position [441, 0]
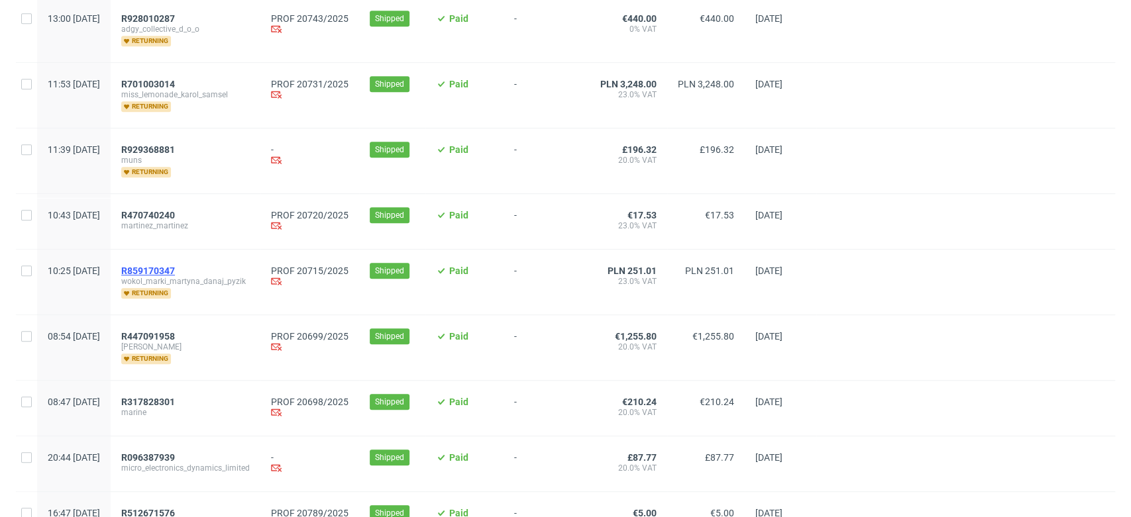
click at [175, 270] on span "R859170347" at bounding box center [148, 271] width 54 height 11
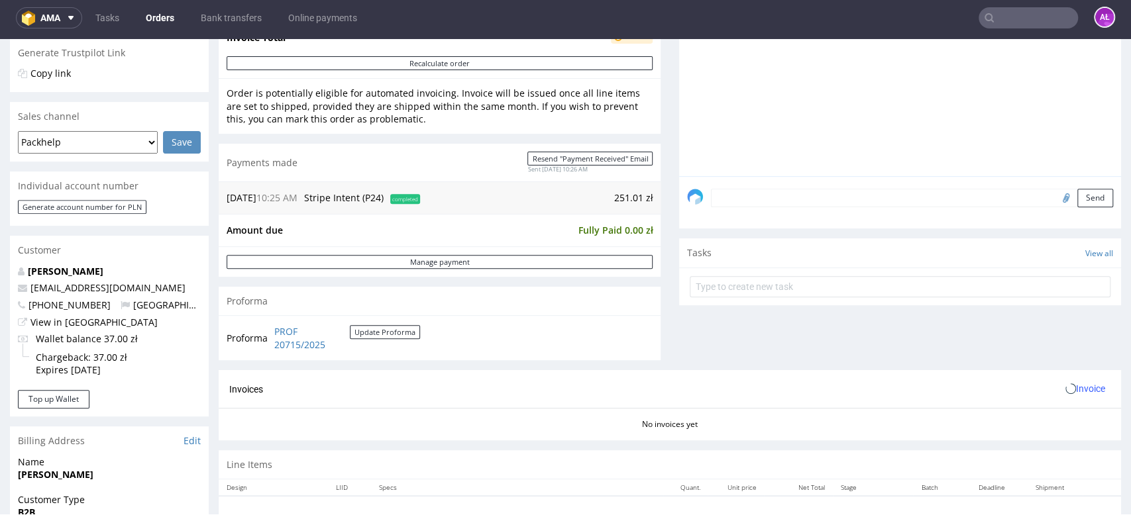
scroll to position [441, 0]
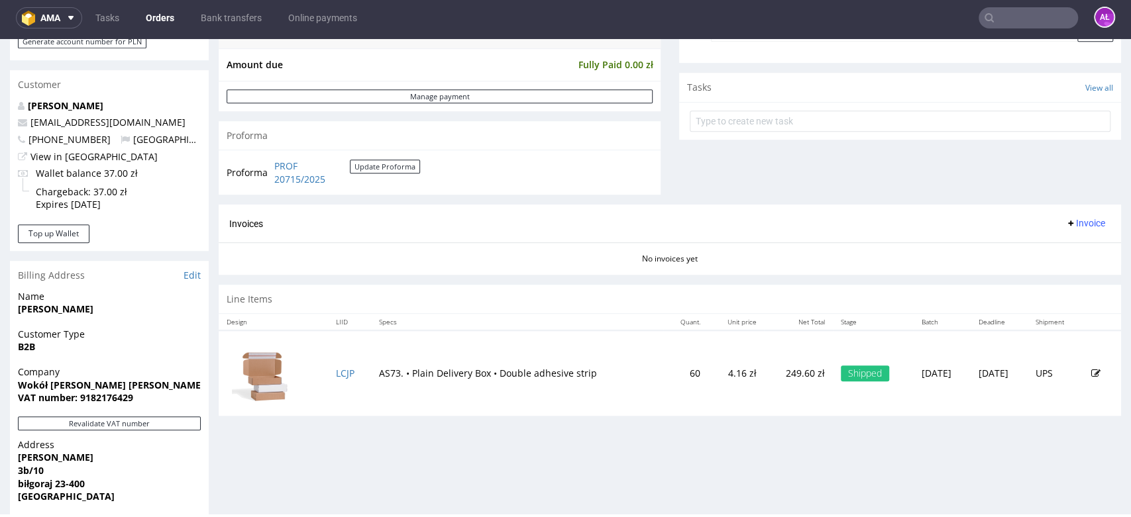
click at [1060, 229] on button "Invoice" at bounding box center [1085, 223] width 50 height 16
click at [1060, 246] on span "Generate" at bounding box center [1062, 250] width 64 height 13
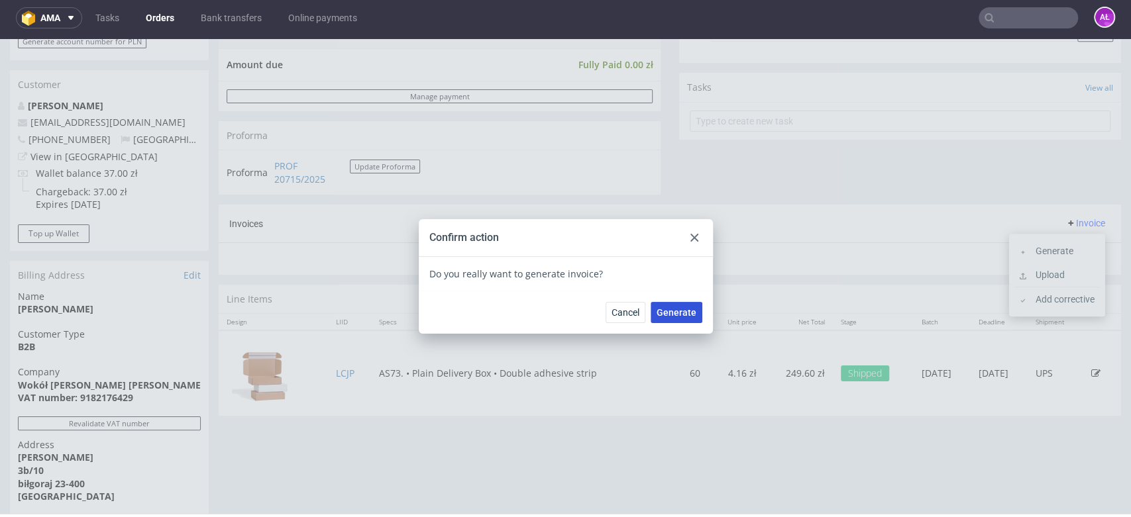
click at [694, 310] on button "Generate" at bounding box center [677, 312] width 52 height 21
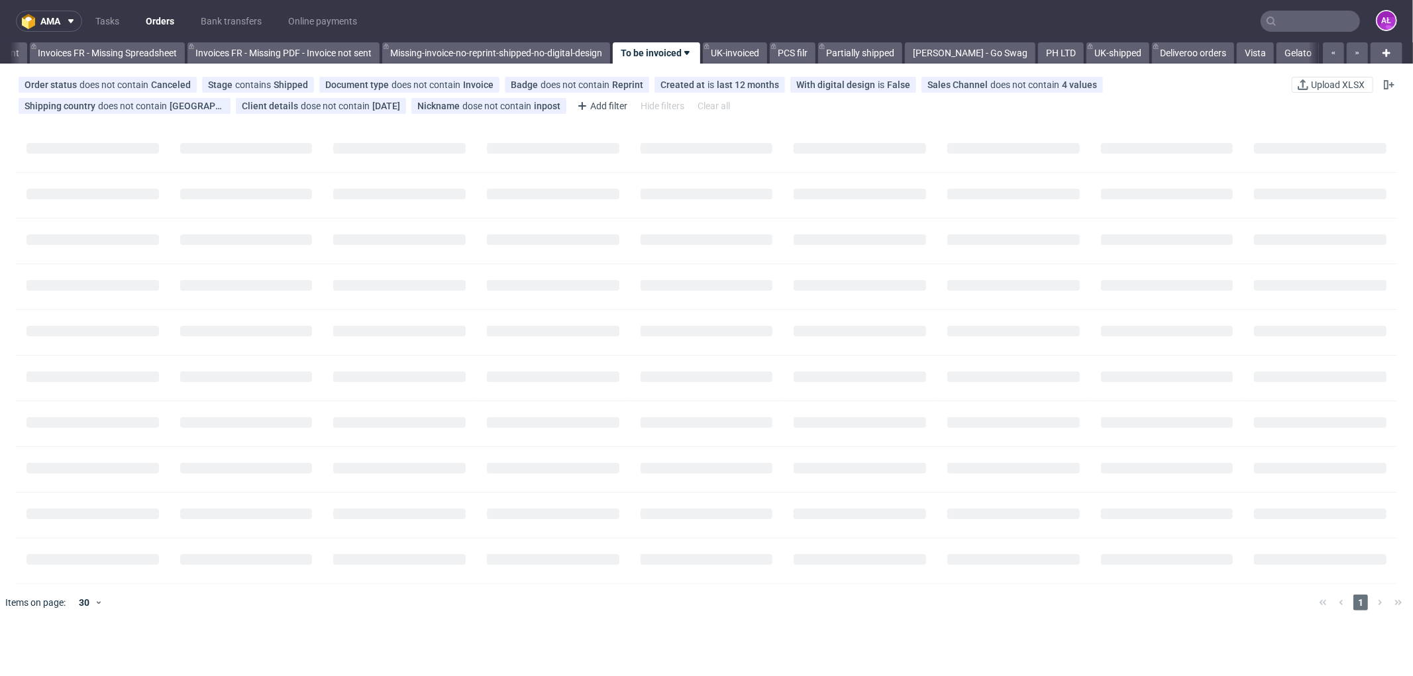
scroll to position [0, 2069]
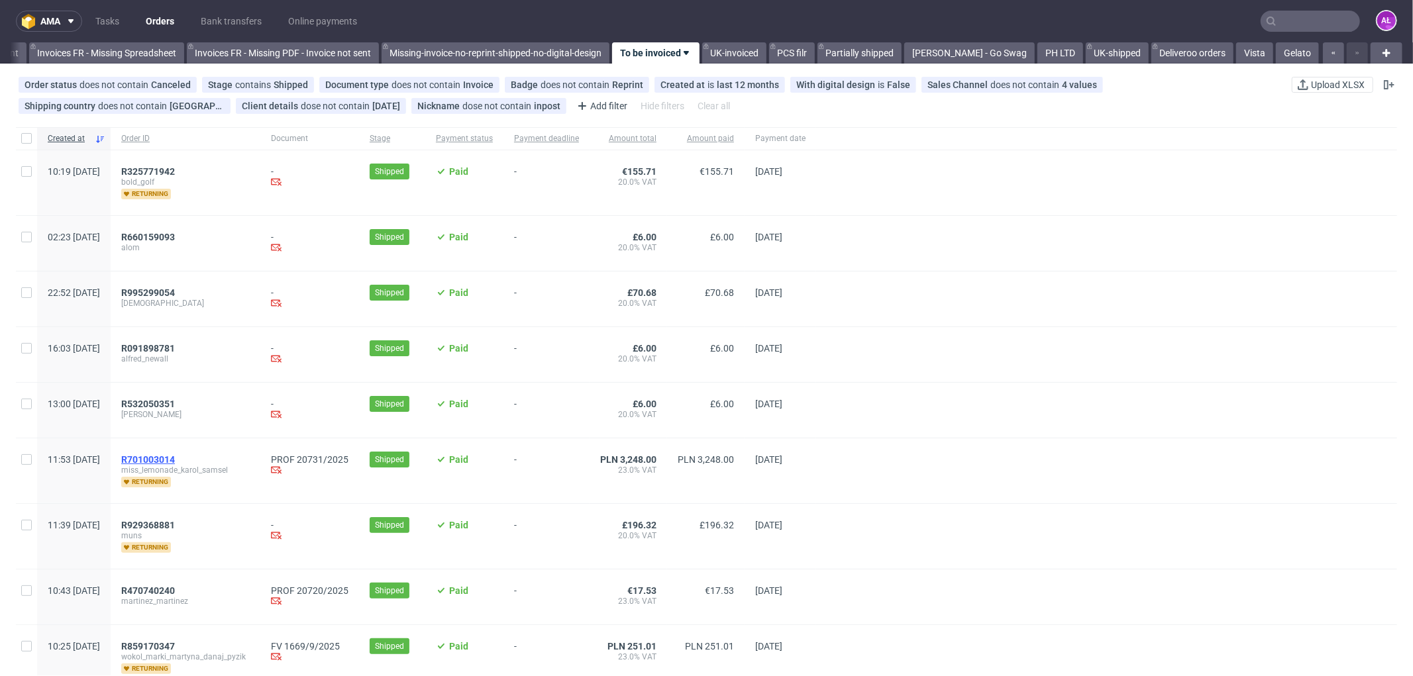
click at [175, 464] on span "R701003014" at bounding box center [148, 459] width 54 height 11
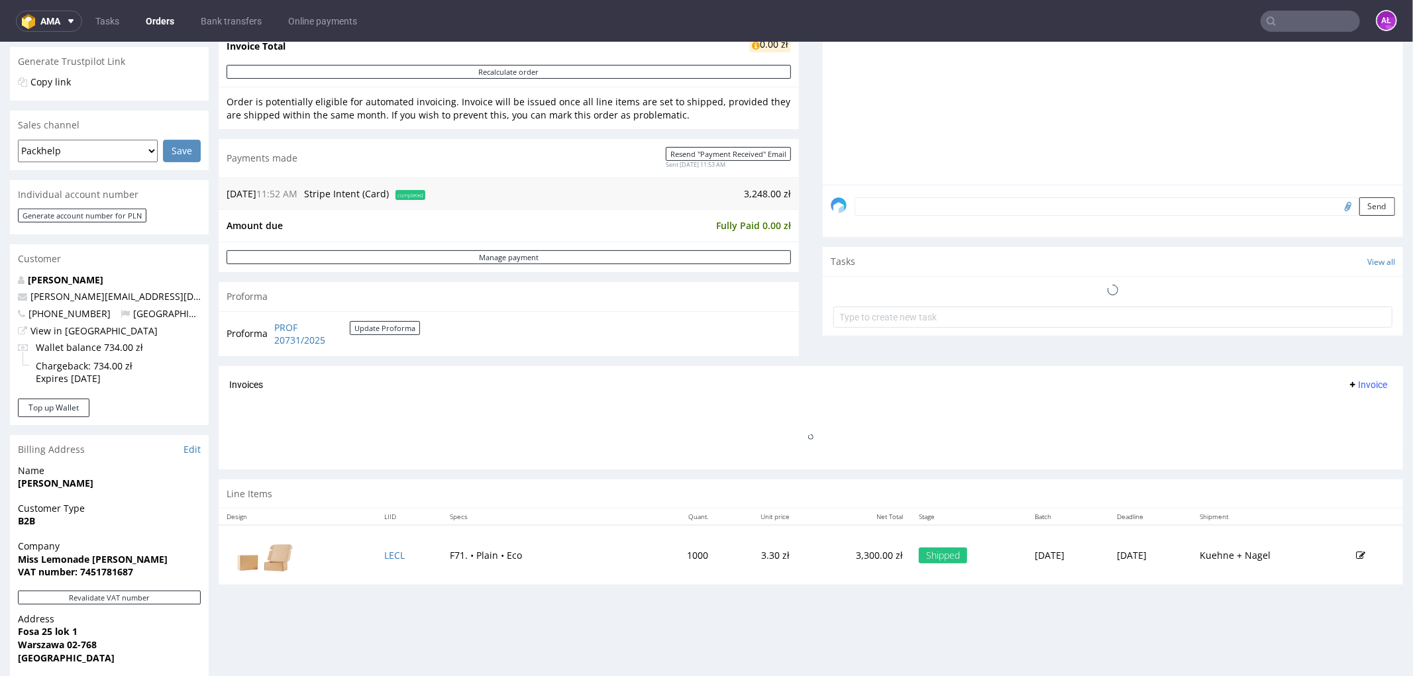
scroll to position [441, 0]
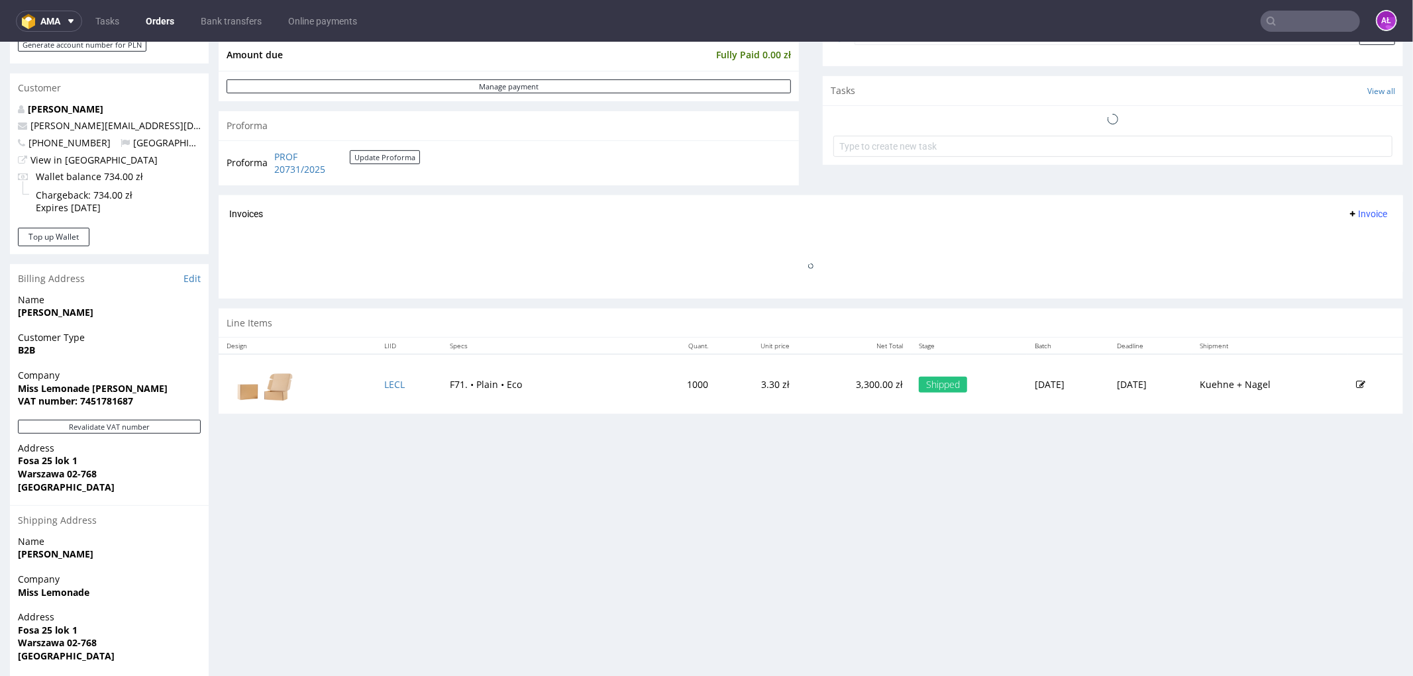
click at [1347, 209] on span "Invoice" at bounding box center [1367, 213] width 40 height 11
click at [1355, 240] on span "Generate" at bounding box center [1345, 241] width 64 height 13
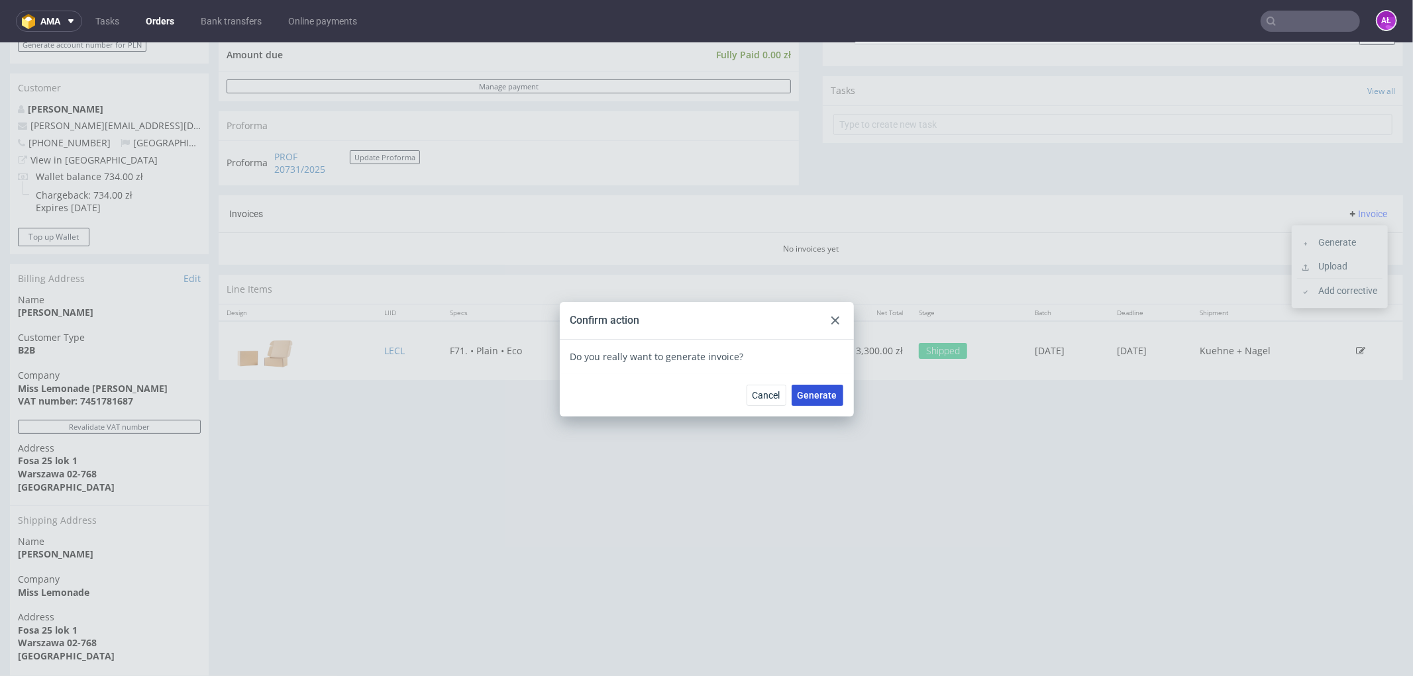
click at [831, 393] on button "Generate" at bounding box center [818, 394] width 52 height 21
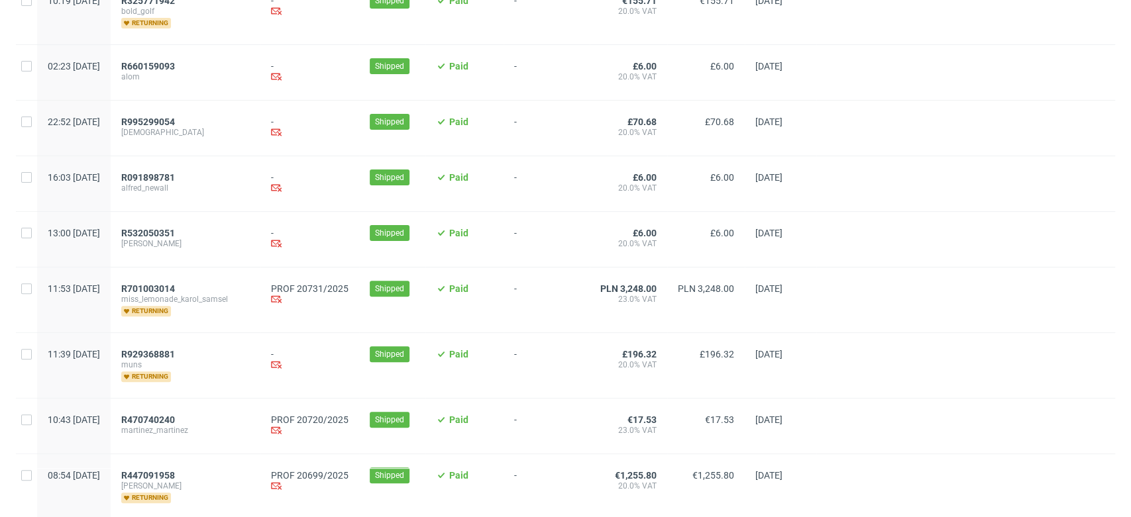
scroll to position [441, 0]
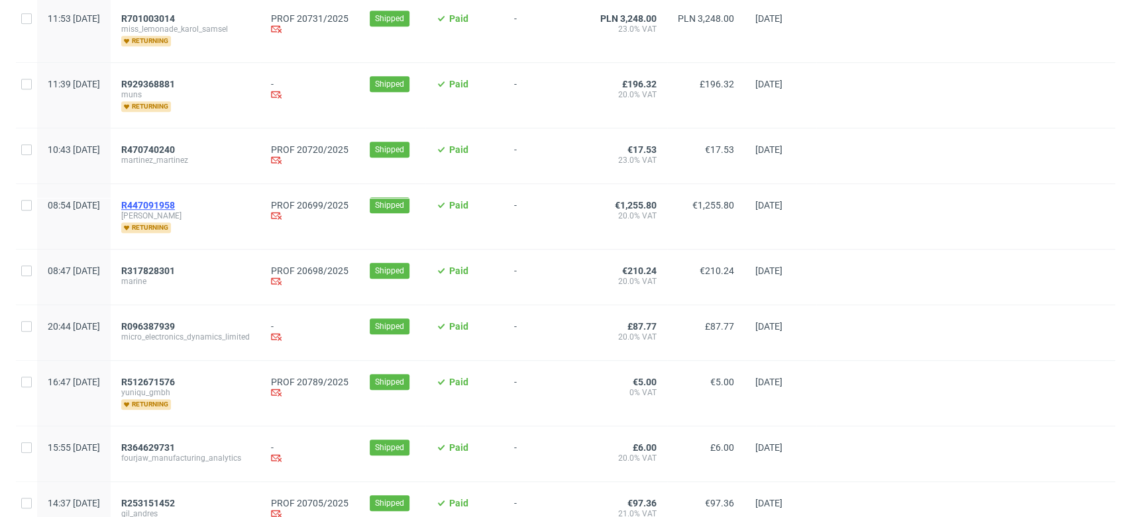
click at [175, 205] on span "R447091958" at bounding box center [148, 205] width 54 height 11
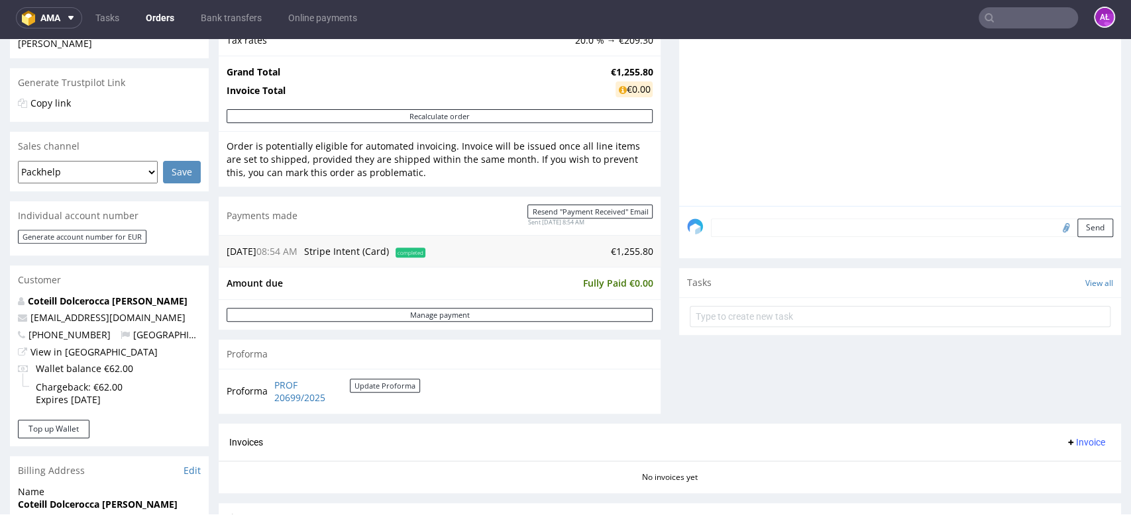
scroll to position [441, 0]
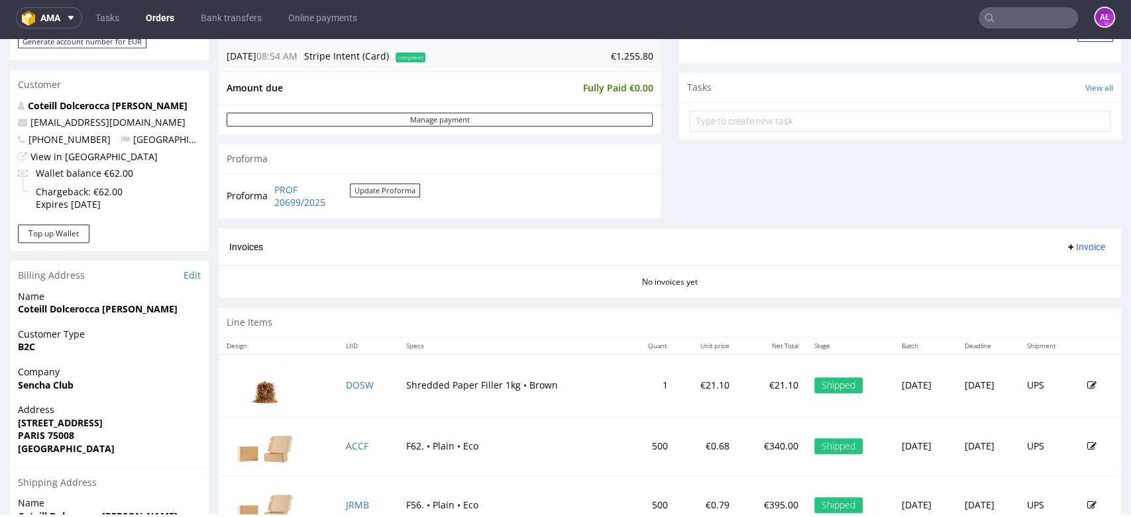
click at [1068, 242] on span "Invoice" at bounding box center [1085, 247] width 40 height 11
click at [1069, 274] on span "Generate" at bounding box center [1062, 274] width 64 height 13
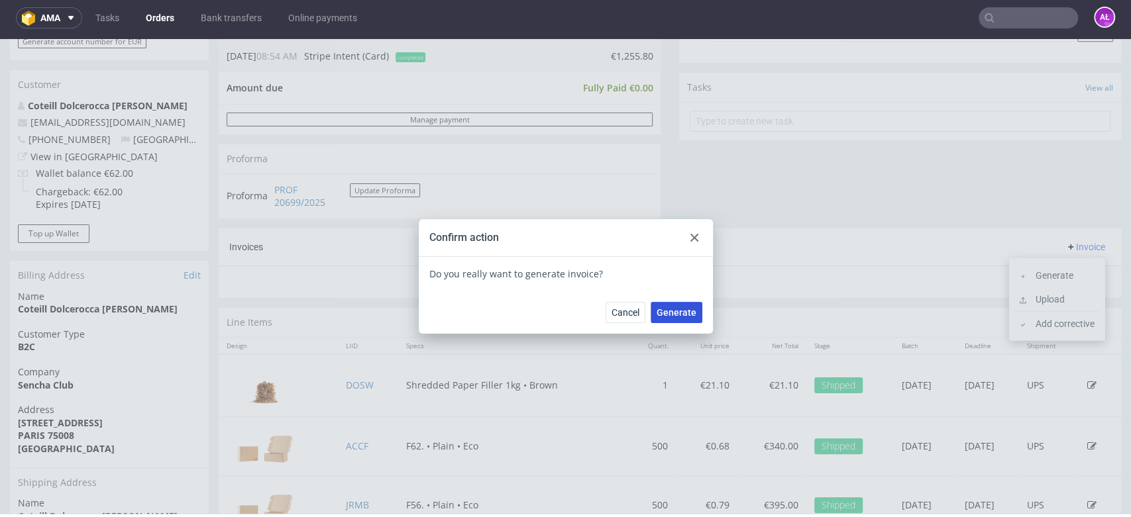
click at [684, 313] on span "Generate" at bounding box center [676, 312] width 40 height 9
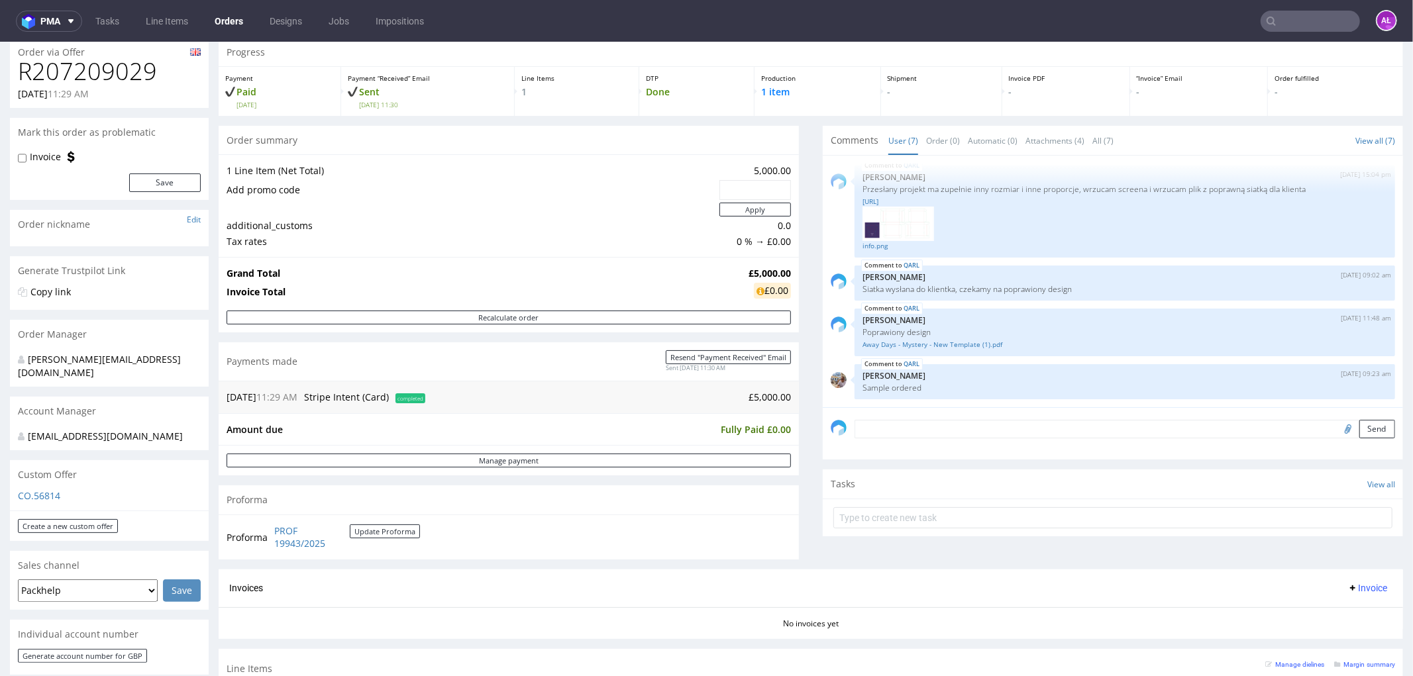
scroll to position [294, 0]
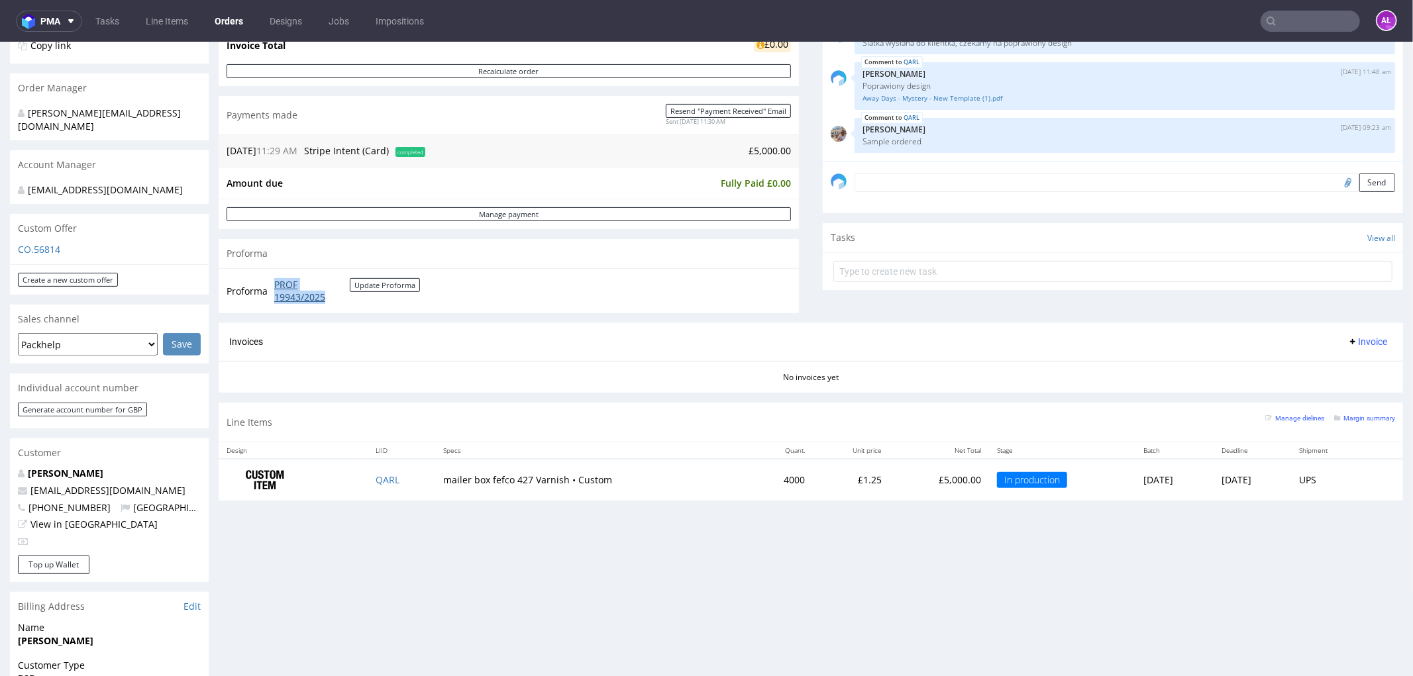
drag, startPoint x: 270, startPoint y: 280, endPoint x: 329, endPoint y: 295, distance: 60.9
click at [329, 295] on td "PROF 19943/2025 Update Proforma" at bounding box center [345, 290] width 149 height 28
copy link "PROF 19943/2025"
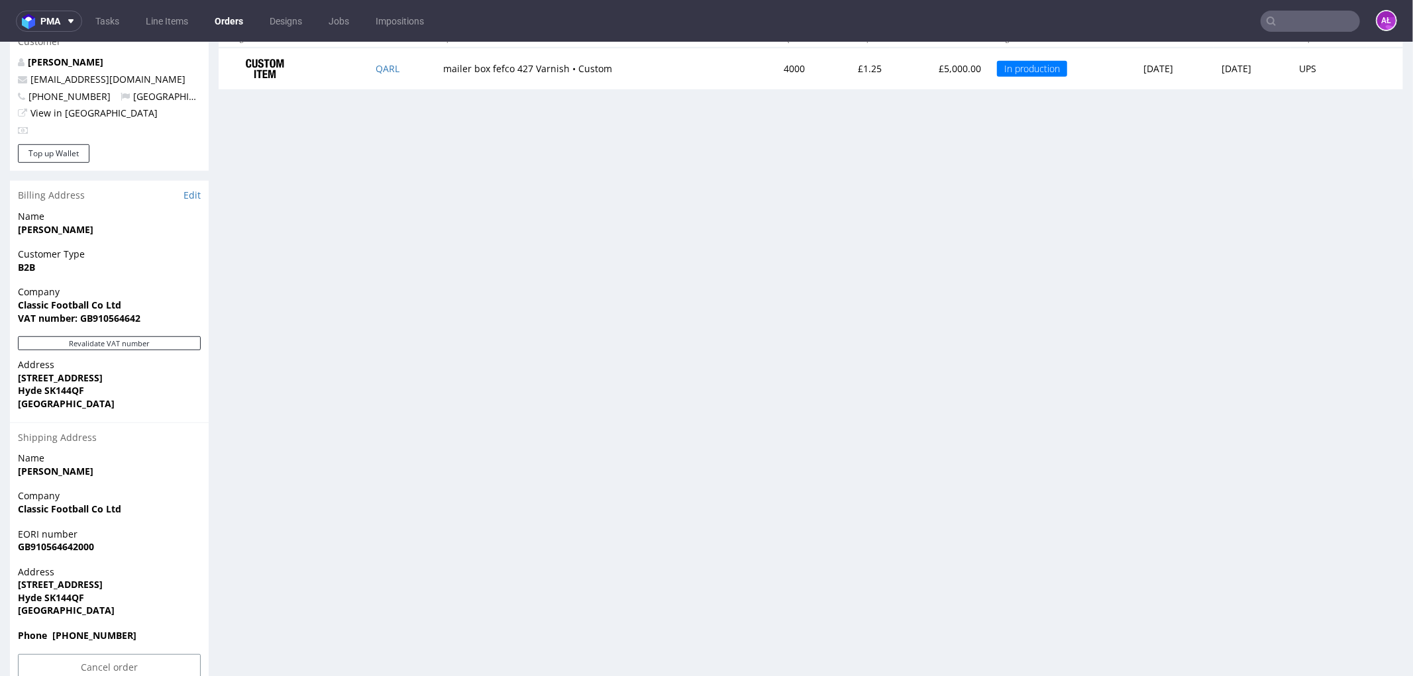
scroll to position [721, 0]
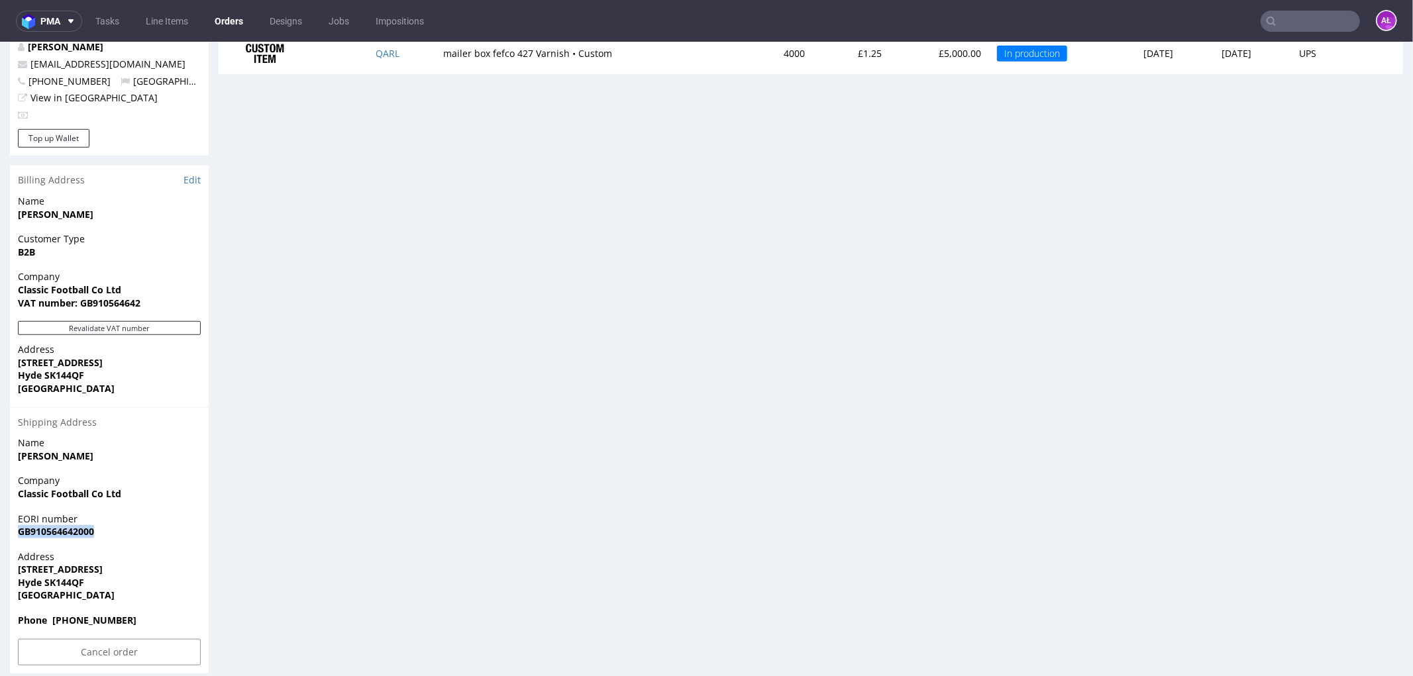
drag, startPoint x: 107, startPoint y: 521, endPoint x: 617, endPoint y: 519, distance: 510.1
click at [18, 525] on span "GB910564642000" at bounding box center [109, 531] width 183 height 13
copy strong "GB910564642000"
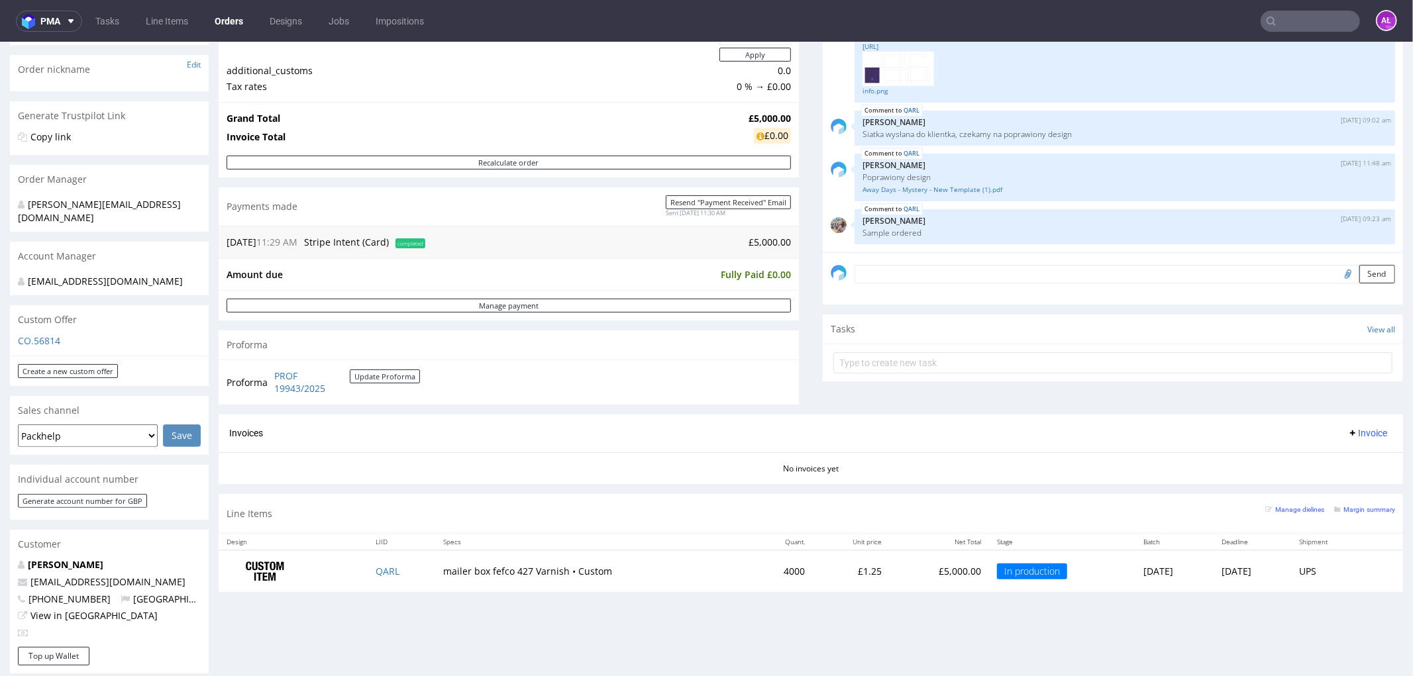
scroll to position [0, 0]
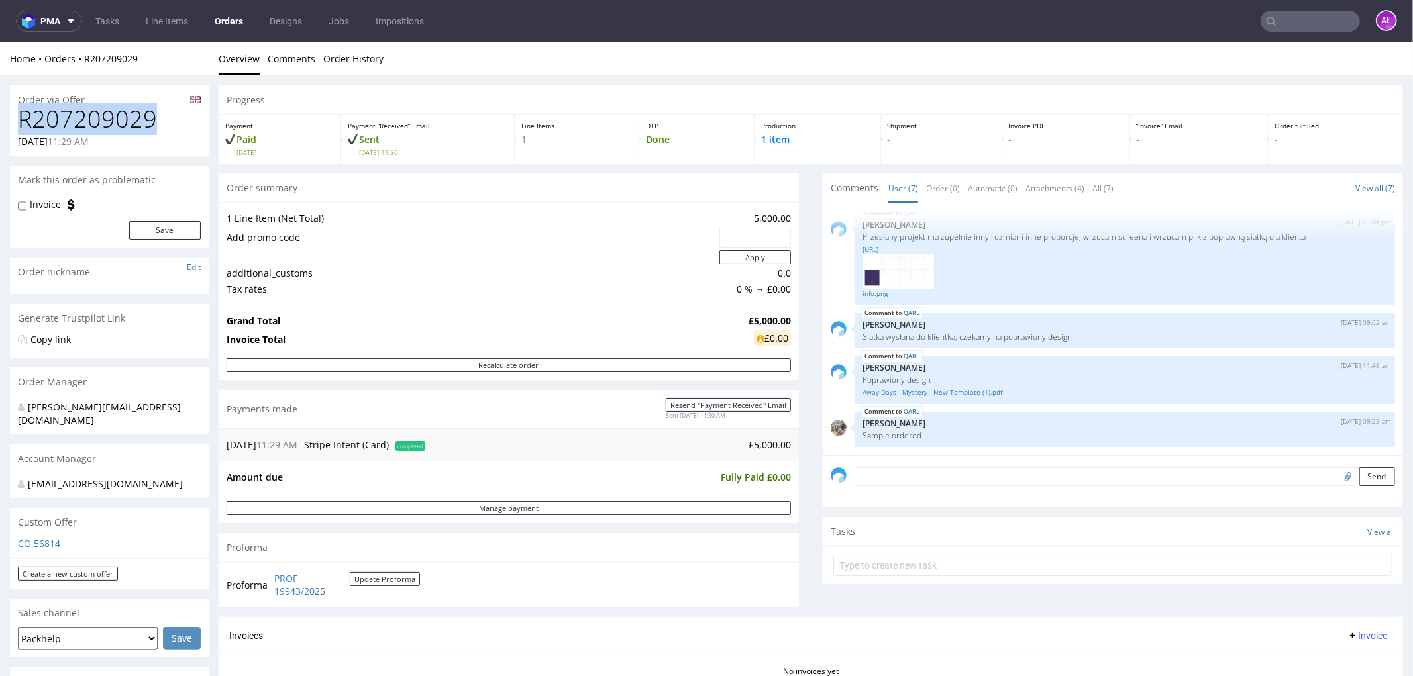
drag, startPoint x: 160, startPoint y: 112, endPoint x: 15, endPoint y: 117, distance: 145.1
click at [15, 117] on div "R207209029 18.09.2025 11:29 AM" at bounding box center [109, 130] width 199 height 50
copy h1 "R207209029"
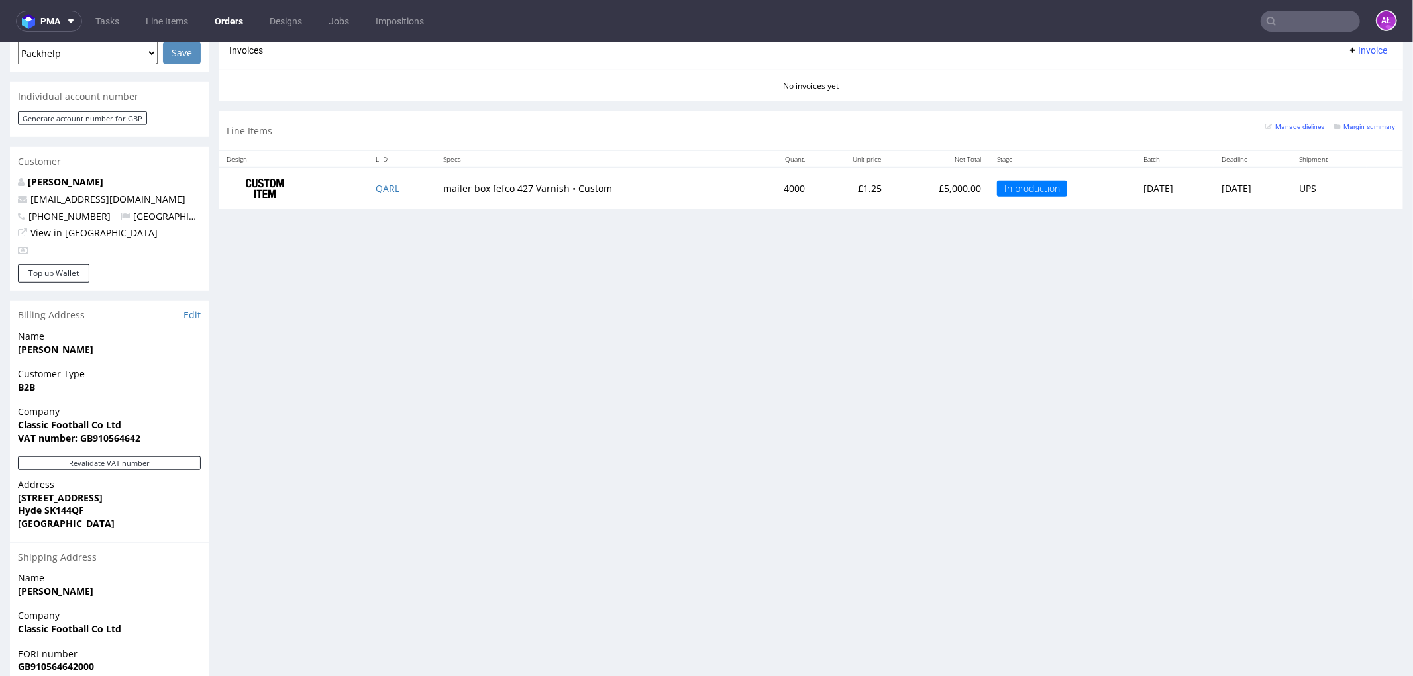
scroll to position [721, 0]
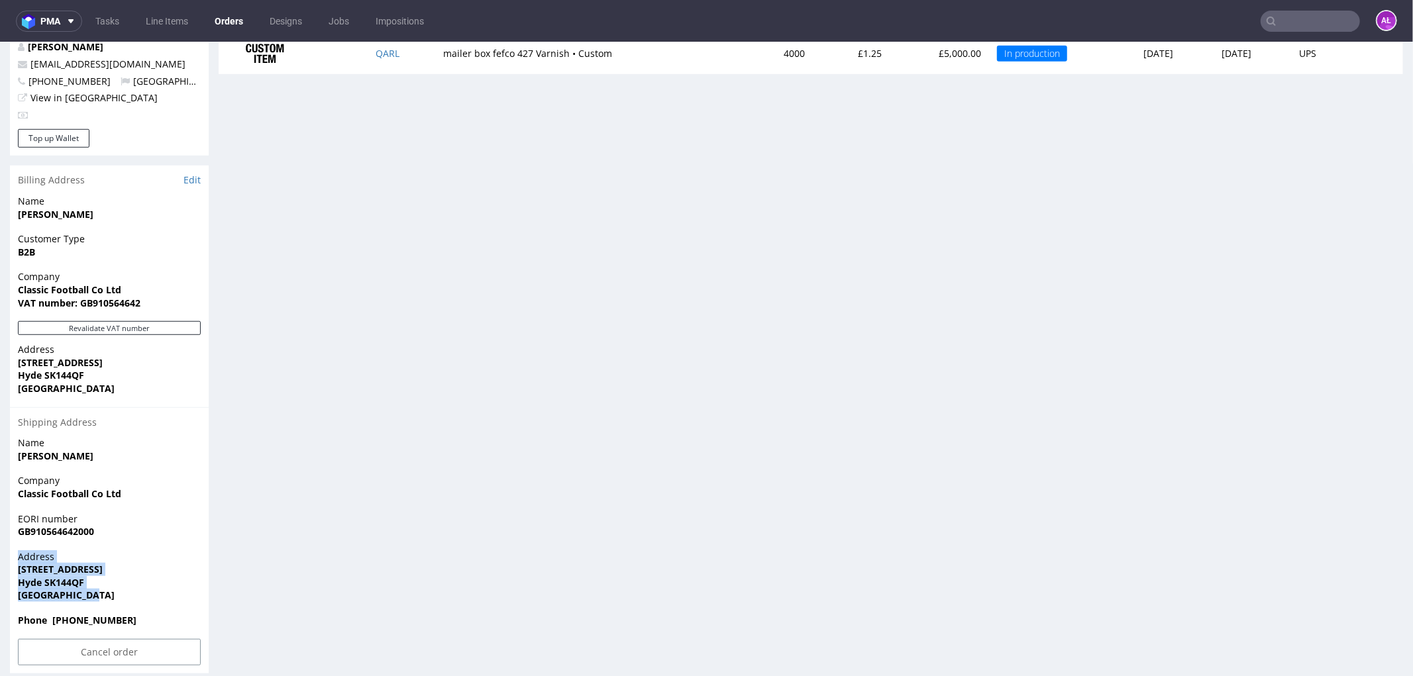
drag, startPoint x: 101, startPoint y: 578, endPoint x: 0, endPoint y: 548, distance: 105.6
click at [0, 548] on div "Order via Offer R207209029 18.09.2025 11:29 AM Mark this order as problematic I…" at bounding box center [706, 18] width 1413 height 1329
drag, startPoint x: 69, startPoint y: 574, endPoint x: 76, endPoint y: 574, distance: 6.7
click at [70, 588] on strong "United Kingdom" at bounding box center [66, 594] width 97 height 13
click at [108, 576] on span "Hyde SK144QF" at bounding box center [109, 582] width 183 height 13
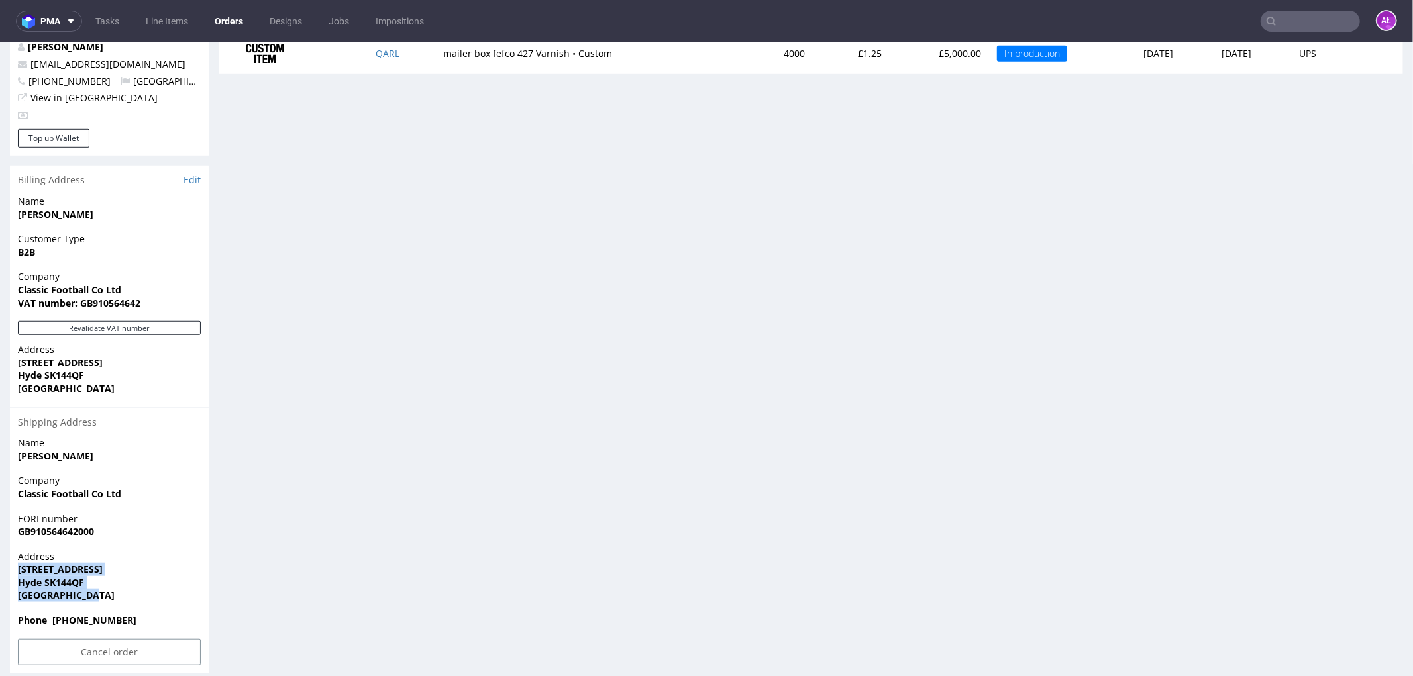
drag, startPoint x: 93, startPoint y: 580, endPoint x: 17, endPoint y: 556, distance: 80.5
click at [17, 556] on div "Address 67 Broadway Hyde SK144QF United Kingdom" at bounding box center [109, 582] width 199 height 64
copy p "67 Broadway Hyde SK144QF United Kingdom"
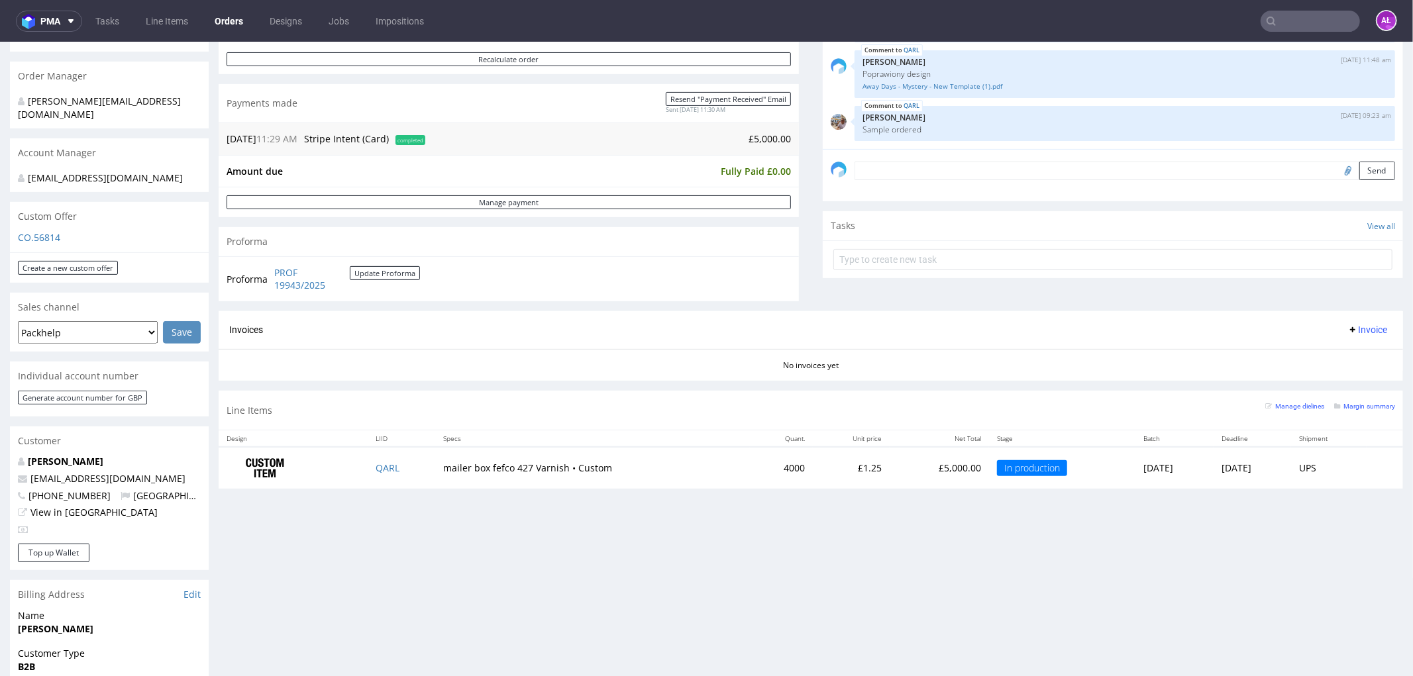
scroll to position [280, 0]
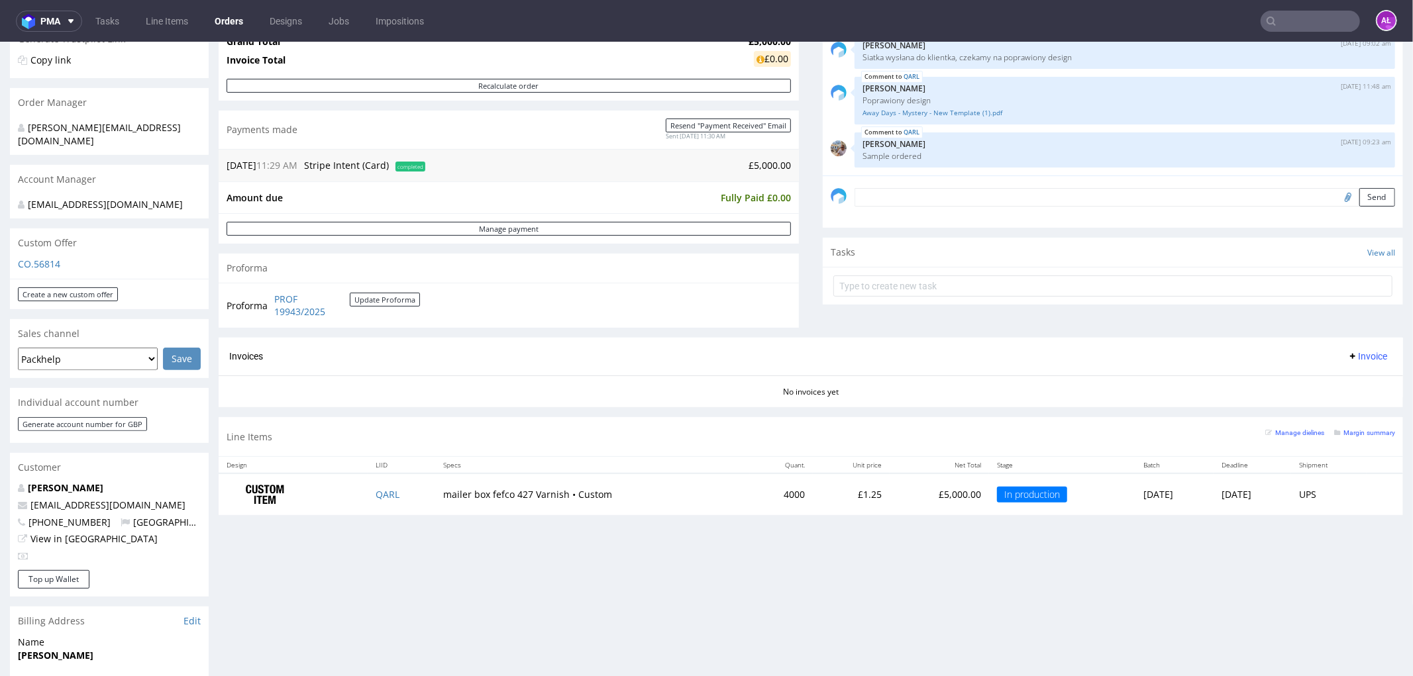
click at [1347, 351] on span "Invoice" at bounding box center [1367, 355] width 40 height 11
click at [1347, 403] on span "Upload" at bounding box center [1345, 407] width 64 height 13
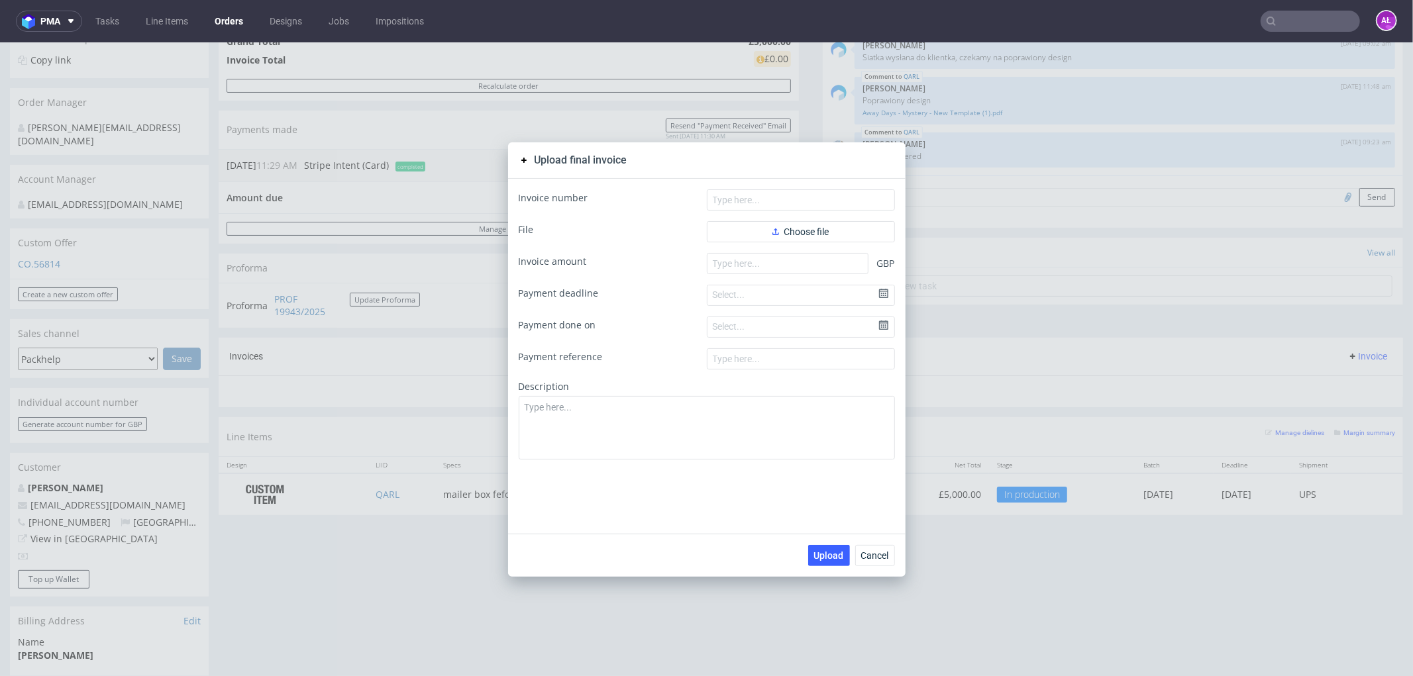
drag, startPoint x: 881, startPoint y: 556, endPoint x: 845, endPoint y: 559, distance: 35.9
click at [881, 556] on span "Cancel" at bounding box center [875, 554] width 28 height 9
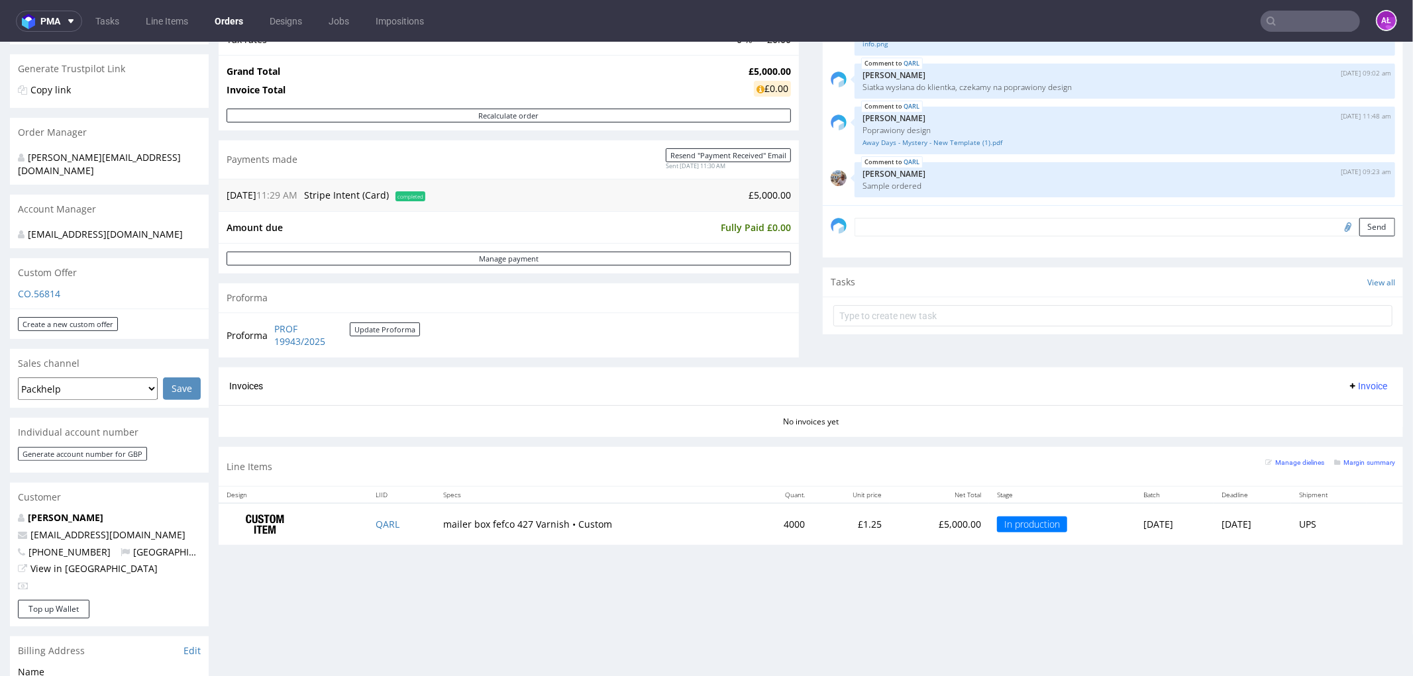
scroll to position [294, 0]
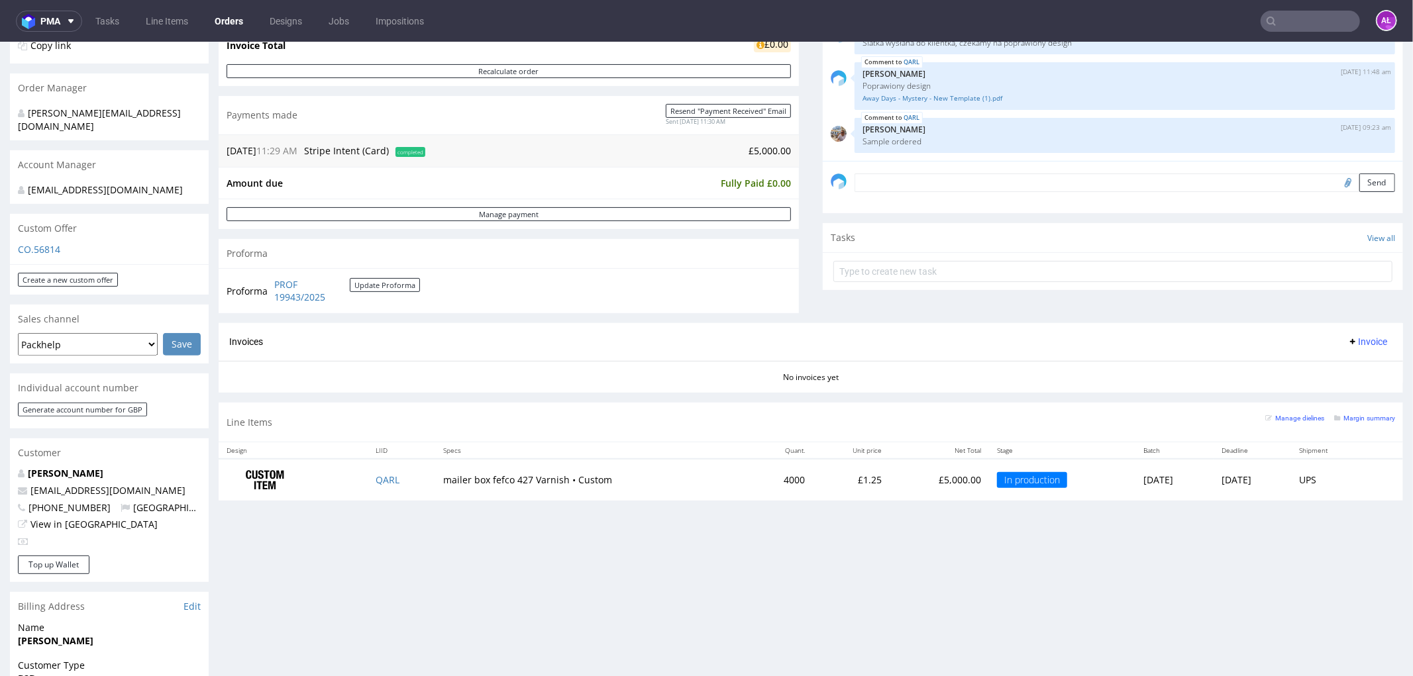
click at [1346, 334] on button "Invoice" at bounding box center [1367, 341] width 50 height 16
click at [1349, 387] on span "Upload" at bounding box center [1345, 393] width 64 height 13
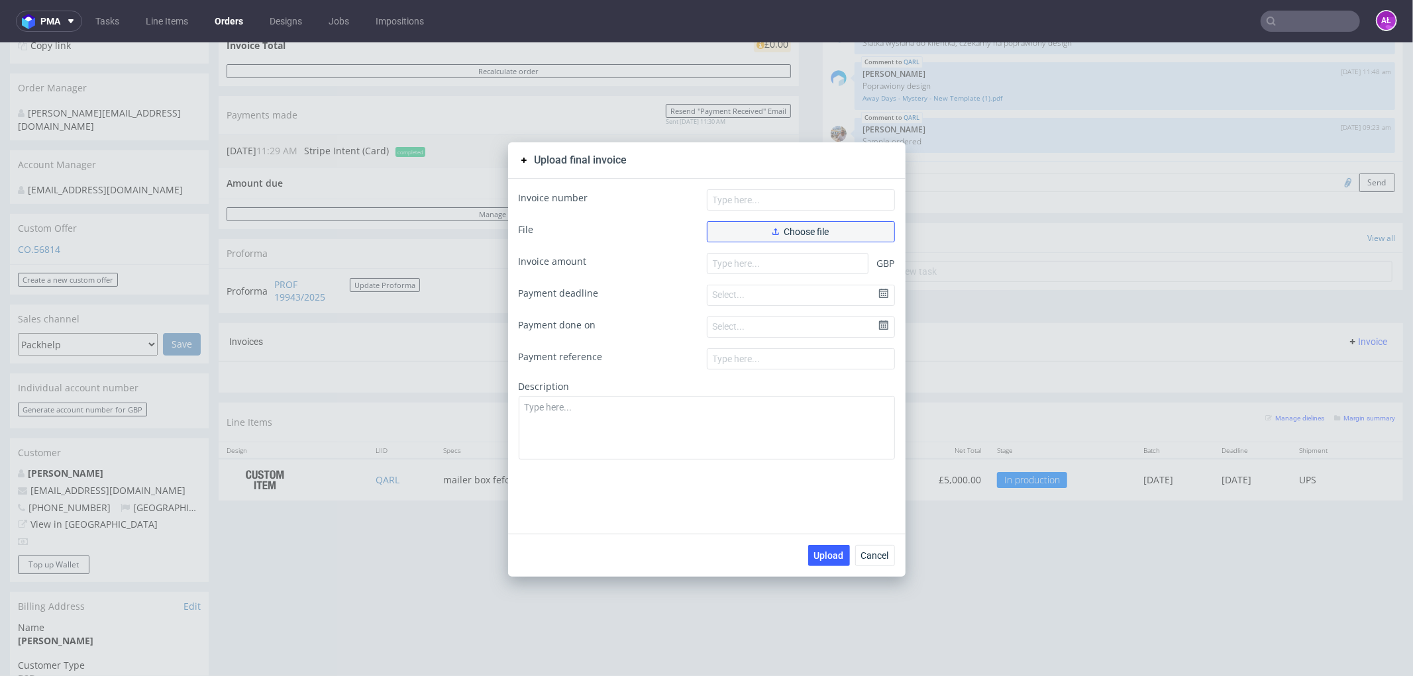
click at [830, 229] on button "Choose file" at bounding box center [801, 231] width 188 height 21
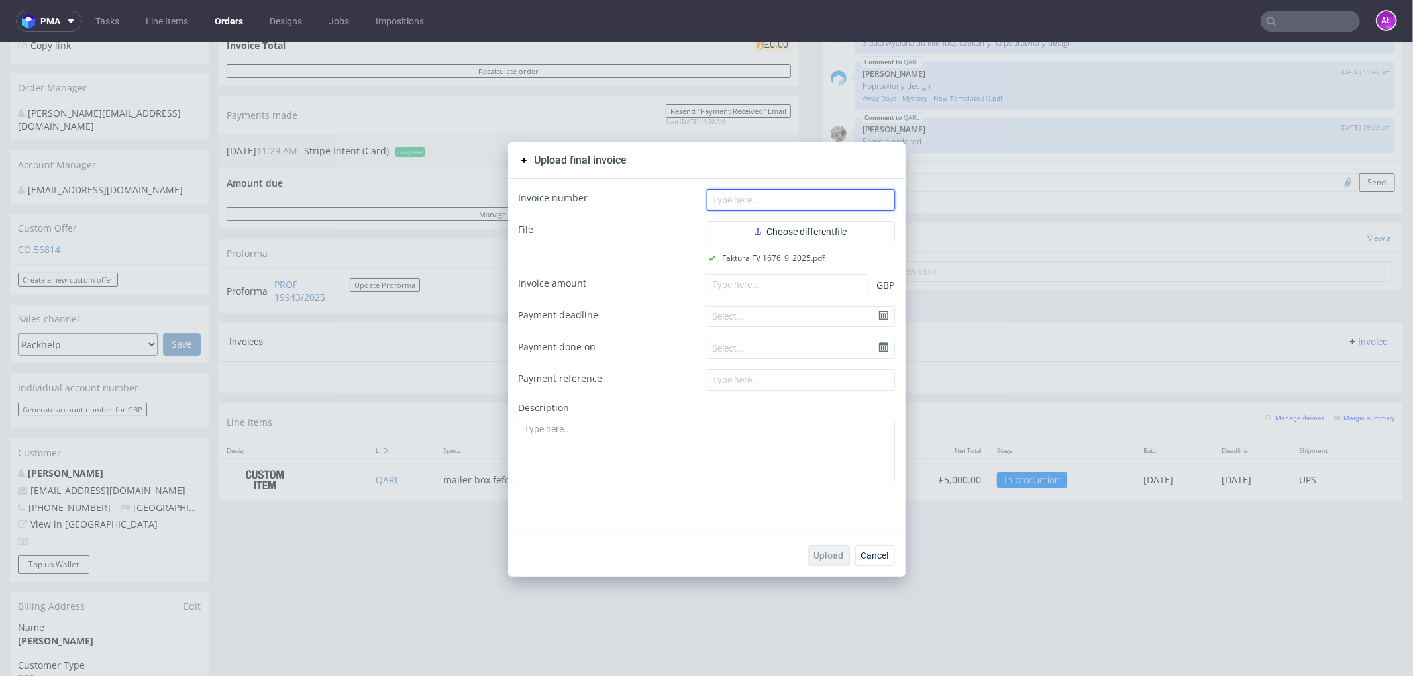
click at [857, 201] on input "text" at bounding box center [801, 199] width 188 height 21
paste input "FV 1676/9/2025"
type input "FV 1676/9/2025"
click at [802, 283] on input "number" at bounding box center [788, 284] width 162 height 21
paste input "20.47"
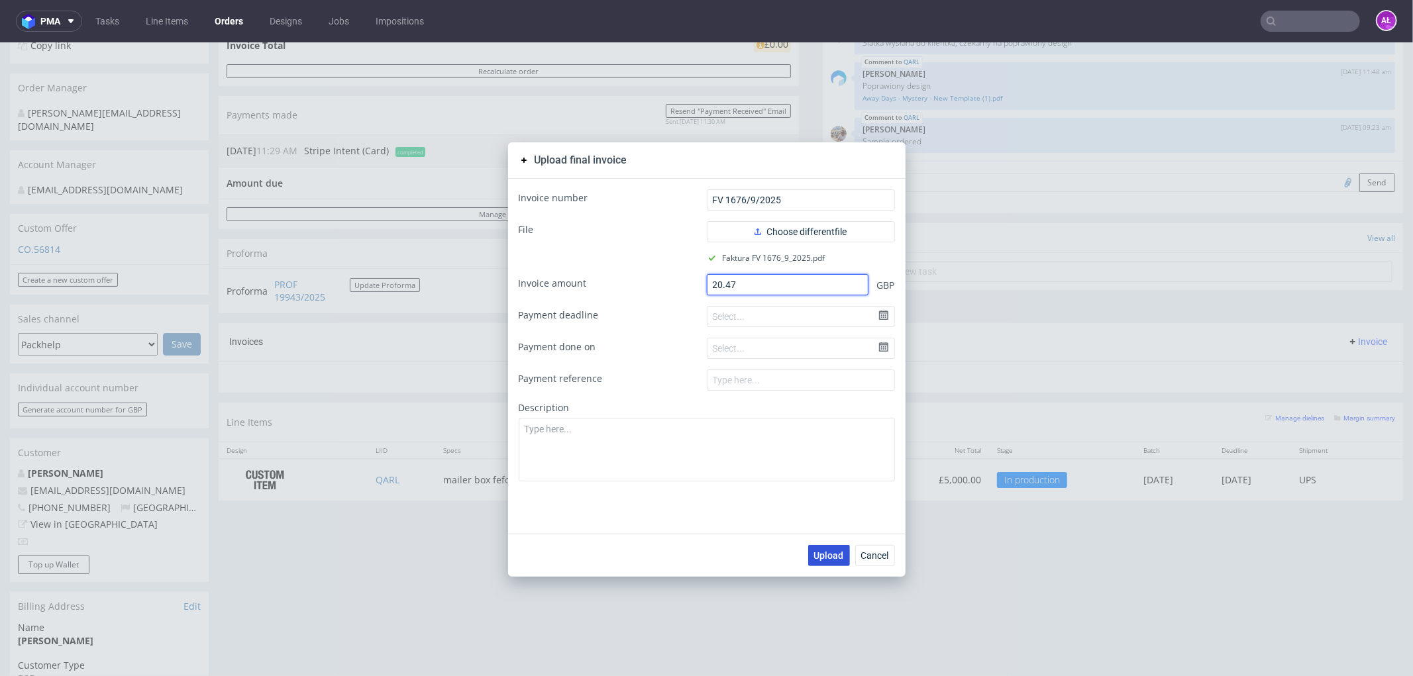
type input "20.47"
click at [831, 550] on span "Upload" at bounding box center [829, 554] width 30 height 9
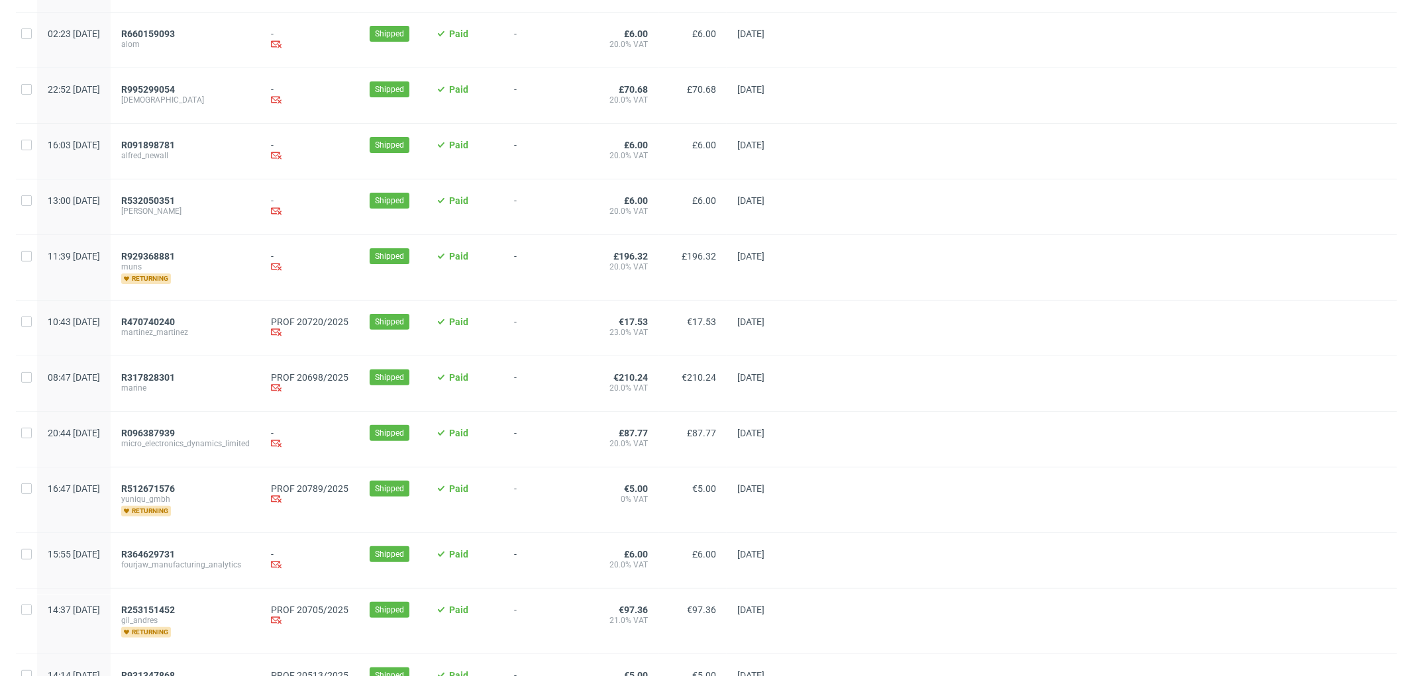
scroll to position [221, 0]
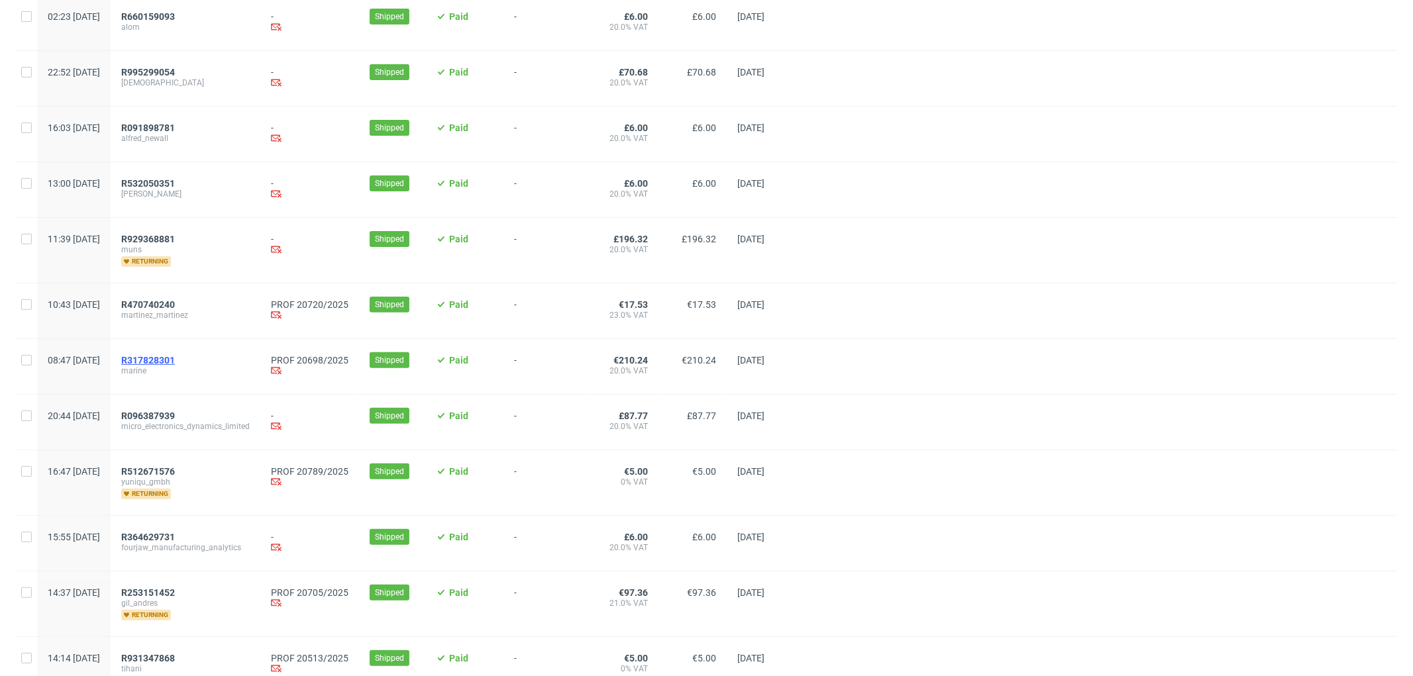
click at [175, 360] on span "R317828301" at bounding box center [148, 360] width 54 height 11
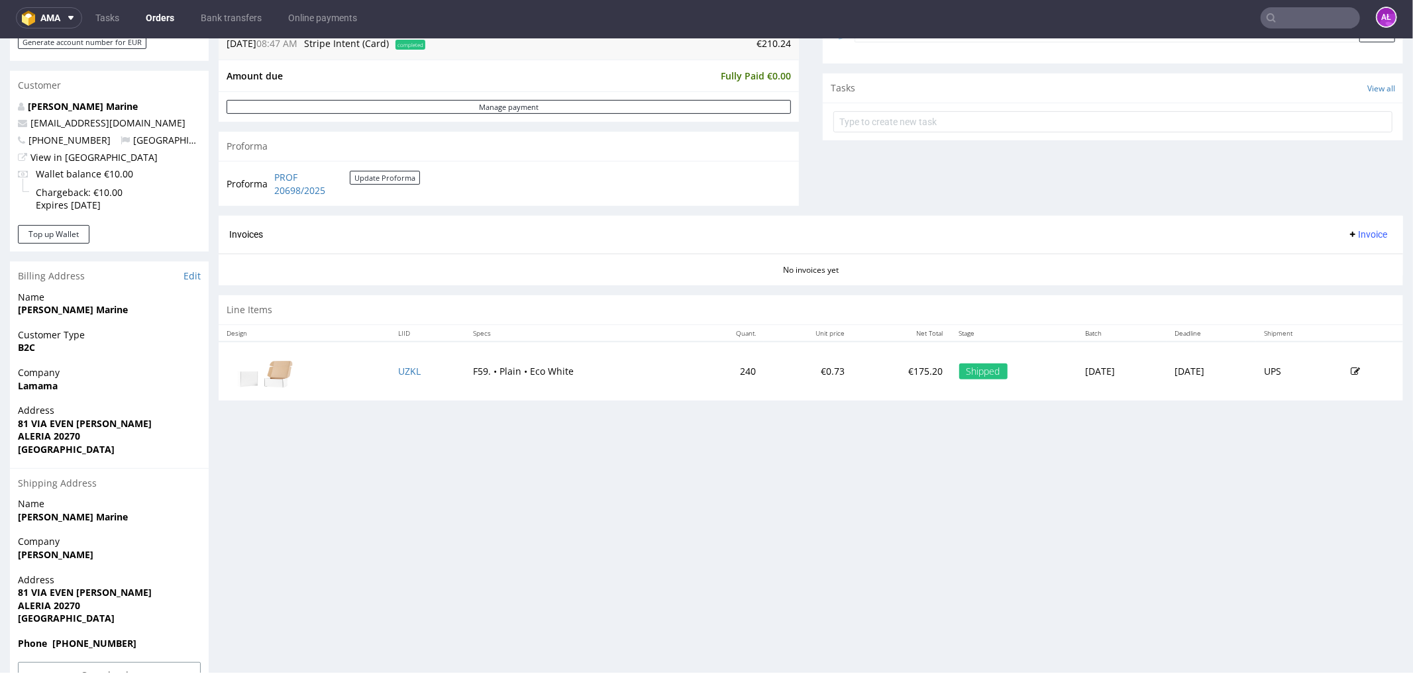
scroll to position [441, 0]
click at [1347, 231] on span "Invoice" at bounding box center [1367, 233] width 40 height 11
click at [1346, 259] on span "Generate" at bounding box center [1345, 262] width 64 height 13
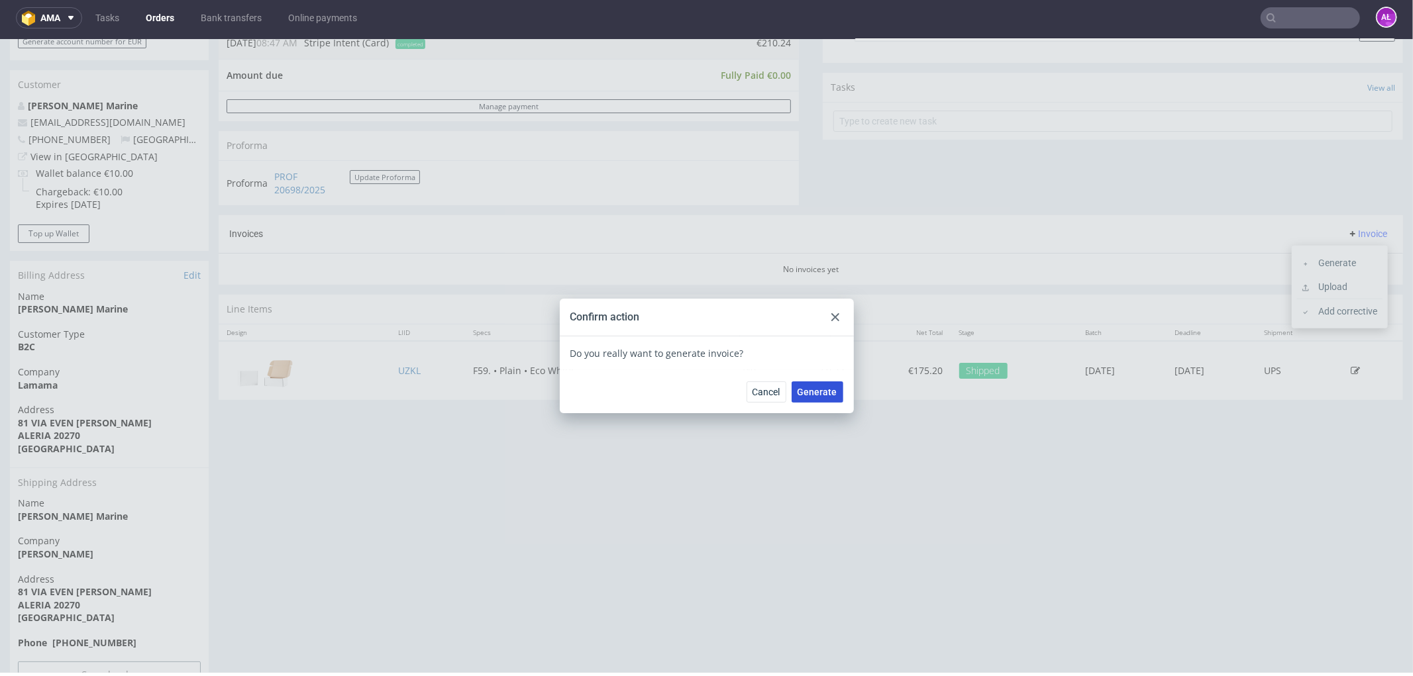
click at [798, 394] on span "Generate" at bounding box center [818, 391] width 40 height 9
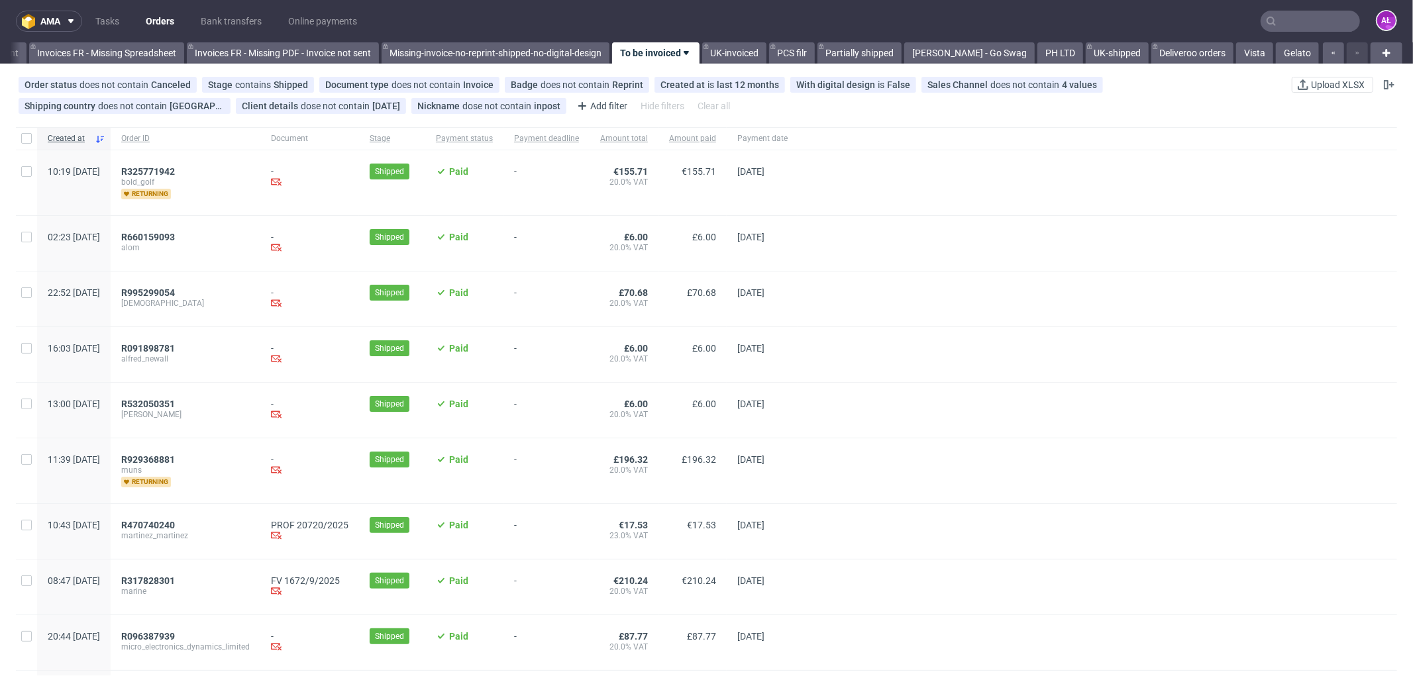
scroll to position [294, 0]
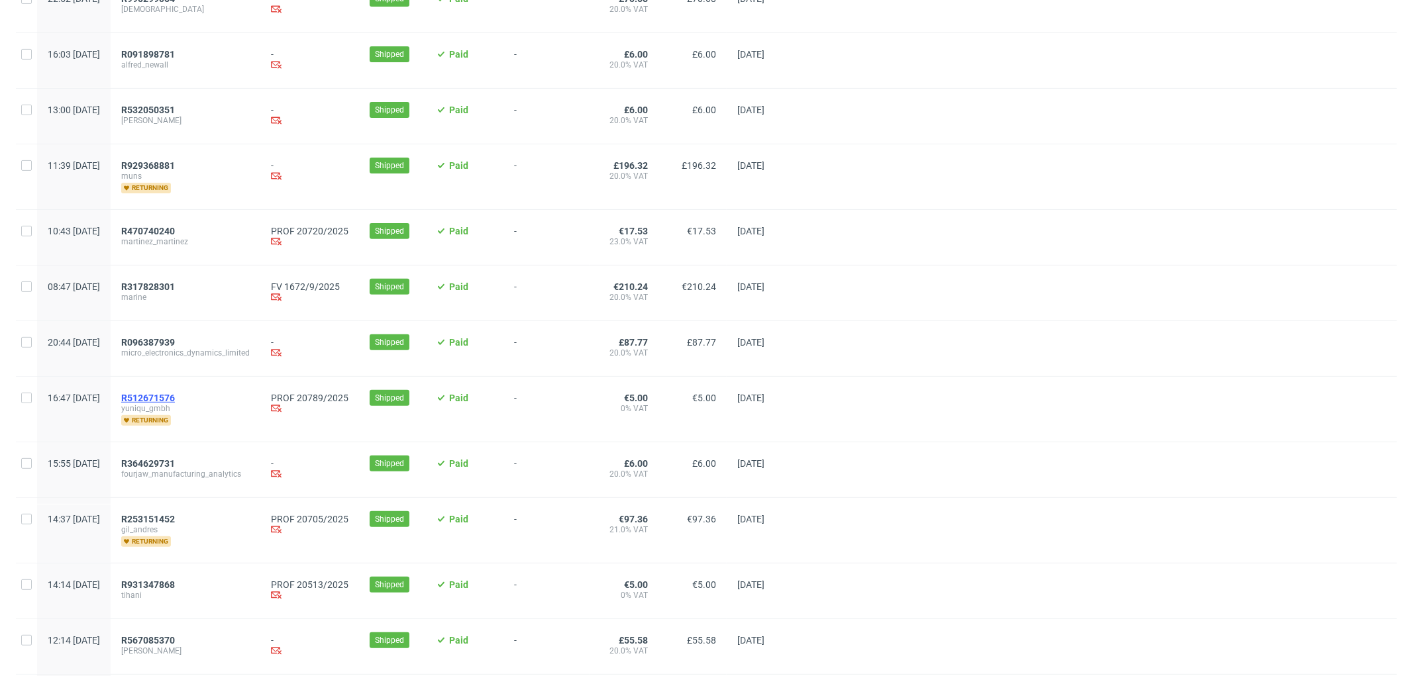
click at [175, 401] on span "R512671576" at bounding box center [148, 398] width 54 height 11
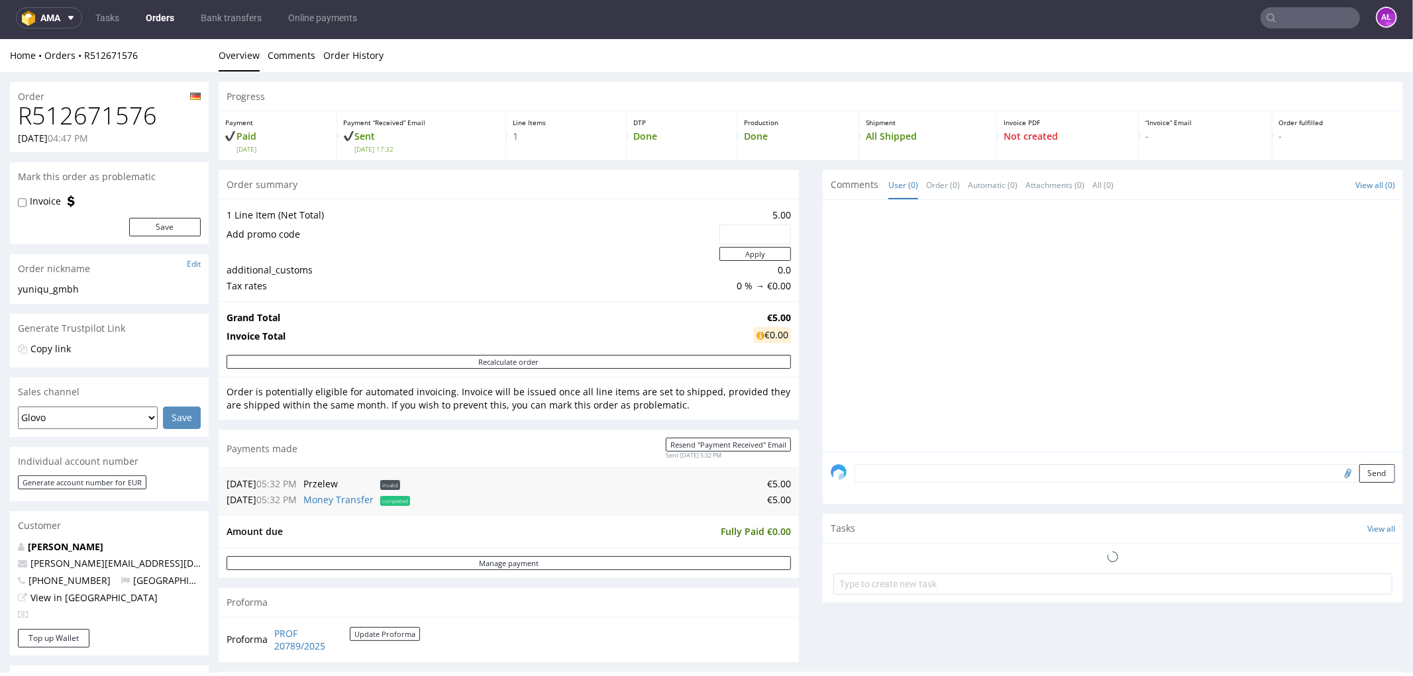
scroll to position [441, 0]
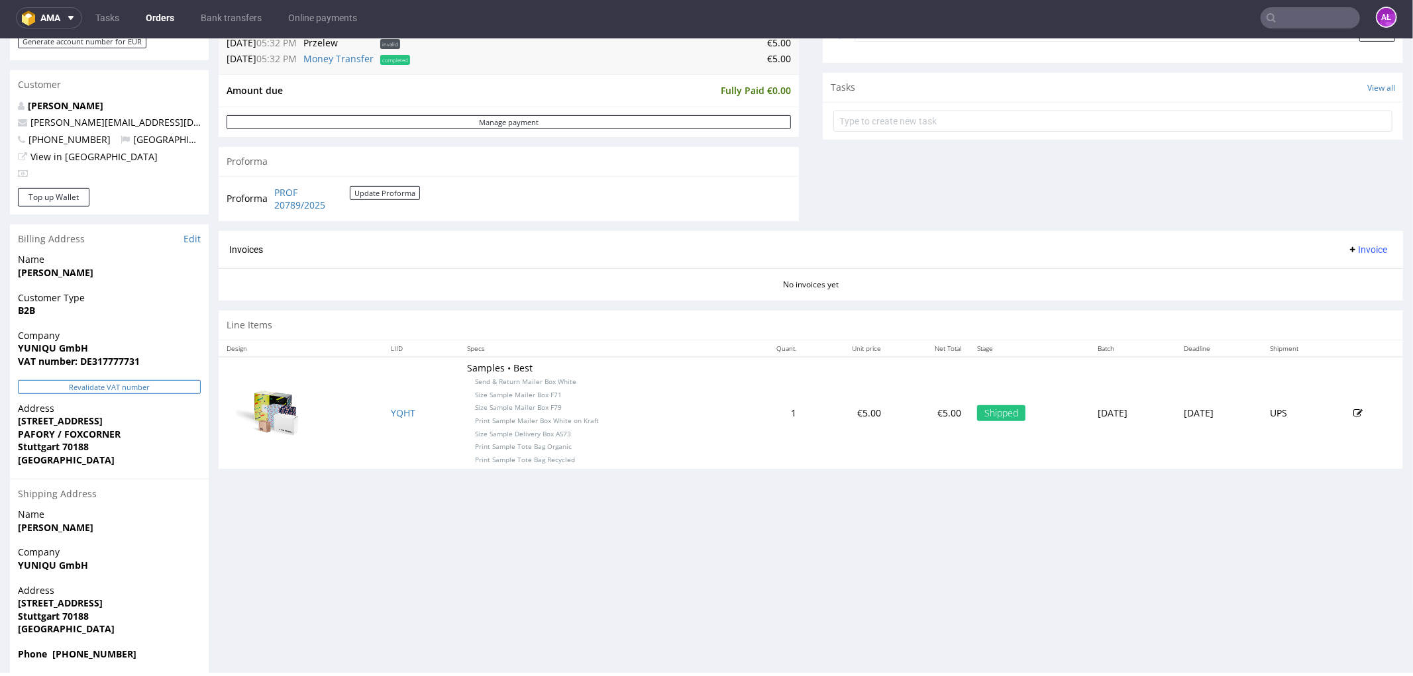
click at [190, 383] on button "Revalidate VAT number" at bounding box center [109, 387] width 183 height 14
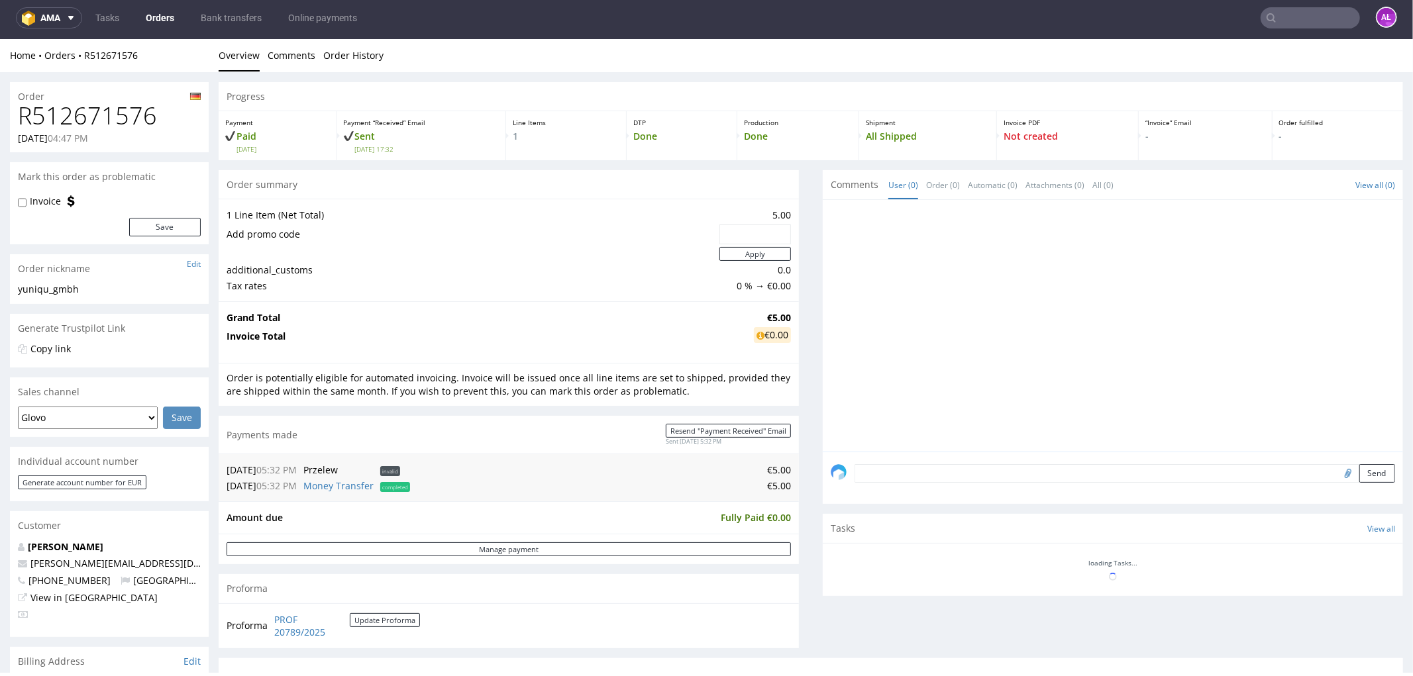
scroll to position [440, 0]
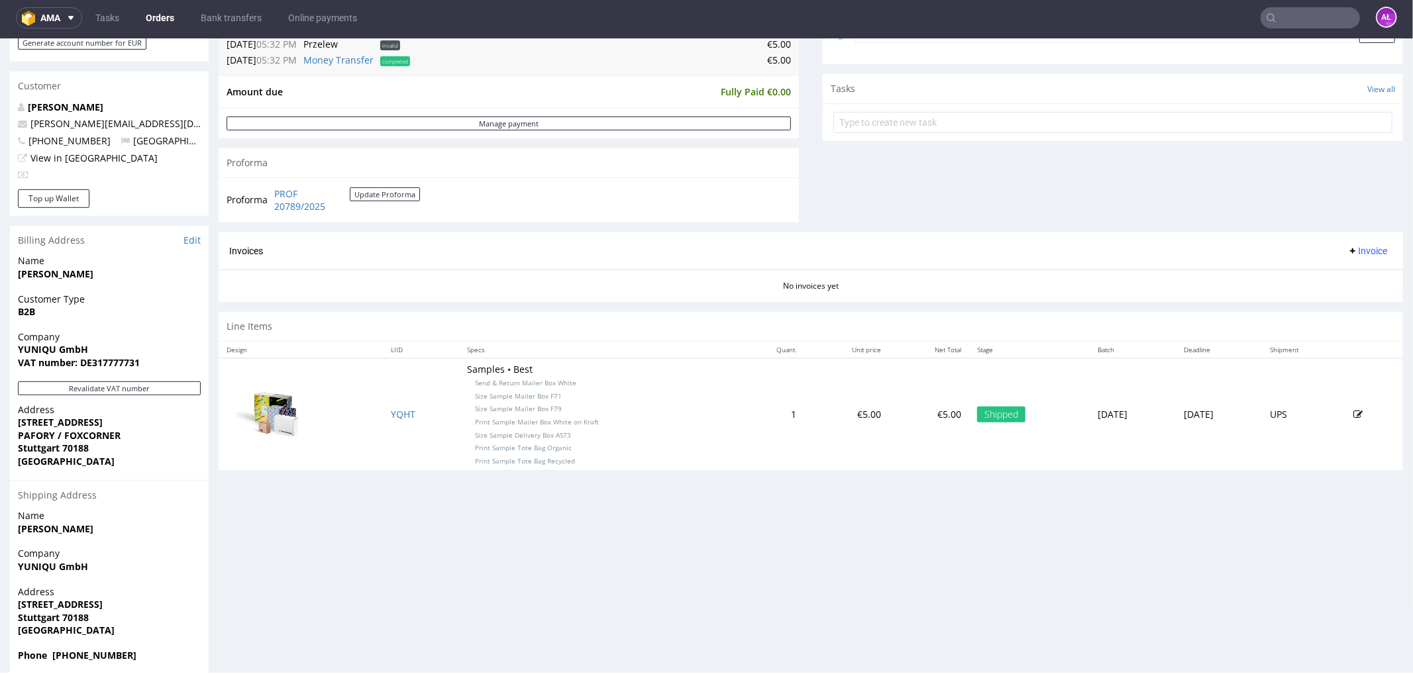
click at [1354, 248] on span "Invoice" at bounding box center [1367, 250] width 40 height 11
click at [1353, 277] on span "Generate" at bounding box center [1345, 278] width 64 height 13
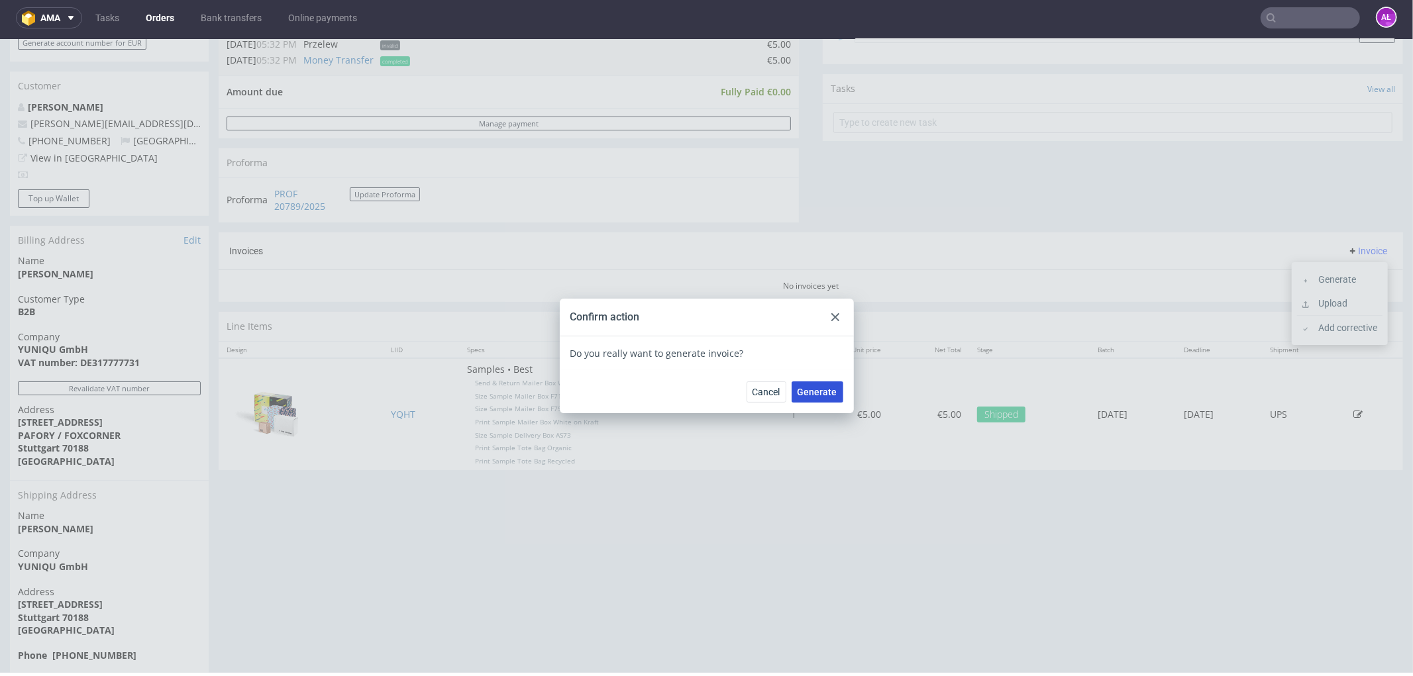
click at [823, 384] on button "Generate" at bounding box center [818, 391] width 52 height 21
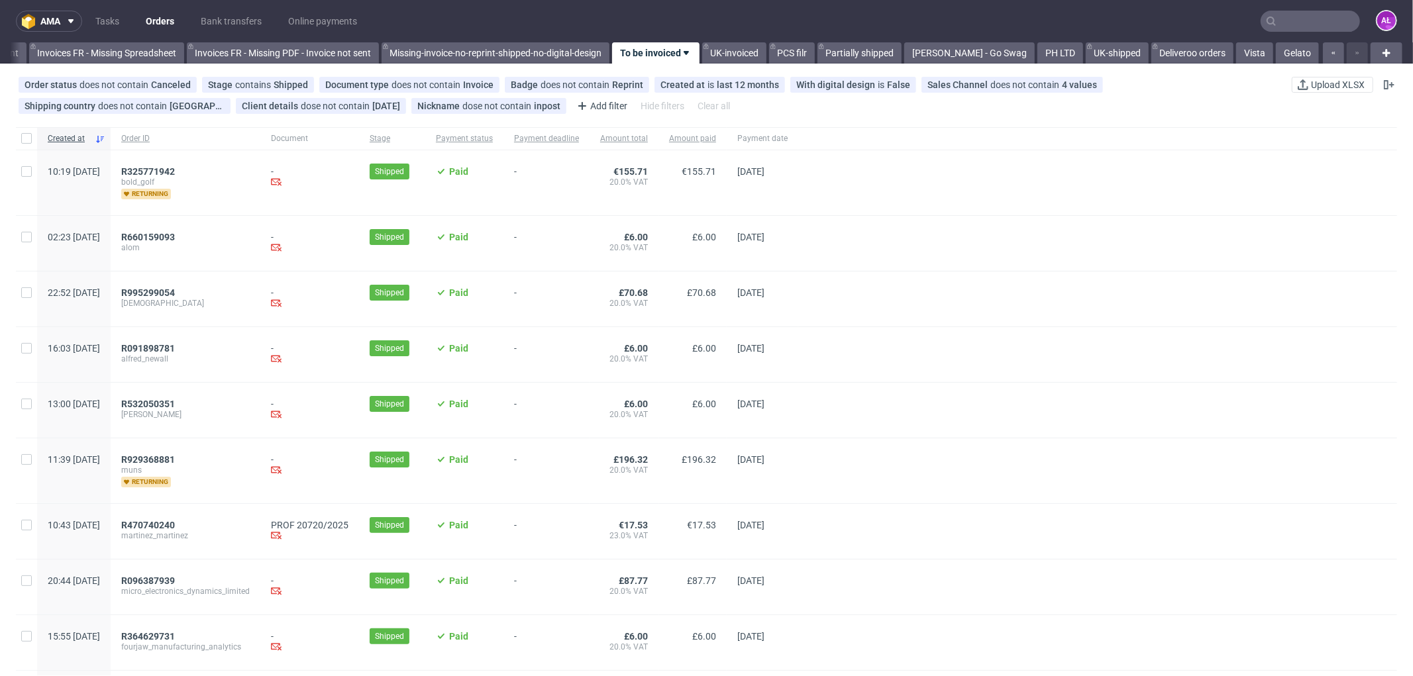
scroll to position [515, 0]
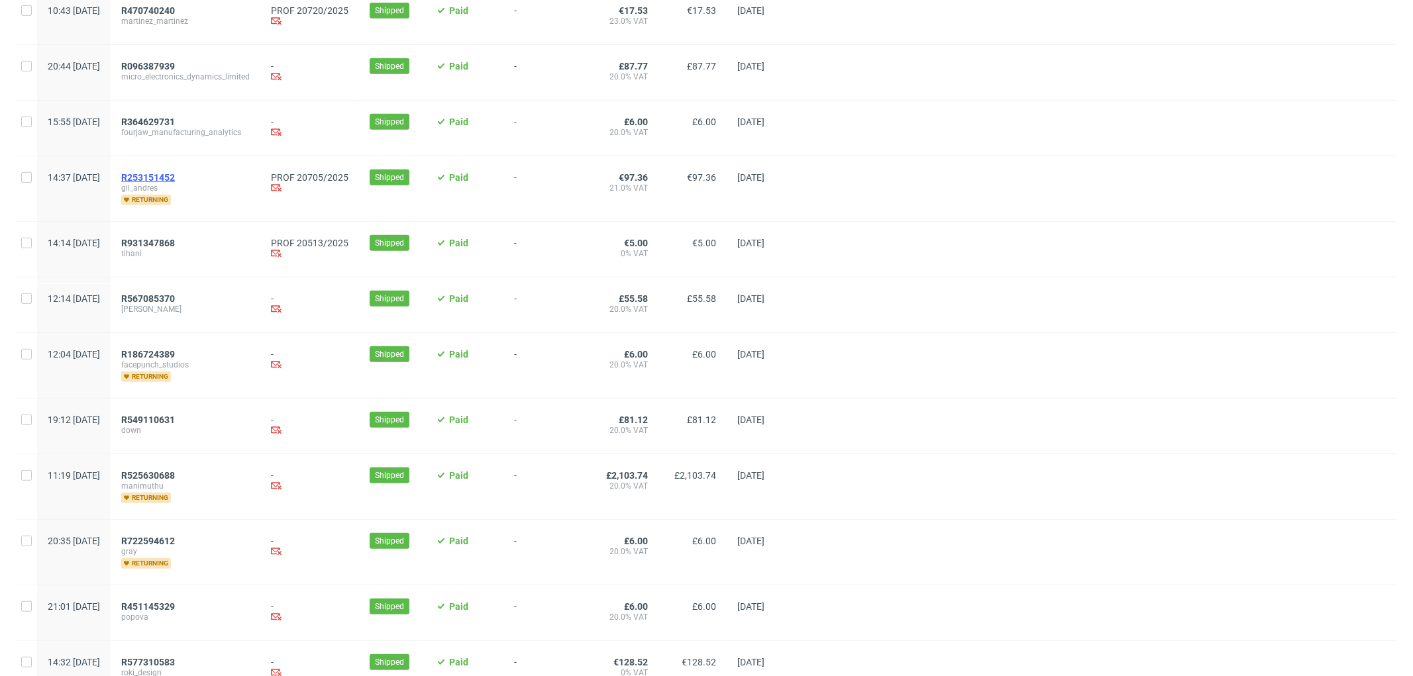
click at [175, 182] on span "R253151452" at bounding box center [148, 177] width 54 height 11
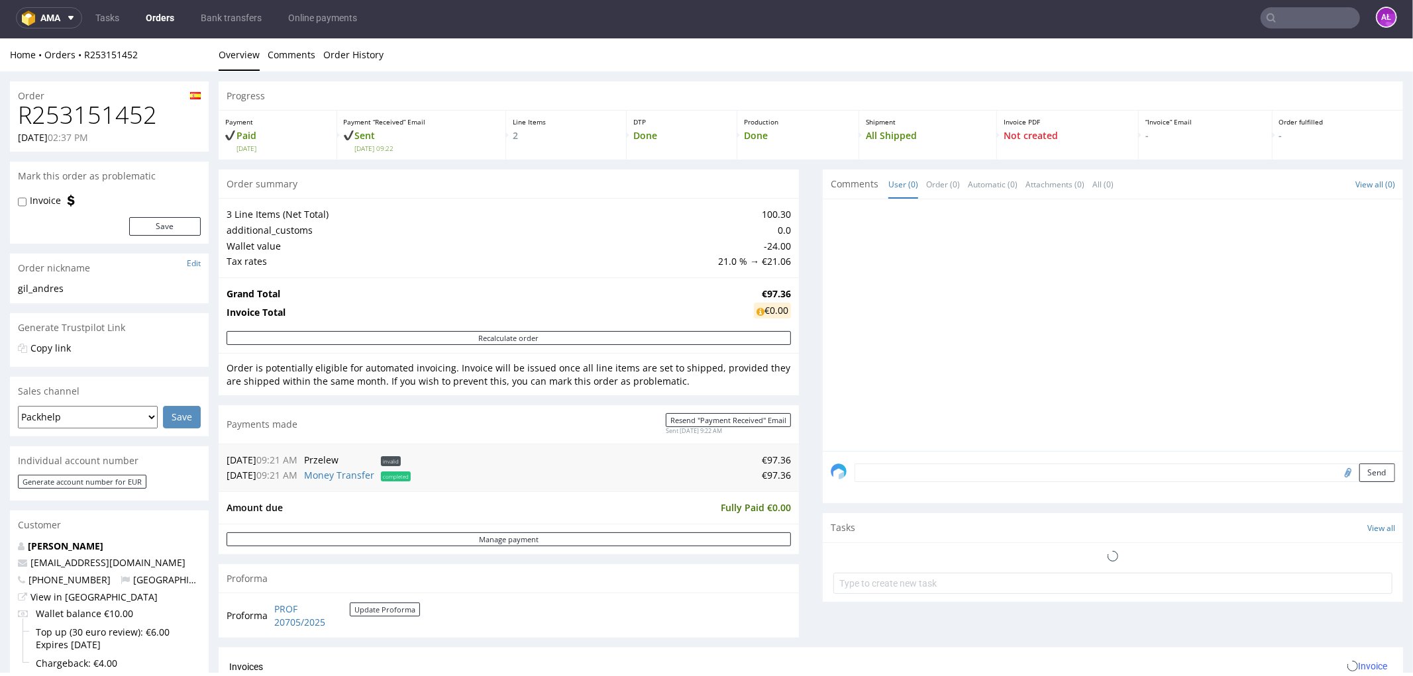
scroll to position [441, 0]
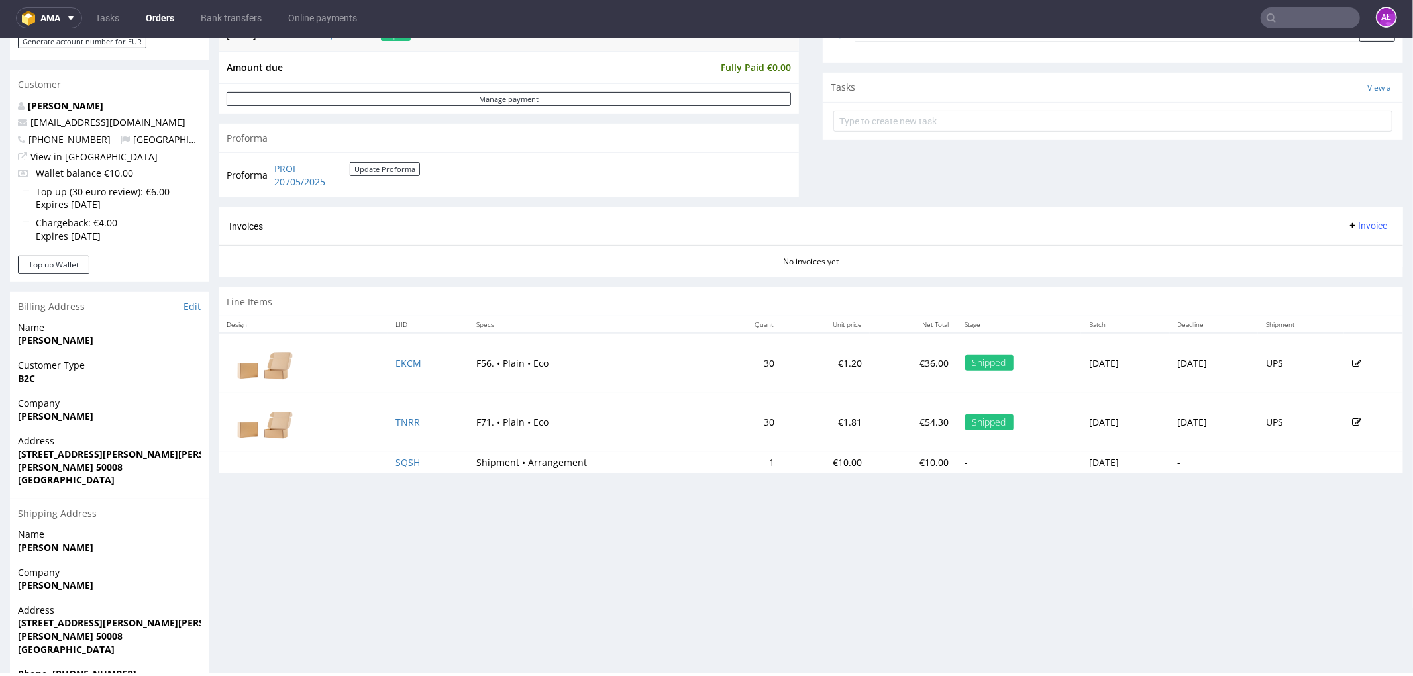
click at [1347, 222] on span "Invoice" at bounding box center [1367, 225] width 40 height 11
click at [1343, 248] on span "Generate" at bounding box center [1345, 254] width 64 height 13
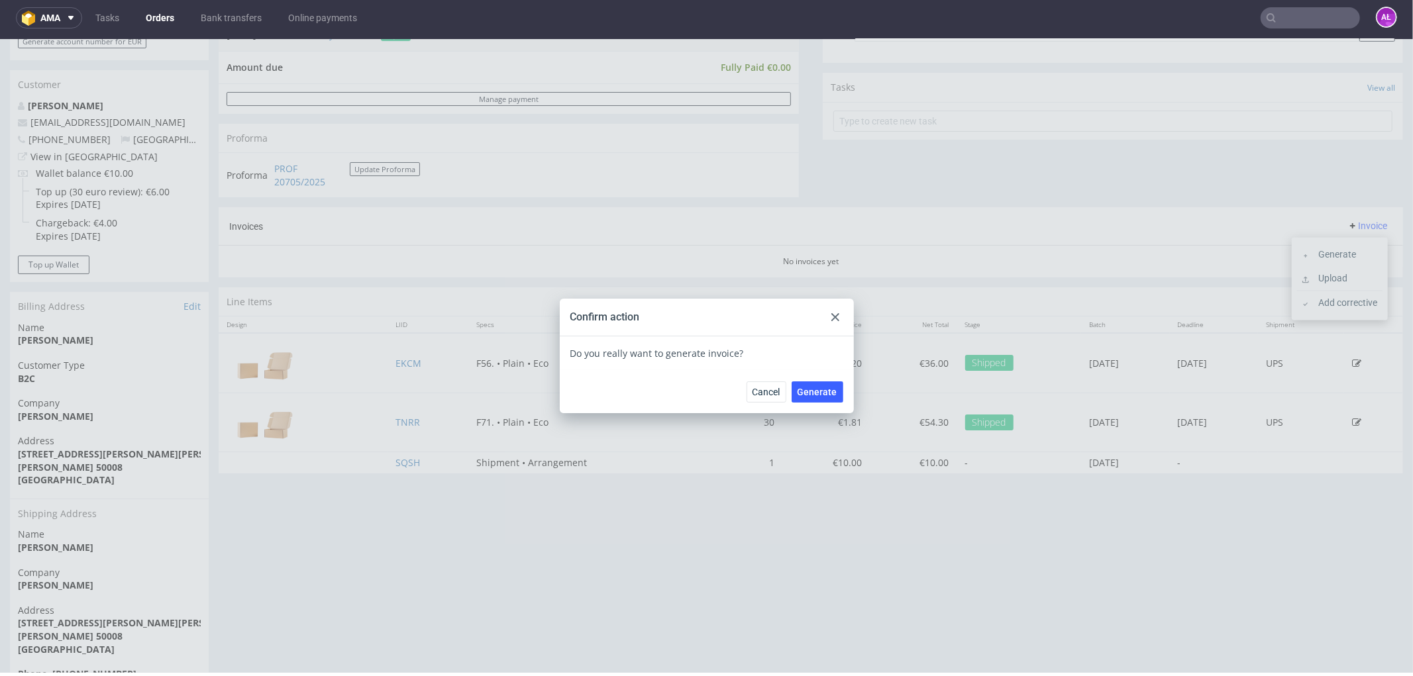
click at [813, 377] on div "Cancel Generate" at bounding box center [707, 391] width 294 height 43
click at [816, 387] on span "Generate" at bounding box center [818, 391] width 40 height 9
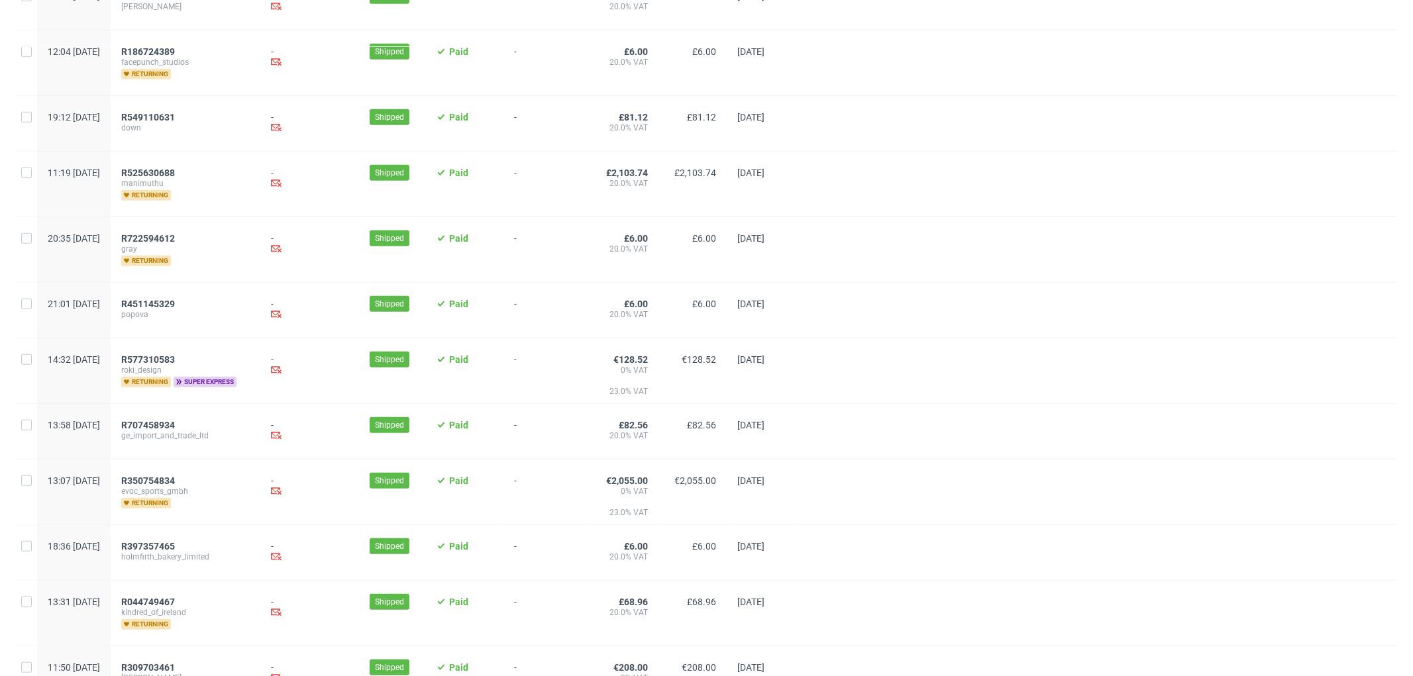
scroll to position [809, 0]
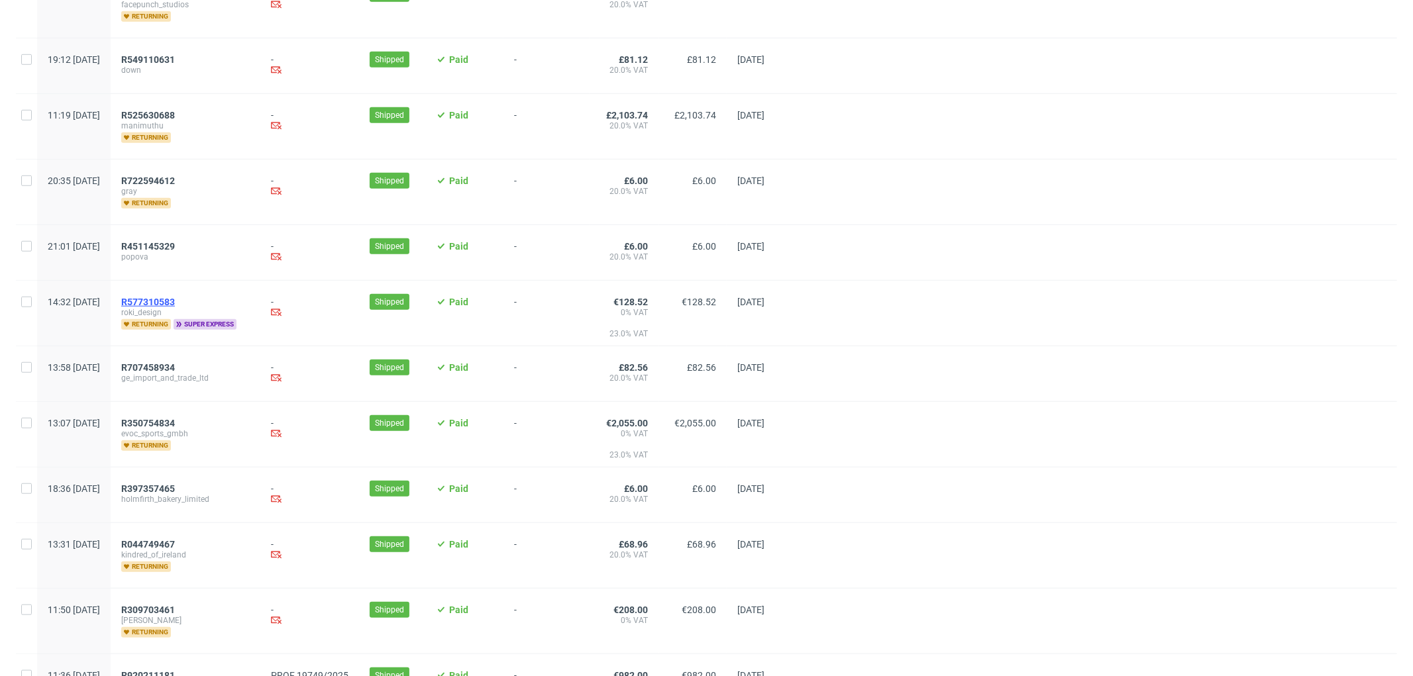
click at [175, 307] on span "R577310583" at bounding box center [148, 302] width 54 height 11
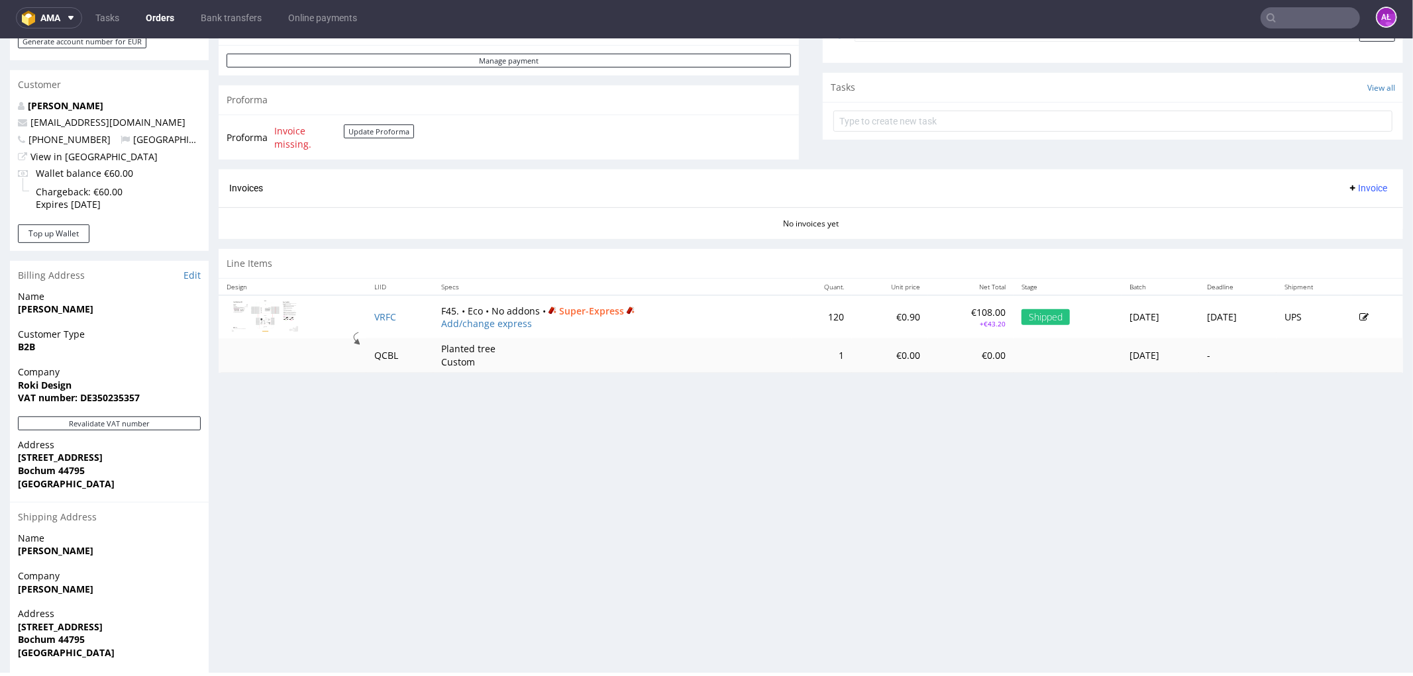
scroll to position [515, 0]
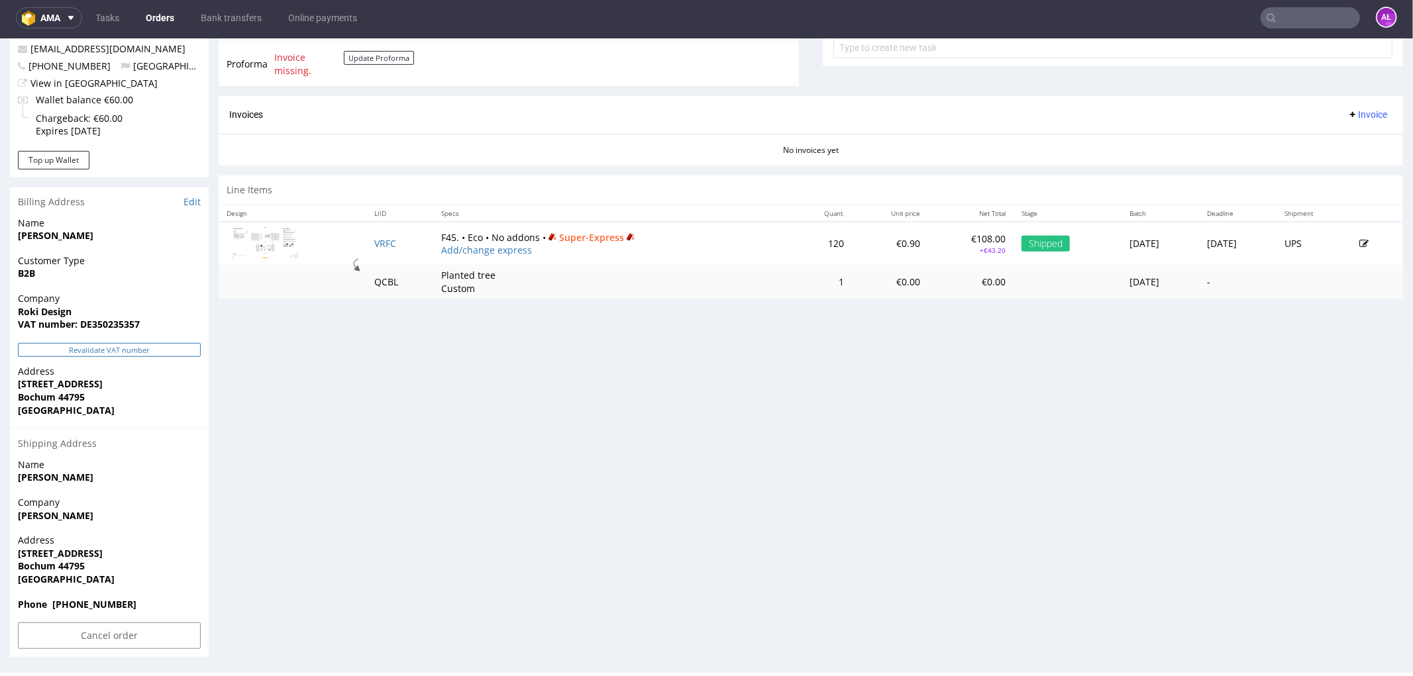
click at [185, 347] on button "Revalidate VAT number" at bounding box center [109, 349] width 183 height 14
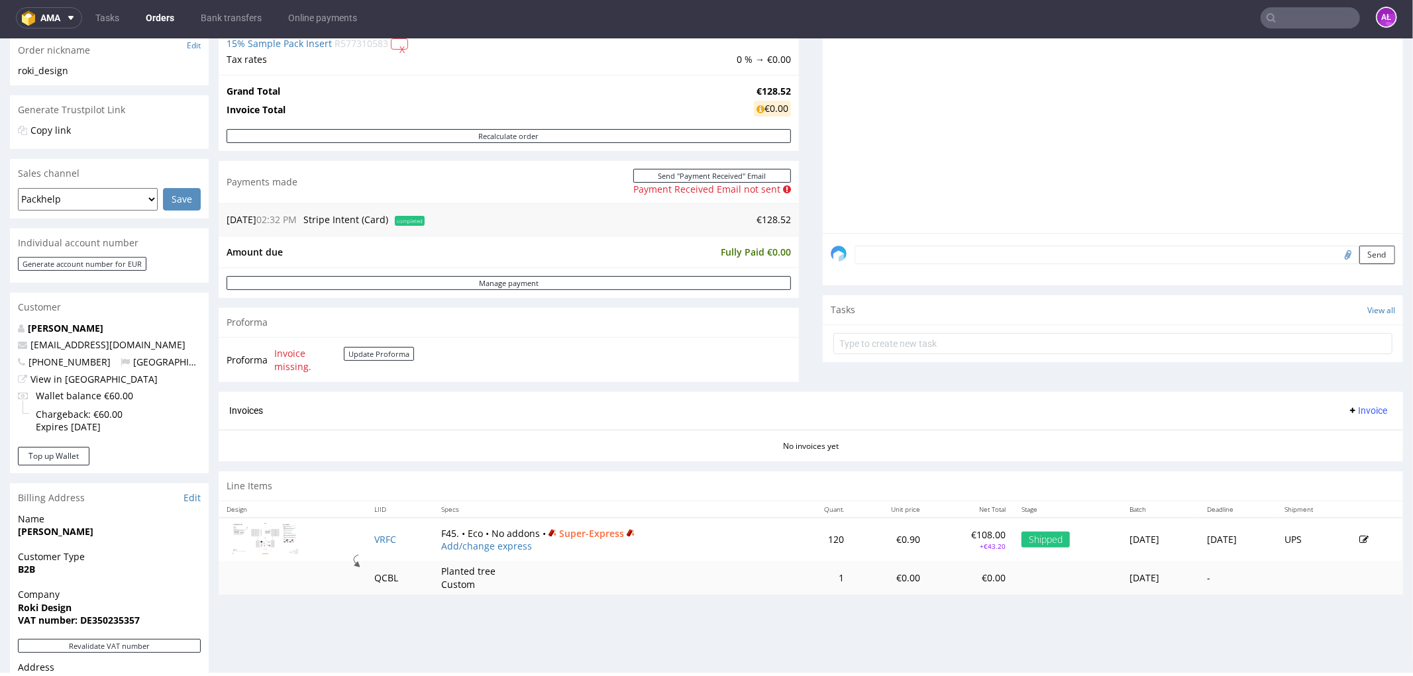
scroll to position [188, 0]
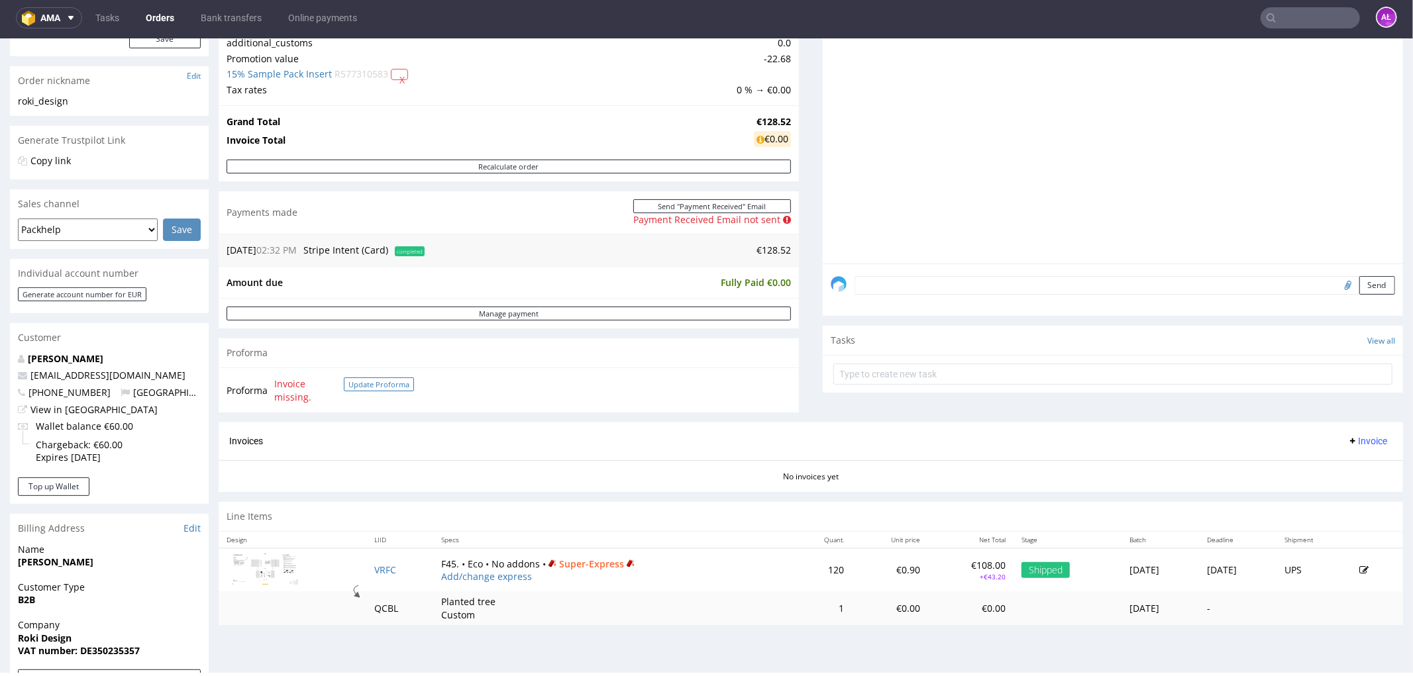
click at [382, 380] on button "Update Proforma" at bounding box center [379, 384] width 70 height 14
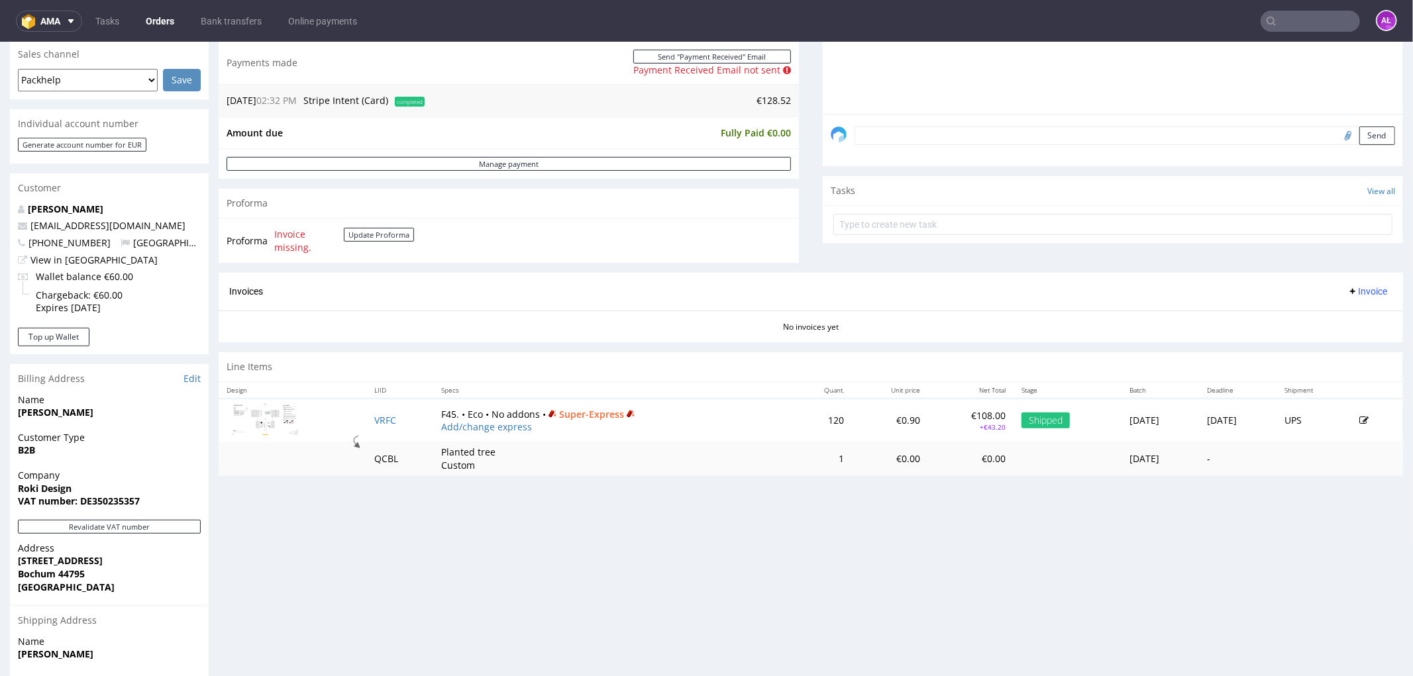
scroll to position [368, 0]
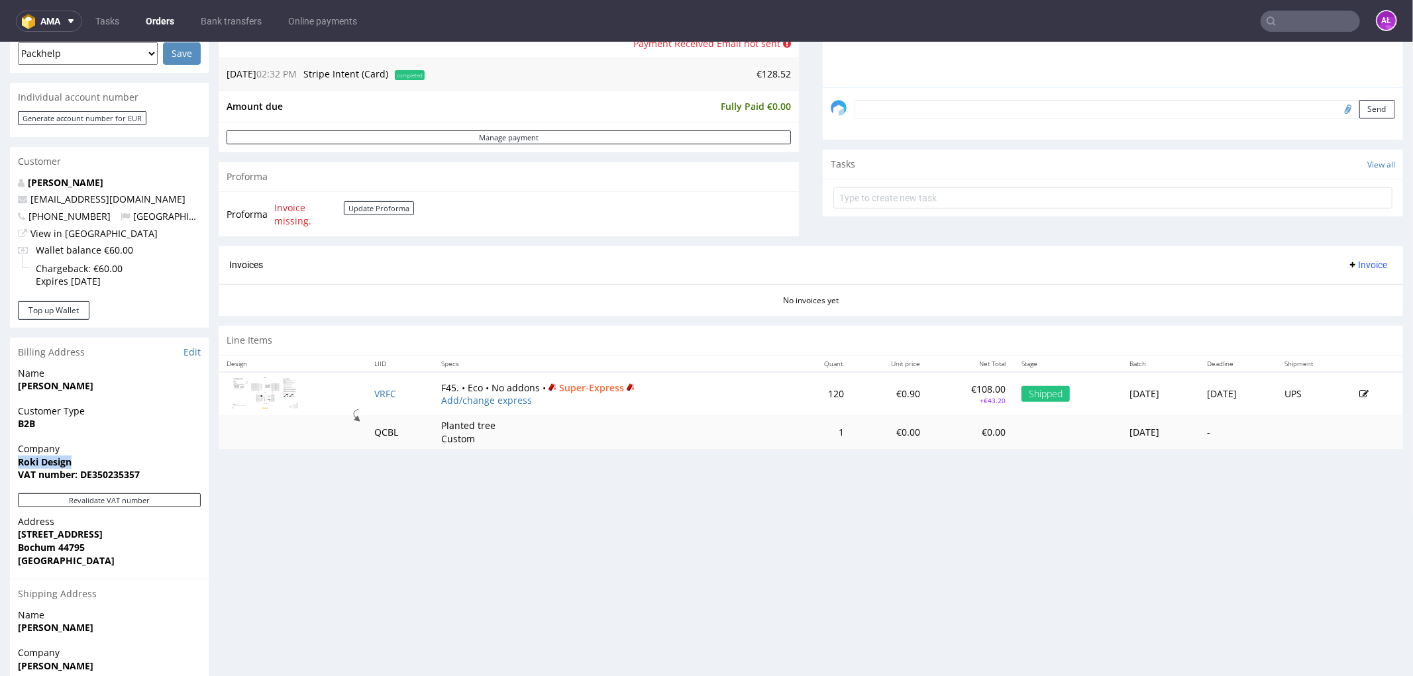
drag, startPoint x: 82, startPoint y: 460, endPoint x: 3, endPoint y: 462, distance: 78.9
click at [3, 462] on div "Order R577310583 18.09.2025 02:32 PM Mark this order as problematic Invoice Sav…" at bounding box center [706, 262] width 1413 height 1110
copy strong "Roki Design"
drag, startPoint x: 81, startPoint y: 474, endPoint x: 172, endPoint y: 474, distance: 91.4
click at [172, 474] on span "VAT number: DE350235357" at bounding box center [109, 474] width 183 height 13
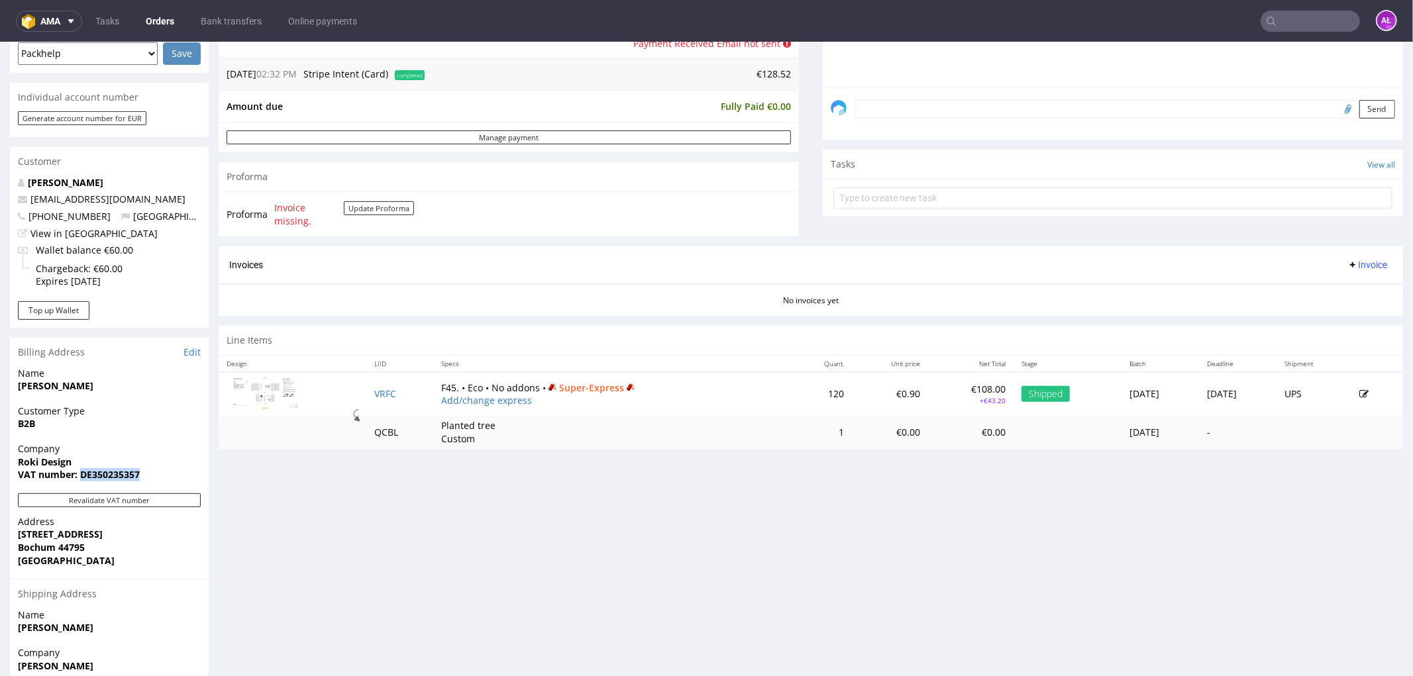
copy strong "DE350235357"
drag, startPoint x: 11, startPoint y: 535, endPoint x: 100, endPoint y: 532, distance: 88.8
click at [100, 532] on div "Address Weitmarer Str. 14 Bochum 44795 Germany" at bounding box center [109, 547] width 199 height 64
copy strong "Weitmarer Str. 14"
drag, startPoint x: 40, startPoint y: 547, endPoint x: 382, endPoint y: 501, distance: 344.9
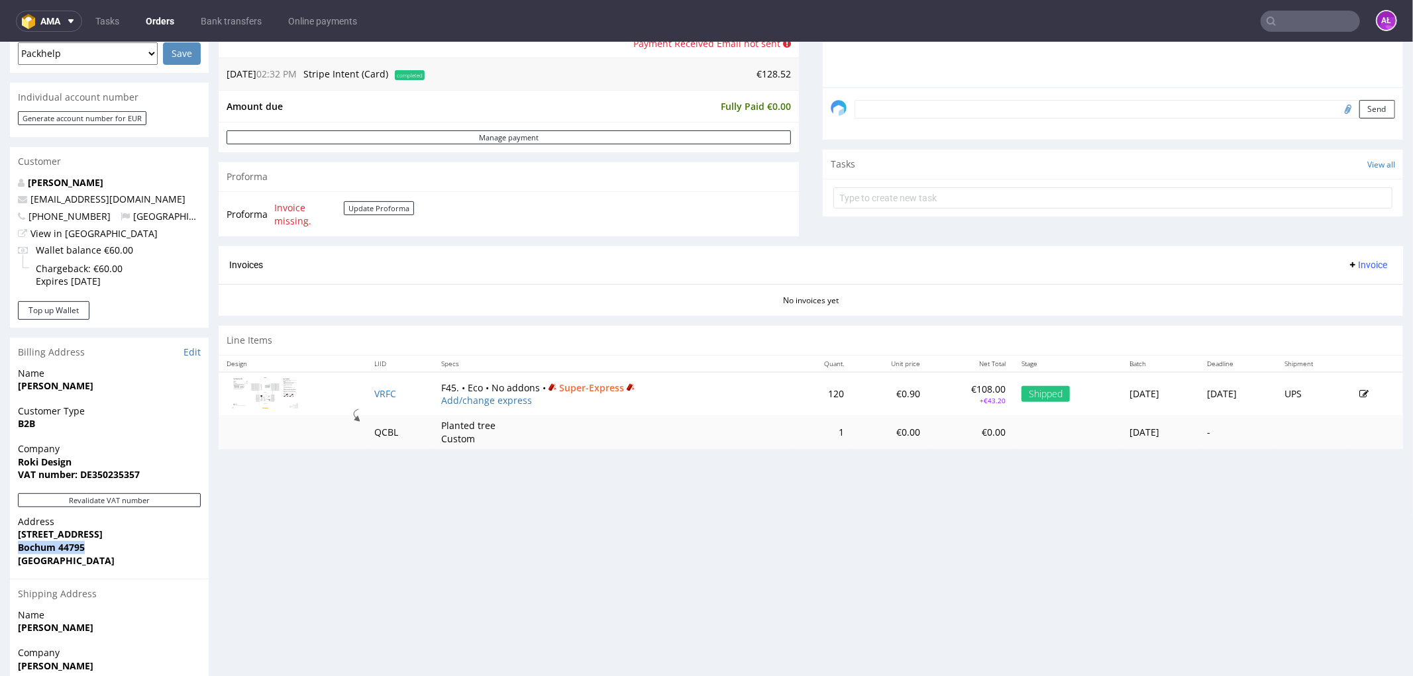
click at [97, 546] on div "Address Weitmarer Str. 14 Bochum 44795 Germany" at bounding box center [109, 547] width 199 height 64
copy strong "Bochum 44795"
drag, startPoint x: 423, startPoint y: 388, endPoint x: 466, endPoint y: 386, distance: 43.1
click at [466, 386] on td "F45. • Eco • No addons • Super-Express Add/change express" at bounding box center [612, 393] width 358 height 43
copy td "F45. • Eco"
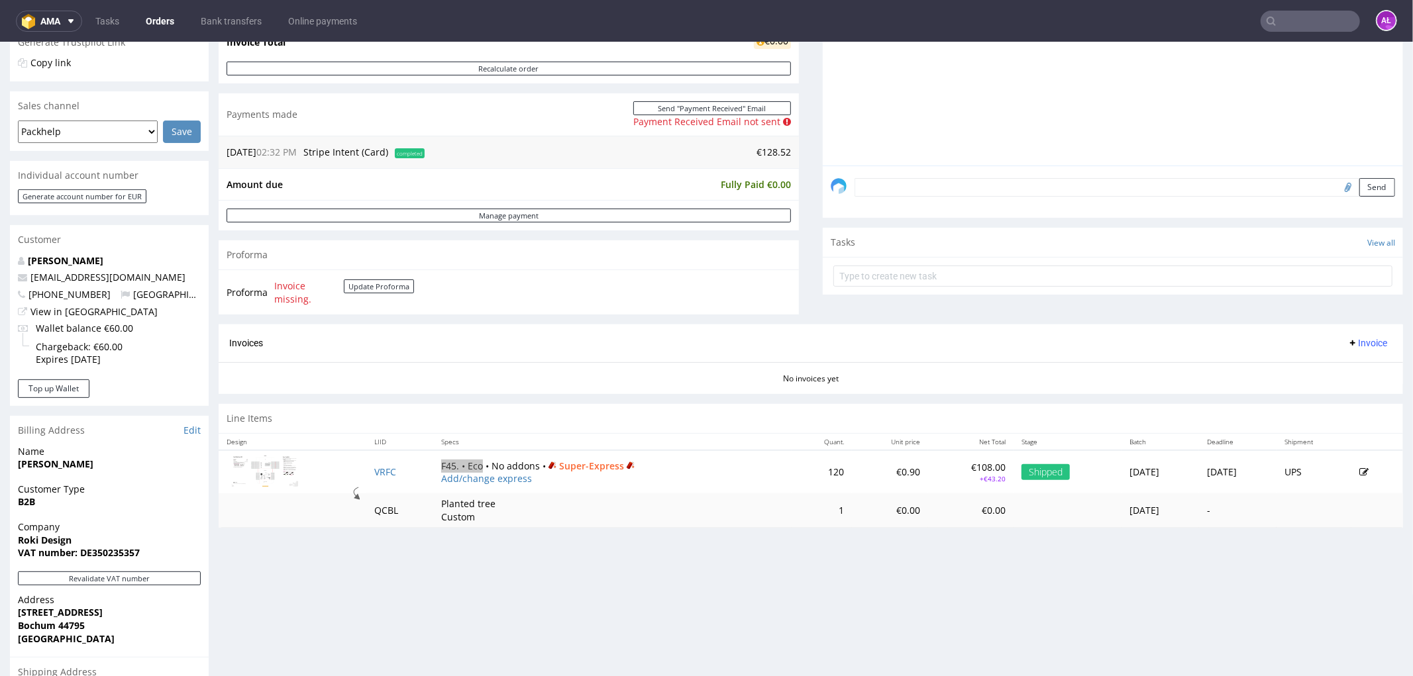
scroll to position [294, 0]
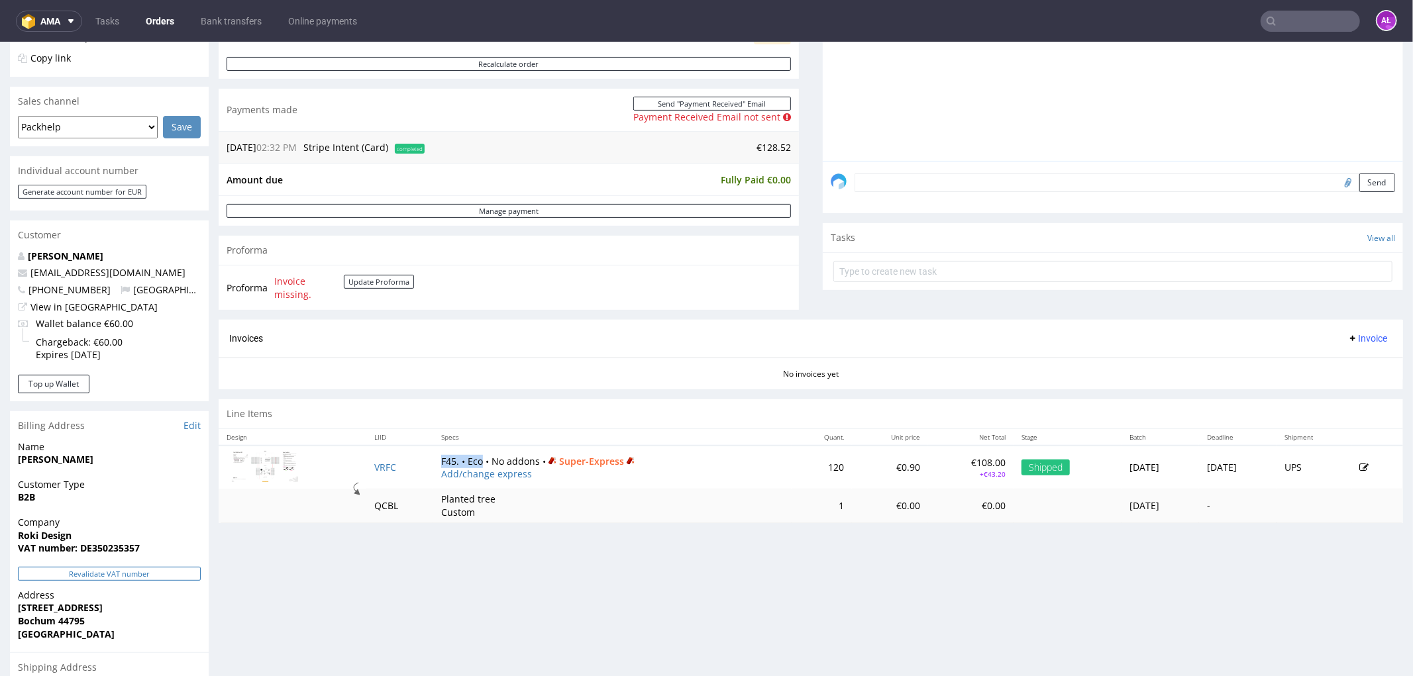
click at [183, 570] on button "Revalidate VAT number" at bounding box center [109, 573] width 183 height 14
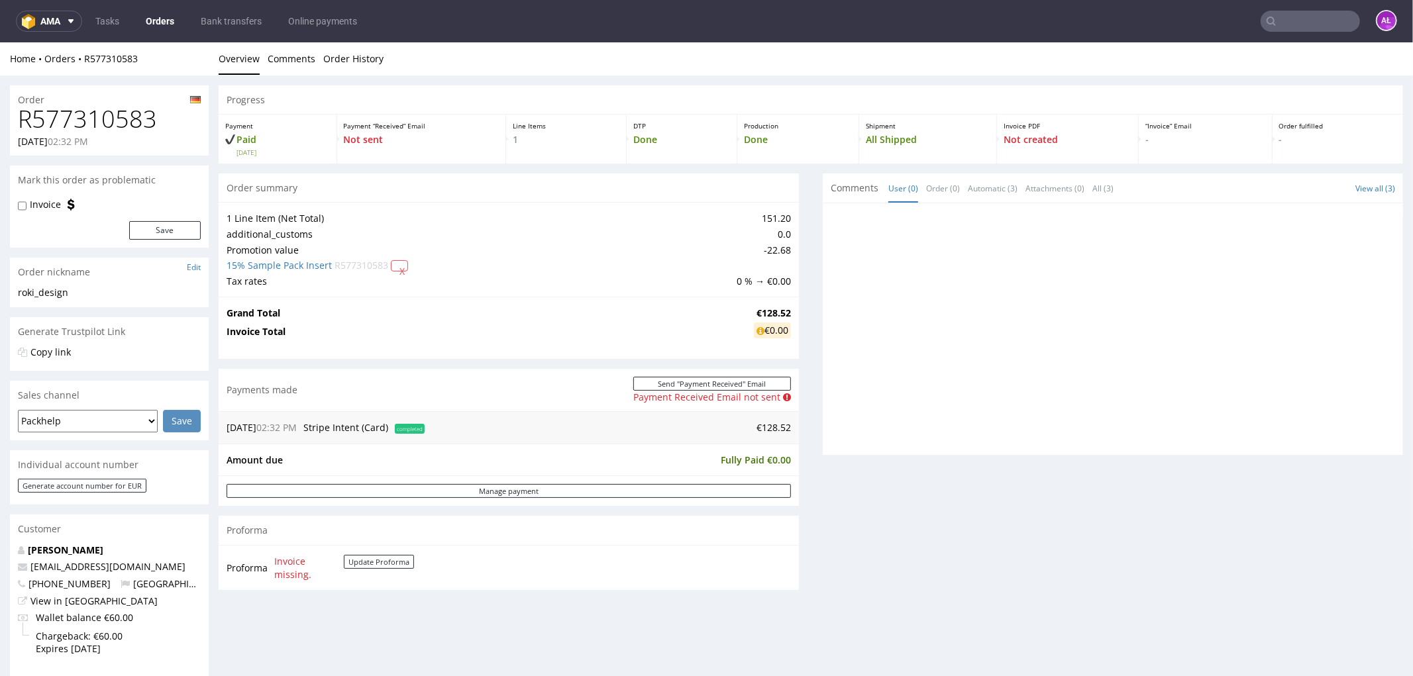
scroll to position [286, 0]
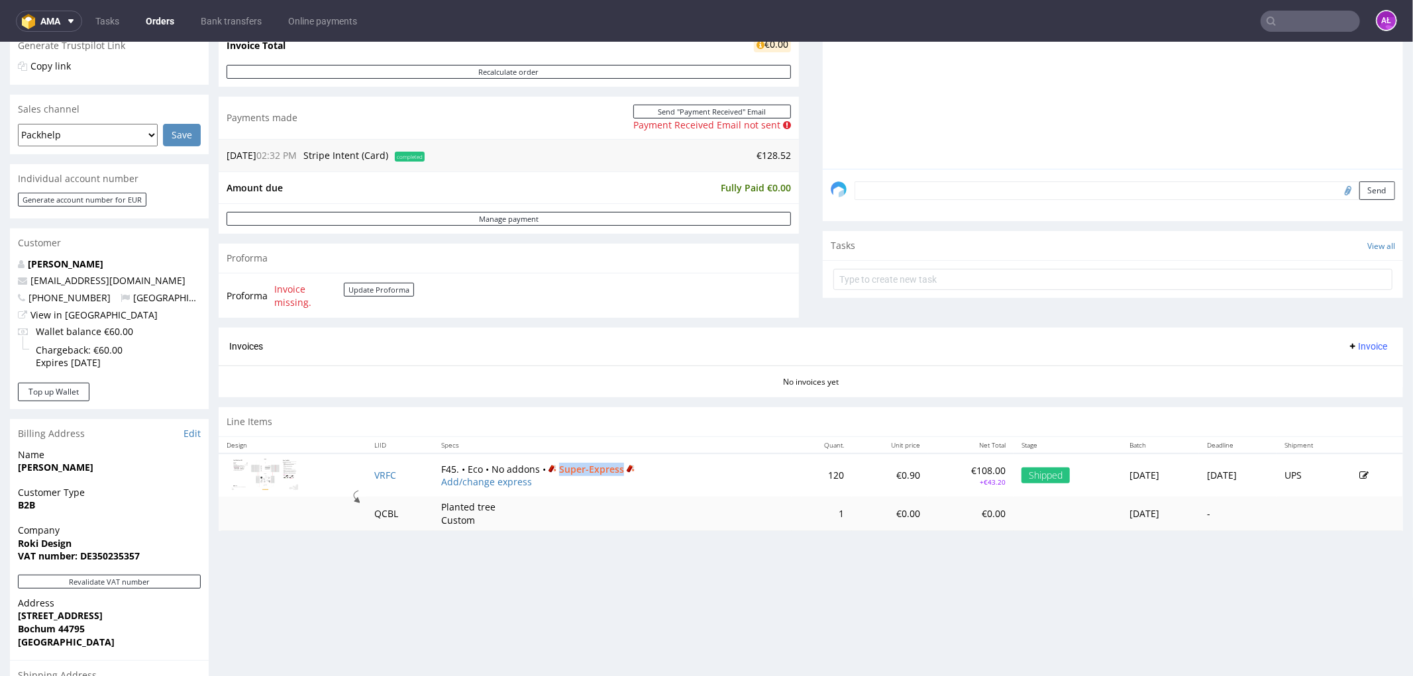
drag, startPoint x: 545, startPoint y: 472, endPoint x: 606, endPoint y: 474, distance: 61.6
click at [606, 474] on span "Super-Express" at bounding box center [591, 468] width 91 height 13
copy span "Super-Express"
drag, startPoint x: 422, startPoint y: 507, endPoint x: 467, endPoint y: 517, distance: 46.3
click at [467, 517] on td "Planted tree Custom" at bounding box center [612, 513] width 358 height 34
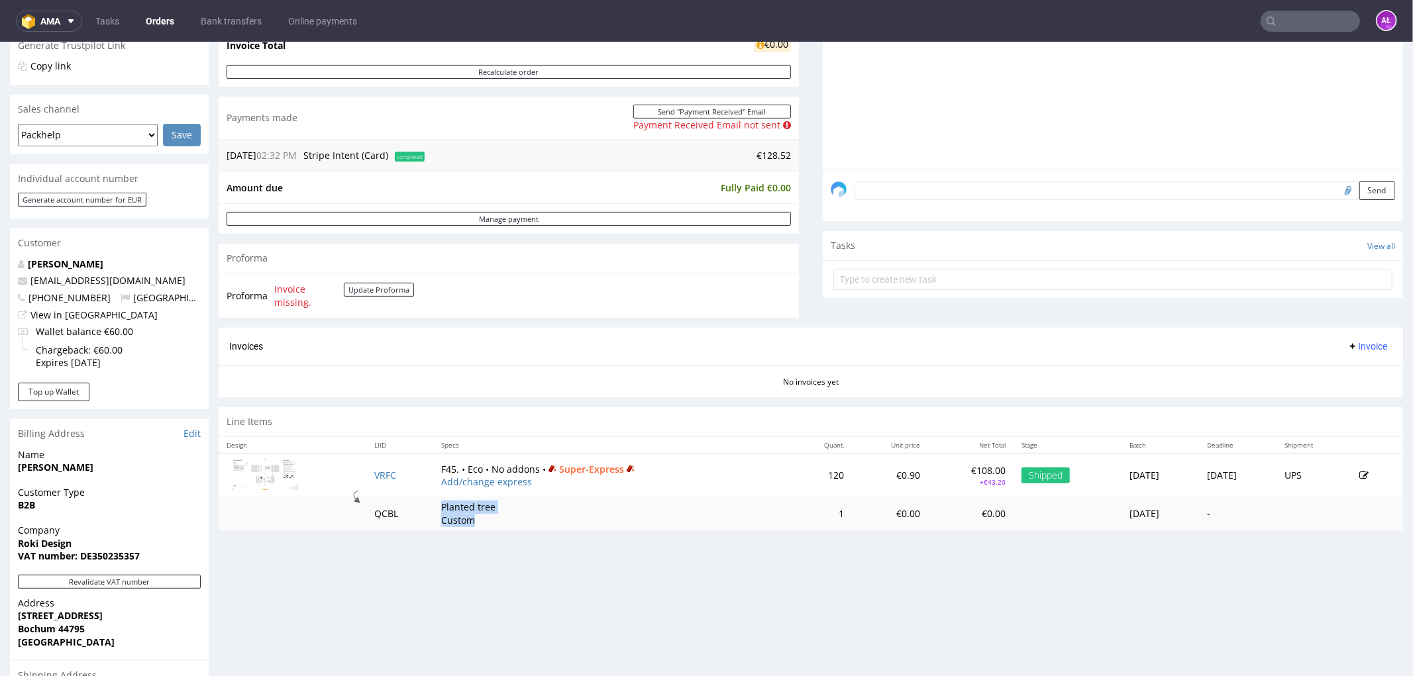
copy p "Planted tree Custom"
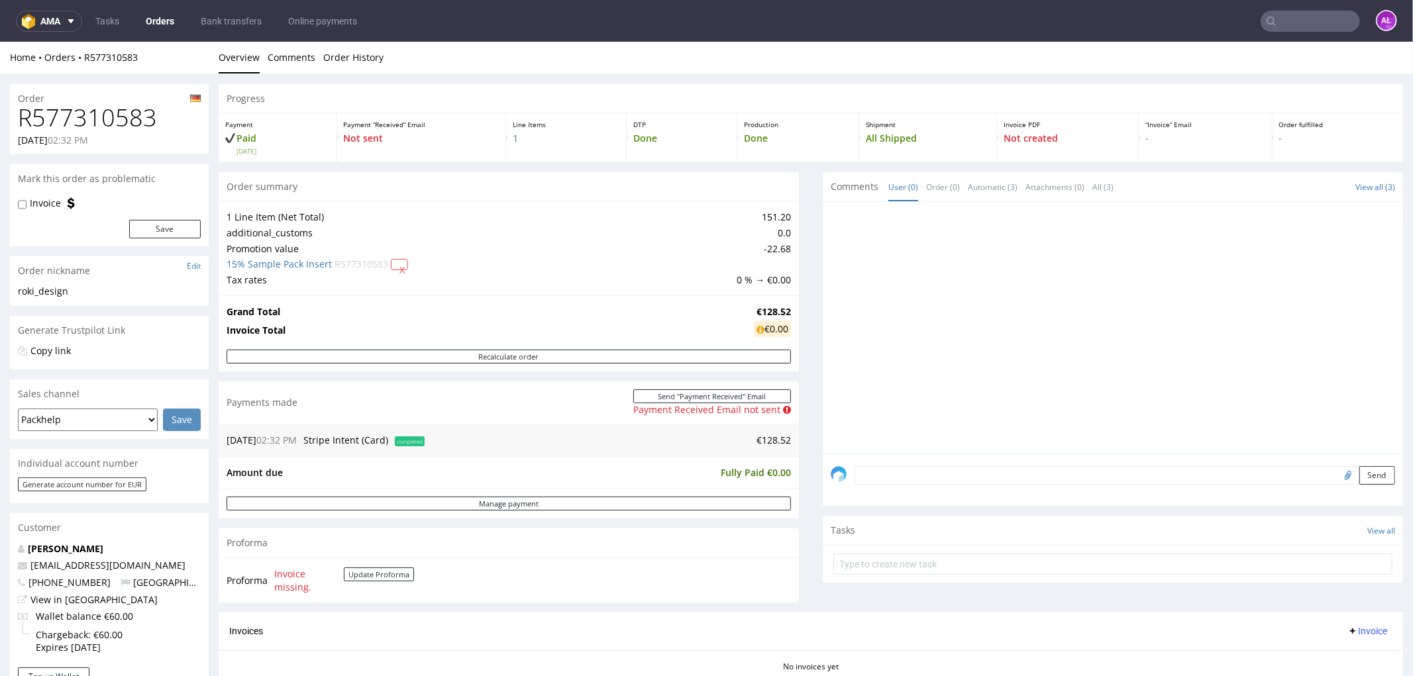
scroll to position [0, 0]
drag, startPoint x: 162, startPoint y: 117, endPoint x: 0, endPoint y: 115, distance: 162.3
click at [0, 115] on div "Order R577310583 18.09.2025 02:32 PM Mark this order as problematic Invoice Sav…" at bounding box center [706, 630] width 1413 height 1110
copy h1 "R577310583"
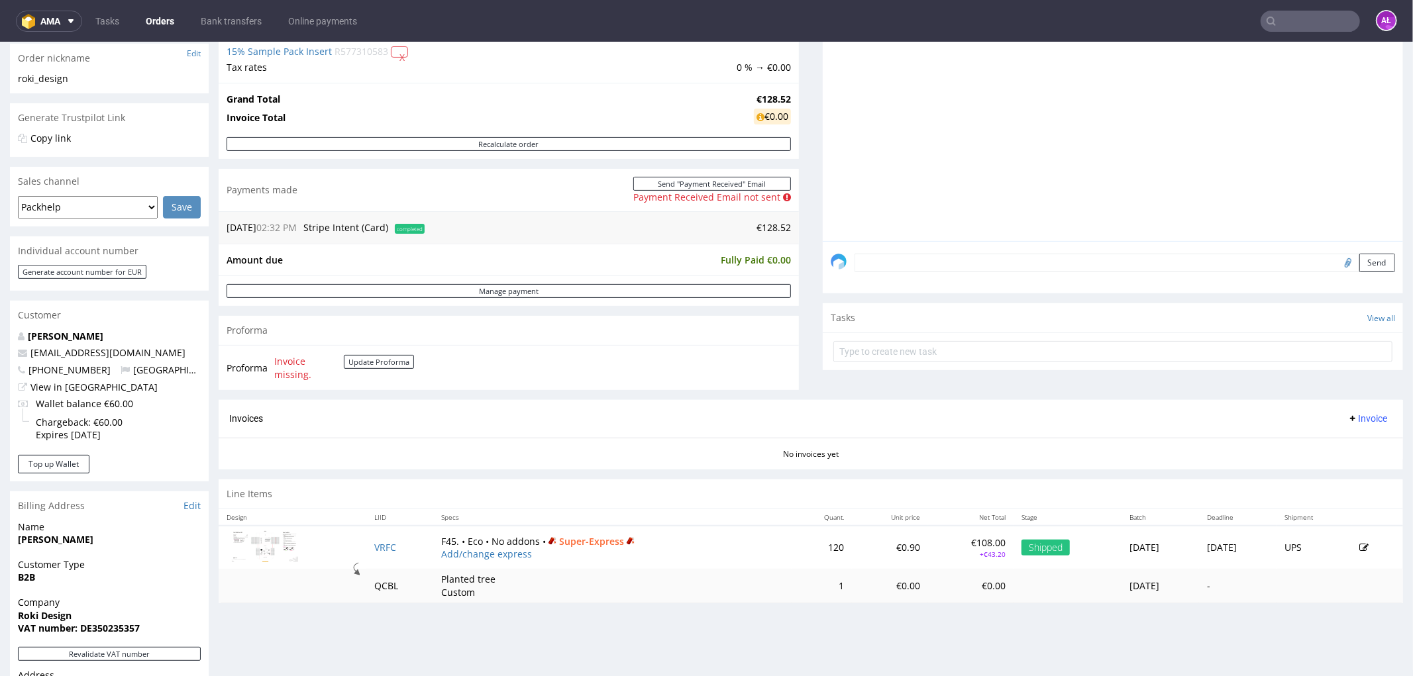
scroll to position [221, 0]
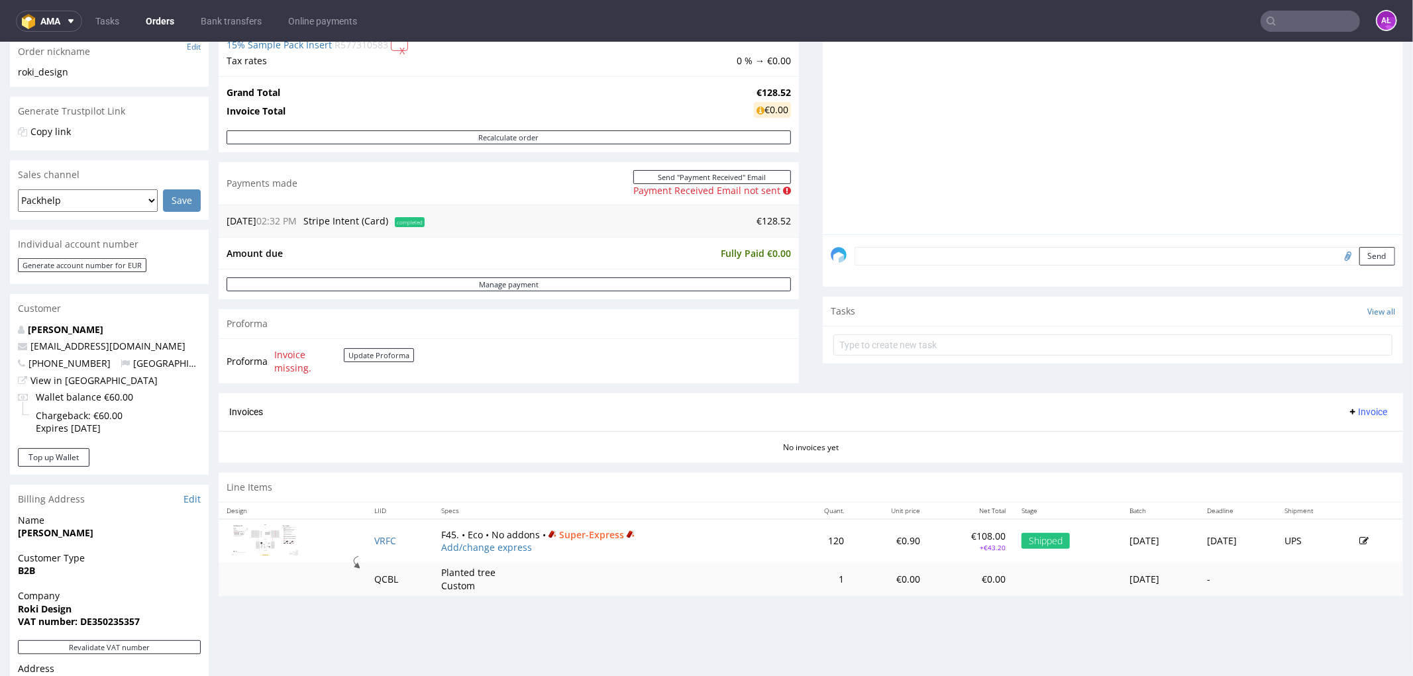
click at [1353, 408] on span "Invoice" at bounding box center [1367, 411] width 40 height 11
click at [1353, 457] on span "Upload" at bounding box center [1345, 463] width 64 height 13
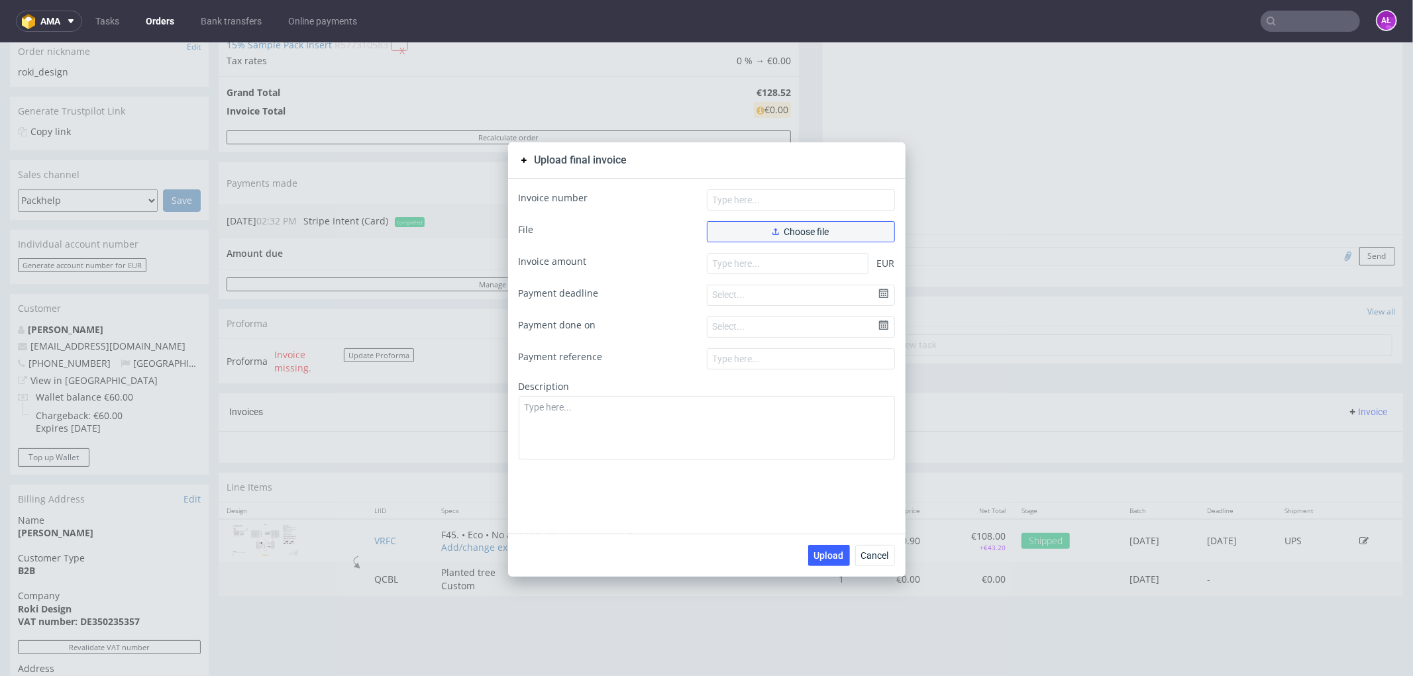
click at [833, 221] on button "Choose file" at bounding box center [801, 231] width 188 height 21
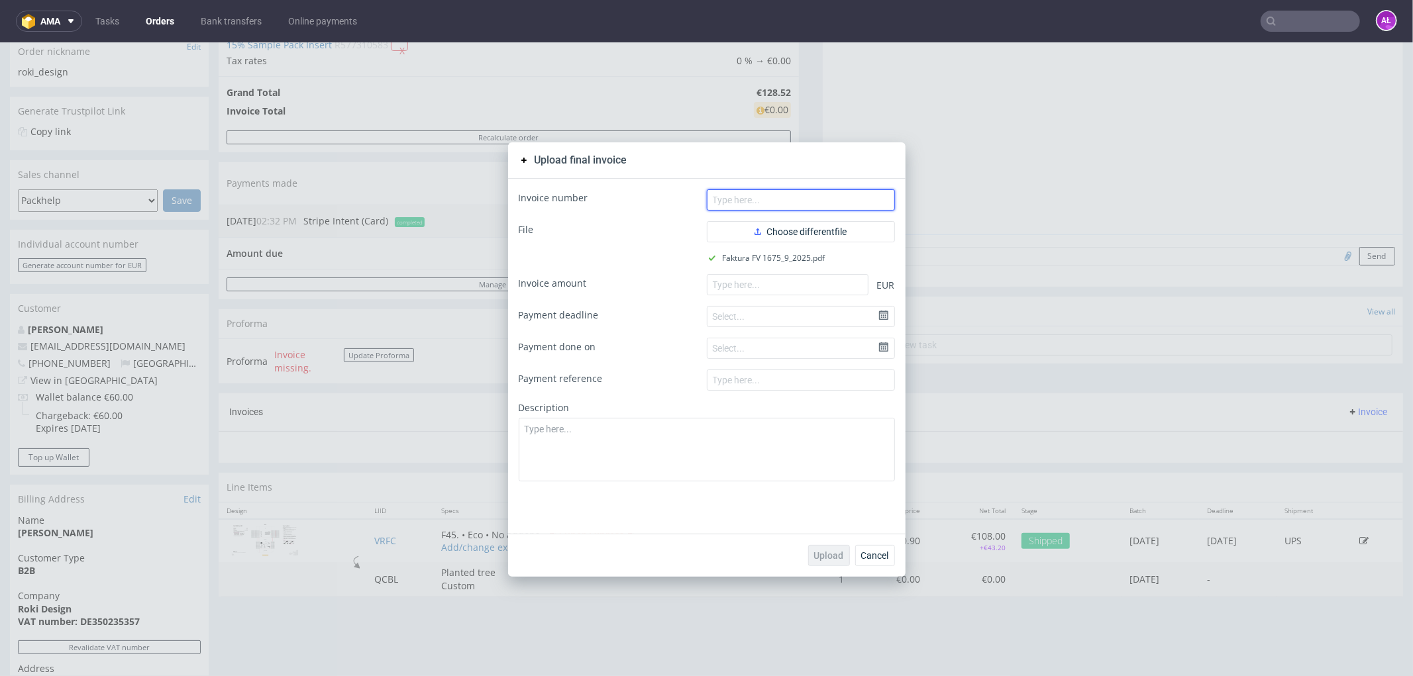
paste input "FV 1675/9/2025"
drag, startPoint x: 764, startPoint y: 193, endPoint x: 787, endPoint y: 207, distance: 26.1
click at [764, 193] on input "text" at bounding box center [801, 199] width 188 height 21
type input "FV 1675/9/2025"
drag, startPoint x: 809, startPoint y: 291, endPoint x: 806, endPoint y: 345, distance: 53.7
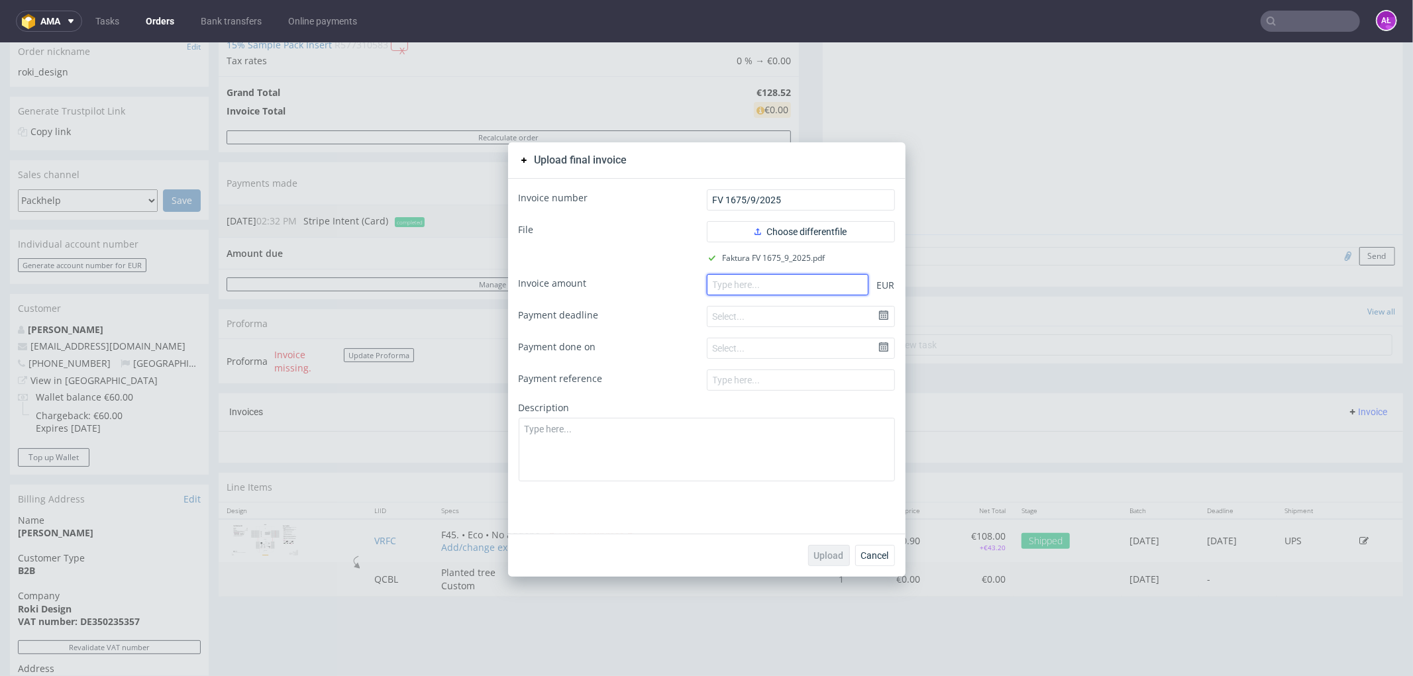
click at [809, 291] on input "number" at bounding box center [788, 284] width 162 height 21
paste input "128.52"
type input "128.52"
click at [820, 552] on span "Upload" at bounding box center [829, 554] width 30 height 9
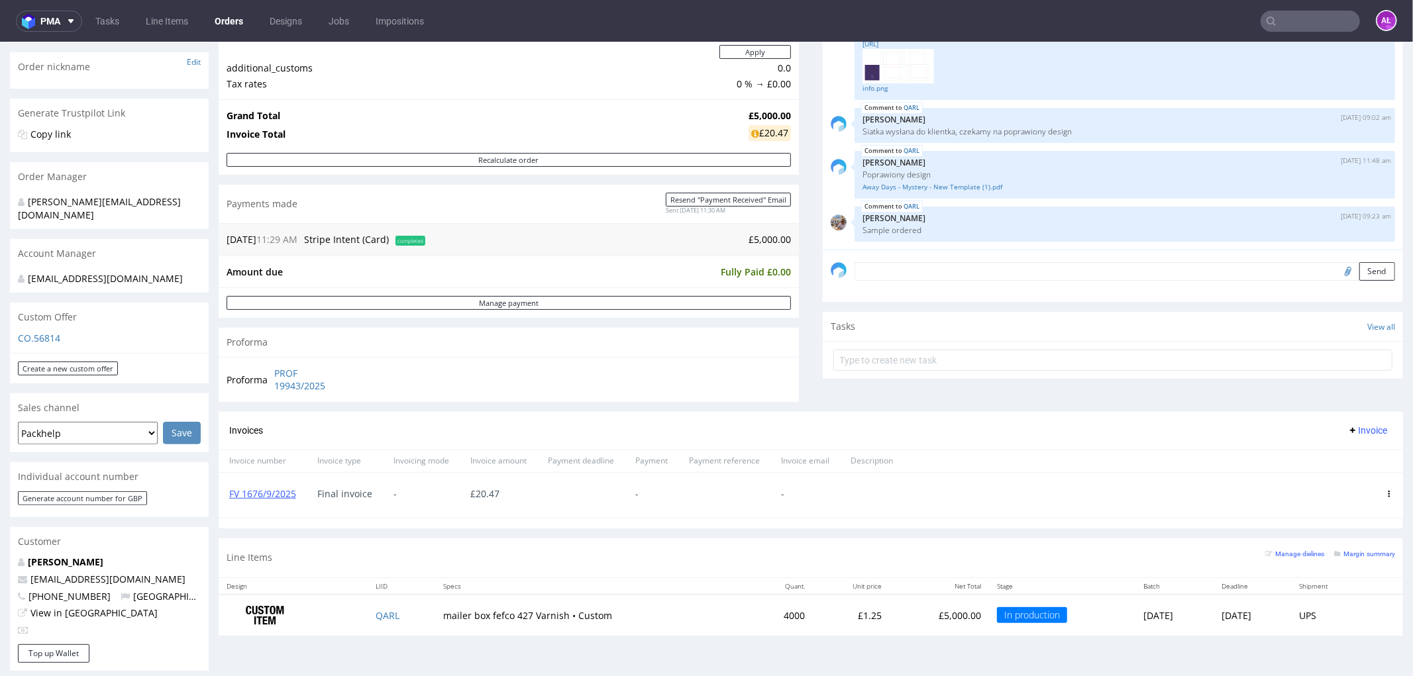
scroll to position [221, 0]
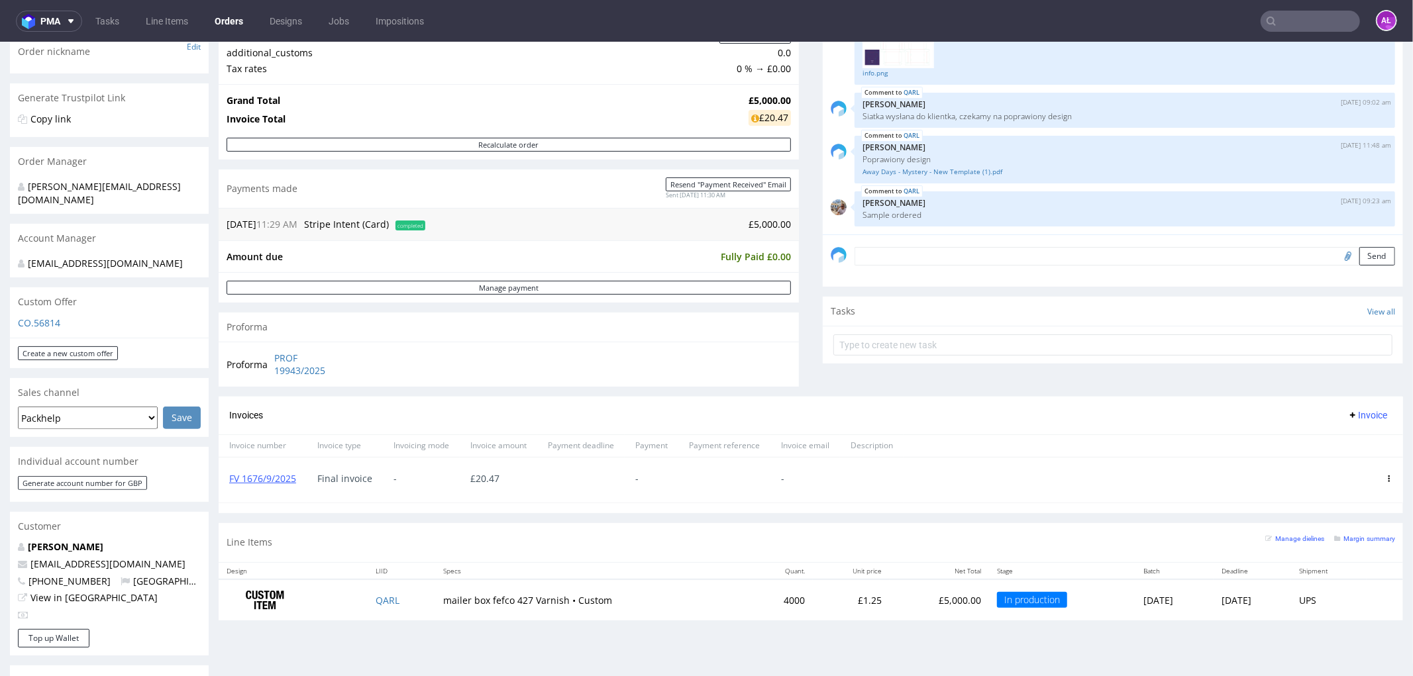
click at [1386, 478] on icon at bounding box center [1389, 478] width 7 height 7
click at [1348, 503] on span "Edit" at bounding box center [1335, 501] width 80 height 13
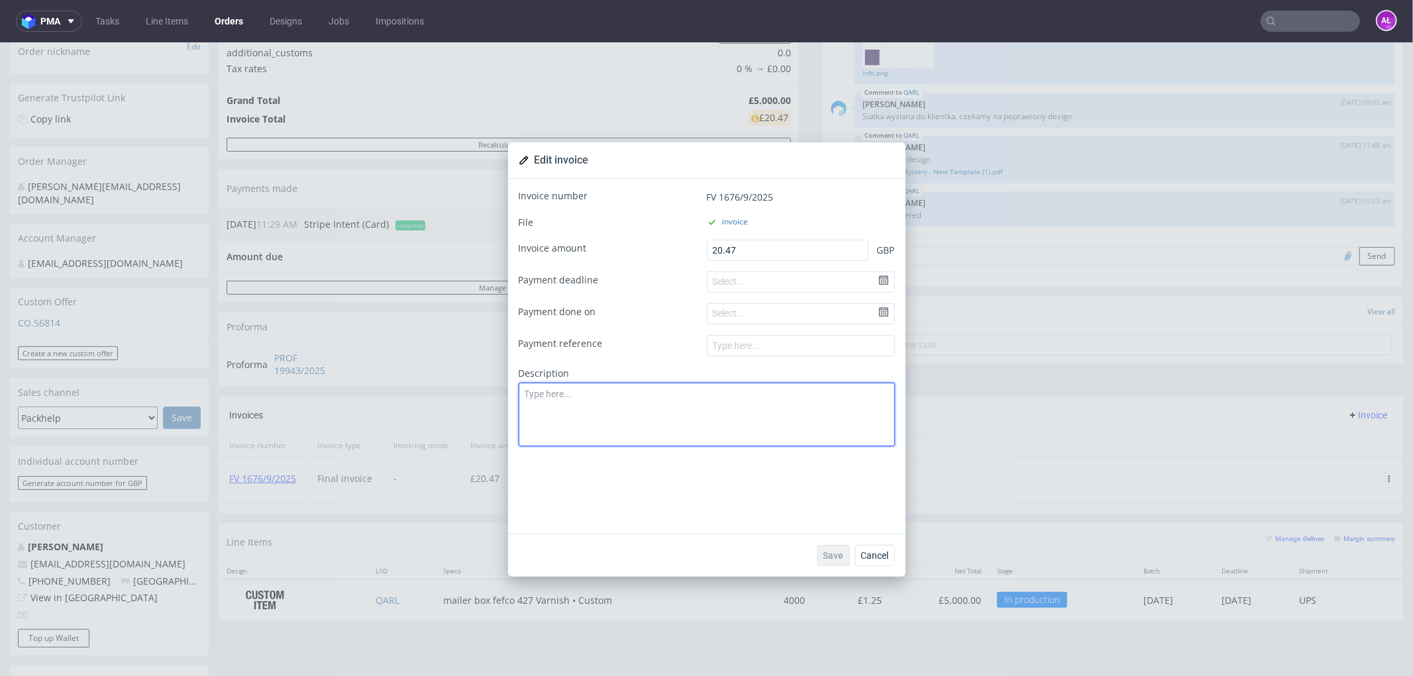
click at [705, 411] on textarea at bounding box center [707, 414] width 376 height 64
type textarea "Sample"
click at [823, 554] on span "Save" at bounding box center [833, 554] width 21 height 9
click at [694, 440] on textarea "Sample" at bounding box center [707, 414] width 376 height 64
click at [826, 550] on span "Save" at bounding box center [833, 554] width 21 height 9
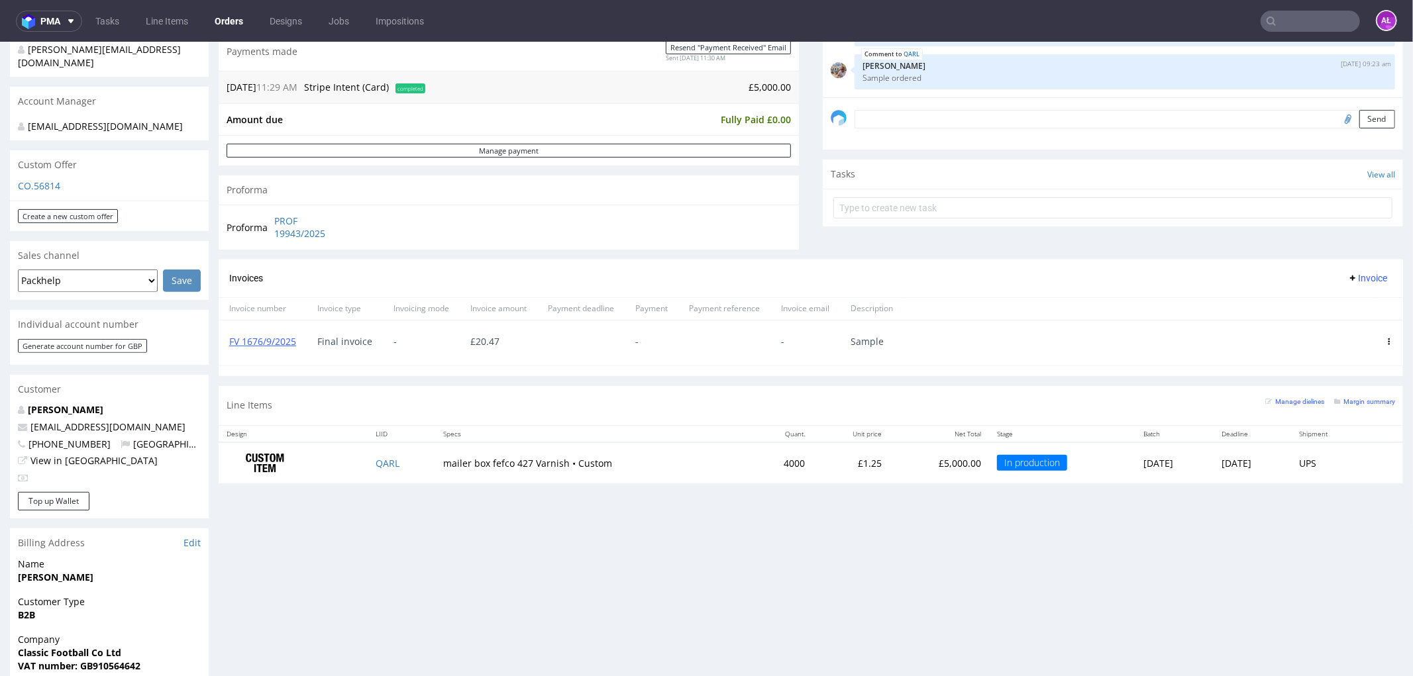
scroll to position [441, 0]
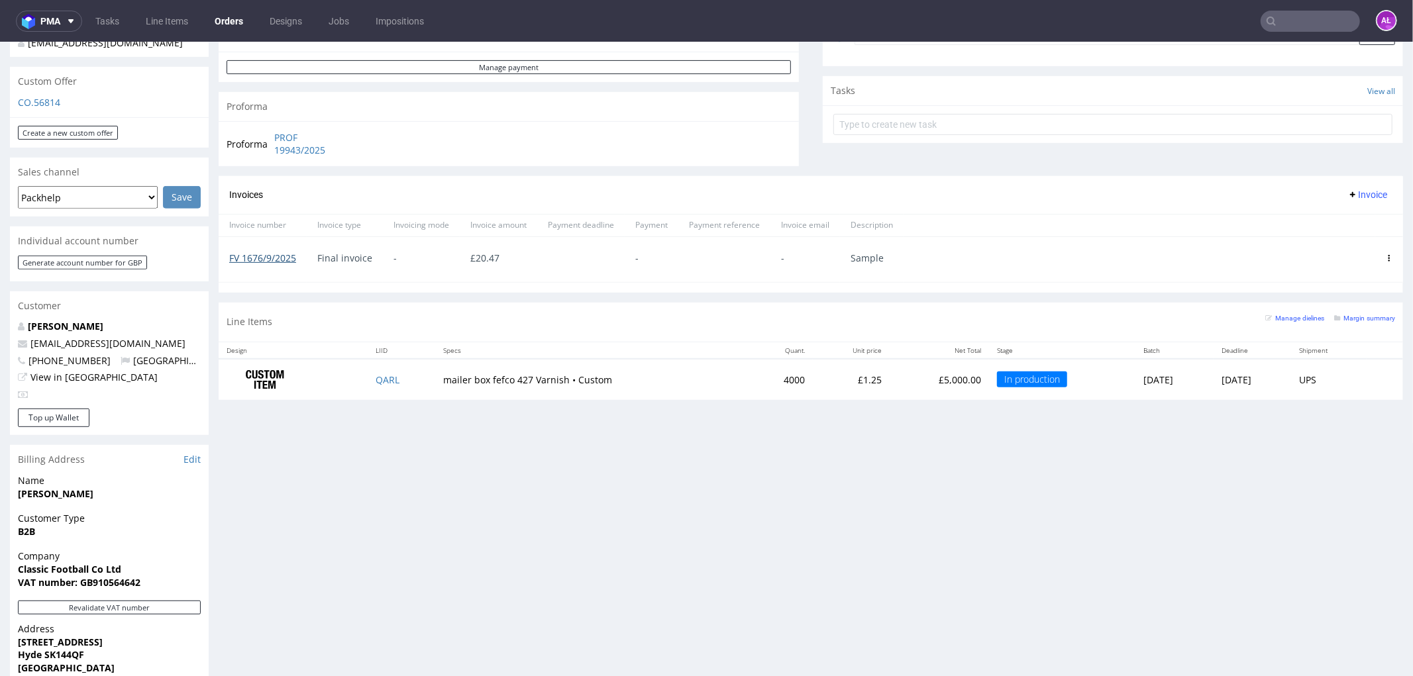
click at [285, 258] on link "FV 1676/9/2025" at bounding box center [262, 257] width 67 height 13
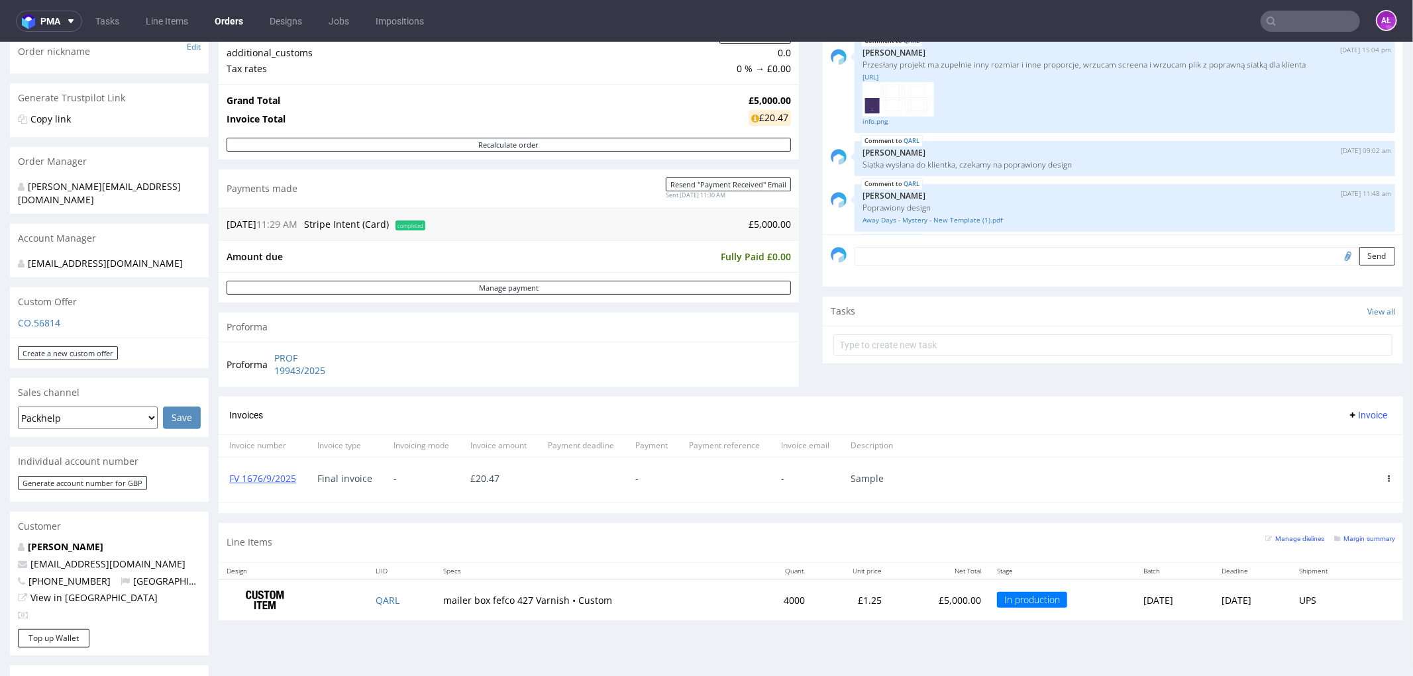
scroll to position [77, 0]
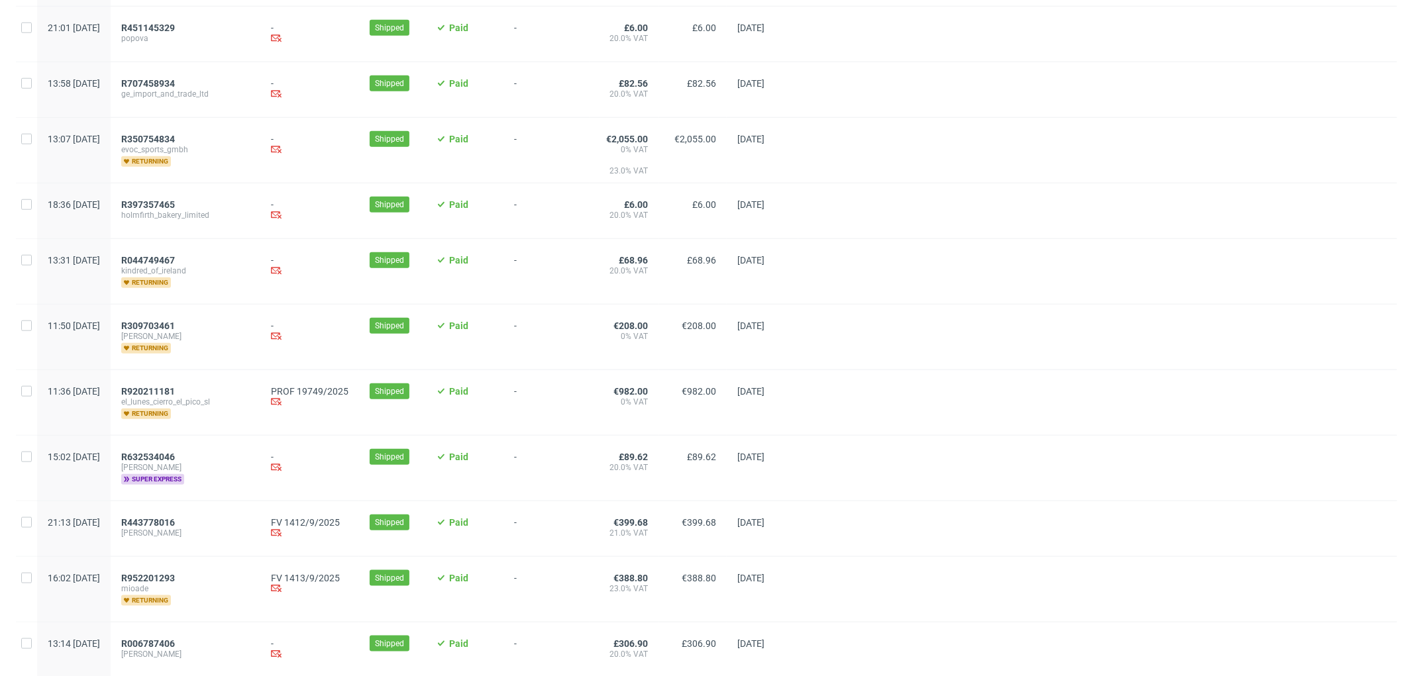
scroll to position [1104, 0]
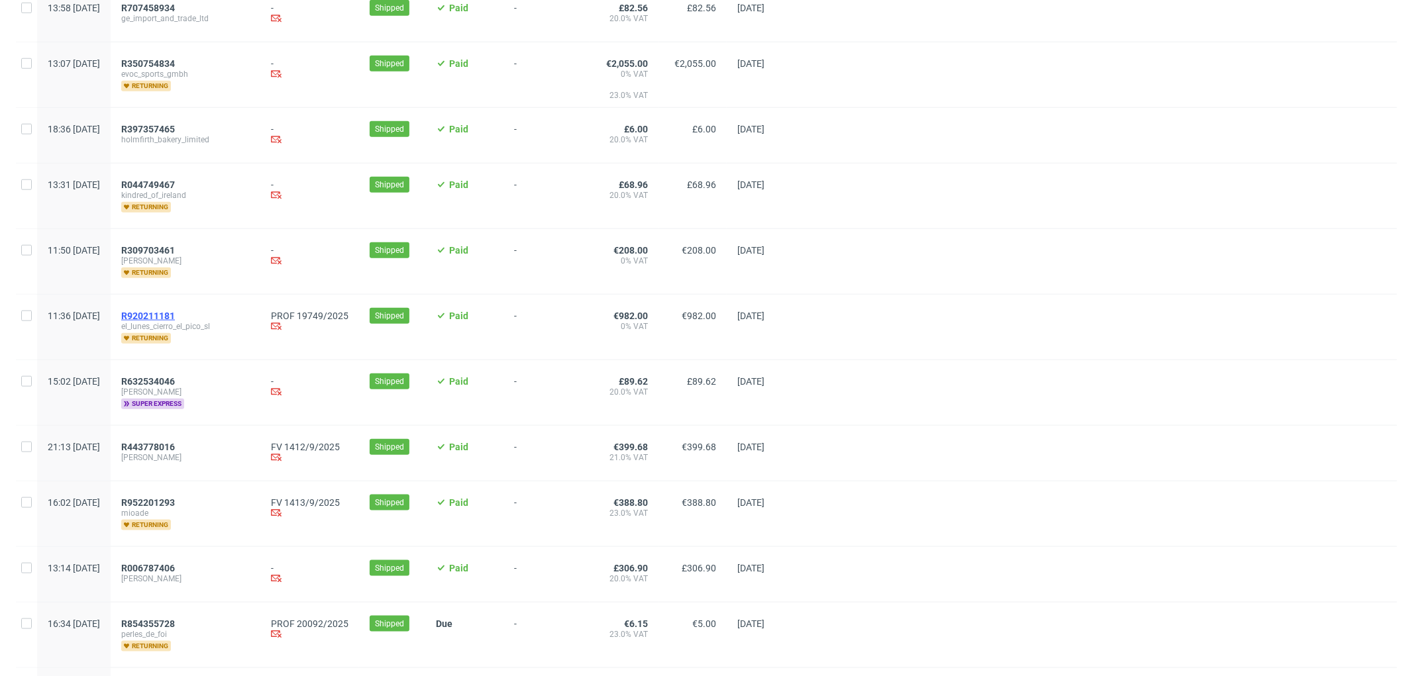
click at [175, 314] on span "R920211181" at bounding box center [148, 316] width 54 height 11
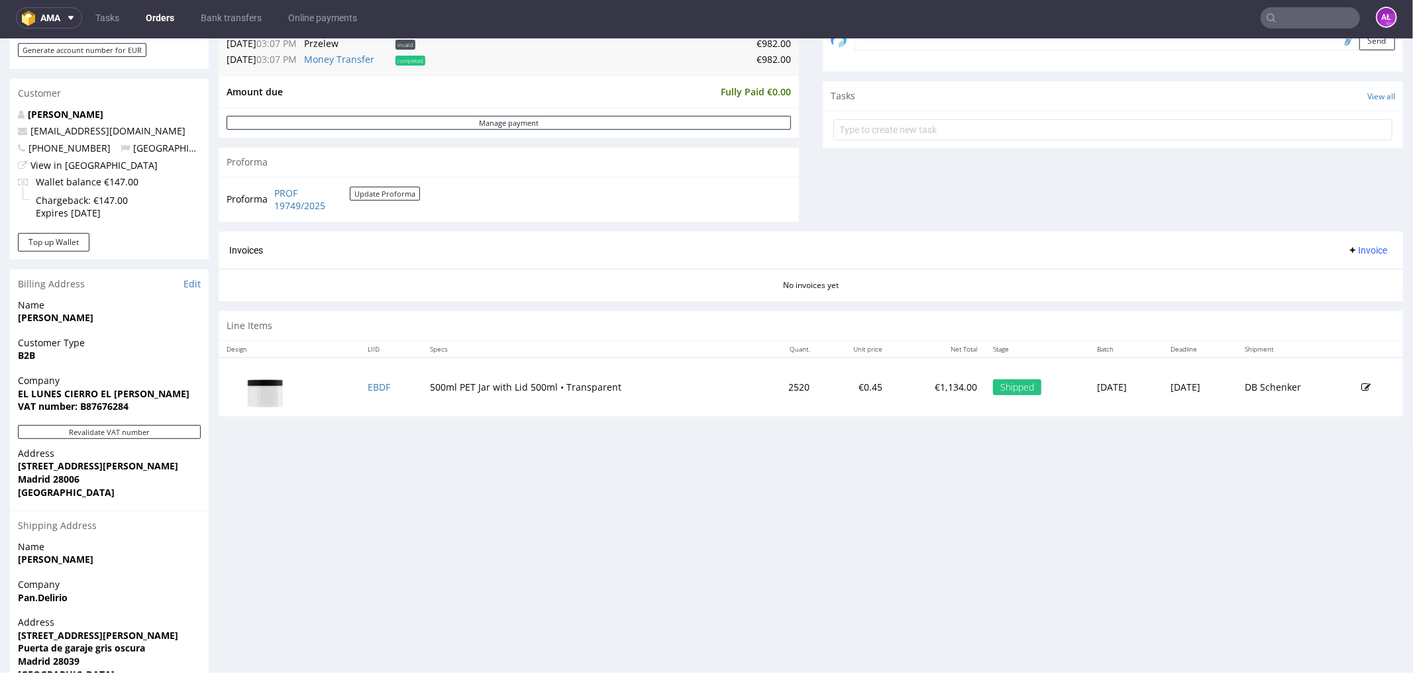
scroll to position [441, 0]
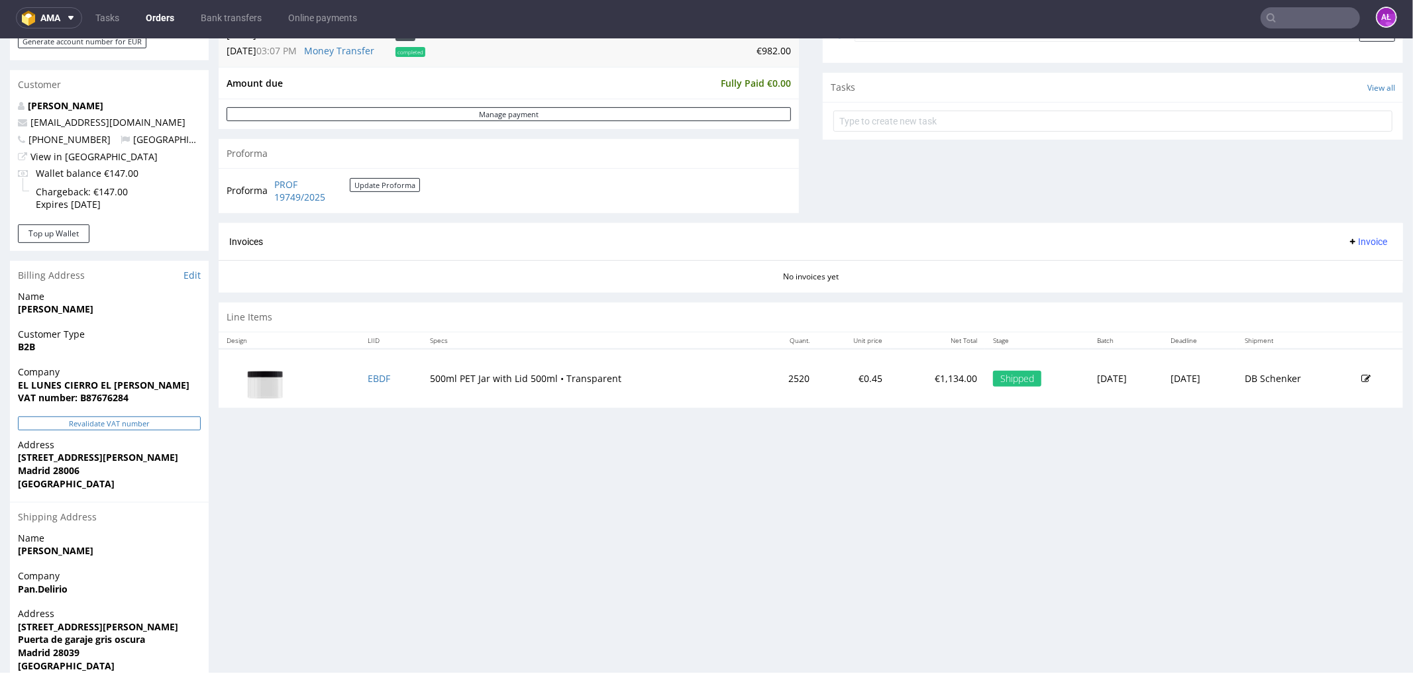
click at [173, 425] on button "Revalidate VAT number" at bounding box center [109, 423] width 183 height 14
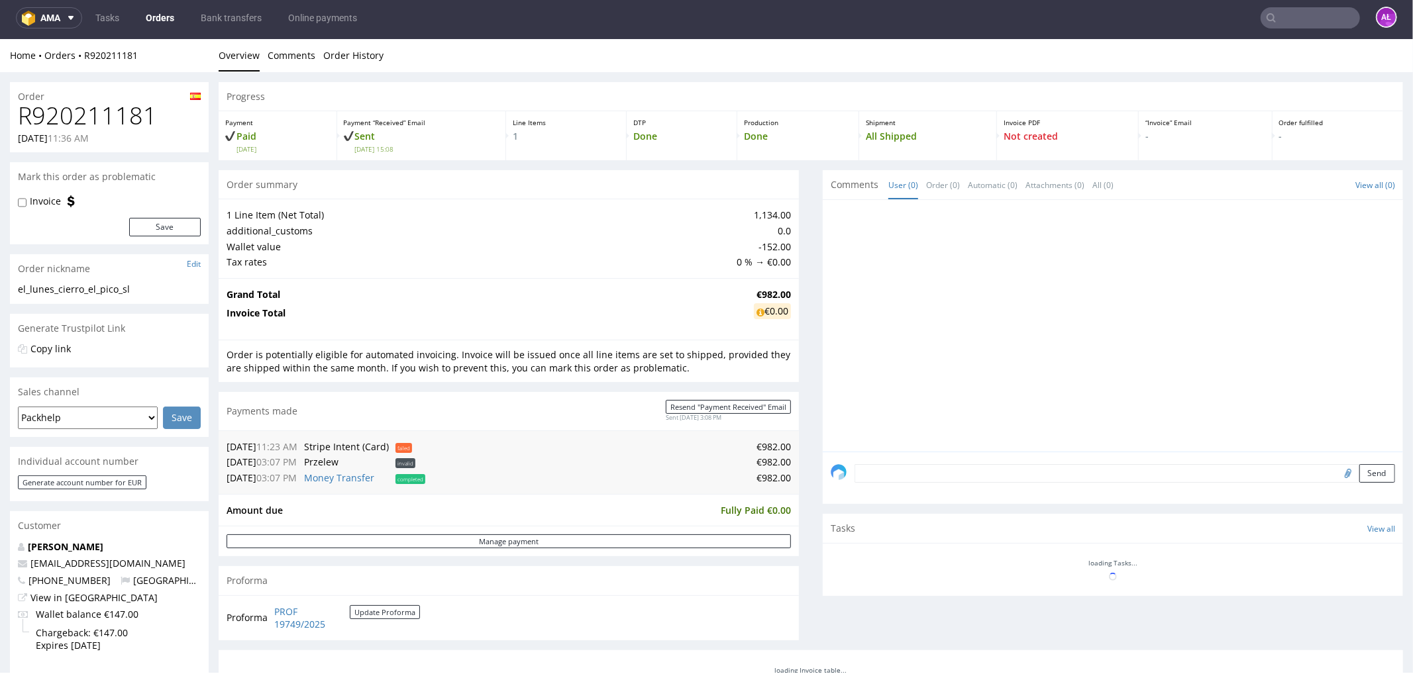
scroll to position [440, 0]
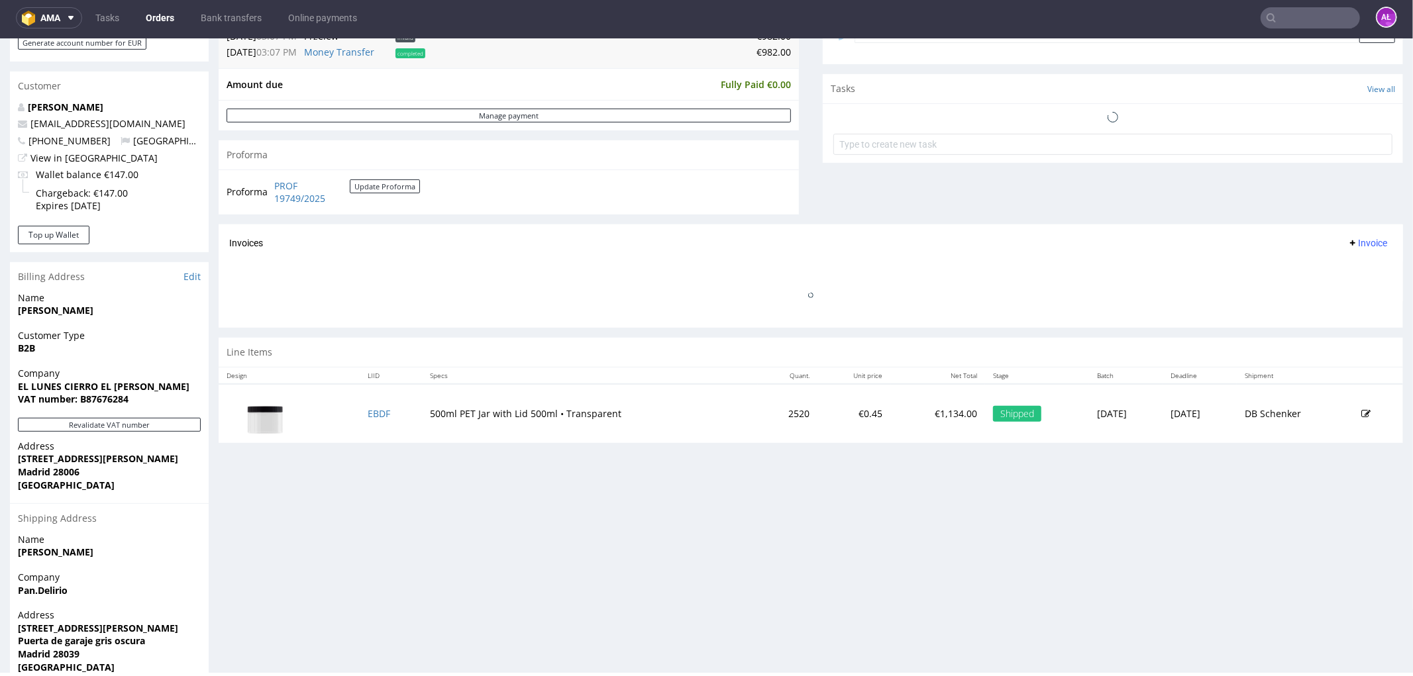
click at [1347, 237] on span "Invoice" at bounding box center [1367, 242] width 40 height 11
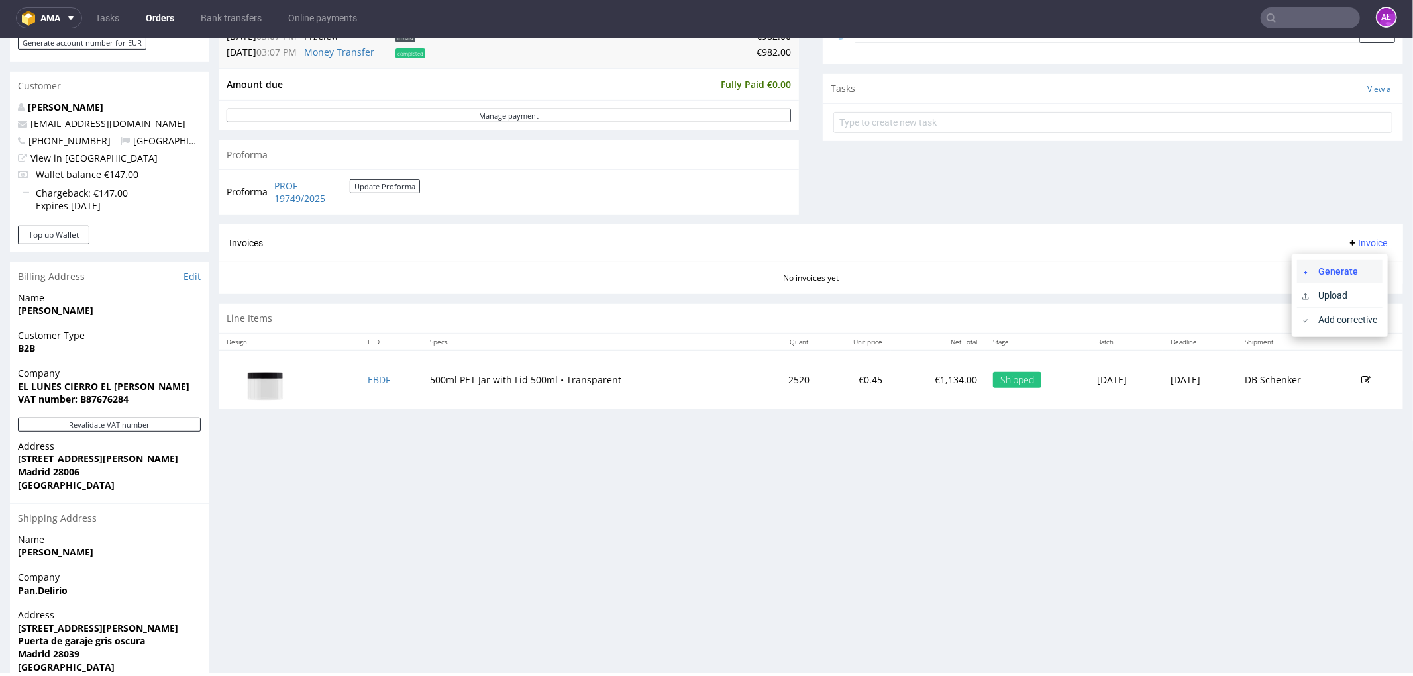
click at [1341, 272] on span "Generate" at bounding box center [1345, 270] width 64 height 13
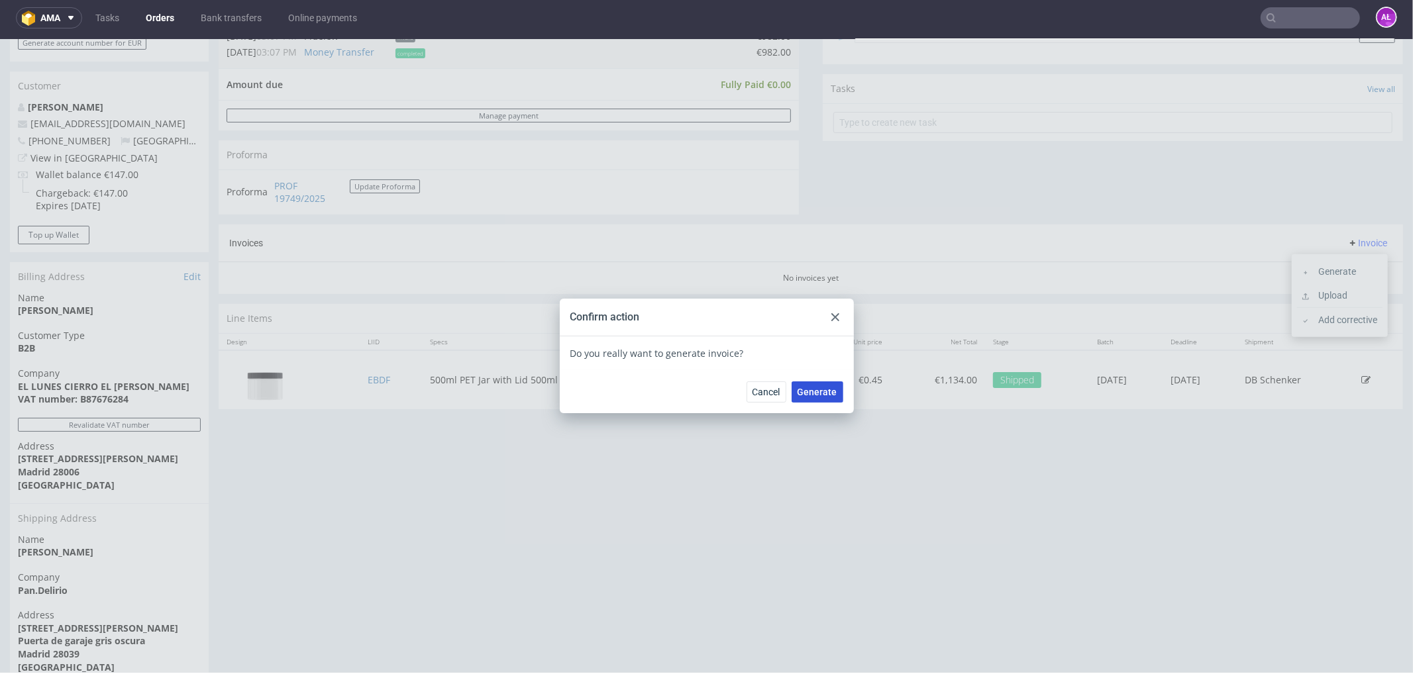
click at [813, 391] on span "Generate" at bounding box center [818, 391] width 40 height 9
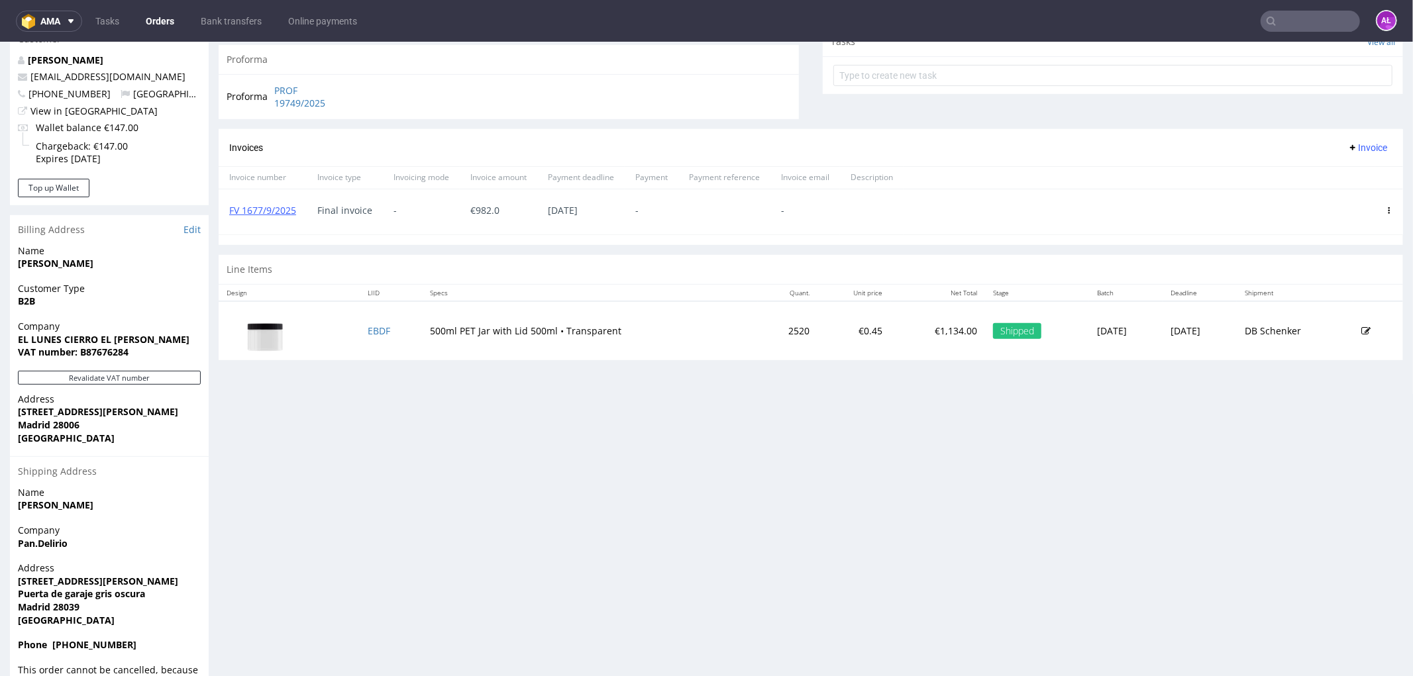
scroll to position [515, 0]
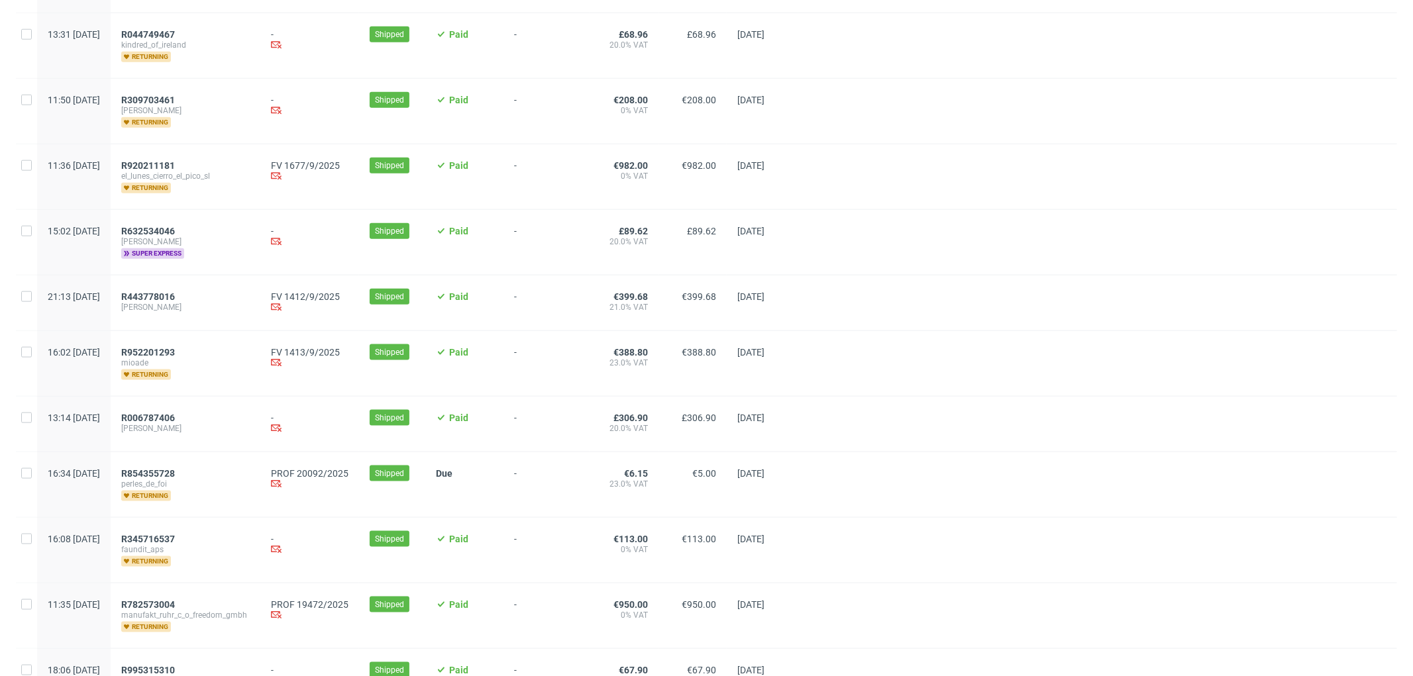
scroll to position [1325, 0]
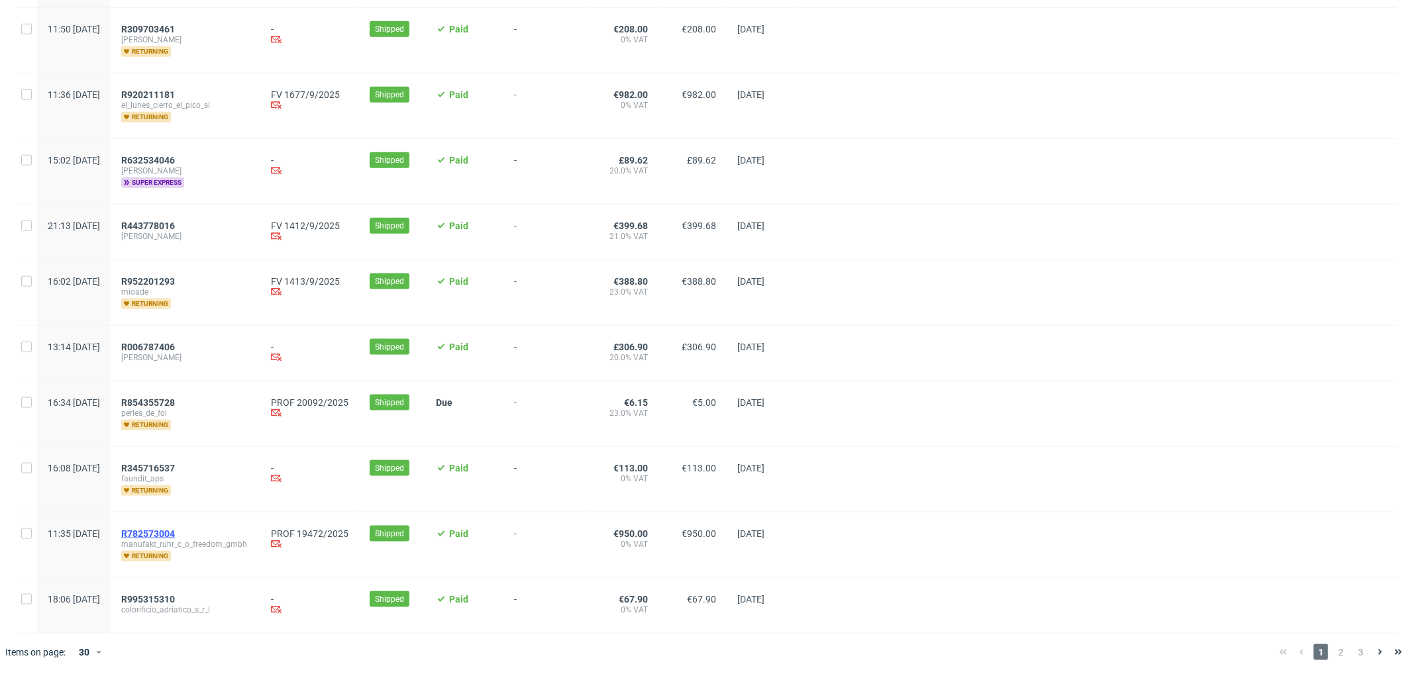
click at [175, 534] on span "R782573004" at bounding box center [148, 534] width 54 height 11
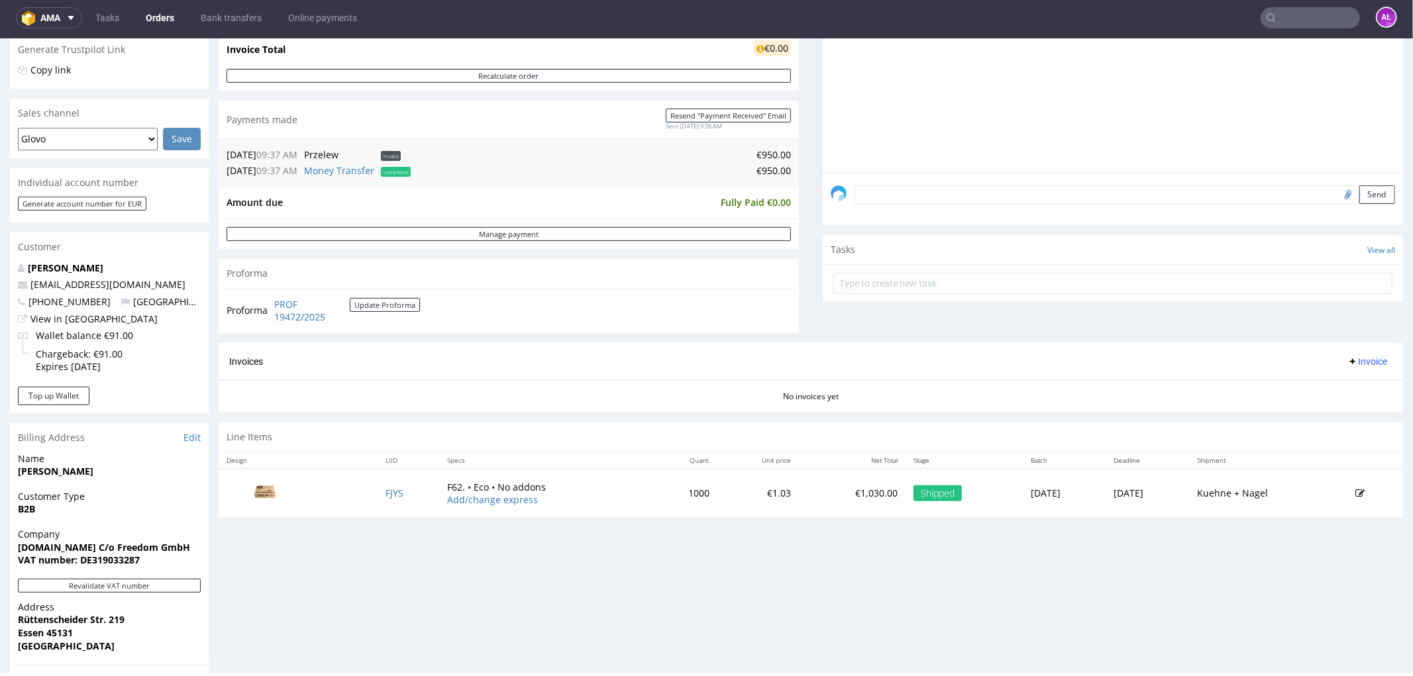
scroll to position [368, 0]
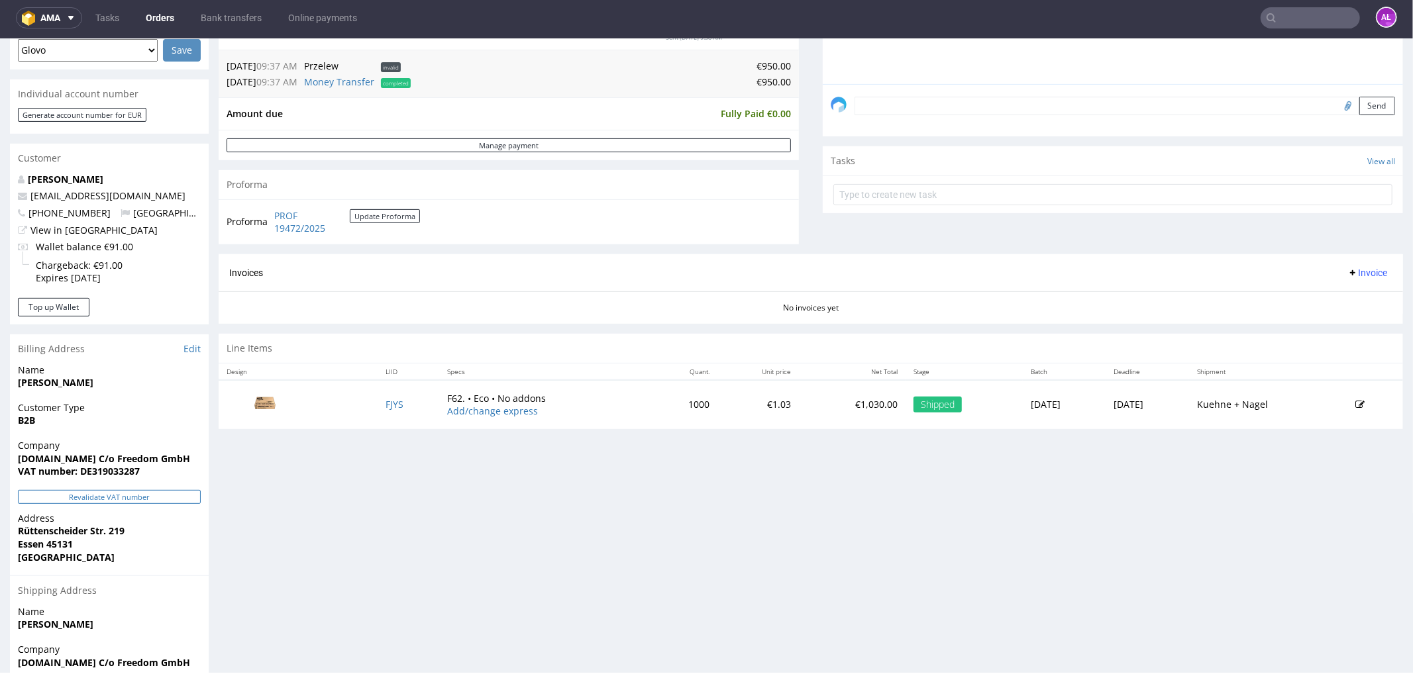
click at [193, 497] on button "Revalidate VAT number" at bounding box center [109, 497] width 183 height 14
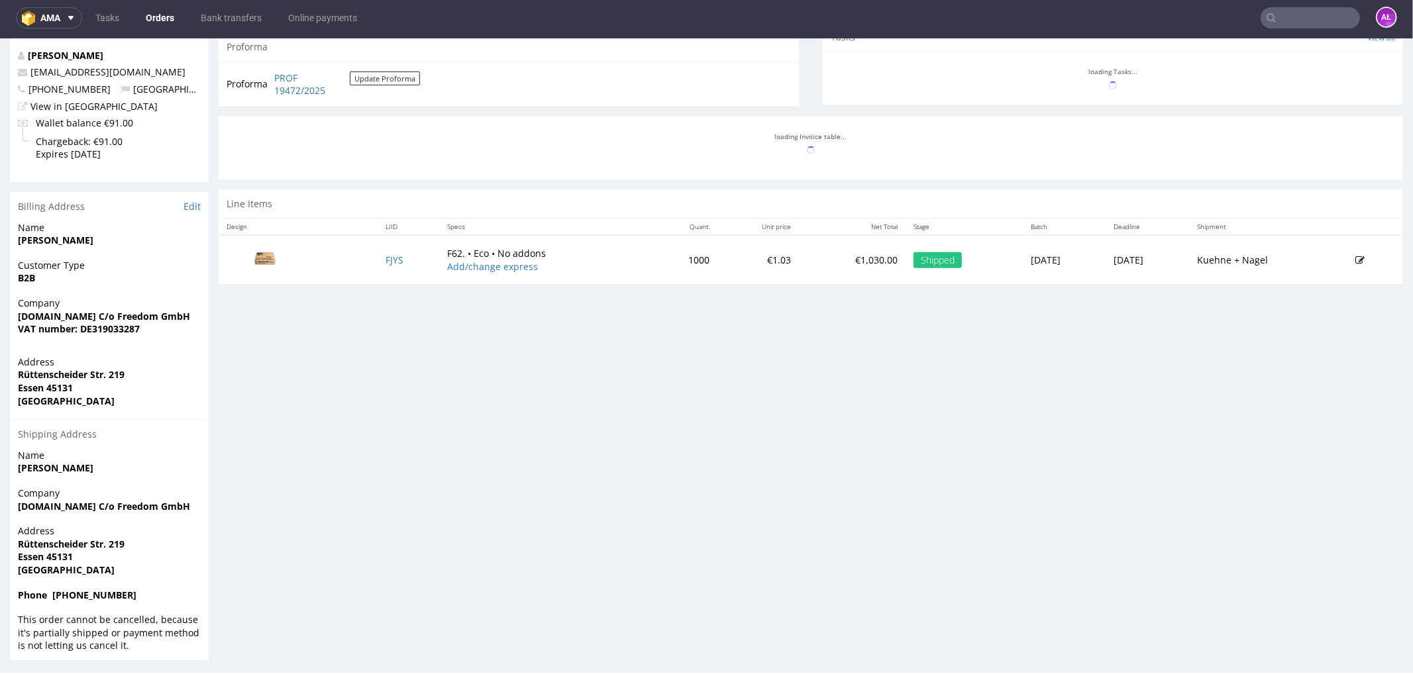
scroll to position [495, 0]
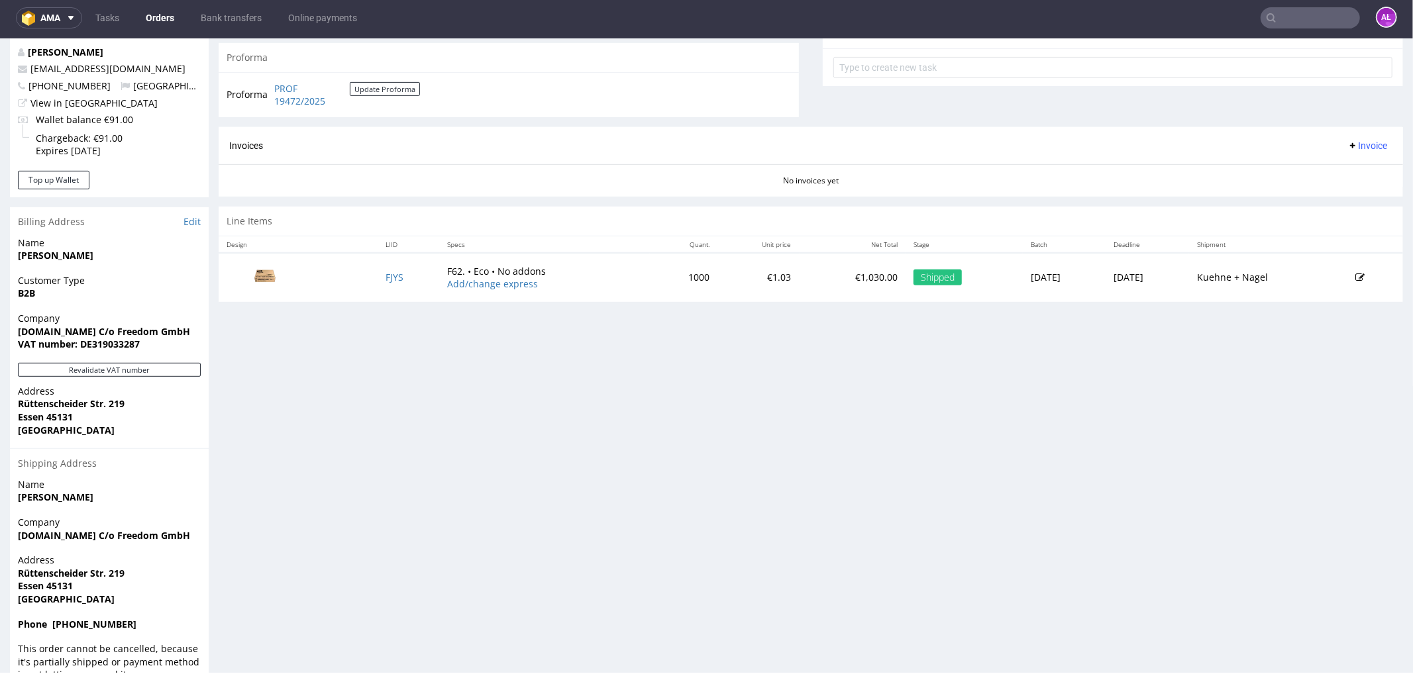
drag, startPoint x: 1348, startPoint y: 144, endPoint x: 1347, endPoint y: 152, distance: 7.3
click at [1347, 144] on span "Invoice" at bounding box center [1367, 145] width 40 height 11
click at [1352, 171] on span "Generate" at bounding box center [1345, 172] width 64 height 13
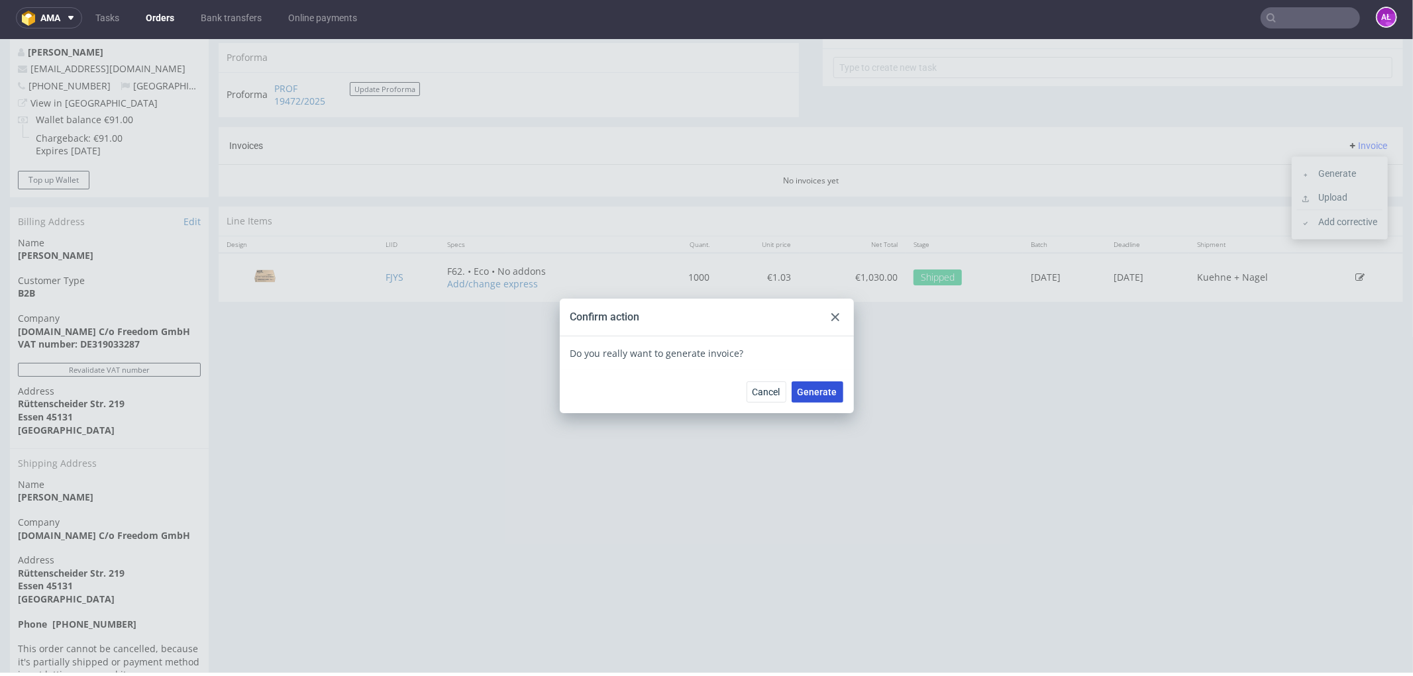
click at [805, 388] on span "Generate" at bounding box center [818, 391] width 40 height 9
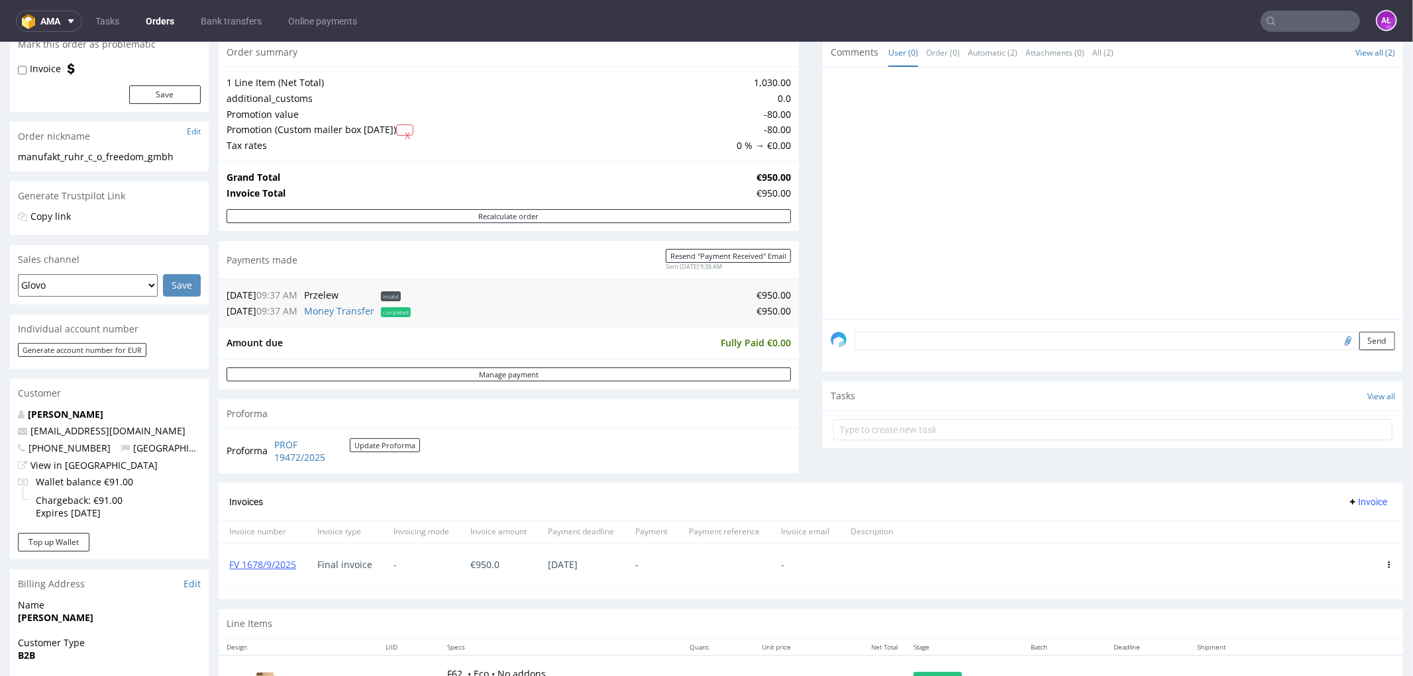
scroll to position [368, 0]
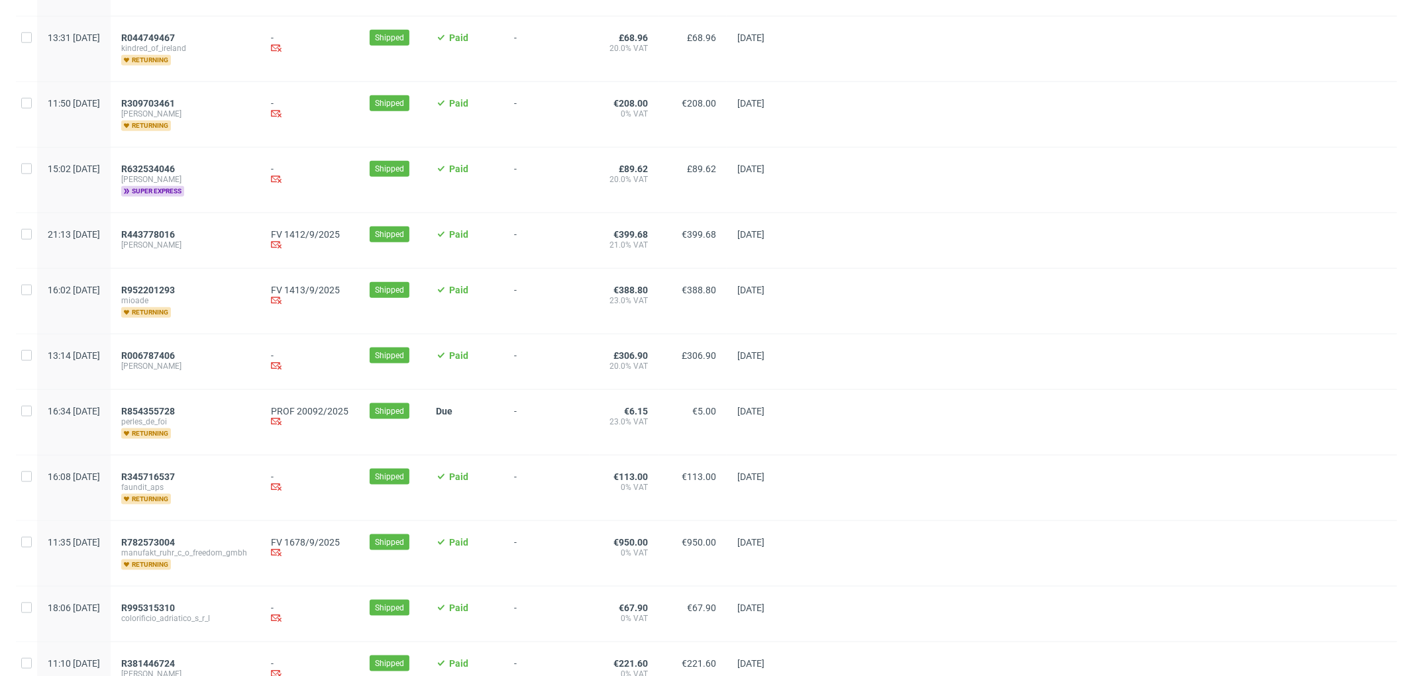
scroll to position [1319, 0]
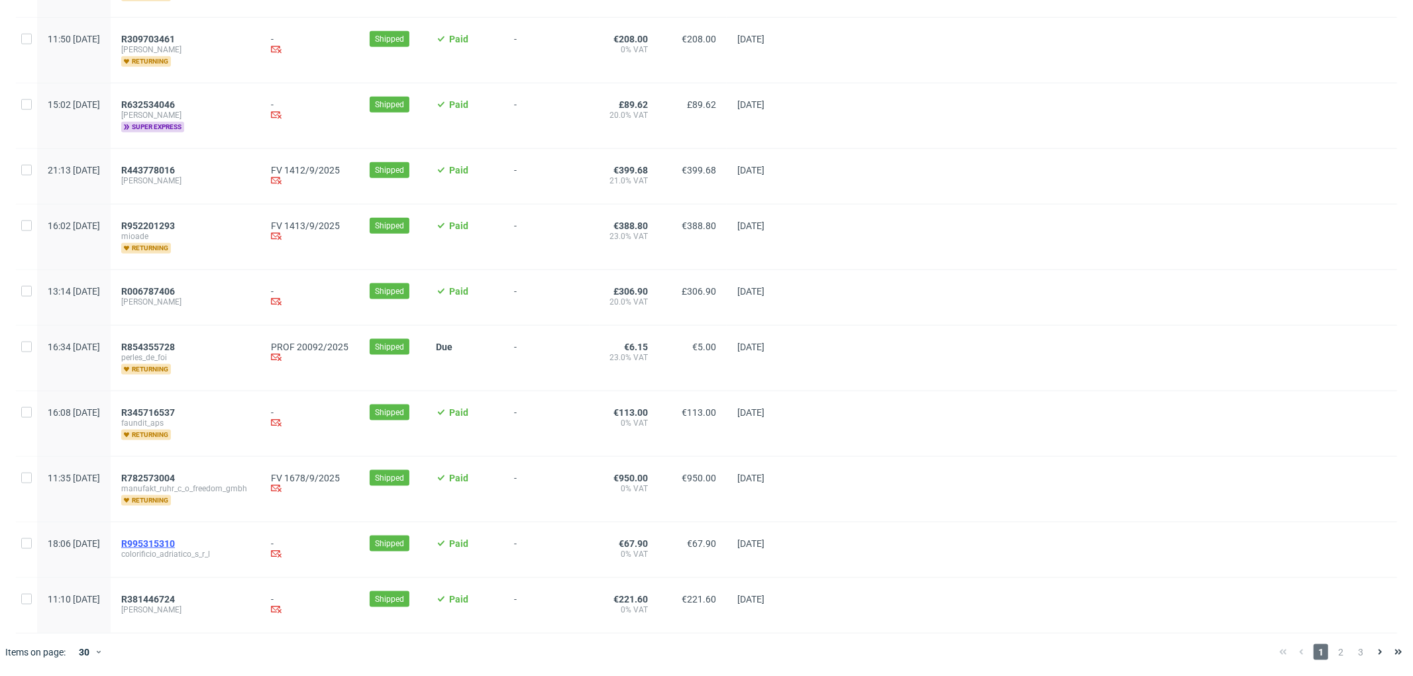
click at [175, 540] on span "R995315310" at bounding box center [148, 544] width 54 height 11
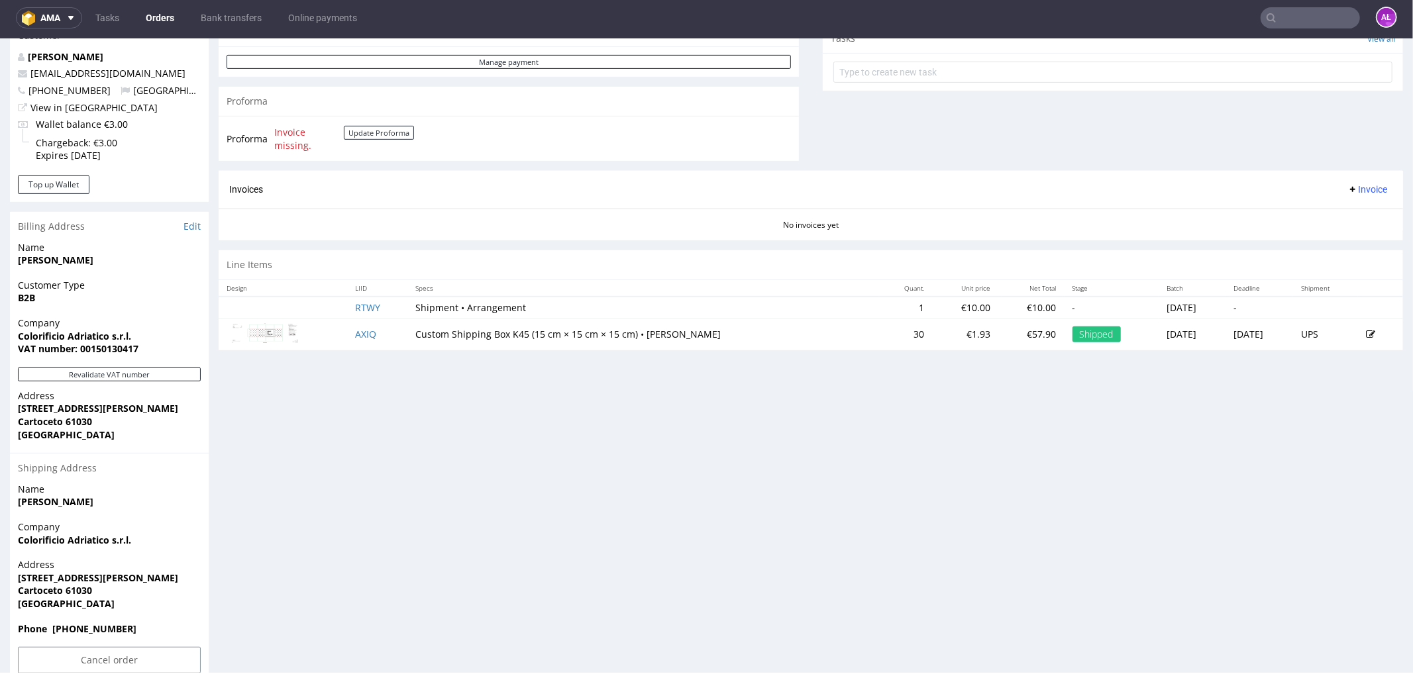
scroll to position [515, 0]
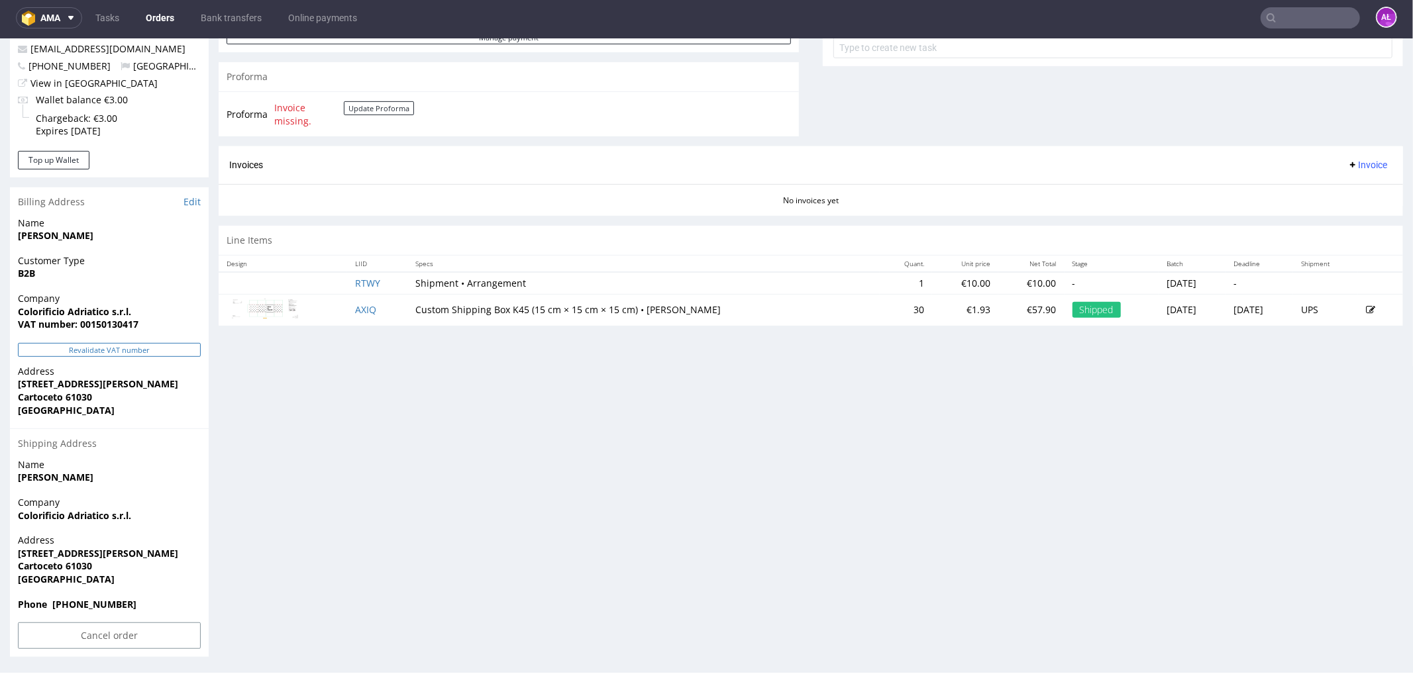
click at [185, 350] on button "Revalidate VAT number" at bounding box center [109, 349] width 183 height 14
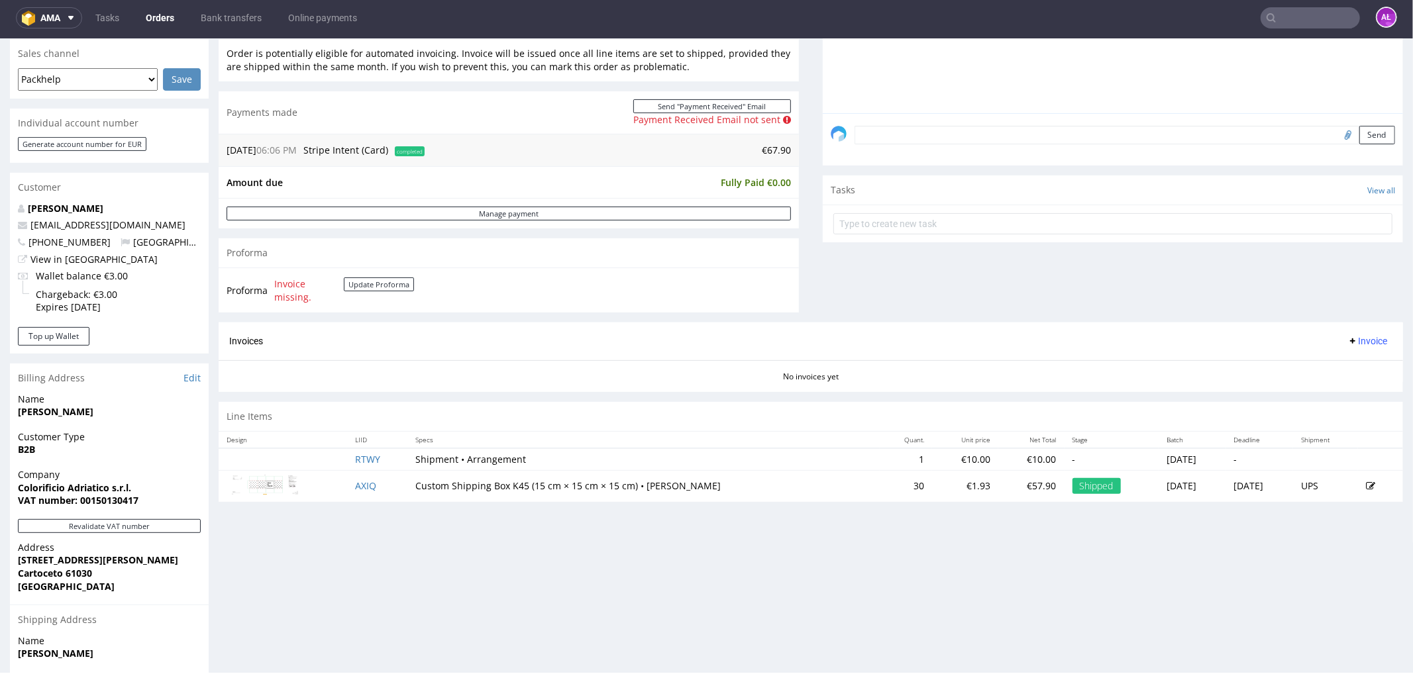
scroll to position [335, 0]
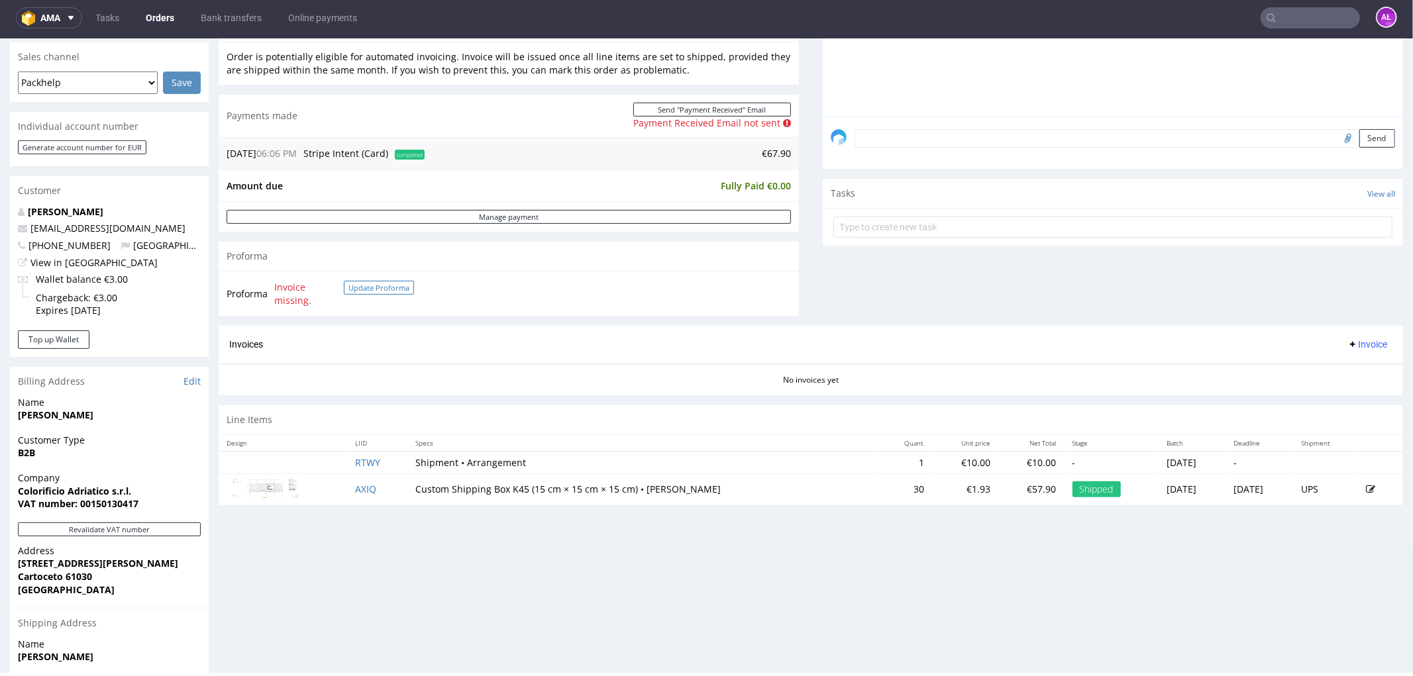
click at [381, 287] on button "Update Proforma" at bounding box center [379, 287] width 70 height 14
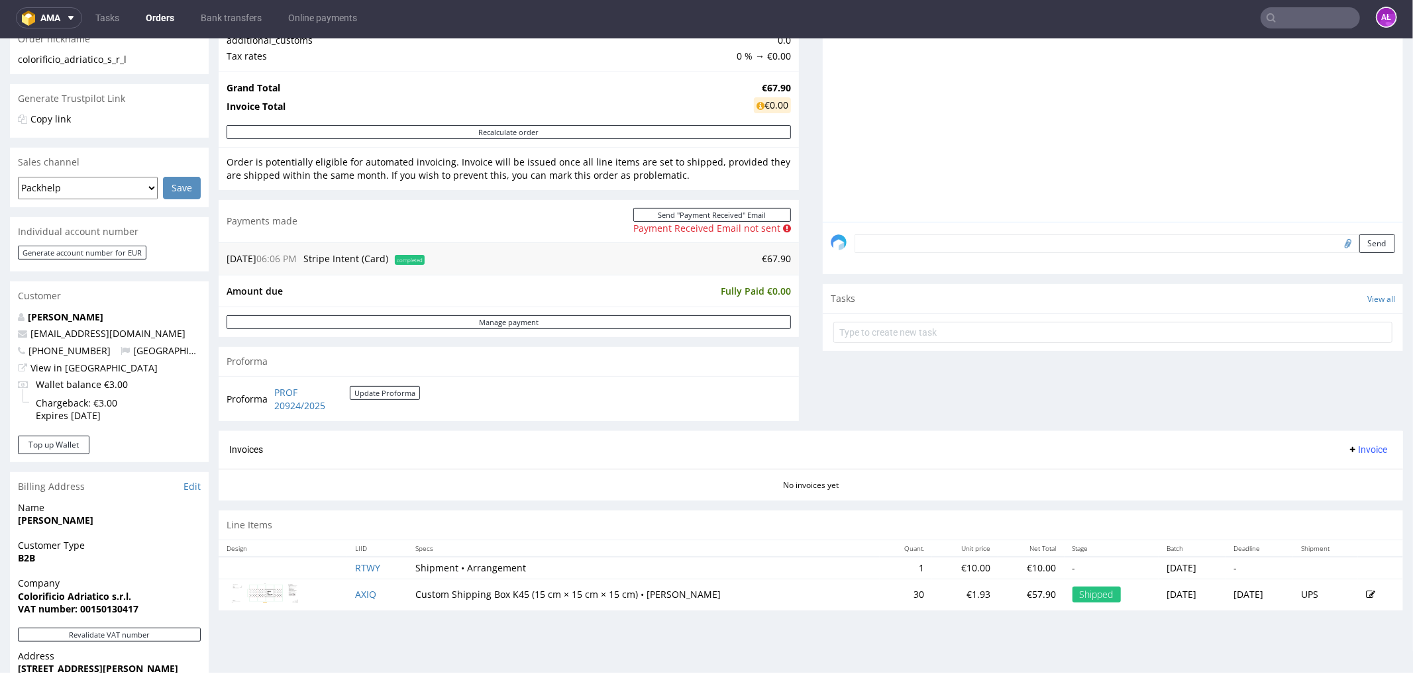
scroll to position [441, 0]
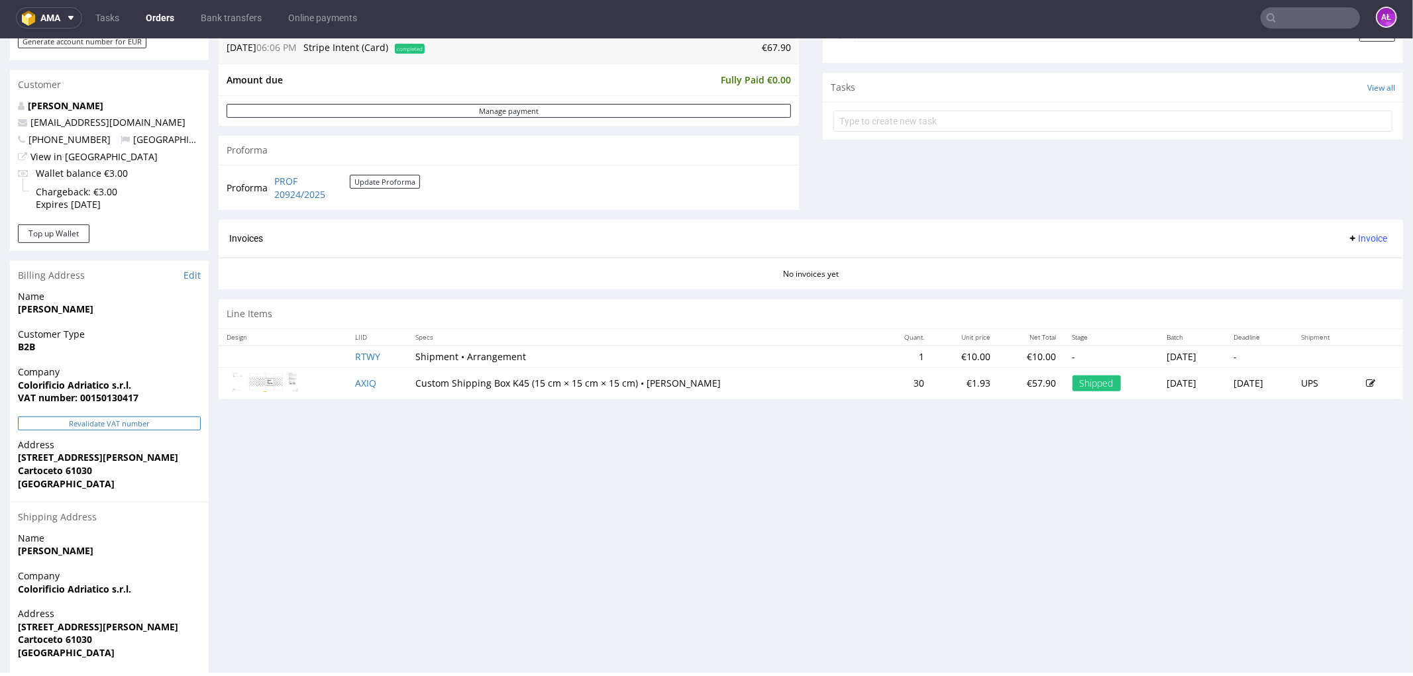
click at [148, 425] on button "Revalidate VAT number" at bounding box center [109, 423] width 183 height 14
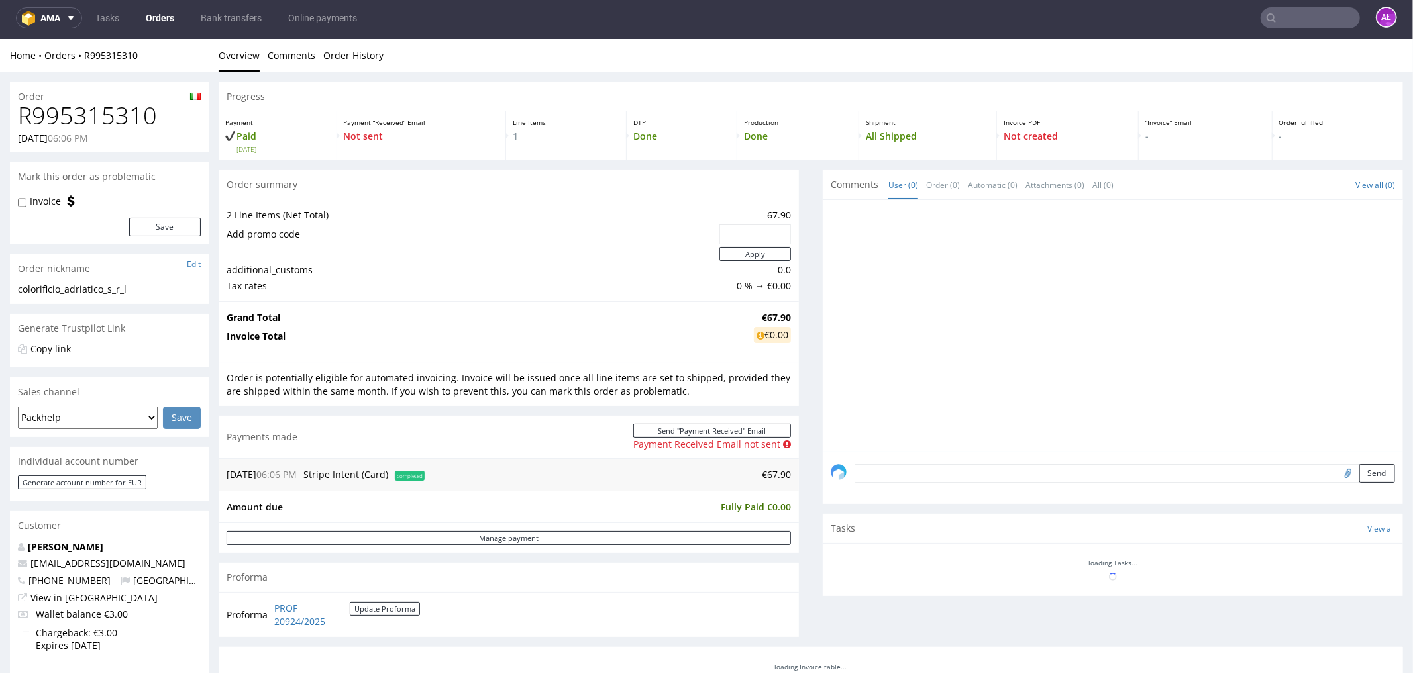
scroll to position [440, 0]
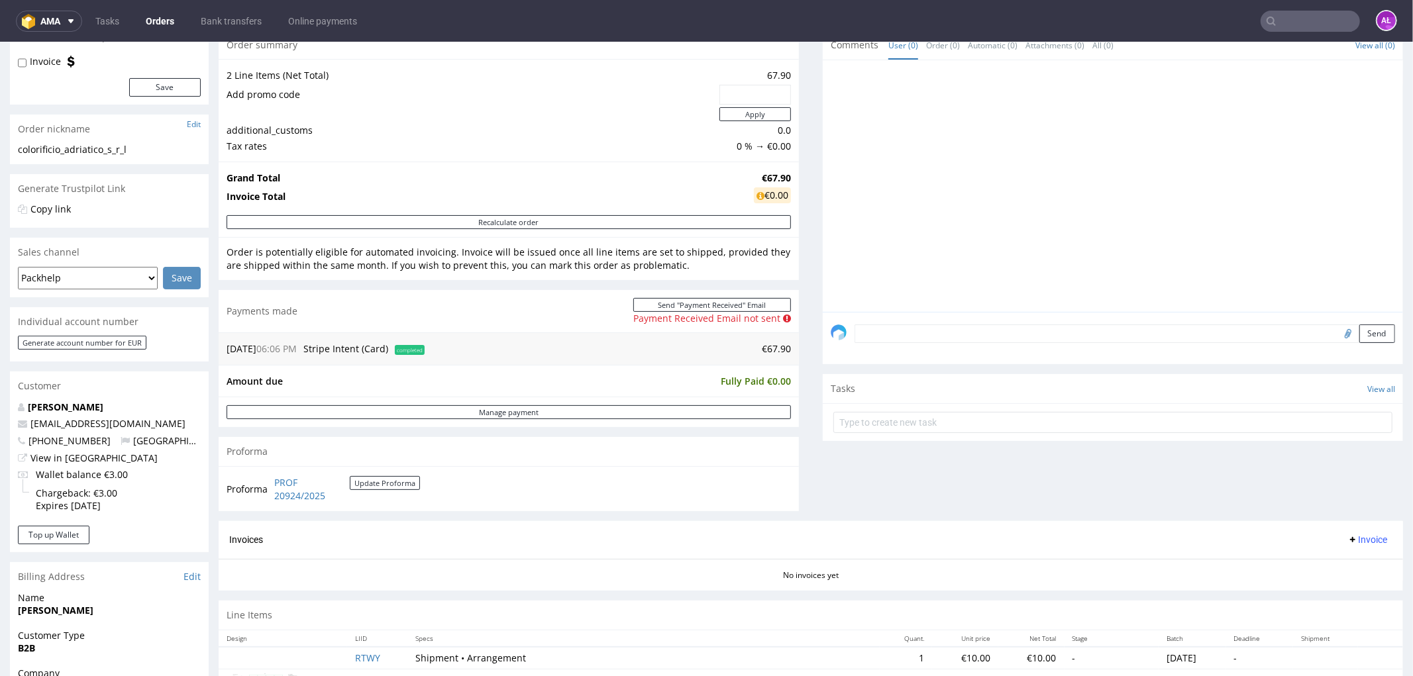
scroll to position [368, 0]
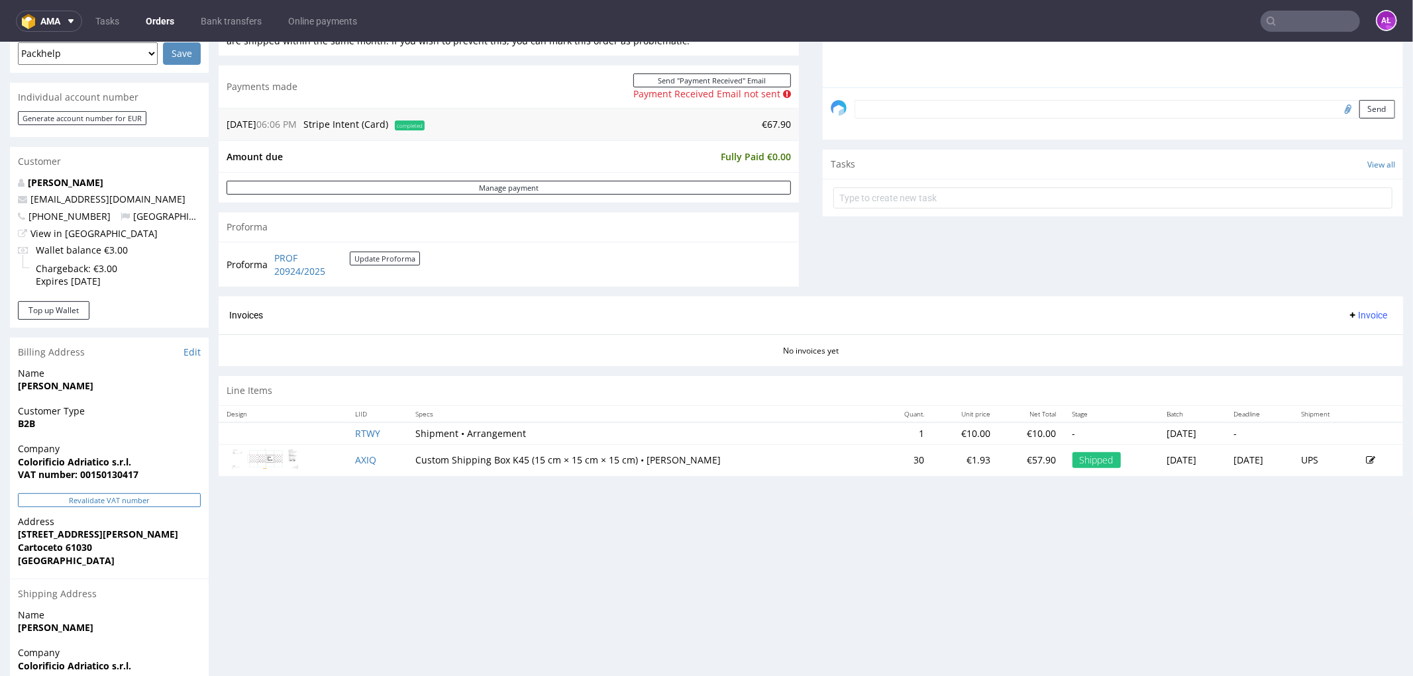
click at [180, 500] on button "Revalidate VAT number" at bounding box center [109, 500] width 183 height 14
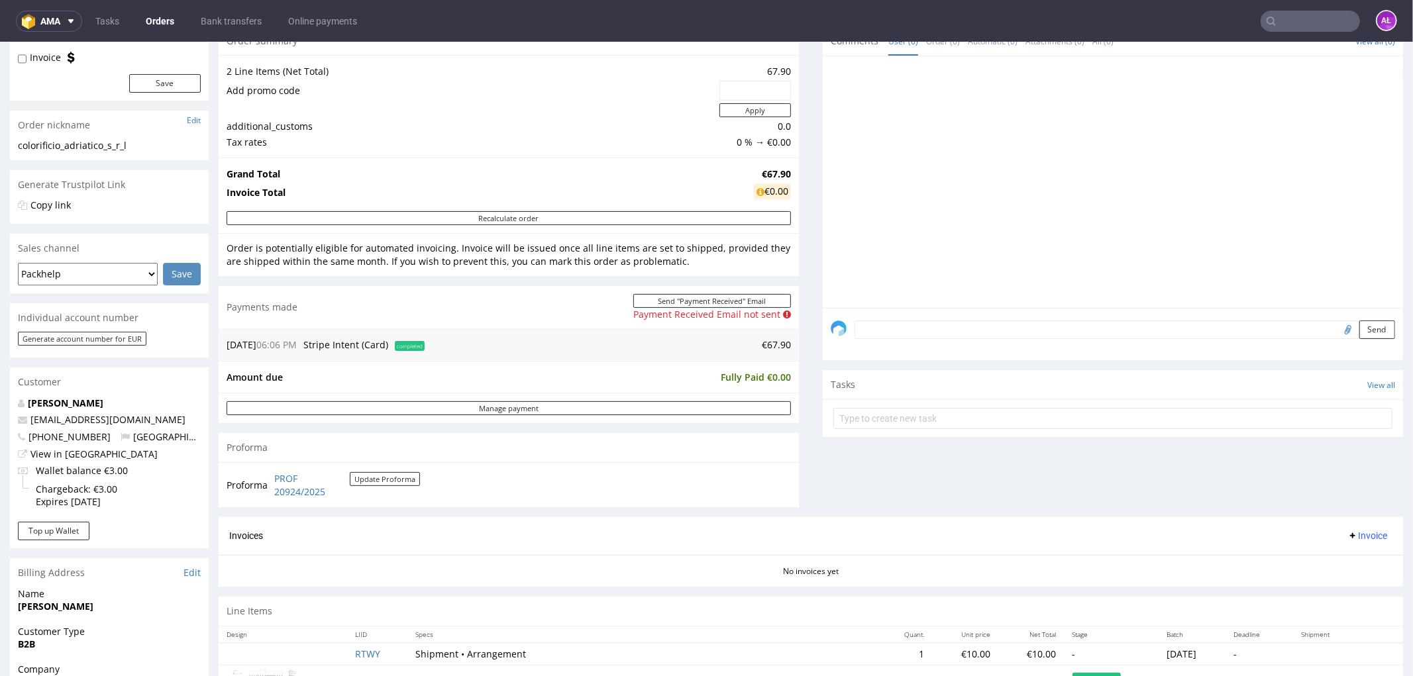
scroll to position [0, 0]
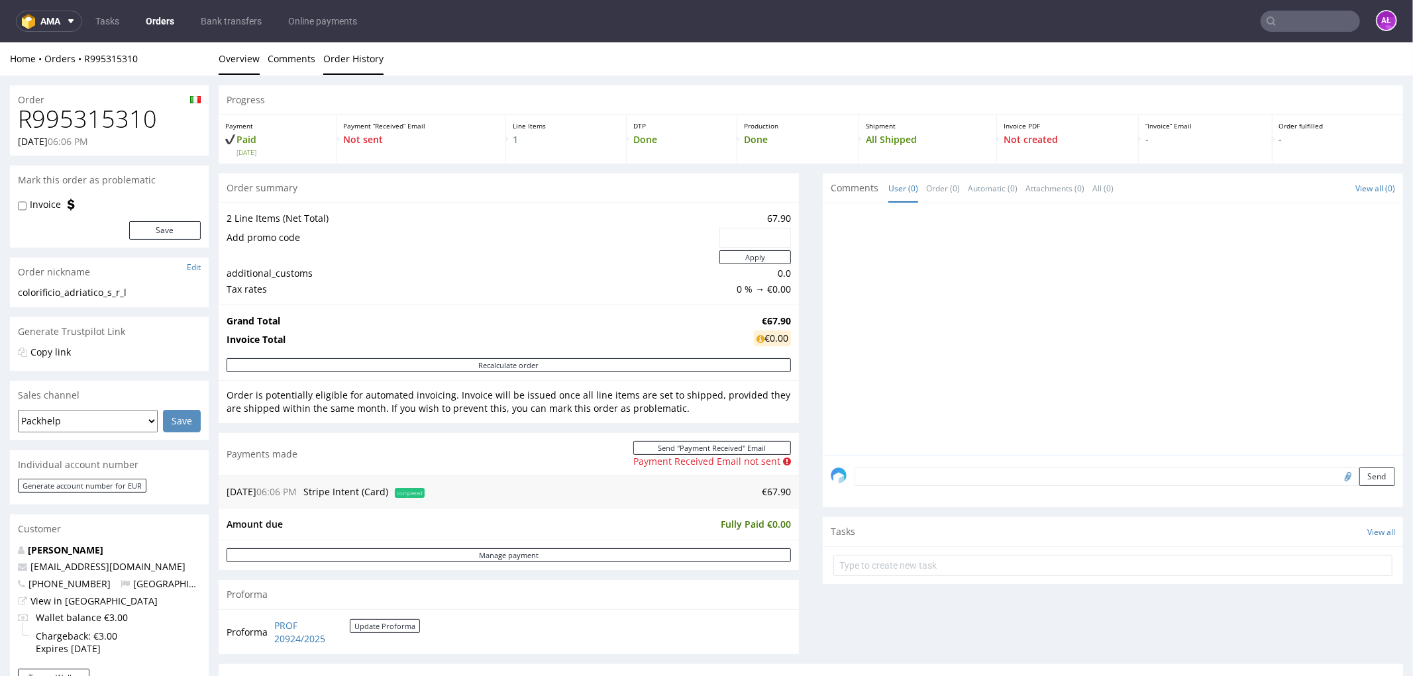
click at [362, 58] on link "Order History" at bounding box center [353, 58] width 60 height 32
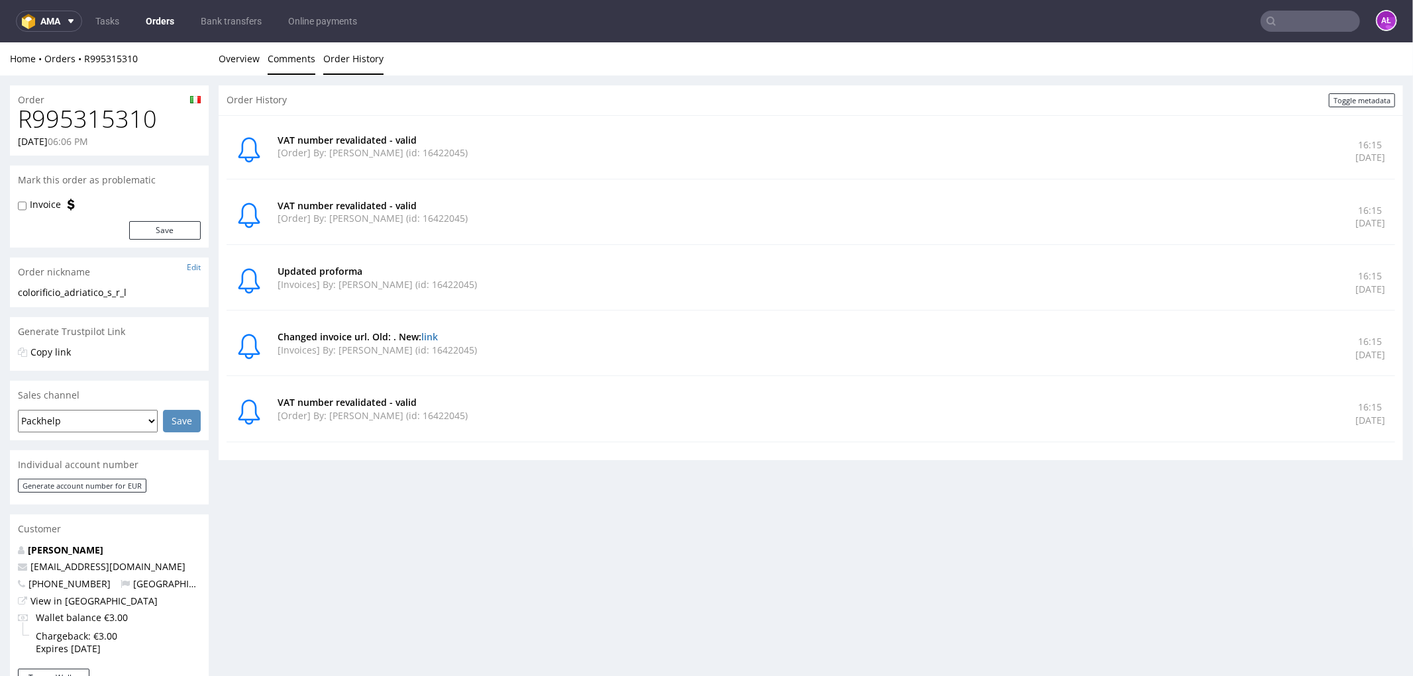
click at [298, 62] on link "Comments" at bounding box center [292, 58] width 48 height 32
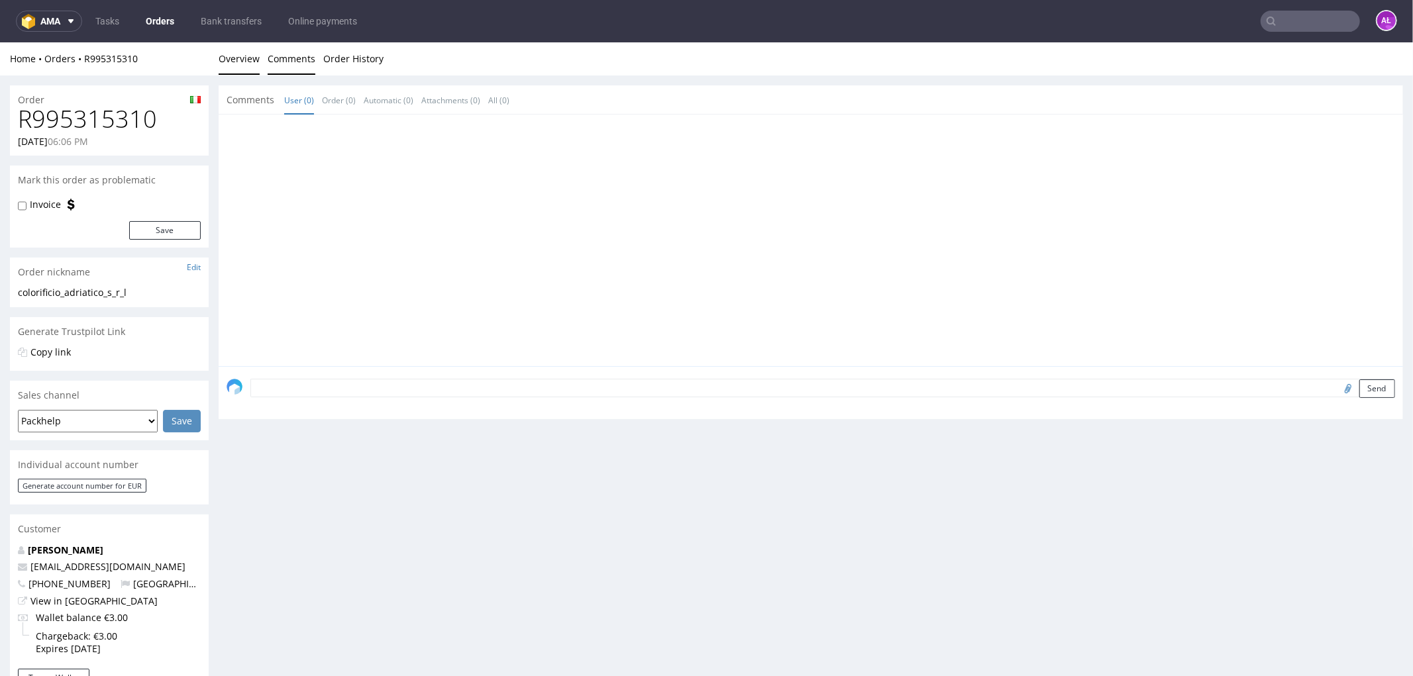
click at [249, 64] on link "Overview" at bounding box center [239, 58] width 41 height 32
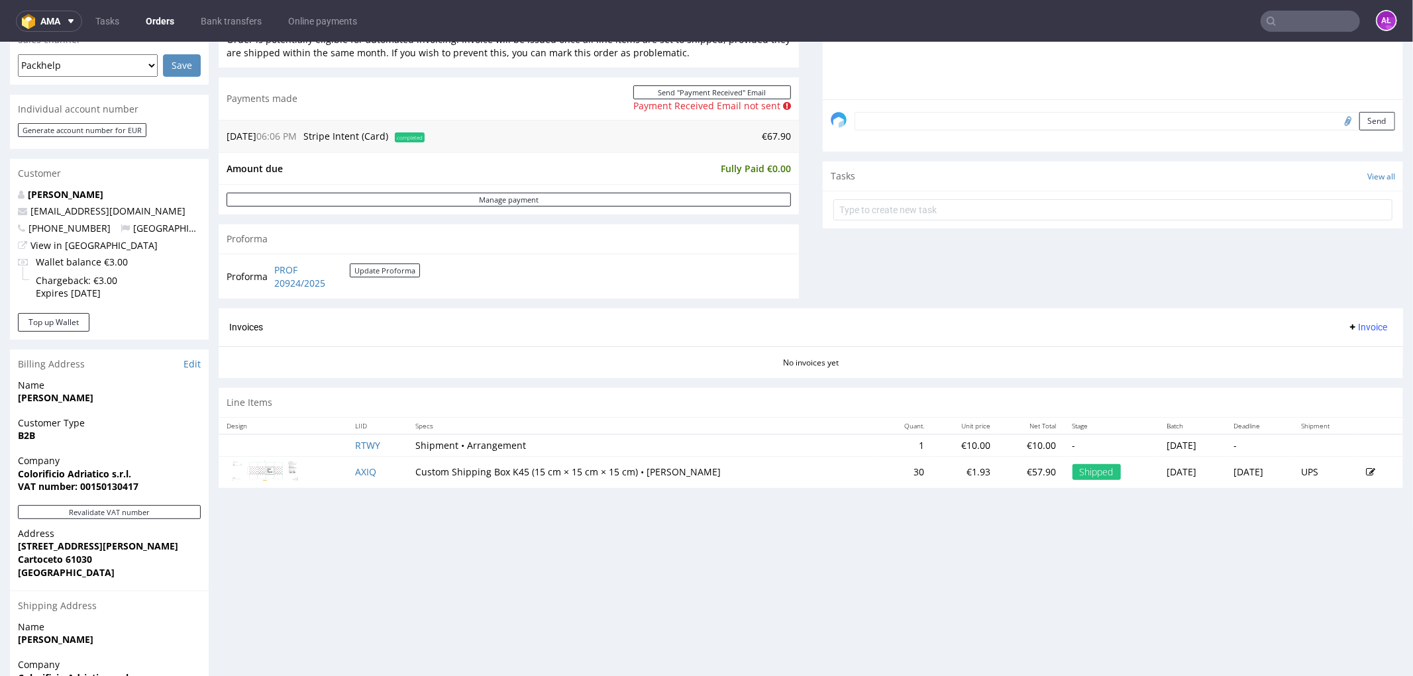
scroll to position [441, 0]
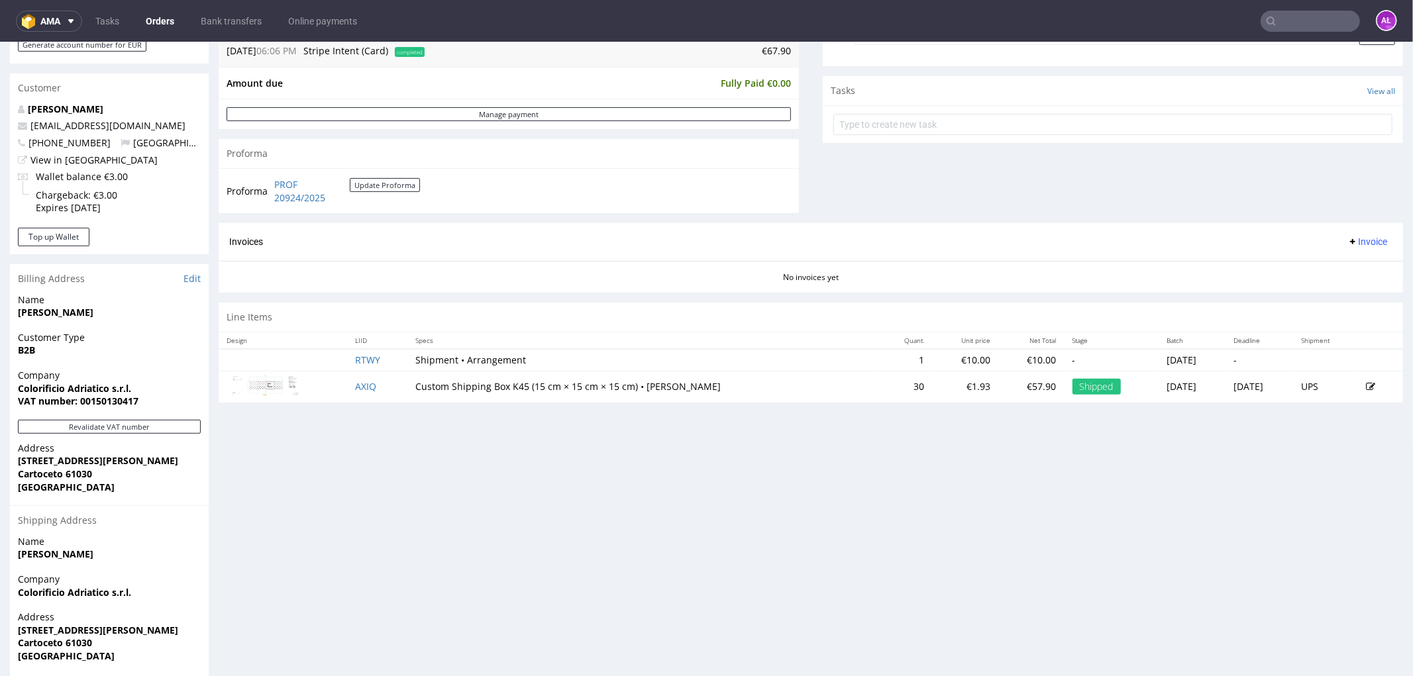
click at [1347, 242] on span "Invoice" at bounding box center [1367, 241] width 40 height 11
click at [1343, 274] on span "Generate" at bounding box center [1345, 269] width 64 height 13
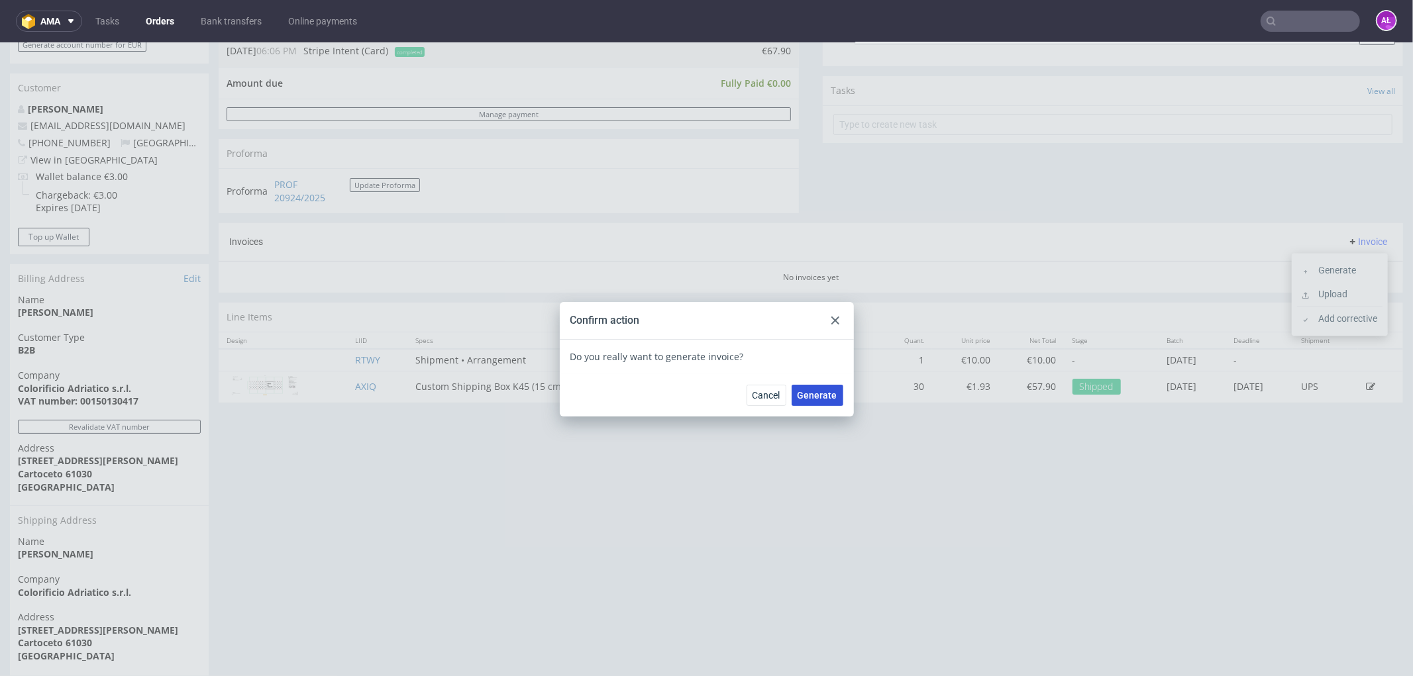
click at [817, 394] on span "Generate" at bounding box center [818, 394] width 40 height 9
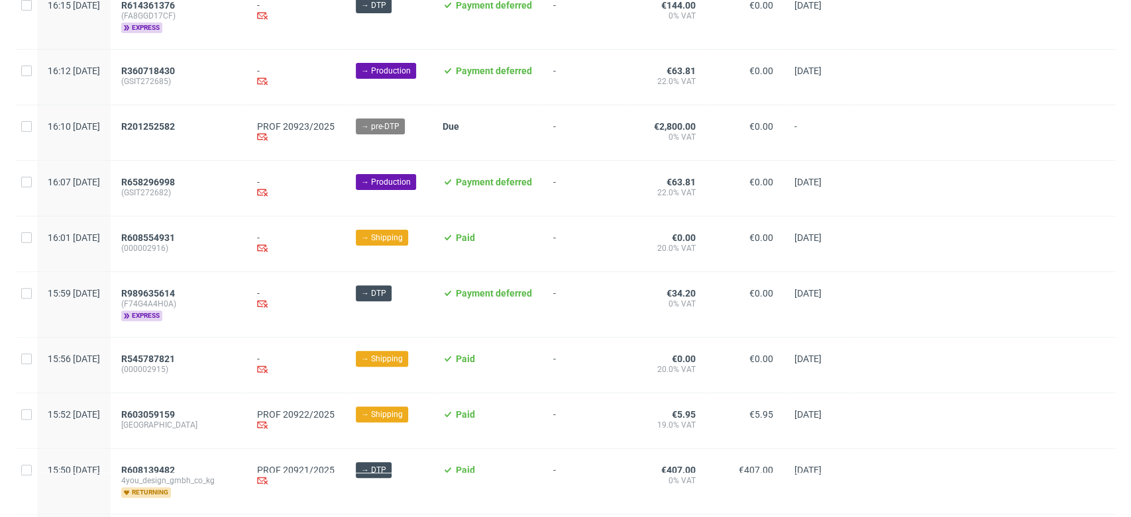
scroll to position [147, 0]
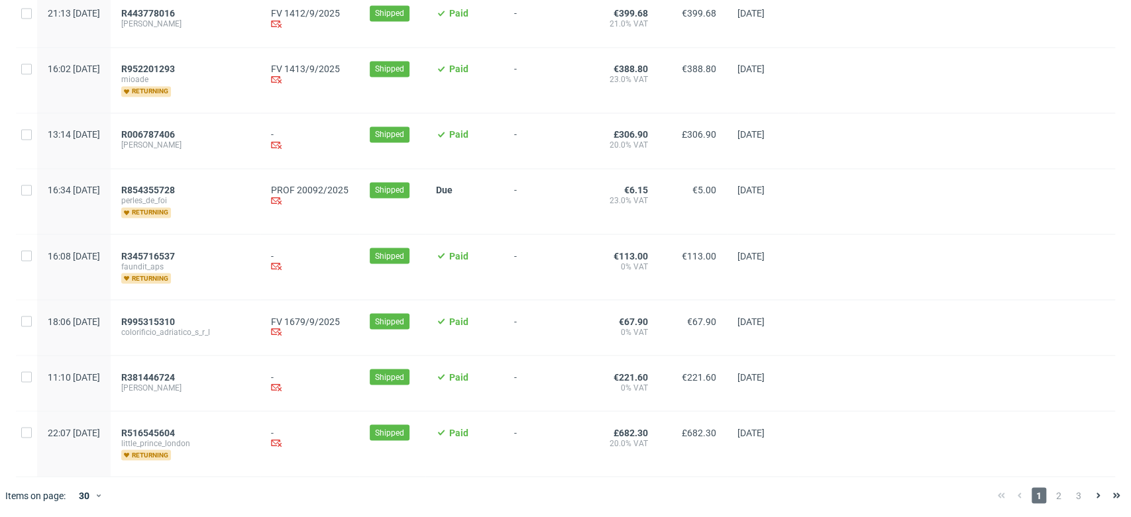
scroll to position [1473, 0]
click at [1051, 495] on span "2" at bounding box center [1058, 495] width 15 height 16
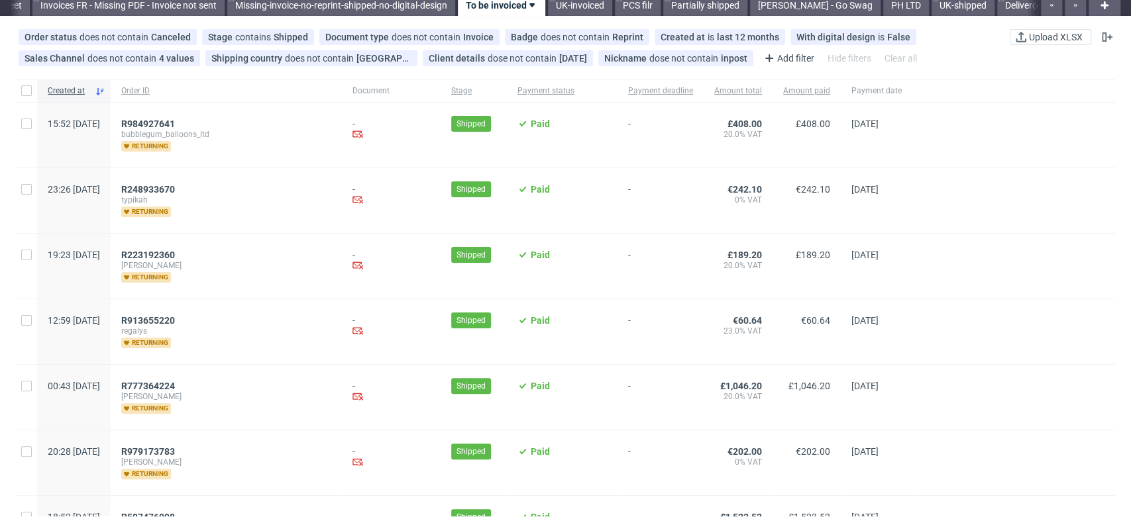
scroll to position [74, 0]
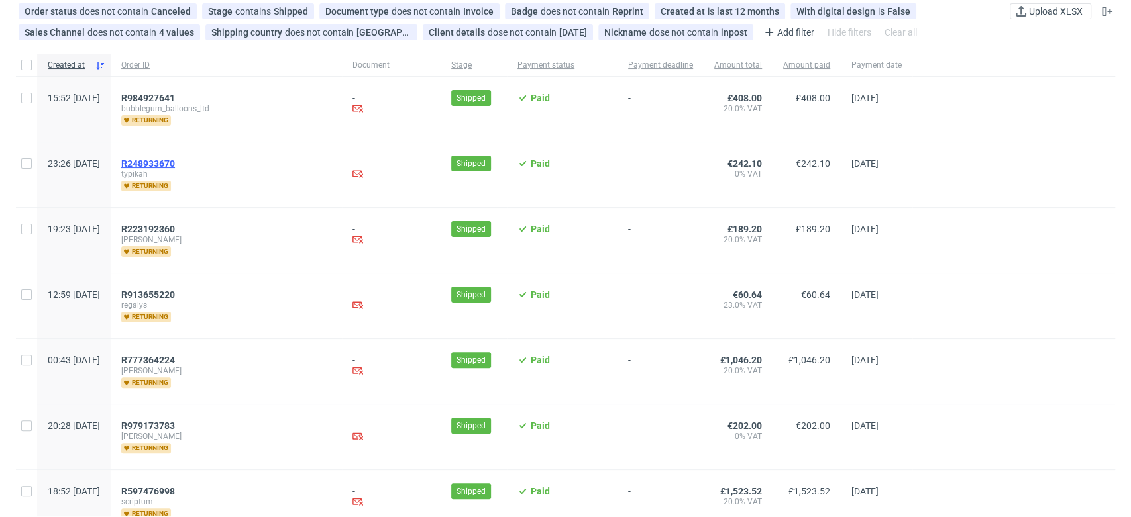
click at [175, 163] on span "R248933670" at bounding box center [148, 163] width 54 height 11
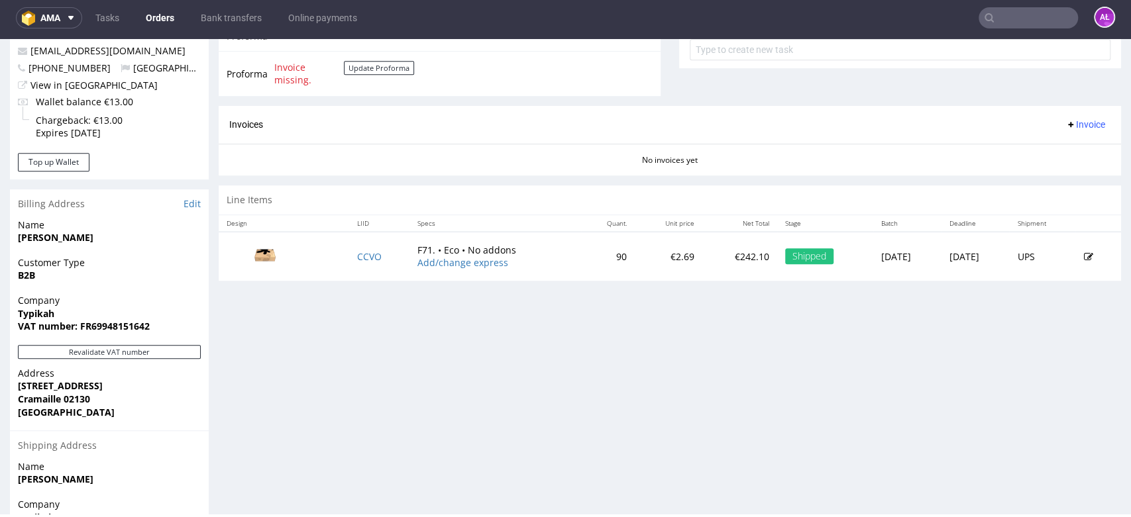
scroll to position [515, 0]
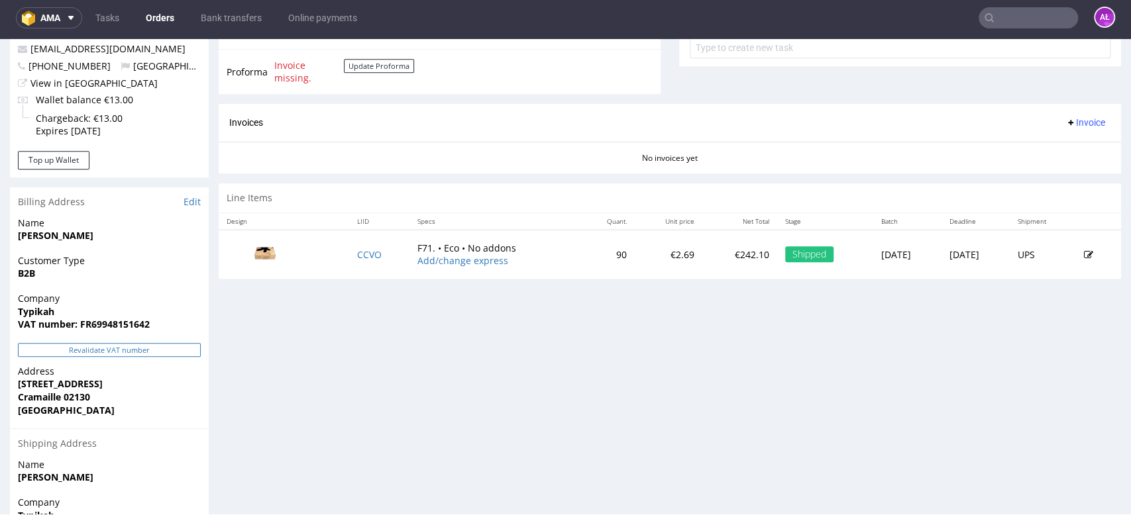
click at [178, 350] on button "Revalidate VAT number" at bounding box center [109, 350] width 183 height 14
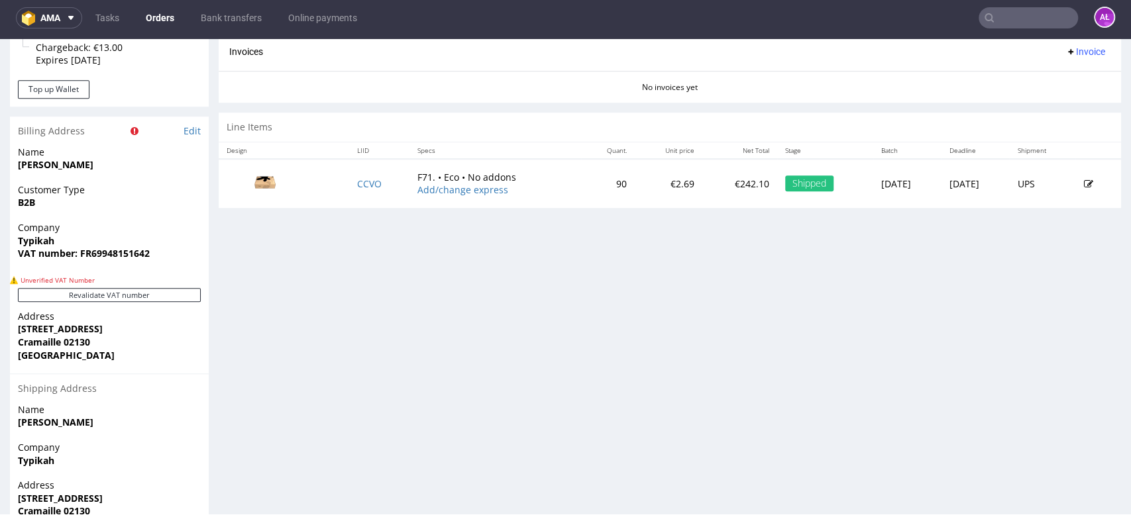
scroll to position [690, 0]
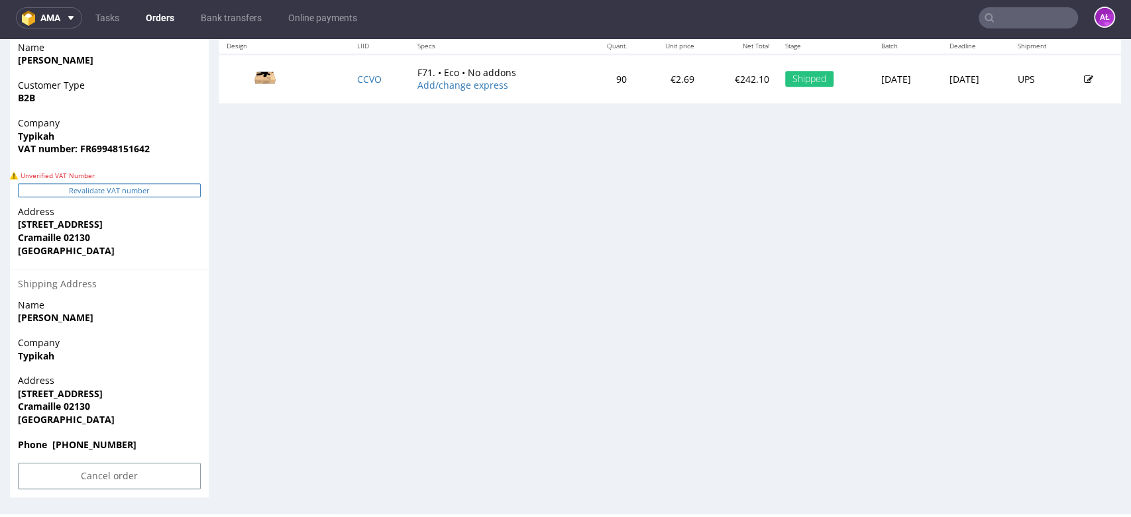
click at [162, 187] on button "Revalidate VAT number" at bounding box center [109, 190] width 183 height 14
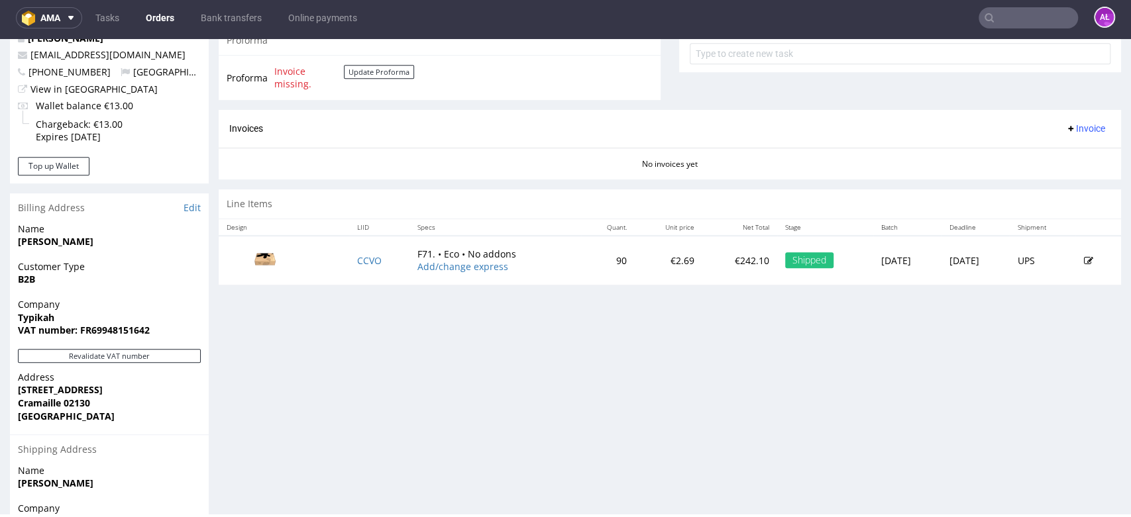
scroll to position [366, 0]
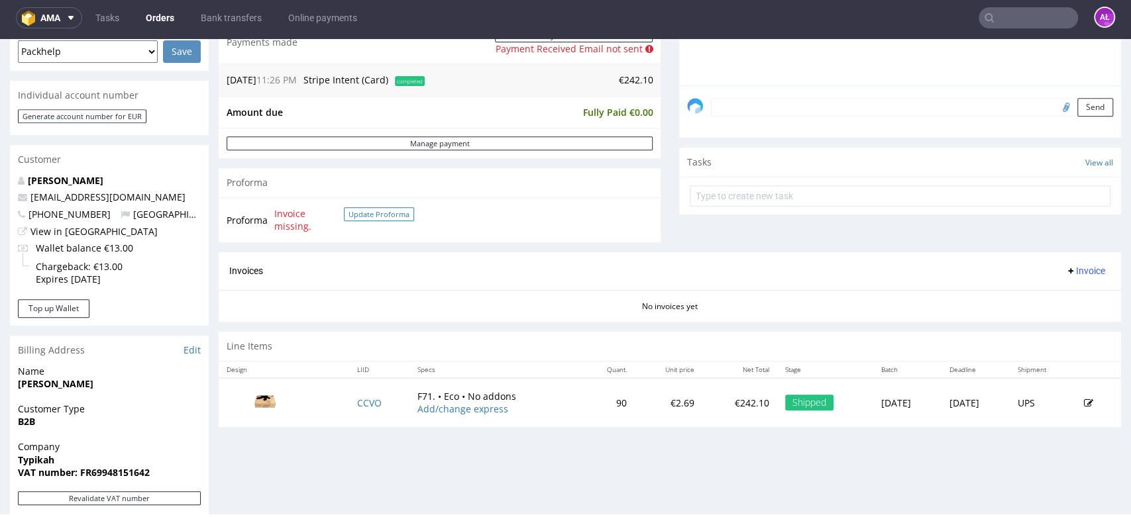
click at [392, 218] on button "Update Proforma" at bounding box center [379, 214] width 70 height 14
click at [385, 213] on button "Update Proforma" at bounding box center [379, 214] width 70 height 14
click at [383, 217] on button "Update Proforma" at bounding box center [379, 214] width 70 height 14
click at [384, 217] on button "Update Proforma" at bounding box center [379, 214] width 70 height 14
click at [378, 215] on button "Update Proforma" at bounding box center [379, 214] width 70 height 14
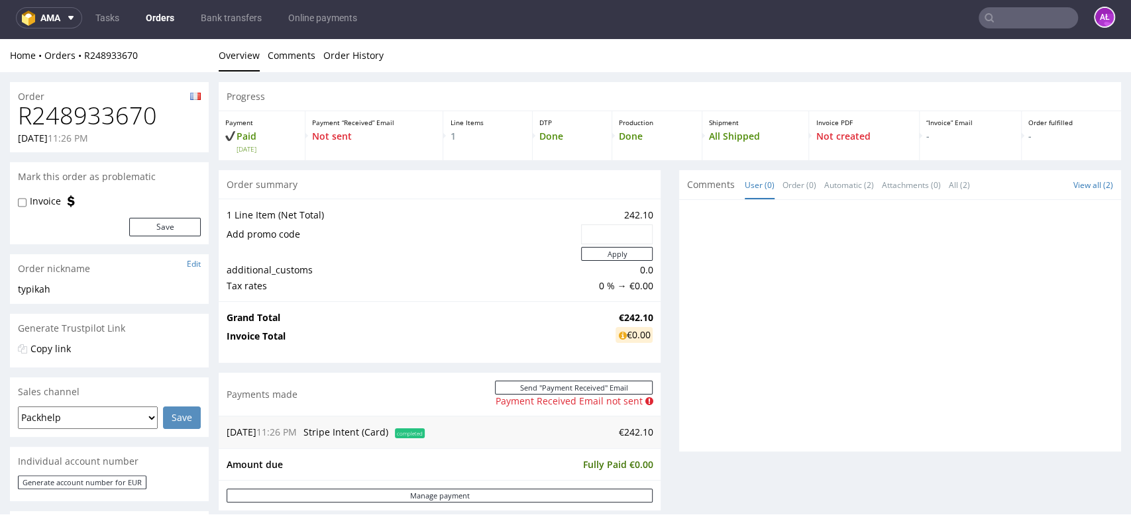
scroll to position [0, 0]
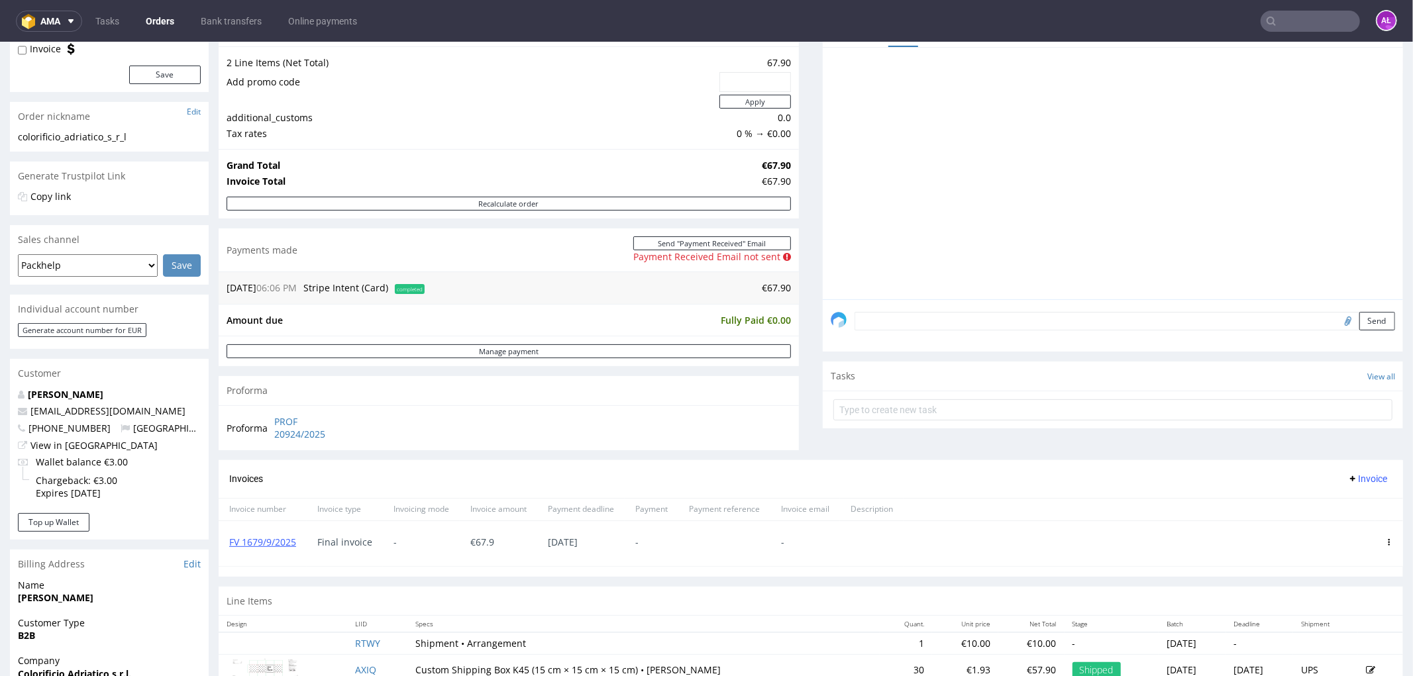
scroll to position [368, 0]
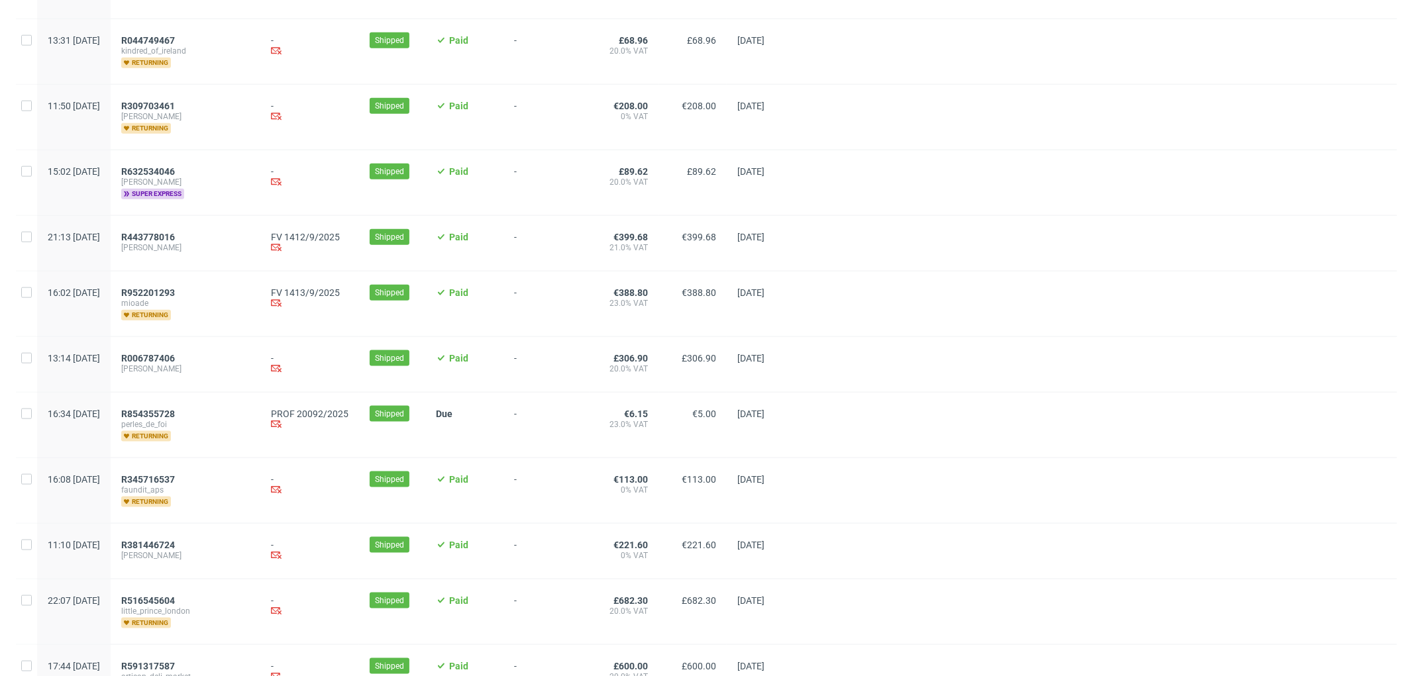
scroll to position [1328, 0]
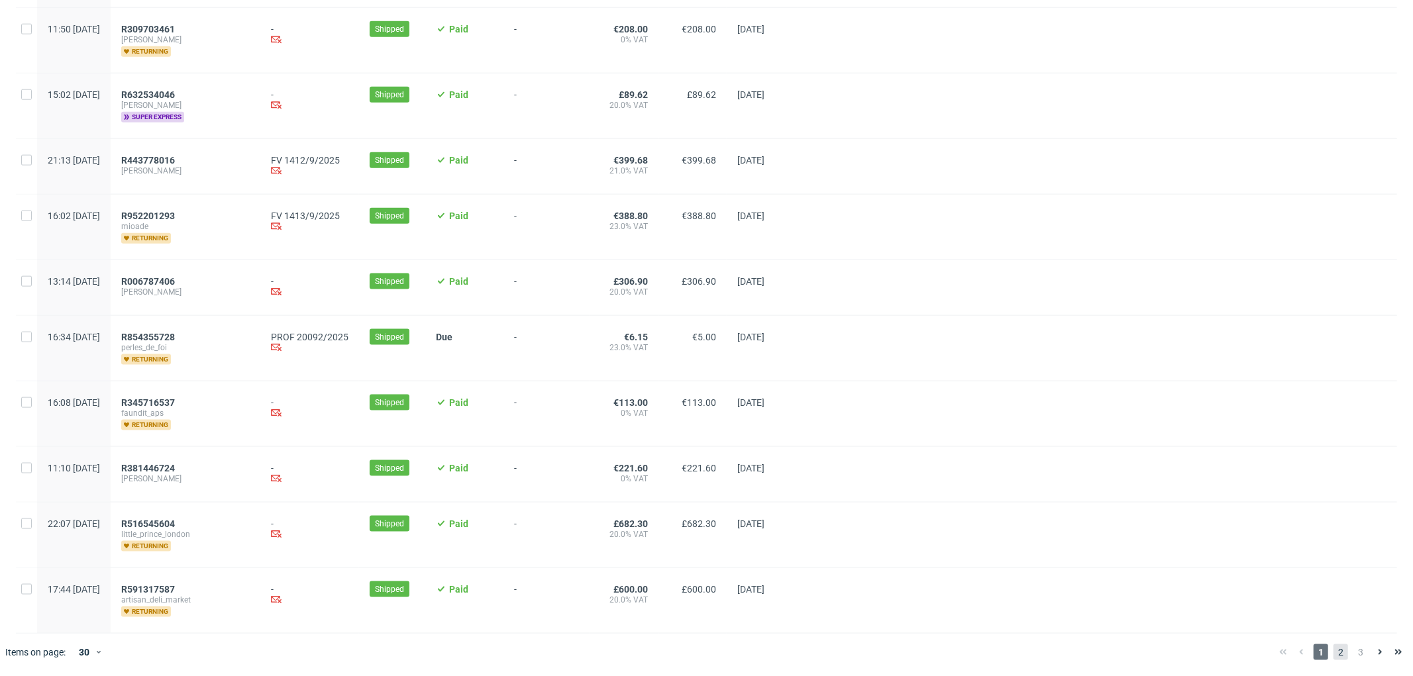
click at [1333, 650] on span "2" at bounding box center [1340, 653] width 15 height 16
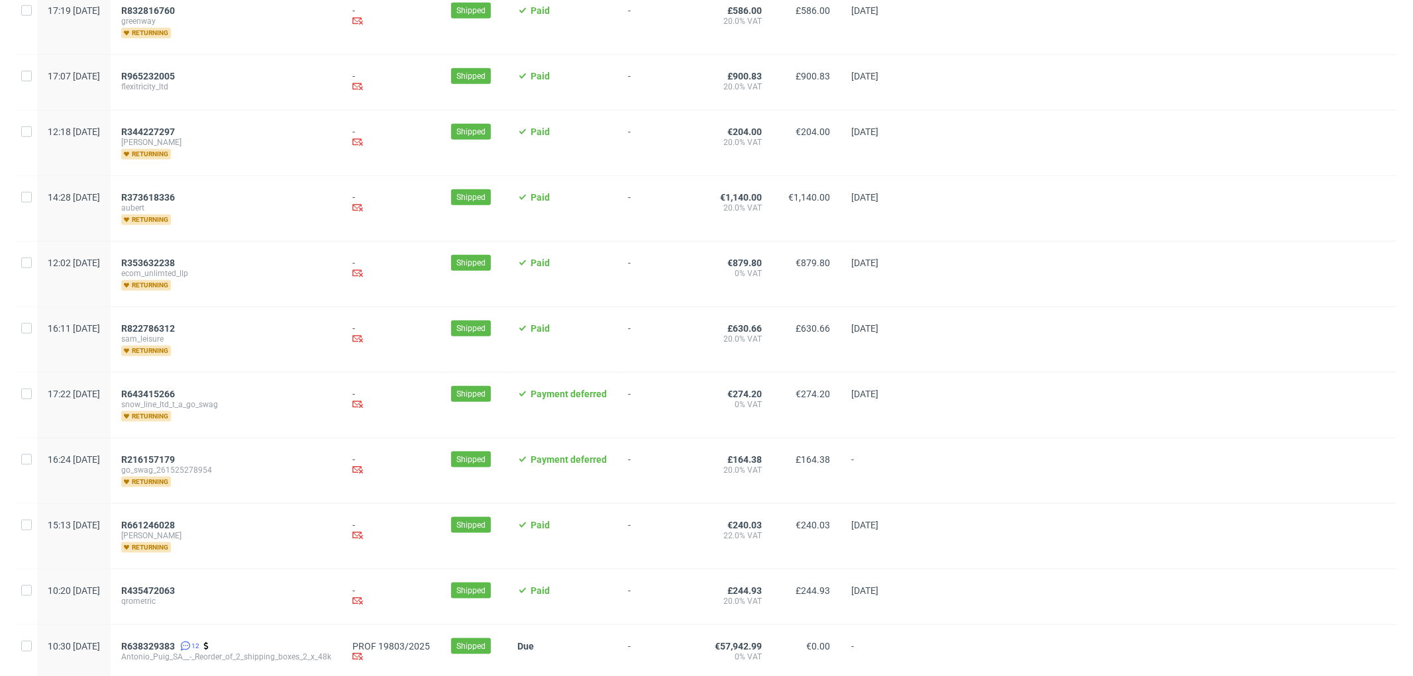
scroll to position [1398, 0]
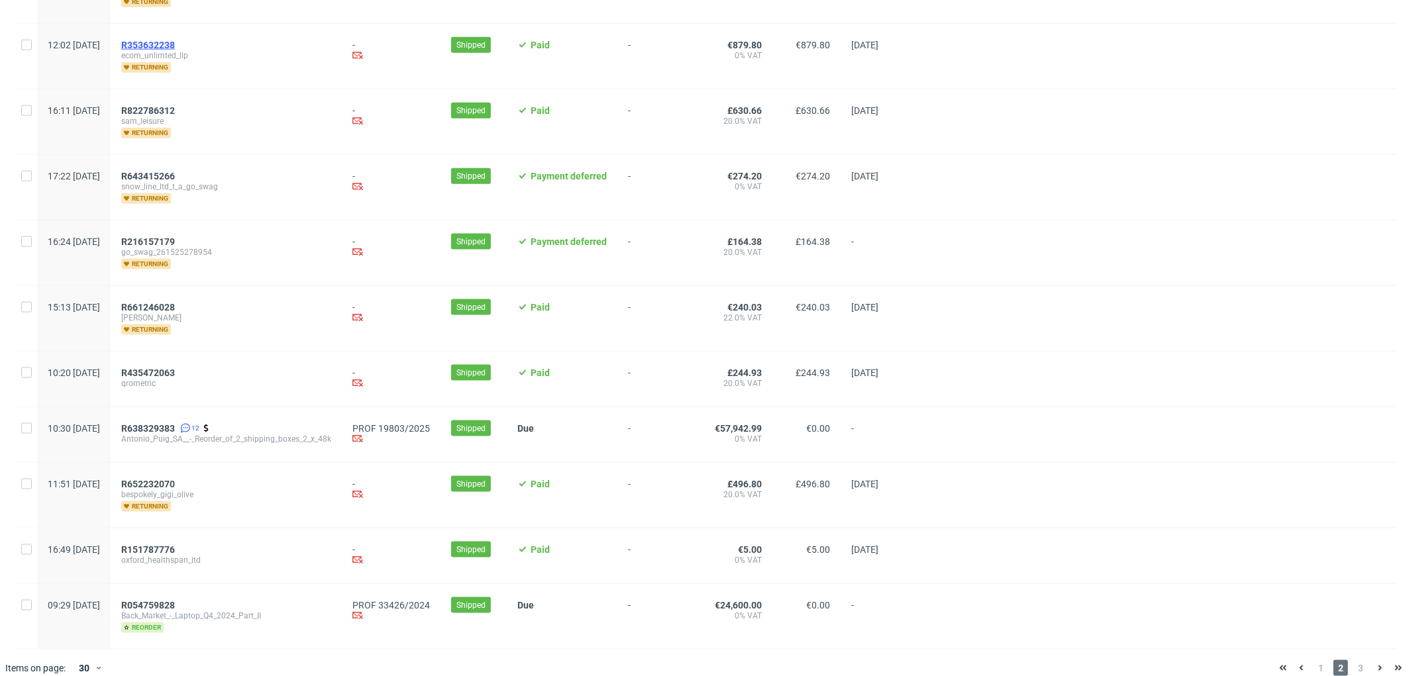
click at [175, 40] on span "R353632238" at bounding box center [148, 45] width 54 height 11
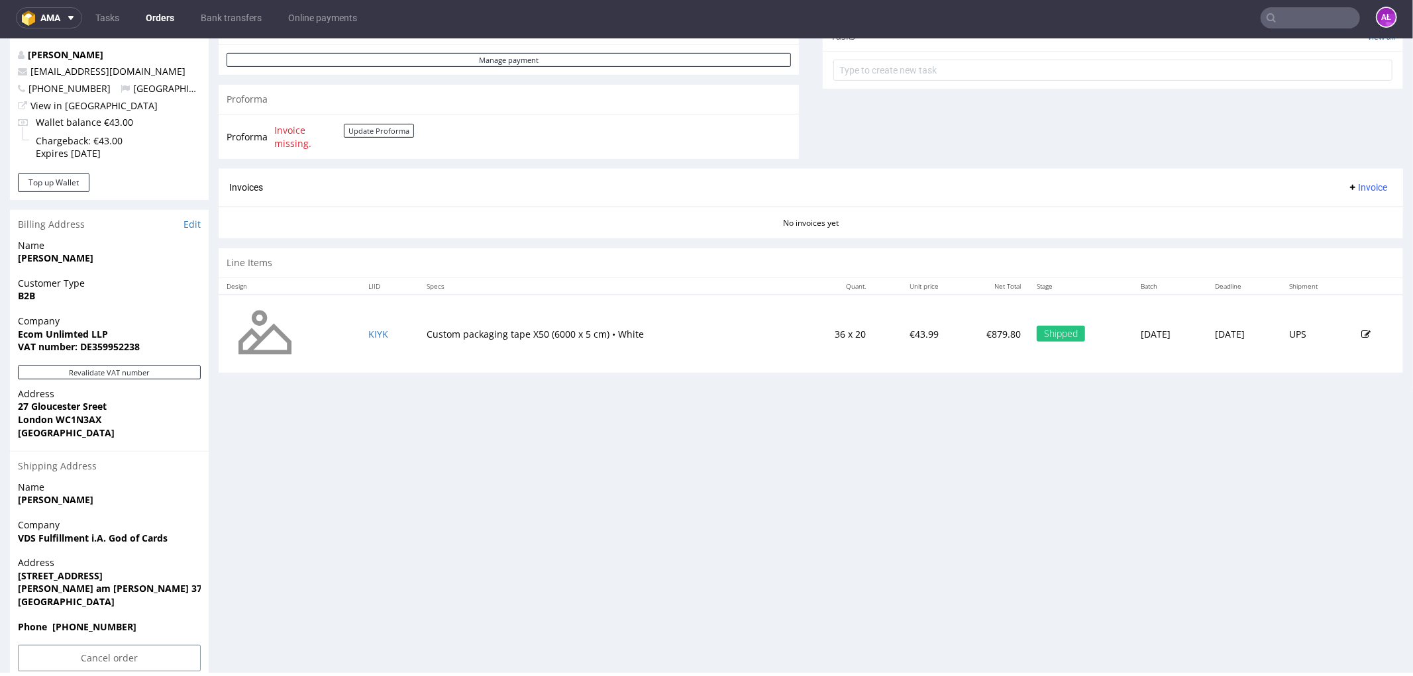
scroll to position [515, 0]
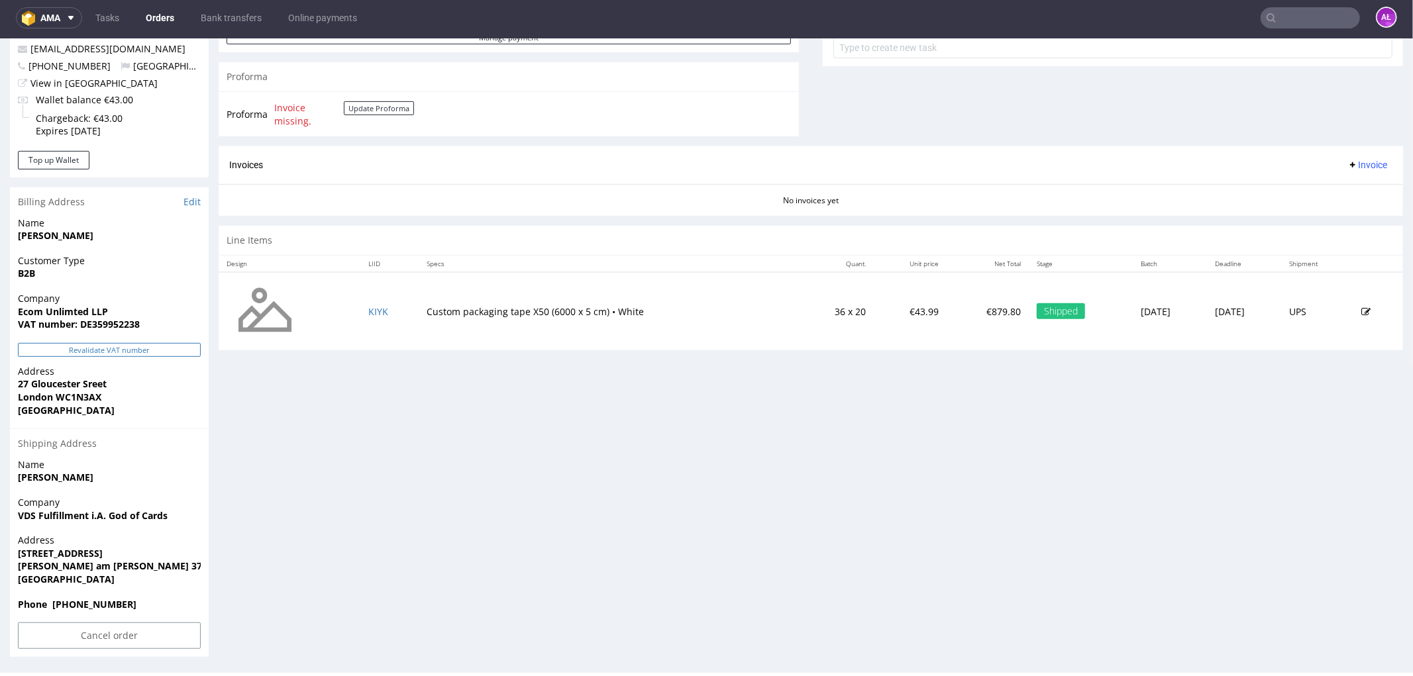
click at [182, 354] on button "Revalidate VAT number" at bounding box center [109, 349] width 183 height 14
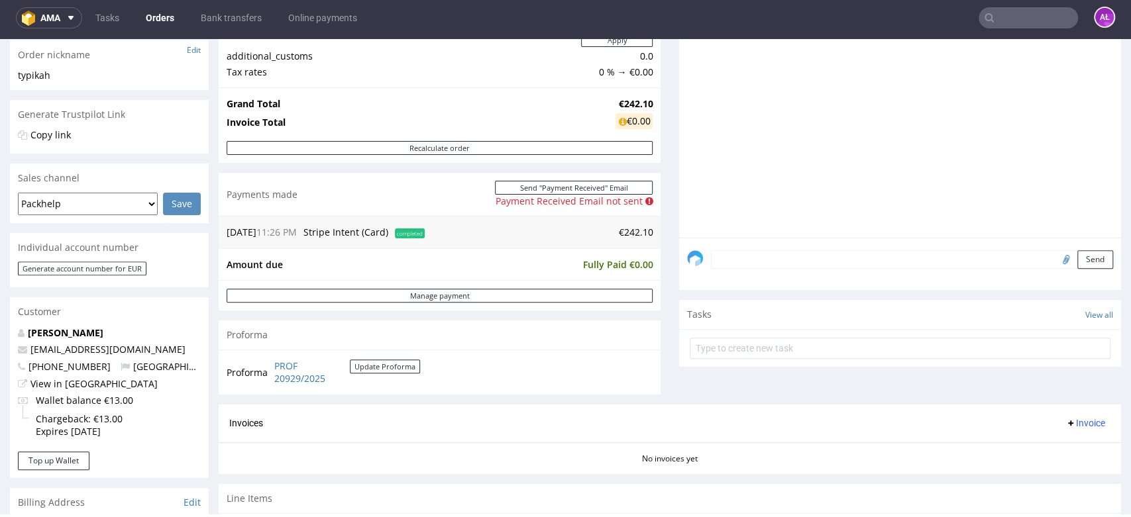
scroll to position [221, 0]
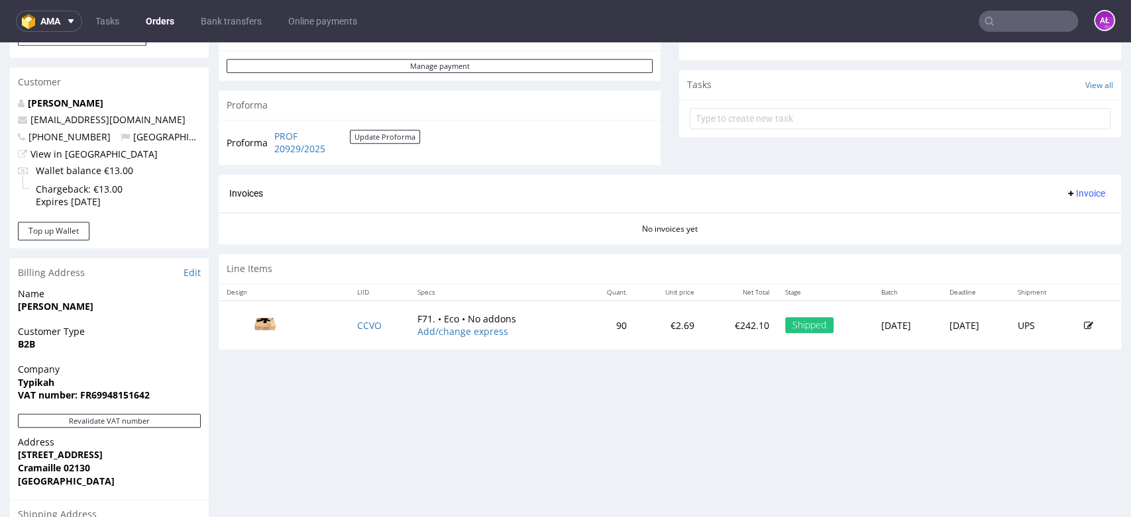
scroll to position [588, 0]
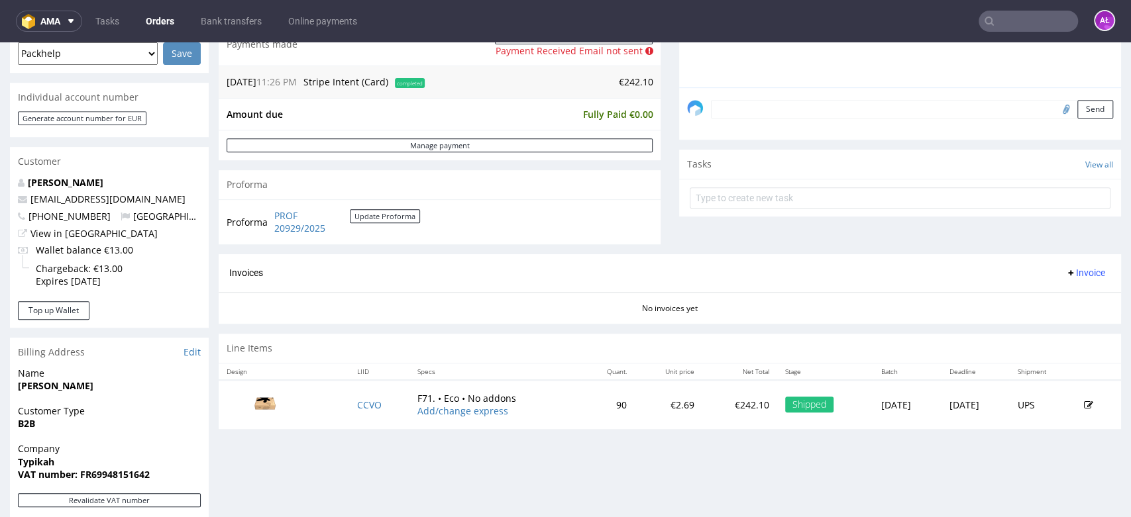
scroll to position [515, 0]
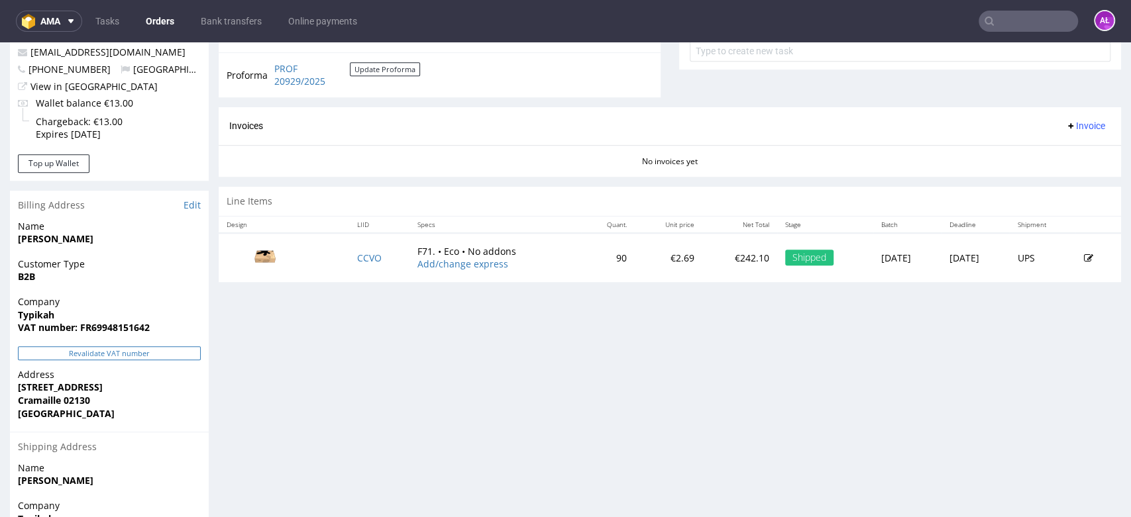
click at [190, 351] on button "Revalidate VAT number" at bounding box center [109, 353] width 183 height 14
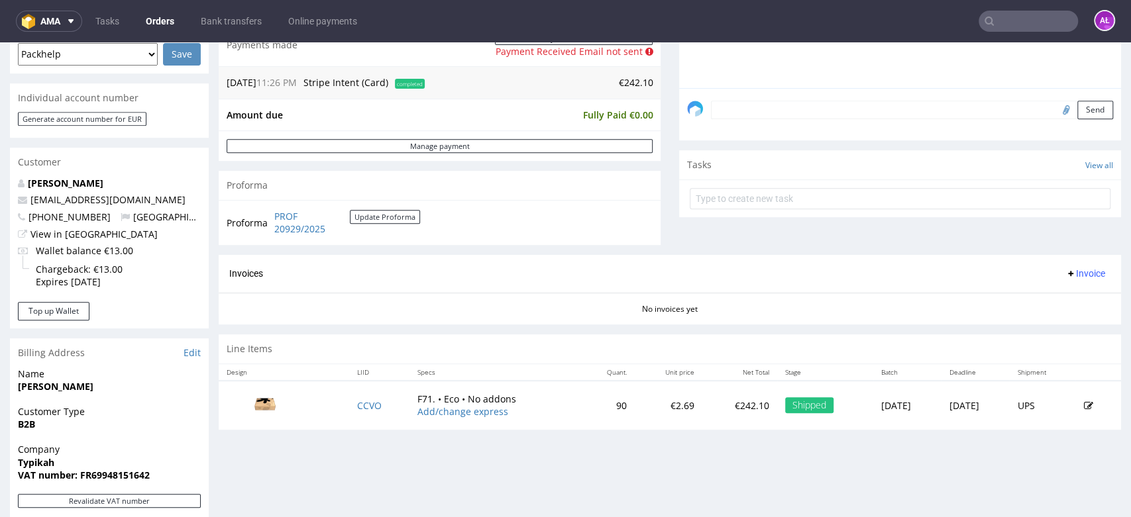
scroll to position [368, 0]
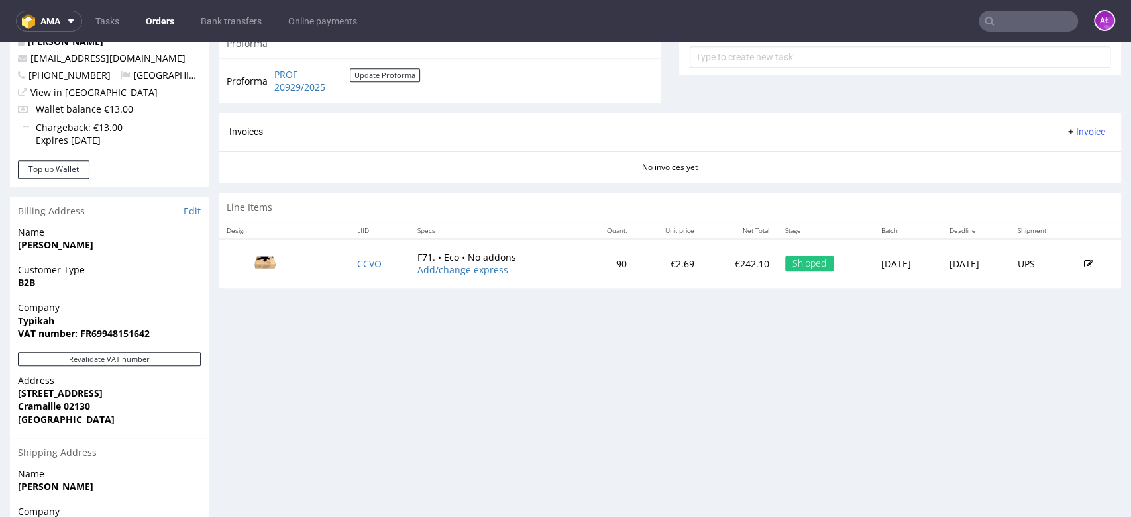
scroll to position [515, 0]
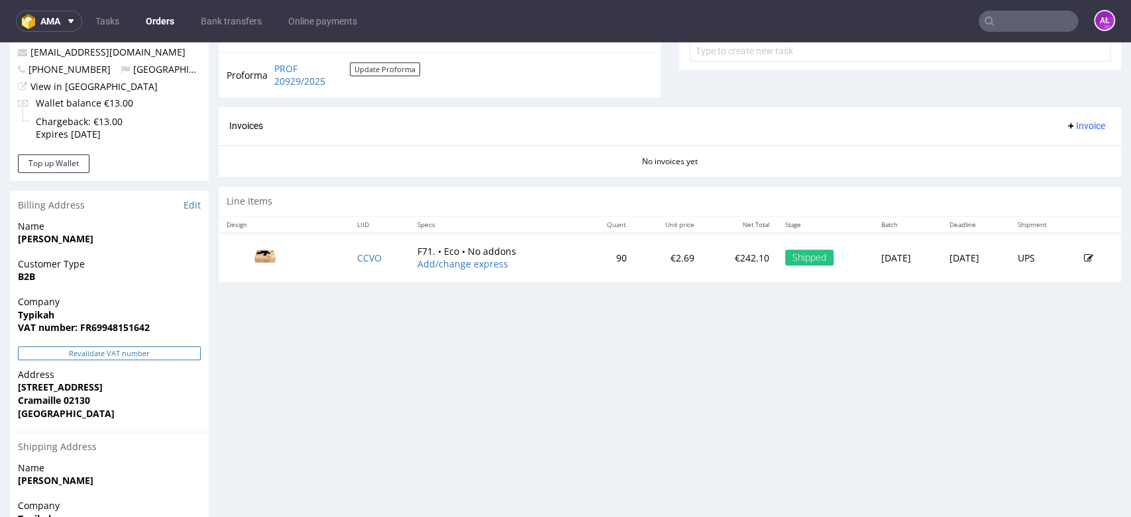
click at [178, 354] on button "Revalidate VAT number" at bounding box center [109, 353] width 183 height 14
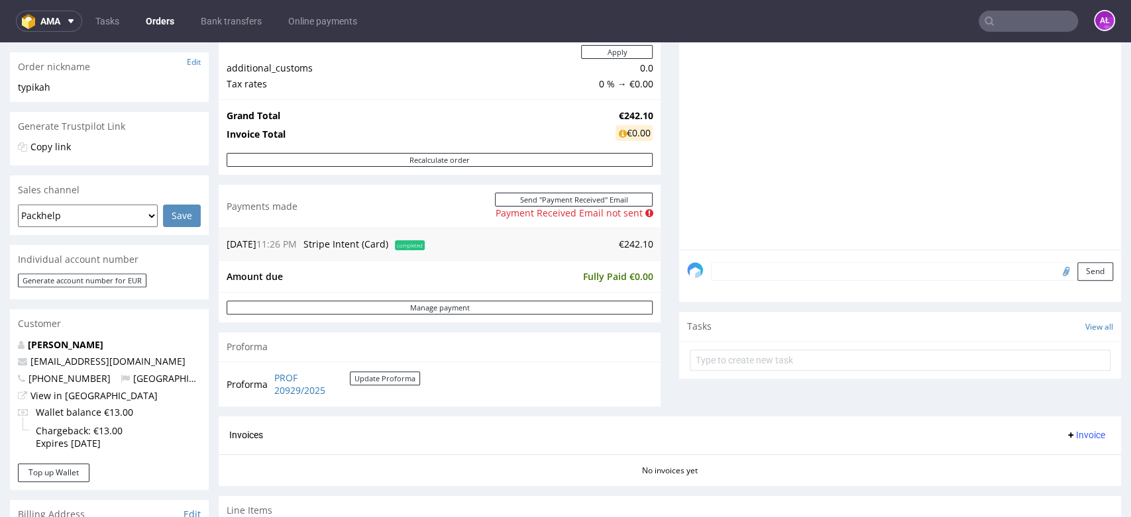
scroll to position [441, 0]
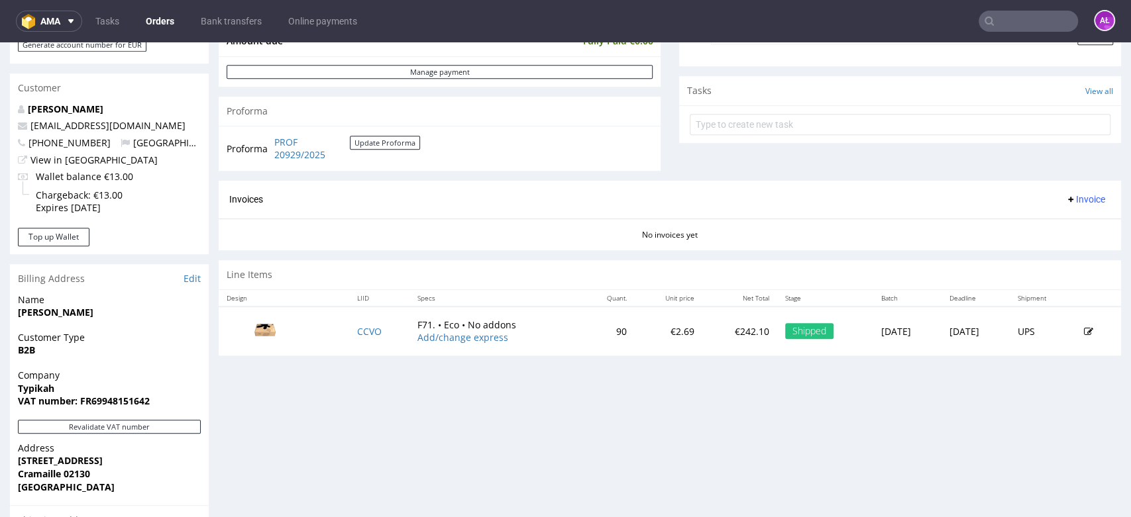
click at [1065, 196] on span "Invoice" at bounding box center [1085, 199] width 40 height 11
click at [1069, 225] on span "Generate" at bounding box center [1062, 227] width 64 height 13
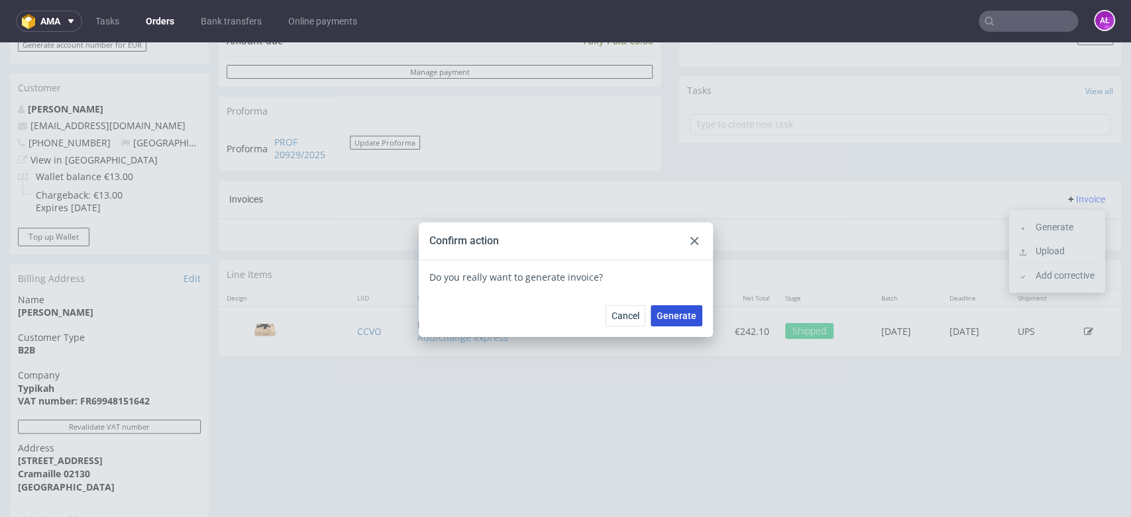
click at [672, 313] on span "Generate" at bounding box center [676, 315] width 40 height 9
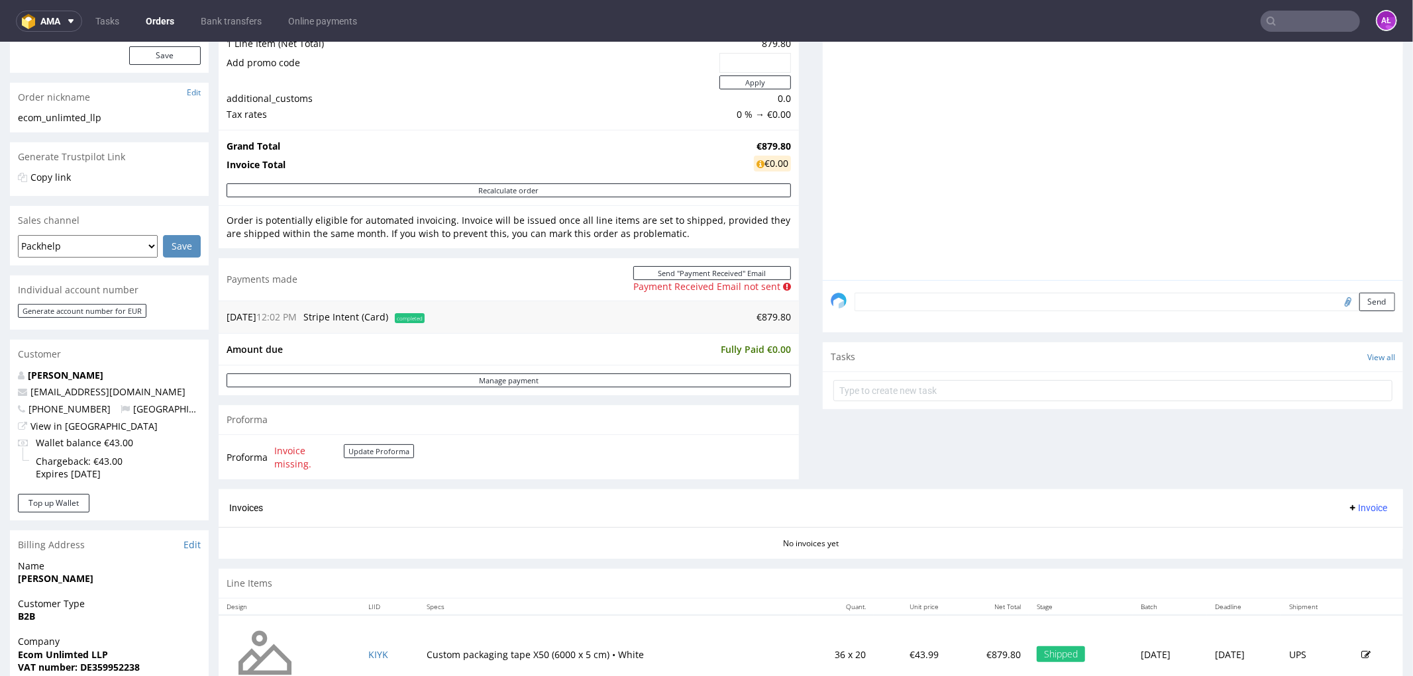
scroll to position [368, 0]
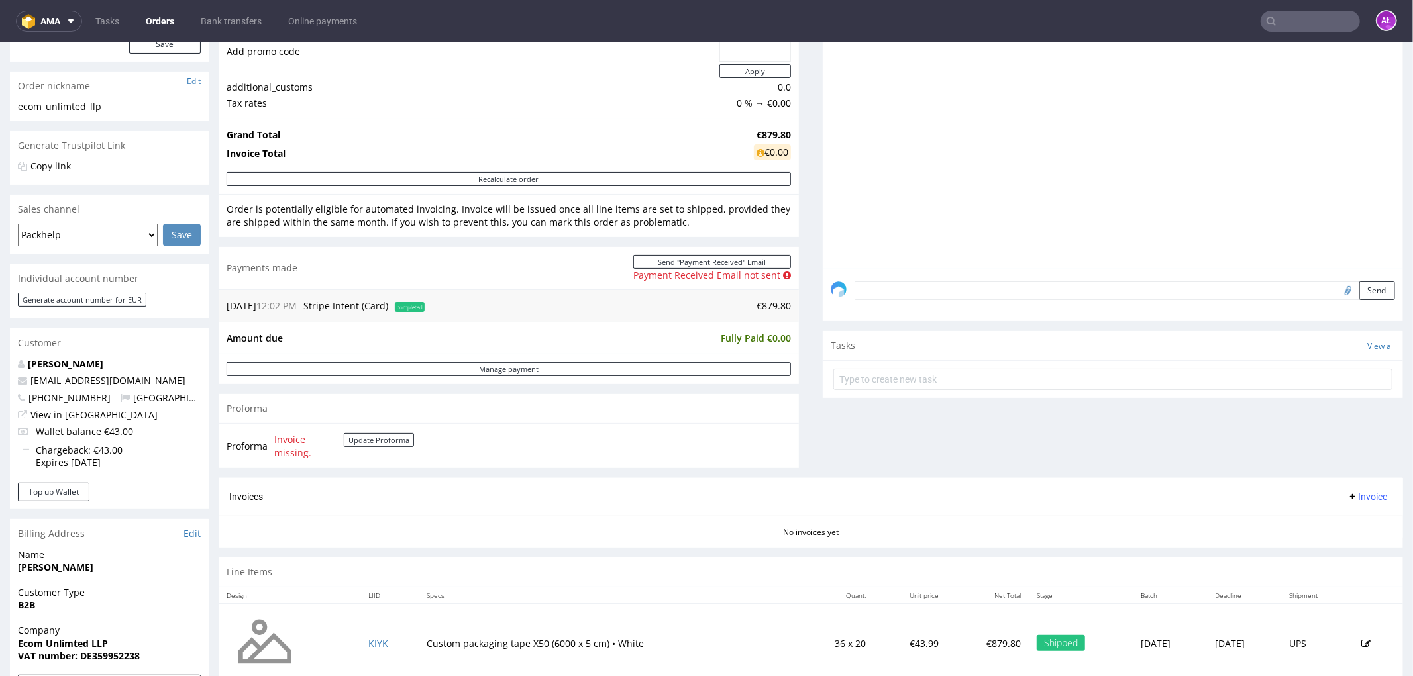
scroll to position [441, 0]
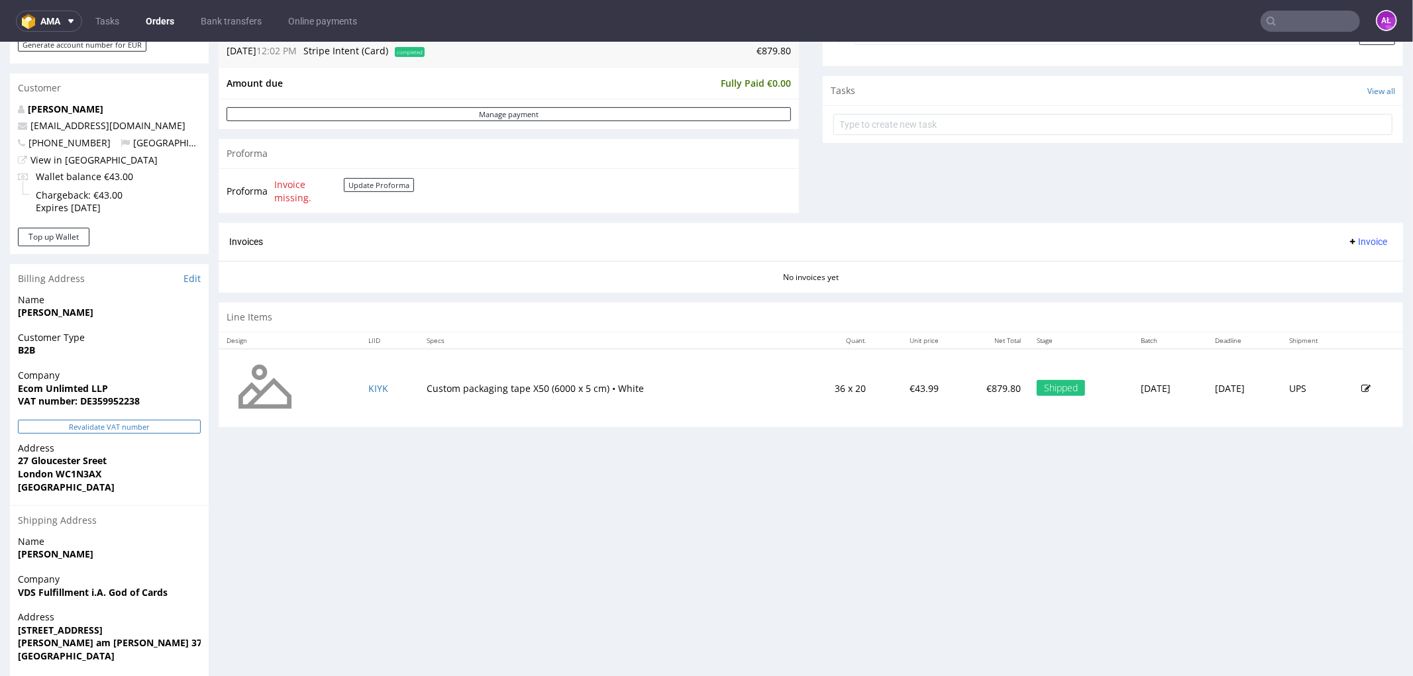
click at [177, 425] on button "Revalidate VAT number" at bounding box center [109, 426] width 183 height 14
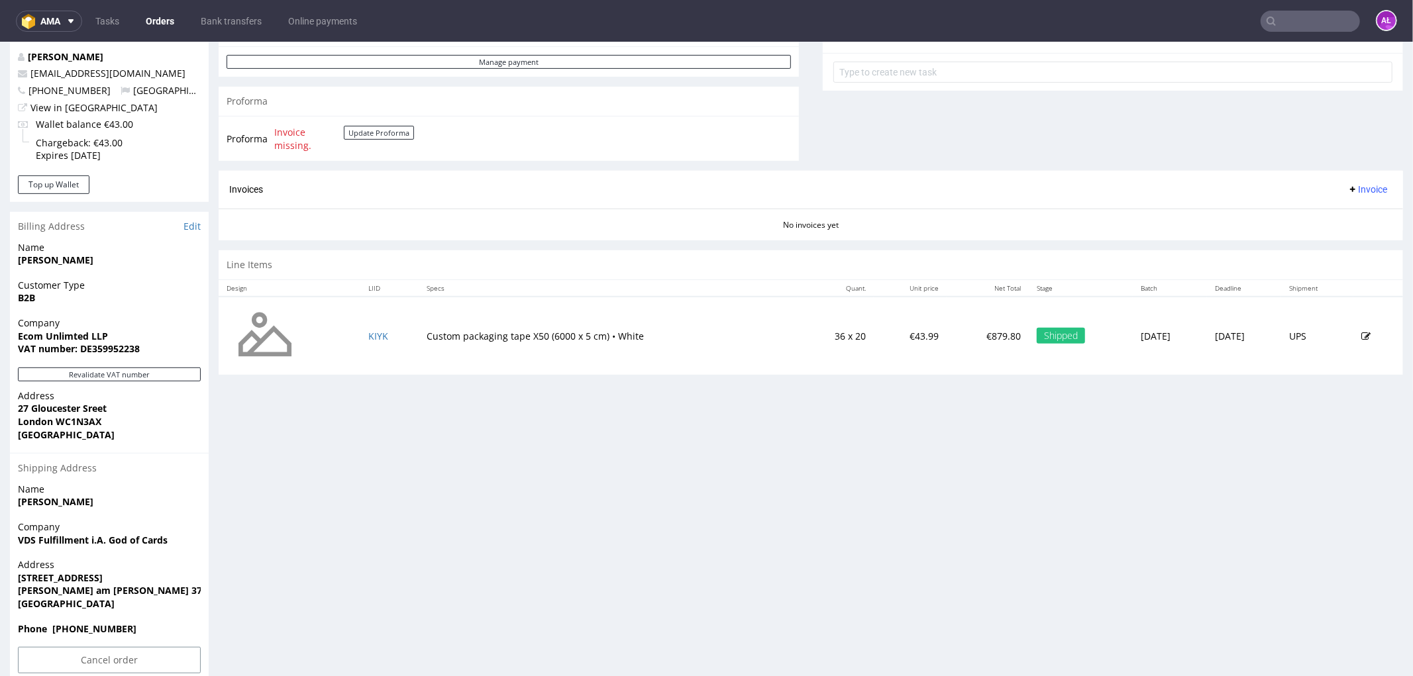
scroll to position [515, 0]
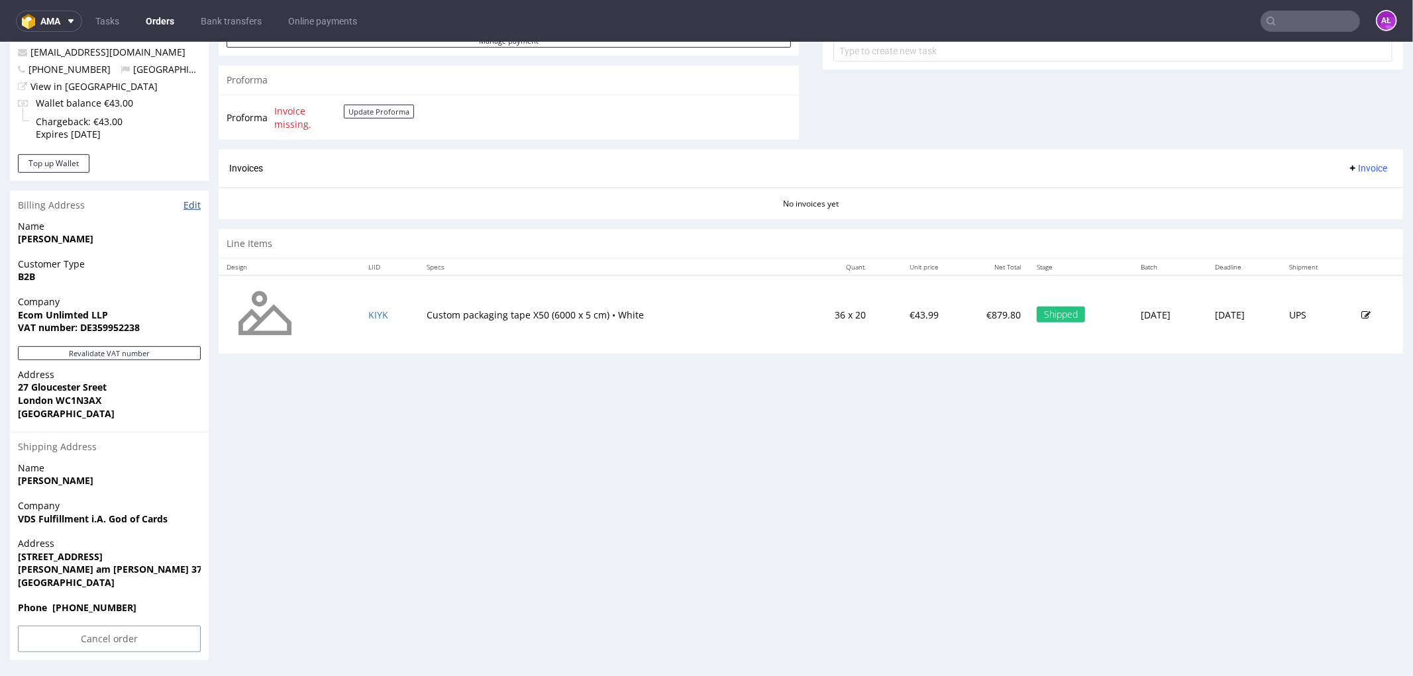
click at [197, 206] on link "Edit" at bounding box center [191, 204] width 17 height 13
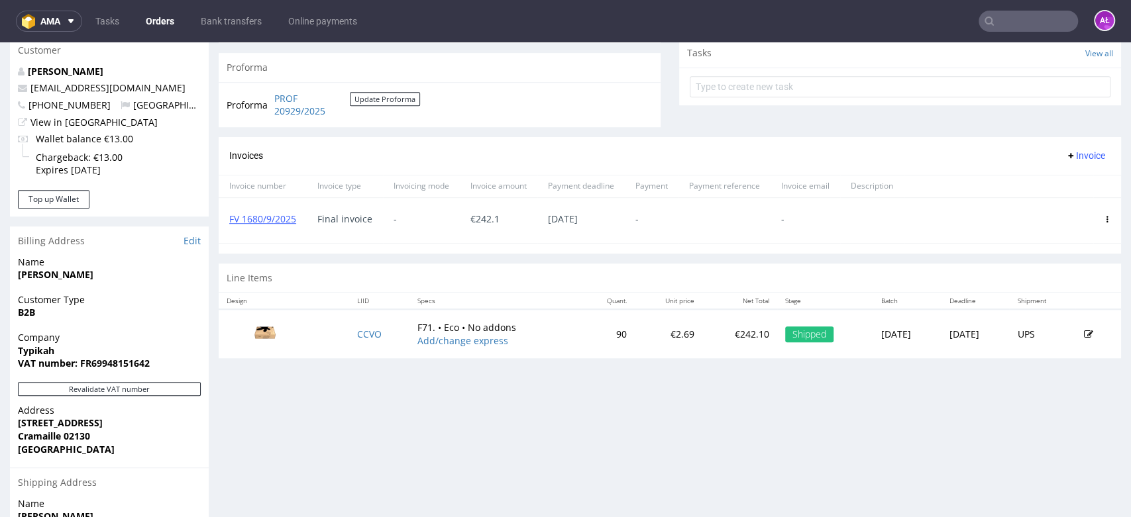
scroll to position [515, 0]
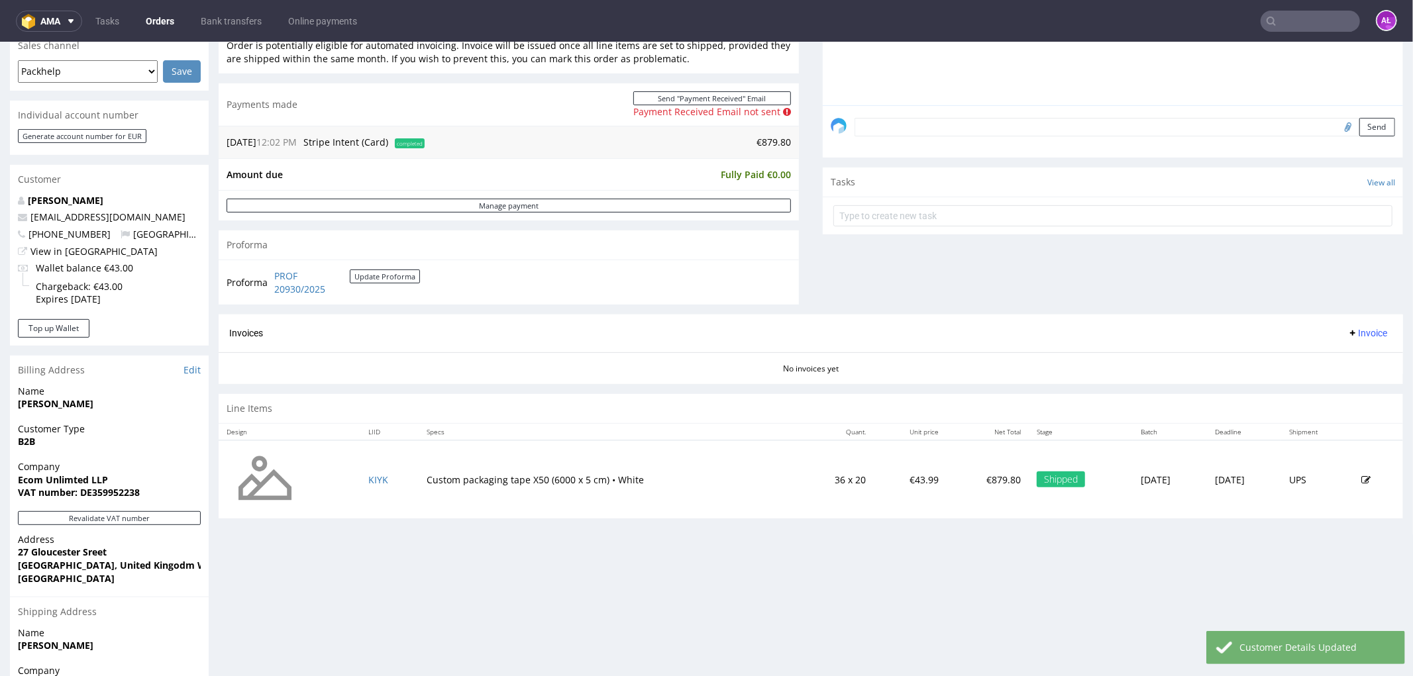
scroll to position [368, 0]
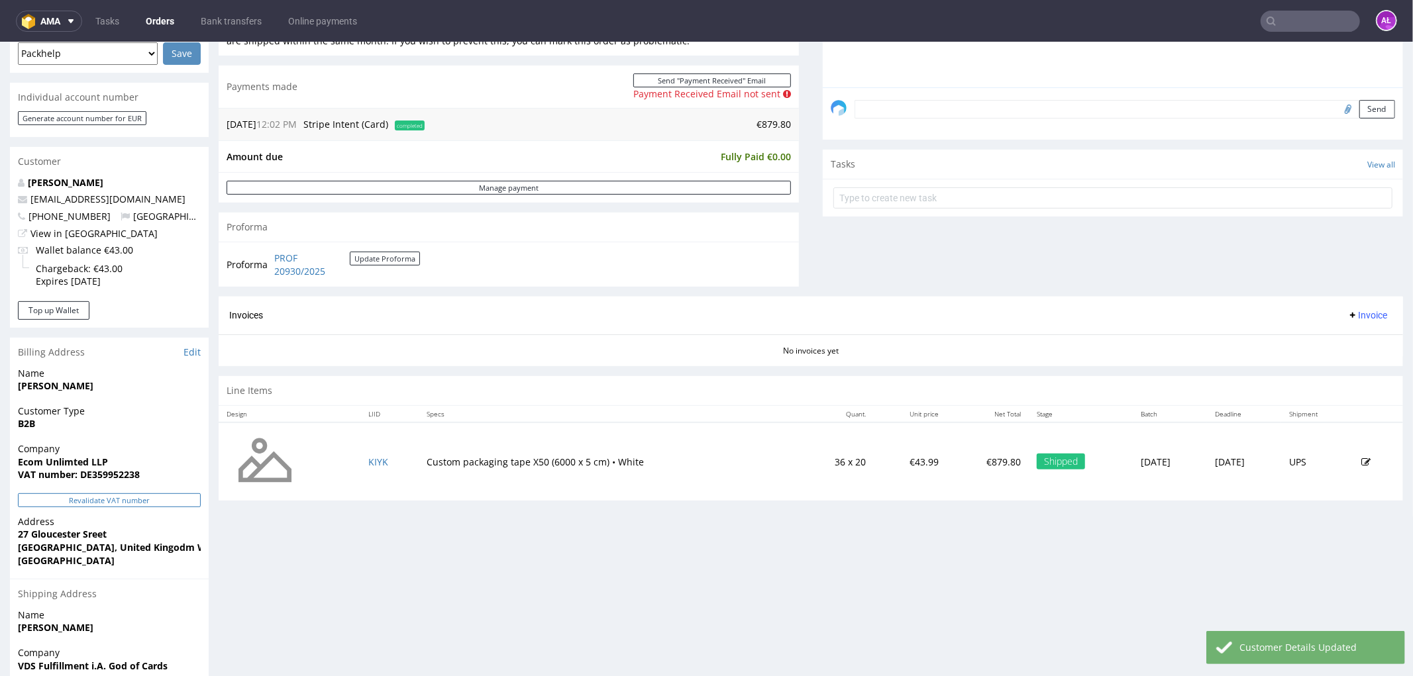
click at [171, 497] on button "Revalidate VAT number" at bounding box center [109, 500] width 183 height 14
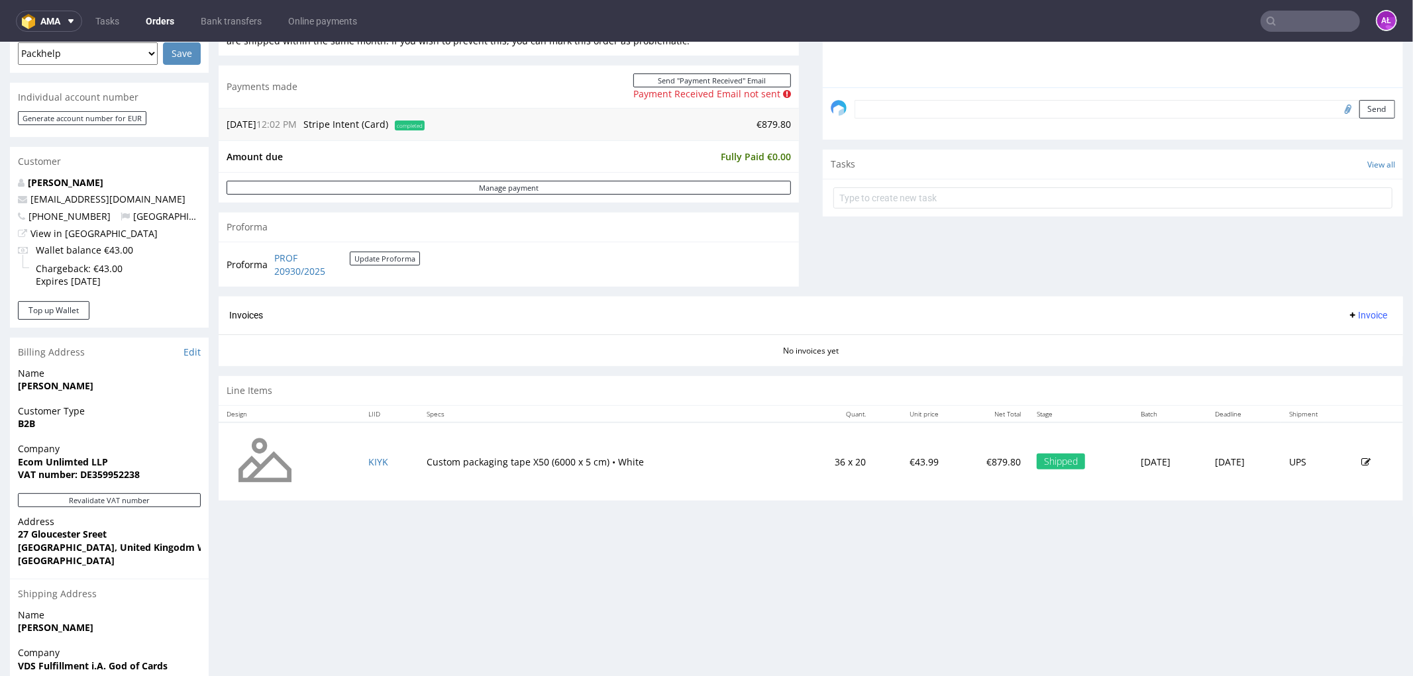
click at [1350, 318] on span "Invoice" at bounding box center [1367, 314] width 40 height 11
click at [1355, 341] on span "Generate" at bounding box center [1345, 343] width 64 height 13
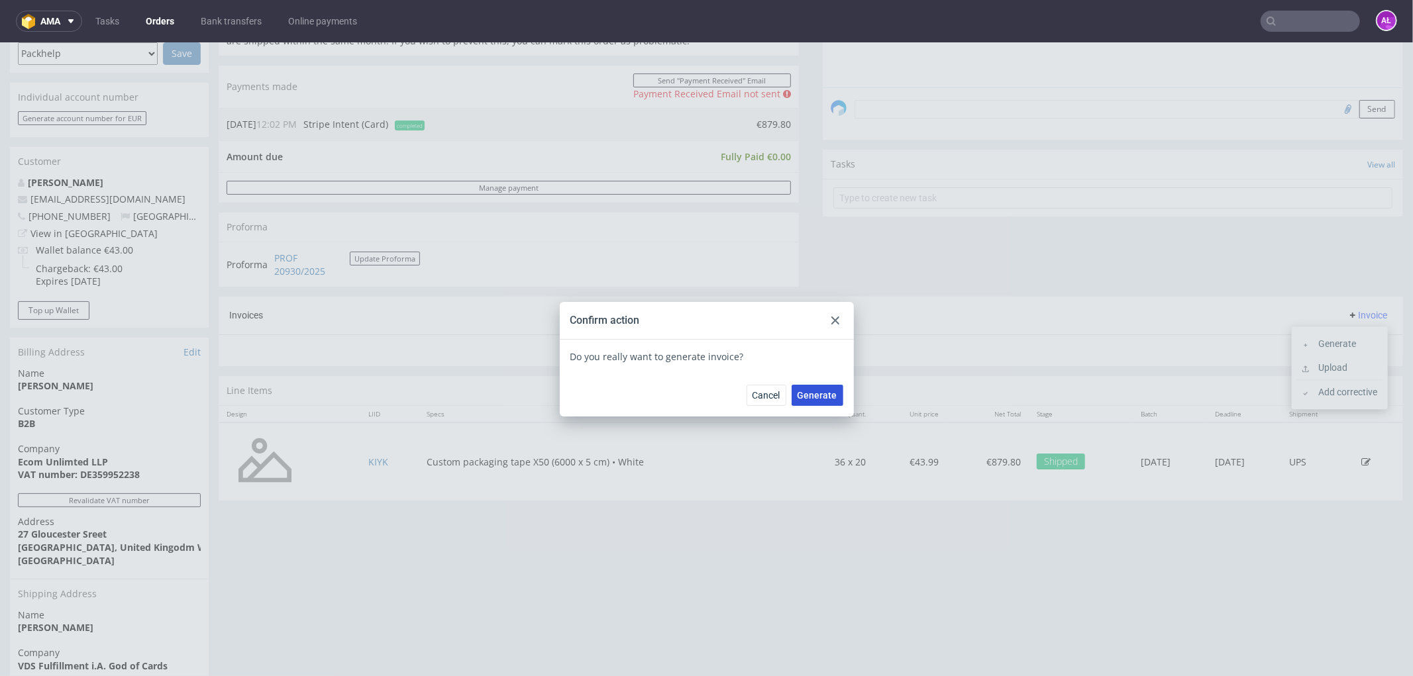
click at [823, 387] on button "Generate" at bounding box center [818, 394] width 52 height 21
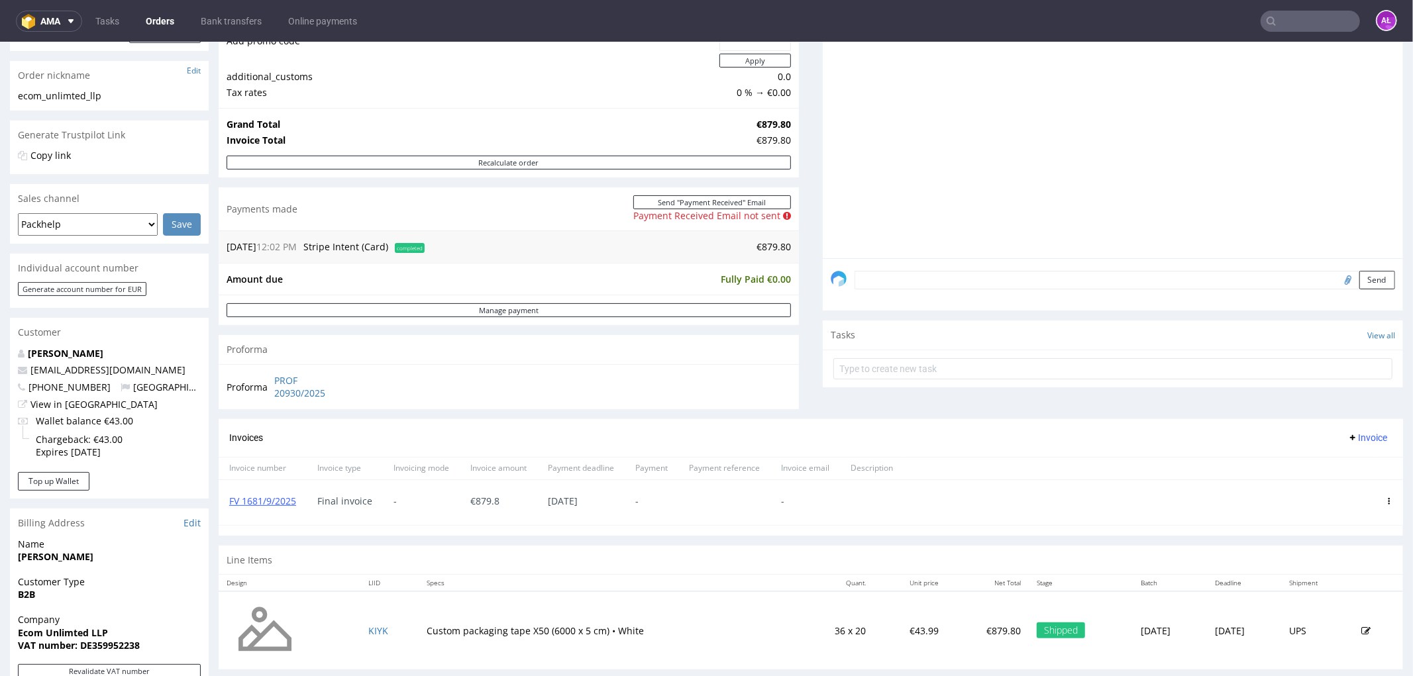
scroll to position [294, 0]
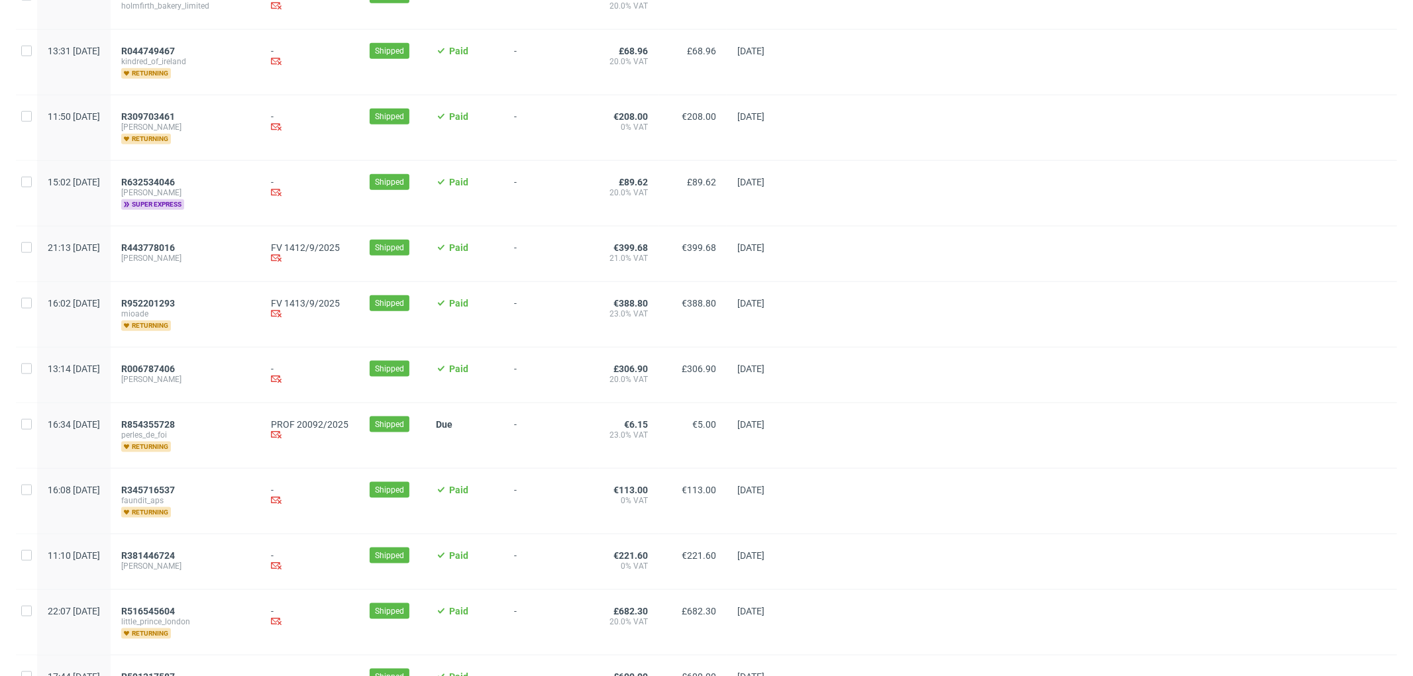
scroll to position [1328, 0]
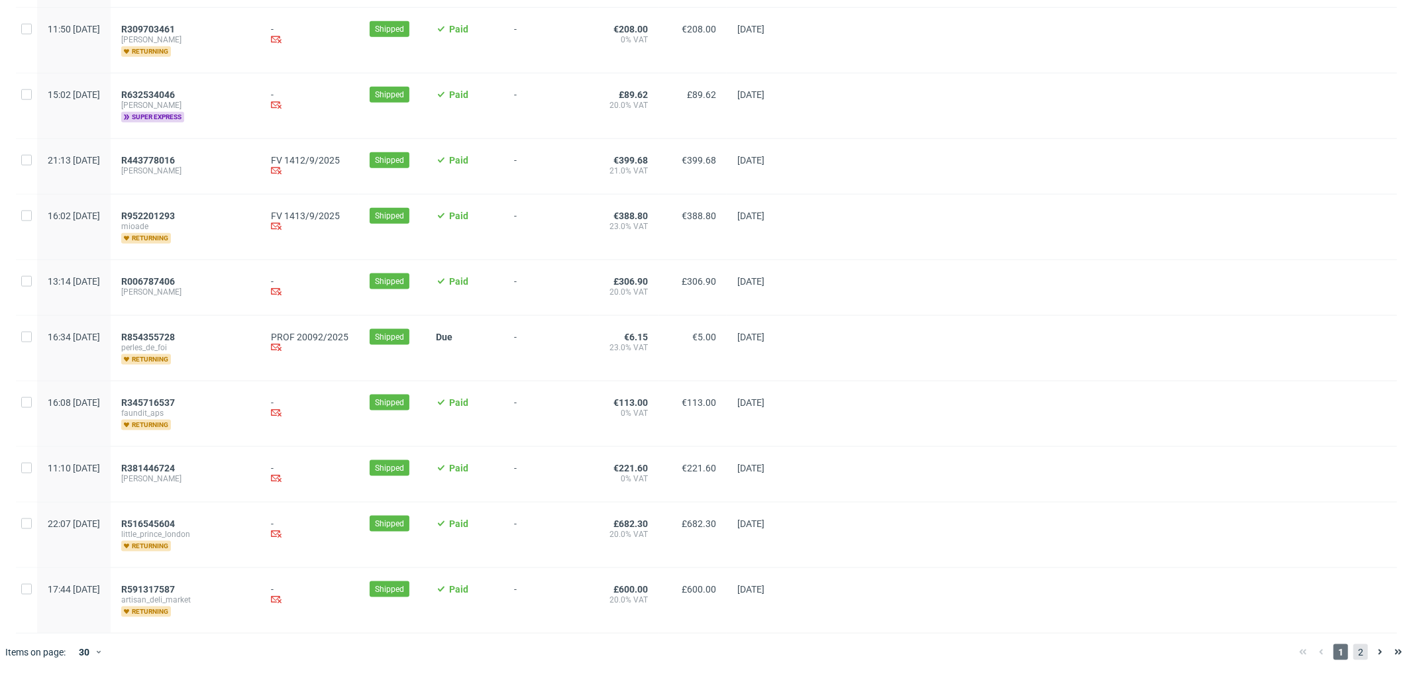
click at [1353, 653] on span "2" at bounding box center [1360, 653] width 15 height 16
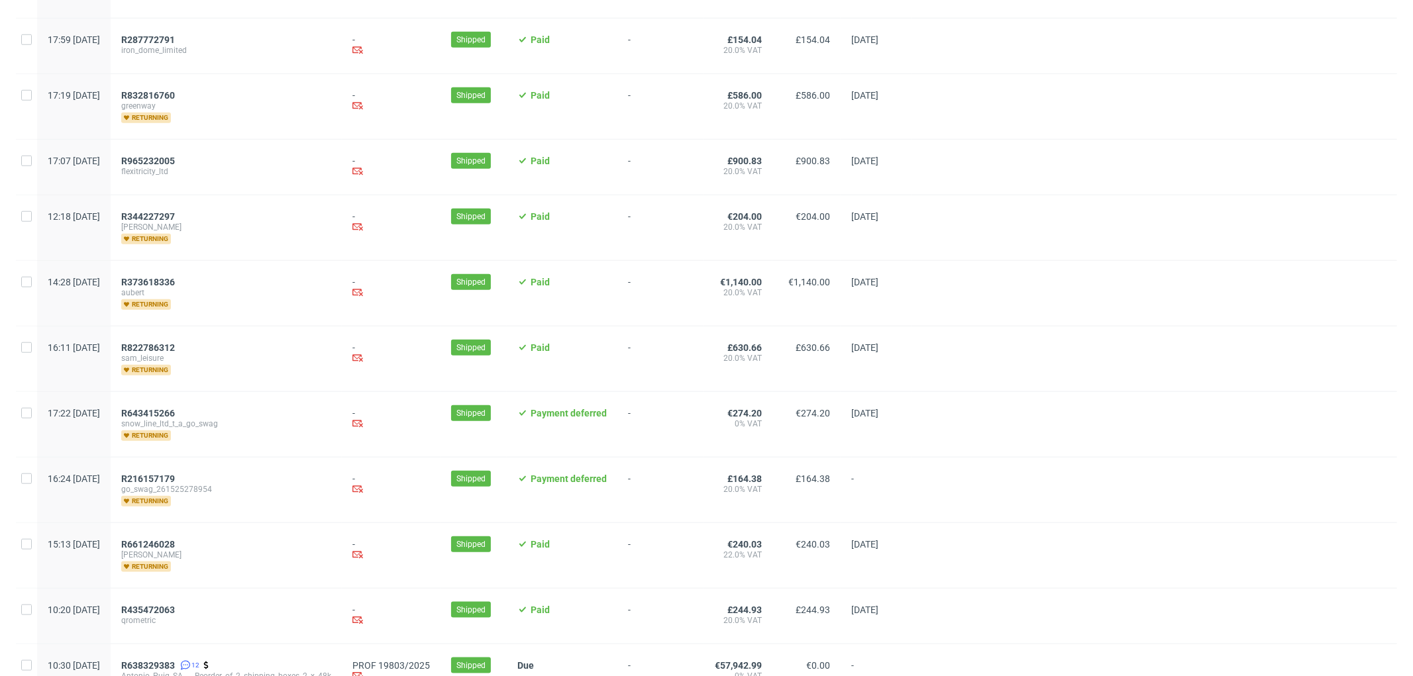
scroll to position [1398, 0]
